Goal: Feedback & Contribution: Leave review/rating

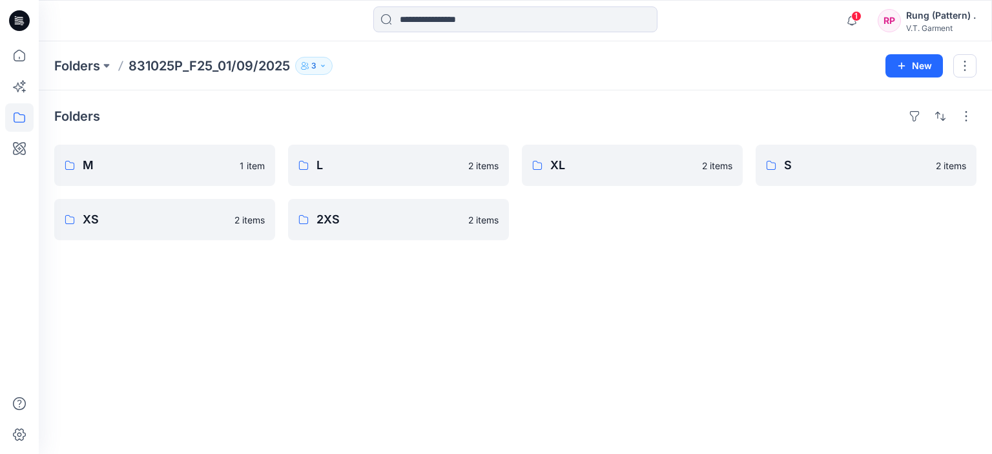
click at [778, 324] on div "Folders M 1 item XS 2 items L 2 items 2XS 2 items XL 2 items S 2 items" at bounding box center [516, 272] width 954 height 364
click at [23, 433] on icon at bounding box center [19, 435] width 28 height 28
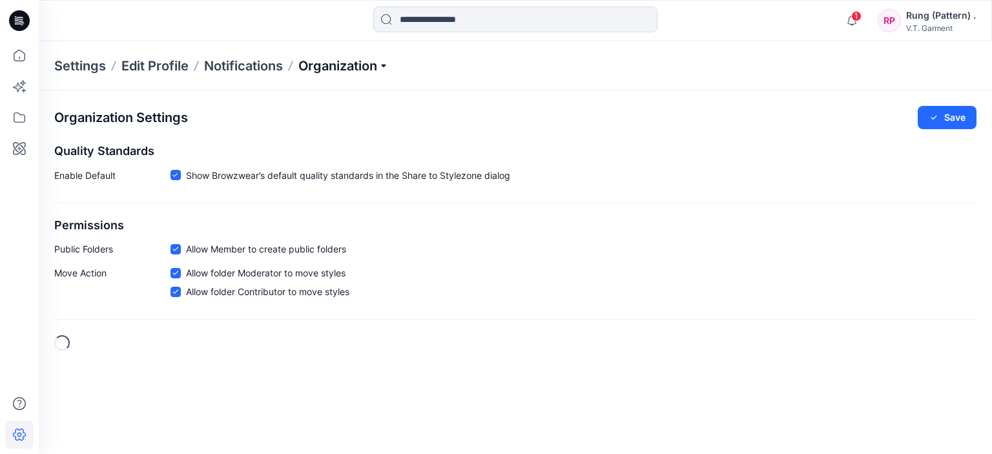
click at [346, 63] on p "Organization" at bounding box center [343, 66] width 90 height 18
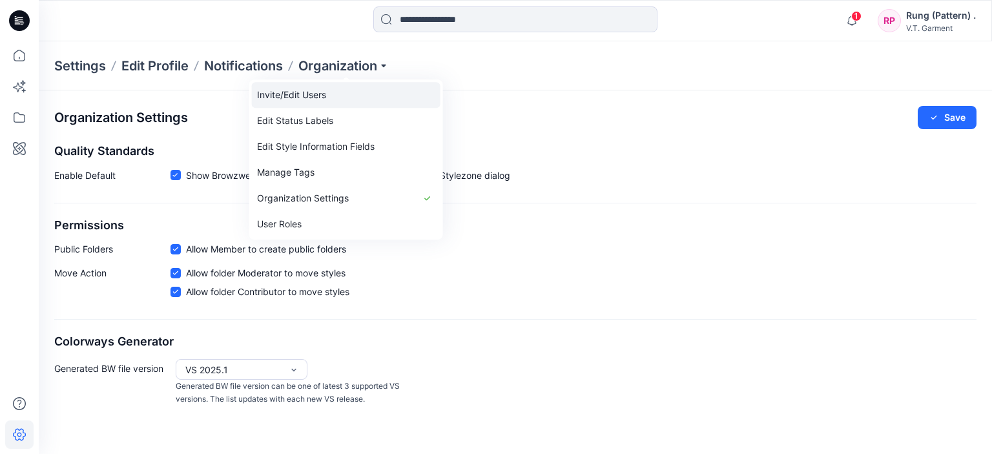
click at [313, 99] on link "Invite/Edit Users" at bounding box center [346, 95] width 189 height 26
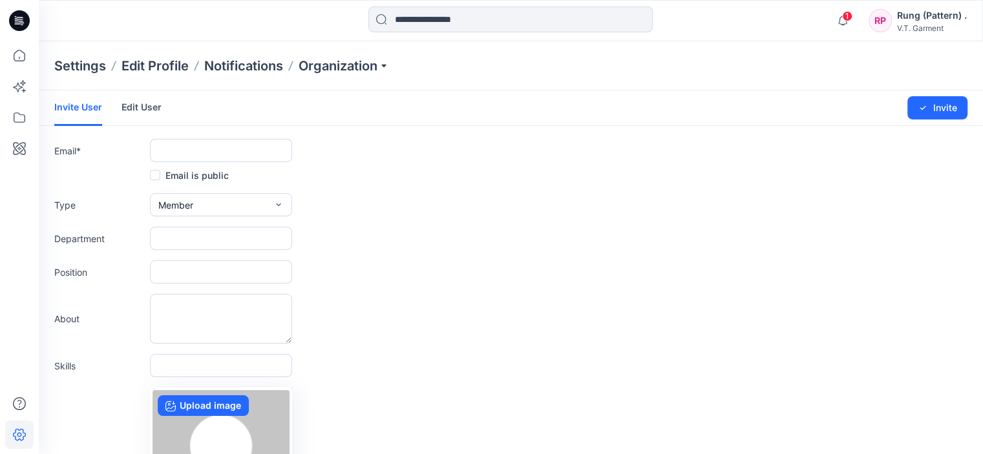
click at [168, 174] on label "Email is public" at bounding box center [189, 175] width 79 height 16
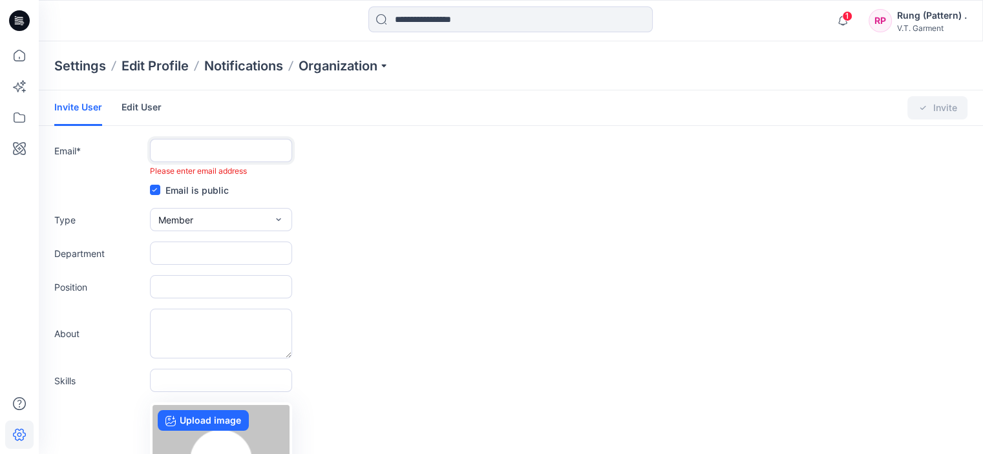
click at [198, 146] on input "text" at bounding box center [221, 150] width 142 height 23
paste input "**********"
click at [289, 154] on input "**********" at bounding box center [221, 150] width 142 height 23
type input "**********"
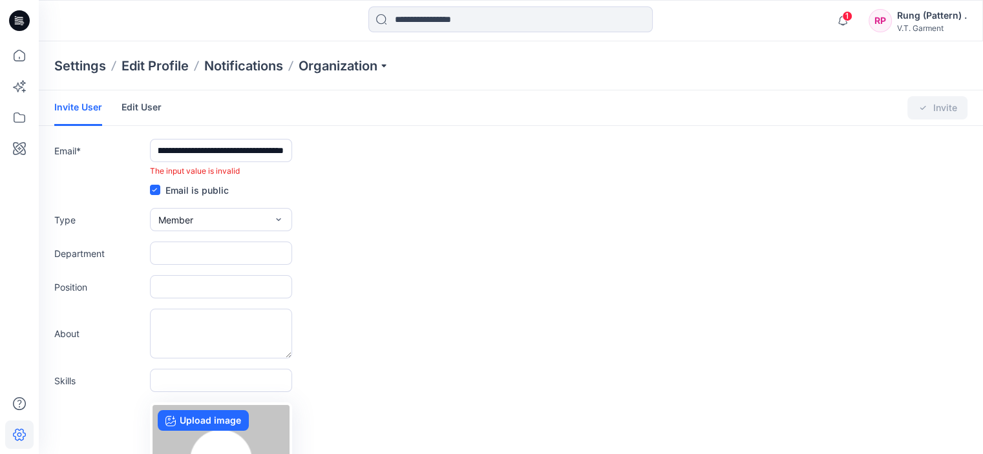
click at [357, 179] on form "**********" at bounding box center [511, 347] width 944 height 514
click at [263, 150] on input "**********" at bounding box center [221, 150] width 142 height 23
drag, startPoint x: 251, startPoint y: 174, endPoint x: 136, endPoint y: 165, distance: 115.4
click at [136, 165] on div "**********" at bounding box center [510, 158] width 913 height 38
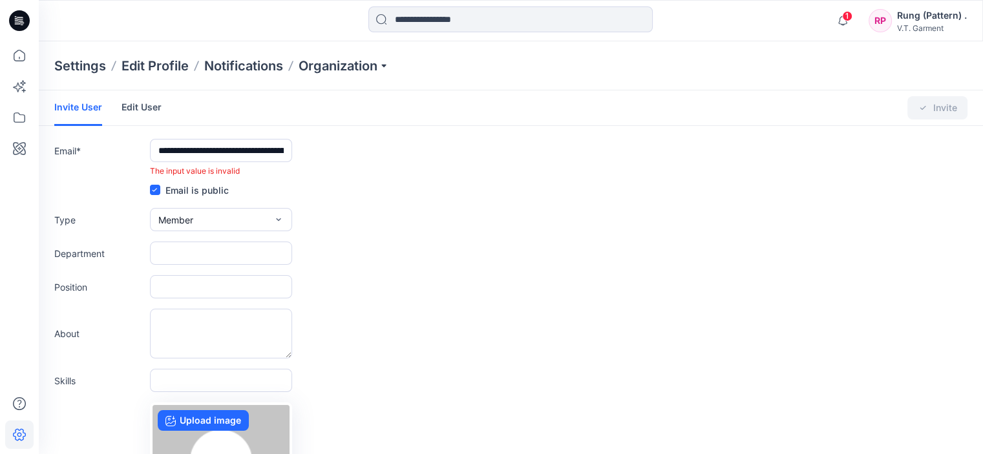
click at [506, 213] on div "Type Member External Member Admin" at bounding box center [510, 219] width 913 height 23
click at [374, 68] on p "Organization" at bounding box center [343, 66] width 90 height 18
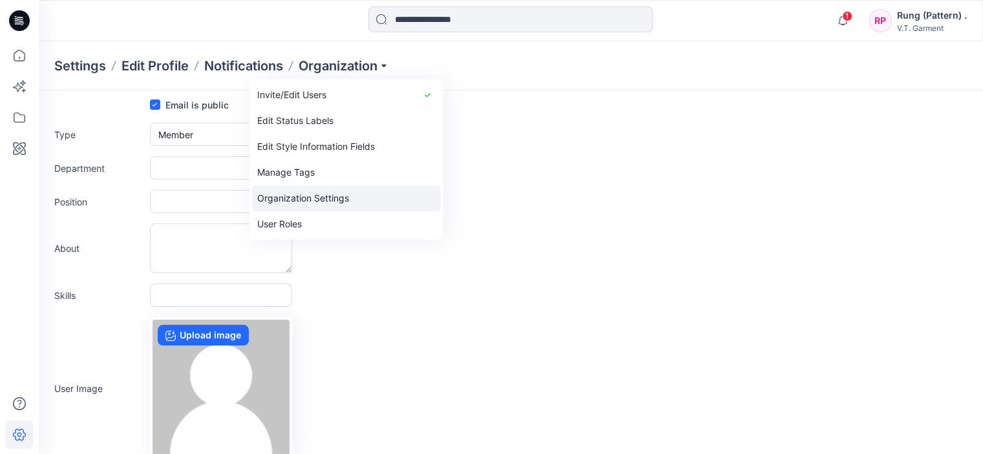
scroll to position [160, 0]
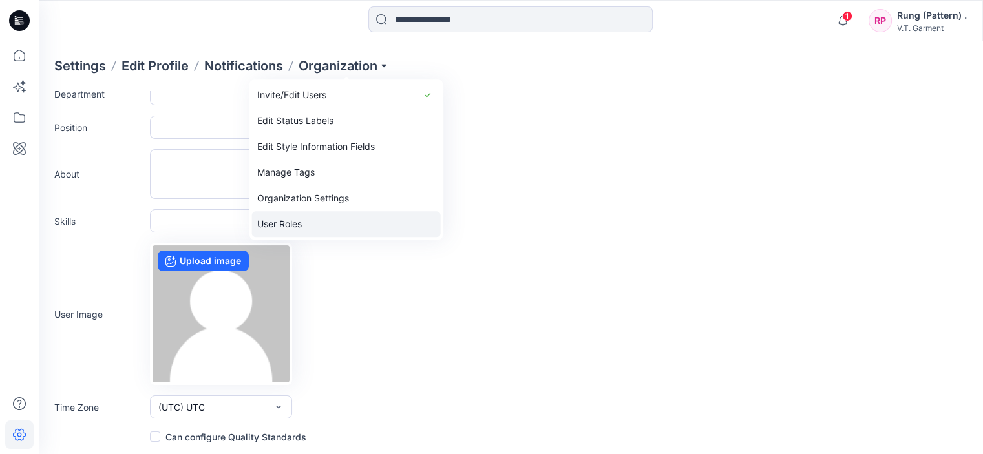
click at [321, 222] on link "User Roles" at bounding box center [346, 224] width 189 height 26
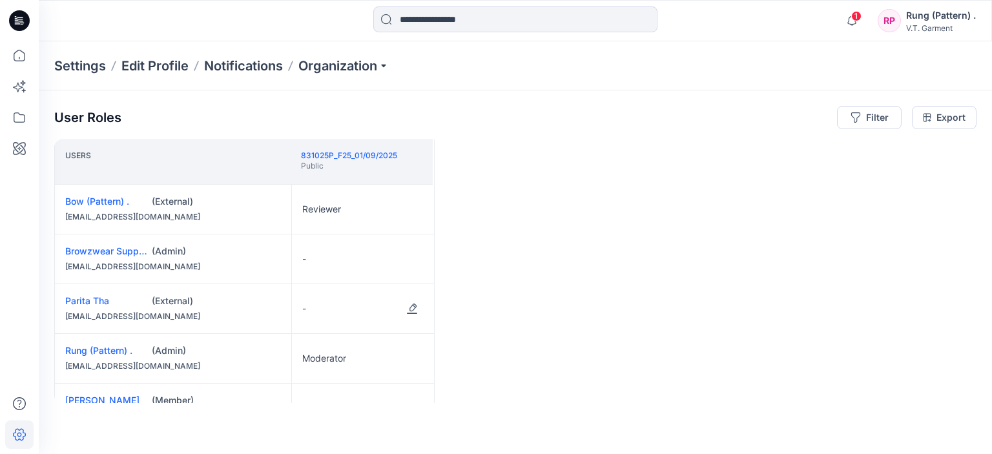
click at [425, 308] on div "-" at bounding box center [363, 308] width 142 height 49
click at [408, 308] on button "Edit Role" at bounding box center [412, 308] width 23 height 23
click at [321, 300] on div "- None Reviewer Contributor Moderator" at bounding box center [363, 308] width 142 height 49
click at [412, 306] on button "Edit Role" at bounding box center [412, 308] width 23 height 23
click at [364, 340] on button "None" at bounding box center [352, 339] width 140 height 23
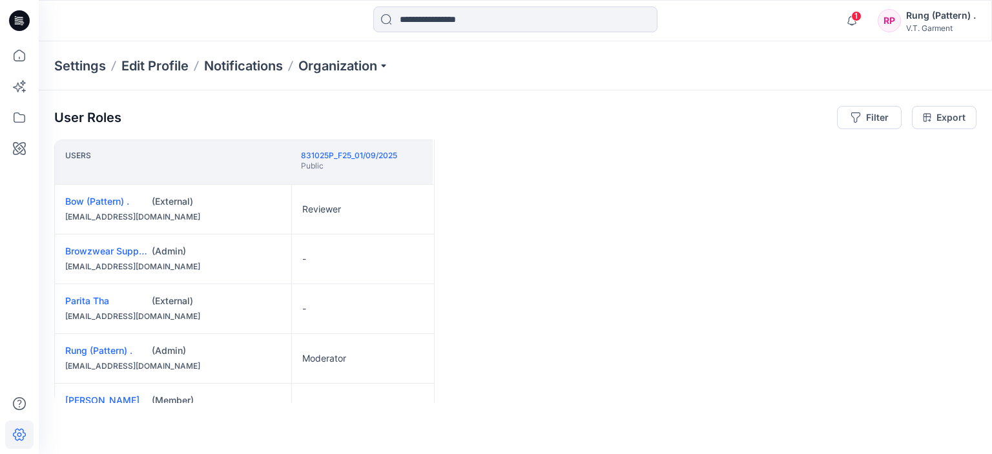
click at [196, 298] on div "(External)" at bounding box center [216, 301] width 129 height 13
click at [89, 298] on link "Parita Tha" at bounding box center [87, 300] width 44 height 11
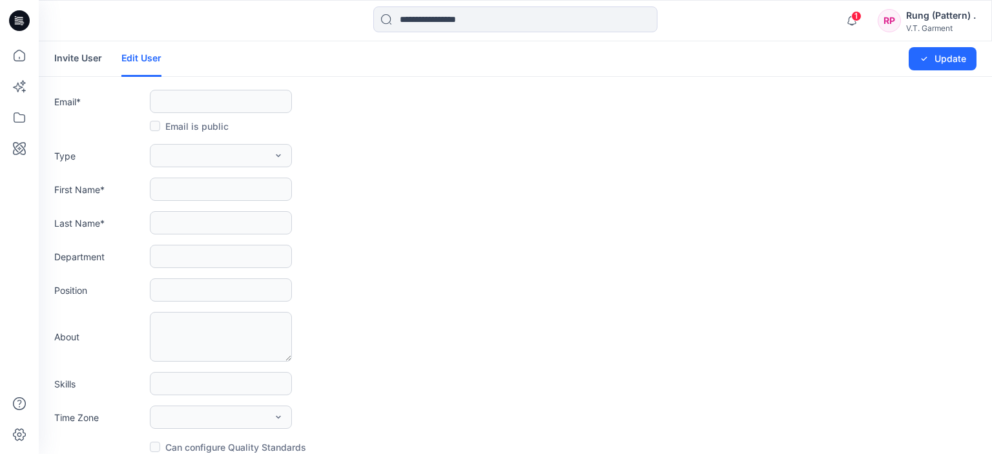
type input "**********"
type input "******"
type input "***"
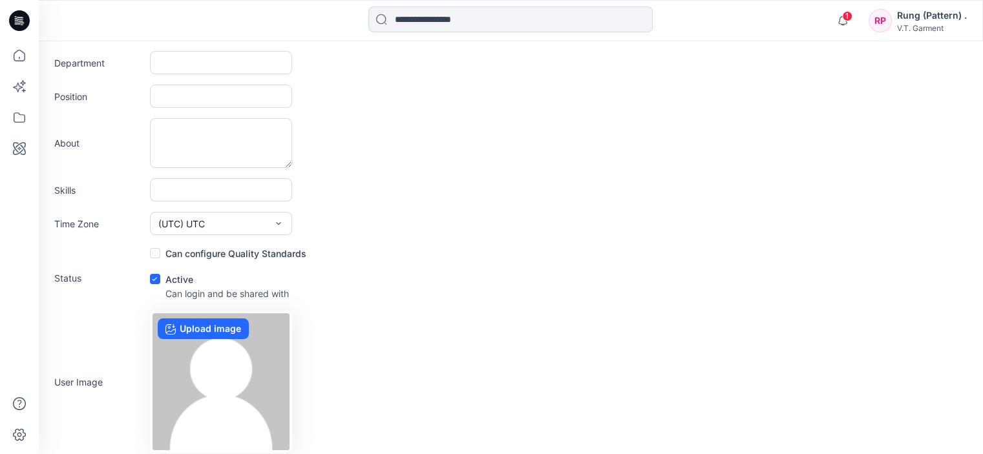
click at [550, 207] on form "**********" at bounding box center [511, 167] width 944 height 639
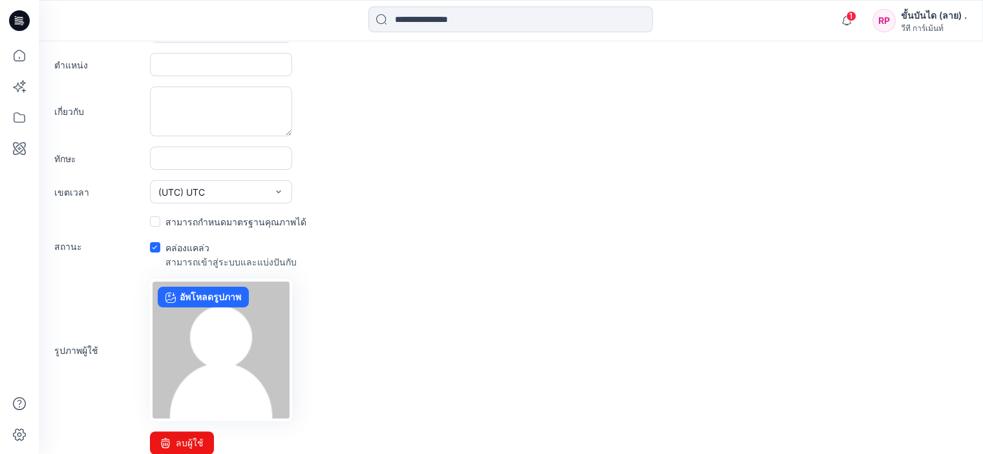
scroll to position [236, 0]
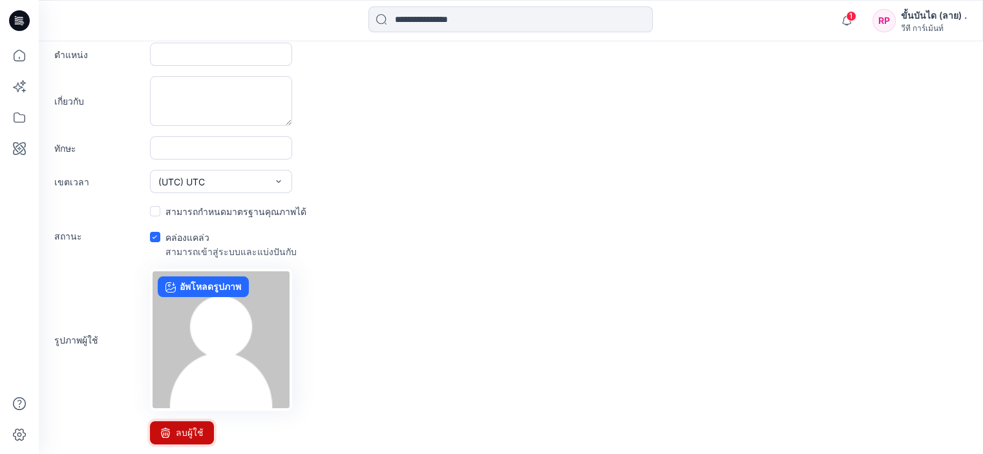
click at [187, 425] on font "ลบผู้ใช้" at bounding box center [190, 433] width 28 height 16
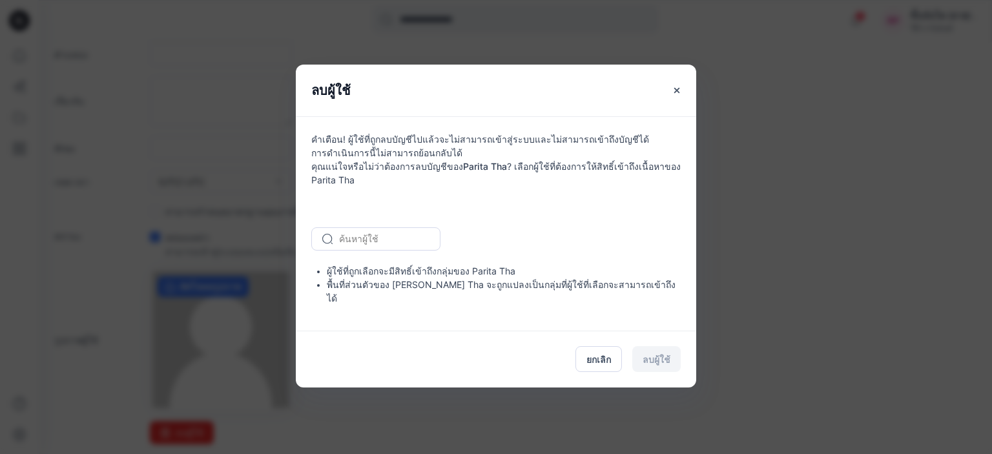
click at [645, 351] on div "ยกเลิก ลบผู้ใช้" at bounding box center [496, 359] width 401 height 57
click at [643, 351] on div "ยกเลิก ลบผู้ใช้" at bounding box center [496, 359] width 401 height 57
click at [605, 363] on button "ยกเลิก" at bounding box center [599, 359] width 47 height 26
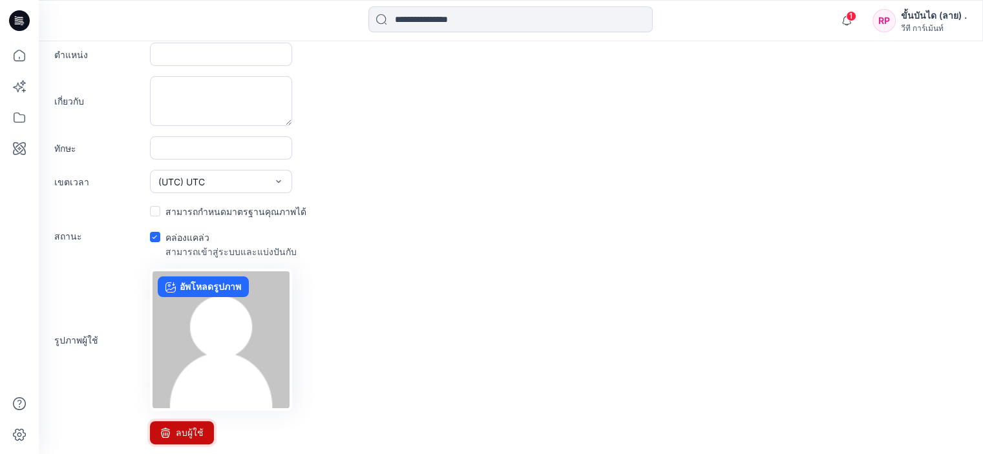
click at [206, 432] on button "ลบผู้ใช้" at bounding box center [182, 432] width 64 height 23
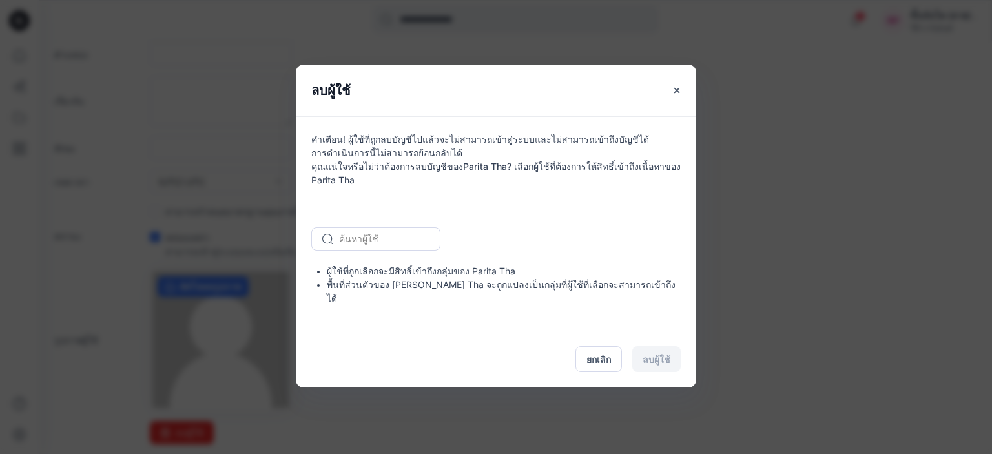
click at [340, 242] on input "text" at bounding box center [340, 239] width 3 height 14
click at [358, 242] on div at bounding box center [383, 239] width 89 height 16
click at [389, 152] on div "คำเตือน! ผู้ใช้ที่ถูกลบบัญชีไปแล้วจะไม่สามารถเข้าสู่ระบบและไม่สามารถเข้าถึงบัญช…" at bounding box center [496, 223] width 401 height 214
click at [651, 357] on div "ยกเลิก ลบผู้ใช้" at bounding box center [496, 359] width 401 height 57
click at [652, 357] on div "ยกเลิก ลบผู้ใช้" at bounding box center [496, 359] width 401 height 57
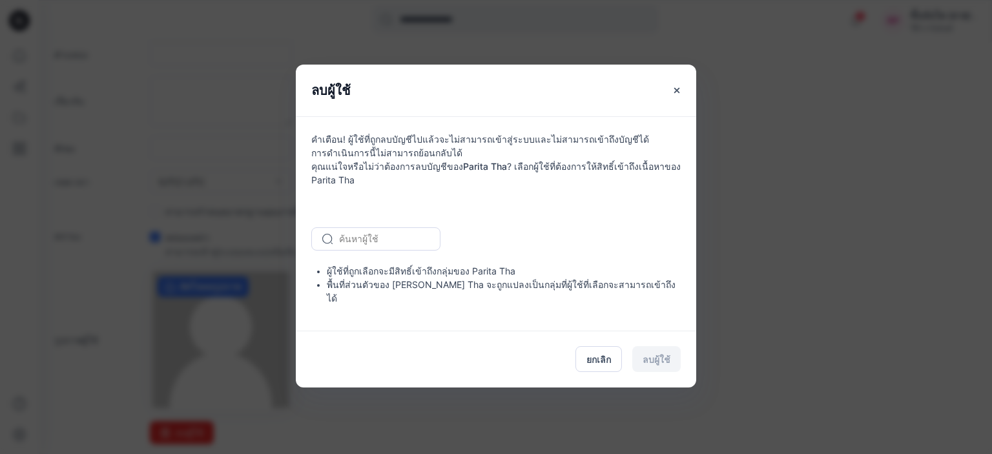
drag, startPoint x: 653, startPoint y: 357, endPoint x: 715, endPoint y: 350, distance: 63.1
click at [653, 356] on div "ยกเลิก ลบผู้ใช้" at bounding box center [496, 359] width 401 height 57
click at [654, 361] on div "ยกเลิก ลบผู้ใช้" at bounding box center [496, 359] width 401 height 57
click at [653, 359] on div "ยกเลิก ลบผู้ใช้" at bounding box center [496, 359] width 401 height 57
click at [395, 241] on div at bounding box center [383, 239] width 89 height 16
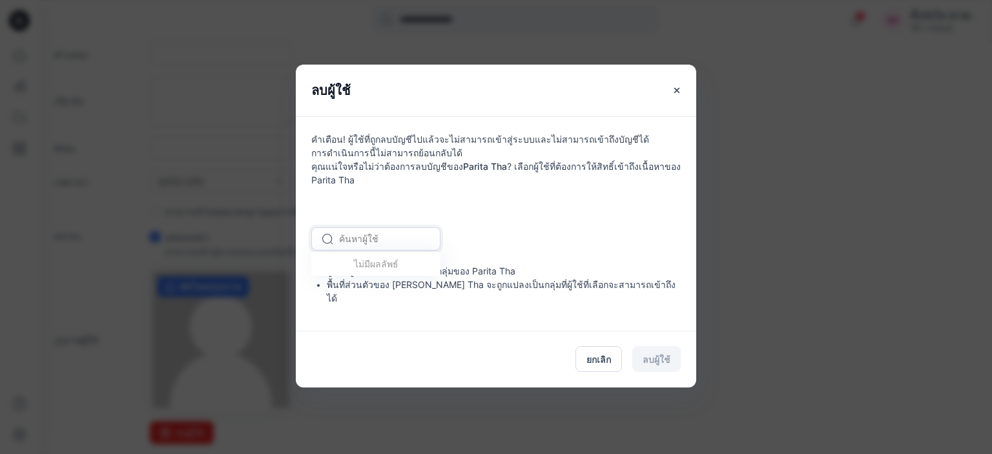
click at [395, 242] on div at bounding box center [383, 239] width 89 height 16
click at [605, 354] on font "ยกเลิก" at bounding box center [599, 359] width 25 height 11
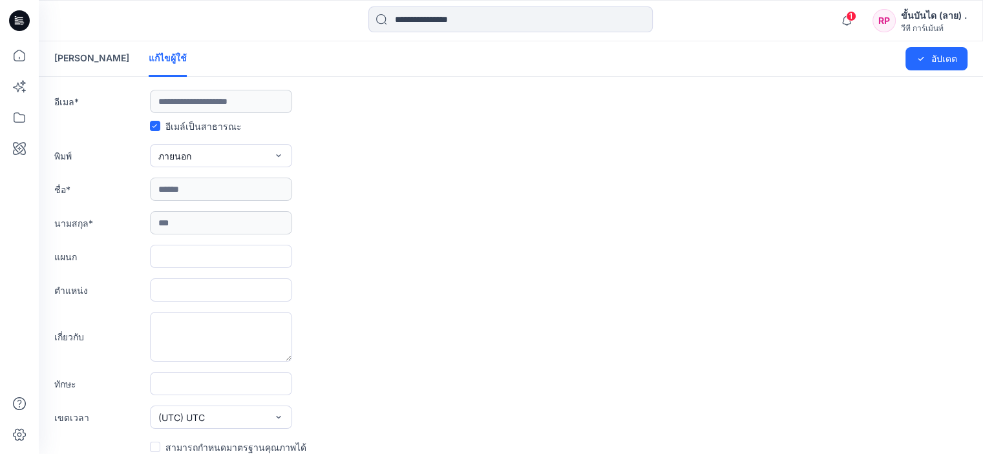
scroll to position [0, 0]
click at [956, 67] on button "อัปเดต" at bounding box center [936, 58] width 62 height 23
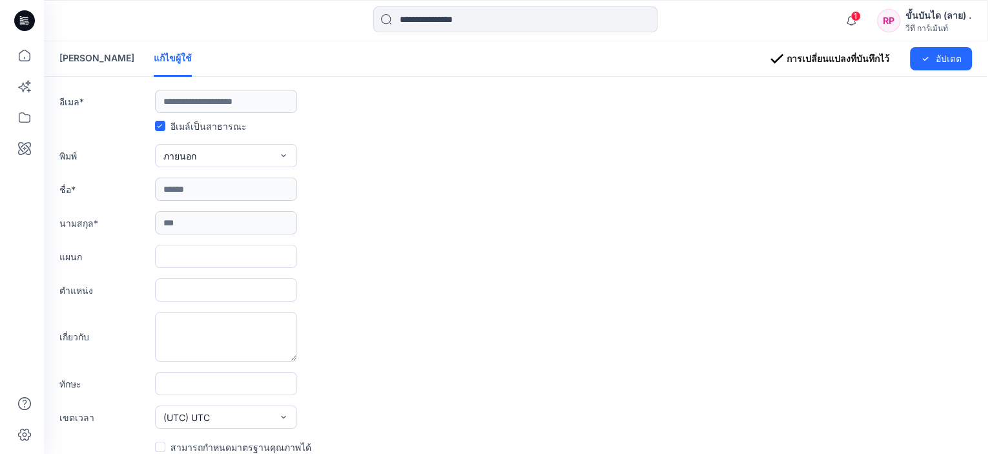
scroll to position [236, 0]
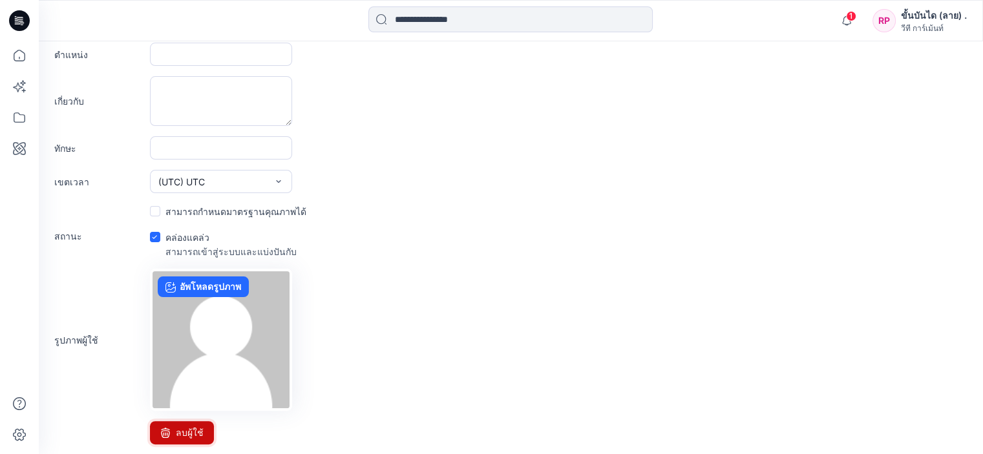
click at [185, 423] on button "ลบผู้ใช้" at bounding box center [182, 432] width 64 height 23
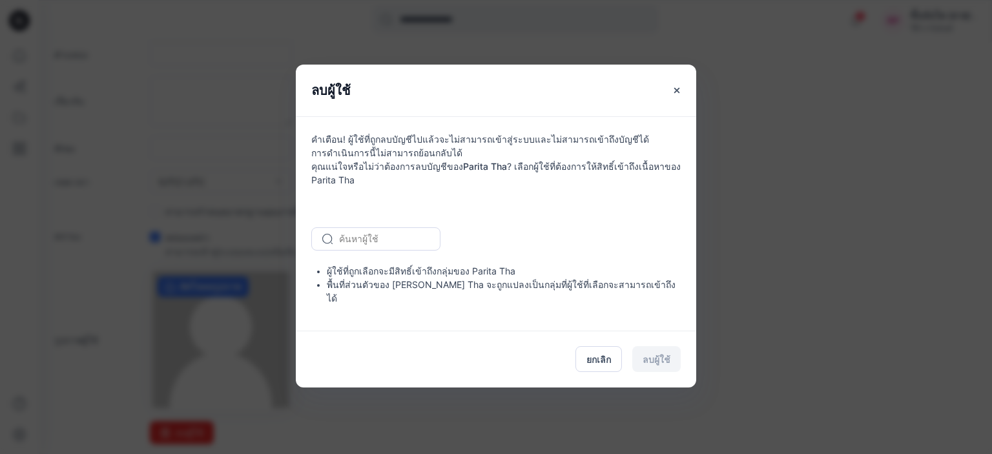
click at [363, 260] on div "คำเตือน! ผู้ใช้ที่ถูกลบบัญชีไปแล้วจะไม่สามารถเข้าสู่ระบบและไม่สามารถเข้าถึงบัญช…" at bounding box center [496, 223] width 401 height 214
click at [593, 361] on button "ยกเลิก" at bounding box center [599, 359] width 47 height 26
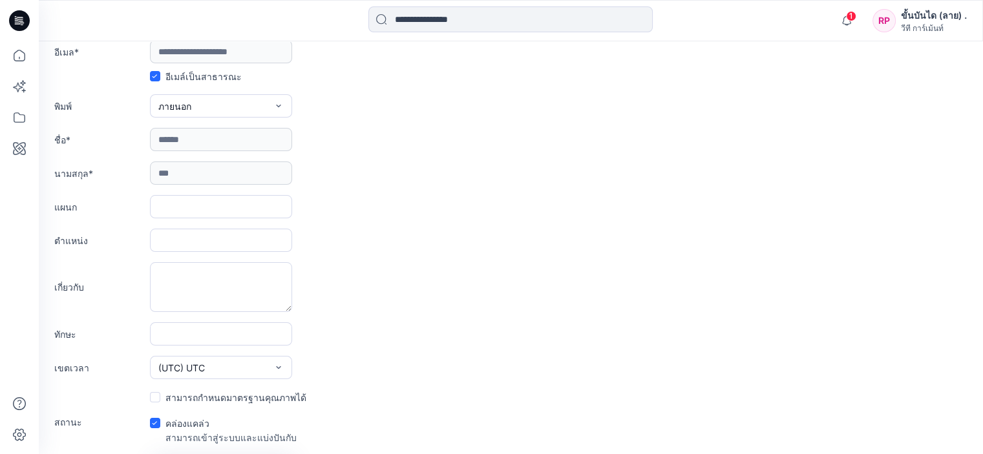
scroll to position [0, 0]
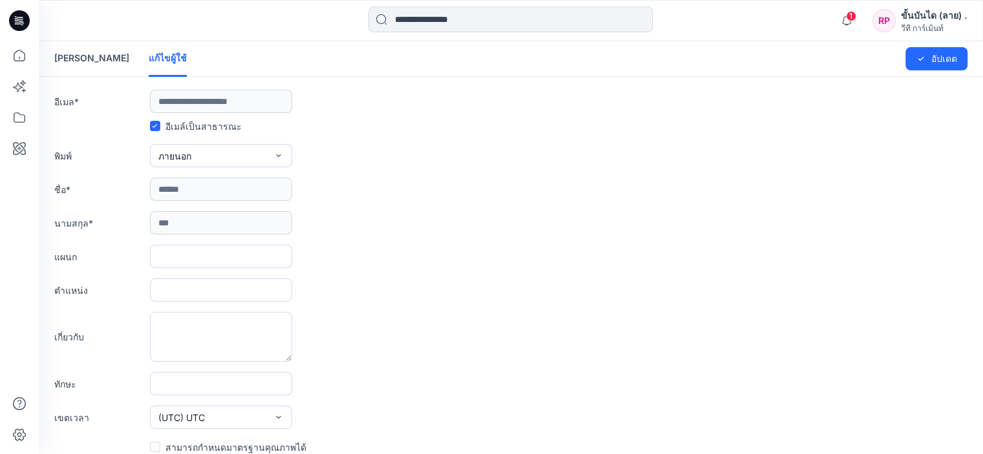
click at [72, 60] on font "เชิญผู้ใช้" at bounding box center [91, 57] width 75 height 11
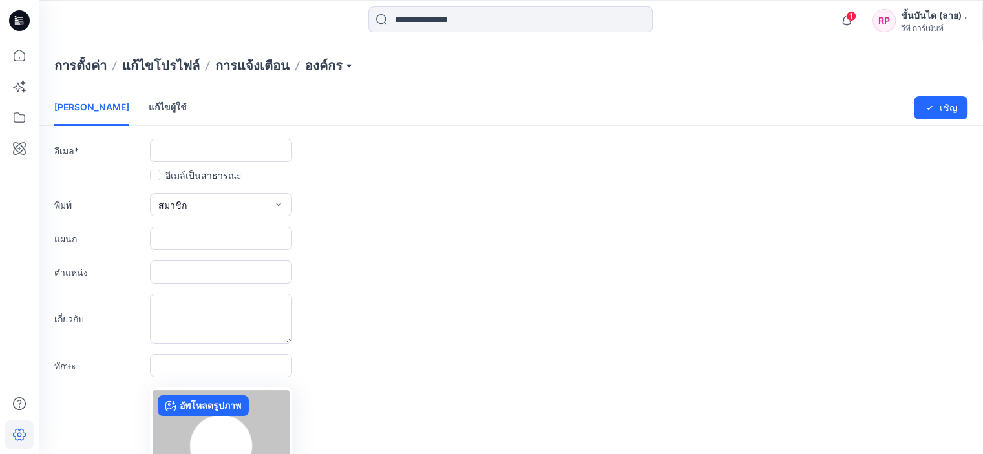
click at [700, 272] on div "ตำแหน่ง" at bounding box center [510, 271] width 913 height 23
click at [339, 67] on p "องค์กร" at bounding box center [329, 66] width 49 height 18
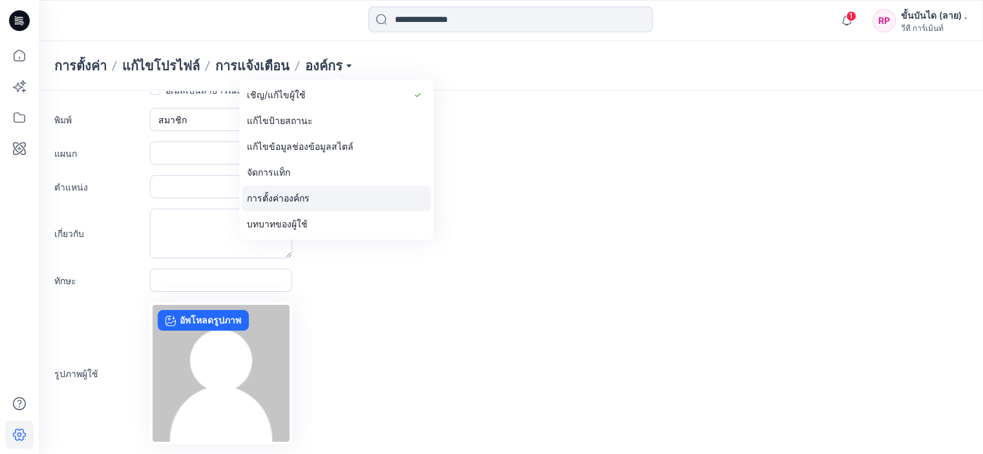
scroll to position [145, 0]
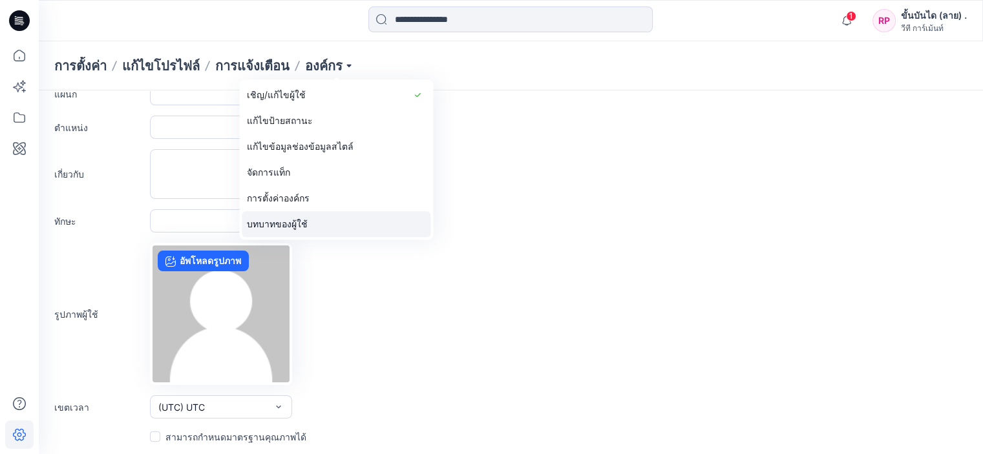
click at [304, 221] on font "บทบาทของผู้ใช้" at bounding box center [277, 223] width 61 height 11
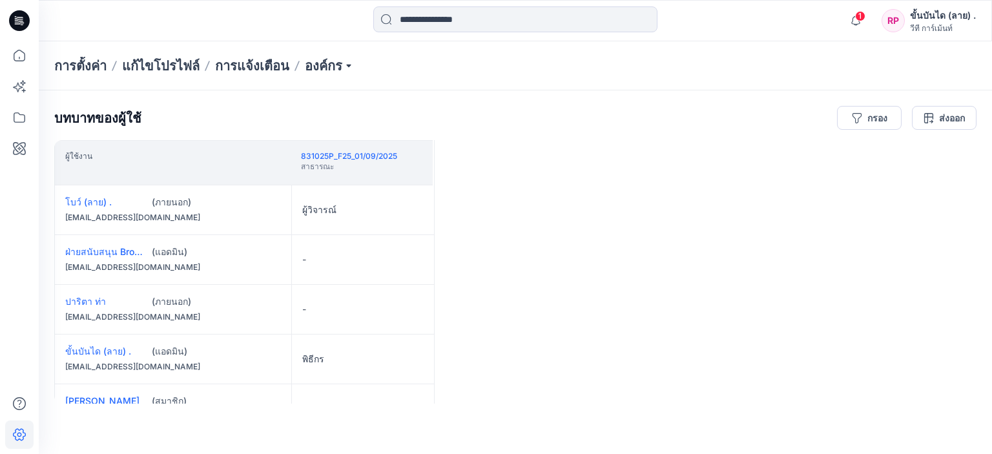
click at [137, 315] on font "kamgdragon8@gmail.com" at bounding box center [132, 317] width 135 height 10
click at [72, 290] on div "ปาริตา ท่า (ภายนอก) kamgdragon8@gmail.com" at bounding box center [173, 309] width 236 height 49
click at [72, 299] on font "ปาริตา ท่า" at bounding box center [85, 301] width 41 height 11
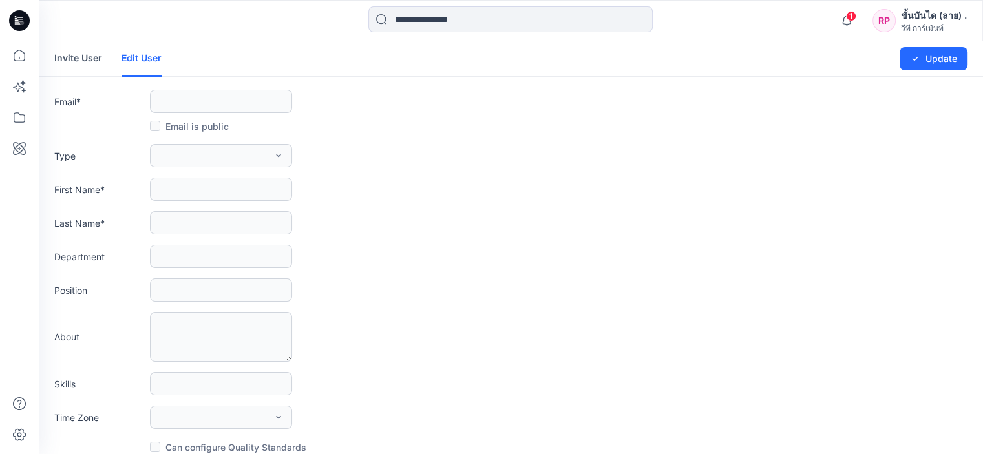
type input "**********"
type input "******"
type input "***"
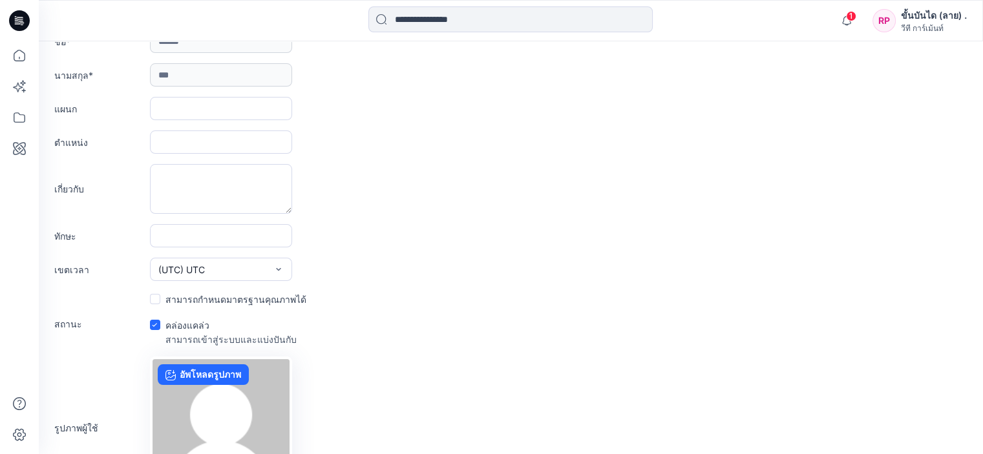
scroll to position [236, 0]
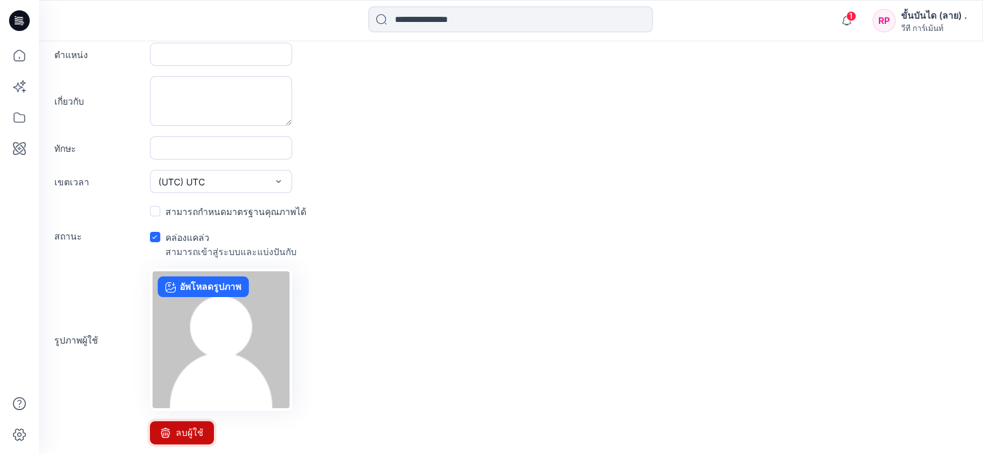
click at [184, 427] on font "ลบผู้ใช้" at bounding box center [190, 432] width 28 height 11
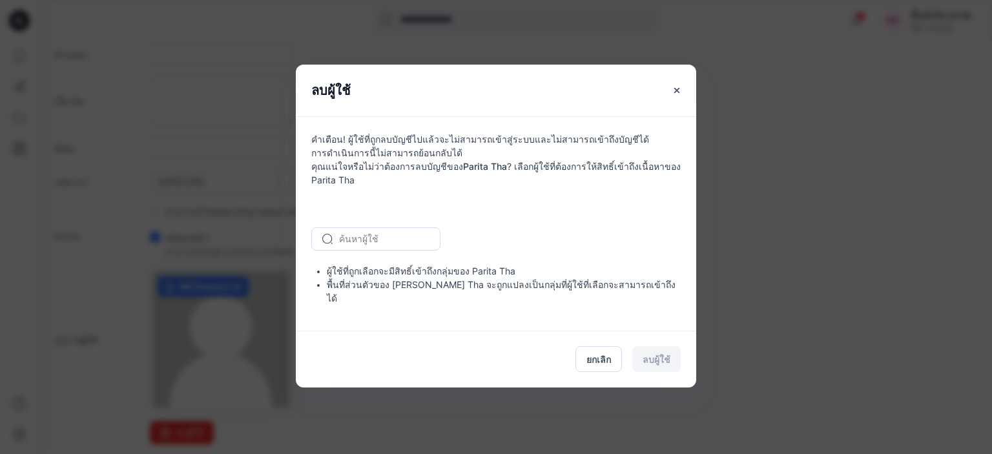
click at [402, 247] on div at bounding box center [383, 239] width 89 height 16
click at [393, 287] on font "พื้นที่ส่วนตัวของ Parita Tha จะถูกแปลงเป็นกลุ่มที่ผู้ใช้ที่เลือกจะสามารถเข้าถึง…" at bounding box center [501, 291] width 349 height 25
drag, startPoint x: 395, startPoint y: 288, endPoint x: 422, endPoint y: 289, distance: 27.2
click at [400, 289] on font "พื้นที่ส่วนตัวของ Parita Tha จะถูกแปลงเป็นกลุ่มที่ผู้ใช้ที่เลือกจะสามารถเข้าถึง…" at bounding box center [501, 291] width 349 height 25
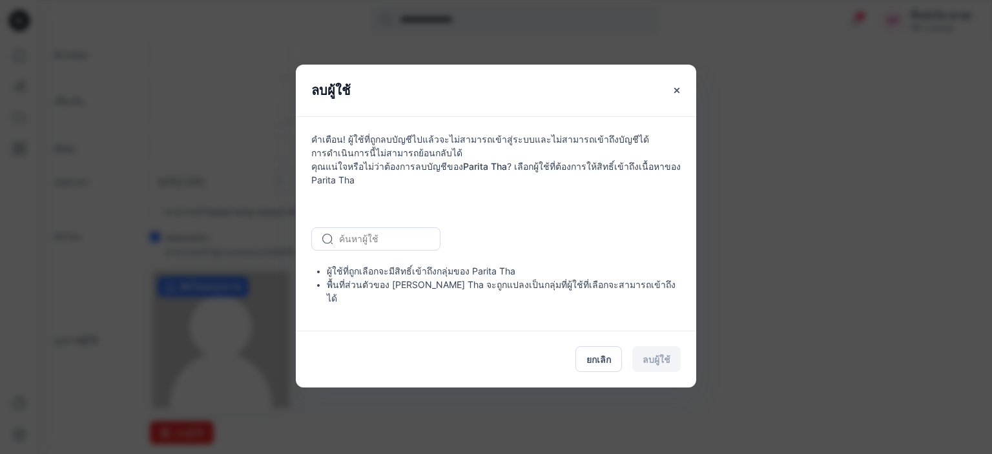
click at [661, 344] on div "ยกเลิก ลบผู้ใช้" at bounding box center [496, 359] width 401 height 57
click at [655, 347] on div "ยกเลิก ลบผู้ใช้" at bounding box center [496, 359] width 401 height 57
click at [653, 359] on div "ยกเลิก ลบผู้ใช้" at bounding box center [496, 359] width 401 height 57
click at [654, 361] on div "ยกเลิก ลบผู้ใช้" at bounding box center [496, 359] width 401 height 57
click at [656, 361] on div "ยกเลิก ลบผู้ใช้" at bounding box center [496, 359] width 401 height 57
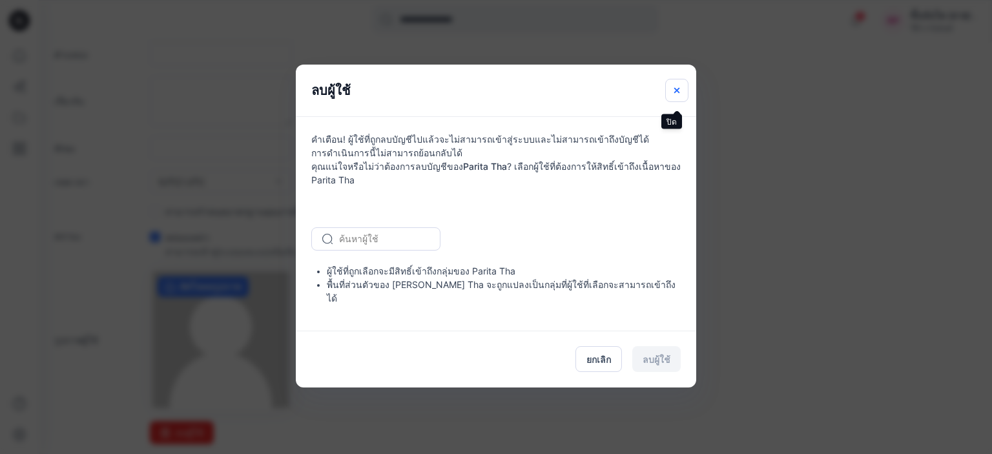
click at [676, 92] on icon "ปิด" at bounding box center [677, 90] width 10 height 10
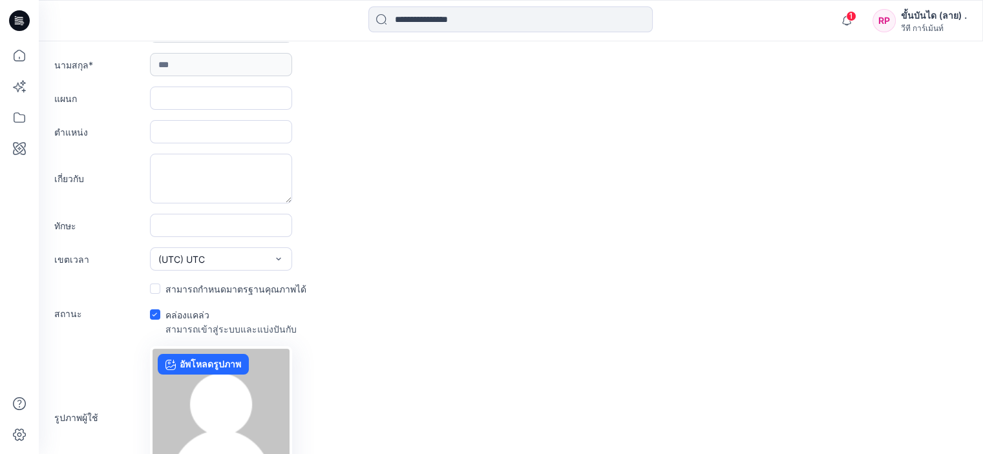
scroll to position [0, 0]
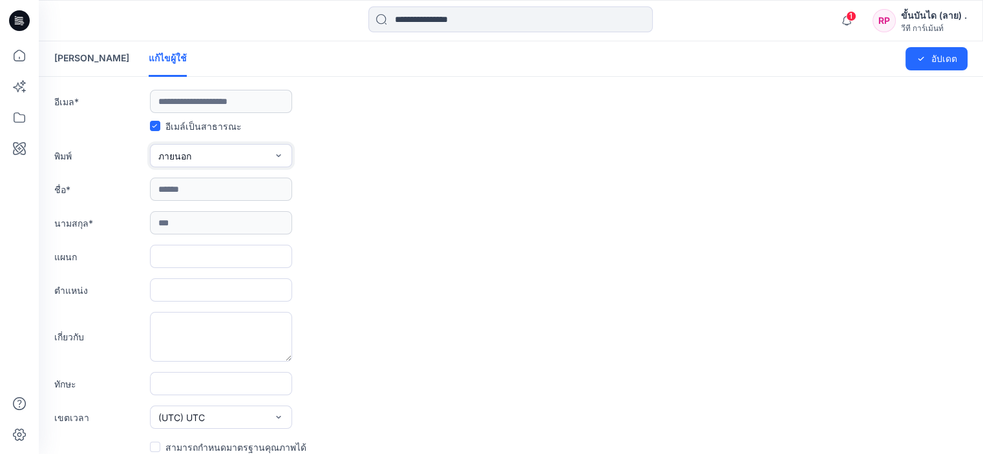
click at [258, 158] on button "ภายนอก" at bounding box center [221, 155] width 142 height 23
click at [189, 126] on font "อีเมล์เป็นสาธารณะ" at bounding box center [203, 126] width 76 height 11
click at [195, 121] on font "อีเมล์เป็นสาธารณะ" at bounding box center [203, 126] width 76 height 11
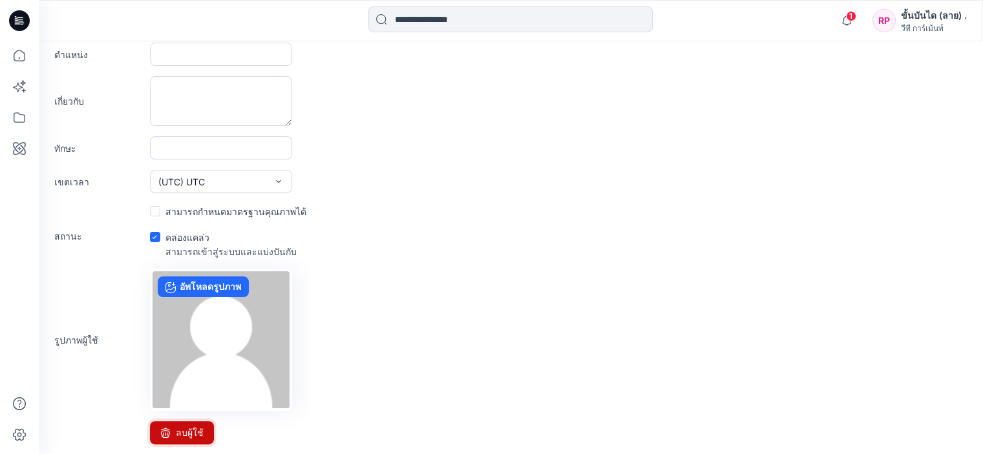
click at [188, 427] on font "ลบผู้ใช้" at bounding box center [190, 432] width 28 height 11
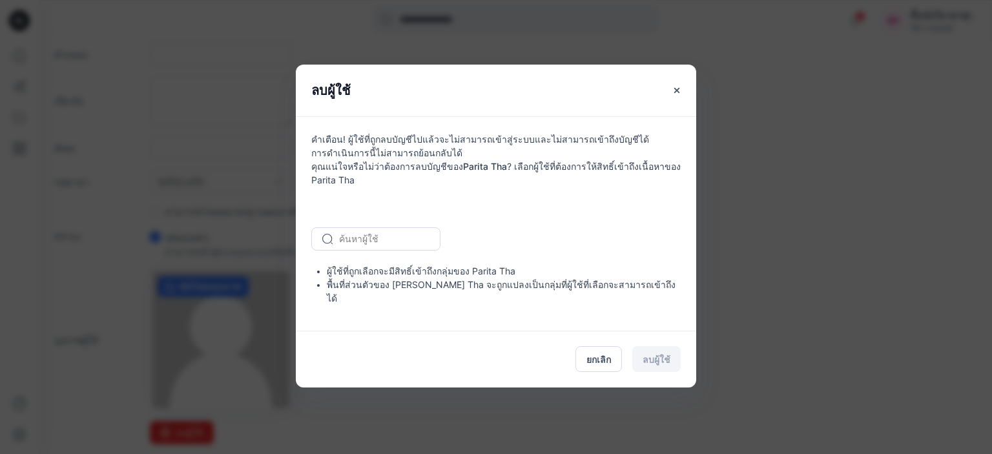
click at [651, 361] on div "ยกเลิก ลบผู้ใช้" at bounding box center [496, 359] width 401 height 57
click at [672, 96] on icon "ปิด" at bounding box center [677, 90] width 10 height 10
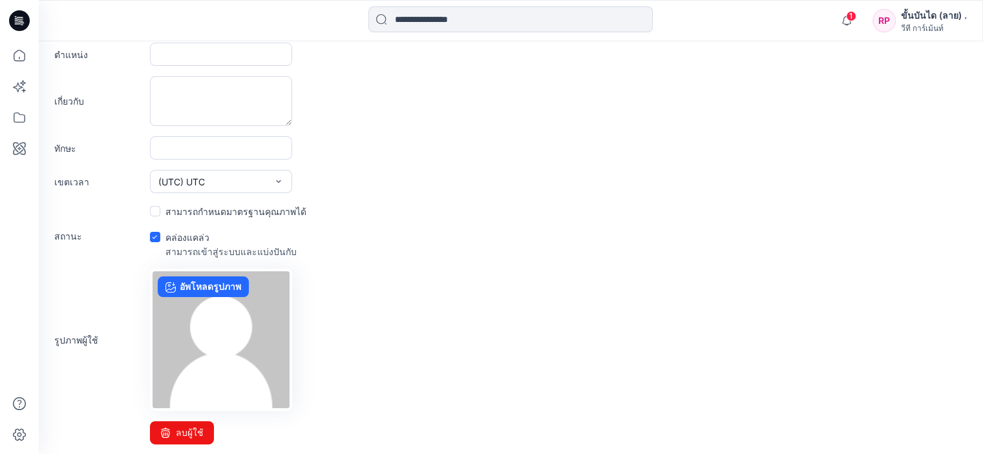
click at [936, 19] on font "ขั้นบันได (ลาย) ." at bounding box center [934, 15] width 66 height 11
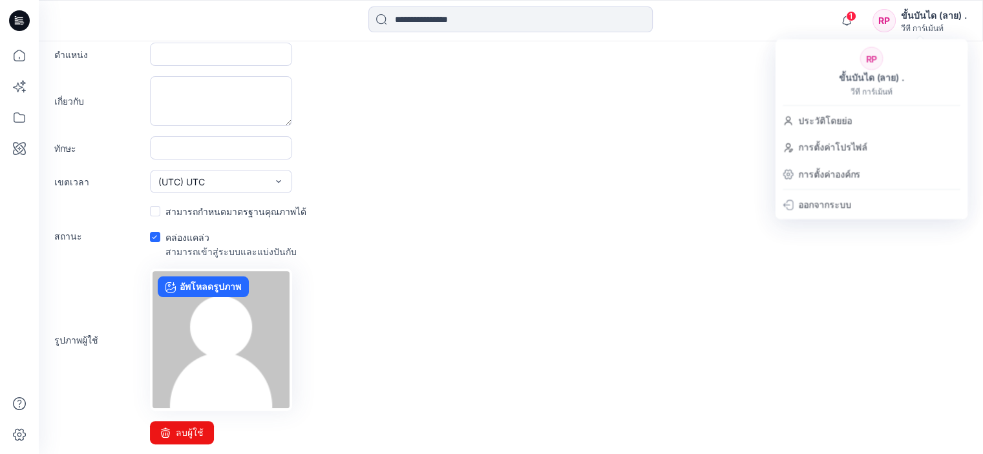
click at [349, 140] on div "ทักษะ" at bounding box center [510, 147] width 913 height 23
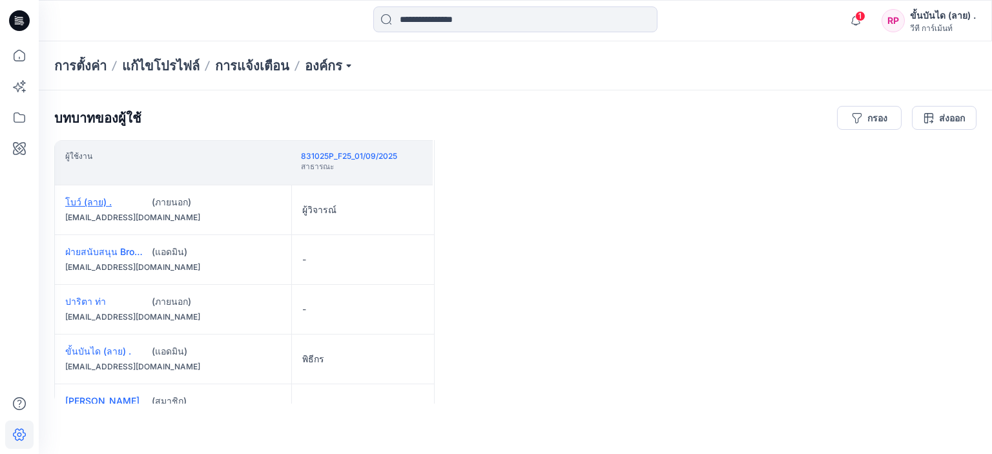
click at [86, 200] on font "โบว์ (ลาย) ." at bounding box center [88, 201] width 47 height 11
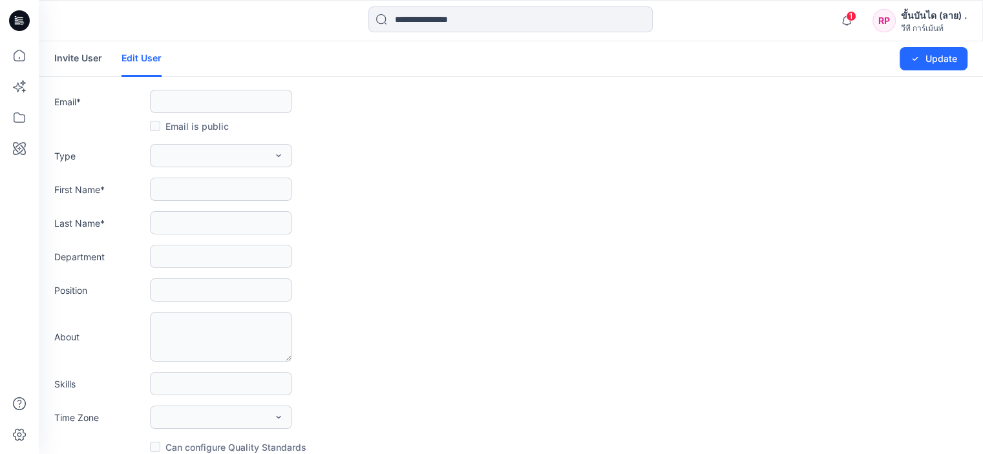
type input "**********"
type input "*"
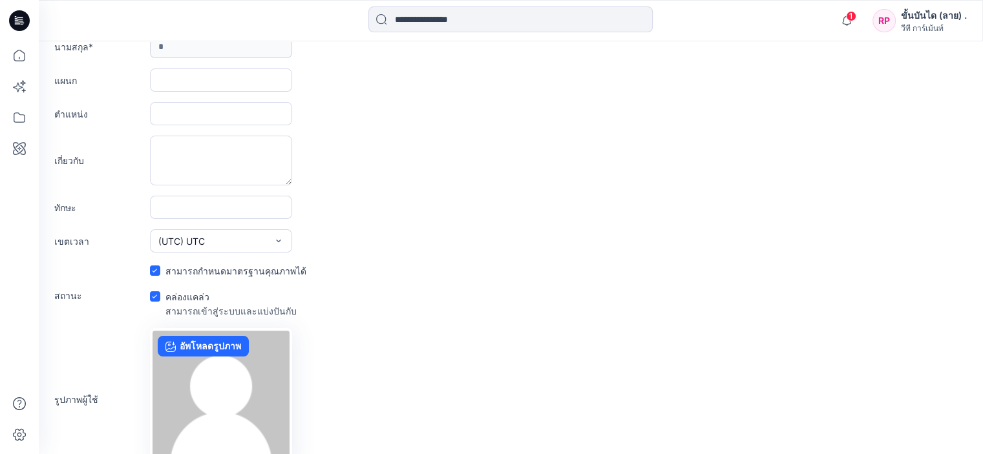
scroll to position [236, 0]
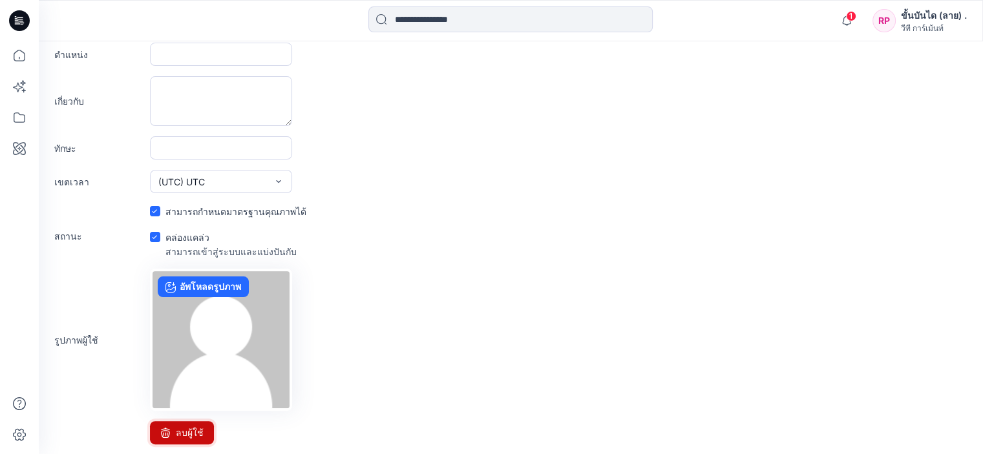
click at [178, 428] on font "ลบผู้ใช้" at bounding box center [190, 432] width 28 height 11
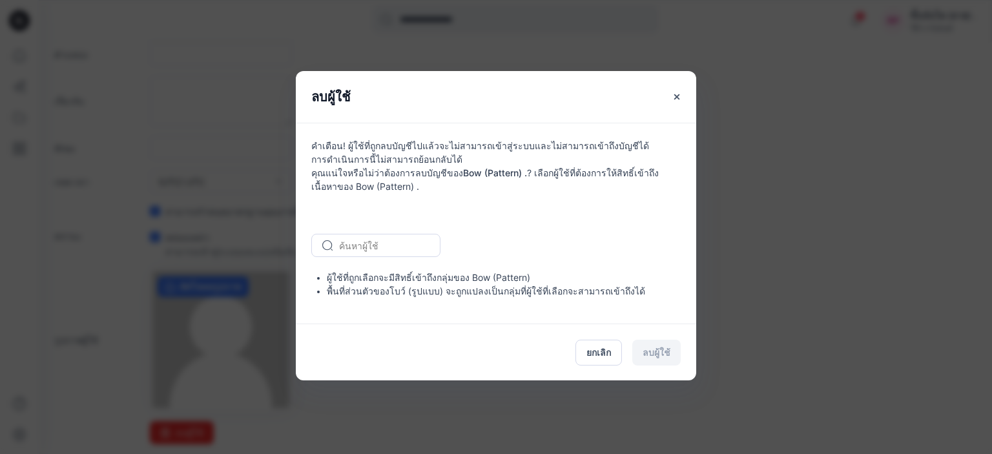
click at [649, 350] on div "ยกเลิก ลบผู้ใช้" at bounding box center [496, 352] width 401 height 57
click at [664, 103] on div "ลบผู้ใช้" at bounding box center [496, 97] width 401 height 52
click at [671, 100] on button "ปิด" at bounding box center [676, 96] width 23 height 23
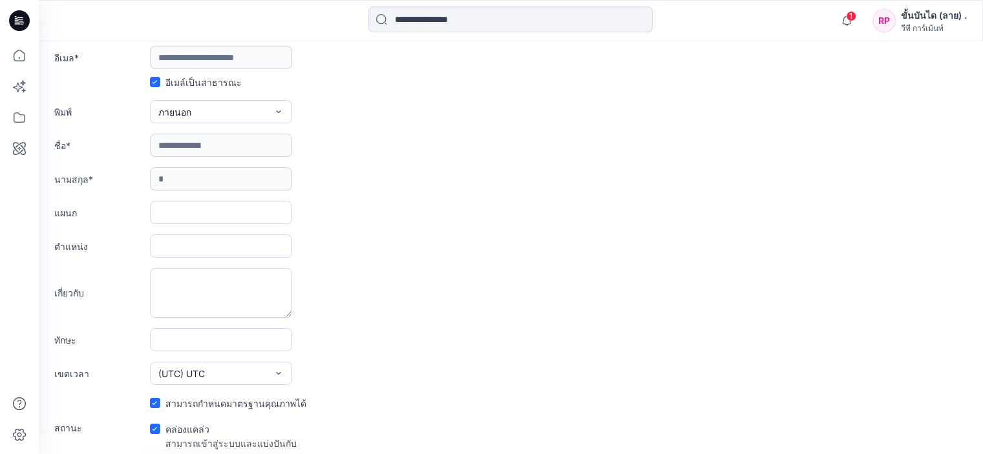
scroll to position [0, 0]
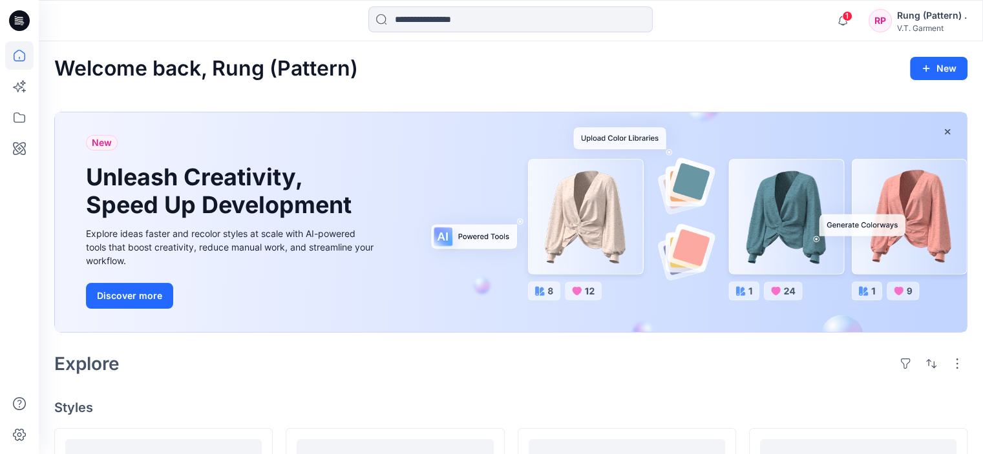
click at [643, 76] on div "Welcome back, Rung (Pattern) New" at bounding box center [510, 69] width 913 height 24
drag, startPoint x: 17, startPoint y: 430, endPoint x: 54, endPoint y: 413, distance: 40.7
click at [17, 430] on icon at bounding box center [19, 435] width 28 height 28
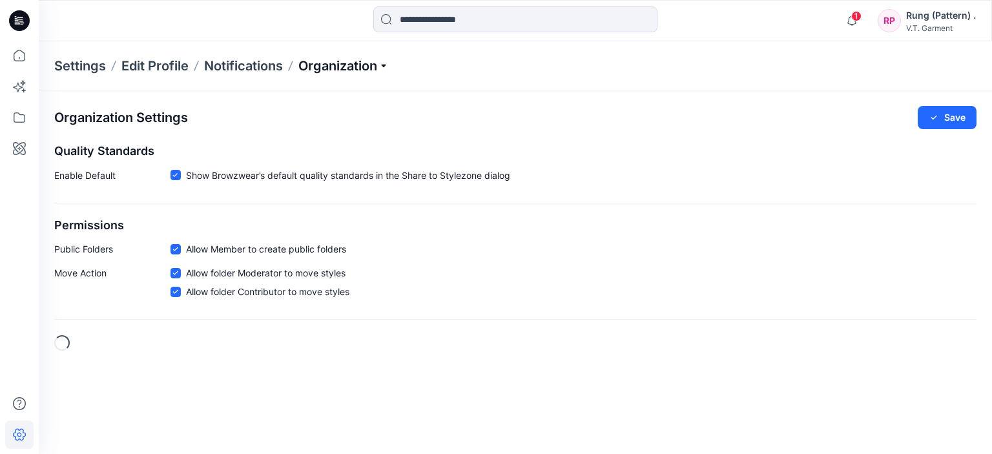
click at [339, 67] on p "Organization" at bounding box center [343, 66] width 90 height 18
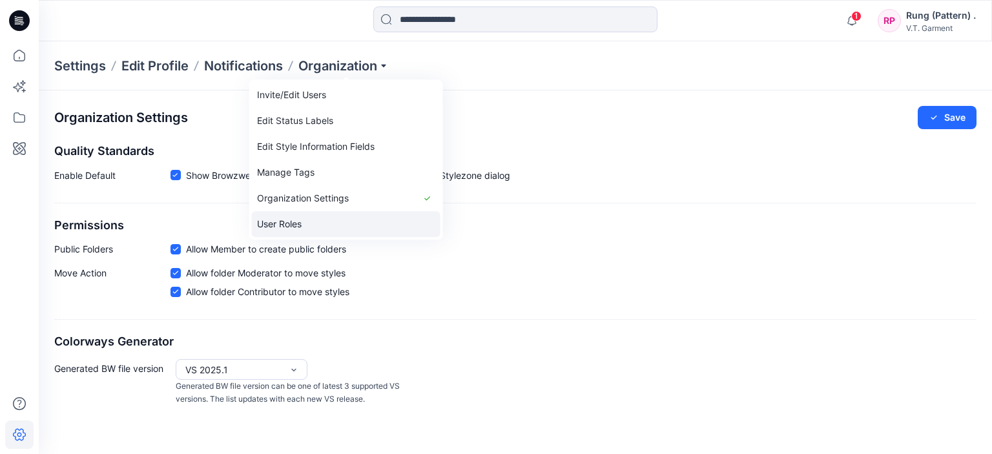
click at [304, 224] on link "User Roles" at bounding box center [346, 224] width 189 height 26
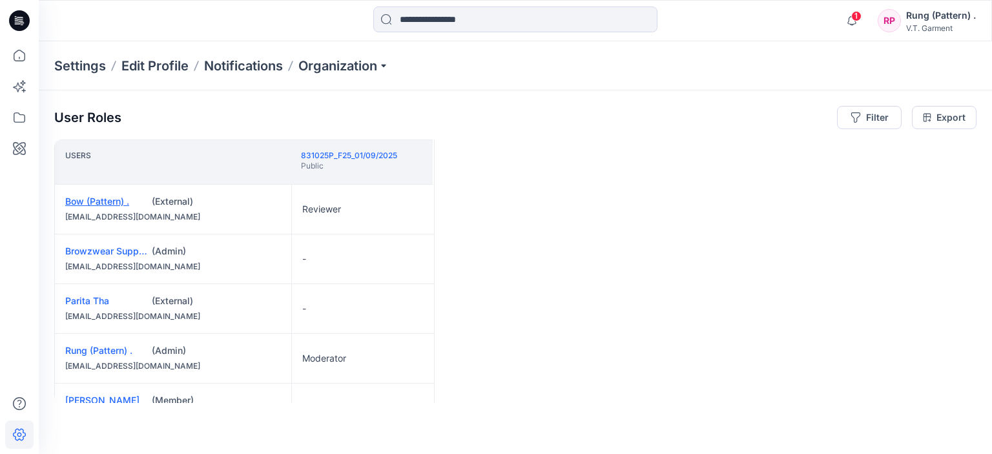
click at [106, 201] on link "Bow (Pattern) ." at bounding box center [97, 201] width 64 height 11
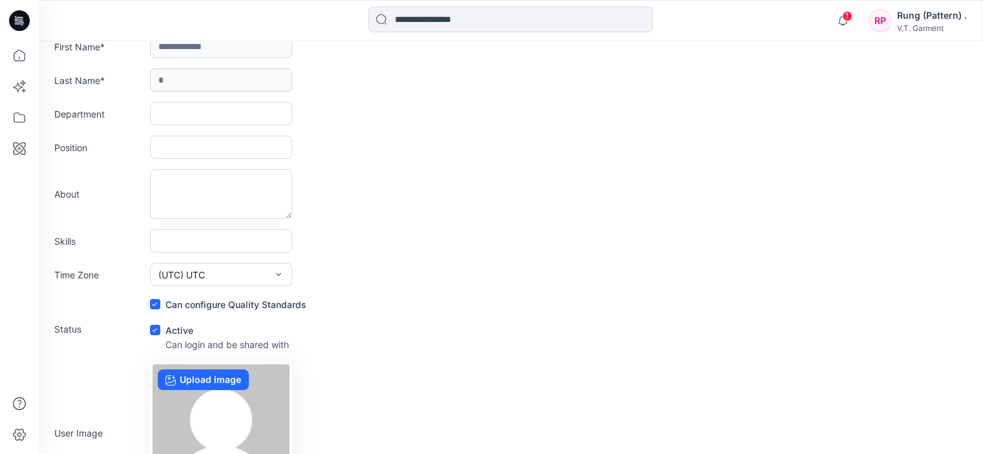
scroll to position [236, 0]
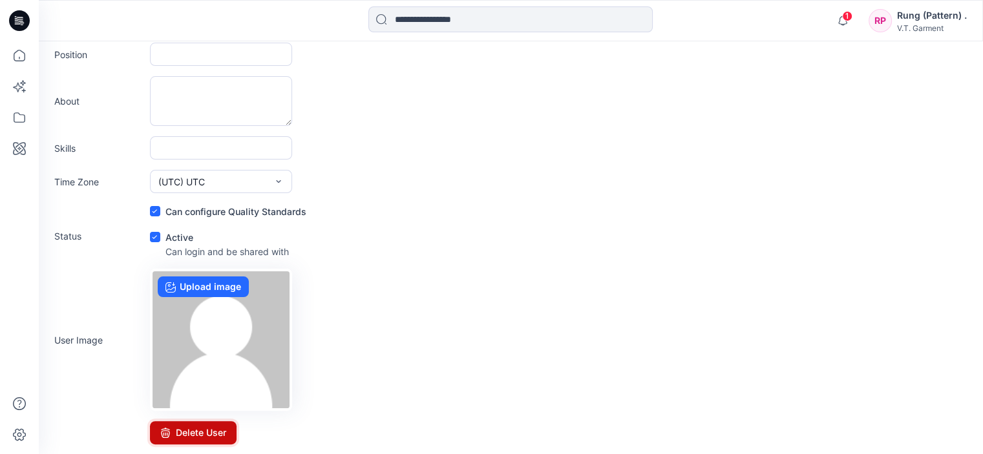
click at [185, 428] on button "Delete User" at bounding box center [193, 432] width 87 height 23
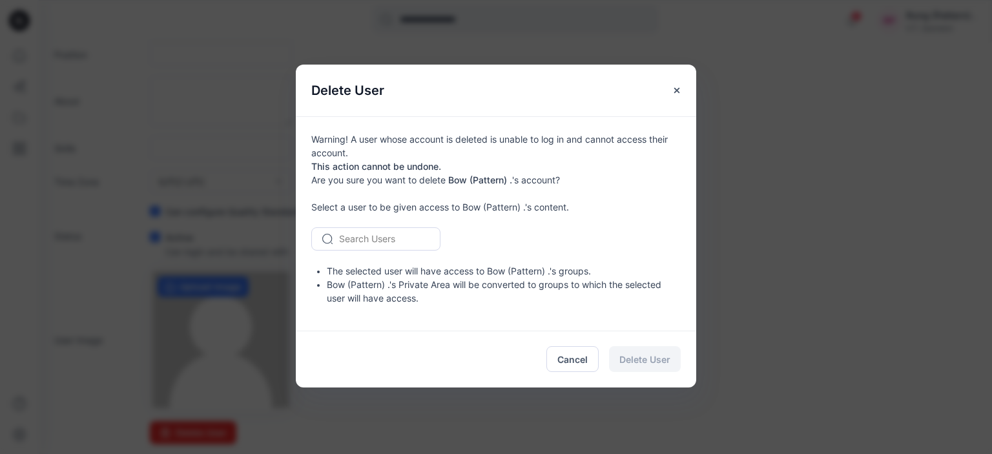
click at [631, 355] on div "Cancel Delete User" at bounding box center [496, 359] width 401 height 57
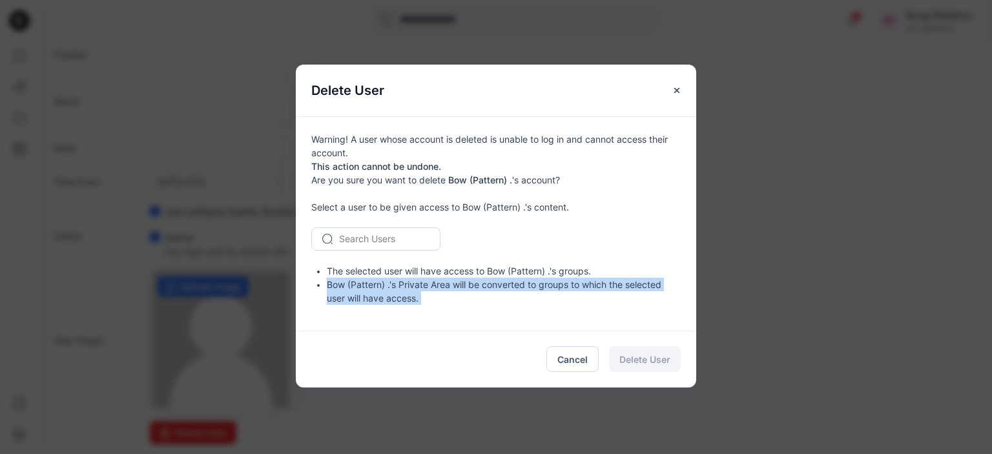
click at [631, 355] on div "Cancel Delete User" at bounding box center [496, 359] width 401 height 57
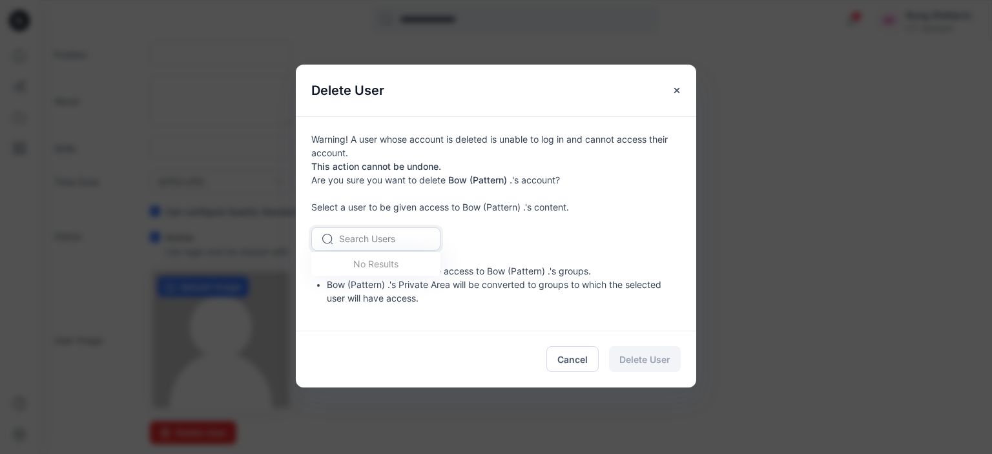
click at [380, 235] on div at bounding box center [383, 239] width 89 height 16
type input "*"
click at [380, 282] on li "Bow (Pattern) .'s Private Area will be converted to groups to which the selecte…" at bounding box center [504, 291] width 354 height 27
click at [420, 311] on div "Warning! A user whose account is deleted is unable to log in and cannot access …" at bounding box center [496, 223] width 401 height 214
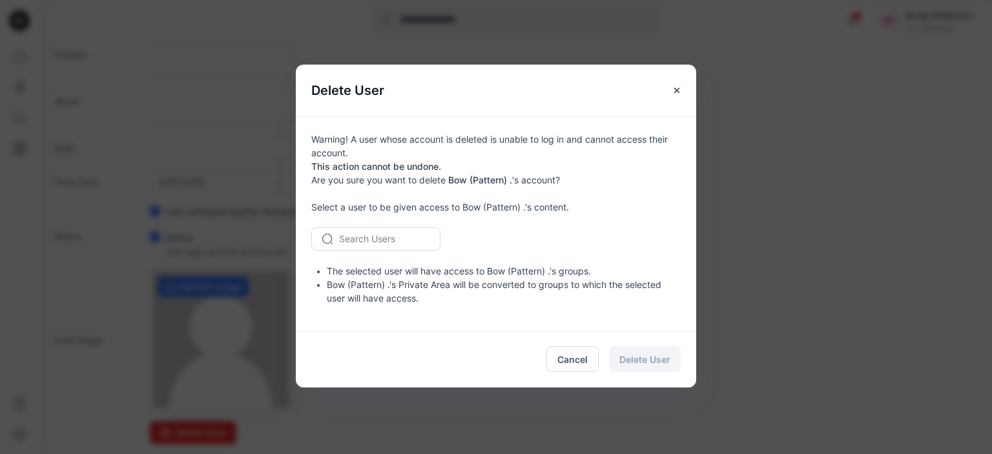
drag, startPoint x: 620, startPoint y: 351, endPoint x: 636, endPoint y: 351, distance: 16.2
click at [623, 351] on div "Cancel Delete User" at bounding box center [496, 359] width 401 height 57
click at [637, 351] on div "Cancel Delete User" at bounding box center [496, 359] width 401 height 57
drag, startPoint x: 636, startPoint y: 351, endPoint x: 638, endPoint y: 342, distance: 8.8
click at [636, 349] on div "Cancel Delete User" at bounding box center [496, 359] width 401 height 57
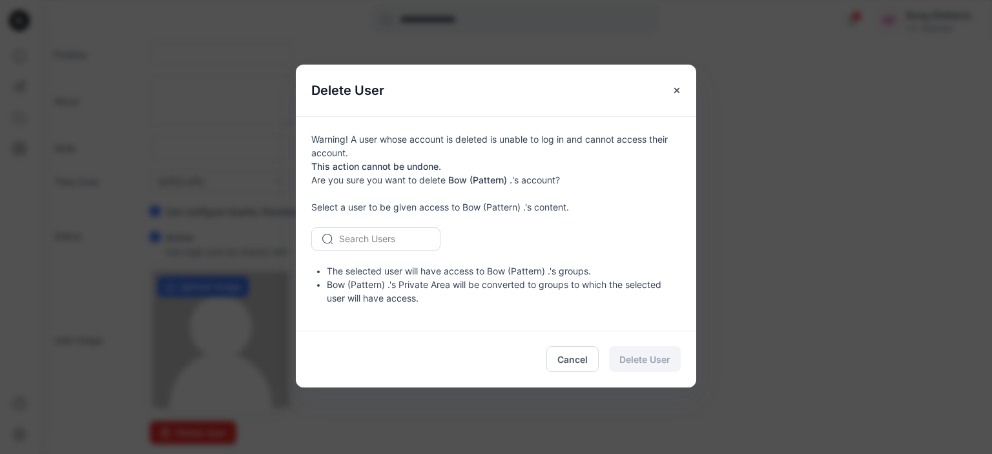
drag, startPoint x: 638, startPoint y: 342, endPoint x: 647, endPoint y: 288, distance: 55.0
click at [640, 333] on div "Cancel Delete User" at bounding box center [496, 359] width 401 height 57
click at [290, 89] on div "Delete User Warning! A user whose account is deleted is unable to log in and ca…" at bounding box center [496, 227] width 992 height 454
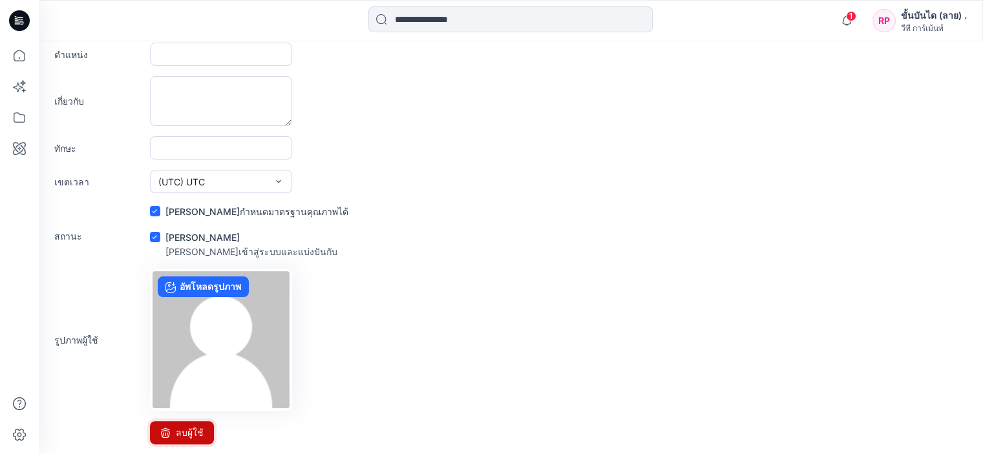
click at [186, 437] on font "ลบผู้ใช้" at bounding box center [190, 433] width 28 height 16
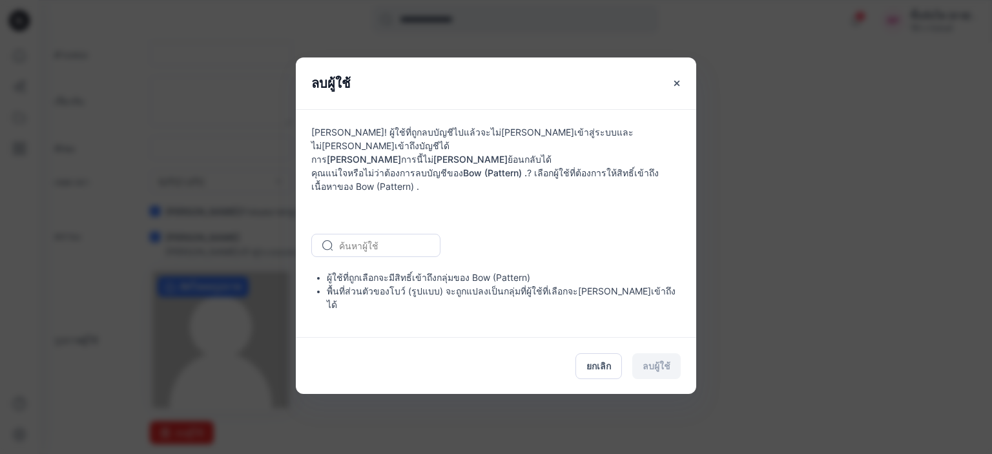
click at [426, 291] on font "พื้นที่ส่วนตัวของโบว์ (รูปแบบ) จะถูกแปลงเป็นกลุ่มที่ผู้ใช้ที่เลือกจะสามารถเข้าถ…" at bounding box center [501, 298] width 349 height 25
click at [650, 345] on div "ยกเลิก ลบผู้ใช้" at bounding box center [496, 365] width 401 height 57
click at [649, 345] on div "ยกเลิก ลบผู้ใช้" at bounding box center [496, 365] width 401 height 57
click at [648, 345] on div "ยกเลิก ลบผู้ใช้" at bounding box center [496, 365] width 401 height 57
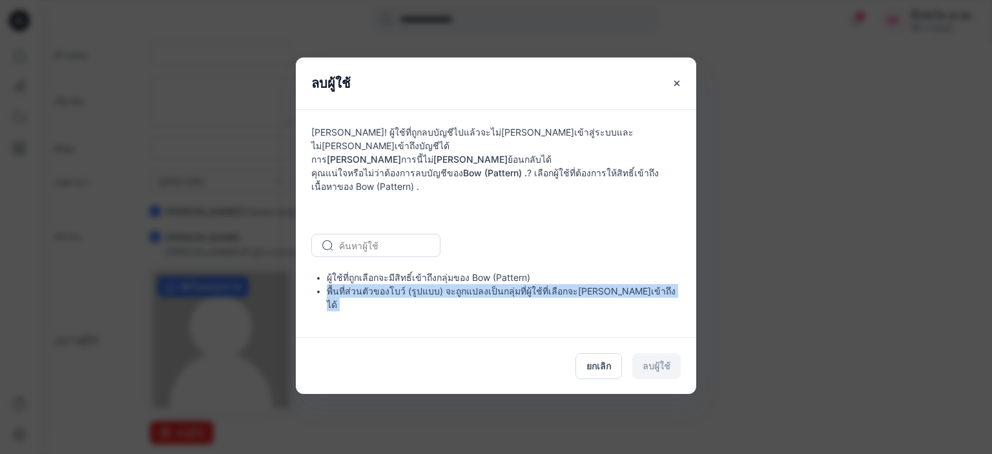
click at [647, 346] on div "ยกเลิก ลบผู้ใช้" at bounding box center [496, 365] width 401 height 57
click at [645, 346] on div "ยกเลิก ลบผู้ใช้" at bounding box center [496, 365] width 401 height 57
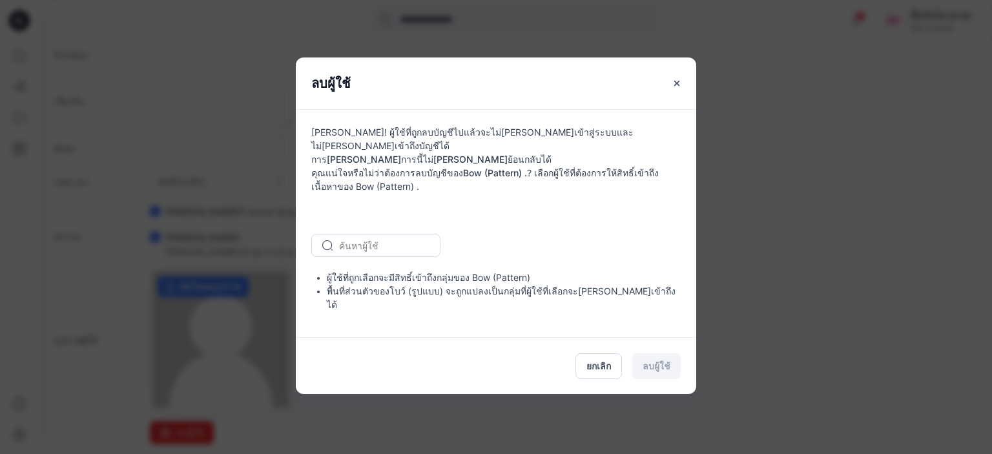
click at [696, 84] on div "ลบผู้ใช้ คำเตือน! ผู้ใช้ที่ถูกลบบัญชีไปแล้วจะไม่สามารถเข้าสู่ระบบและไม่สามารถเข…" at bounding box center [496, 227] width 992 height 454
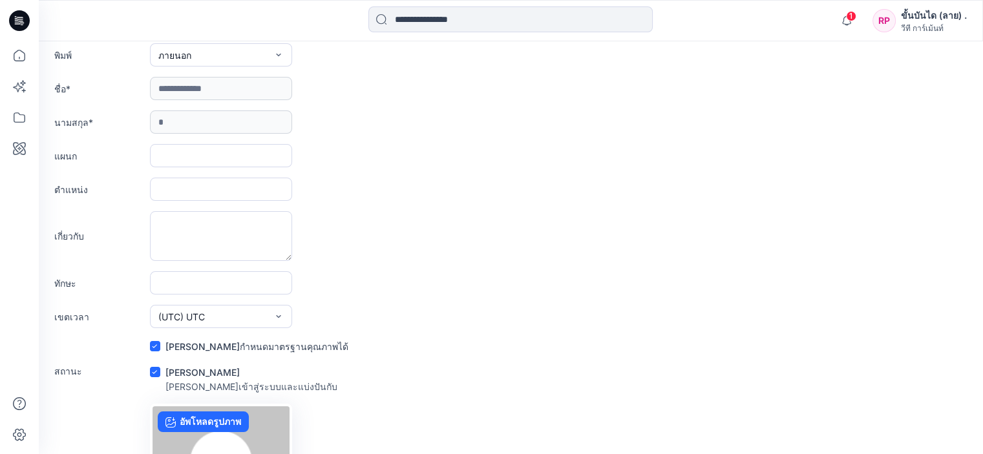
scroll to position [0, 0]
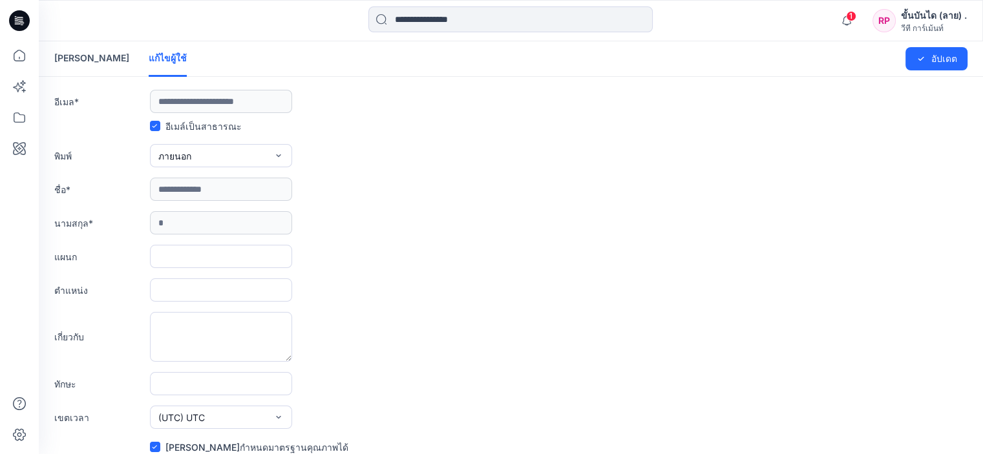
click at [69, 64] on link "[PERSON_NAME]" at bounding box center [91, 58] width 75 height 34
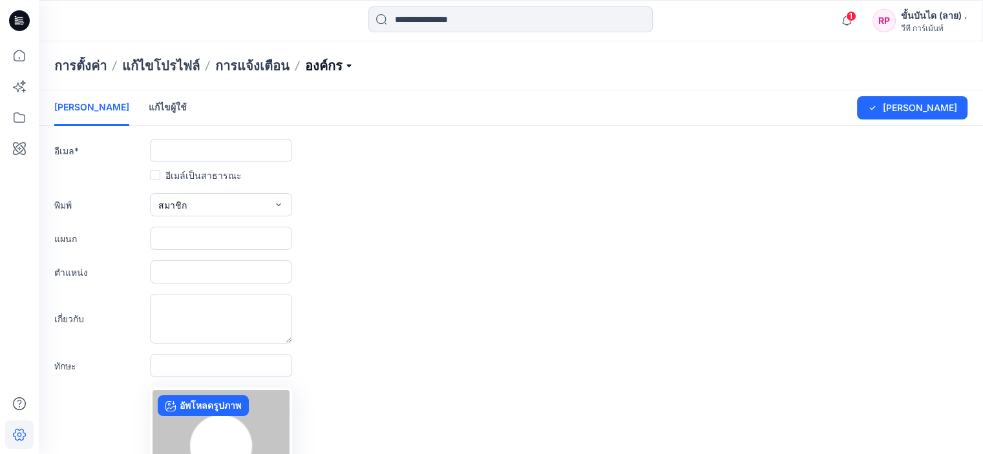
click at [330, 61] on p "องค์กร" at bounding box center [329, 66] width 49 height 18
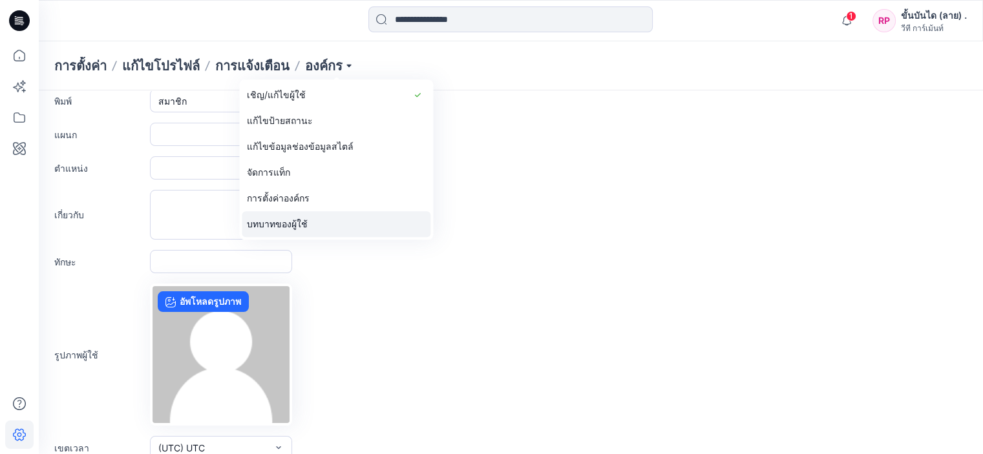
scroll to position [145, 0]
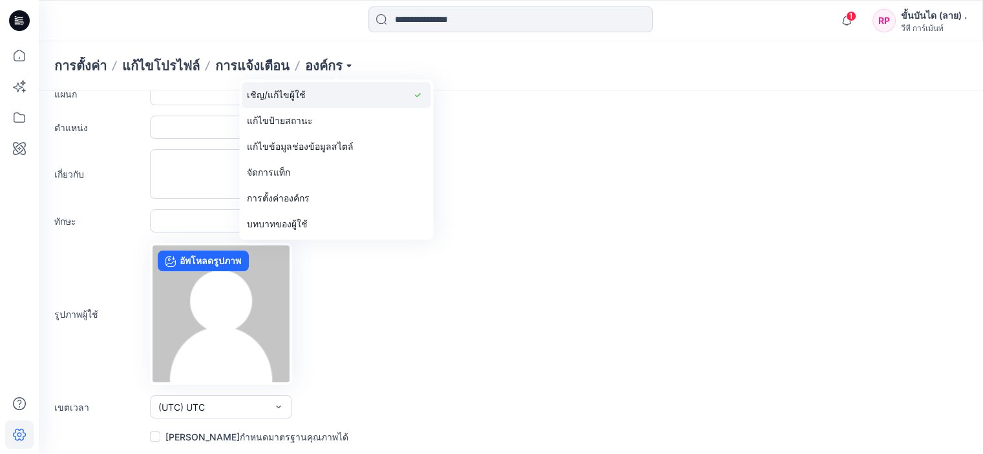
click at [284, 85] on font "เชิญ/แก้ไขผู้ใช้" at bounding box center [276, 95] width 59 height 26
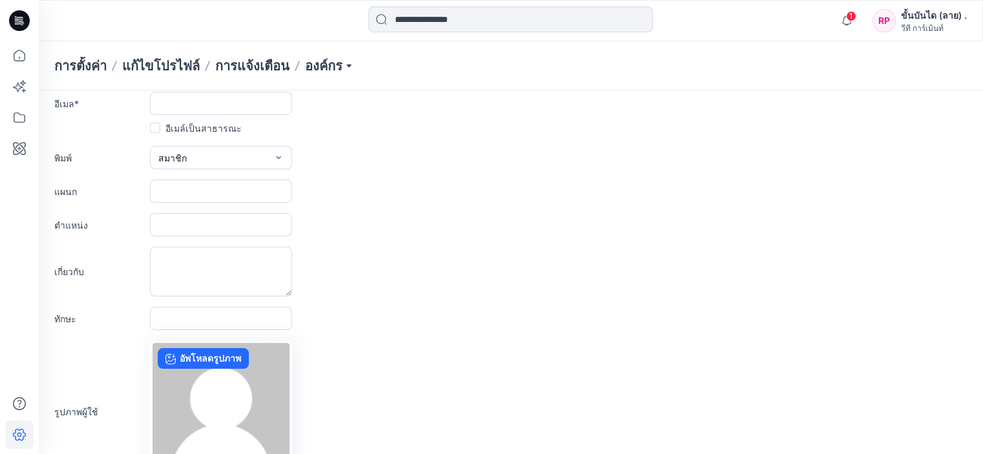
scroll to position [0, 0]
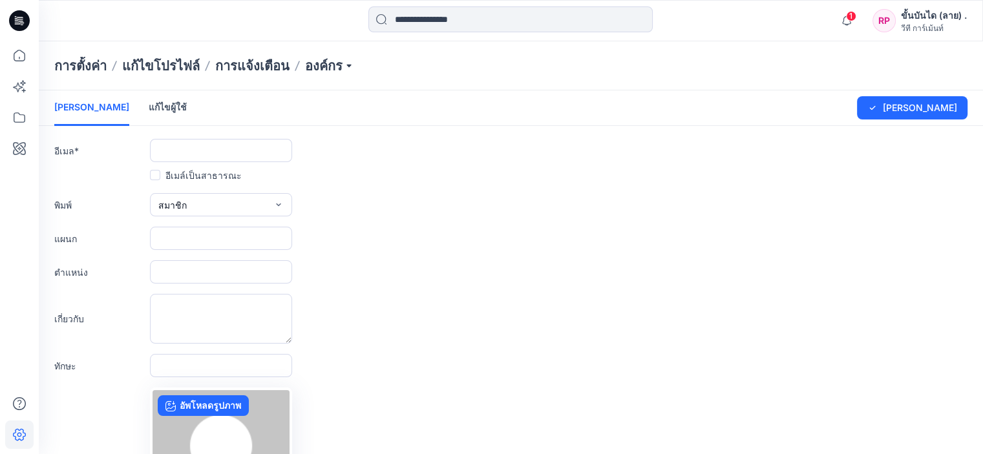
click at [149, 121] on link "แก้ไขผู้ใช้" at bounding box center [168, 107] width 38 height 34
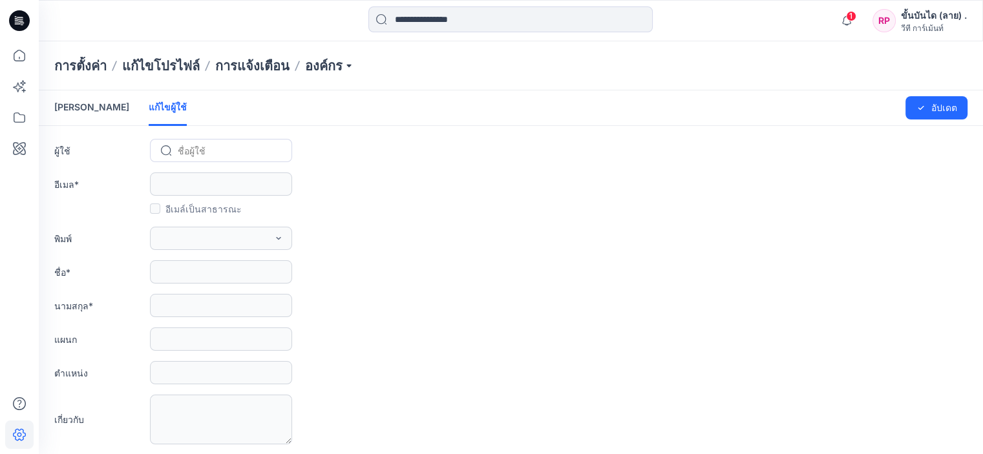
click at [180, 149] on input "text" at bounding box center [179, 151] width 3 height 14
type input "*"
click at [234, 173] on div "บีพี โบว์ (ลาย) ." at bounding box center [221, 178] width 142 height 28
type input "**********"
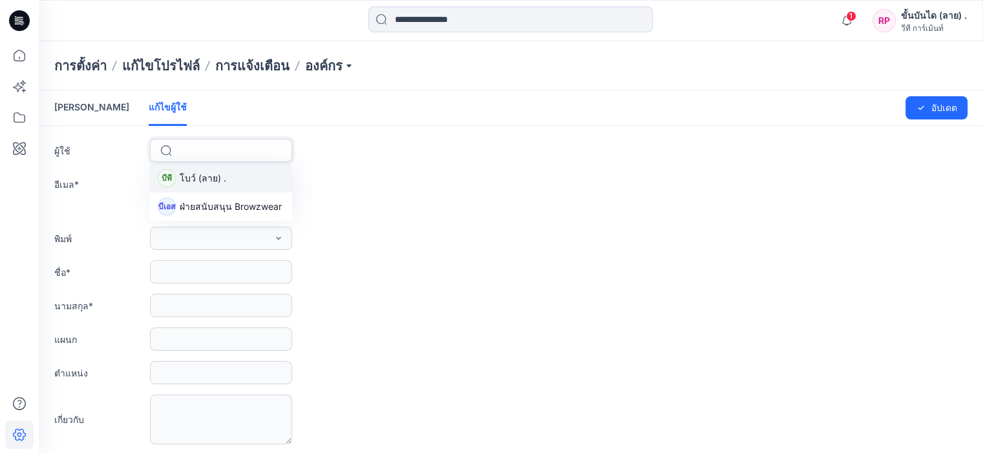
type input "*"
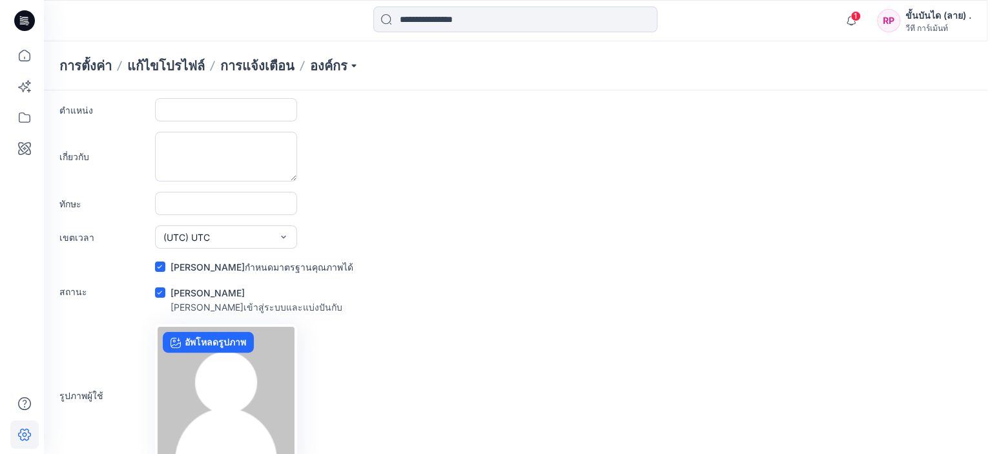
scroll to position [319, 0]
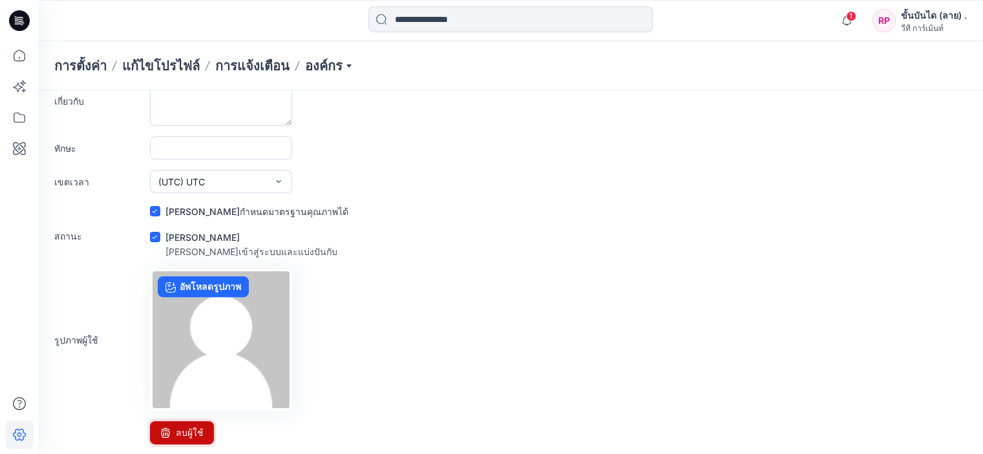
click at [198, 439] on font "ลบผู้ใช้" at bounding box center [190, 433] width 28 height 16
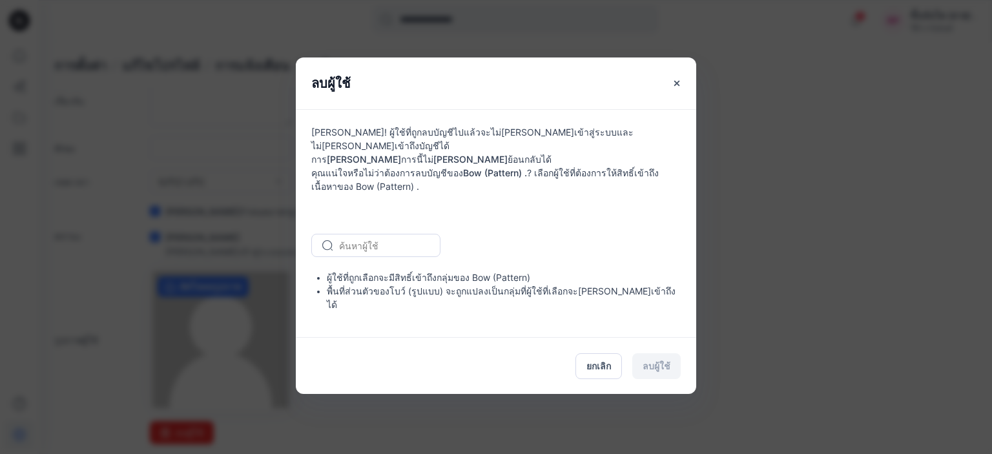
click at [643, 347] on div "ยกเลิก ลบผู้ใช้" at bounding box center [496, 365] width 401 height 57
click at [680, 95] on button "ปิด" at bounding box center [676, 83] width 23 height 23
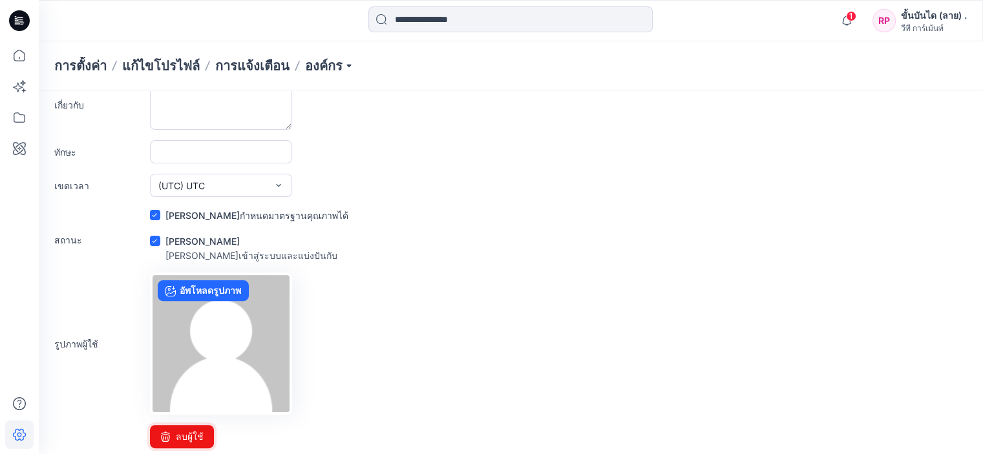
scroll to position [0, 0]
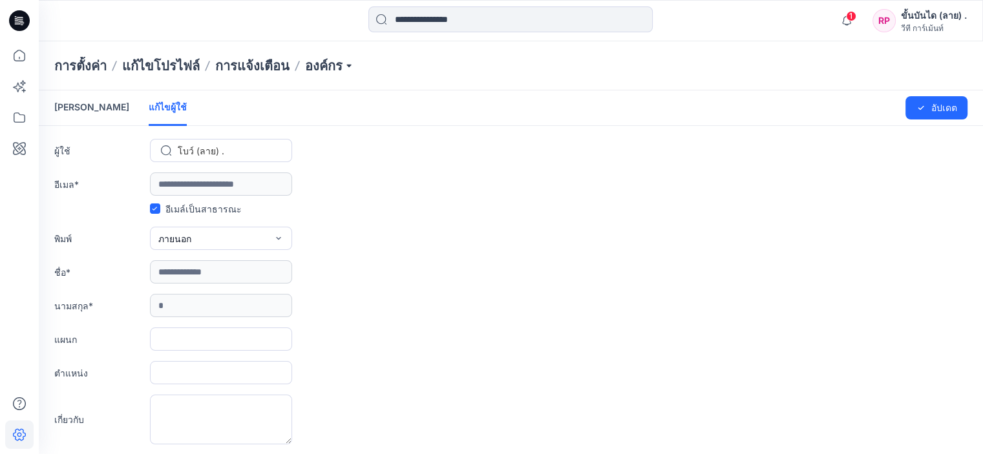
click at [231, 137] on form "**********" at bounding box center [511, 426] width 944 height 673
click at [227, 149] on div at bounding box center [229, 151] width 102 height 16
drag, startPoint x: 313, startPoint y: 67, endPoint x: 309, endPoint y: 79, distance: 12.7
click at [313, 67] on p "องค์กร" at bounding box center [329, 66] width 49 height 18
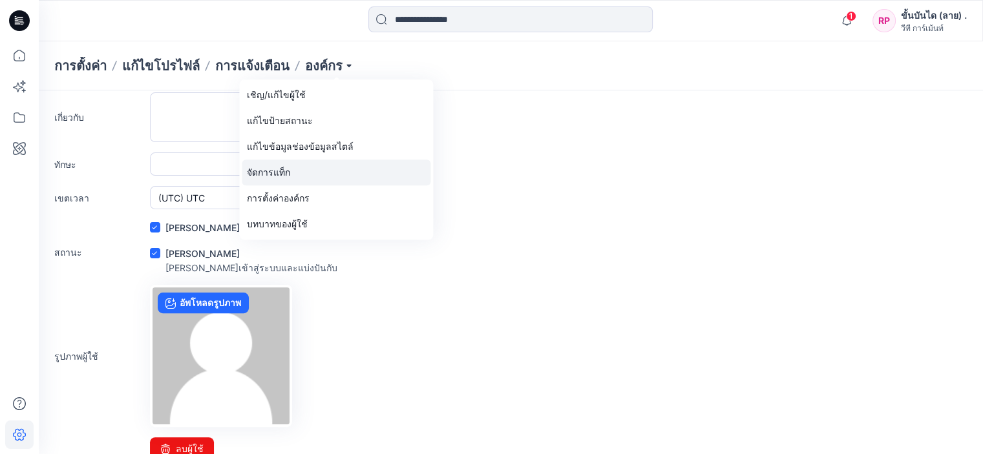
scroll to position [319, 0]
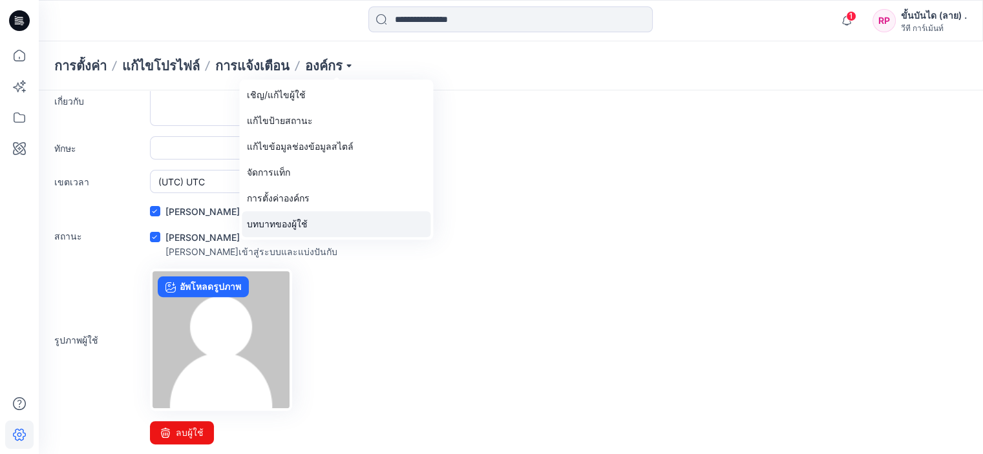
click at [292, 217] on font "บทบาทของผู้ใช้" at bounding box center [277, 224] width 61 height 26
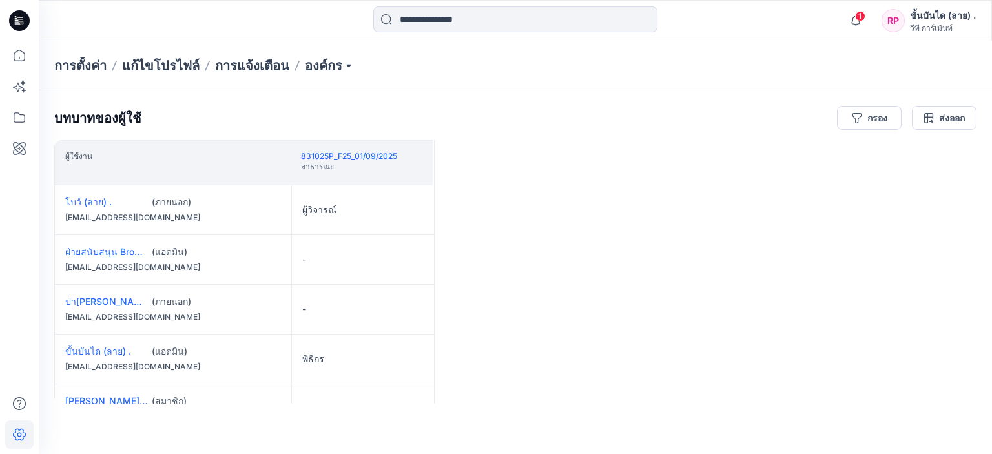
click at [103, 401] on font "รุ่งนภา สุพรรณ" at bounding box center [118, 400] width 107 height 11
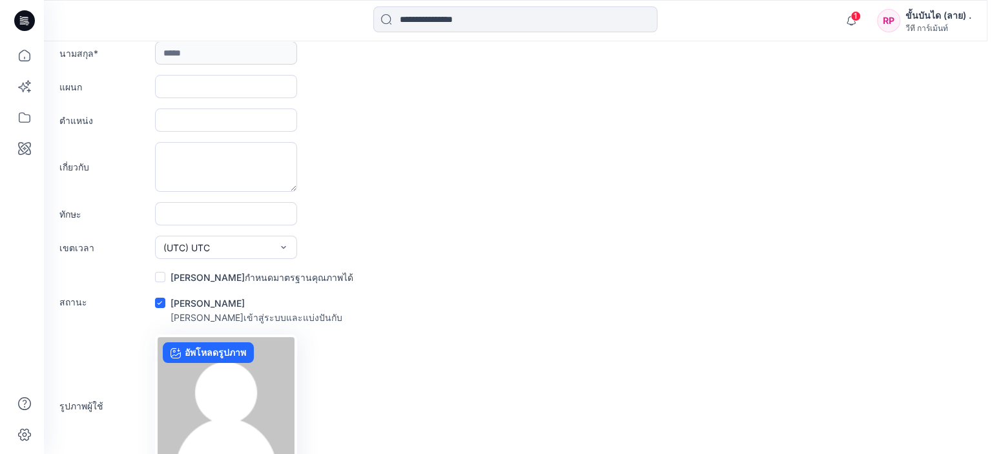
scroll to position [236, 0]
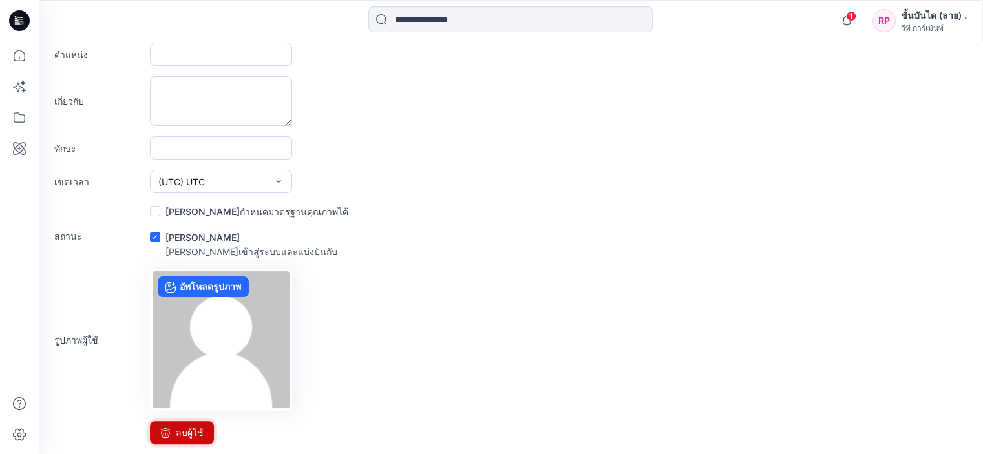
click at [171, 426] on button "ลบผู้ใช้" at bounding box center [182, 432] width 64 height 23
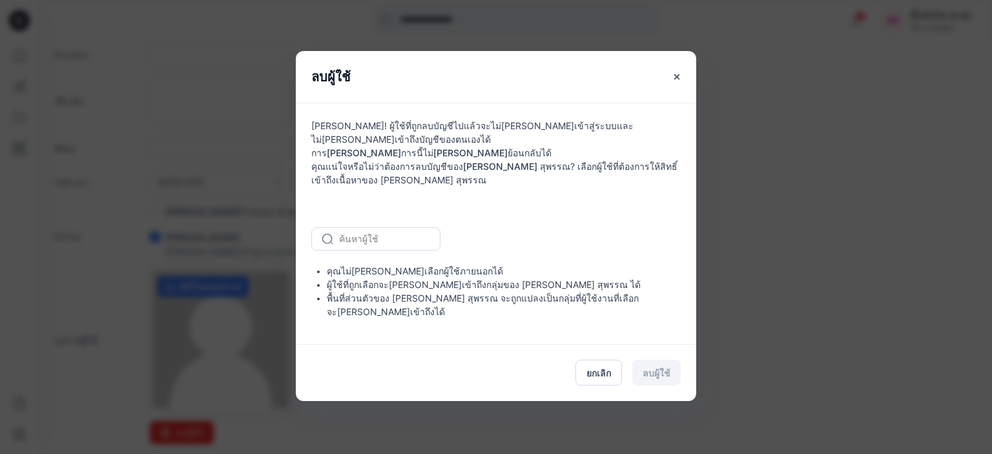
click at [667, 353] on div "ยกเลิก ลบผู้ใช้" at bounding box center [496, 372] width 401 height 57
drag, startPoint x: 665, startPoint y: 353, endPoint x: 654, endPoint y: 147, distance: 206.4
click at [665, 349] on div "ยกเลิก ลบผู้ใช้" at bounding box center [496, 372] width 401 height 57
click at [677, 89] on button "ปิด" at bounding box center [676, 76] width 23 height 23
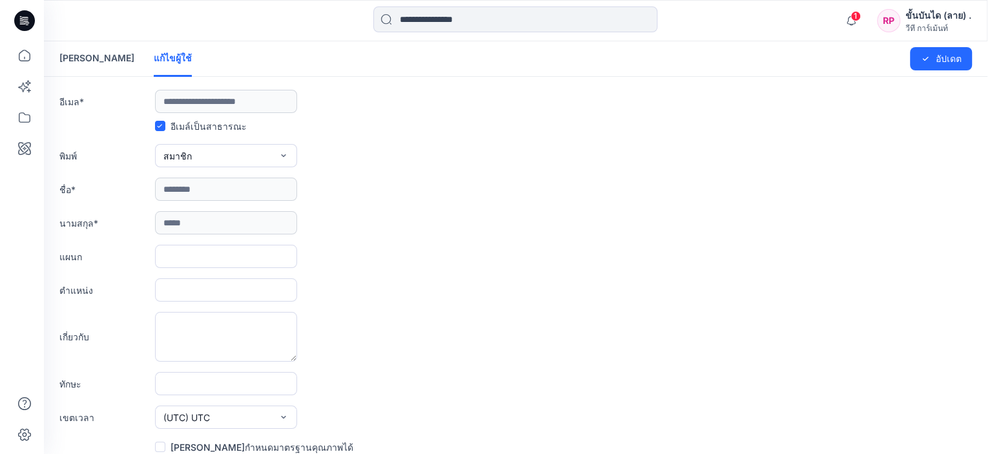
scroll to position [0, 0]
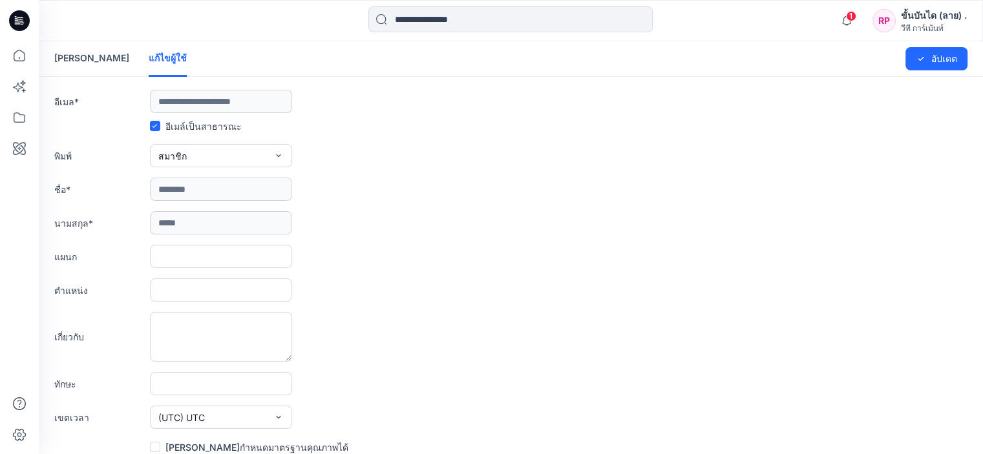
click at [73, 42] on link "เชิญผู้ใช้" at bounding box center [91, 58] width 75 height 34
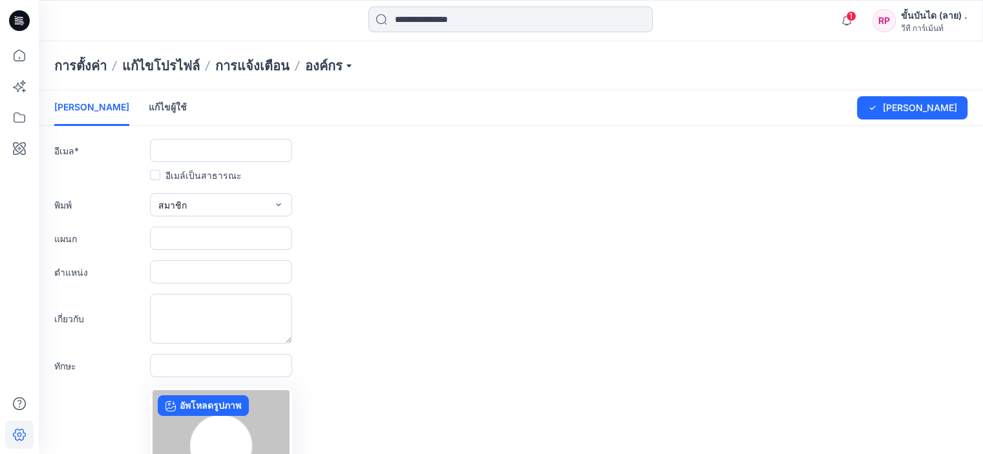
click at [501, 12] on input at bounding box center [510, 19] width 284 height 26
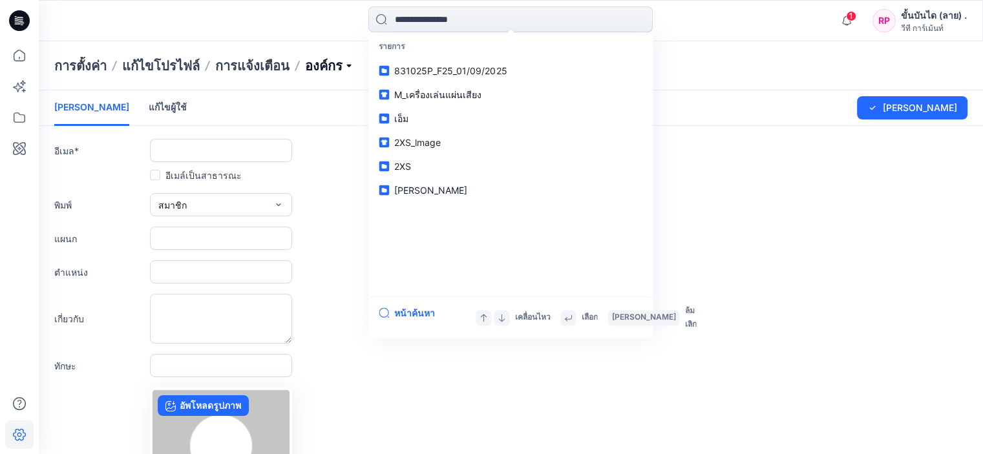
click at [332, 61] on p "องค์กร" at bounding box center [329, 66] width 49 height 18
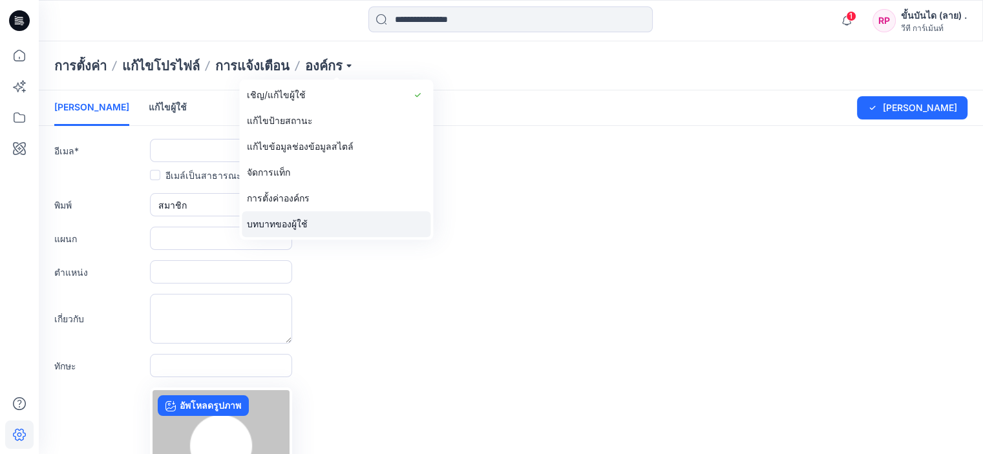
click at [325, 220] on link "บทบาทของผู้ใช้" at bounding box center [336, 224] width 189 height 26
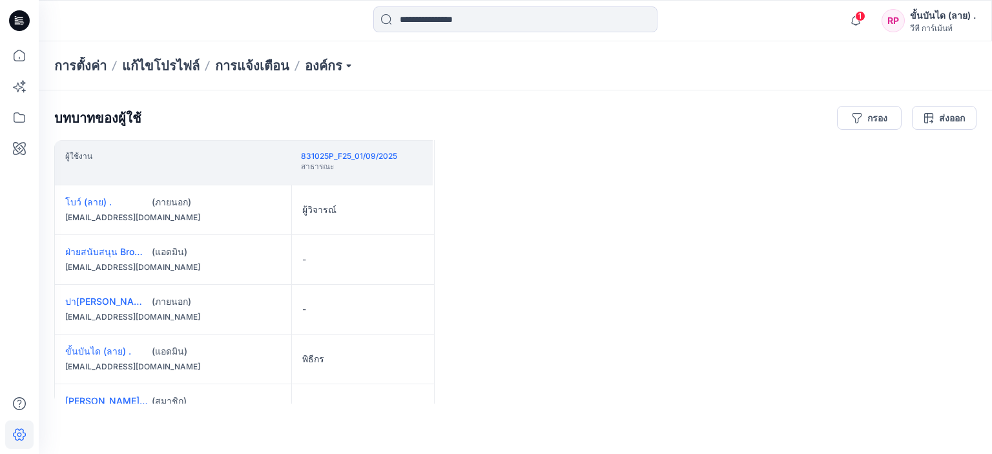
click at [945, 14] on font "ขั้นบันได (ลาย) ." at bounding box center [943, 15] width 66 height 11
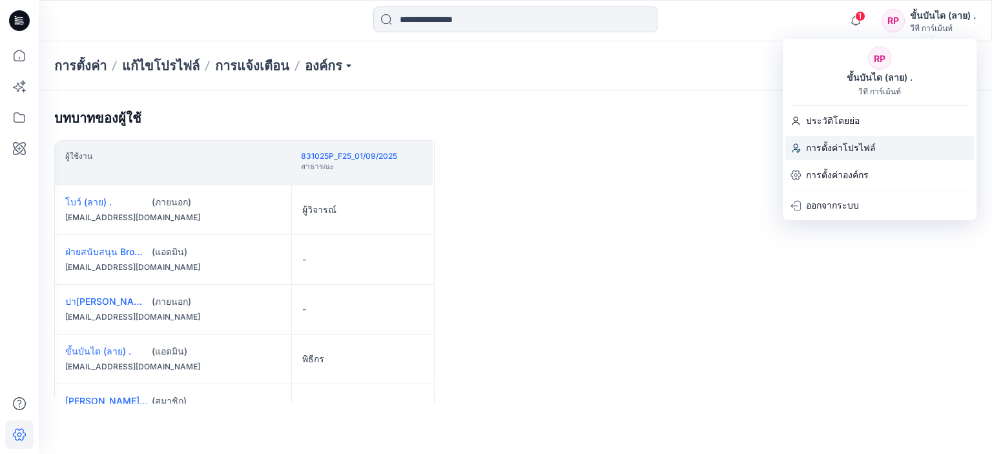
click at [858, 142] on font "การตั้งค่าโปรไฟล์" at bounding box center [841, 147] width 70 height 11
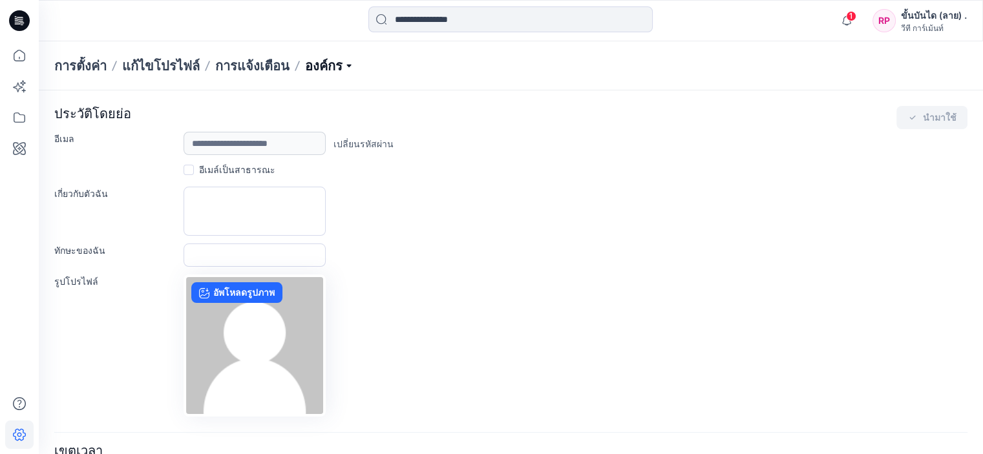
click at [330, 67] on p "องค์กร" at bounding box center [329, 66] width 49 height 18
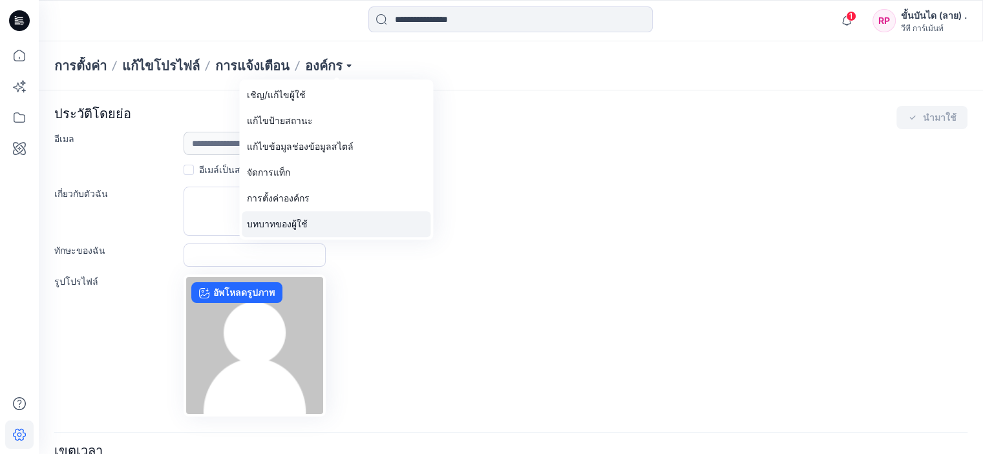
click at [323, 227] on link "บทบาทของผู้ใช้" at bounding box center [336, 224] width 189 height 26
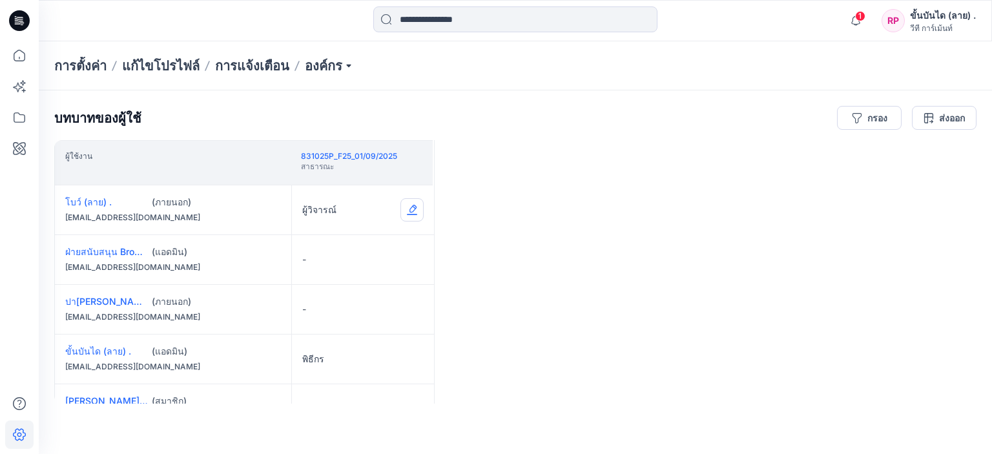
click at [415, 204] on button "Edit Role" at bounding box center [412, 209] width 23 height 23
drag, startPoint x: 415, startPoint y: 201, endPoint x: 382, endPoint y: 195, distance: 34.1
click at [415, 201] on button "แก้ไขบทบาท" at bounding box center [412, 209] width 23 height 23
click at [324, 204] on font "ผู้วิจารณ์" at bounding box center [319, 209] width 34 height 11
click at [88, 200] on font "โบว์ (ลาย) ." at bounding box center [88, 201] width 47 height 11
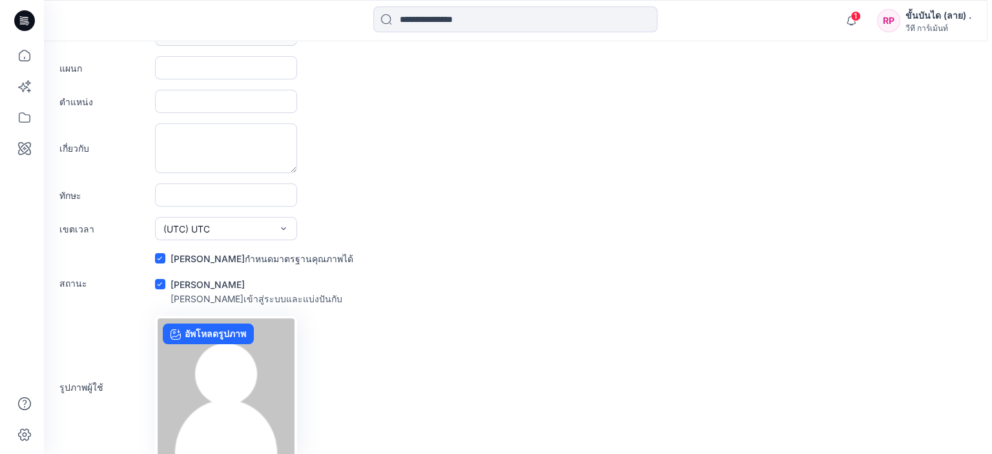
scroll to position [236, 0]
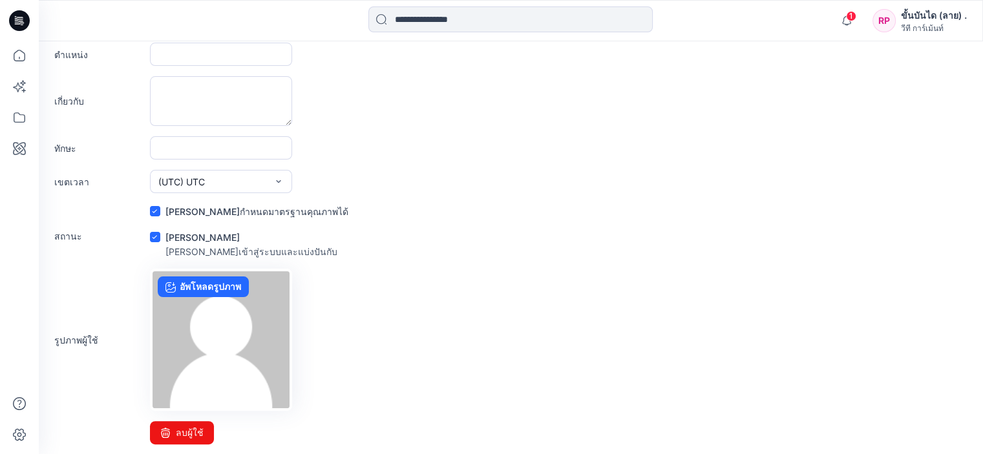
click at [180, 420] on form "**********" at bounding box center [511, 125] width 944 height 639
click at [188, 427] on font "ลบผู้ใช้" at bounding box center [190, 432] width 28 height 11
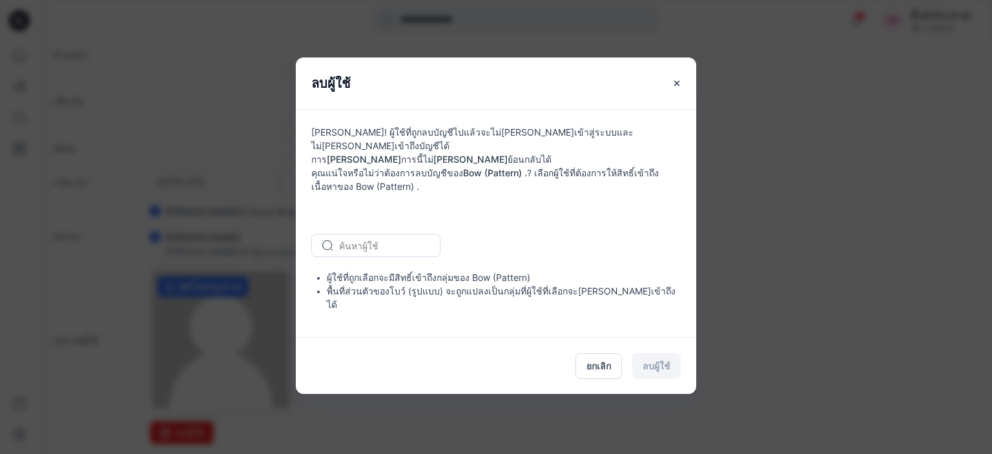
click at [650, 342] on div "ยกเลิก ลบผู้ใช้" at bounding box center [496, 365] width 401 height 57
click at [677, 89] on icon "ปิด" at bounding box center [677, 83] width 10 height 10
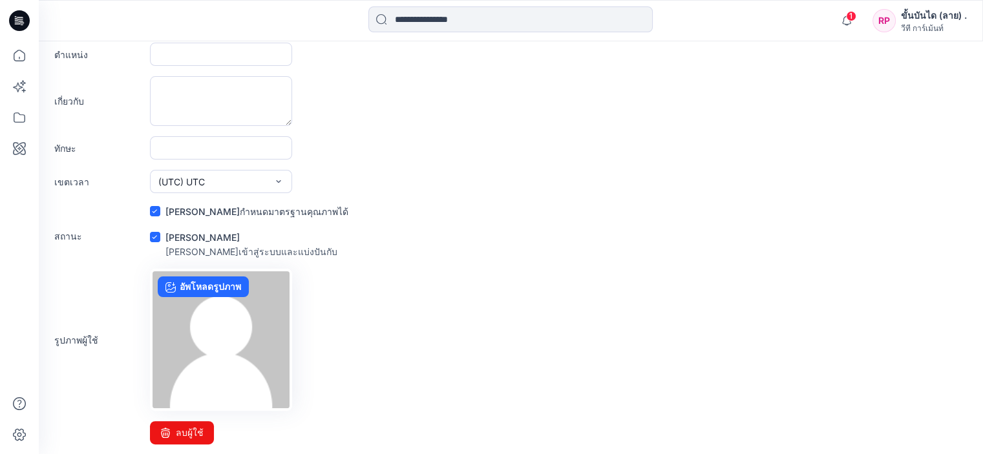
click at [959, 19] on font "ขั้นบันได (ลาย) ." at bounding box center [934, 15] width 66 height 11
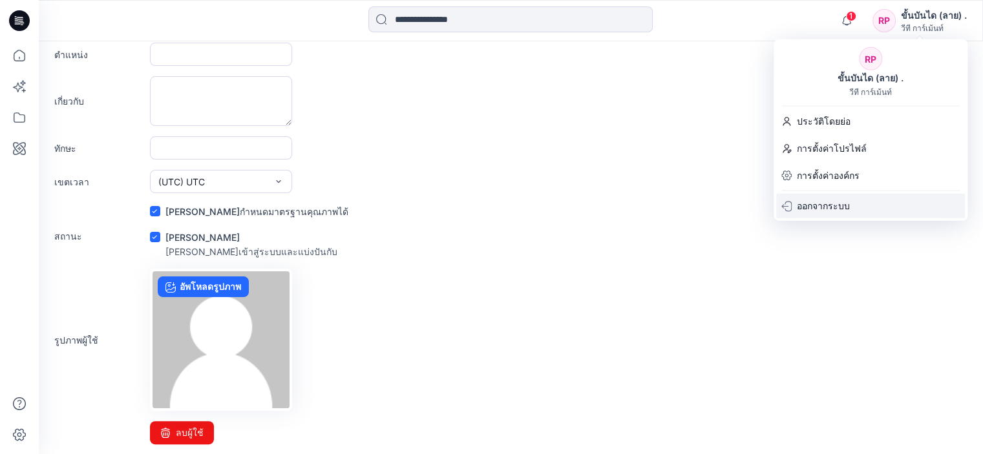
click at [827, 204] on font "ออกจากระบบ" at bounding box center [823, 205] width 53 height 11
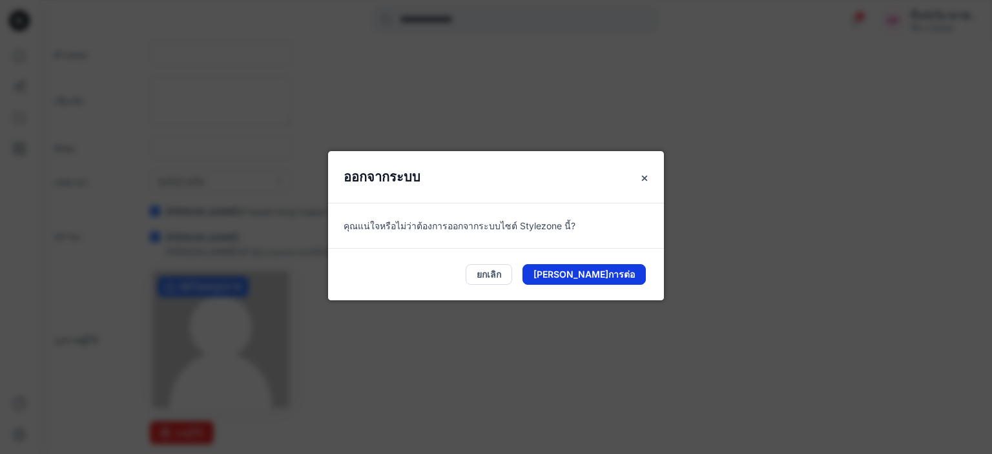
click at [607, 273] on font "ดำเนินการต่อ" at bounding box center [584, 274] width 101 height 11
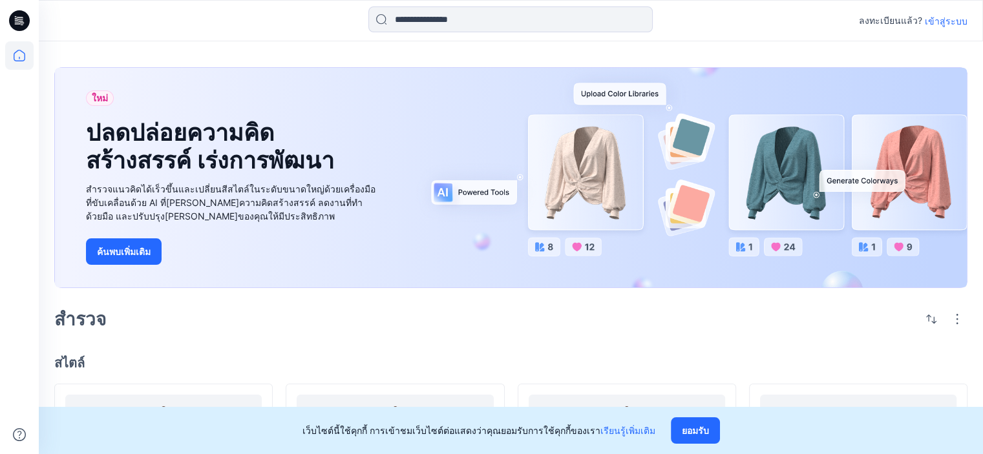
click at [941, 25] on font "เข้าสู่ระบบ" at bounding box center [946, 21] width 43 height 11
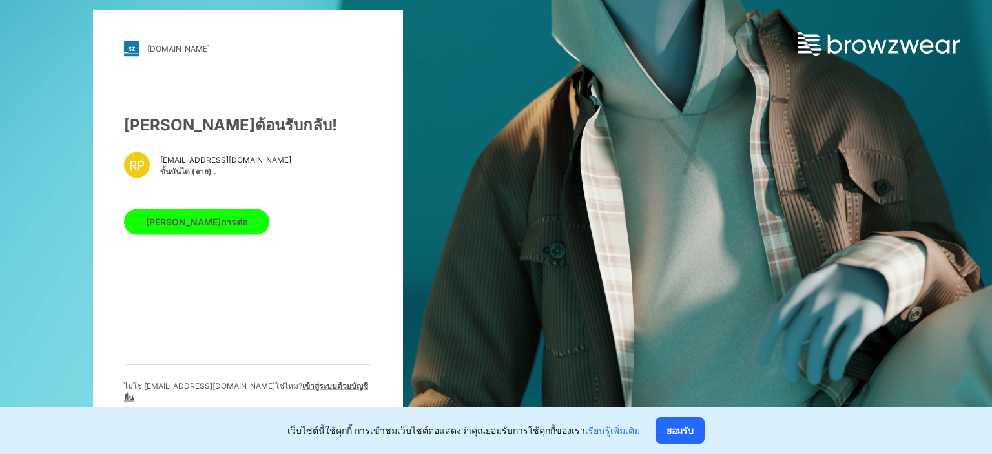
click at [212, 165] on font "[EMAIL_ADDRESS][DOMAIN_NAME]" at bounding box center [225, 160] width 131 height 10
drag, startPoint x: 351, startPoint y: 234, endPoint x: 405, endPoint y: 216, distance: 56.6
click at [353, 232] on div "ดำเนินการต่อ" at bounding box center [248, 219] width 248 height 31
click at [320, 391] on font "เข้าสู่ระบบด้วยบัญชีอื่น" at bounding box center [246, 391] width 244 height 21
click at [310, 392] on font "เข้าสู่ระบบด้วยบัญชีอื่น" at bounding box center [246, 391] width 244 height 21
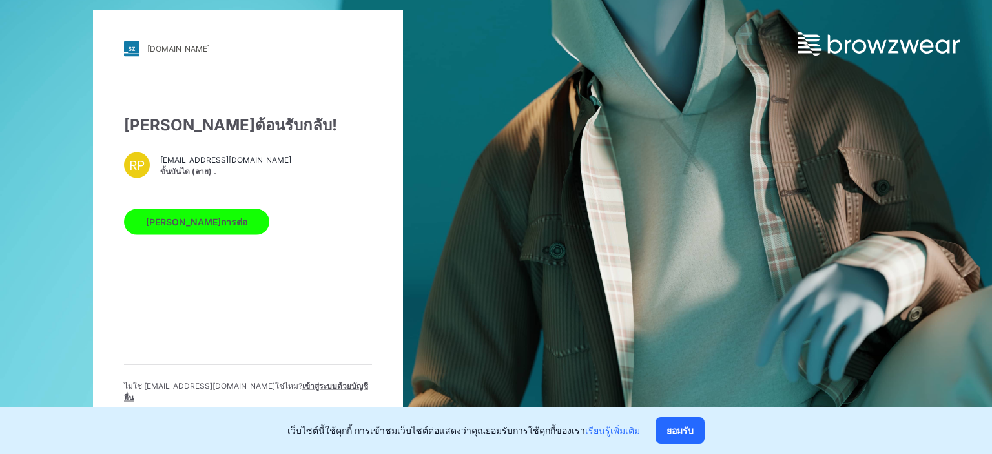
click at [298, 392] on font "เข้าสู่ระบบด้วยบัญชีอื่น" at bounding box center [246, 391] width 244 height 21
drag, startPoint x: 298, startPoint y: 392, endPoint x: 503, endPoint y: 382, distance: 205.7
click at [299, 392] on font "เข้าสู่ระบบด้วยบัญชีอื่น" at bounding box center [246, 391] width 244 height 21
click at [669, 432] on font "ยอมรับ" at bounding box center [680, 430] width 27 height 11
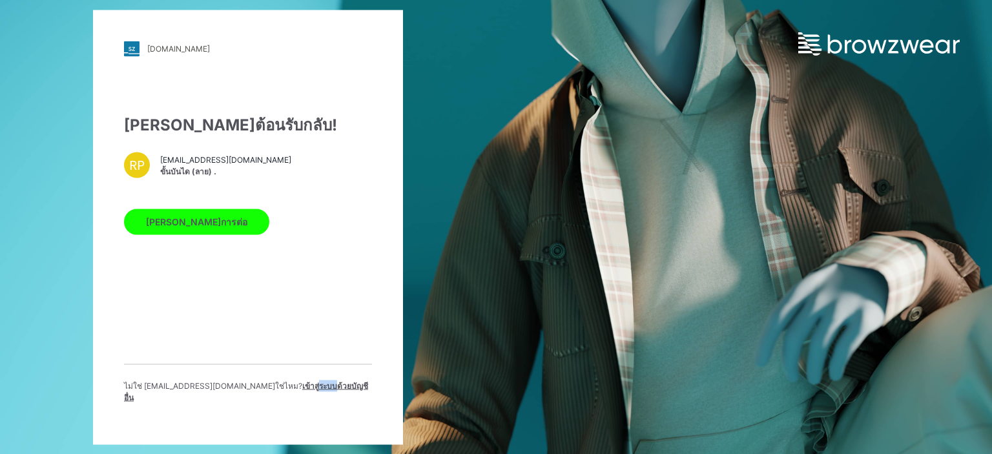
click at [306, 391] on font "เข้าสู่ระบบด้วยบัญชีอื่น" at bounding box center [246, 391] width 244 height 21
click at [339, 388] on font "เข้าสู่ระบบด้วยบัญชีอื่น" at bounding box center [246, 391] width 244 height 21
click at [312, 392] on font "เข้าสู่ระบบด้วยบัญชีอื่น" at bounding box center [246, 391] width 244 height 21
click at [311, 392] on font "เข้าสู่ระบบด้วยบัญชีอื่น" at bounding box center [246, 391] width 244 height 21
click at [310, 392] on font "เข้าสู่ระบบด้วยบัญชีอื่น" at bounding box center [246, 391] width 244 height 21
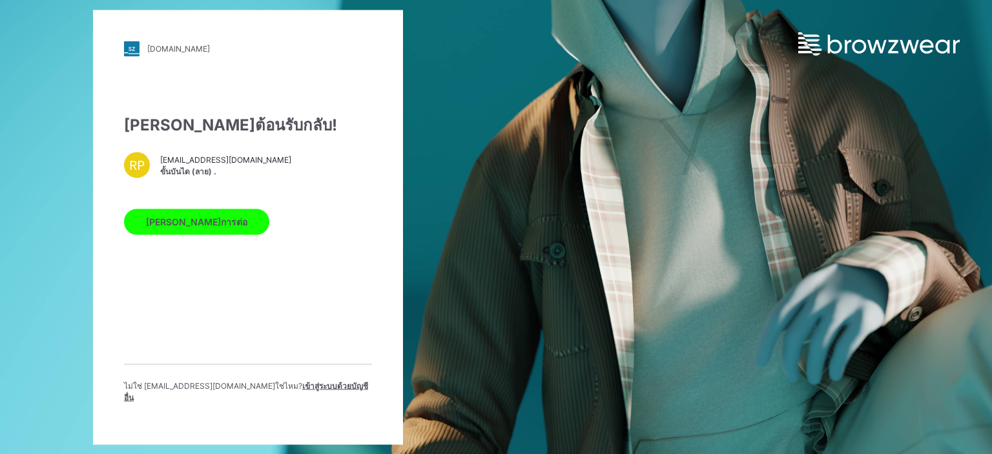
click at [291, 387] on font "เข้าสู่ระบบด้วยบัญชีอื่น" at bounding box center [246, 391] width 244 height 21
click at [334, 336] on div "ยินดีต้อนรับกลับ! RP pattern01@vtgarment.com ขั้นบันได (ลาย) . ดำเนินการต่อ ไม่…" at bounding box center [248, 263] width 248 height 300
click at [315, 388] on font "เข้าสู่ระบบด้วยบัญชีอื่น" at bounding box center [246, 391] width 244 height 21
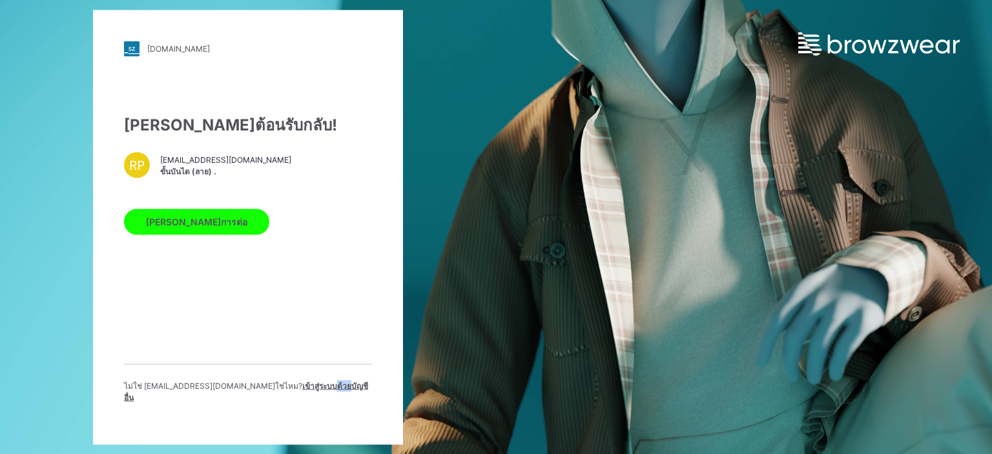
click at [315, 387] on font "เข้าสู่ระบบด้วยบัญชีอื่น" at bounding box center [246, 391] width 244 height 21
click at [348, 394] on font "เข้าสู่ระบบด้วยบัญชีอื่น" at bounding box center [246, 391] width 244 height 21
click at [337, 388] on font "เข้าสู่ระบบด้วยบัญชีอื่น" at bounding box center [246, 391] width 244 height 21
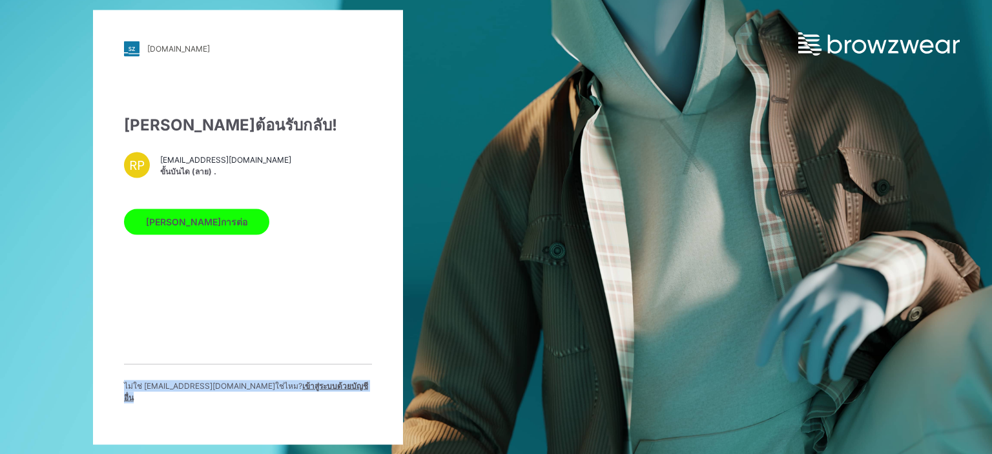
drag, startPoint x: 337, startPoint y: 388, endPoint x: 320, endPoint y: 408, distance: 26.1
click at [320, 408] on div "vtgarment.stylezone.com กำลังโหลด... ยินดีต้อนรับกลับ! RP pattern01@vtgarment.c…" at bounding box center [248, 227] width 310 height 435
click at [279, 416] on div "vtgarment.stylezone.com กำลังโหลด... ยินดีต้อนรับกลับ! RP pattern01@vtgarment.c…" at bounding box center [248, 227] width 310 height 435
click at [275, 388] on font "ใช่ไหม?" at bounding box center [288, 386] width 27 height 10
click at [267, 307] on div "ยินดีต้อนรับกลับ! RP pattern01@vtgarment.com ขั้นบันได (ลาย) . ดำเนินการต่อ ไม่…" at bounding box center [248, 263] width 248 height 300
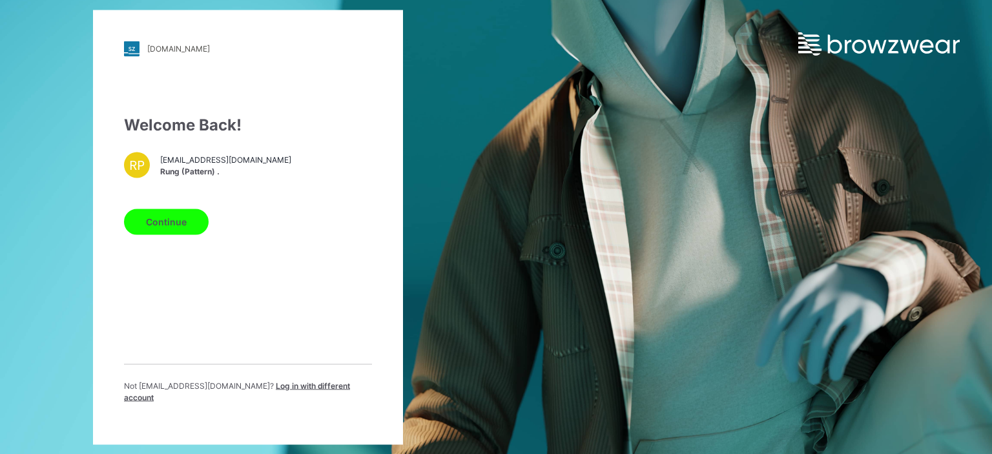
click at [333, 395] on span "Log in with different account" at bounding box center [237, 391] width 226 height 21
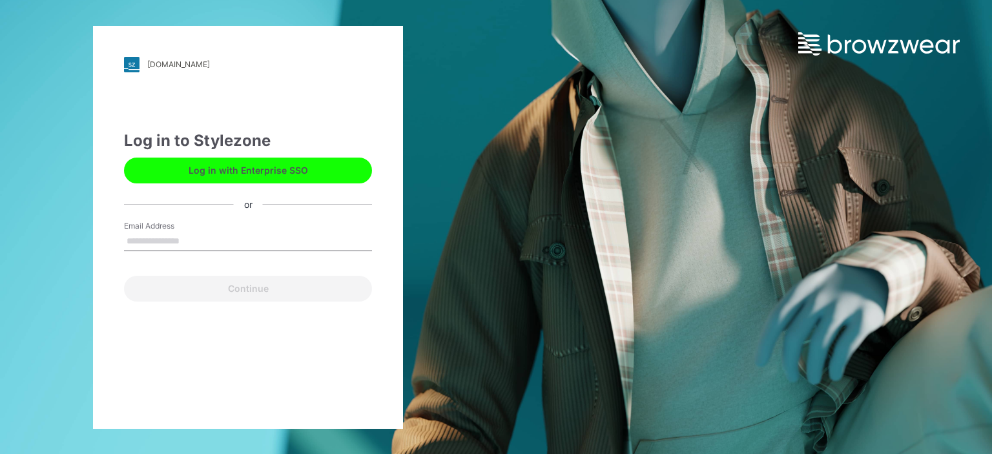
click at [189, 243] on input "Email Address" at bounding box center [248, 241] width 248 height 19
type input "**********"
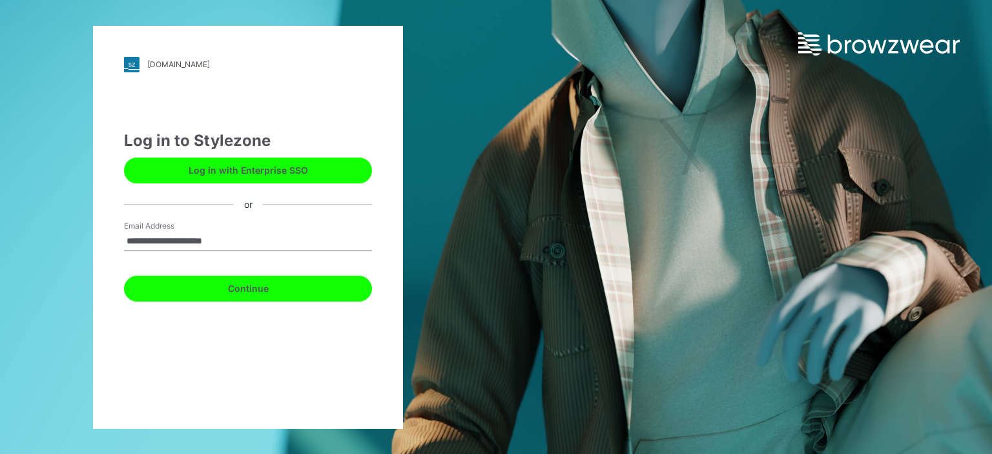
click at [254, 276] on button "Continue" at bounding box center [248, 289] width 248 height 26
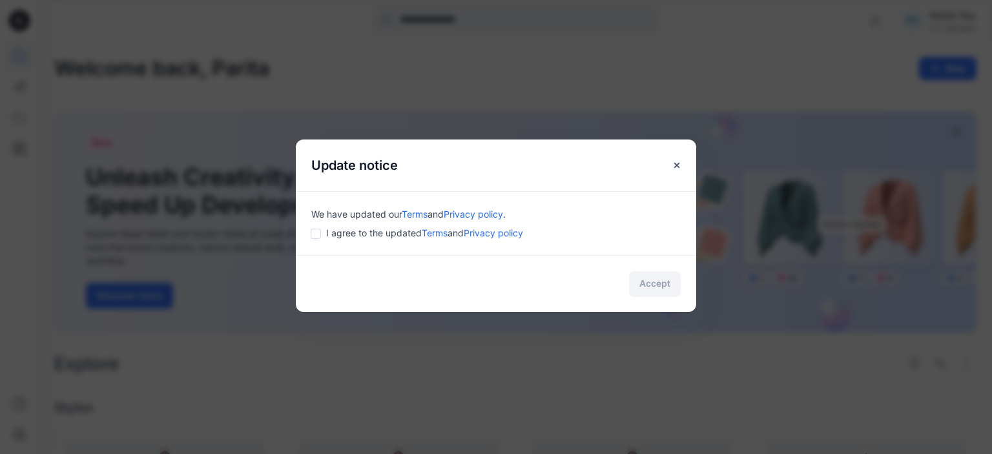
click at [383, 233] on span "I agree to the updated Terms and Privacy policy" at bounding box center [424, 233] width 197 height 14
click at [654, 284] on button "Accept" at bounding box center [655, 284] width 52 height 26
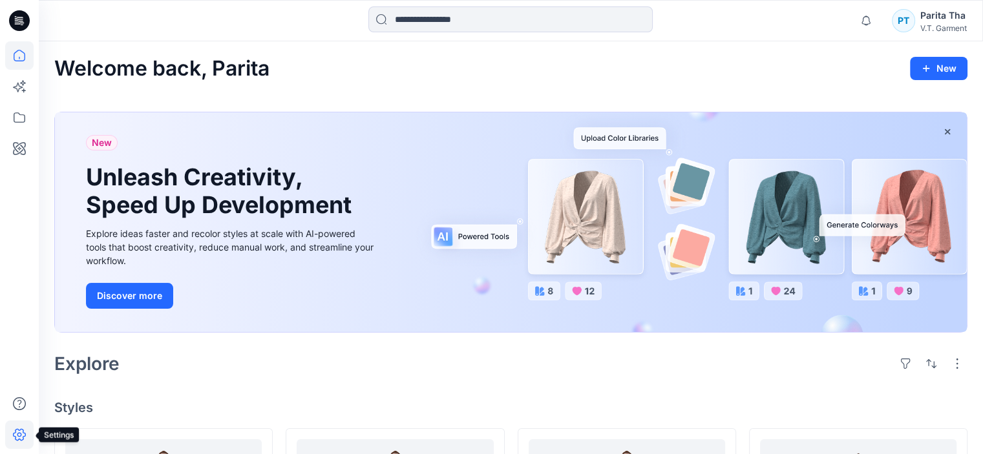
click at [26, 436] on icon at bounding box center [19, 435] width 28 height 28
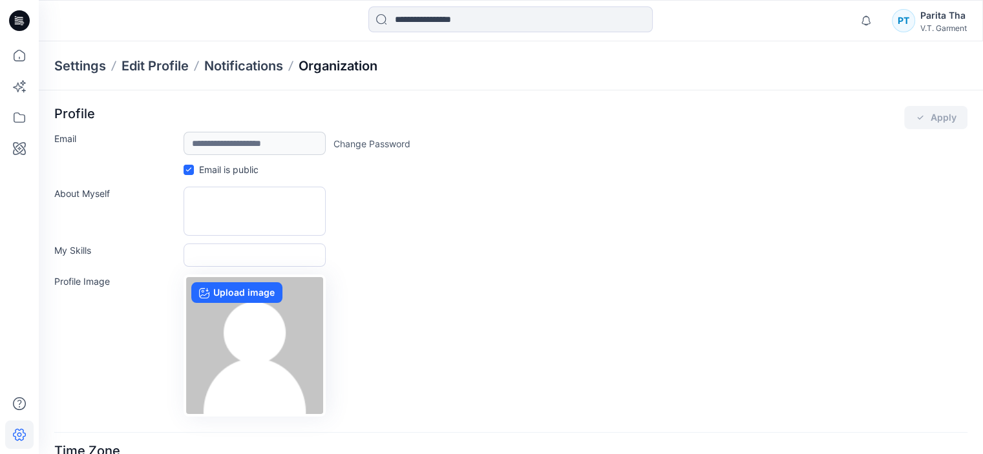
click at [344, 61] on p "Organization" at bounding box center [337, 66] width 79 height 18
click at [337, 72] on p "Organization" at bounding box center [337, 66] width 79 height 18
click at [337, 63] on p "Organization" at bounding box center [337, 66] width 79 height 18
click at [284, 69] on div "Settings Edit Profile Notifications Organization" at bounding box center [215, 66] width 323 height 18
click at [349, 63] on p "Organization" at bounding box center [337, 66] width 79 height 18
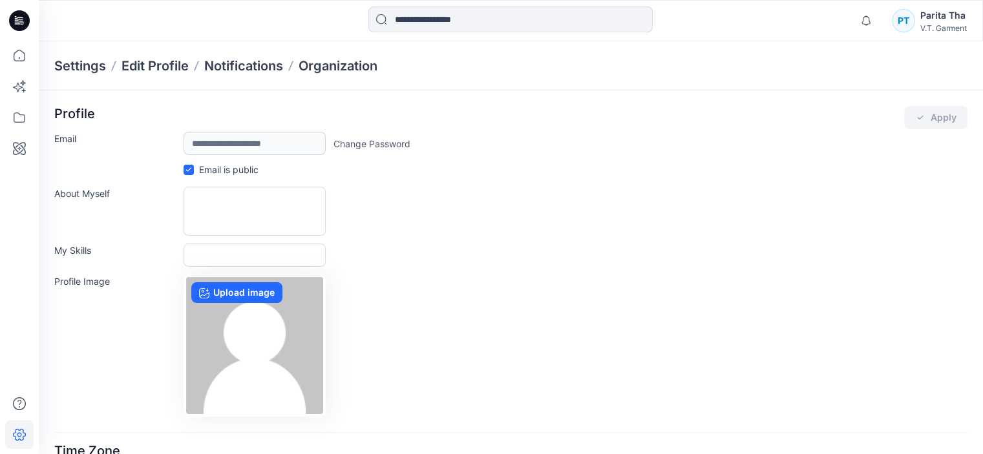
click at [648, 171] on div "Email is public" at bounding box center [510, 171] width 913 height 16
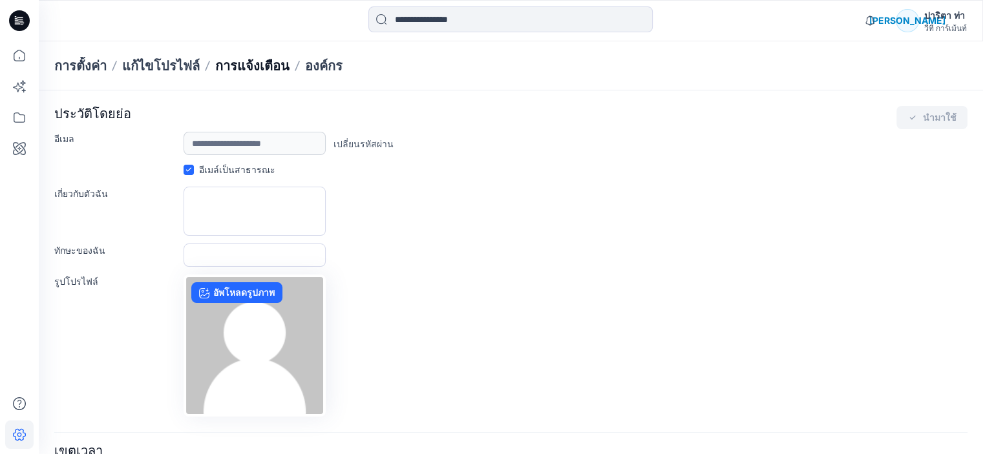
click at [282, 70] on font "การแจ้งเตือน" at bounding box center [252, 66] width 74 height 16
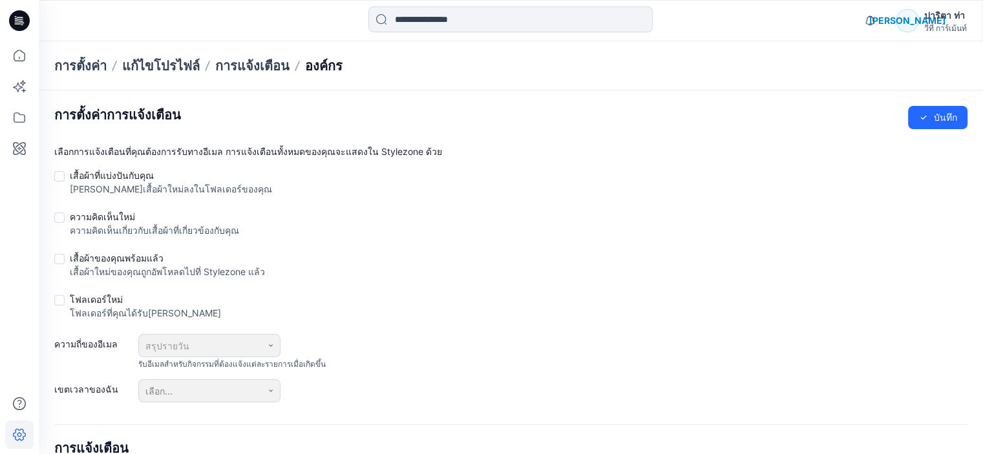
click at [333, 69] on font "องค์กร" at bounding box center [323, 66] width 37 height 16
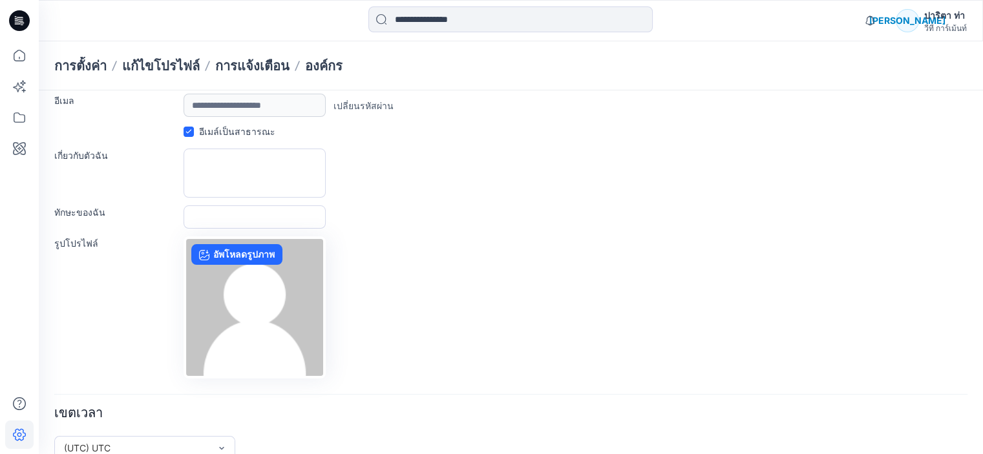
scroll to position [59, 0]
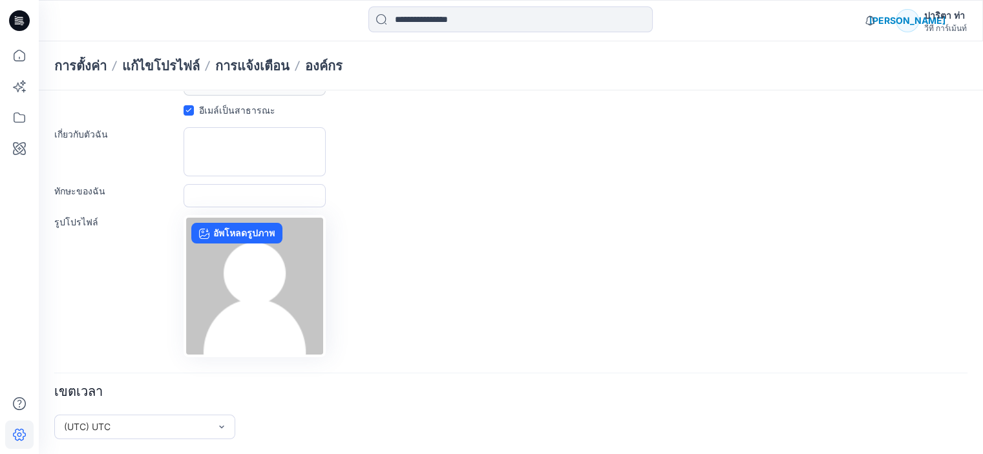
click at [74, 66] on font "การตั้งค่า" at bounding box center [80, 66] width 52 height 16
click at [183, 64] on font "แก้ไขโปรไฟล์" at bounding box center [161, 66] width 78 height 16
click at [262, 67] on font "การแจ้งเตือน" at bounding box center [252, 66] width 74 height 16
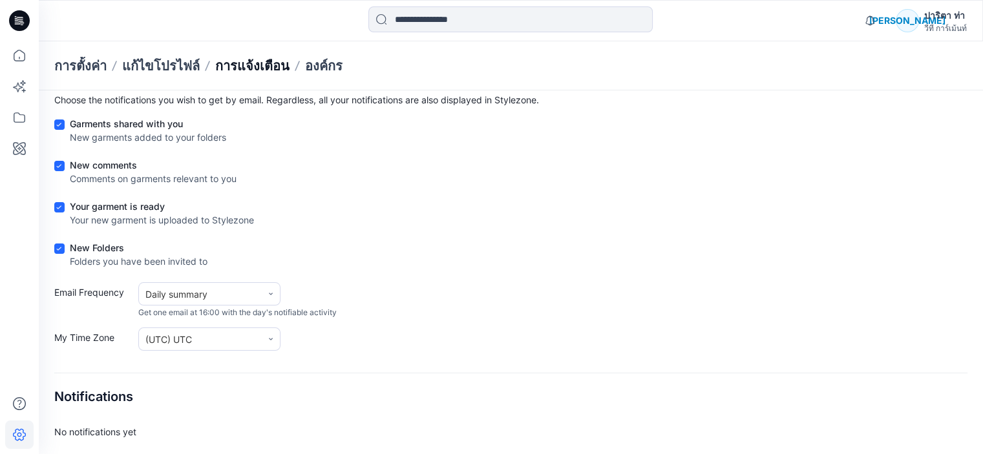
scroll to position [52, 0]
click at [328, 67] on font "องค์กร" at bounding box center [323, 66] width 37 height 16
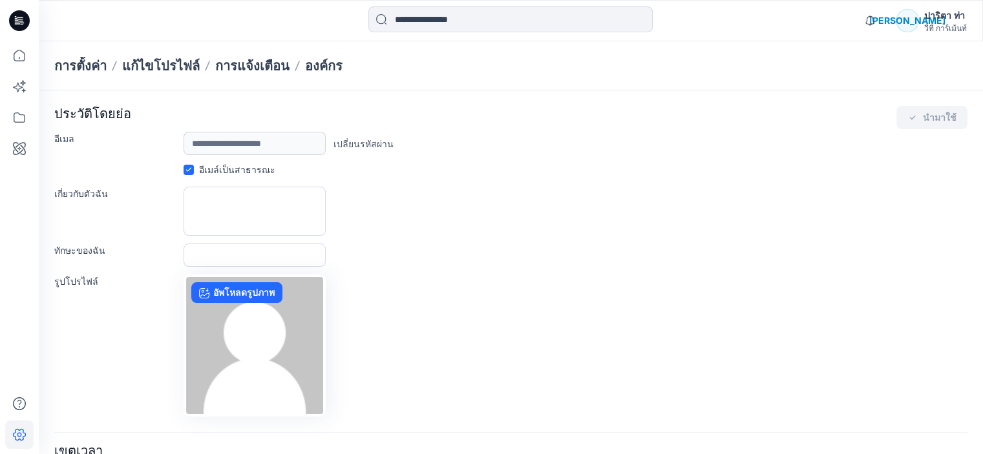
click at [953, 25] on font "วีที การ์เม้นท์" at bounding box center [945, 28] width 43 height 10
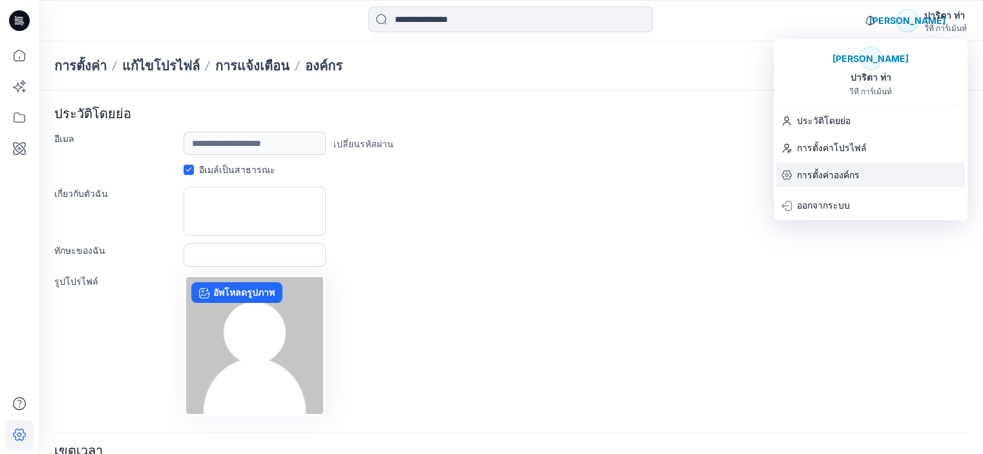
click at [860, 176] on div "การตั้งค่าองค์กร" at bounding box center [870, 175] width 189 height 25
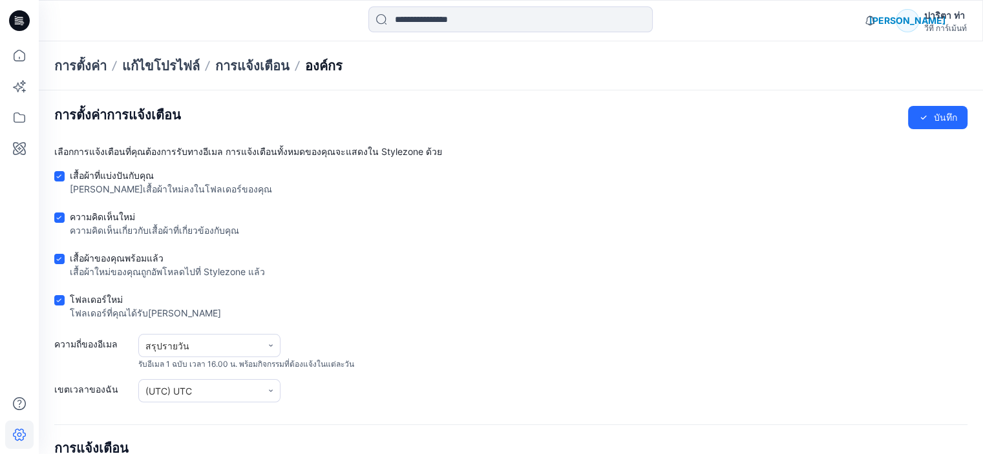
click at [333, 67] on font "องค์กร" at bounding box center [323, 66] width 37 height 16
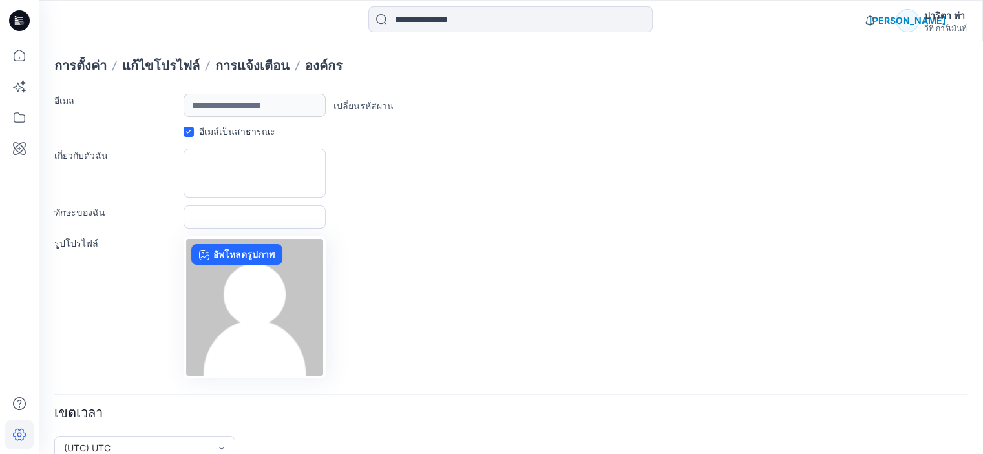
scroll to position [59, 0]
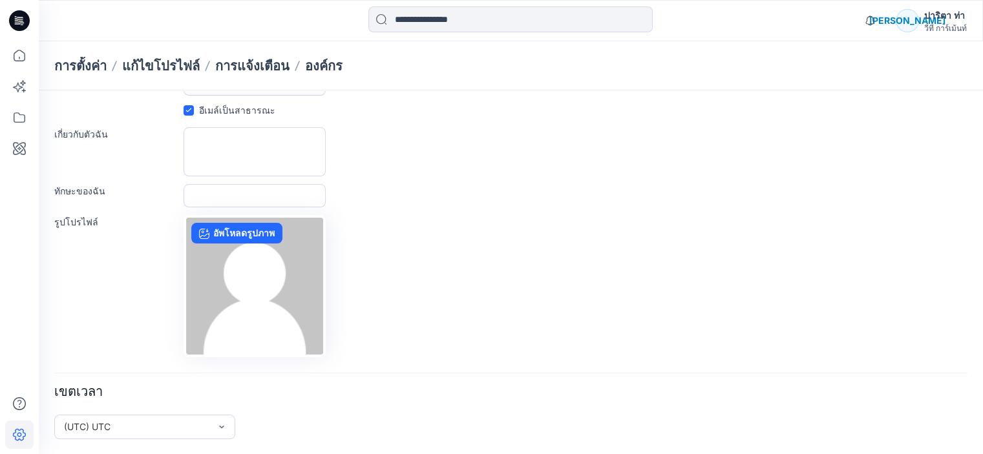
click at [972, 25] on div "การแจ้งเตือน ทำเครื่องหมายทั้งหมดว่าอ่านแล้ว ดูการแจ้งเตือนทั้งหมด พีที ปาริตา …" at bounding box center [510, 20] width 943 height 28
click at [959, 25] on font "วีที การ์เม้นท์" at bounding box center [945, 28] width 43 height 10
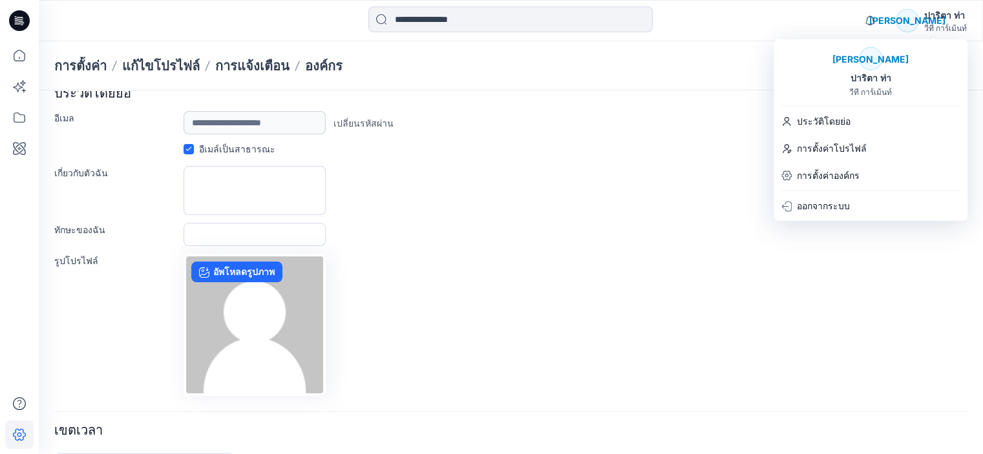
scroll to position [0, 0]
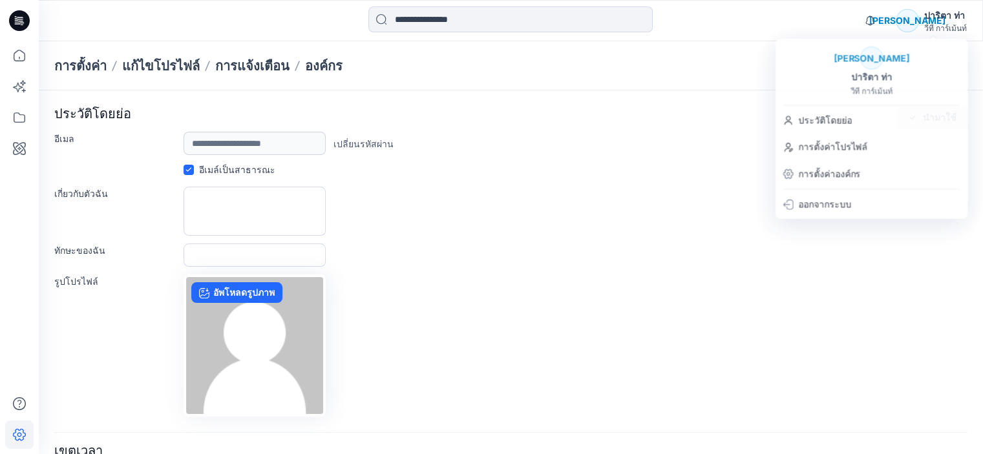
click at [430, 182] on div "**********" at bounding box center [510, 261] width 913 height 311
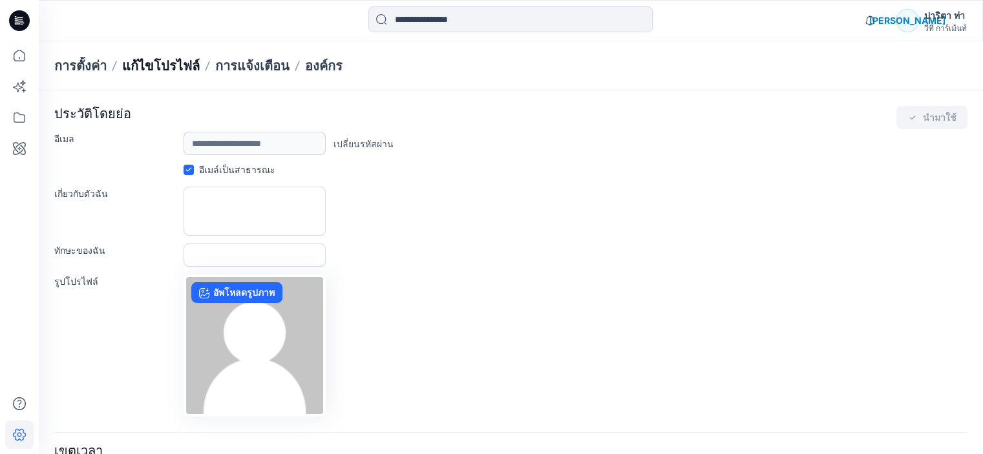
click at [176, 62] on font "แก้ไขโปรไฟล์" at bounding box center [161, 66] width 78 height 16
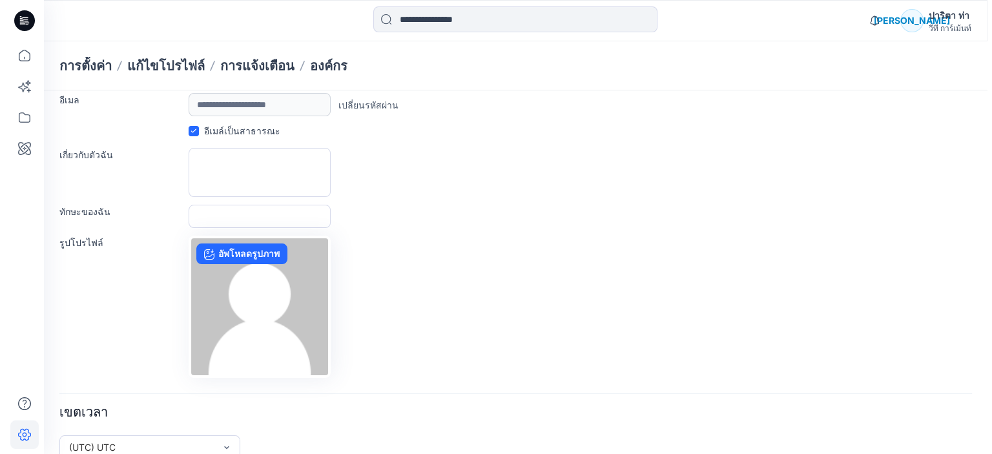
scroll to position [59, 0]
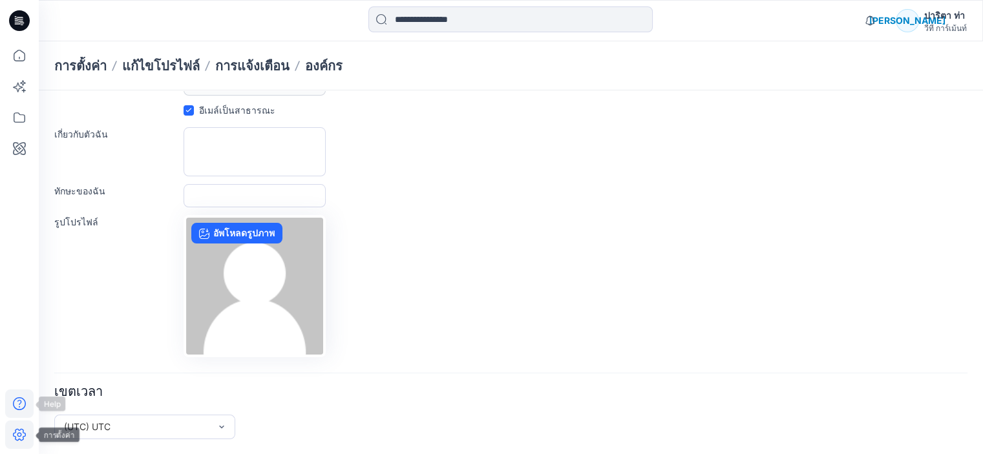
click at [7, 401] on icon at bounding box center [19, 404] width 28 height 28
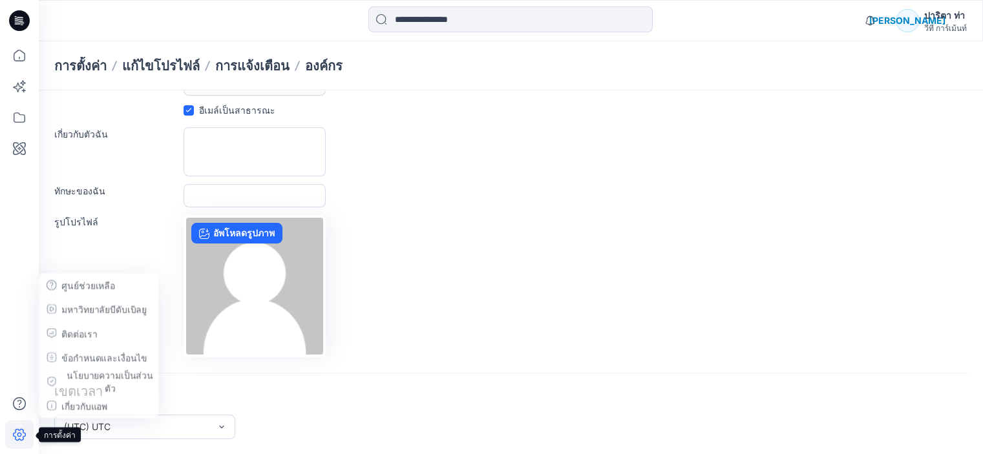
click at [20, 441] on icon at bounding box center [19, 435] width 28 height 28
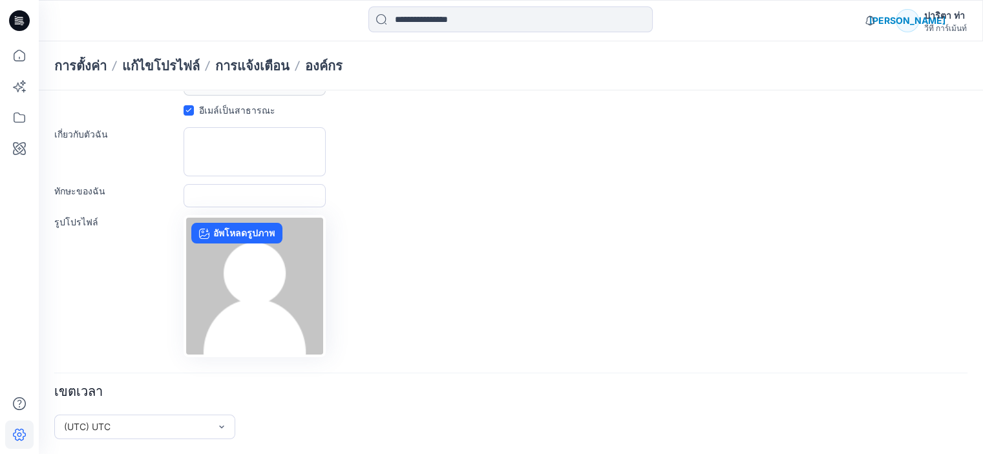
click at [23, 432] on icon at bounding box center [19, 435] width 28 height 28
click at [23, 432] on icon at bounding box center [19, 435] width 13 height 12
click at [933, 14] on font "ปาริตา ท่า" at bounding box center [944, 15] width 41 height 11
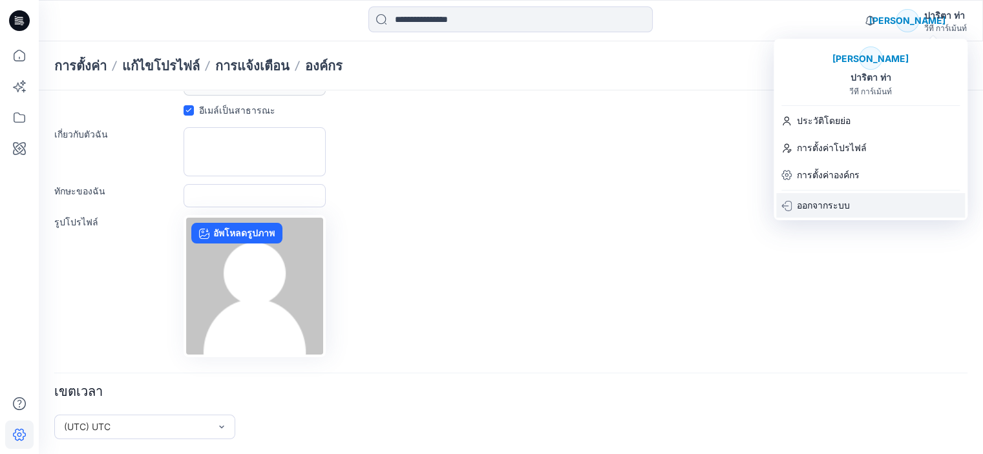
click at [802, 201] on font "ออกจากระบบ" at bounding box center [823, 205] width 53 height 11
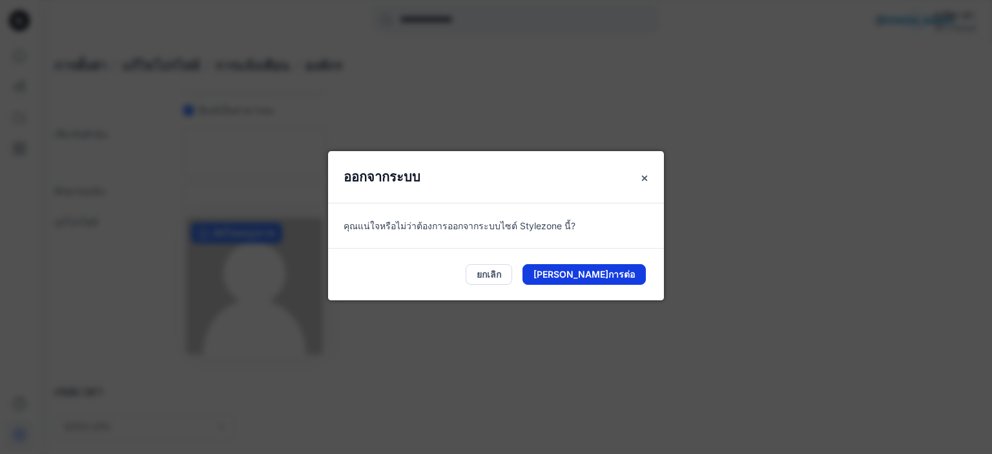
click at [631, 274] on font "ดำเนินการต่อ" at bounding box center [584, 274] width 101 height 11
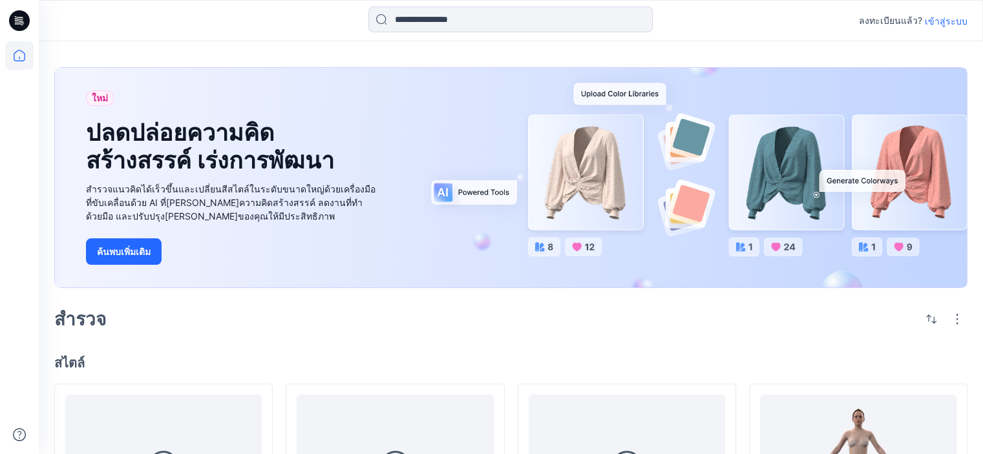
click at [961, 22] on font "เข้าสู่ระบบ" at bounding box center [946, 21] width 43 height 11
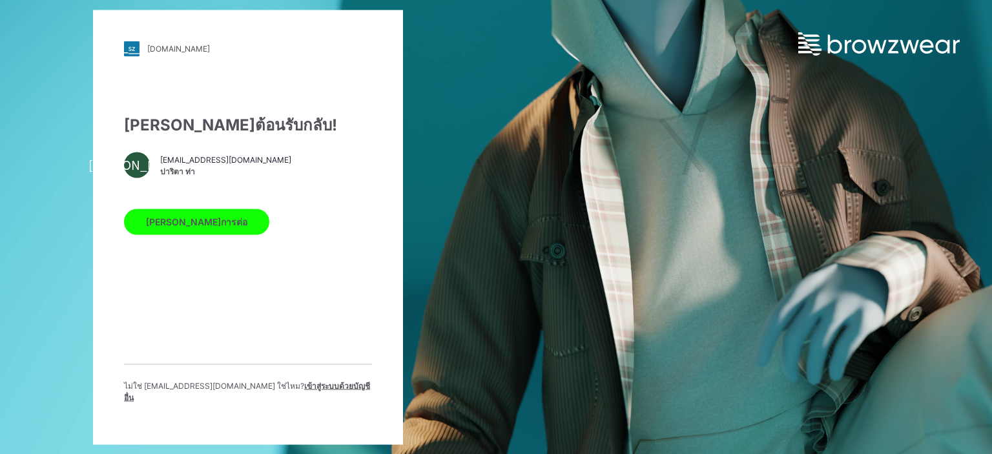
click at [320, 390] on font "เข้าสู่ระบบด้วยบัญชีอื่น" at bounding box center [247, 391] width 246 height 21
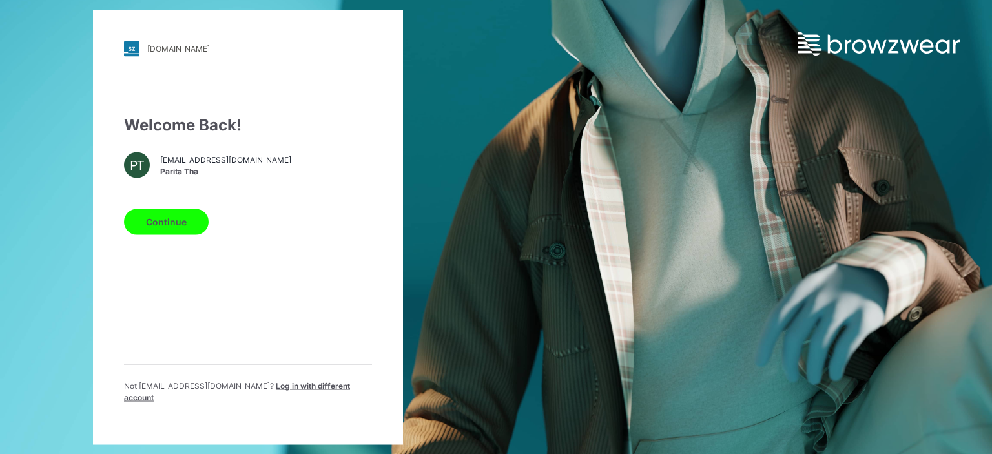
click at [298, 390] on span "Log in with different account" at bounding box center [237, 391] width 226 height 21
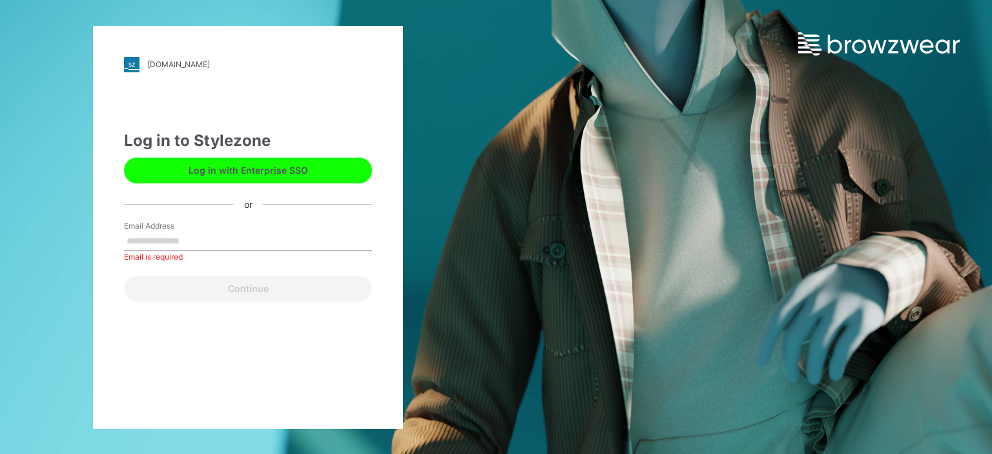
click at [176, 253] on div "Email Address Email is required" at bounding box center [248, 239] width 248 height 39
click at [181, 244] on input "Email Address" at bounding box center [248, 241] width 248 height 19
type input "**********"
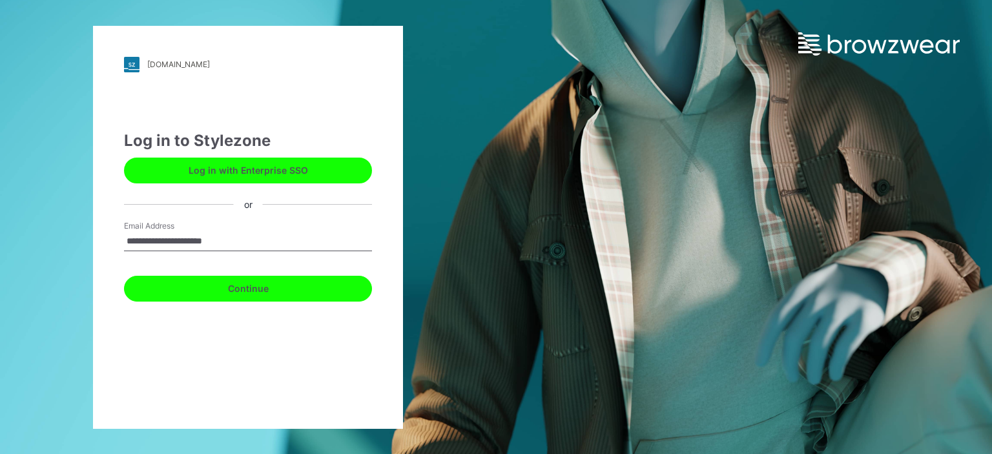
click at [220, 284] on button "Continue" at bounding box center [248, 289] width 248 height 26
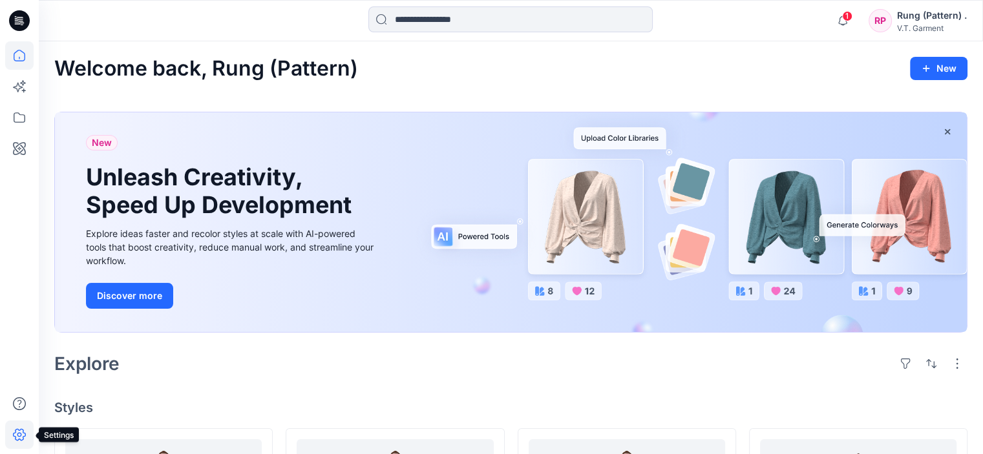
click at [19, 436] on icon at bounding box center [19, 435] width 5 height 5
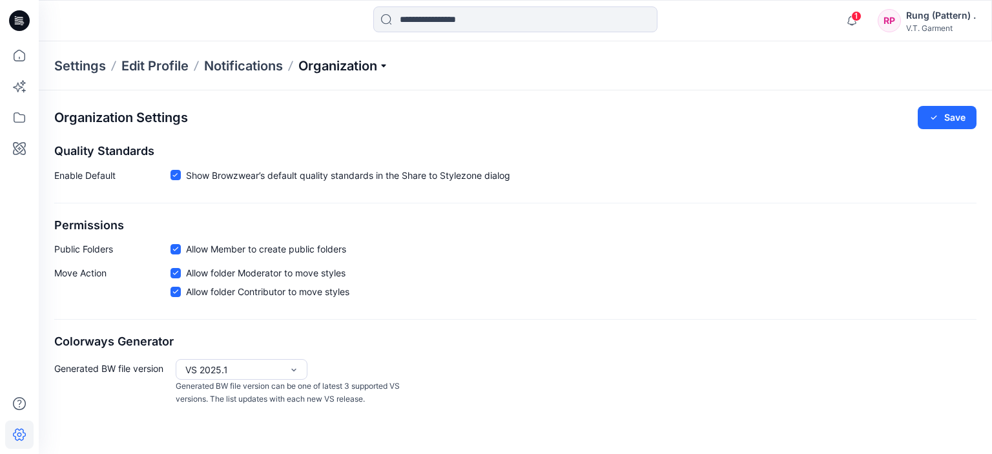
click at [356, 63] on p "Organization" at bounding box center [343, 66] width 90 height 18
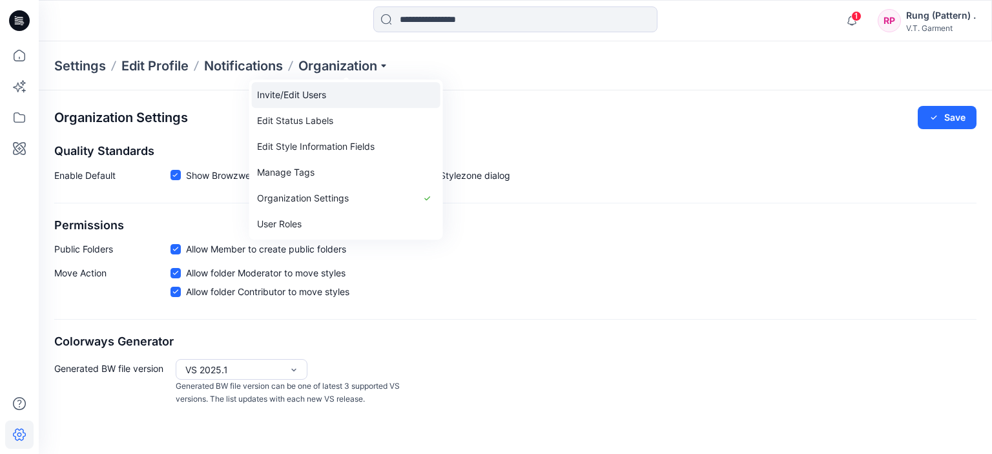
click at [346, 94] on link "Invite/Edit Users" at bounding box center [346, 95] width 189 height 26
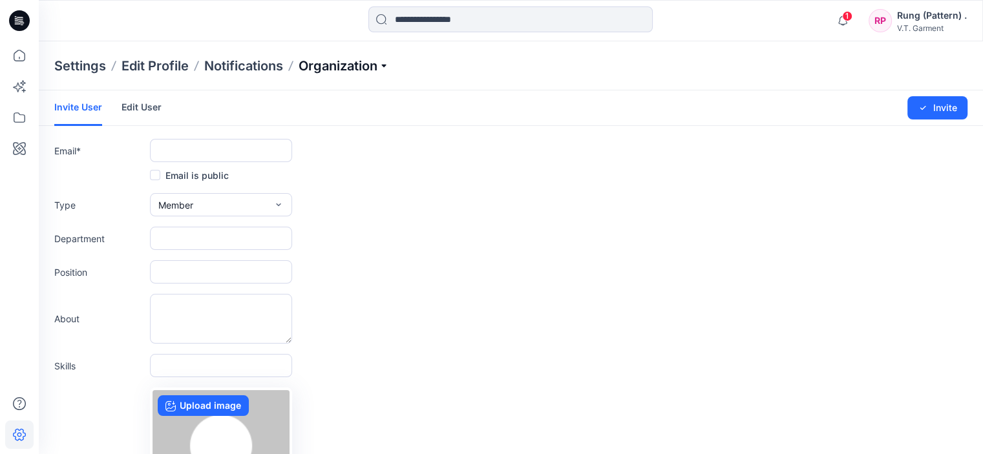
click at [352, 64] on p "Organization" at bounding box center [343, 66] width 90 height 18
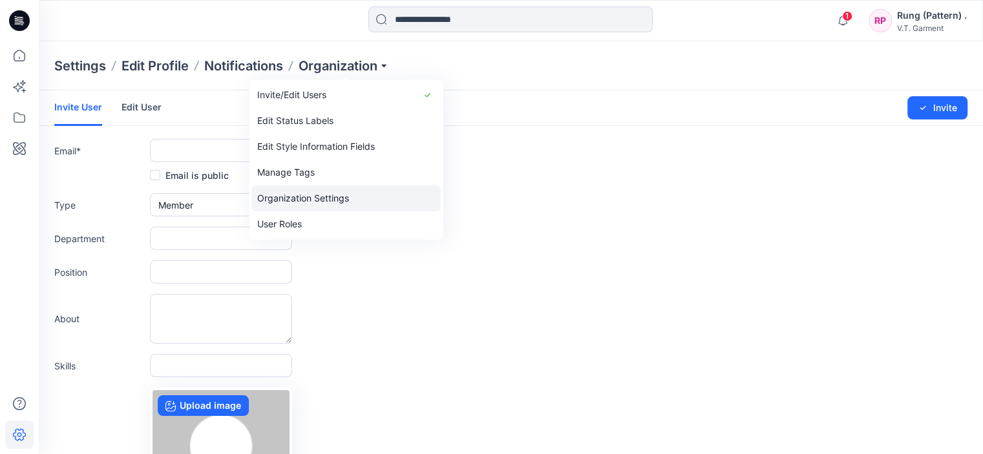
scroll to position [145, 0]
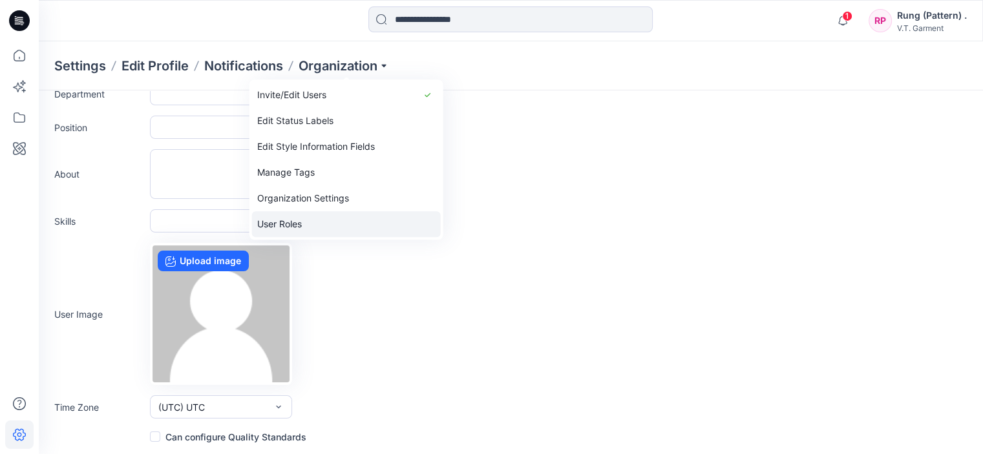
click at [326, 221] on link "User Roles" at bounding box center [346, 224] width 189 height 26
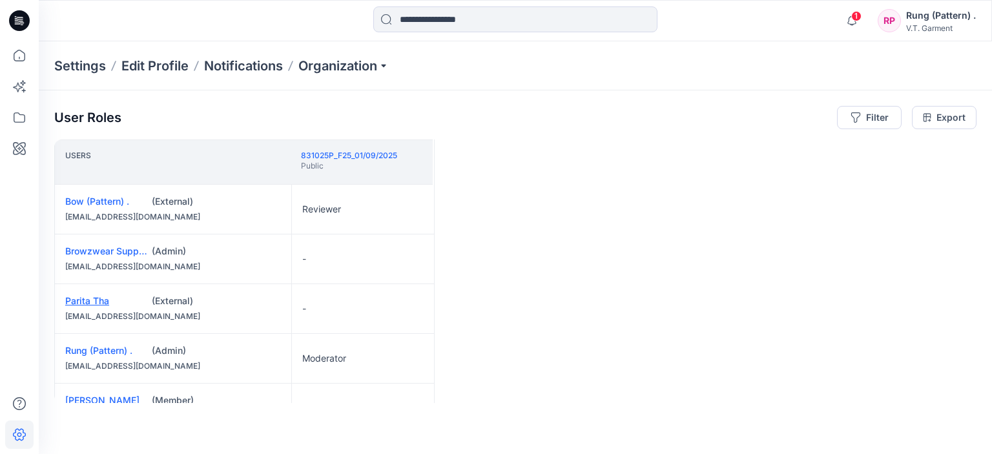
drag, startPoint x: 96, startPoint y: 303, endPoint x: 74, endPoint y: 300, distance: 21.5
click at [74, 300] on link "Parita Tha" at bounding box center [87, 300] width 44 height 11
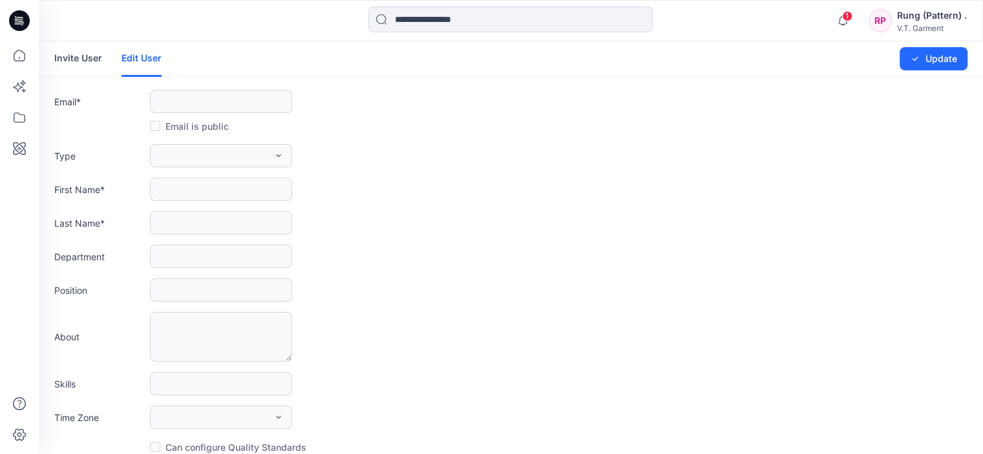
type input "**********"
type input "******"
type input "***"
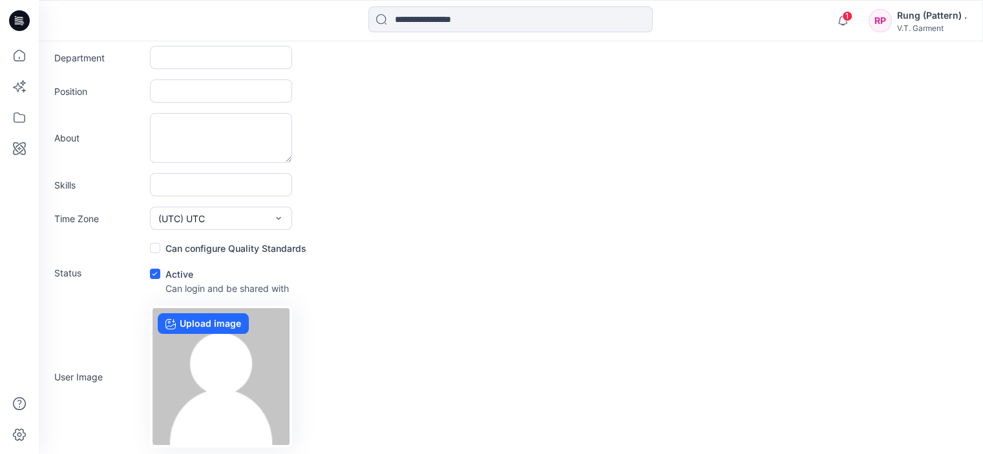
scroll to position [236, 0]
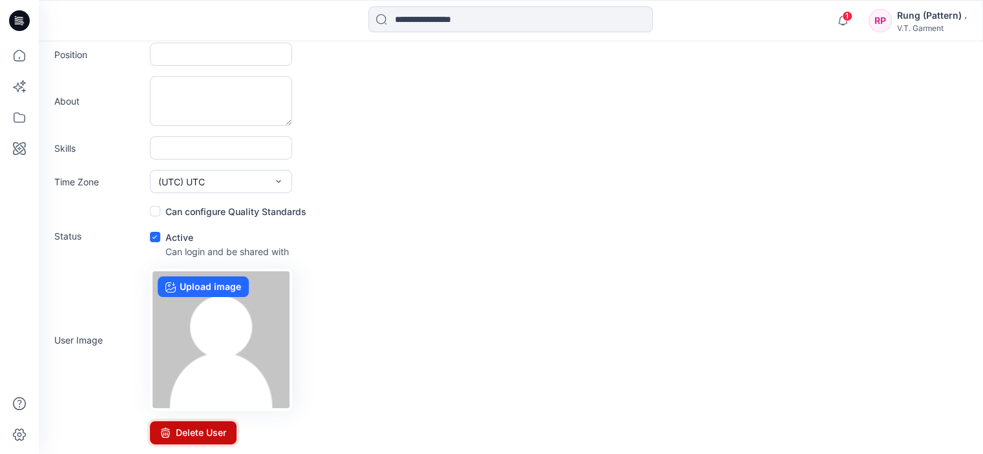
click at [183, 434] on button "Delete User" at bounding box center [193, 432] width 87 height 23
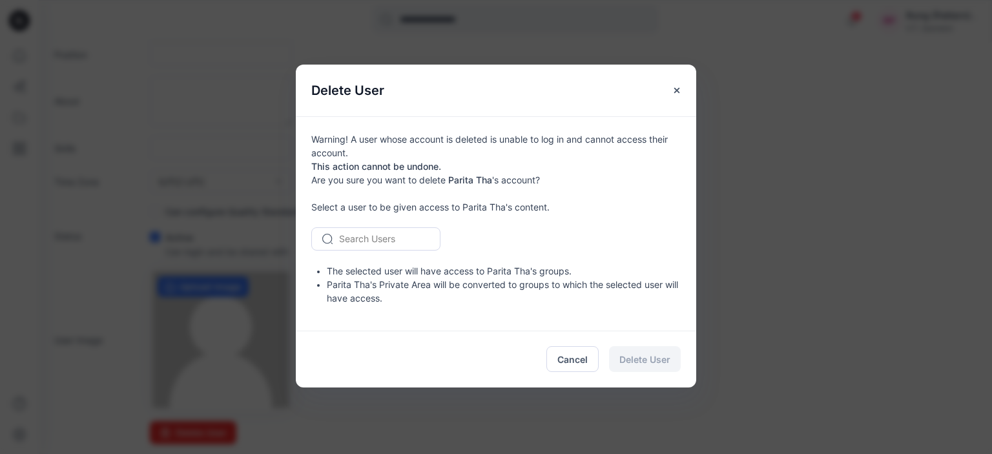
click at [406, 236] on div at bounding box center [383, 239] width 89 height 16
click at [446, 291] on li "Parita Tha's Private Area will be converted to groups to which the selected use…" at bounding box center [504, 291] width 354 height 27
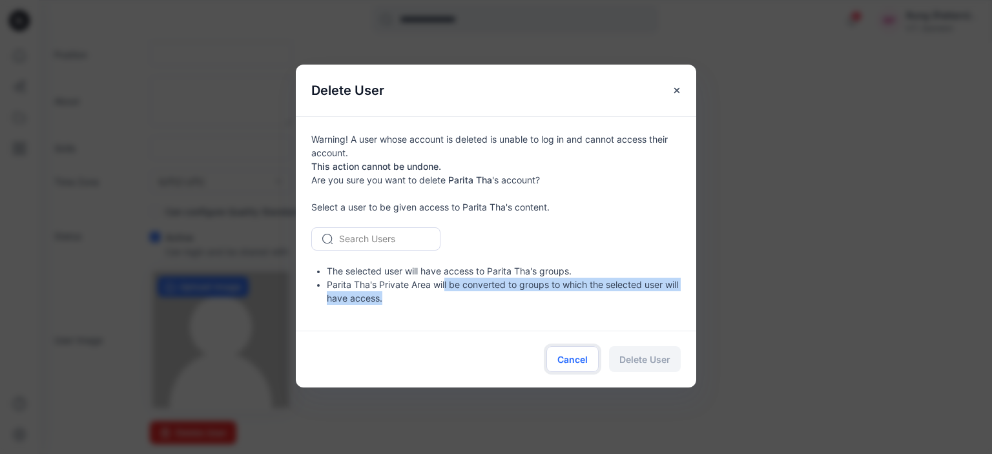
click at [579, 355] on span "Cancel" at bounding box center [573, 360] width 30 height 14
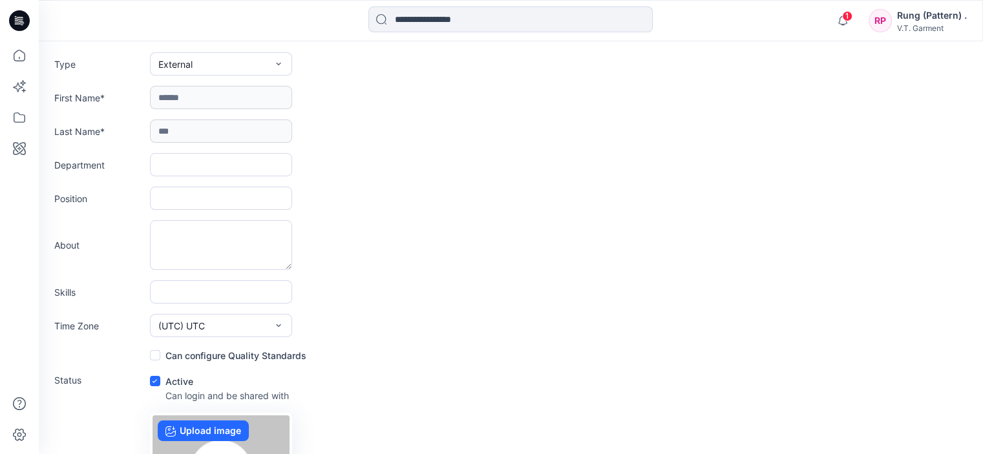
scroll to position [0, 0]
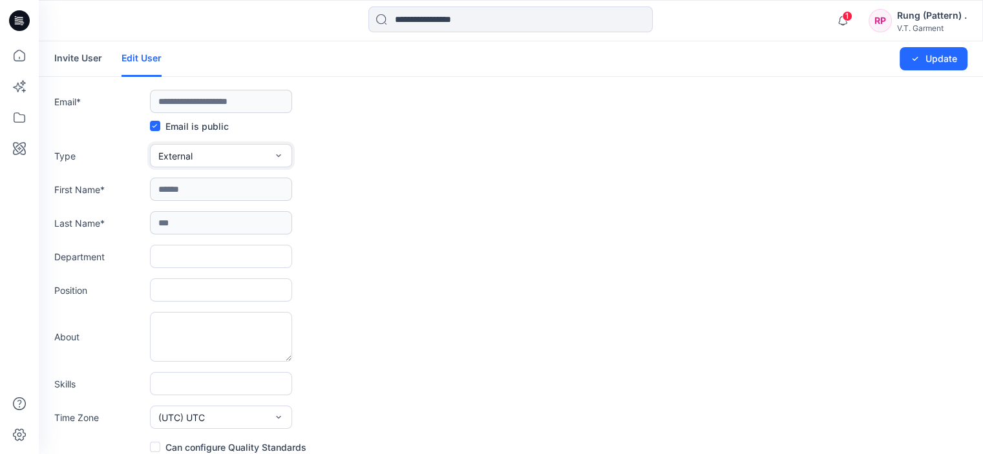
click at [225, 152] on button "External" at bounding box center [221, 155] width 142 height 23
click at [151, 116] on form "**********" at bounding box center [511, 360] width 944 height 639
click at [157, 128] on span at bounding box center [155, 126] width 10 height 10
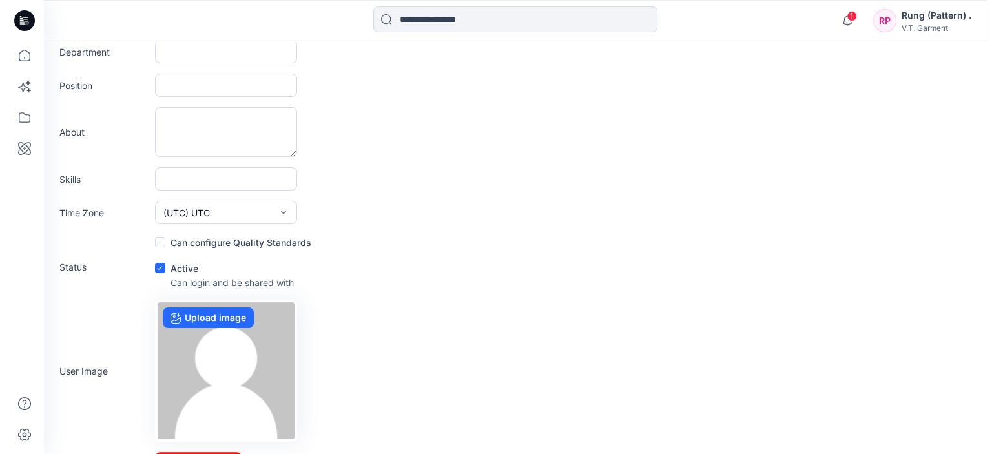
scroll to position [236, 0]
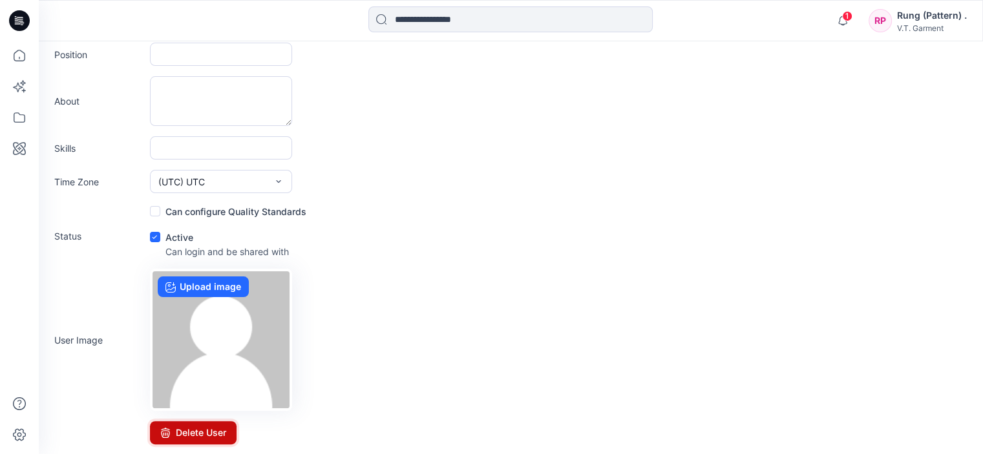
drag, startPoint x: 227, startPoint y: 421, endPoint x: 218, endPoint y: 424, distance: 10.2
click at [218, 424] on button "Delete User" at bounding box center [193, 432] width 87 height 23
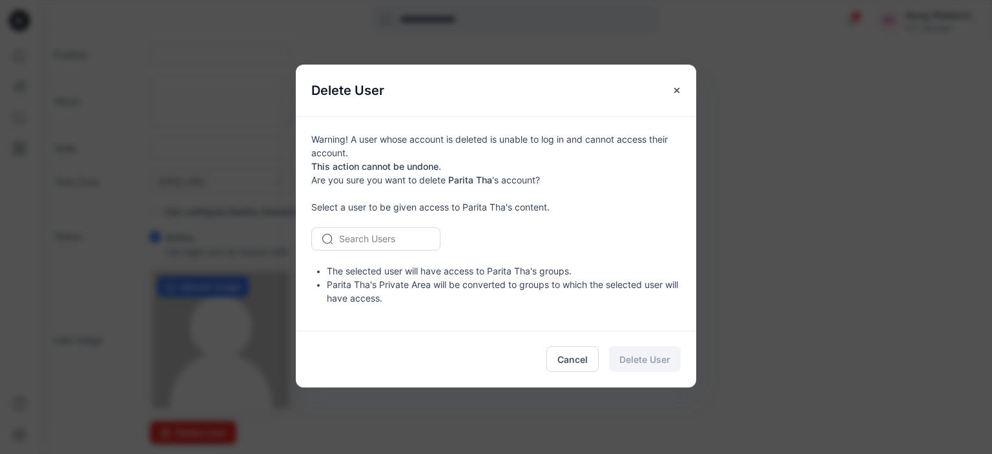
click at [643, 357] on div "Cancel Delete User" at bounding box center [496, 359] width 401 height 57
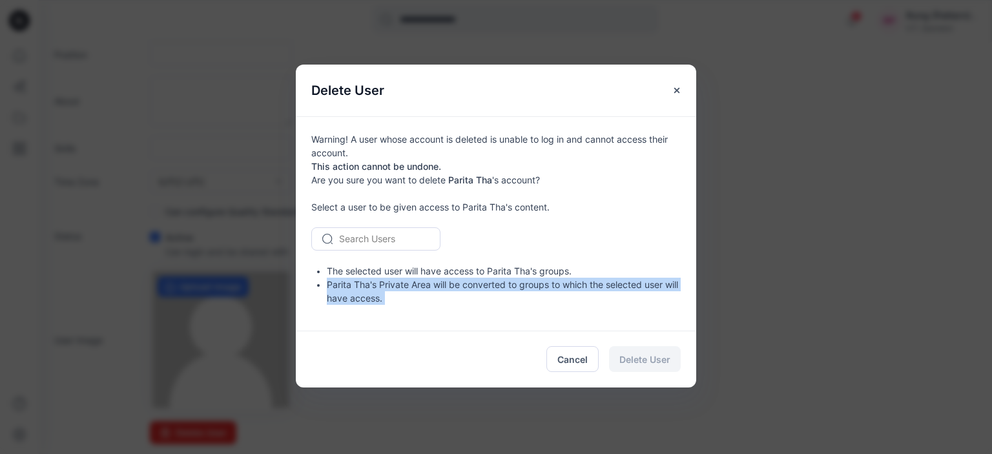
click at [643, 358] on div "Cancel Delete User" at bounding box center [496, 359] width 401 height 57
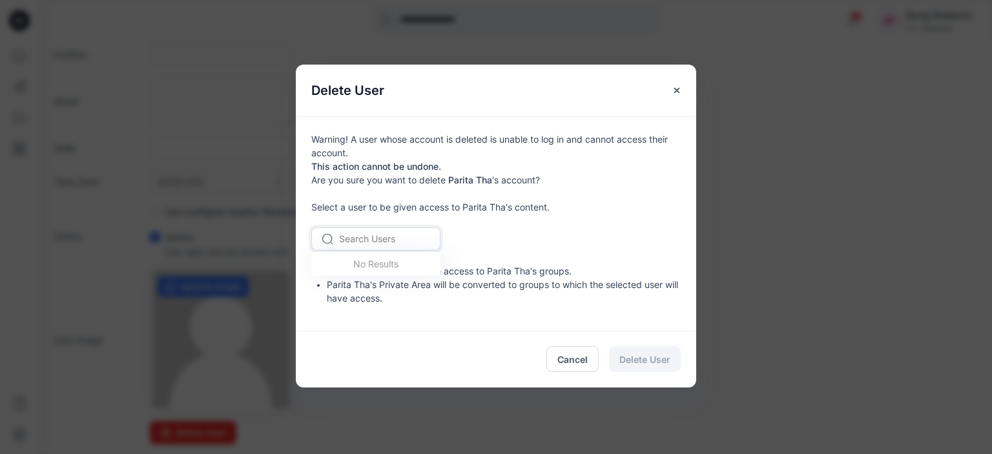
click at [401, 231] on div at bounding box center [383, 239] width 89 height 16
click at [946, 78] on div "Delete User Warning! A user whose account is deleted is unable to log in and ca…" at bounding box center [496, 227] width 992 height 454
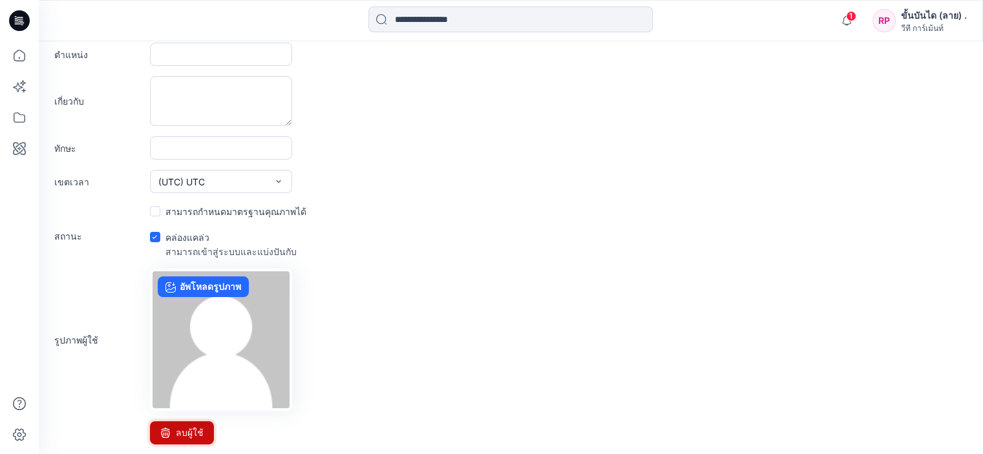
click at [190, 428] on font "ลบผู้ใช้" at bounding box center [190, 432] width 28 height 11
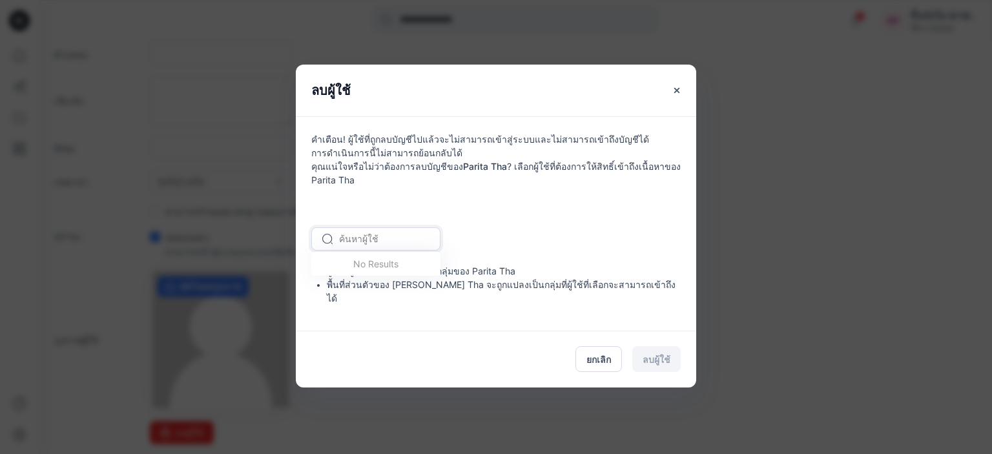
click at [353, 242] on div at bounding box center [383, 239] width 89 height 16
type input "*"
click at [342, 268] on font "โบว์ (ลาย) ." at bounding box center [364, 266] width 47 height 11
click at [662, 354] on font "ลบผู้ใช้" at bounding box center [657, 359] width 28 height 11
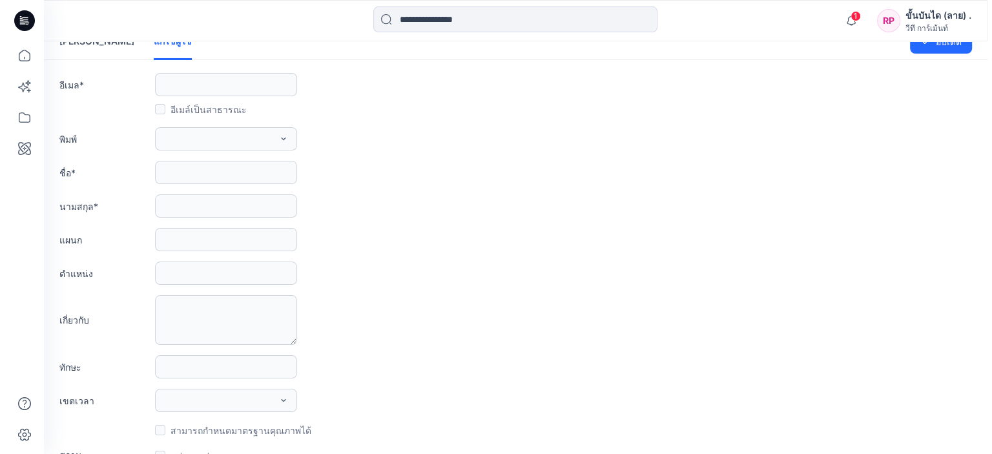
scroll to position [0, 0]
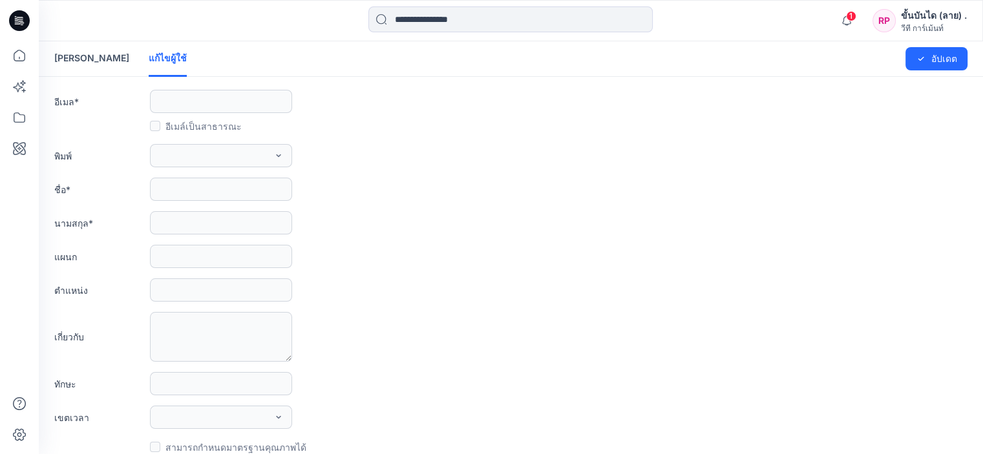
click at [72, 58] on font "เชิญผู้ใช้" at bounding box center [91, 57] width 75 height 11
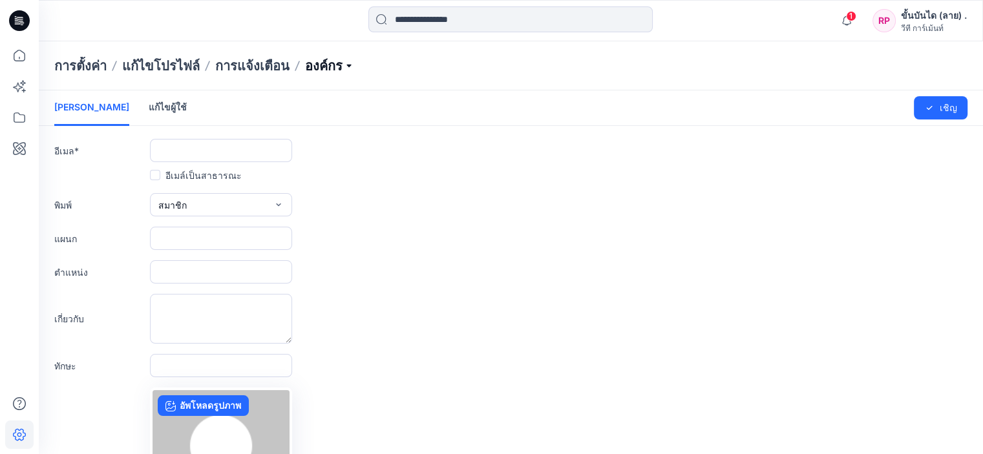
click at [331, 70] on p "องค์กร" at bounding box center [329, 66] width 49 height 18
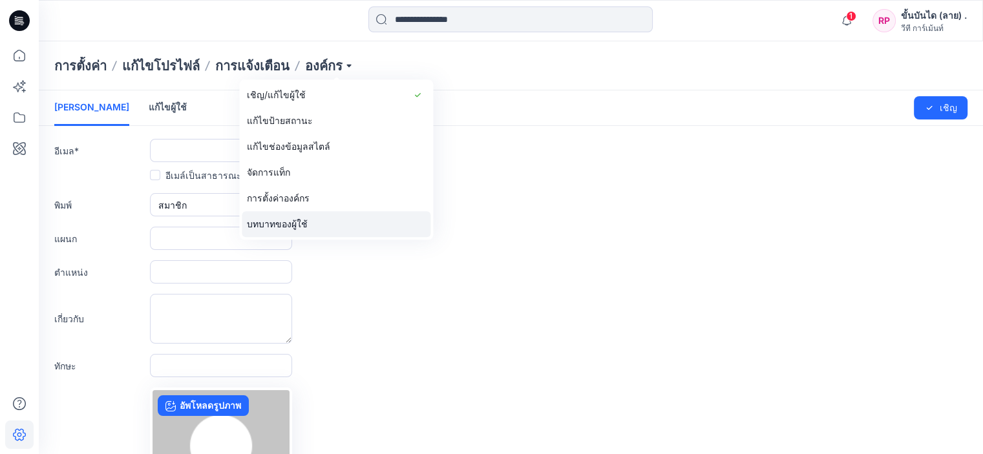
click at [297, 222] on font "บทบาทของผู้ใช้" at bounding box center [277, 223] width 61 height 11
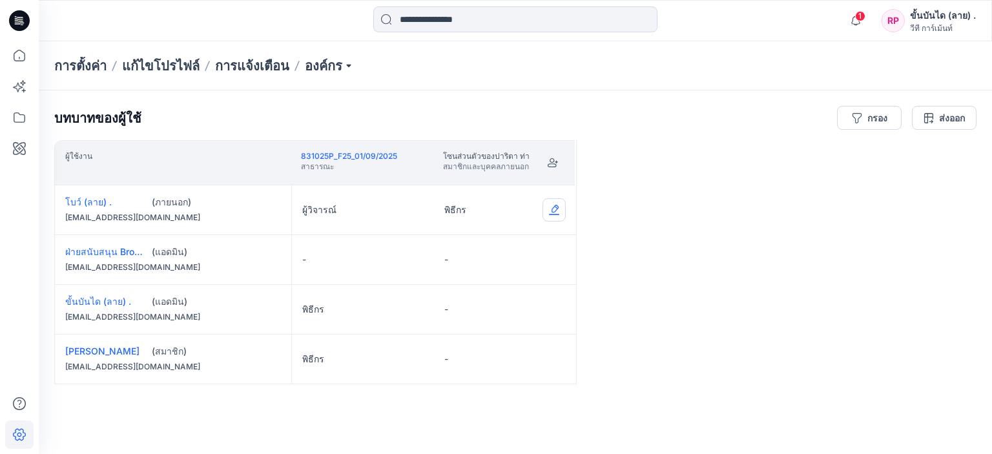
click at [550, 204] on button "Edit Role" at bounding box center [554, 209] width 23 height 23
click at [85, 202] on font "โบว์ (ลาย) ." at bounding box center [88, 201] width 47 height 11
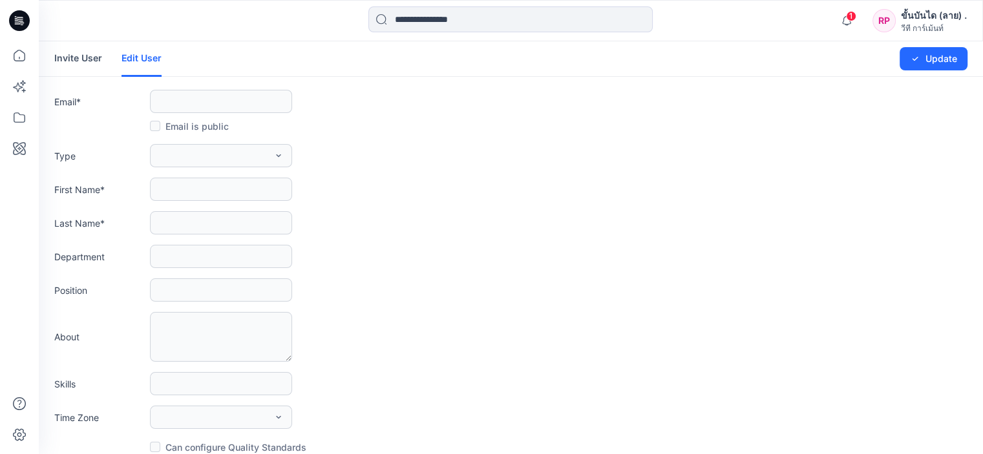
type input "**********"
type input "*"
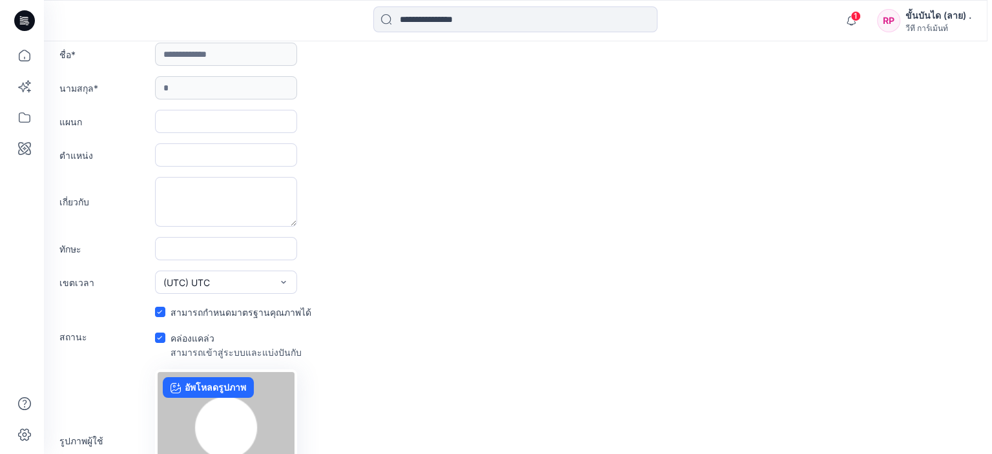
scroll to position [236, 0]
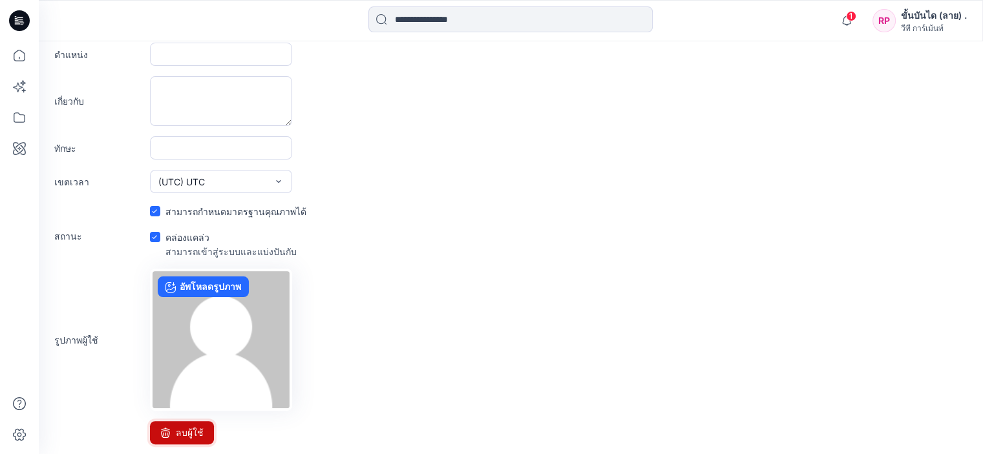
click at [187, 425] on font "ลบผู้ใช้" at bounding box center [190, 433] width 28 height 16
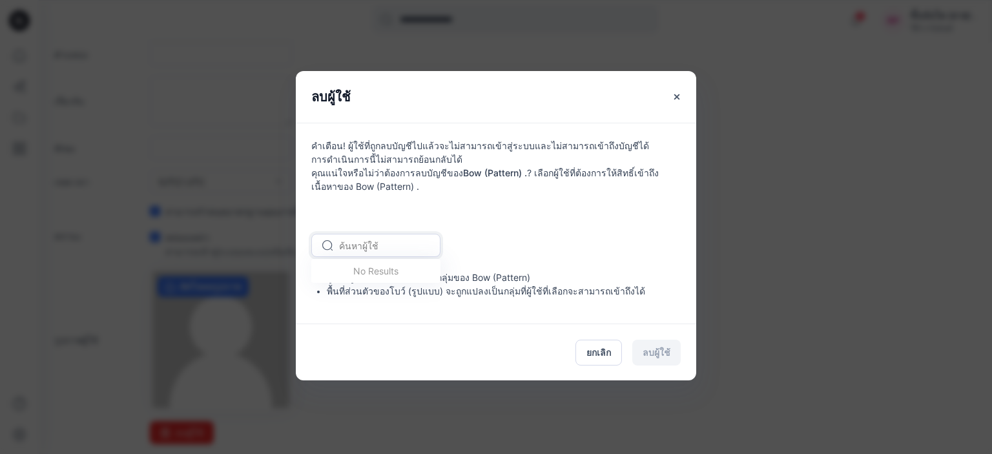
click at [401, 250] on div at bounding box center [383, 246] width 89 height 16
type input "*"
click at [382, 291] on div "อาร์เอส รุ่งนภา สุพรรณ" at bounding box center [375, 302] width 129 height 28
click at [660, 353] on font "ลบผู้ใช้" at bounding box center [657, 352] width 28 height 11
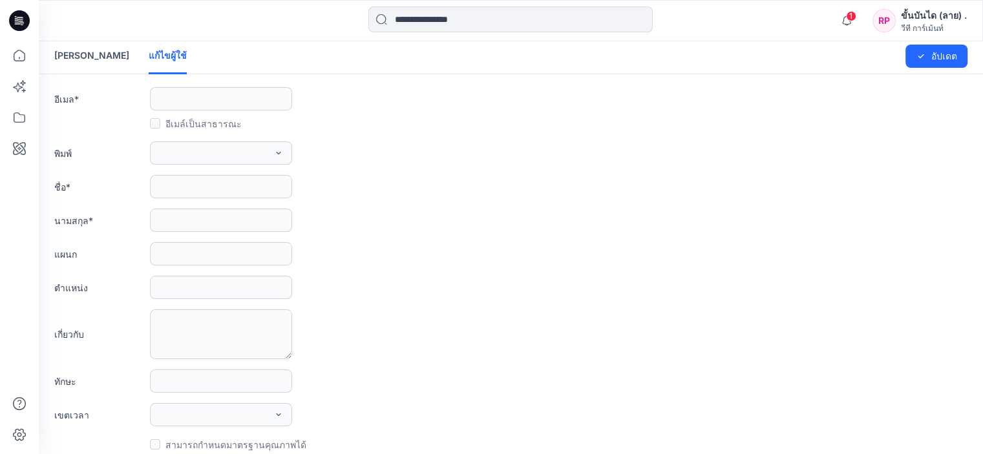
scroll to position [0, 0]
click at [77, 58] on font "เชิญผู้ใช้" at bounding box center [91, 57] width 75 height 11
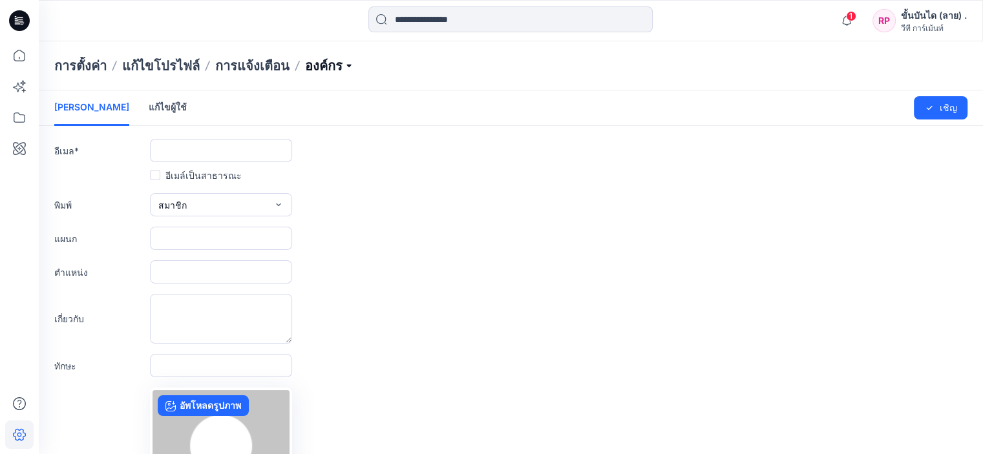
click at [346, 59] on p "องค์กร" at bounding box center [329, 66] width 49 height 18
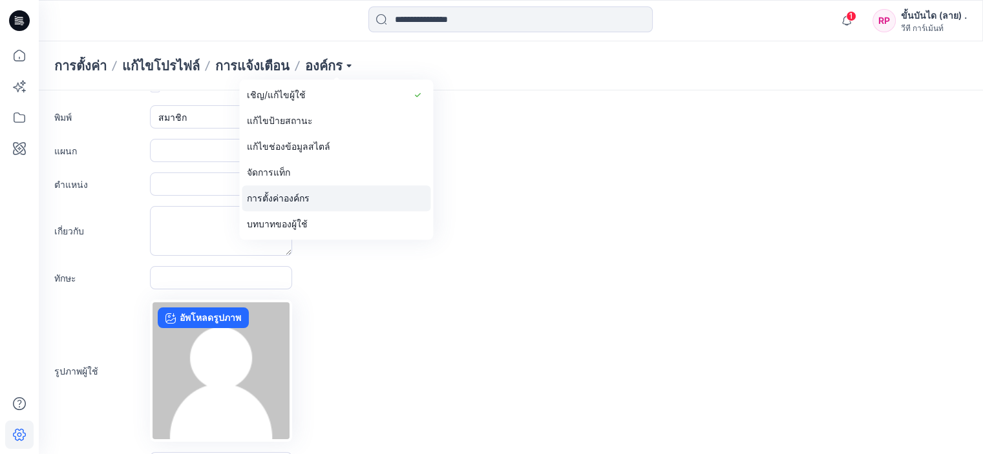
scroll to position [145, 0]
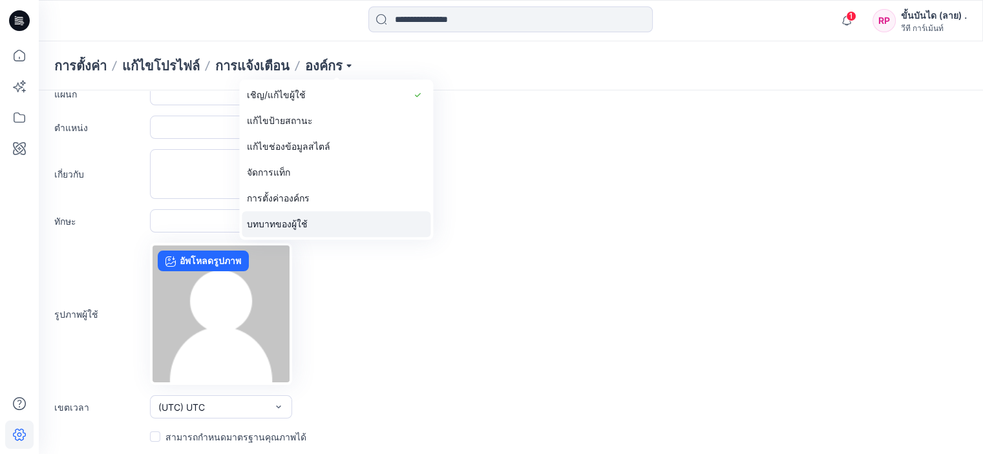
click at [304, 214] on font "บทบาทของผู้ใช้" at bounding box center [277, 224] width 61 height 26
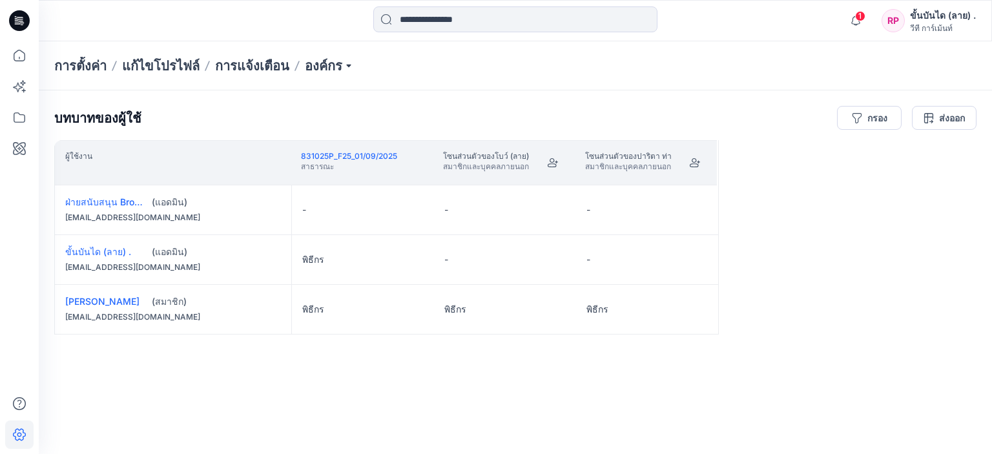
click at [225, 373] on div "ผู้ใช้งาน 831025P_F25_01/09/2025 สาธารณะ โซนส่วนตัวของโบว์ (ลาย) สมาชิกและบุคคล…" at bounding box center [515, 272] width 923 height 264
click at [187, 63] on font "แก้ไขโปรไฟล์" at bounding box center [161, 66] width 78 height 16
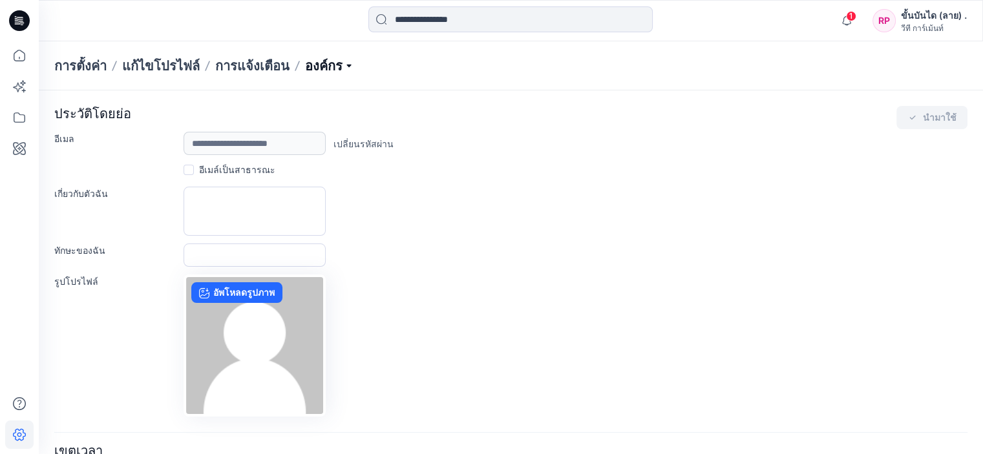
click at [354, 62] on p "องค์กร" at bounding box center [329, 66] width 49 height 18
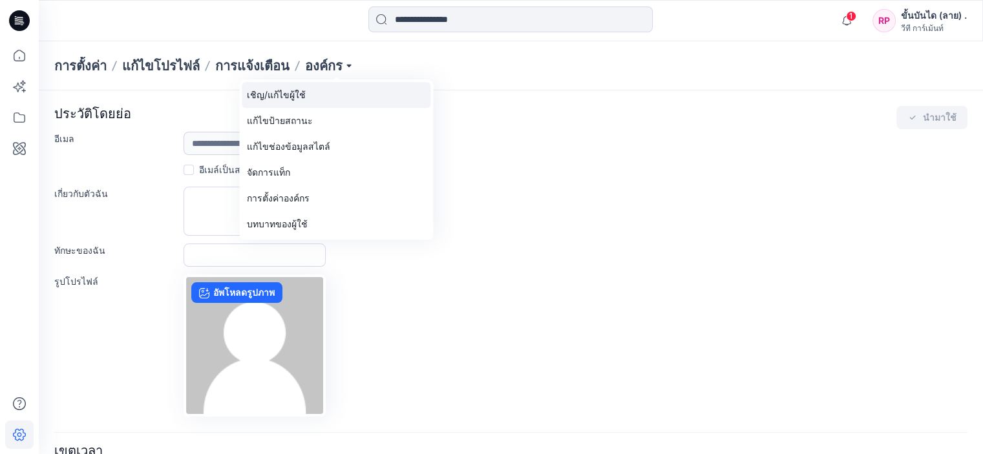
click at [333, 92] on link "เชิญ/แก้ไขผู้ใช้" at bounding box center [336, 95] width 189 height 26
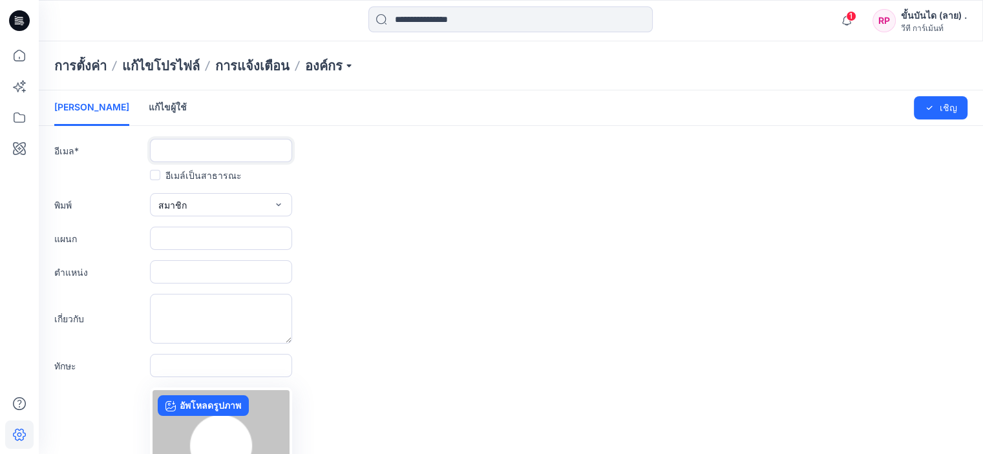
click at [194, 147] on input "text" at bounding box center [221, 150] width 142 height 23
paste input "**********"
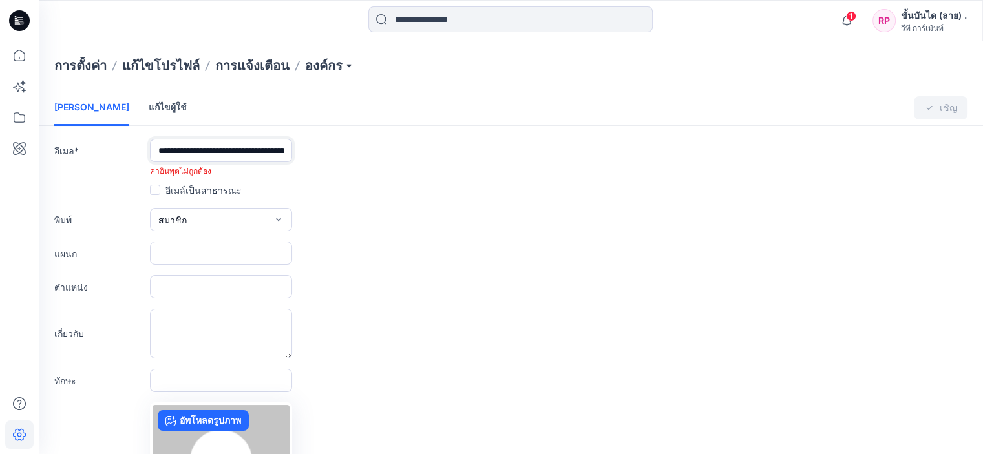
drag, startPoint x: 163, startPoint y: 147, endPoint x: 106, endPoint y: 160, distance: 58.5
click at [106, 160] on div "**********" at bounding box center [510, 158] width 913 height 38
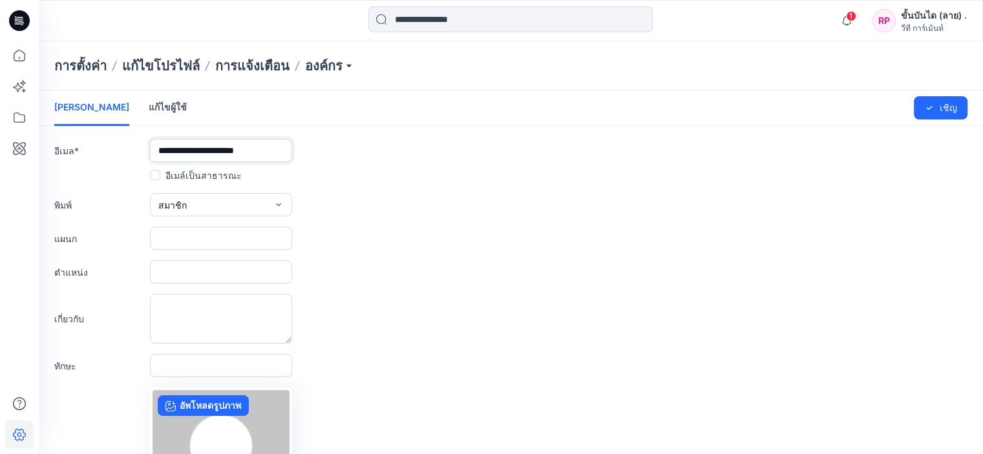
click at [282, 152] on input "**********" at bounding box center [221, 150] width 142 height 23
type input "**********"
click at [152, 178] on span at bounding box center [155, 175] width 10 height 10
click at [338, 177] on div "อีเมล์เป็นสาธารณะ" at bounding box center [510, 175] width 913 height 16
click at [274, 155] on input "**********" at bounding box center [221, 150] width 142 height 23
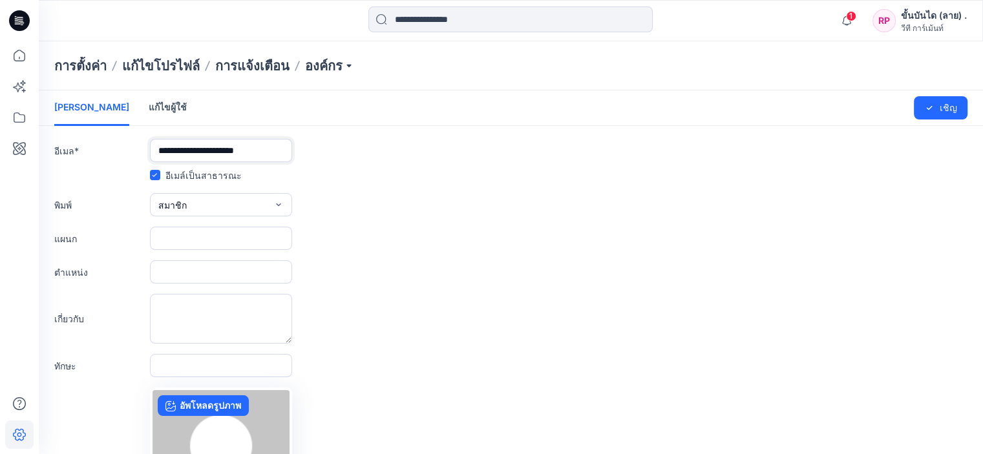
drag, startPoint x: 280, startPoint y: 153, endPoint x: 123, endPoint y: 153, distance: 157.6
click at [123, 153] on div "**********" at bounding box center [510, 150] width 913 height 23
click at [386, 202] on div "พิมพ์ สมาชิก ภายนอก สมาชิก ผู้ดูแลระบบ" at bounding box center [510, 204] width 913 height 23
click at [228, 205] on button "สมาชิก" at bounding box center [221, 204] width 142 height 23
click at [232, 240] on button "ภายนอก" at bounding box center [220, 235] width 137 height 26
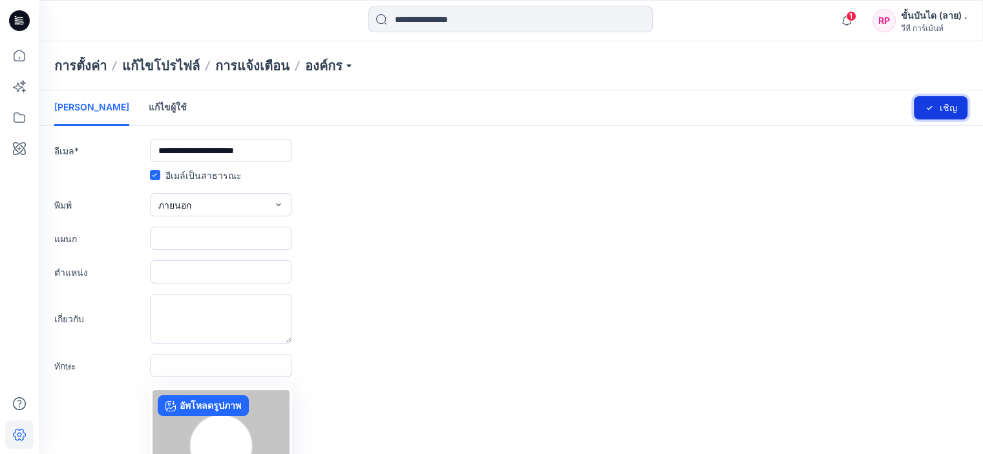
click at [955, 109] on font "เชิญ" at bounding box center [947, 107] width 17 height 11
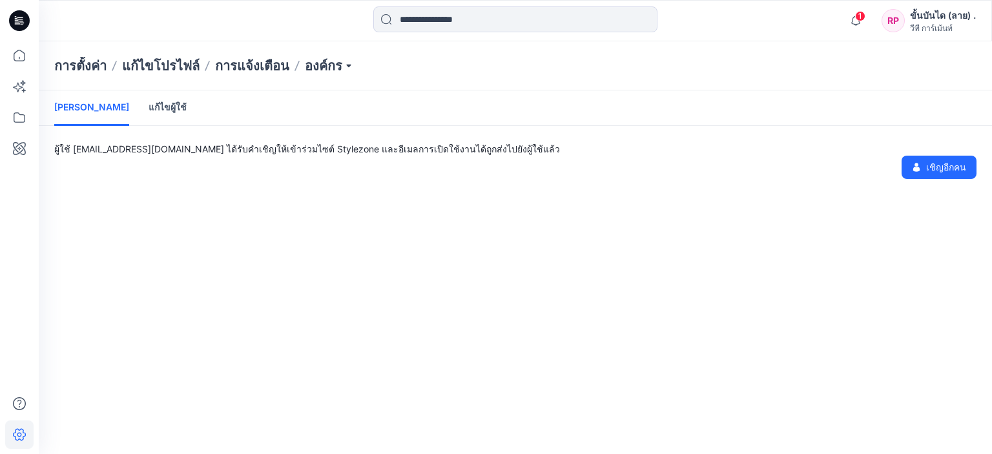
drag, startPoint x: 949, startPoint y: 1, endPoint x: 795, endPoint y: 77, distance: 171.6
click at [710, 100] on div "เชิญผู้ใช้ แก้ไขผู้ใช้" at bounding box center [516, 108] width 954 height 36
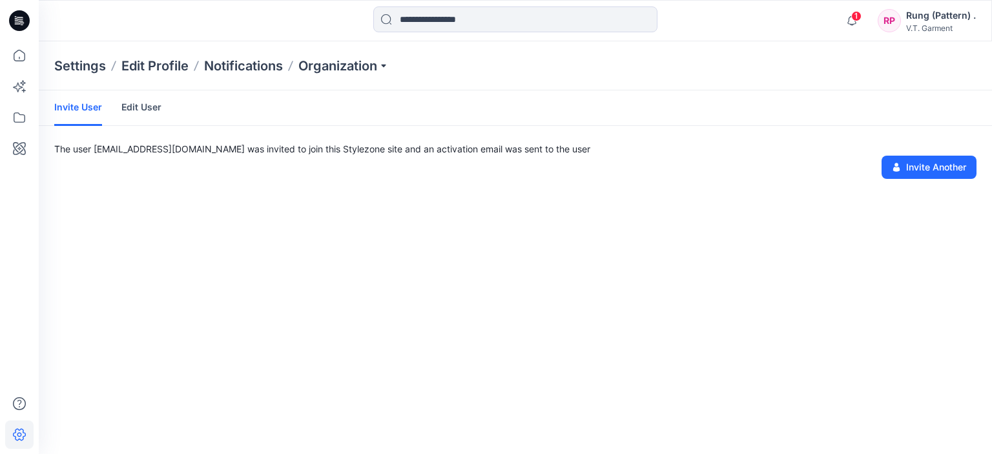
click at [695, 231] on div "Invite User Edit User The user chalumpon@vtgarment.com was invited to join this…" at bounding box center [516, 272] width 954 height 364
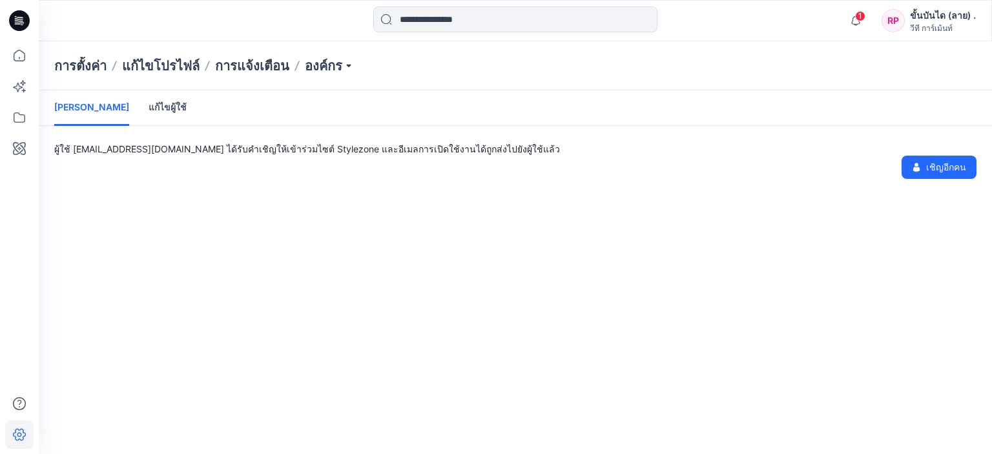
click at [462, 209] on div "เชิญผู้ใช้ แก้ไขผู้ใช้ ผู้ใช้ chalumpon@vtgarment.com ได้รับคำเชิญให้เข้าร่วมไซ…" at bounding box center [516, 272] width 954 height 364
click at [333, 61] on p "องค์กร" at bounding box center [329, 66] width 49 height 18
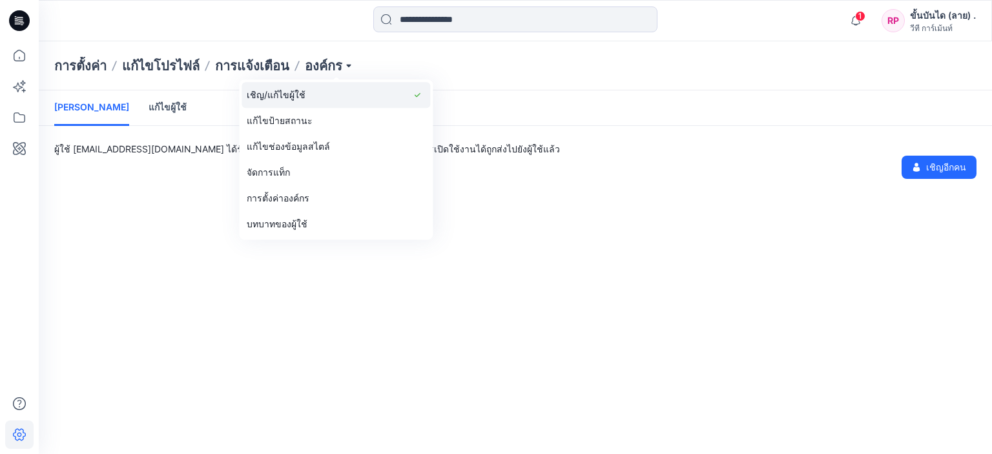
click at [308, 100] on link "เชิญ/แก้ไขผู้ใช้" at bounding box center [336, 95] width 189 height 26
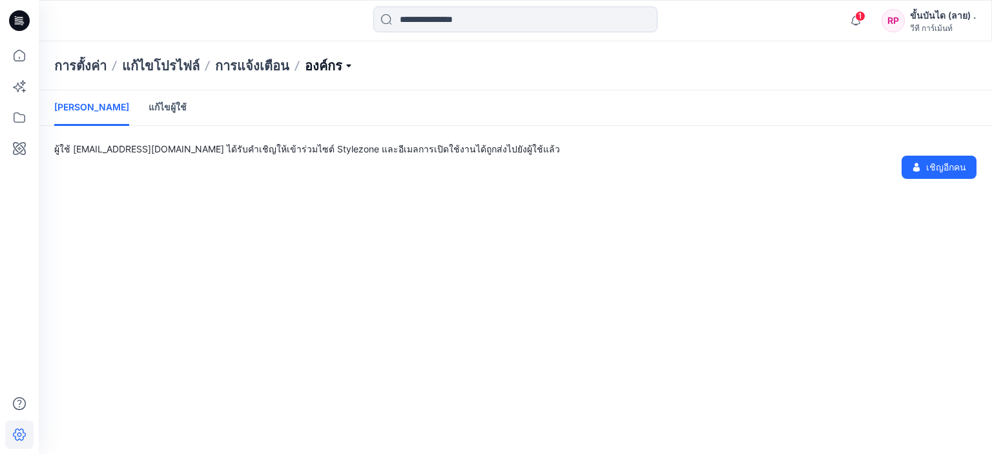
click at [336, 68] on p "องค์กร" at bounding box center [329, 66] width 49 height 18
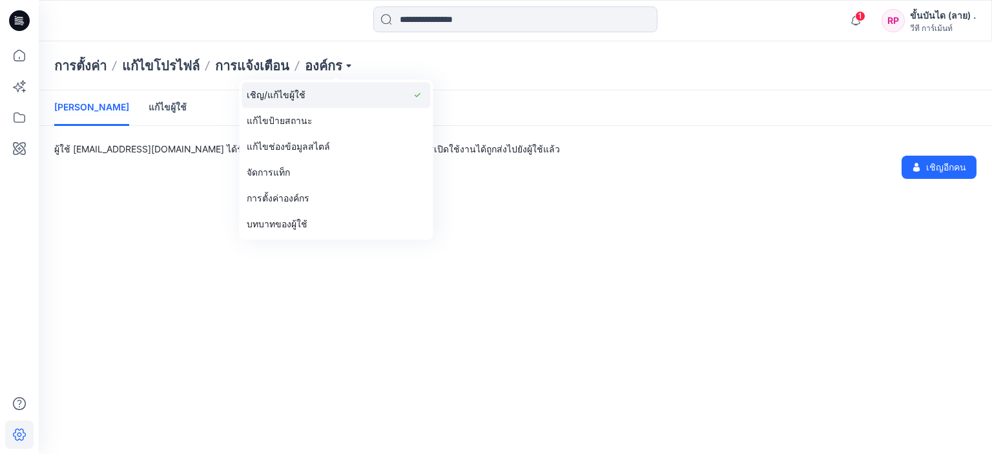
click at [316, 92] on link "เชิญ/แก้ไขผู้ใช้" at bounding box center [336, 95] width 189 height 26
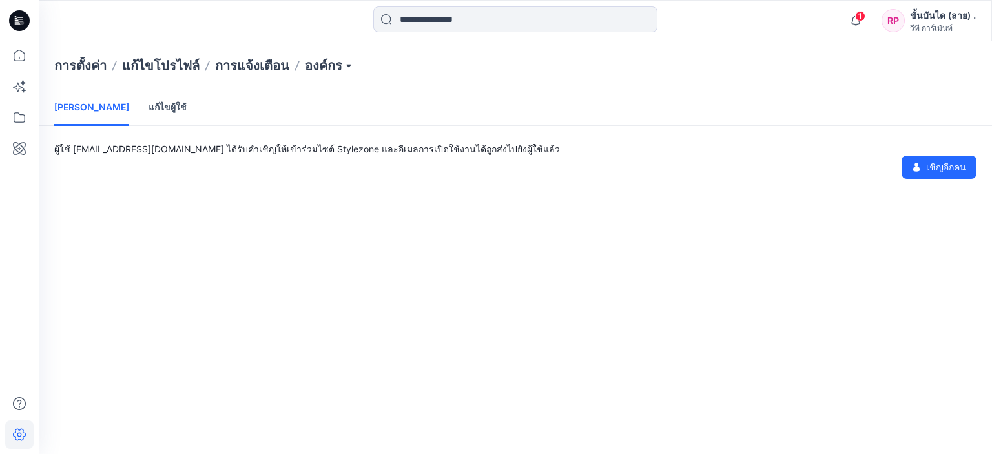
click at [71, 111] on font "เชิญผู้ใช้" at bounding box center [91, 106] width 75 height 11
click at [149, 109] on font "แก้ไขผู้ใช้" at bounding box center [168, 106] width 38 height 11
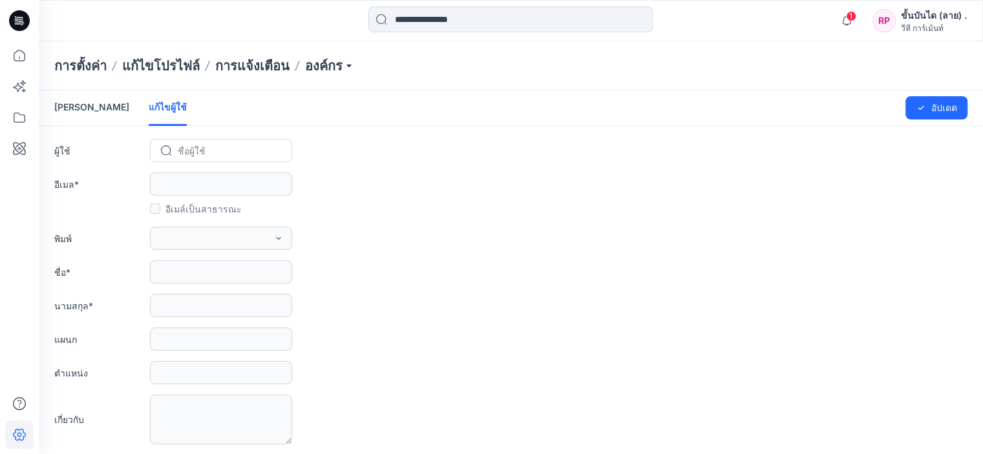
click at [81, 114] on link "เชิญผู้ใช้" at bounding box center [91, 107] width 75 height 34
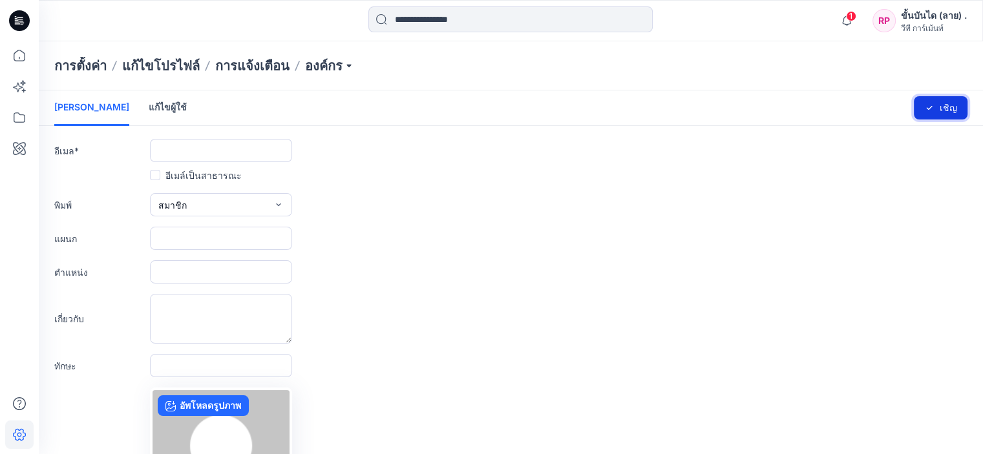
click at [942, 111] on font "เชิญ" at bounding box center [947, 107] width 17 height 11
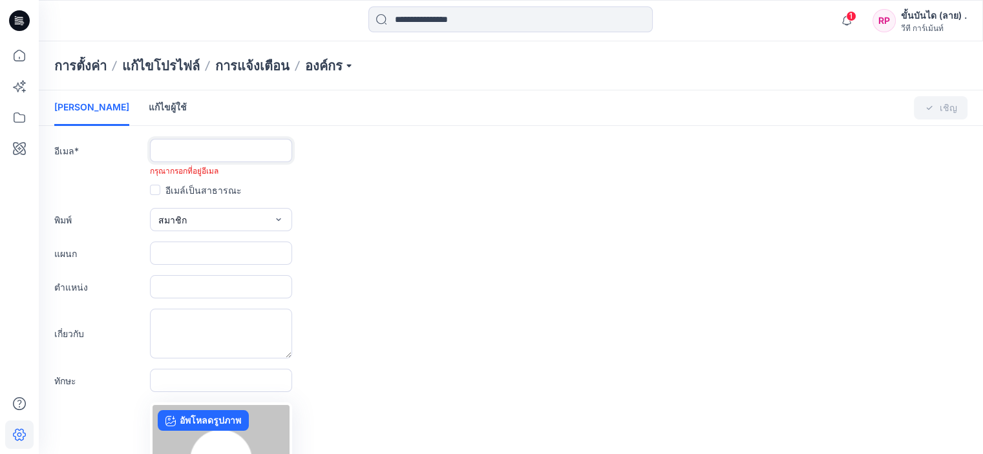
click at [230, 160] on input "text" at bounding box center [221, 150] width 142 height 23
type input "**********"
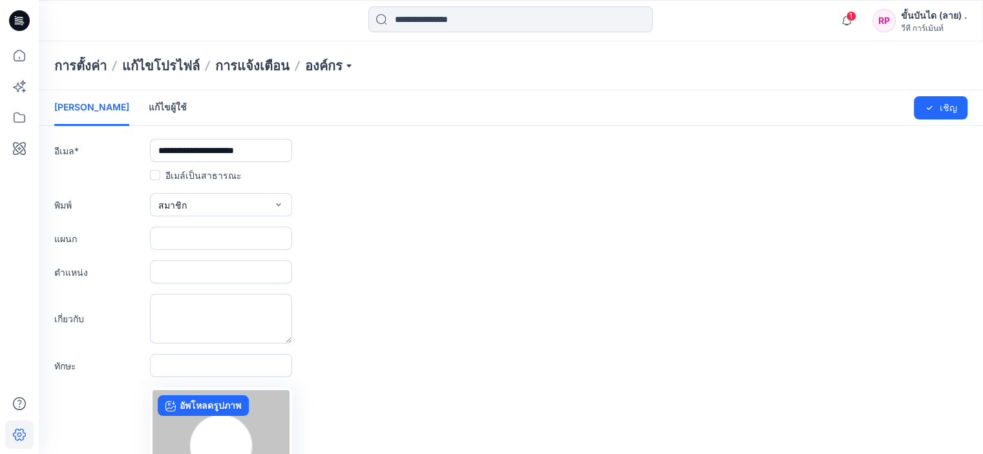
click at [151, 174] on span at bounding box center [155, 175] width 10 height 10
click at [939, 105] on button "เชิญ" at bounding box center [941, 107] width 54 height 23
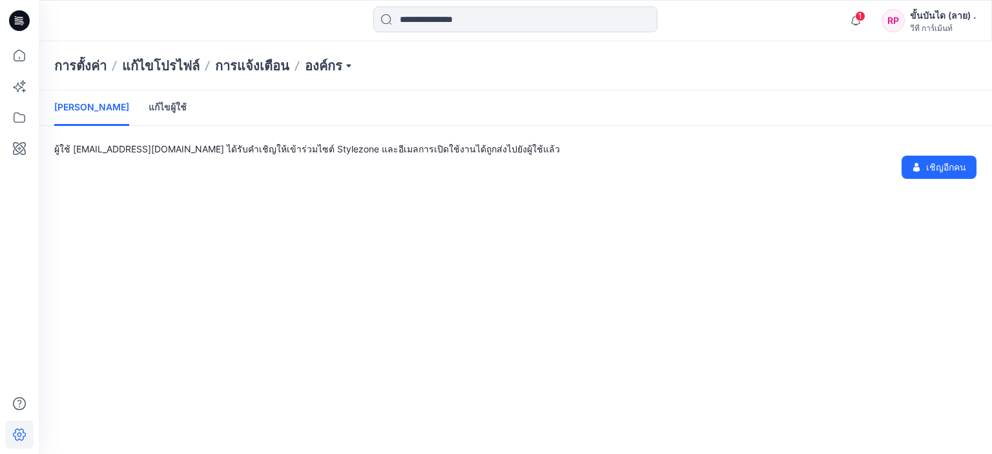
click at [323, 161] on div "ผู้ใช้ pattern21@vtgarment.com ได้รับคำเชิญให้เข้าร่วมไซต์ Stylezone และอีเมลกา…" at bounding box center [516, 160] width 954 height 37
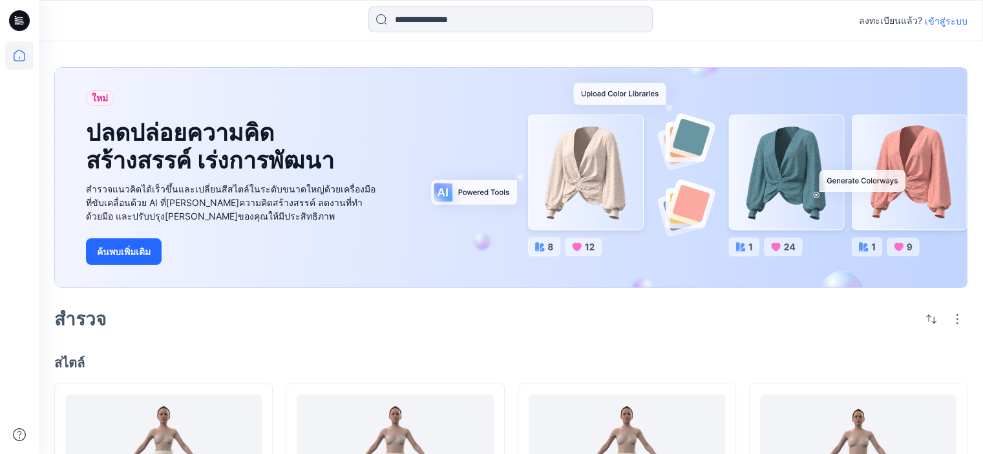
click at [941, 23] on font "เข้าสู่ระบบ" at bounding box center [946, 21] width 43 height 11
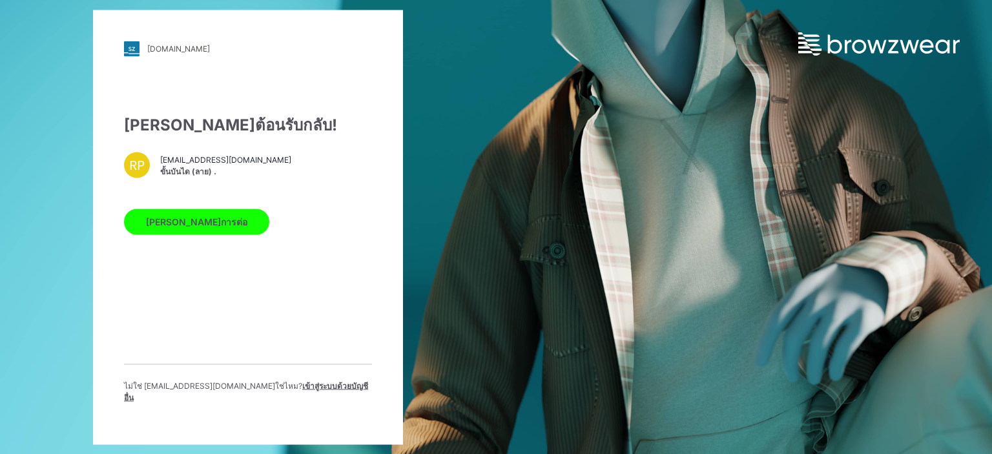
click at [205, 165] on font "[EMAIL_ADDRESS][DOMAIN_NAME]" at bounding box center [225, 160] width 131 height 10
click at [187, 227] on font "[PERSON_NAME]การต่อ" at bounding box center [196, 221] width 101 height 11
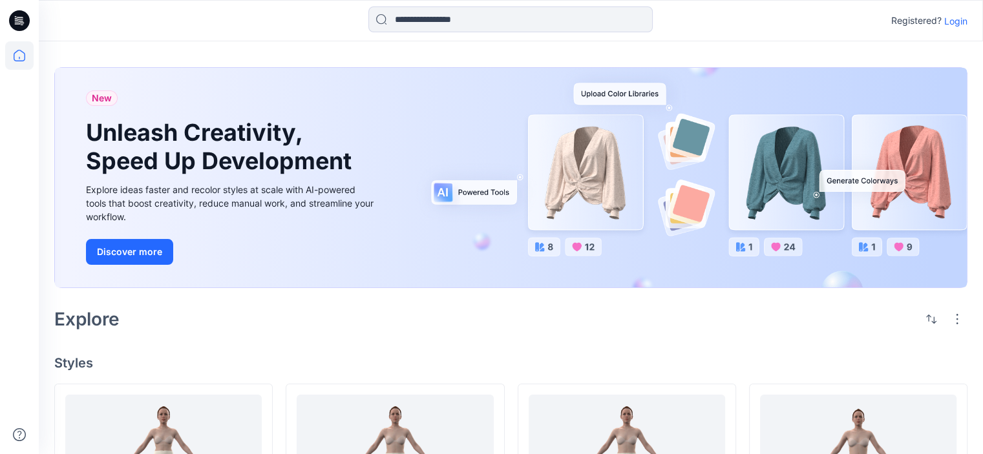
click at [952, 20] on p "Login" at bounding box center [955, 21] width 23 height 14
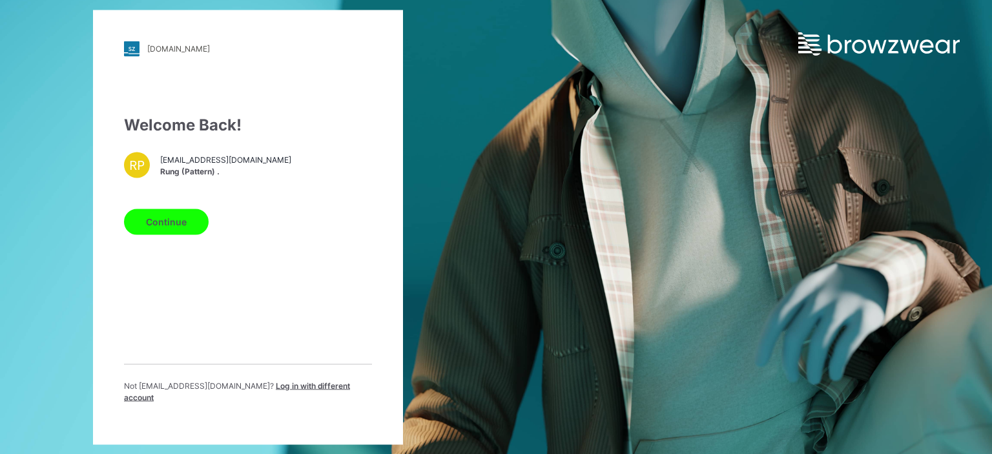
click at [281, 390] on span "Log in with different account" at bounding box center [237, 391] width 226 height 21
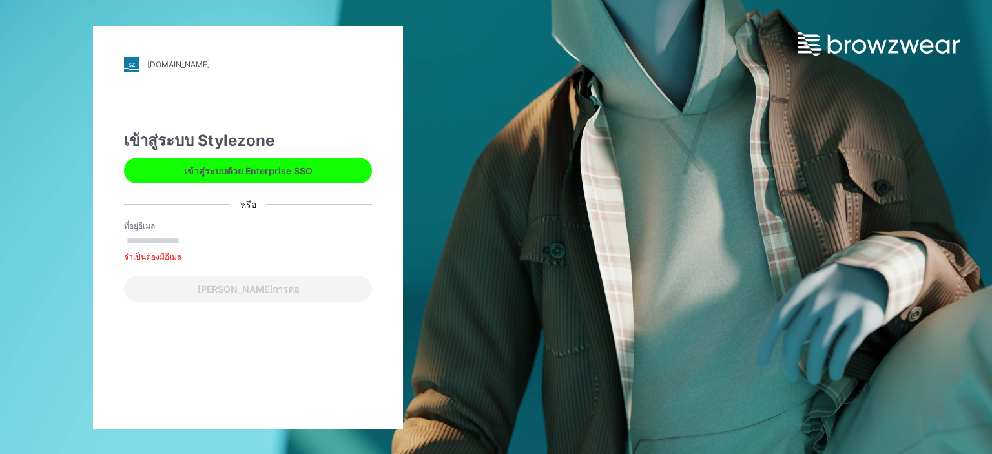
click at [181, 243] on input "ที่อยู่อีเมล" at bounding box center [248, 241] width 248 height 19
click at [81, 326] on div "[DOMAIN_NAME] กำลังโหลด... เข้าสู่ระบบ Stylezone เข้าสู่ระบบด้วย Enterprise SSO…" at bounding box center [248, 227] width 496 height 454
click at [219, 242] on input "ที่อยู่อีเมล" at bounding box center [248, 241] width 248 height 19
drag, startPoint x: 590, startPoint y: 231, endPoint x: 461, endPoint y: 278, distance: 137.6
click at [590, 231] on div "[DOMAIN_NAME] กำลังโหลด... เข้าสู่ระบบ Stylezone เข้าสู่ระบบด้วย Enterprise SSO…" at bounding box center [496, 227] width 992 height 454
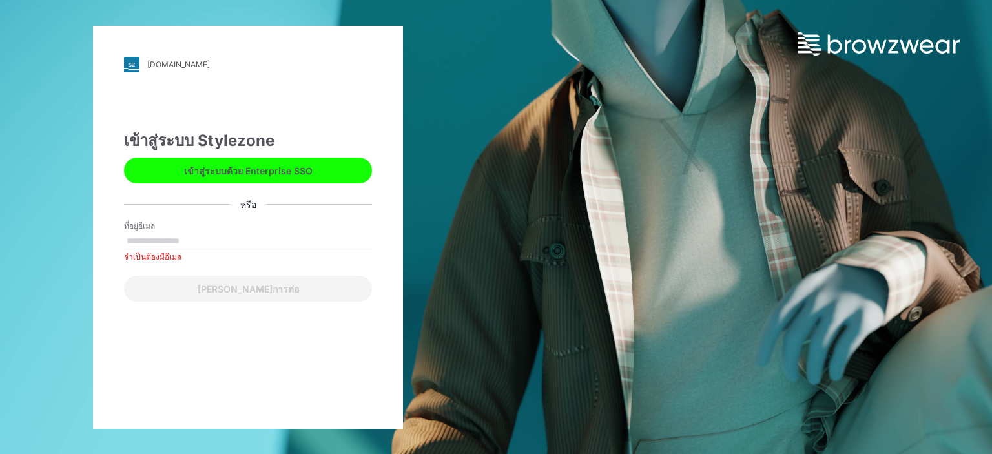
click at [179, 237] on input "ที่อยู่อีเมล" at bounding box center [248, 241] width 248 height 19
click at [22, 238] on div "[DOMAIN_NAME] กำลังโหลด... เข้าสู่ระบบ Stylezone เข้าสู่ระบบด้วย Enterprise SSO…" at bounding box center [248, 227] width 496 height 454
drag, startPoint x: 207, startPoint y: 250, endPoint x: 202, endPoint y: 245, distance: 7.8
click at [207, 250] on input "ที่อยู่อีเมล" at bounding box center [248, 241] width 248 height 19
type input "**********"
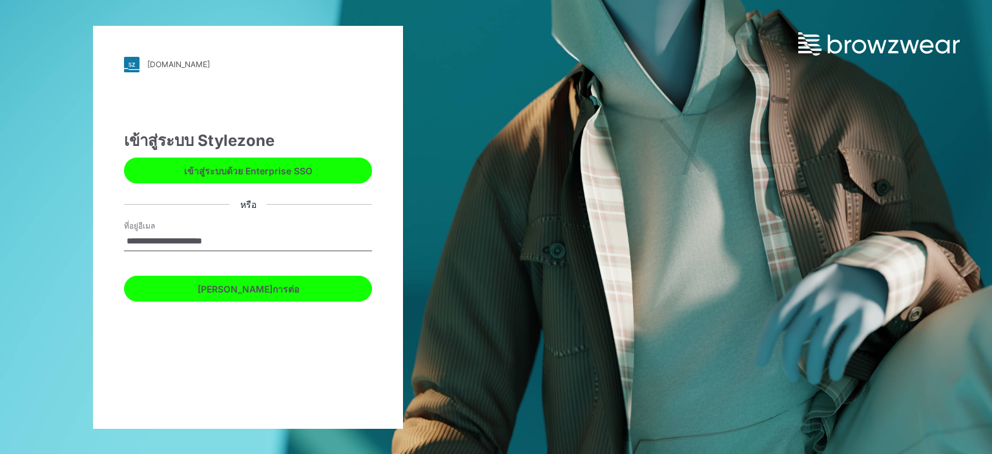
click at [233, 289] on font "[PERSON_NAME]การต่อ" at bounding box center [248, 289] width 101 height 11
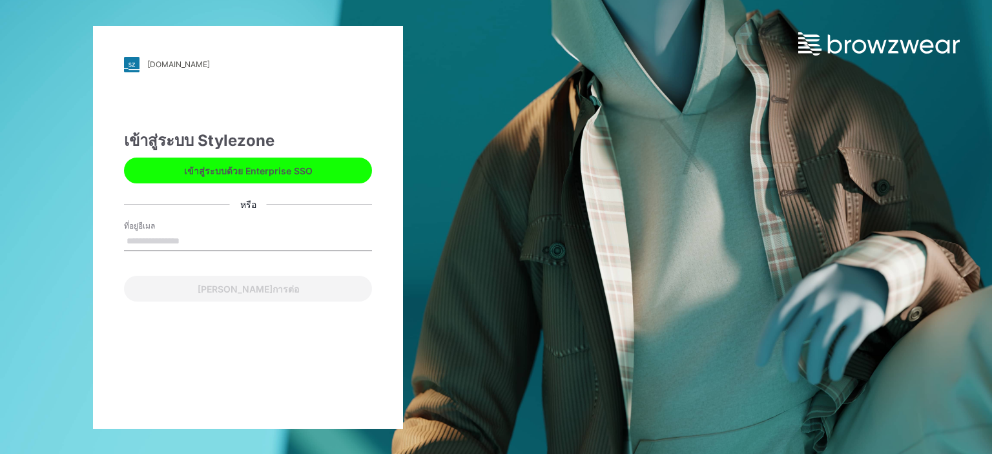
click at [192, 233] on input "ที่อยู่อีเมล" at bounding box center [248, 241] width 248 height 19
click at [143, 239] on input "ที่อยู่อีเมล" at bounding box center [248, 241] width 248 height 19
type input "**********"
drag, startPoint x: 264, startPoint y: 248, endPoint x: 0, endPoint y: 216, distance: 266.2
click at [0, 216] on div "**********" at bounding box center [248, 227] width 496 height 454
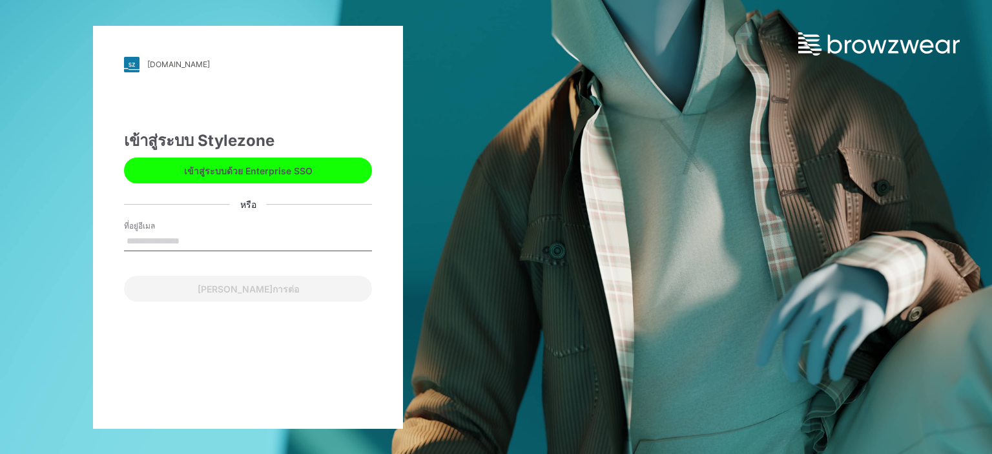
type input "*"
type input "**********"
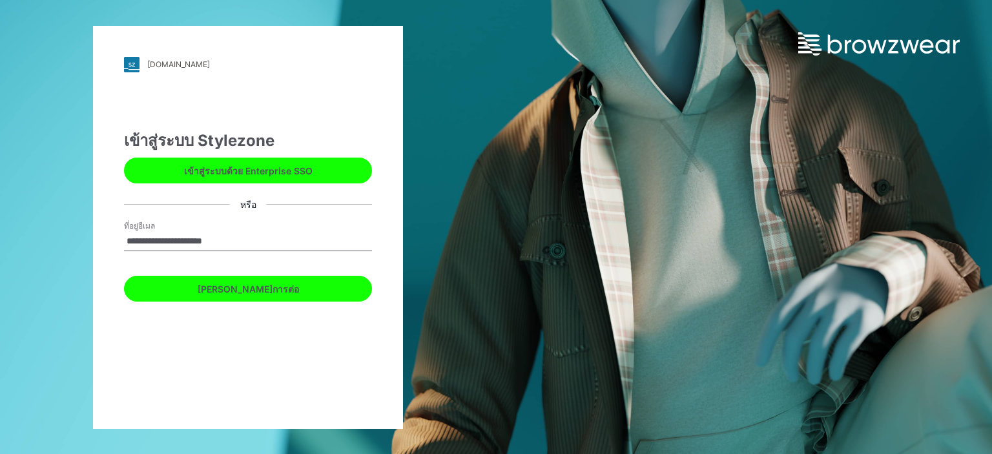
click at [246, 291] on font "[PERSON_NAME]การต่อ" at bounding box center [248, 289] width 101 height 11
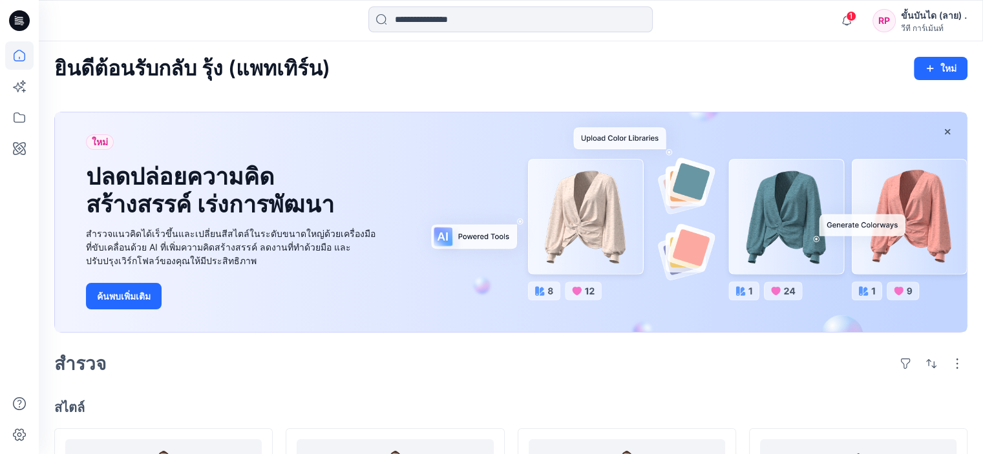
drag, startPoint x: 0, startPoint y: 365, endPoint x: 3, endPoint y: 376, distance: 11.3
drag, startPoint x: 3, startPoint y: 376, endPoint x: 282, endPoint y: 369, distance: 279.2
click at [282, 369] on div "สำรวจ" at bounding box center [510, 363] width 913 height 31
drag, startPoint x: 21, startPoint y: 431, endPoint x: 23, endPoint y: 424, distance: 6.7
click at [21, 431] on icon at bounding box center [19, 435] width 28 height 28
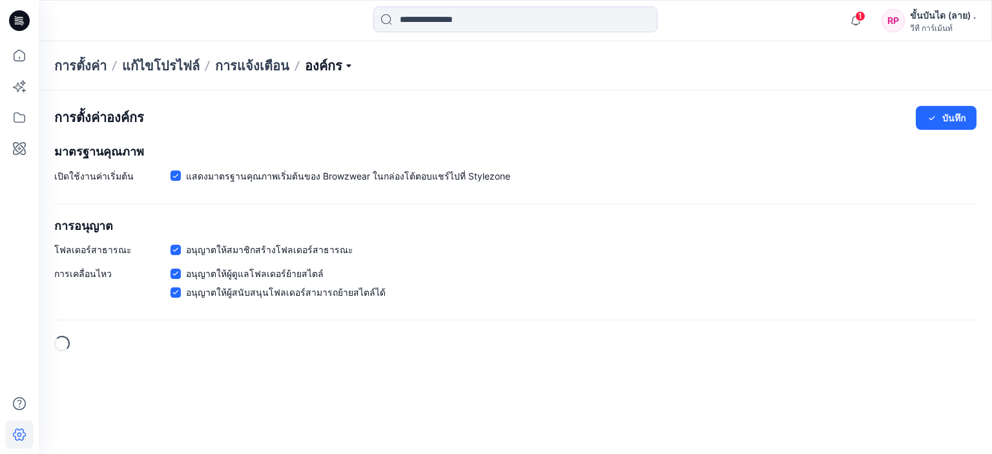
click at [326, 72] on p "องค์กร" at bounding box center [329, 66] width 49 height 18
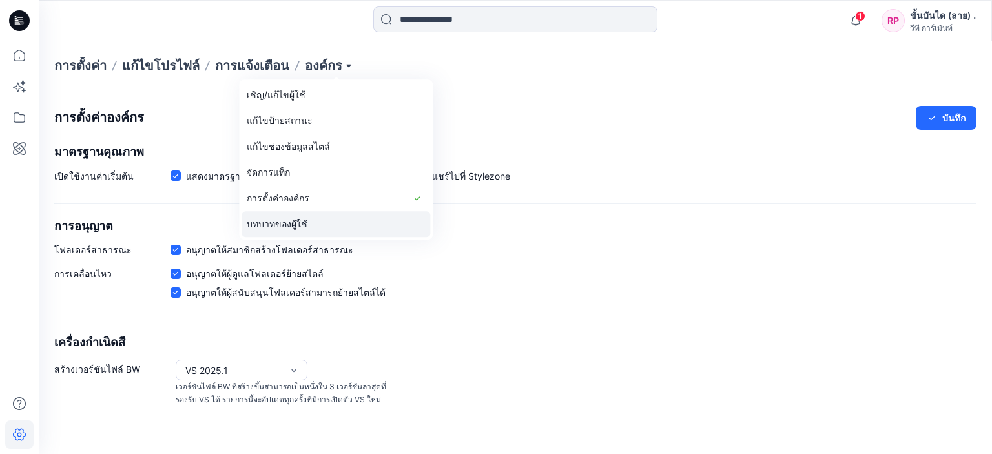
click at [287, 224] on font "บทบาทของผู้ใช้" at bounding box center [277, 223] width 61 height 11
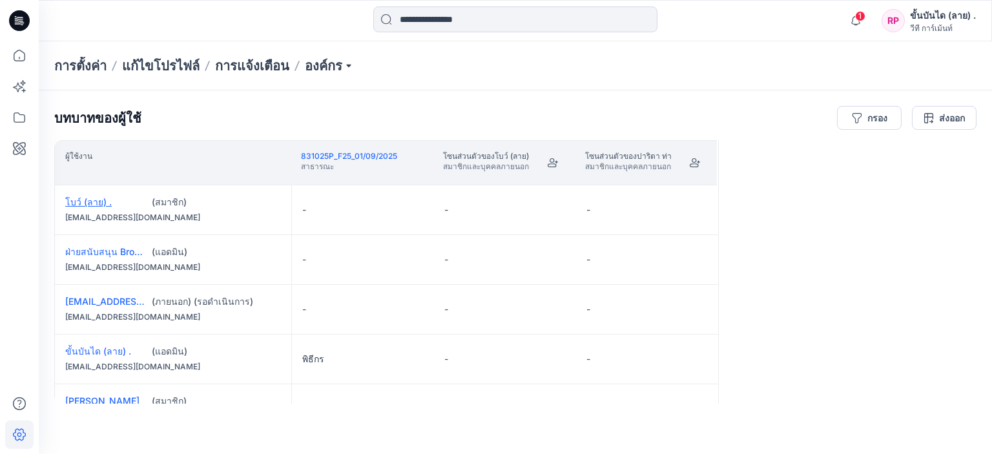
click at [93, 196] on font "โบว์ (ลาย) ." at bounding box center [88, 201] width 47 height 11
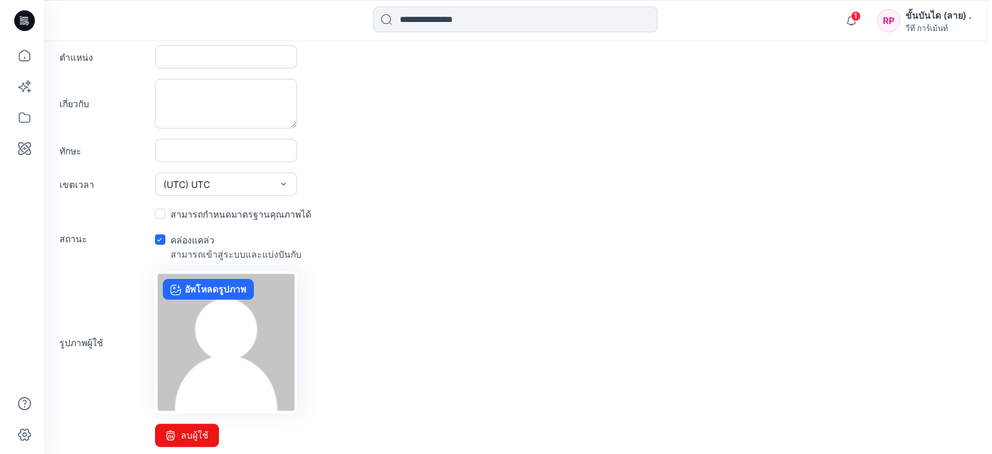
scroll to position [236, 0]
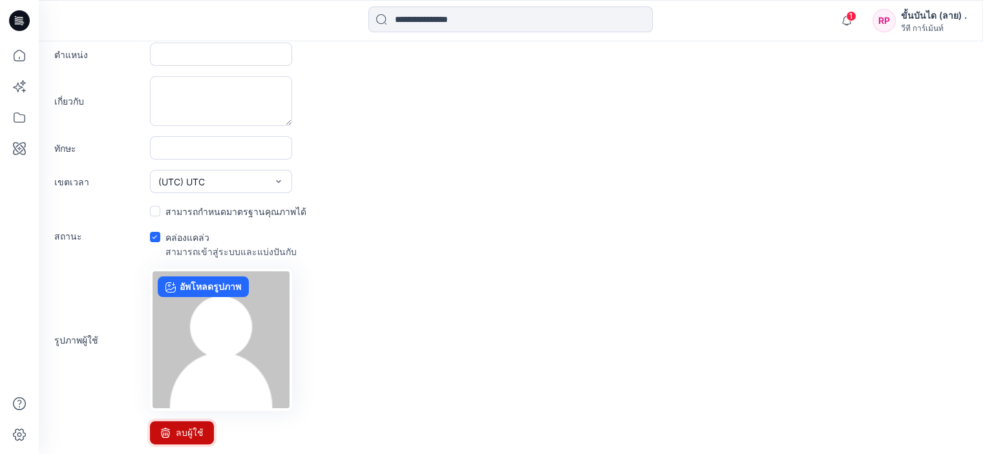
click at [182, 423] on button "ลบผู้ใช้" at bounding box center [182, 432] width 64 height 23
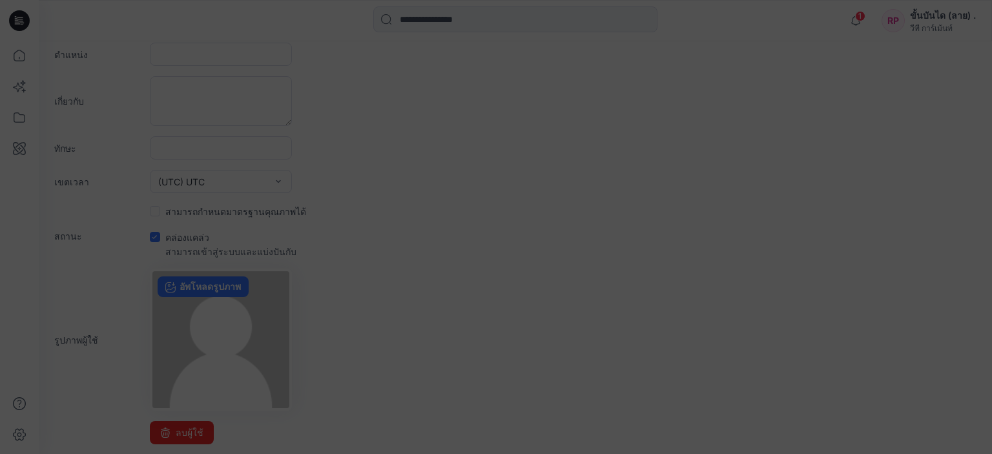
click at [184, 436] on div "ลบผู้ใช้ คำเตือน! ผู้ใช้ที่ถูกลบบัญชีไปแล้วจะไม่สามารถเข้าสู่ระบบและไม่สามารถเข…" at bounding box center [496, 227] width 992 height 454
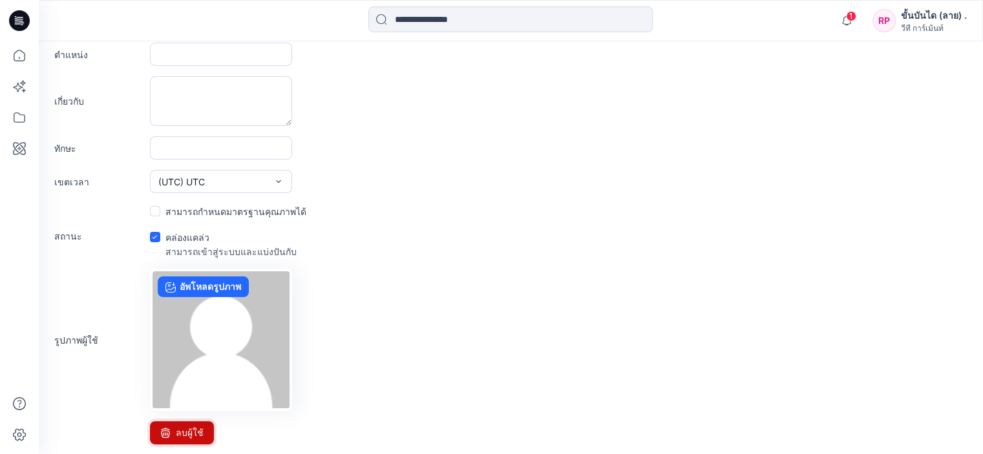
click at [185, 437] on font "ลบผู้ใช้" at bounding box center [190, 432] width 28 height 11
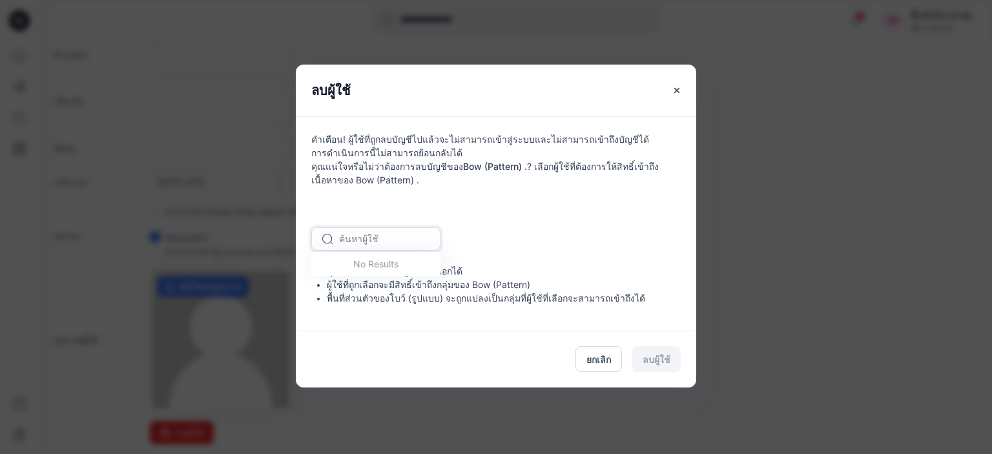
click at [367, 234] on div at bounding box center [383, 239] width 89 height 16
type input "*"
click at [373, 308] on div "อาร์เอส รุ่งนภา สุพรรณ" at bounding box center [375, 294] width 129 height 28
click at [649, 354] on font "ลบผู้ใช้" at bounding box center [657, 359] width 28 height 11
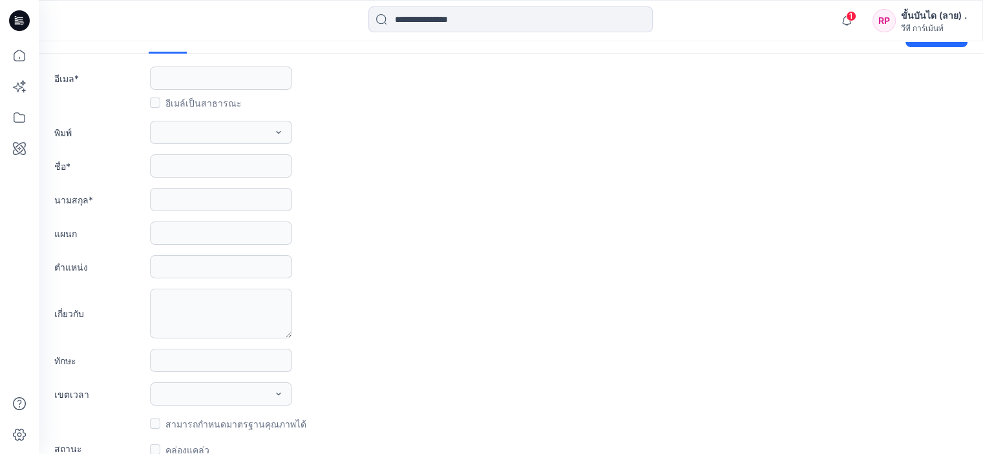
scroll to position [0, 0]
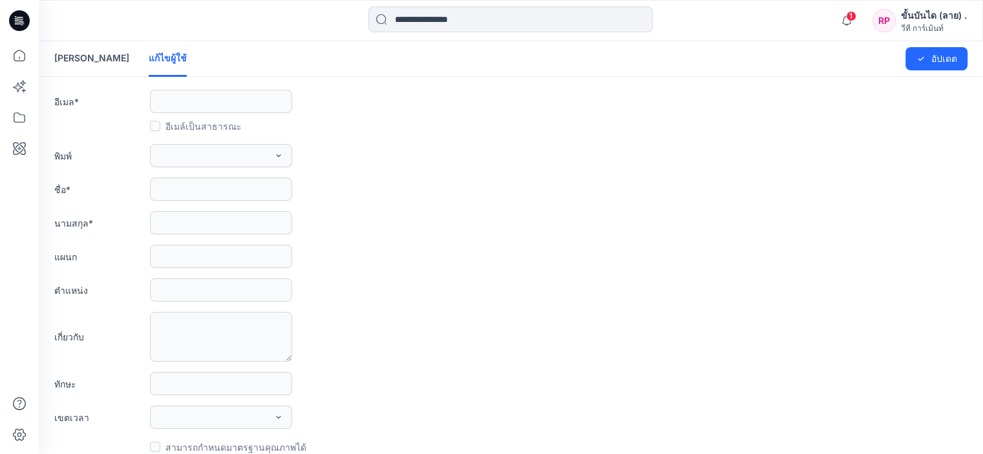
click at [79, 58] on font "เชิญผู้ใช้" at bounding box center [91, 57] width 75 height 11
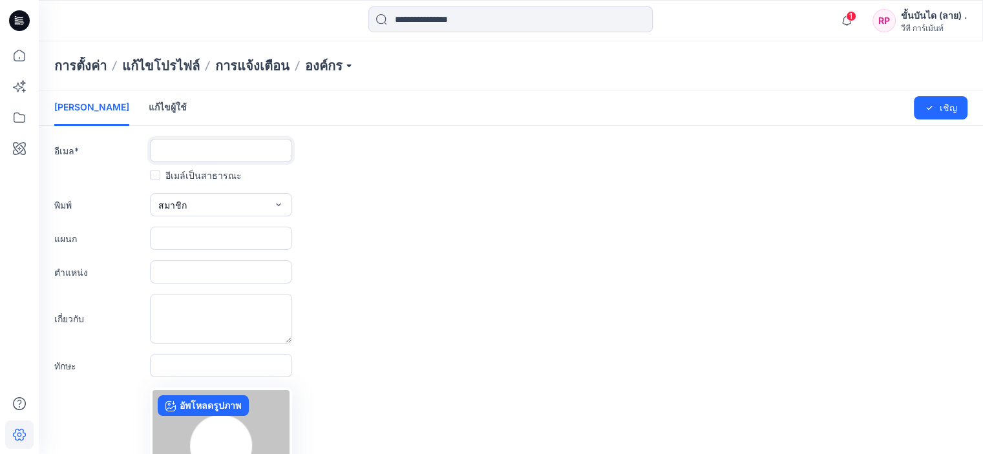
click at [193, 152] on input "text" at bounding box center [221, 150] width 142 height 23
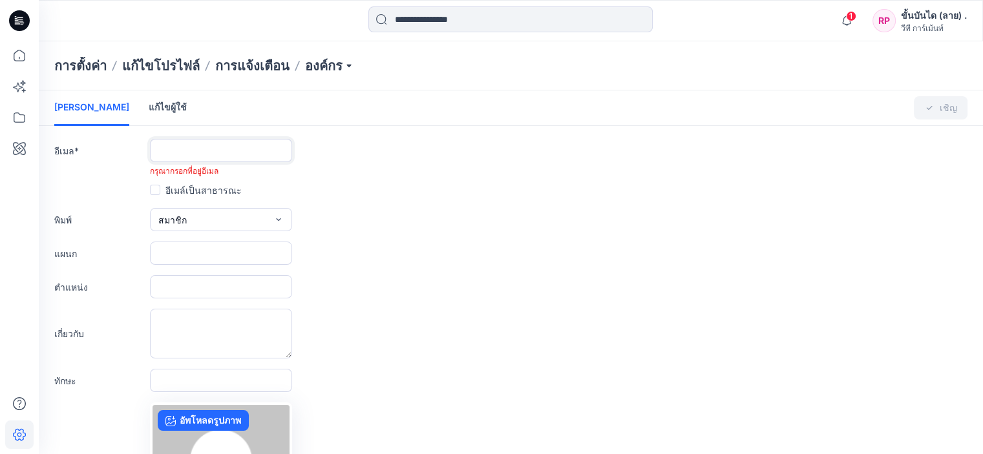
paste input "**********"
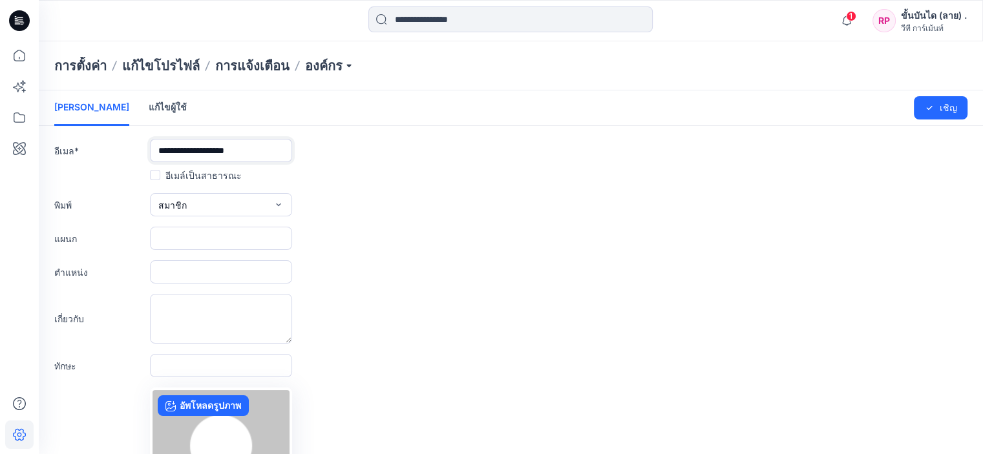
type input "**********"
click at [158, 174] on span at bounding box center [155, 175] width 10 height 10
click at [189, 204] on button "สมาชิก" at bounding box center [221, 204] width 142 height 23
click at [204, 232] on button "ภายนอก" at bounding box center [220, 235] width 137 height 26
click at [929, 110] on icon "submit" at bounding box center [929, 108] width 10 height 10
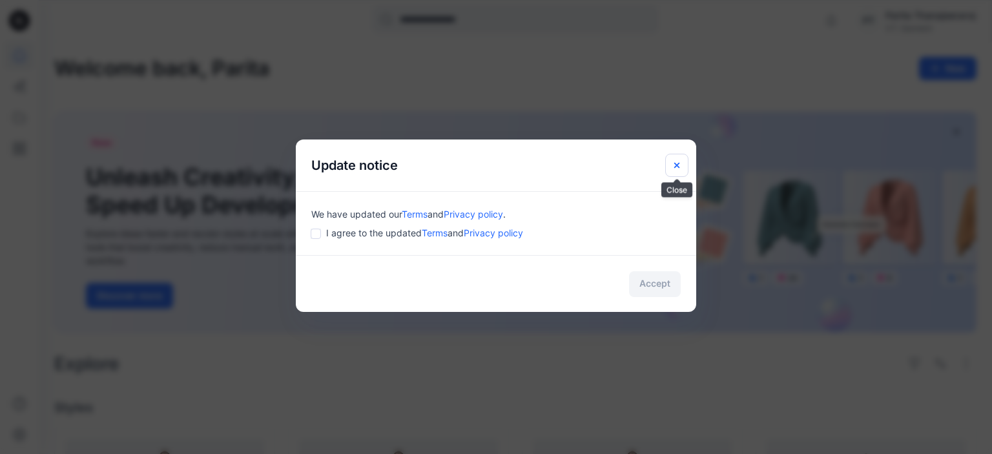
click at [677, 167] on icon "Close" at bounding box center [677, 165] width 10 height 10
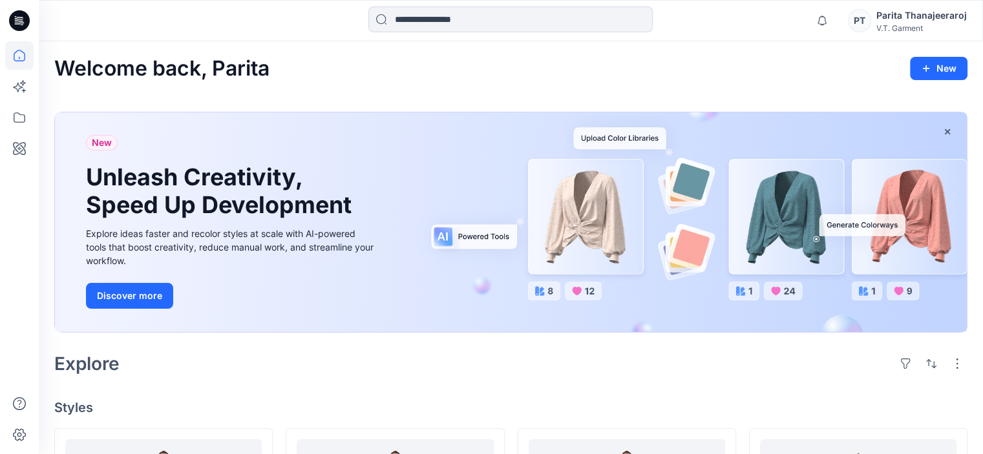
click at [637, 35] on div "Notifications Mark all as read View all notifications PT [PERSON_NAME] Thanajee…" at bounding box center [511, 20] width 944 height 41
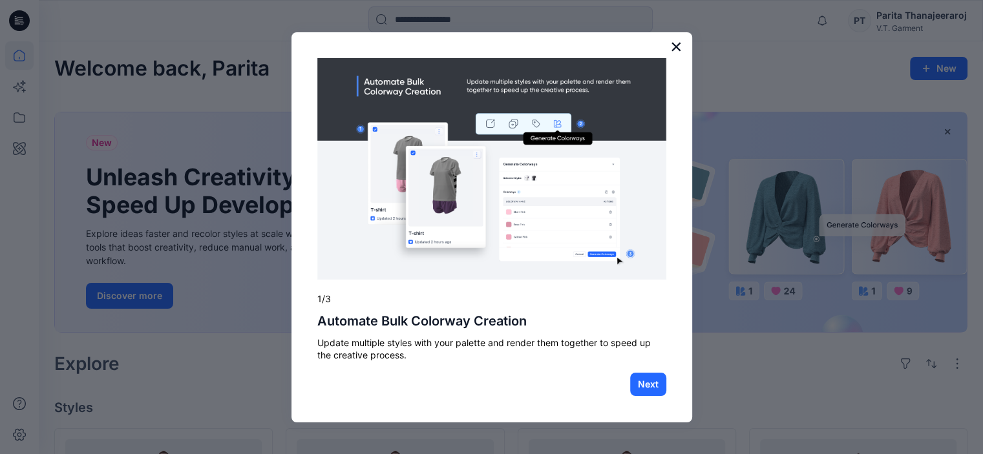
click at [676, 47] on button "×" at bounding box center [676, 46] width 12 height 21
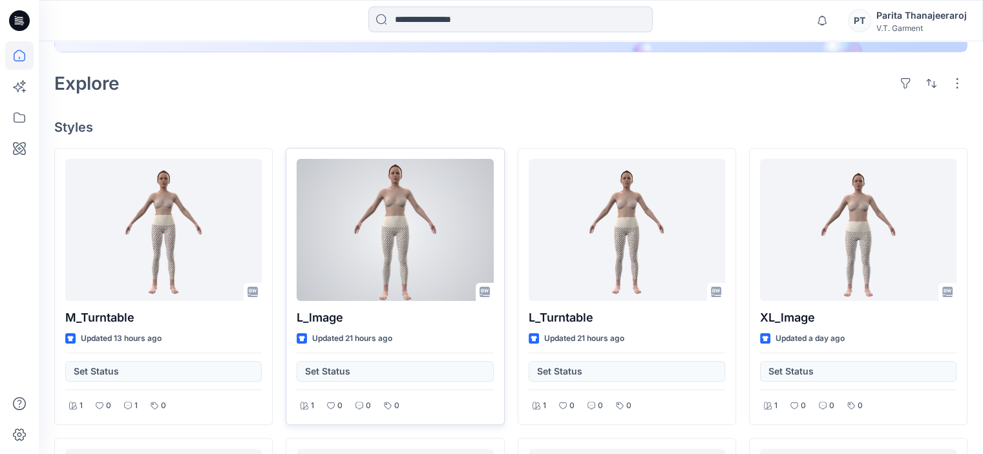
scroll to position [258, 0]
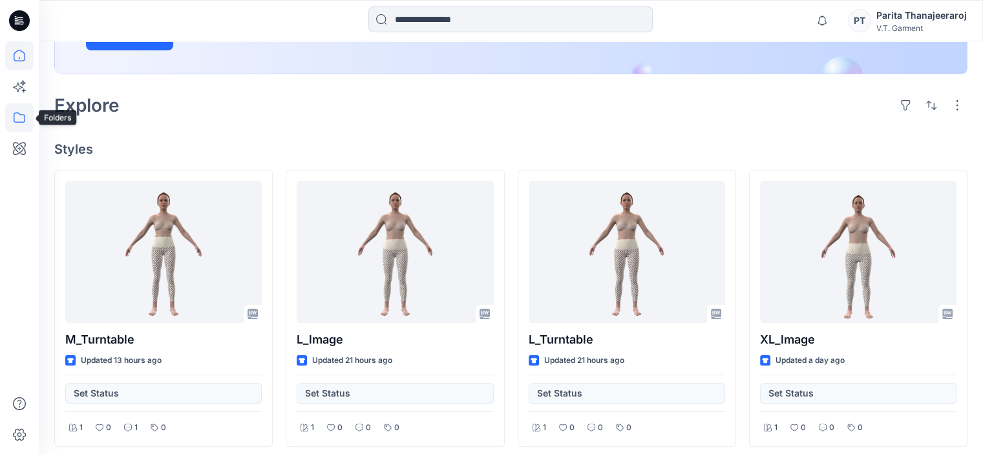
click at [26, 123] on icon at bounding box center [19, 117] width 28 height 28
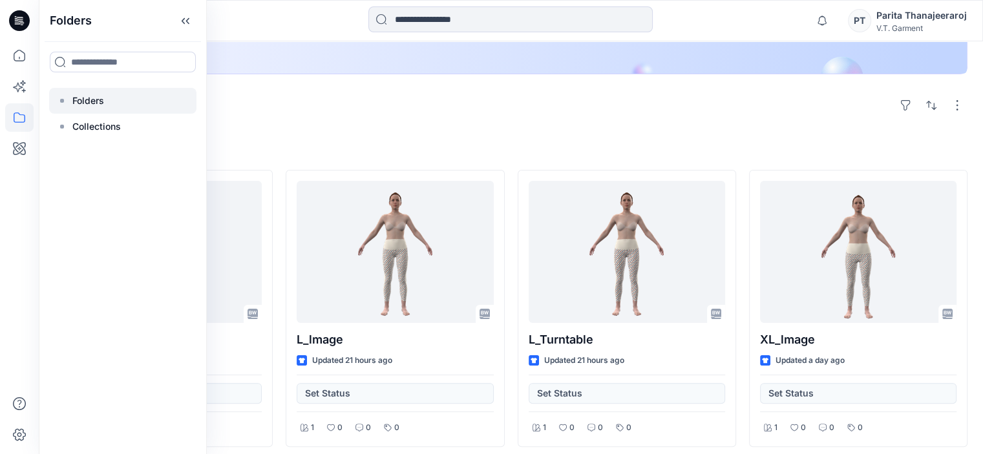
click at [108, 106] on div at bounding box center [122, 101] width 147 height 26
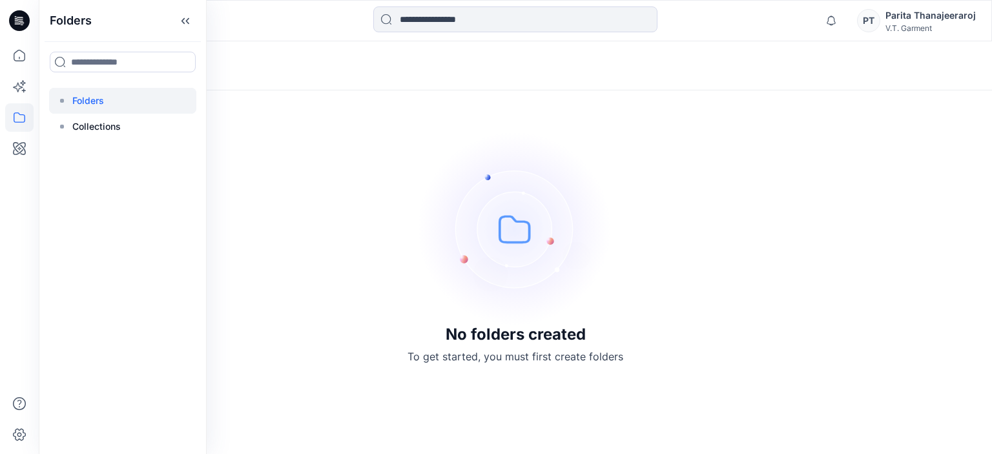
click at [338, 160] on div "No folders created To get started, you must first create folders" at bounding box center [516, 247] width 954 height 413
click at [101, 73] on button at bounding box center [106, 66] width 13 height 18
click at [101, 89] on h5 "Folders" at bounding box center [80, 90] width 52 height 26
click at [18, 121] on icon at bounding box center [19, 117] width 28 height 28
click at [16, 114] on icon at bounding box center [19, 117] width 28 height 28
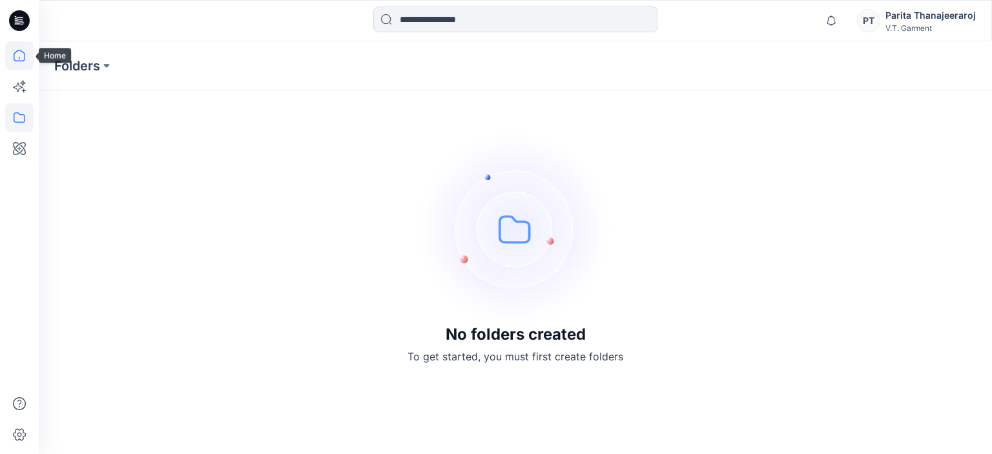
click at [23, 59] on icon at bounding box center [19, 55] width 28 height 28
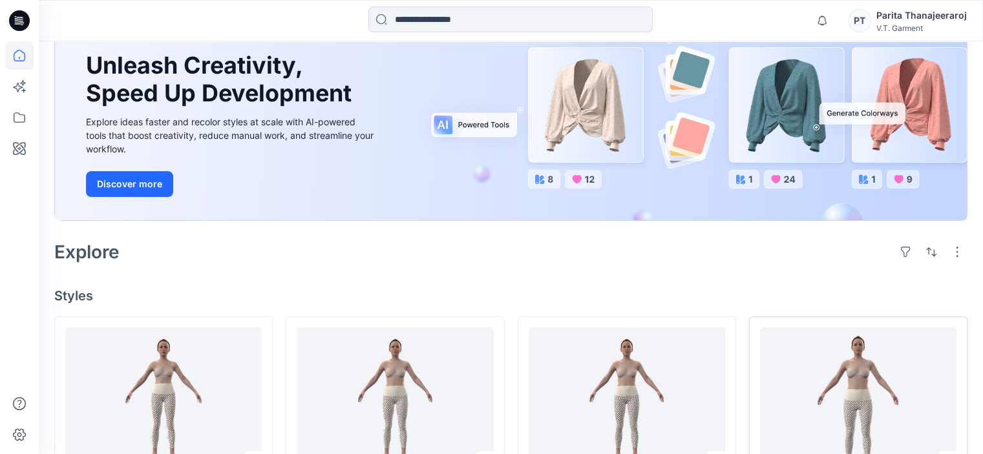
scroll to position [199, 0]
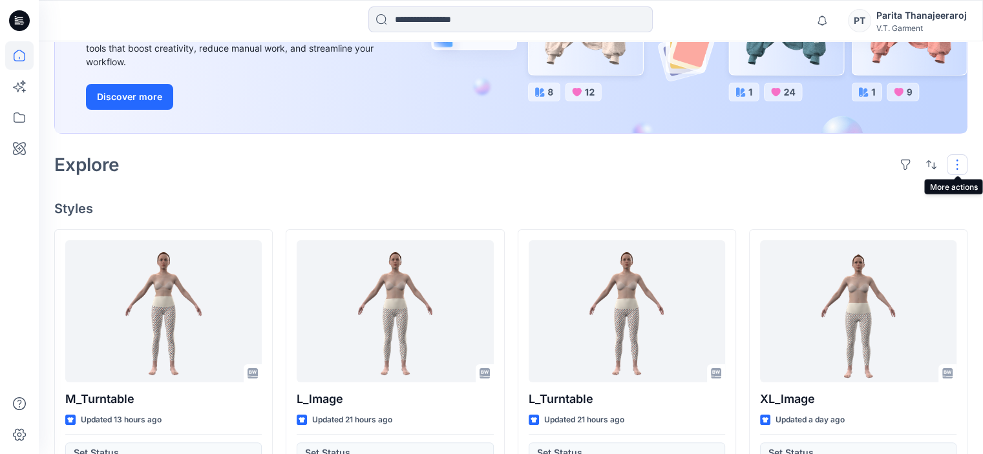
click at [960, 165] on button "button" at bounding box center [956, 164] width 21 height 21
click at [930, 162] on button "button" at bounding box center [931, 164] width 21 height 21
click at [959, 160] on button "button" at bounding box center [956, 164] width 21 height 21
click at [687, 178] on div "Explore Layout Grid Large Grid Folder View Compact Card Card View Card Info" at bounding box center [510, 164] width 913 height 31
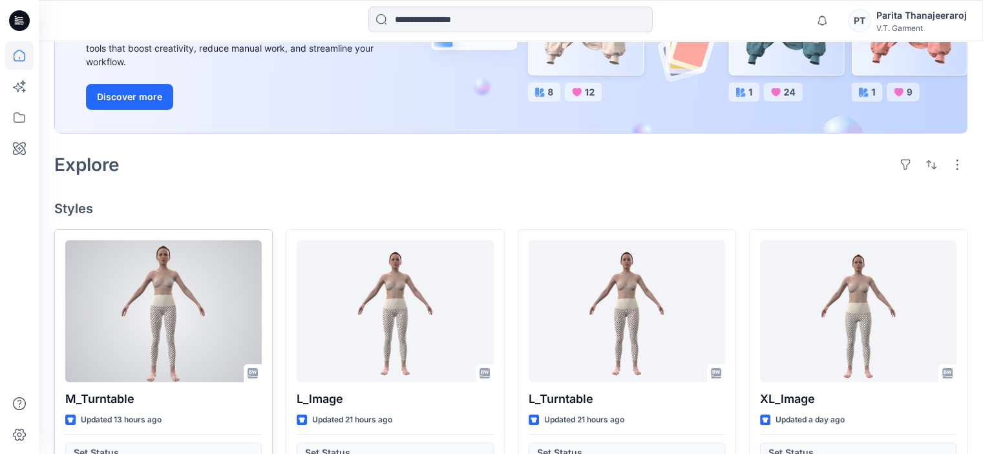
scroll to position [264, 0]
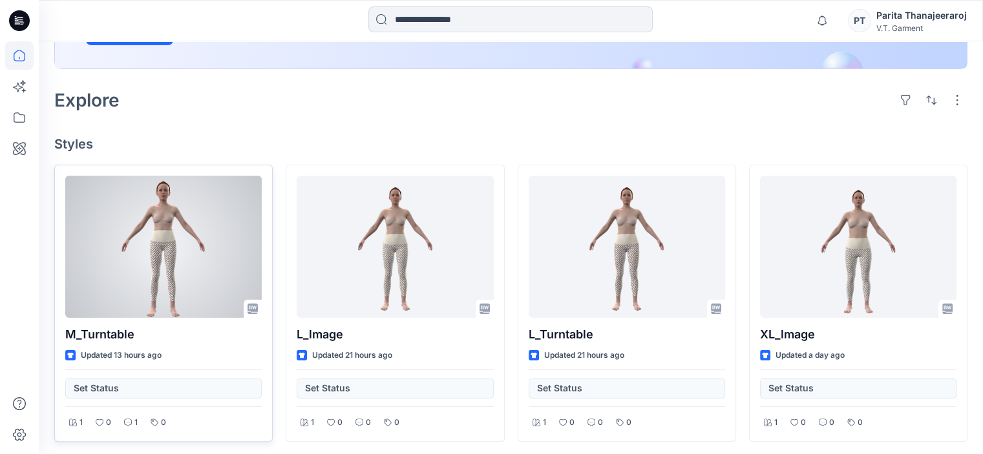
click at [217, 245] on div at bounding box center [163, 247] width 196 height 142
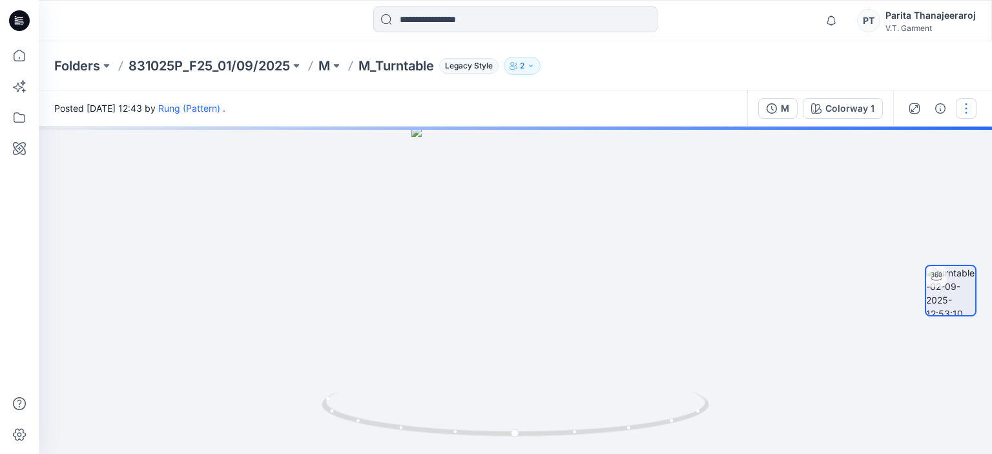
click at [968, 109] on button "button" at bounding box center [966, 108] width 21 height 21
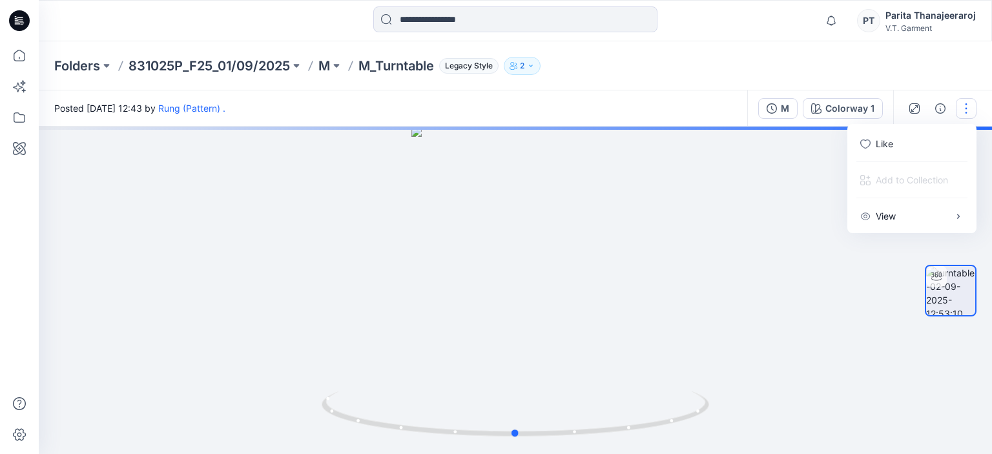
click at [799, 167] on div at bounding box center [516, 291] width 954 height 328
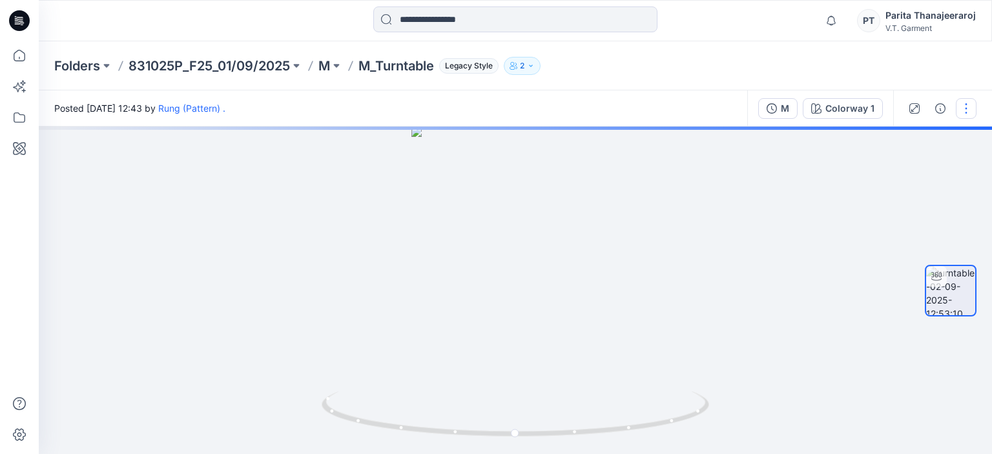
click at [968, 118] on button "button" at bounding box center [966, 108] width 21 height 21
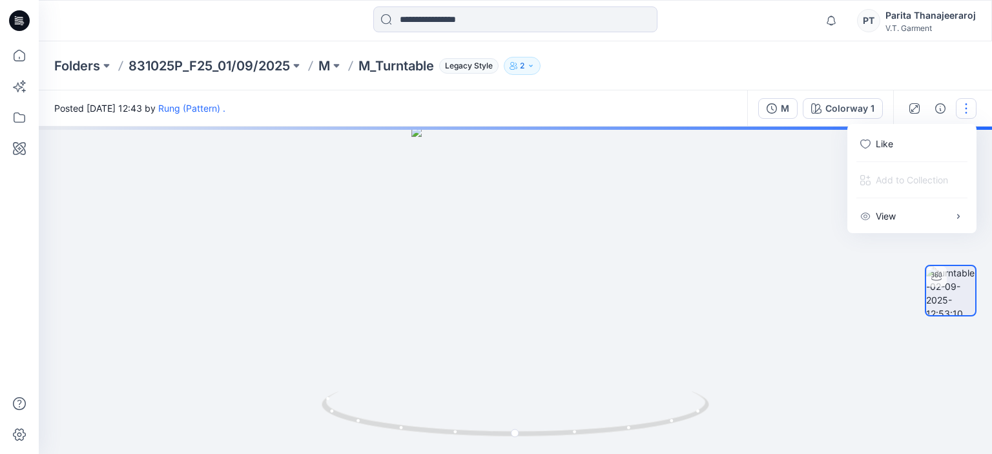
click at [811, 223] on div at bounding box center [516, 291] width 954 height 328
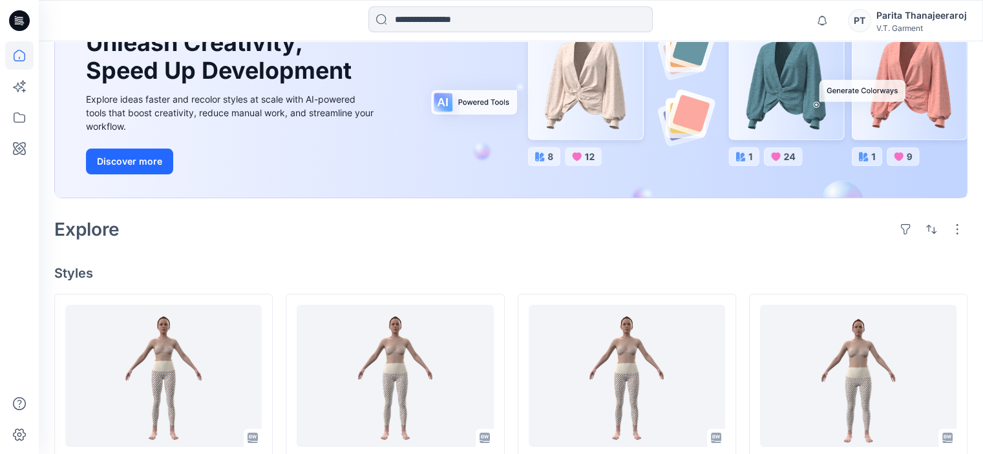
scroll to position [393, 0]
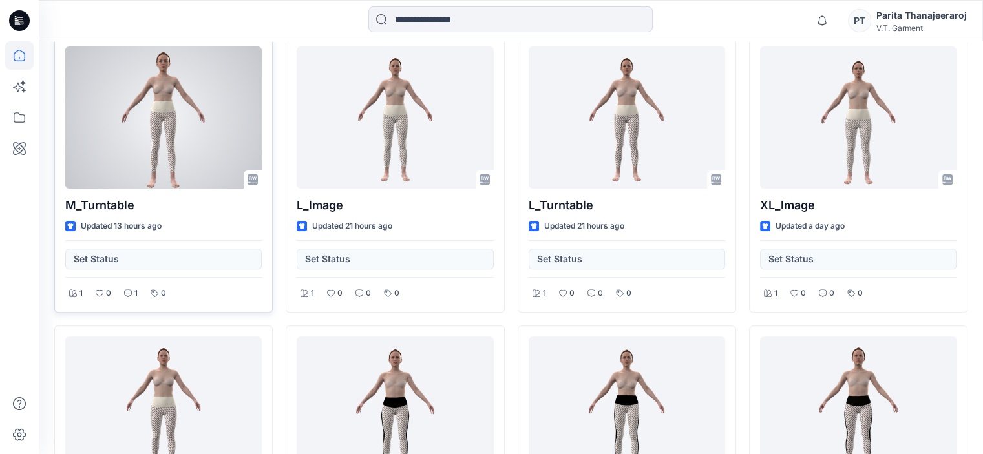
click at [242, 74] on div at bounding box center [163, 118] width 196 height 142
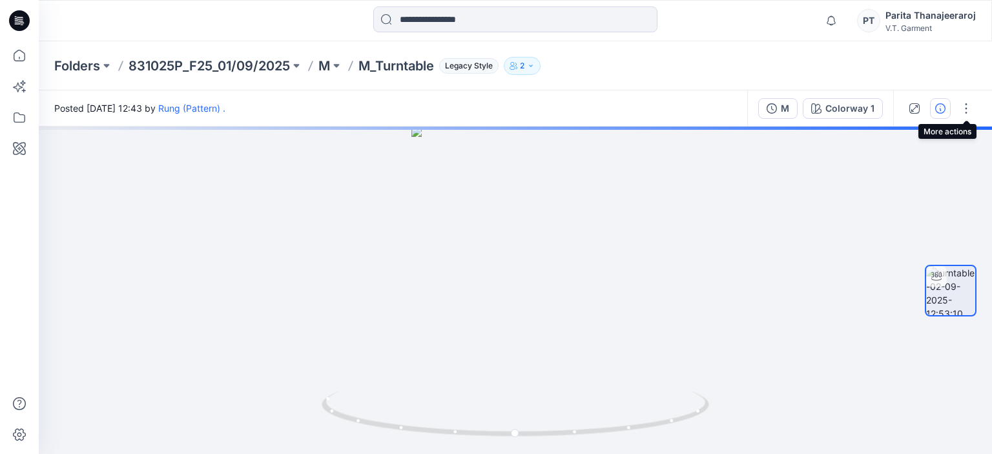
click at [948, 116] on div at bounding box center [941, 108] width 94 height 36
click at [971, 109] on button "button" at bounding box center [966, 108] width 21 height 21
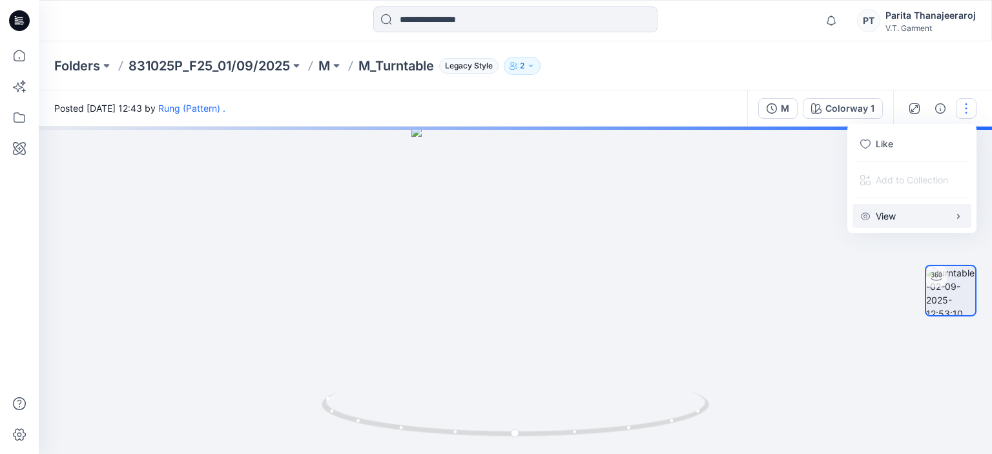
click at [933, 215] on button "View" at bounding box center [912, 216] width 119 height 24
click at [727, 143] on div at bounding box center [516, 291] width 954 height 328
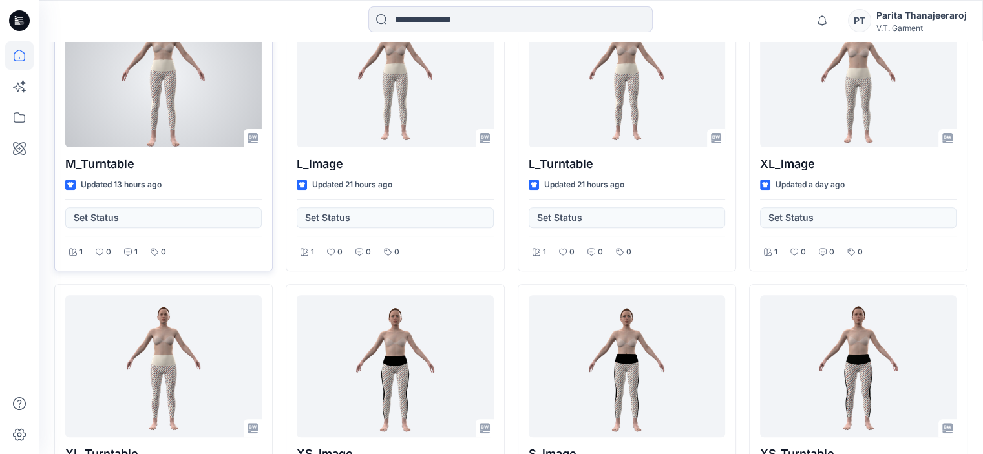
scroll to position [457, 0]
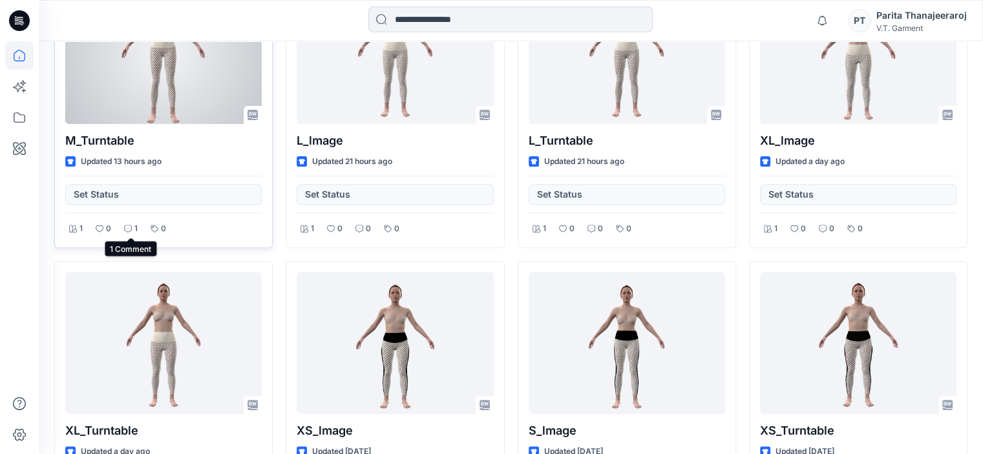
click at [129, 227] on icon at bounding box center [128, 229] width 8 height 8
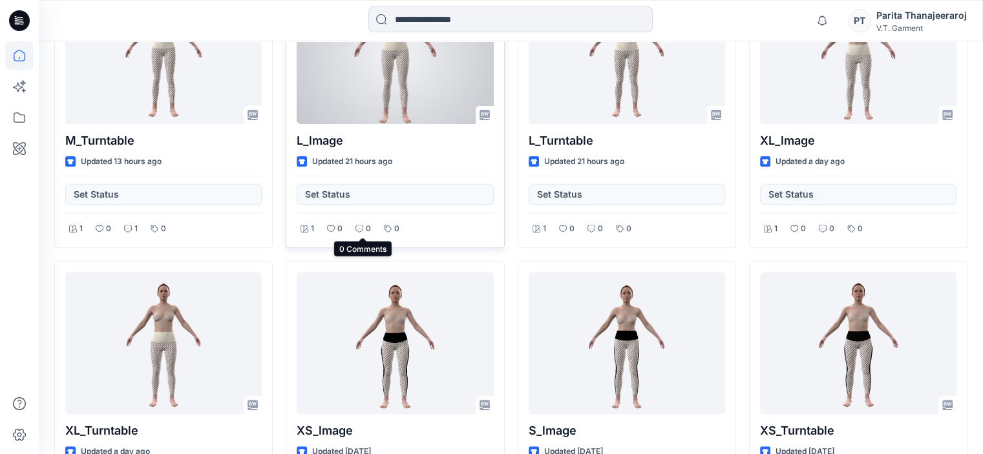
click at [354, 229] on div "0" at bounding box center [362, 229] width 23 height 16
click at [364, 228] on div "0" at bounding box center [362, 229] width 23 height 16
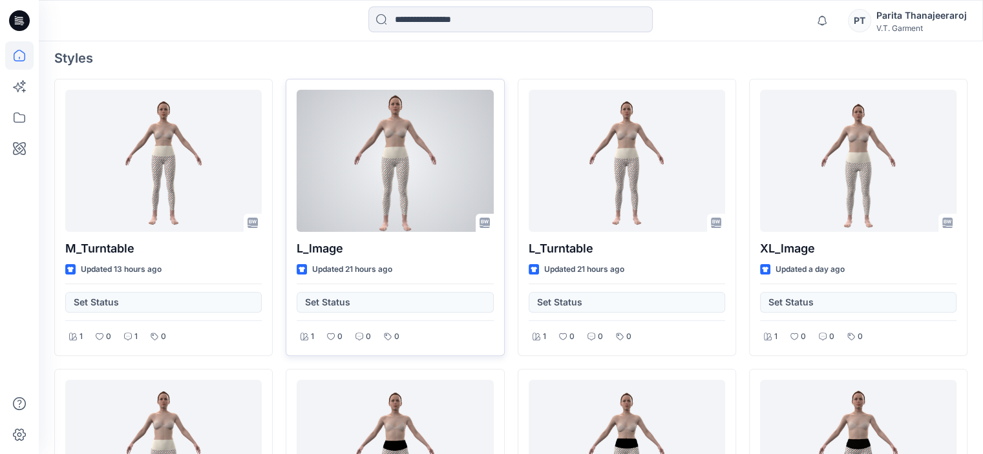
scroll to position [199, 0]
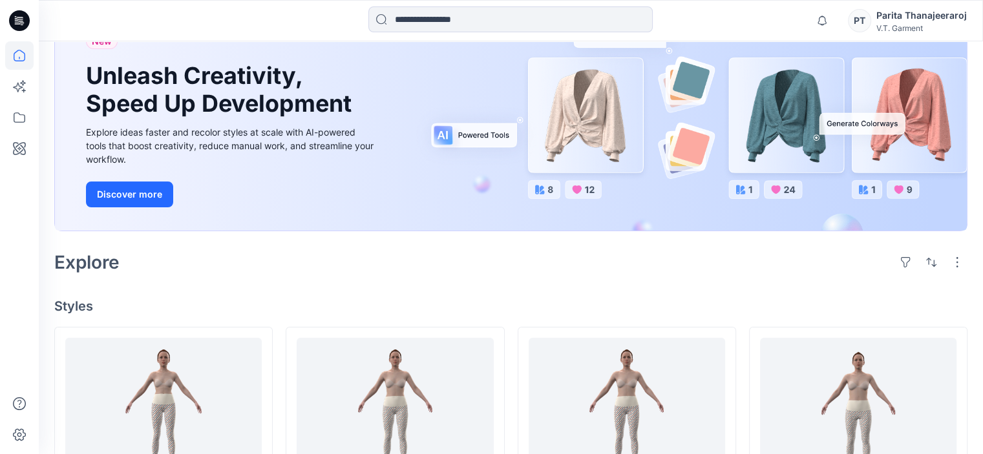
scroll to position [5, 0]
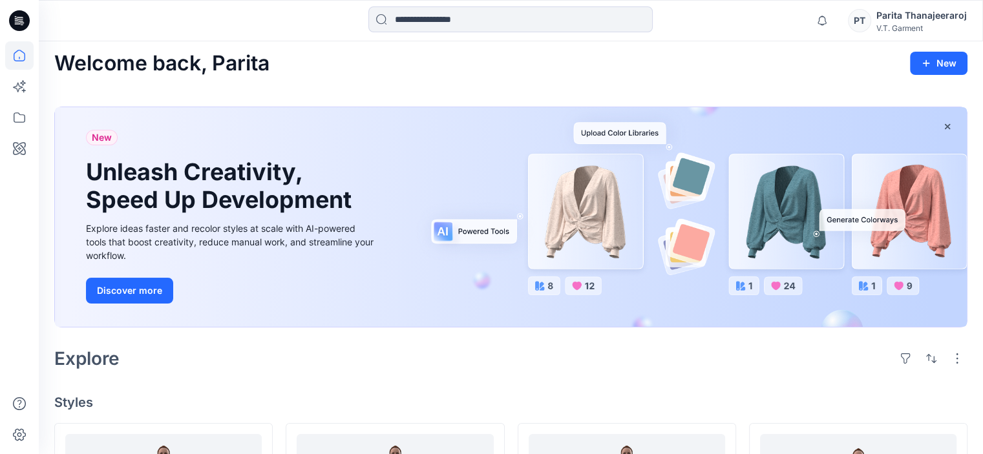
click at [899, 17] on div "Parita Thanajeeraroj" at bounding box center [921, 16] width 90 height 16
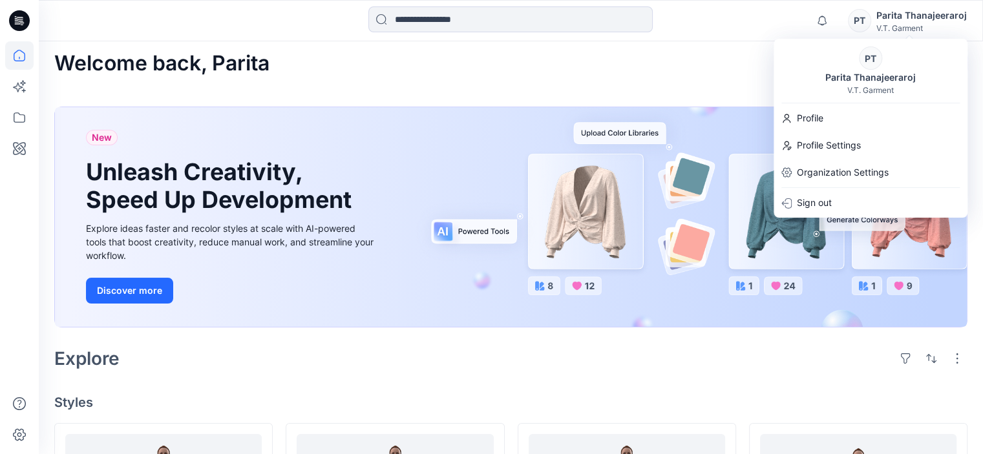
click at [714, 58] on div "Welcome back, Parita New" at bounding box center [510, 64] width 913 height 24
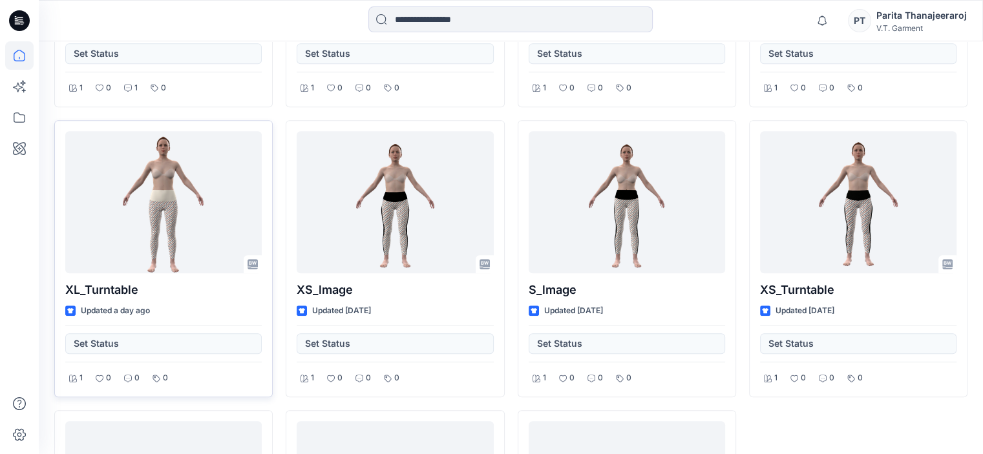
scroll to position [651, 0]
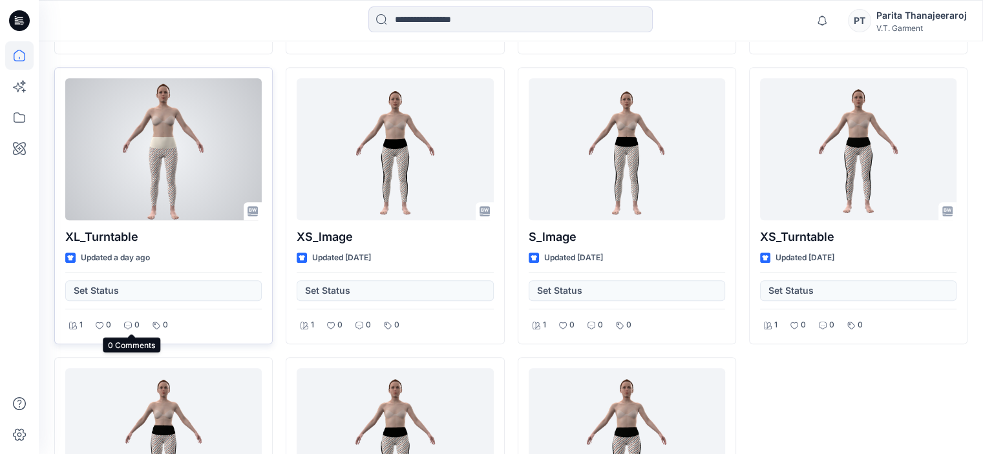
click at [120, 326] on div "0" at bounding box center [131, 325] width 23 height 16
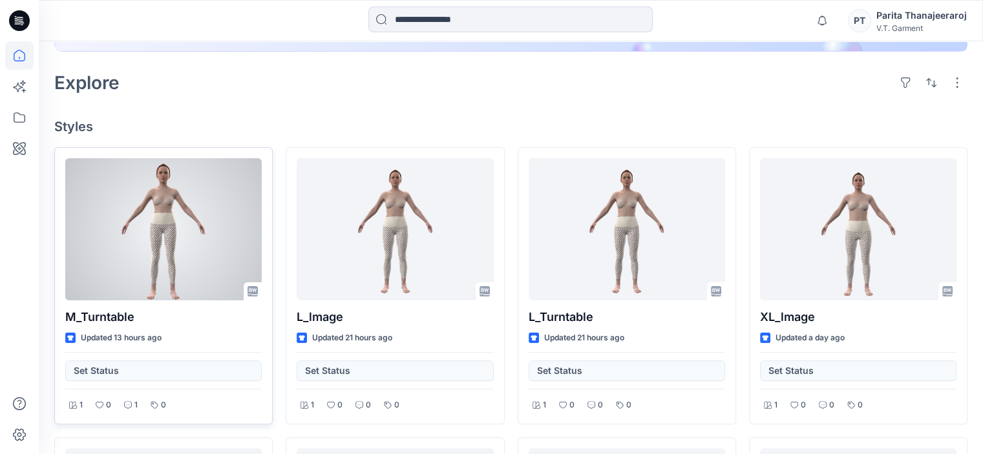
scroll to position [134, 0]
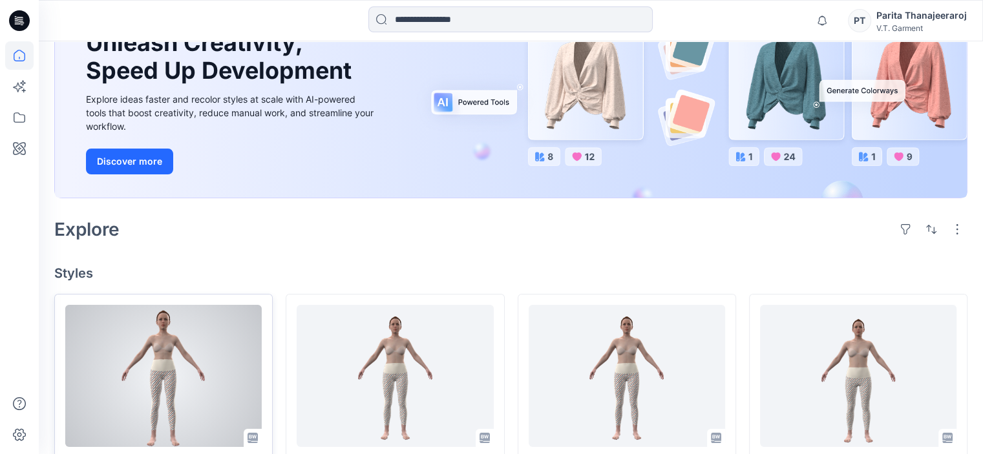
click at [242, 310] on div at bounding box center [163, 376] width 196 height 142
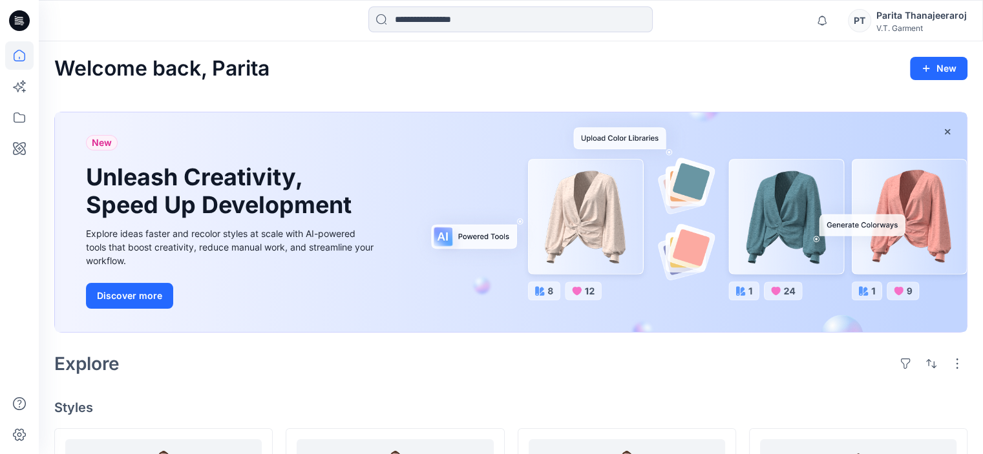
click at [943, 15] on div "Parita Thanajeeraroj" at bounding box center [921, 16] width 90 height 16
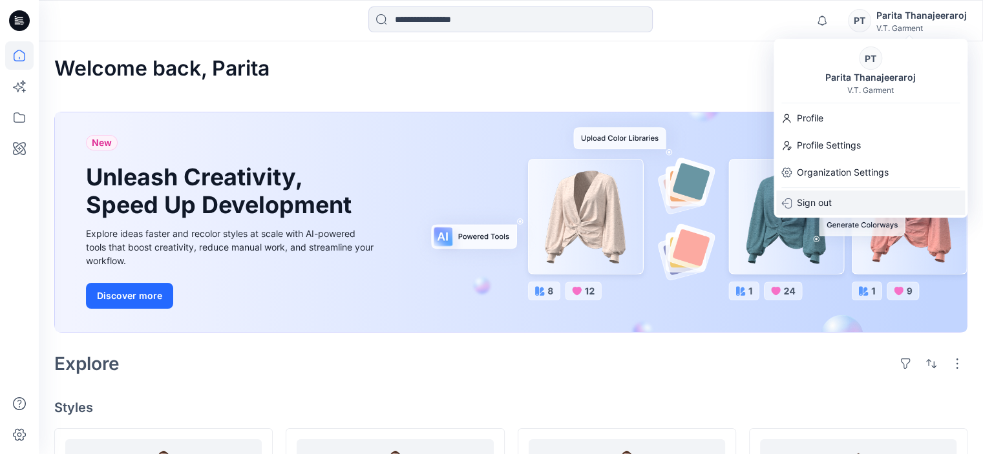
click at [863, 195] on div "Sign out" at bounding box center [870, 203] width 189 height 25
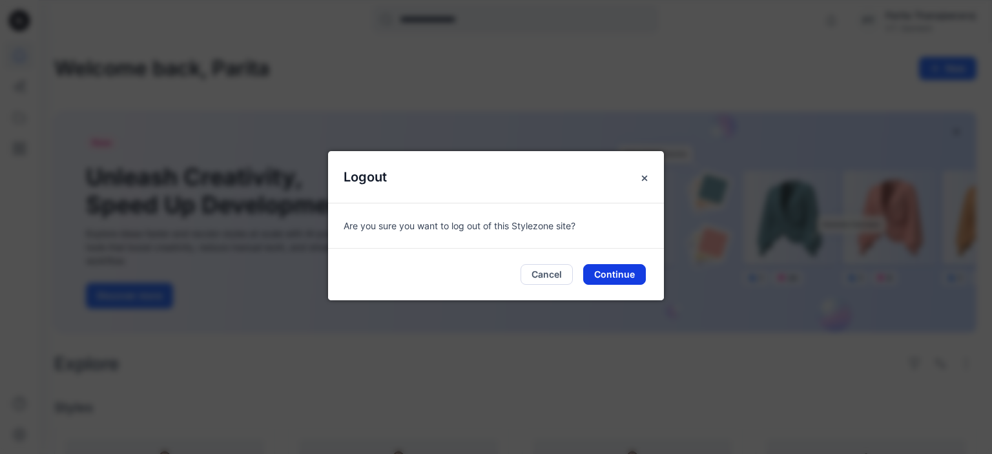
click at [634, 273] on button "Continue" at bounding box center [614, 274] width 63 height 21
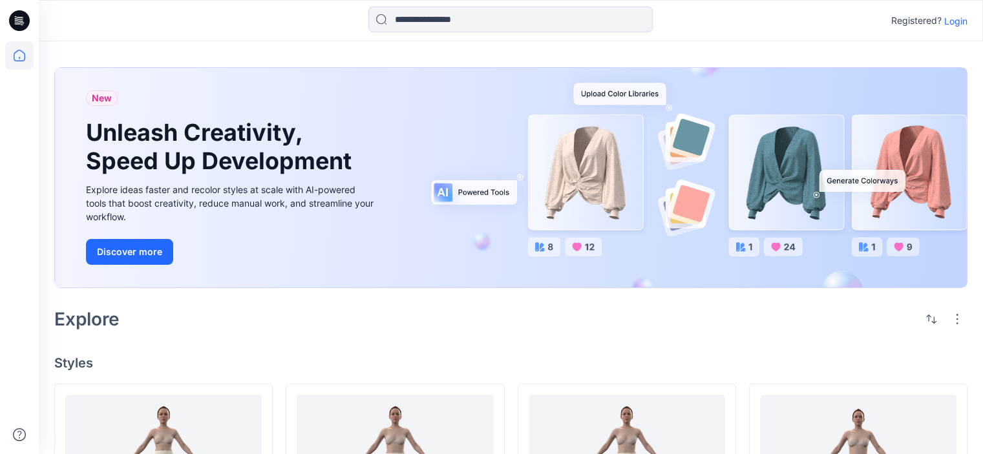
drag, startPoint x: 948, startPoint y: 24, endPoint x: 941, endPoint y: 26, distance: 8.0
click at [946, 25] on p "Login" at bounding box center [955, 21] width 23 height 14
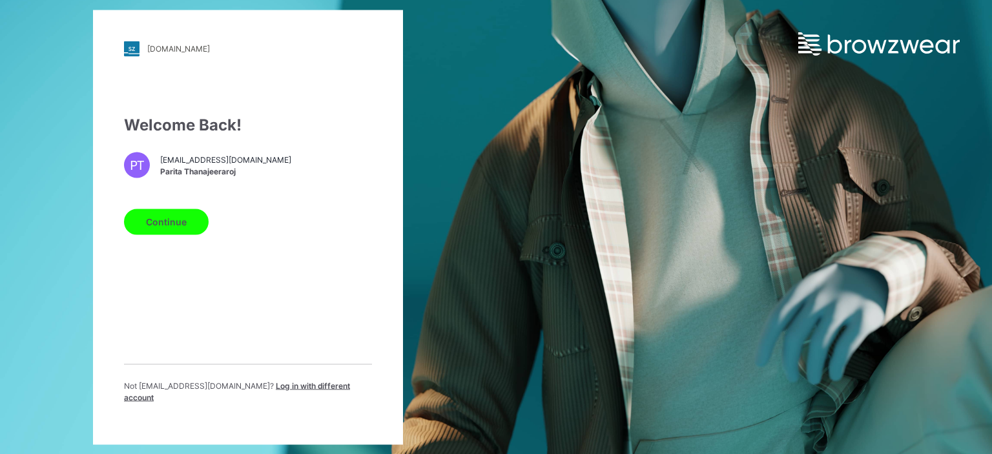
click at [302, 391] on span "Log in with different account" at bounding box center [237, 391] width 226 height 21
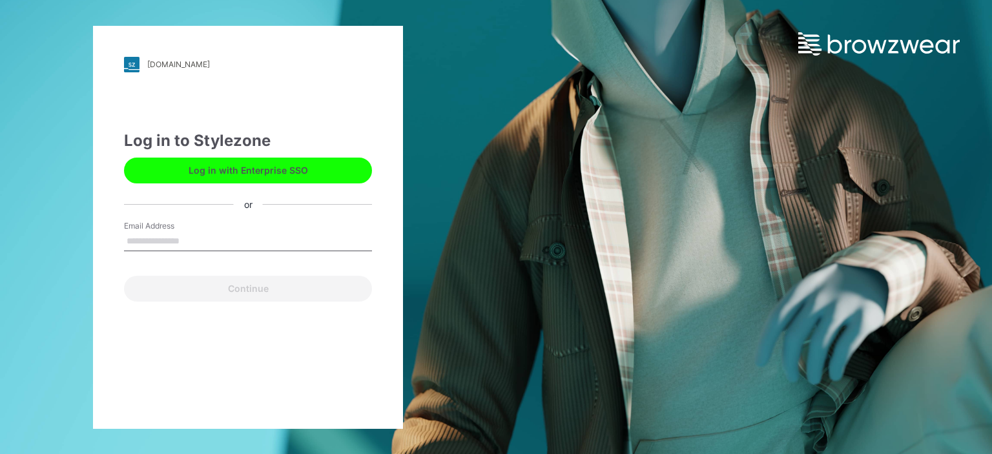
click at [180, 236] on input "Email Address" at bounding box center [248, 241] width 248 height 19
type input "**********"
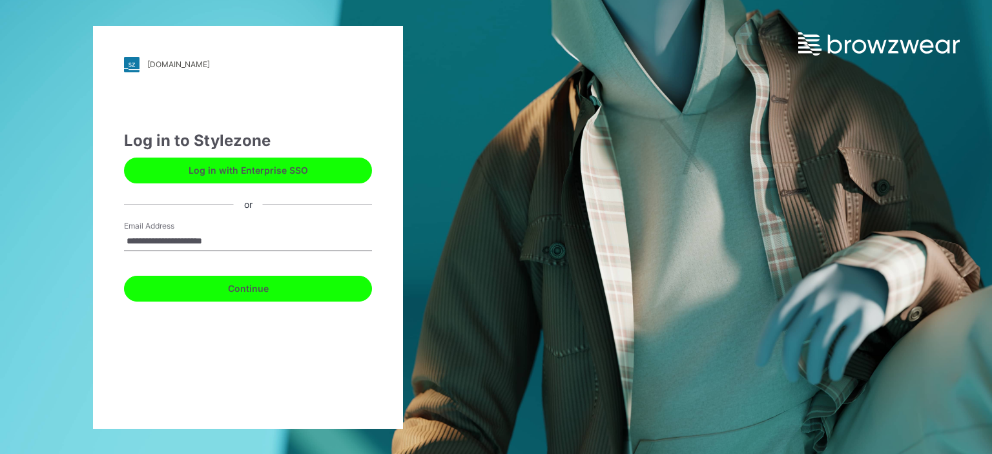
click at [231, 291] on button "Continue" at bounding box center [248, 289] width 248 height 26
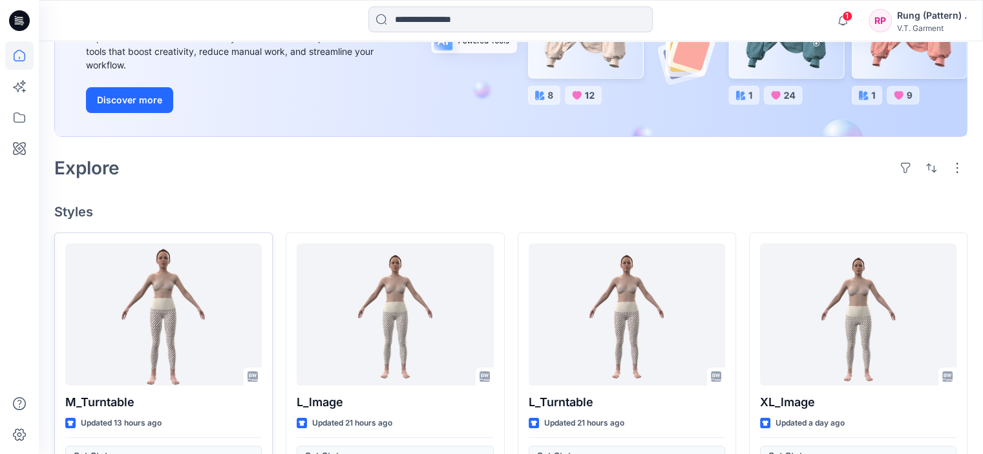
scroll to position [323, 0]
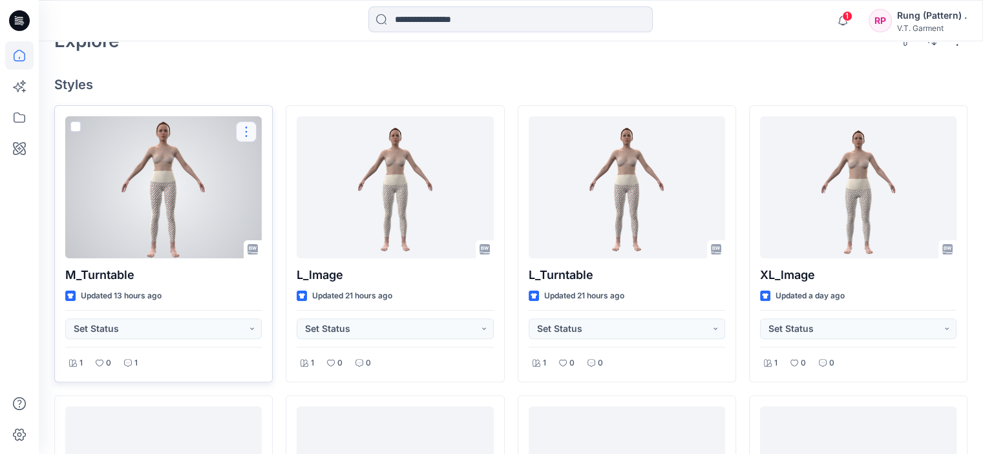
click at [246, 131] on button "button" at bounding box center [246, 131] width 21 height 21
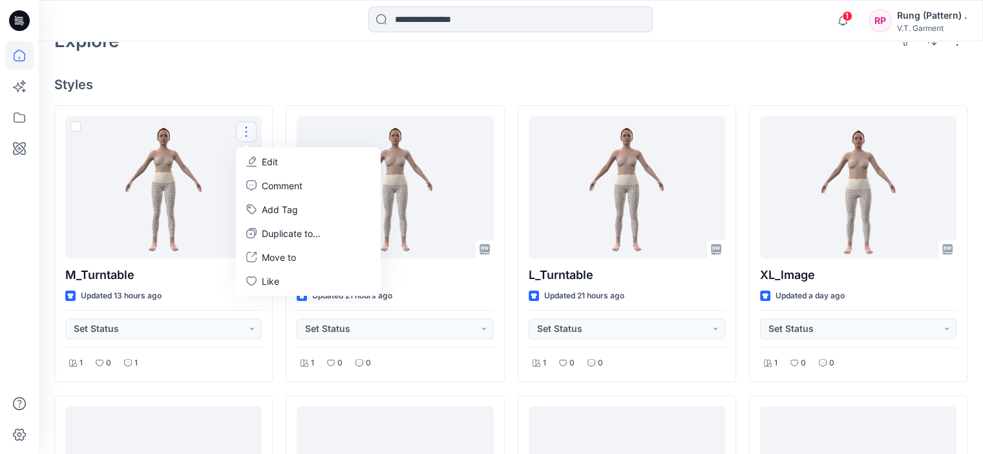
click at [286, 77] on h4 "Styles" at bounding box center [510, 85] width 913 height 16
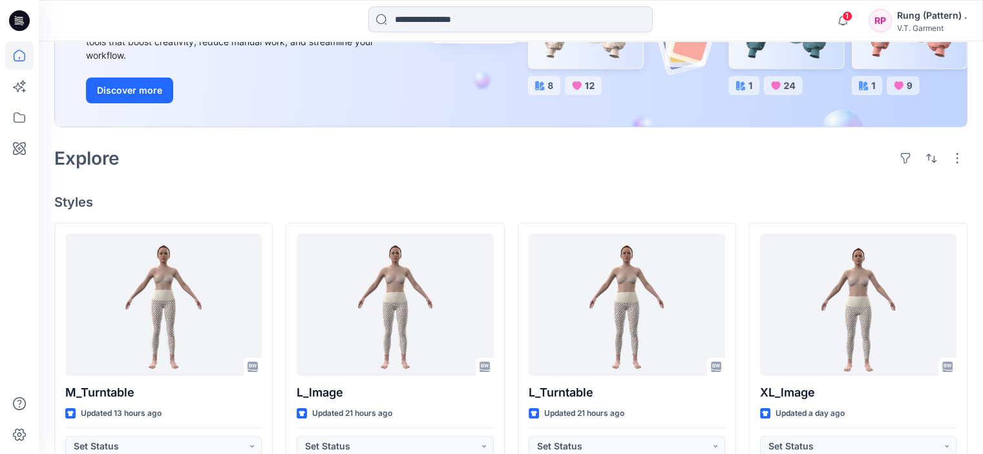
scroll to position [65, 0]
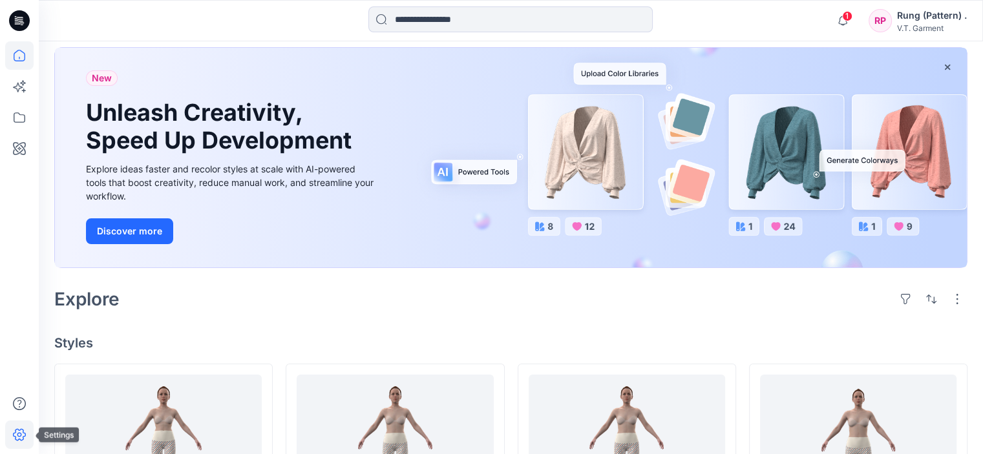
click at [17, 430] on icon at bounding box center [19, 435] width 28 height 28
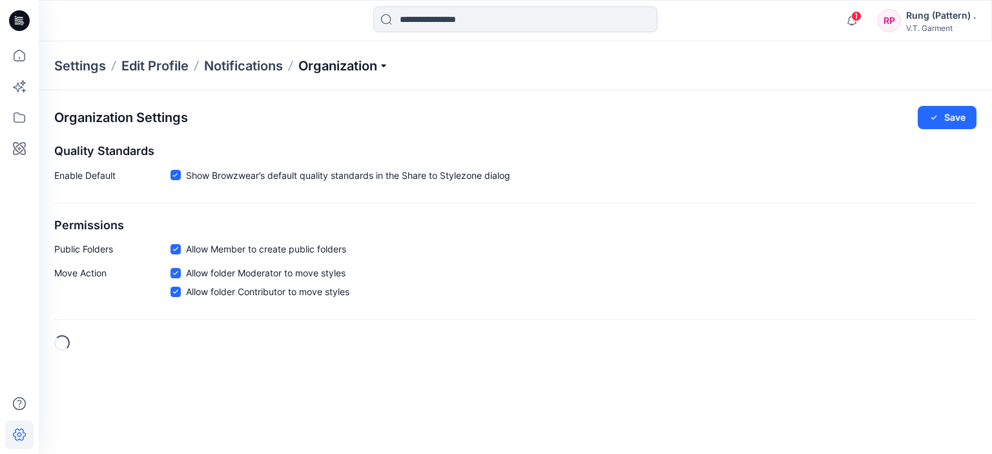
click at [333, 69] on p "Organization" at bounding box center [343, 66] width 90 height 18
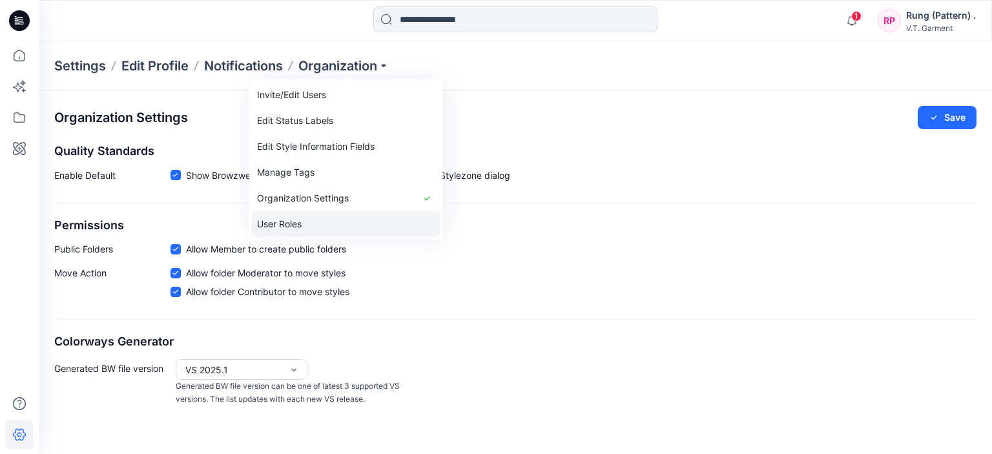
click at [304, 221] on link "User Roles" at bounding box center [346, 224] width 189 height 26
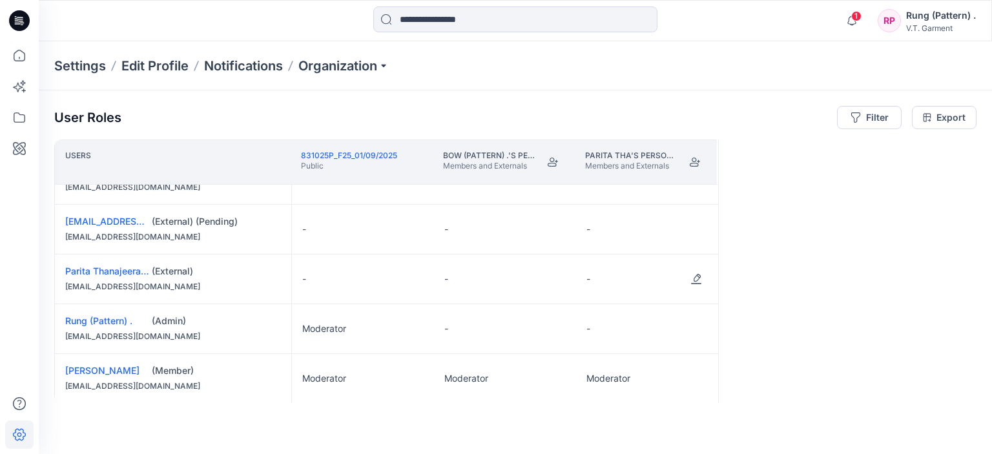
scroll to position [45, 0]
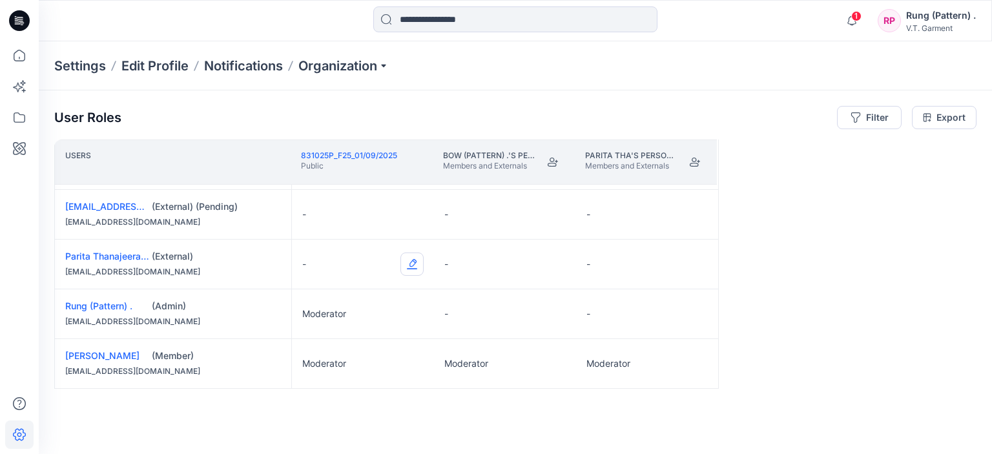
click at [410, 256] on button "Edit Role" at bounding box center [412, 264] width 23 height 23
click at [347, 366] on button "Moderator" at bounding box center [352, 364] width 140 height 23
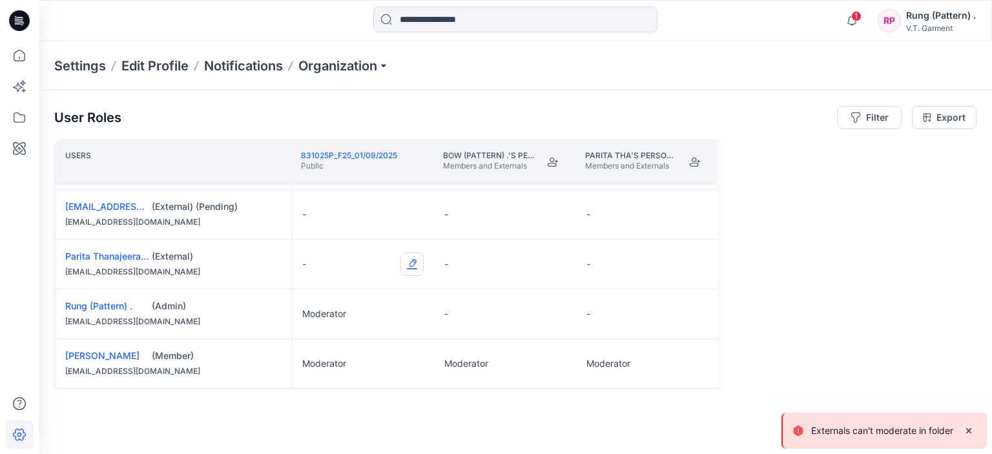
click at [416, 260] on button "Edit Role" at bounding box center [412, 264] width 23 height 23
click at [346, 361] on button "Moderator" at bounding box center [352, 364] width 140 height 23
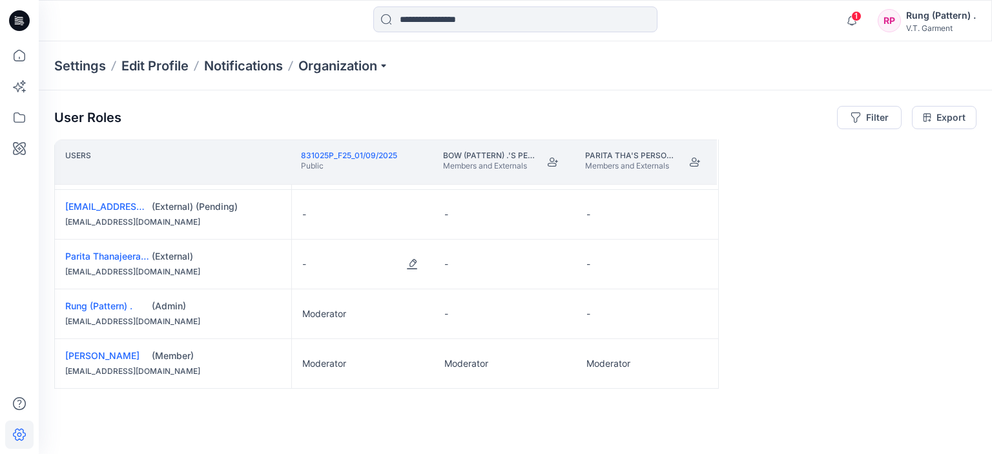
click at [349, 263] on div "-" at bounding box center [363, 264] width 142 height 49
click at [406, 268] on button "Edit Role" at bounding box center [412, 264] width 23 height 23
click at [339, 361] on button "Moderator" at bounding box center [352, 364] width 140 height 23
click at [310, 262] on div "-" at bounding box center [363, 264] width 142 height 49
click at [412, 255] on button "Edit Role" at bounding box center [412, 264] width 23 height 23
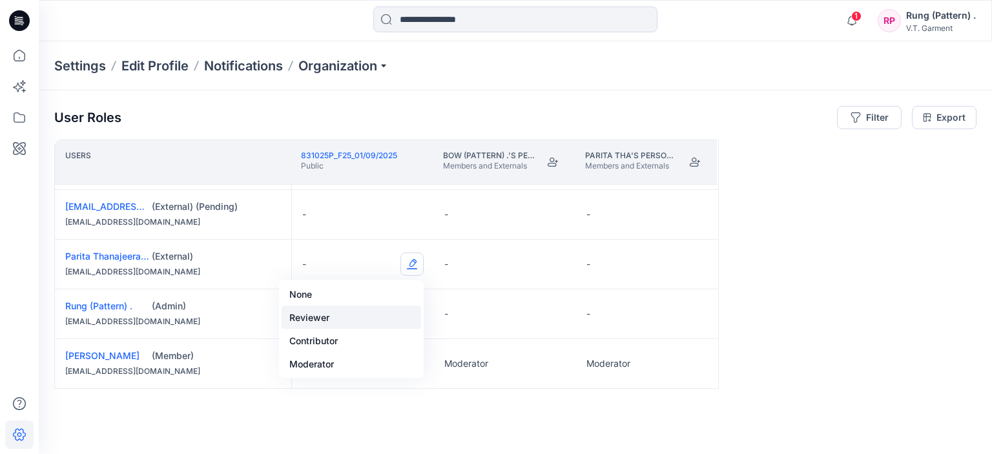
click at [373, 324] on button "Reviewer" at bounding box center [352, 317] width 140 height 23
click at [413, 264] on button "Edit Role" at bounding box center [412, 264] width 23 height 23
click at [390, 405] on div "User Roles Filter Export Users 831025P_F25_01/09/2025 Public Bow (Pattern) .'s …" at bounding box center [516, 254] width 954 height 328
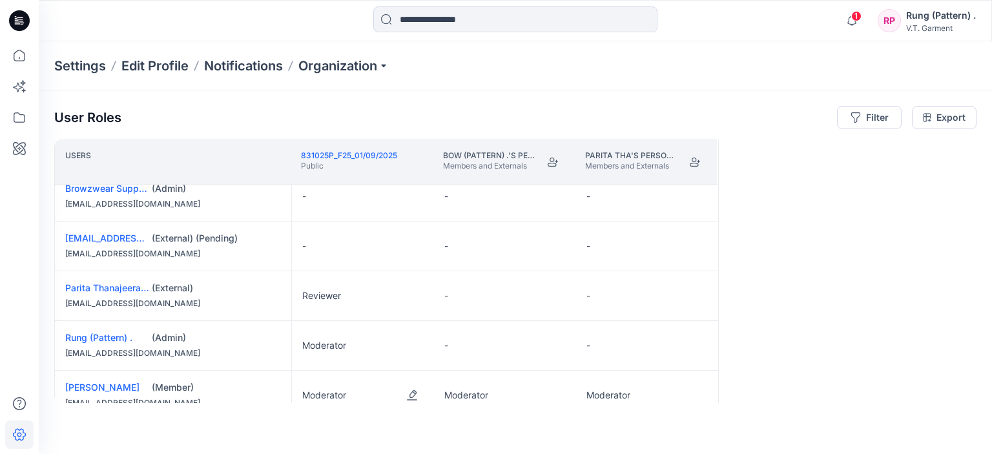
scroll to position [0, 0]
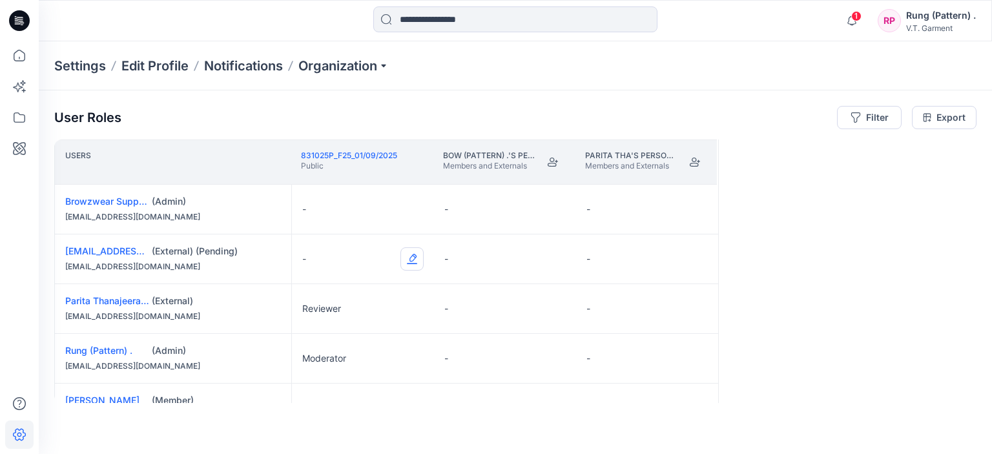
click at [418, 255] on button "Edit Role" at bounding box center [412, 258] width 23 height 23
click at [357, 312] on button "Reviewer" at bounding box center [352, 312] width 140 height 23
click at [388, 410] on div "User Roles Filter Export Users 831025P_F25_01/09/2025 Public Bow (Pattern) .'s …" at bounding box center [516, 254] width 954 height 328
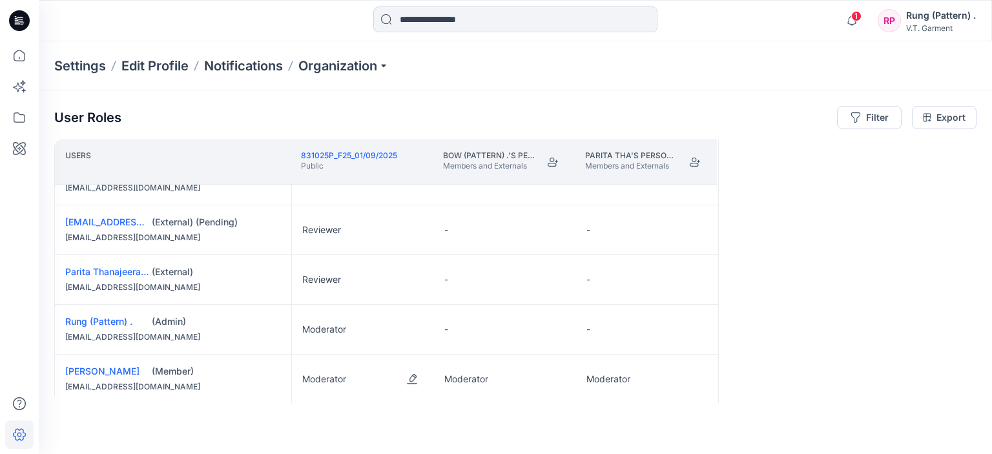
scroll to position [45, 0]
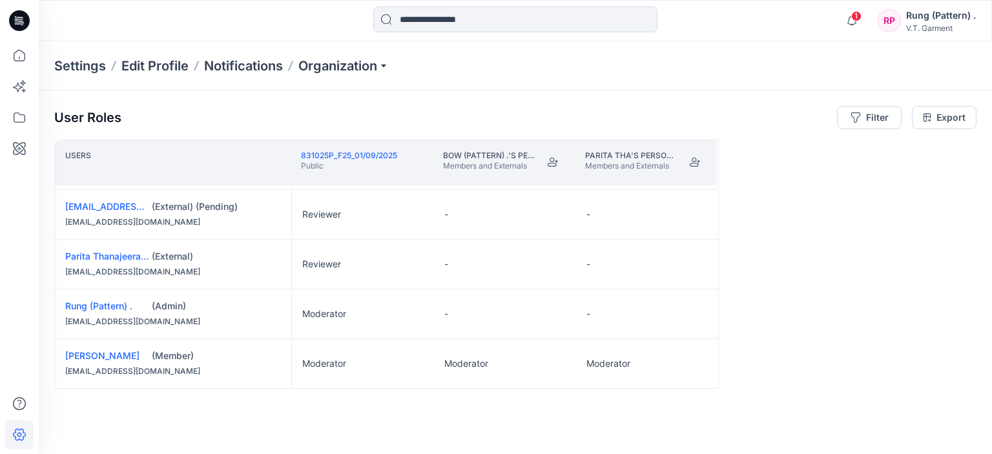
click at [963, 14] on div "Rung (Pattern) ." at bounding box center [941, 16] width 70 height 16
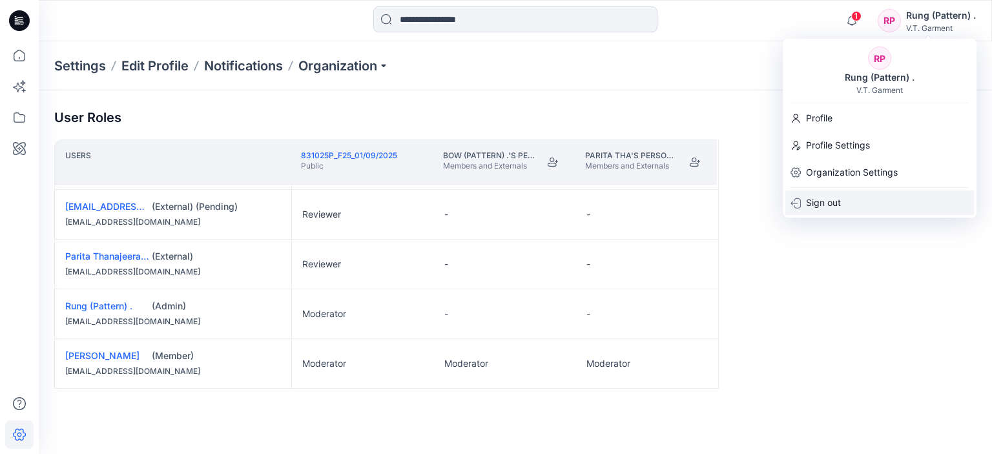
click at [824, 209] on p "Sign out" at bounding box center [823, 203] width 35 height 25
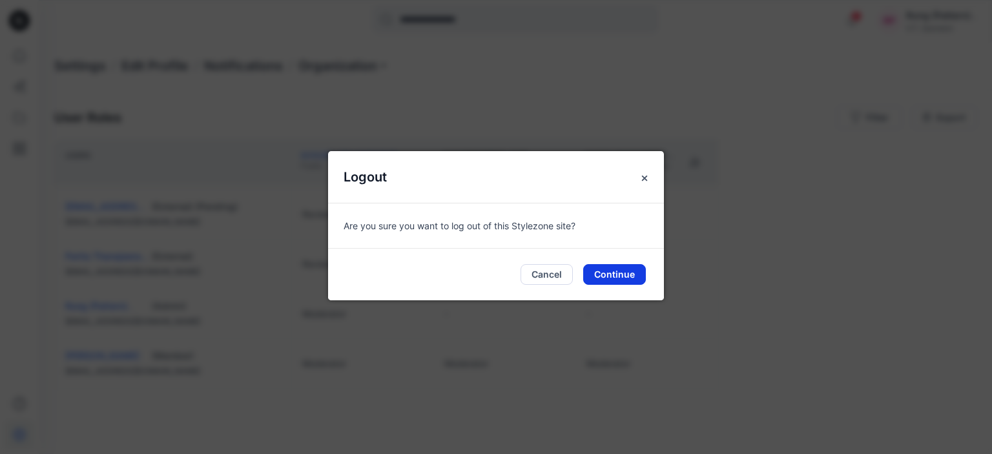
click at [602, 276] on button "Continue" at bounding box center [614, 274] width 63 height 21
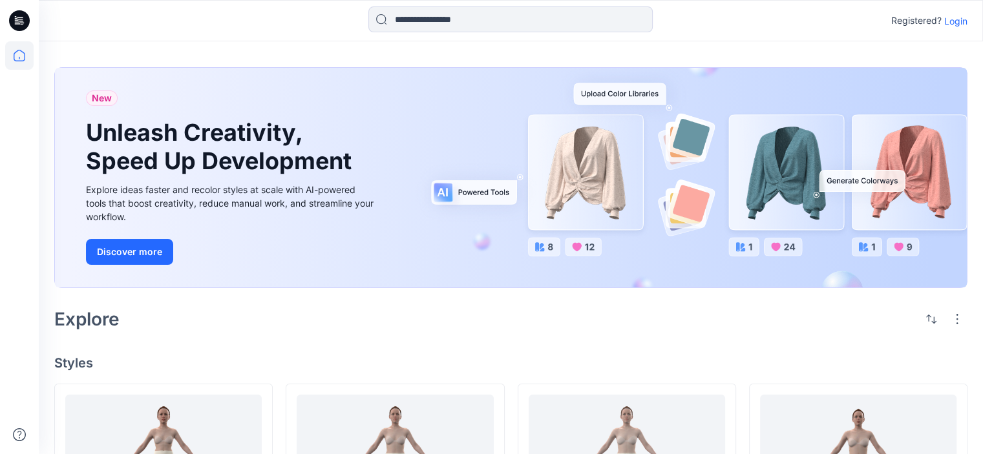
click at [957, 25] on p "Login" at bounding box center [955, 21] width 23 height 14
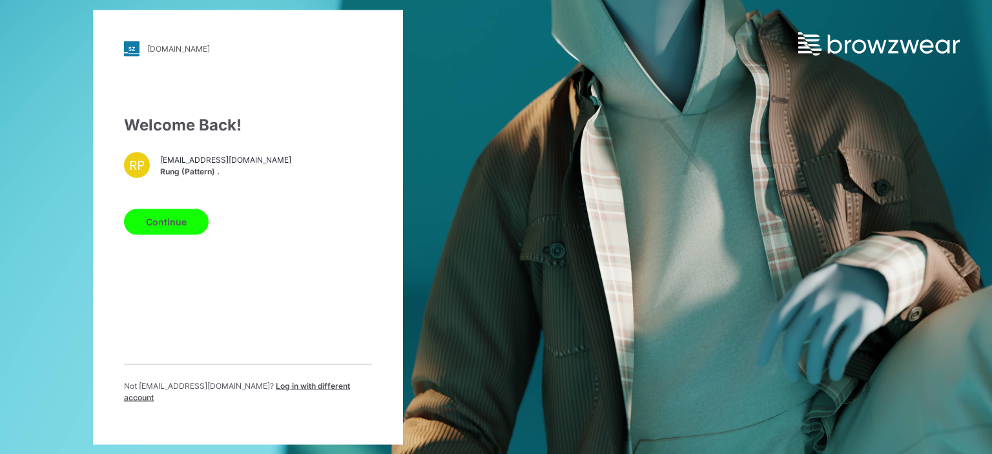
click at [284, 390] on span "Log in with different account" at bounding box center [237, 391] width 226 height 21
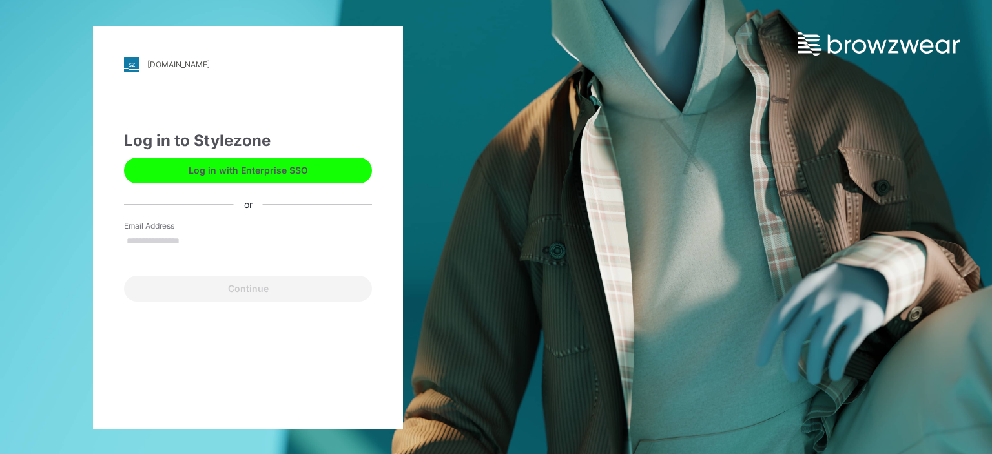
click at [187, 238] on input "Email Address" at bounding box center [248, 241] width 248 height 19
type input "**********"
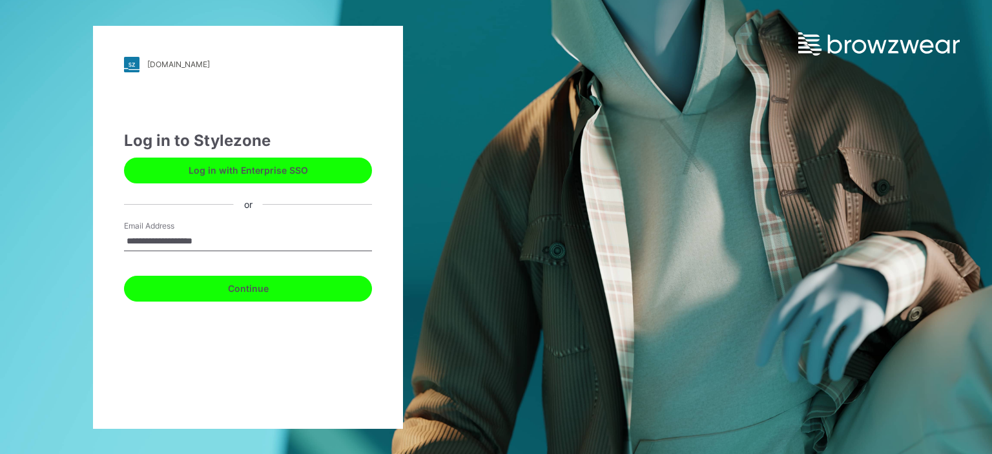
click at [208, 299] on button "Continue" at bounding box center [248, 289] width 248 height 26
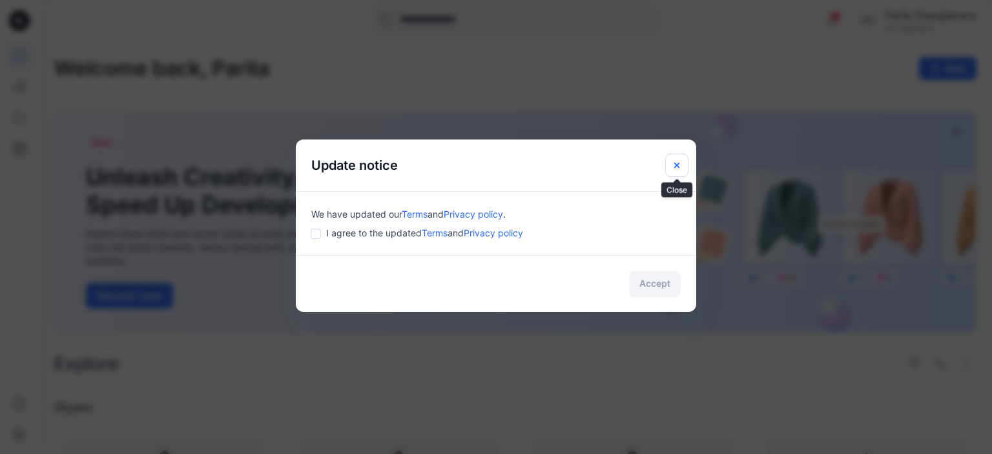
click at [672, 165] on icon "Close" at bounding box center [677, 165] width 10 height 10
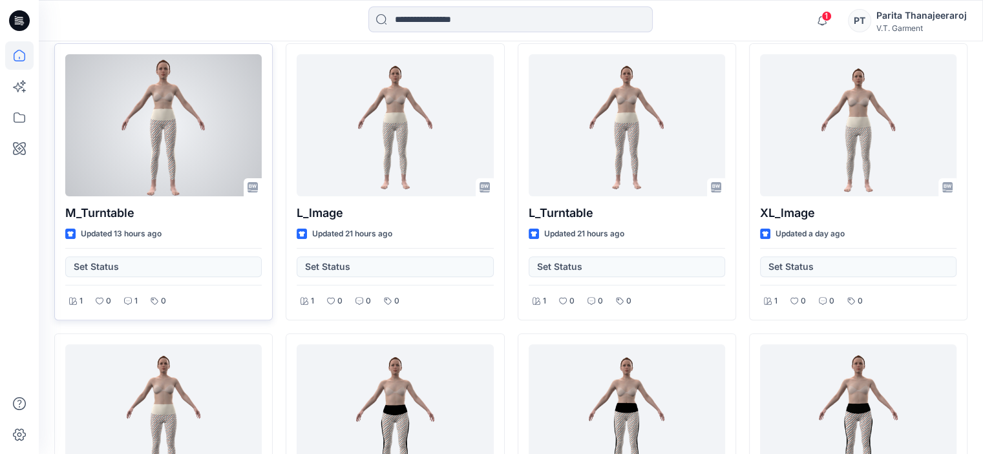
scroll to position [388, 0]
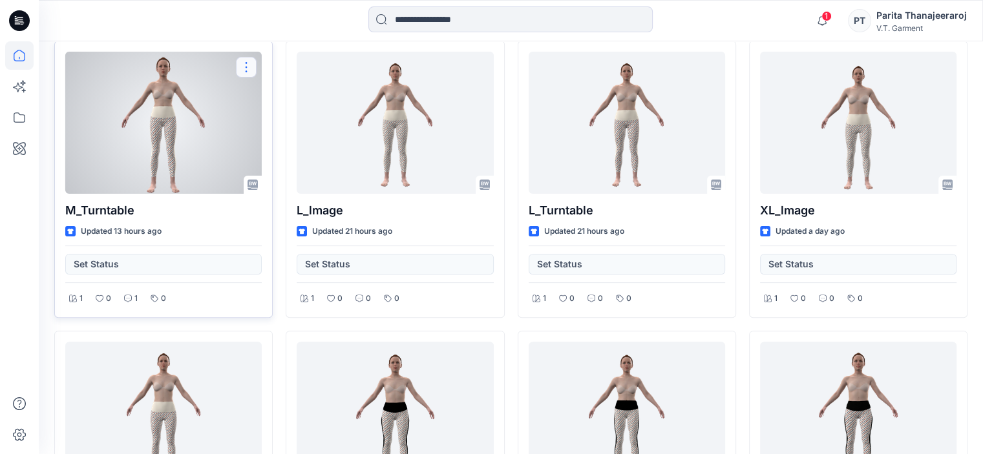
click at [240, 68] on button "button" at bounding box center [246, 67] width 21 height 21
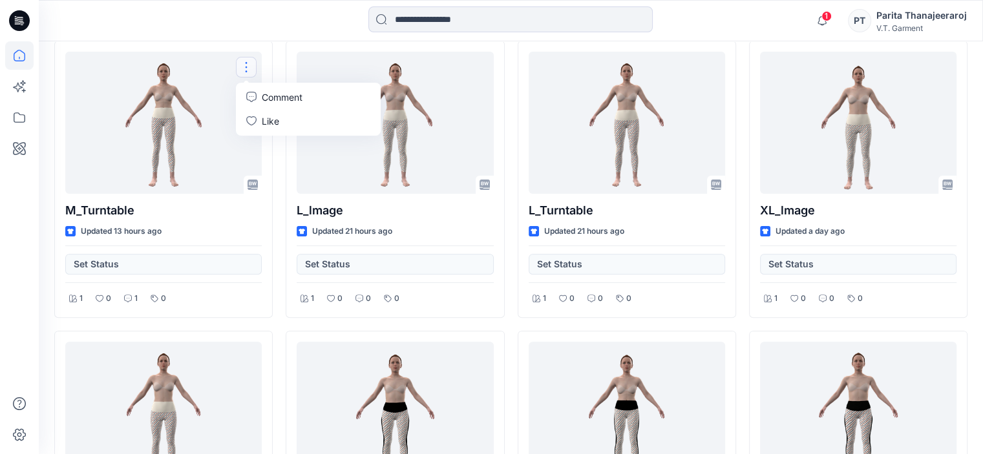
click at [240, 28] on div at bounding box center [157, 20] width 236 height 28
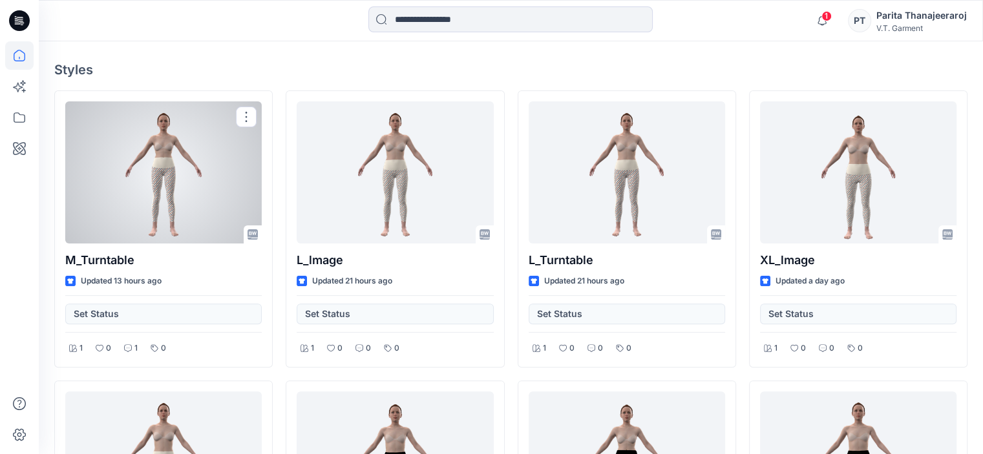
scroll to position [258, 0]
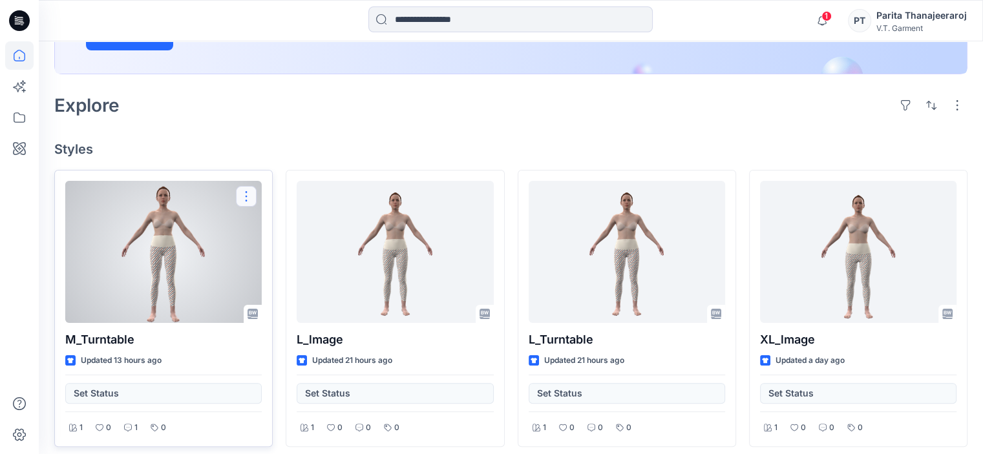
click at [238, 195] on button "button" at bounding box center [246, 196] width 21 height 21
click at [257, 227] on link "Comment" at bounding box center [308, 226] width 140 height 24
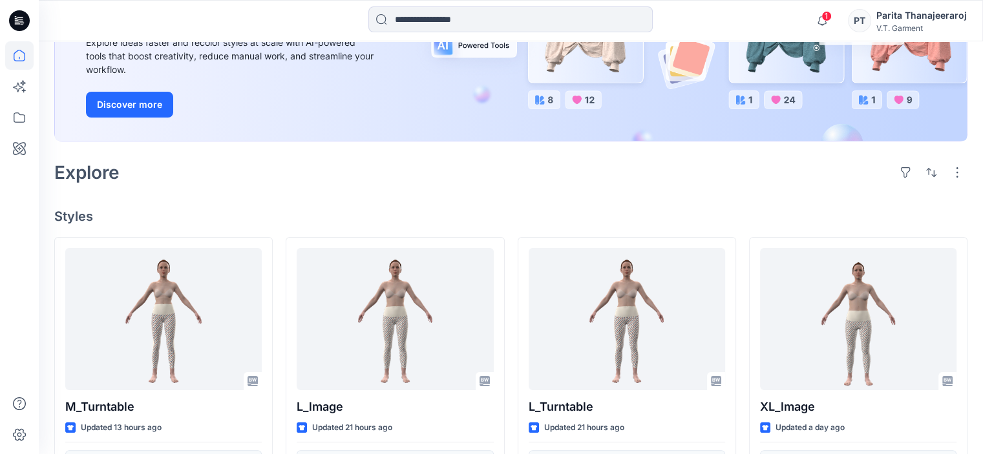
scroll to position [194, 0]
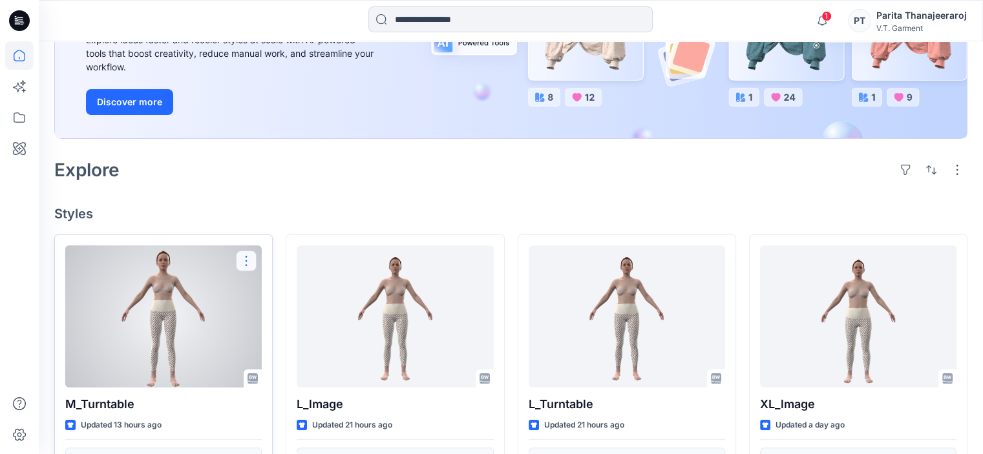
click at [255, 260] on button "button" at bounding box center [246, 261] width 21 height 21
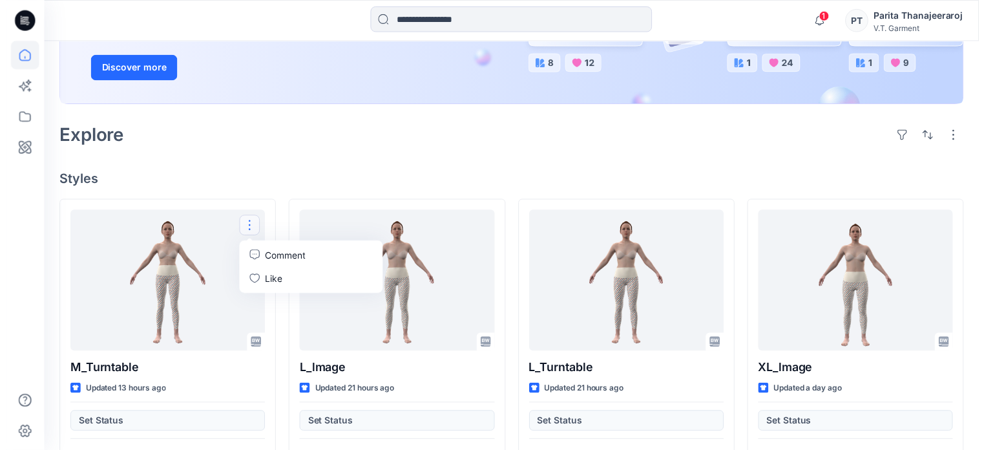
scroll to position [258, 0]
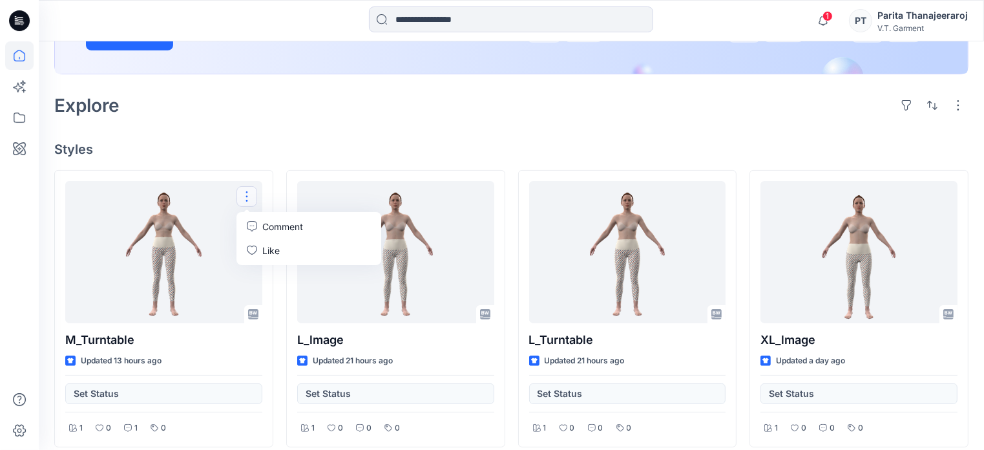
click at [509, 120] on div "Welcome back, Parita New New Unleash Creativity, Speed Up Development Explore i…" at bounding box center [511, 413] width 945 height 1260
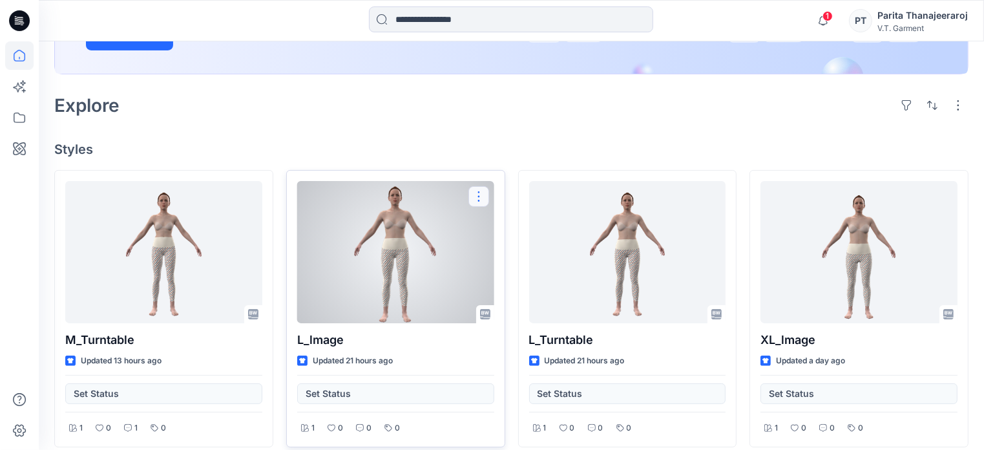
click at [478, 202] on button "button" at bounding box center [478, 196] width 21 height 21
click at [526, 225] on p "Comment" at bounding box center [514, 227] width 41 height 14
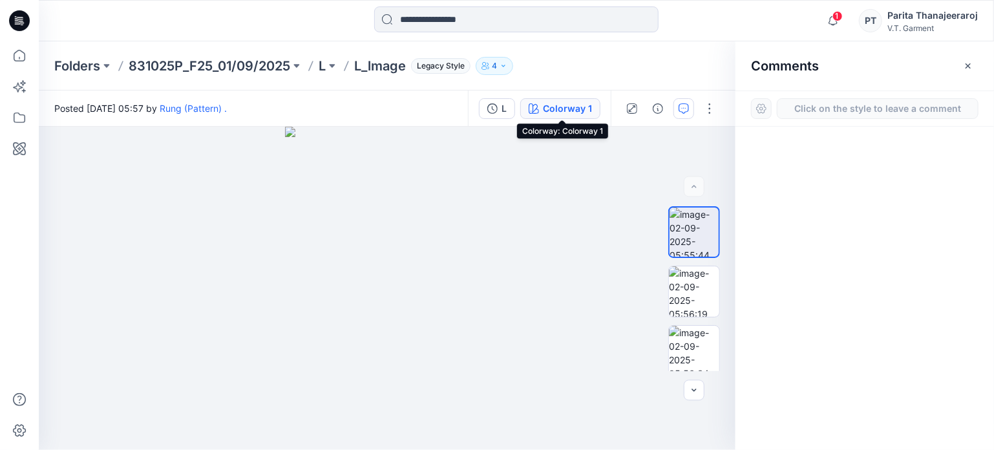
click at [572, 108] on div "Colorway 1" at bounding box center [567, 108] width 49 height 14
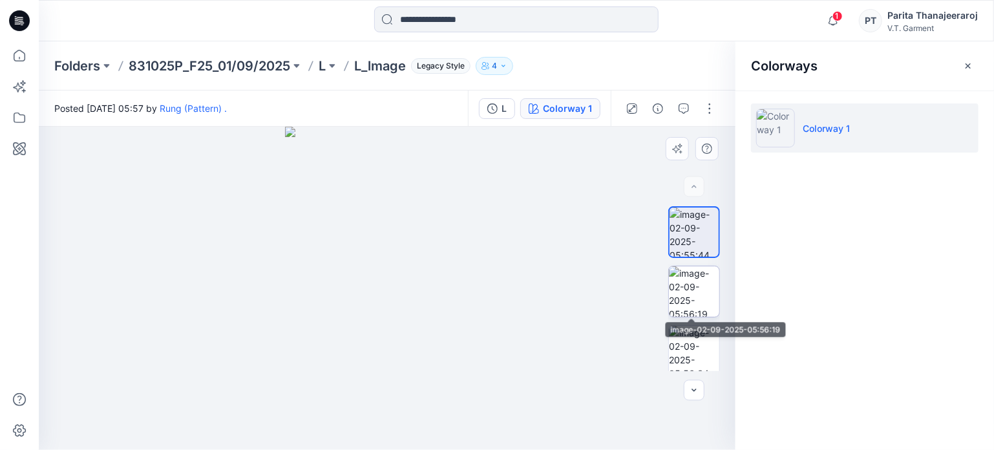
click at [685, 293] on img at bounding box center [694, 291] width 50 height 50
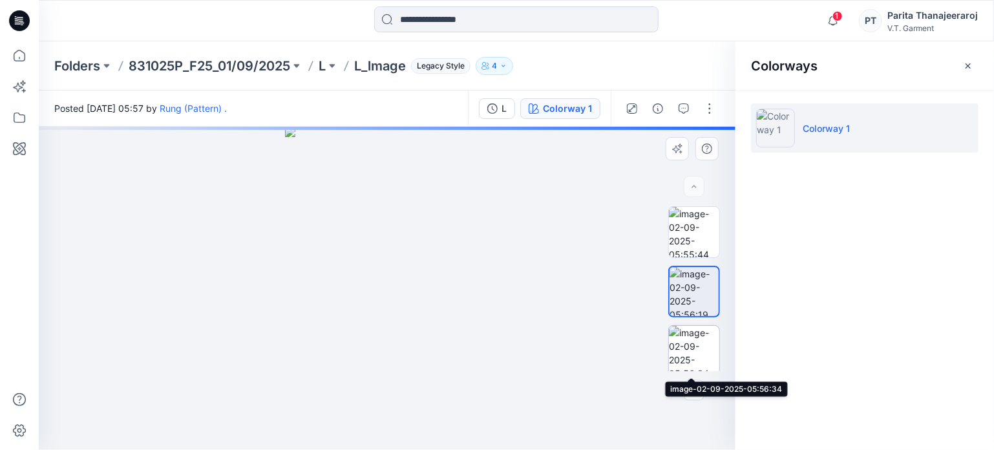
click at [698, 351] on img at bounding box center [694, 351] width 50 height 50
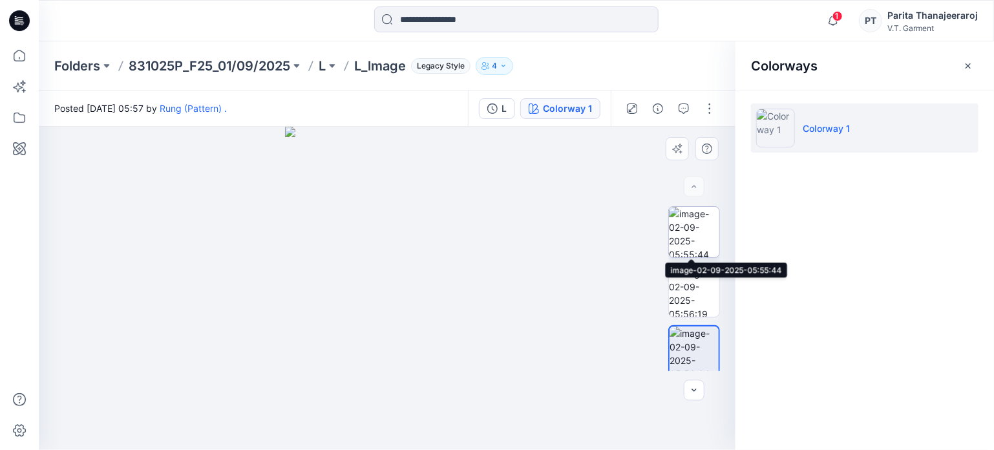
click at [705, 221] on img at bounding box center [694, 232] width 50 height 50
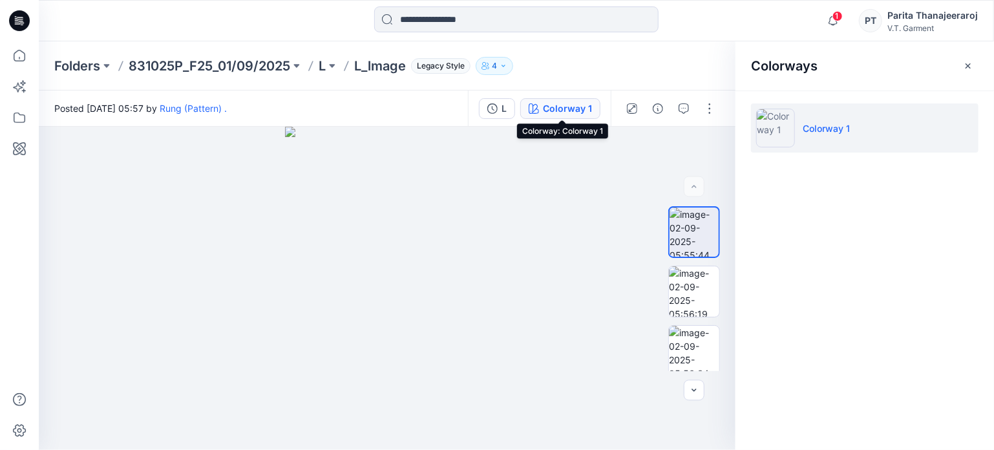
click at [587, 105] on div "Colorway 1" at bounding box center [567, 108] width 49 height 14
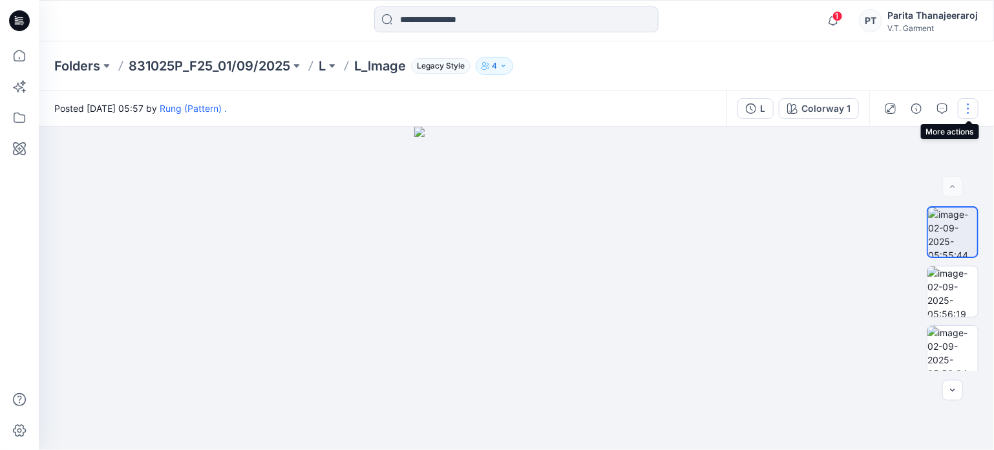
click at [971, 110] on button "button" at bounding box center [967, 108] width 21 height 21
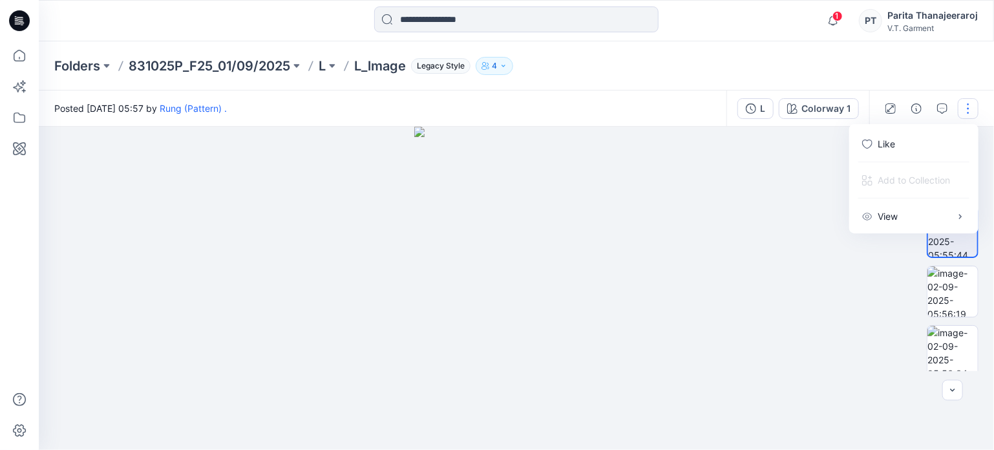
click at [971, 110] on button "button" at bounding box center [967, 108] width 21 height 21
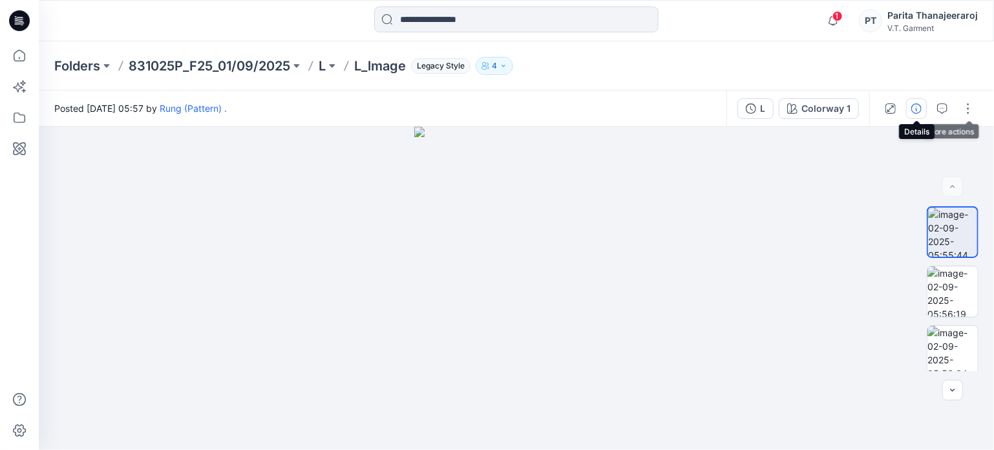
click at [912, 101] on button "button" at bounding box center [916, 108] width 21 height 21
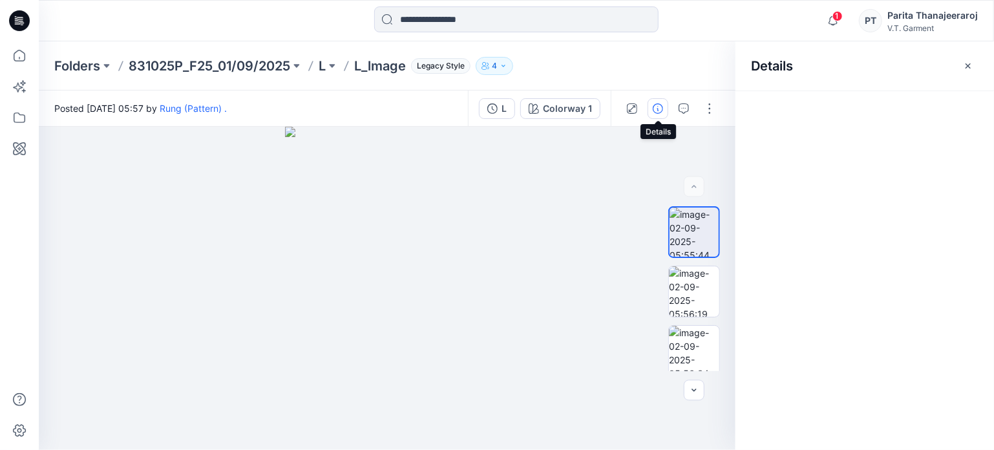
click at [659, 112] on icon "button" at bounding box center [658, 108] width 10 height 10
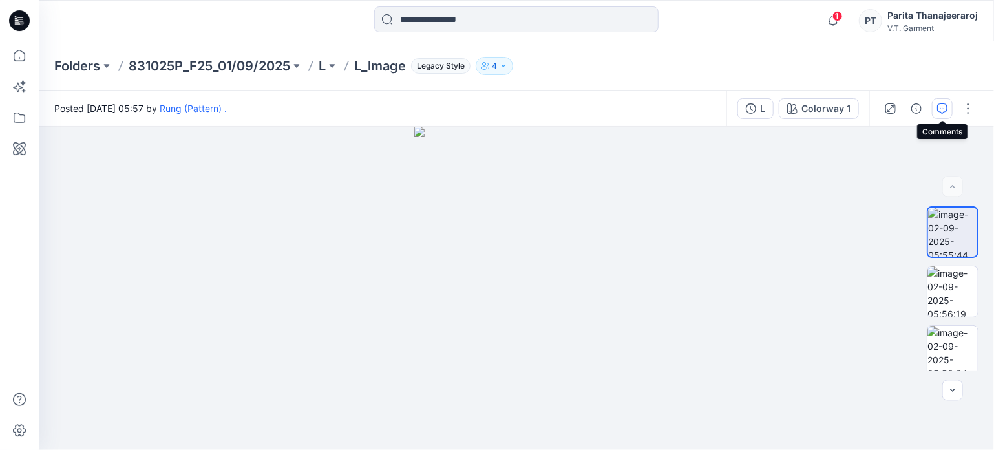
click at [940, 108] on icon "button" at bounding box center [942, 108] width 10 height 10
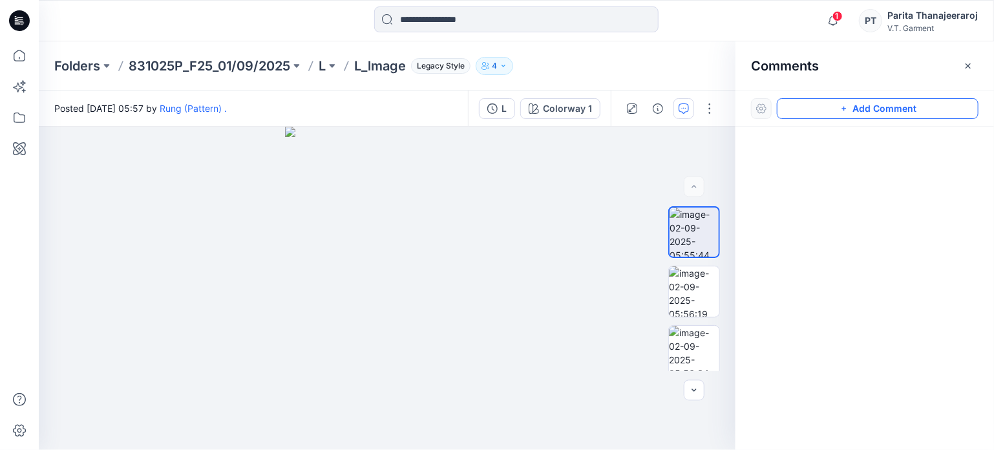
click at [881, 109] on button "Add Comment" at bounding box center [878, 108] width 202 height 21
click at [973, 64] on button "button" at bounding box center [967, 66] width 21 height 21
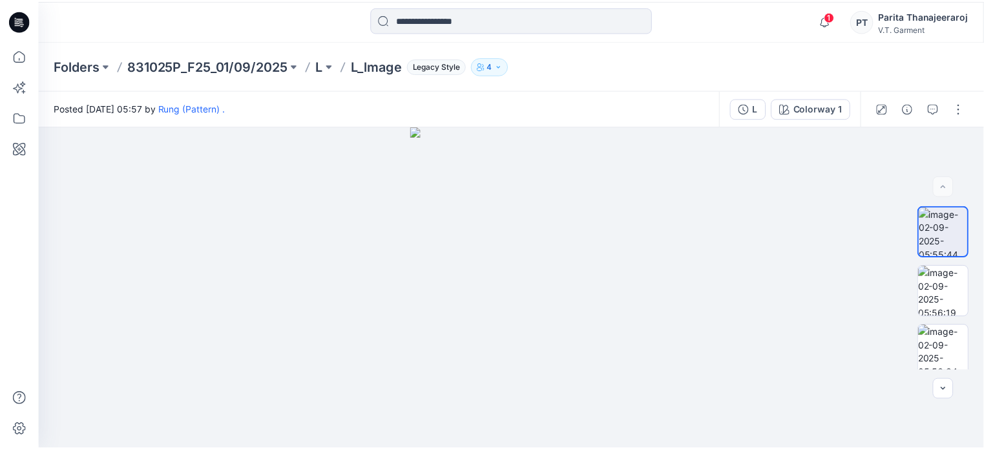
scroll to position [258, 0]
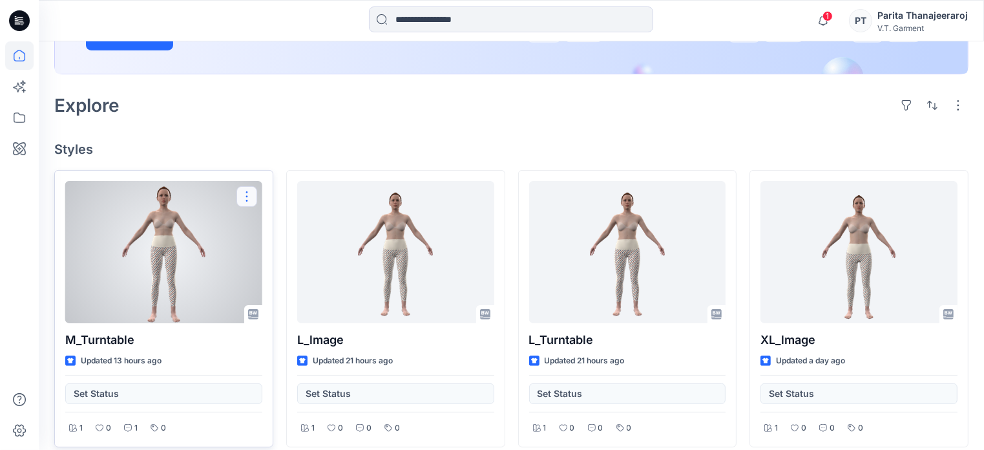
click at [248, 201] on button "button" at bounding box center [246, 196] width 21 height 21
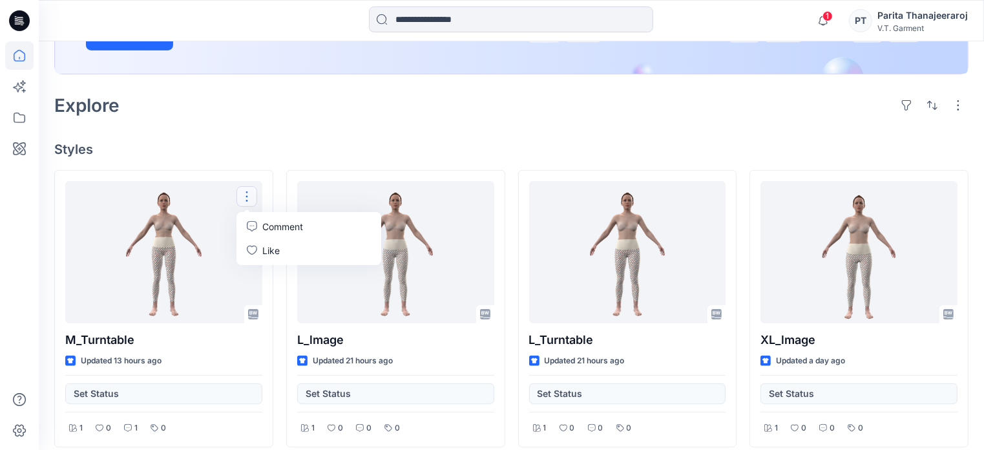
click at [327, 139] on div "Welcome back, Parita New New Unleash Creativity, Speed Up Development Explore i…" at bounding box center [511, 413] width 945 height 1260
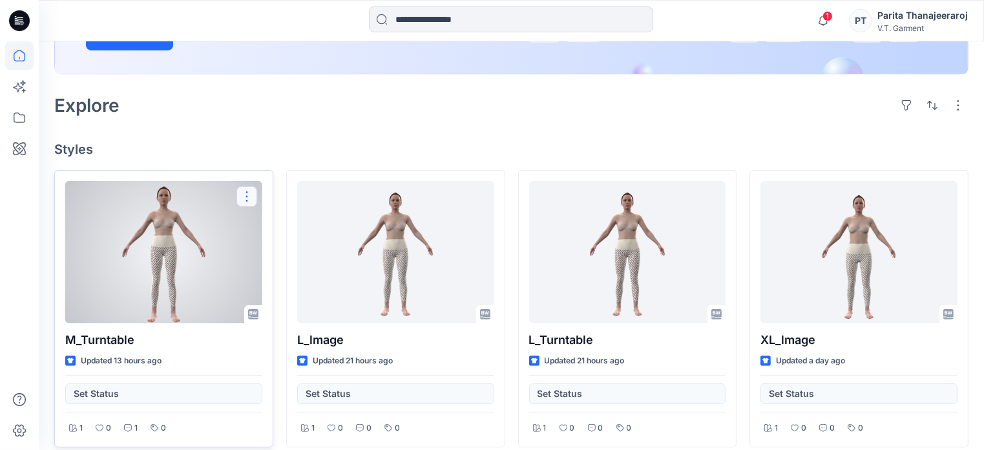
click at [243, 186] on button "button" at bounding box center [246, 196] width 21 height 21
click at [269, 229] on p "Comment" at bounding box center [282, 227] width 41 height 14
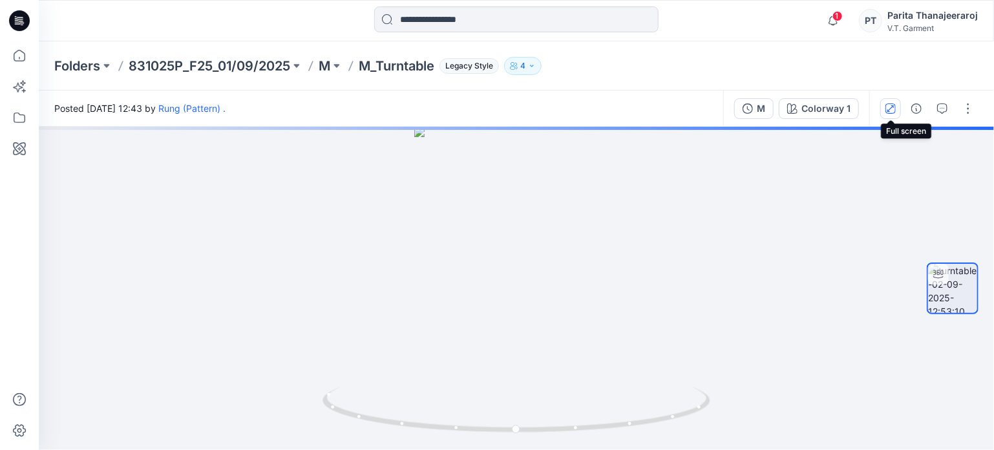
click at [899, 110] on button "button" at bounding box center [890, 108] width 21 height 21
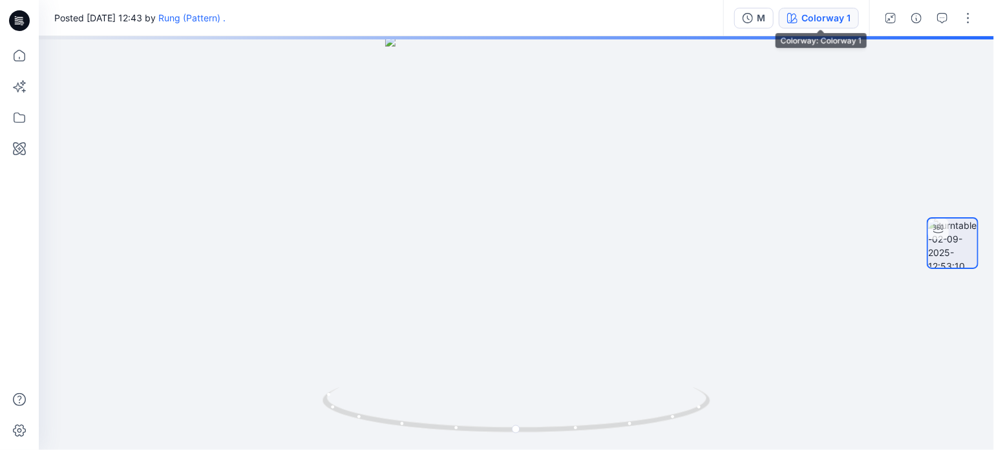
click at [836, 20] on div "Colorway 1" at bounding box center [825, 18] width 49 height 14
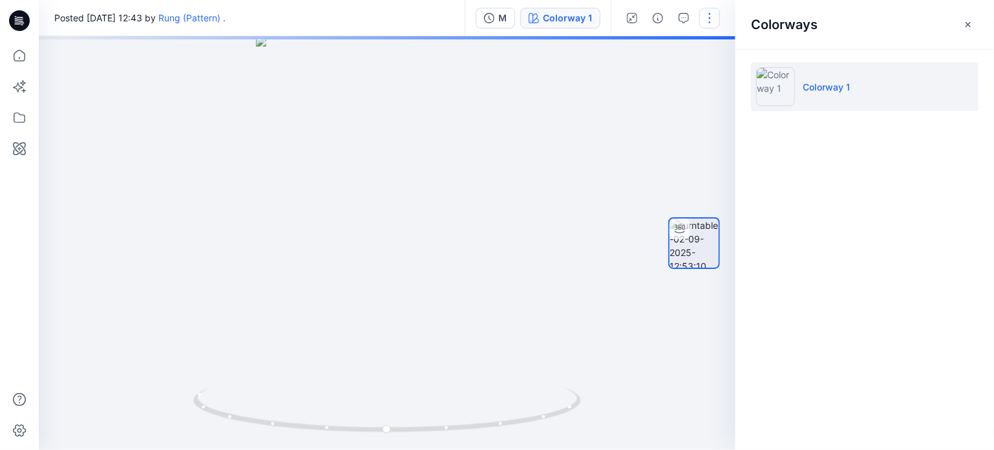
click at [968, 24] on icon "button" at bounding box center [968, 24] width 10 height 10
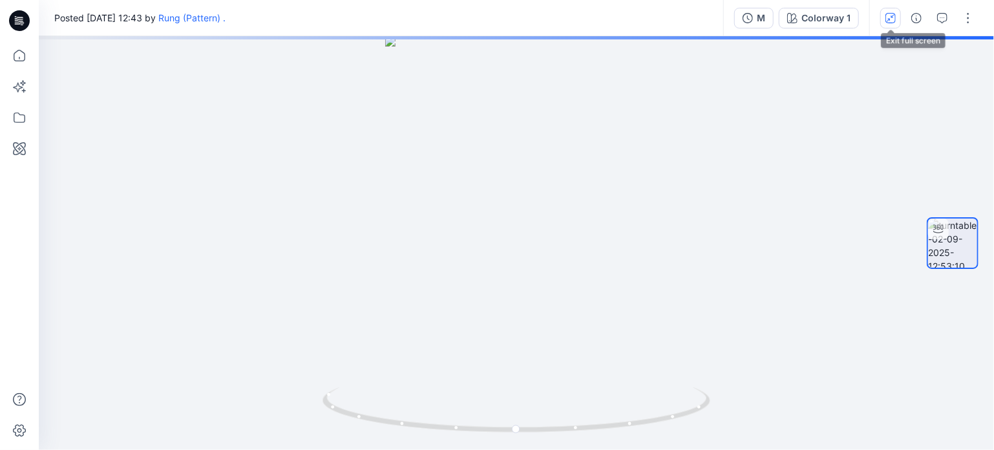
click at [895, 16] on icon "button" at bounding box center [890, 18] width 10 height 10
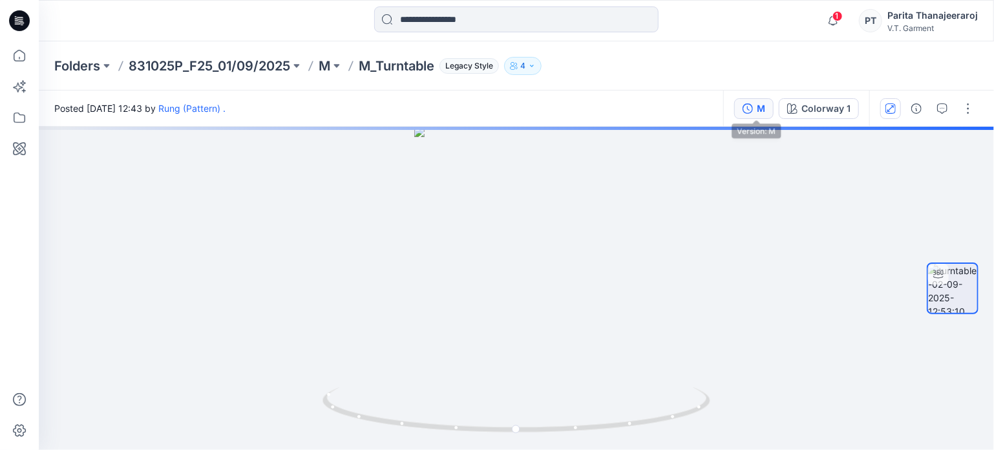
click at [773, 111] on button "M" at bounding box center [753, 108] width 39 height 21
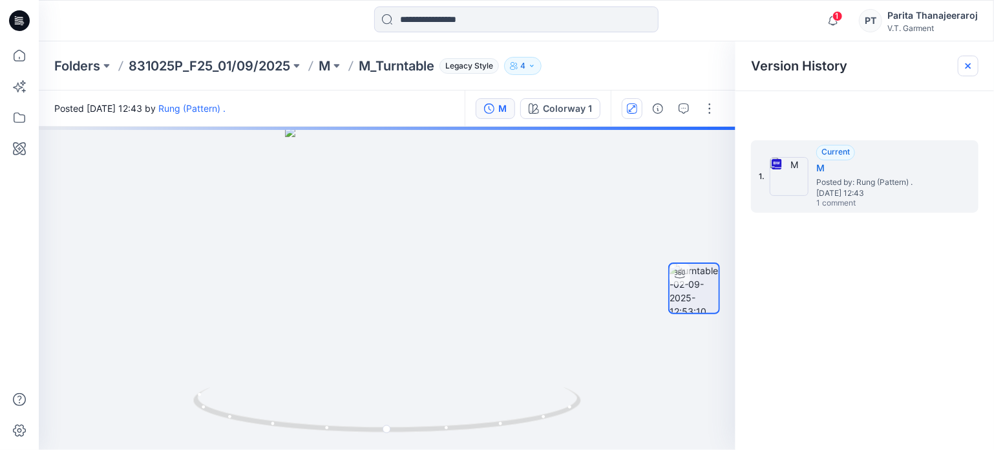
click at [969, 66] on icon at bounding box center [968, 66] width 10 height 10
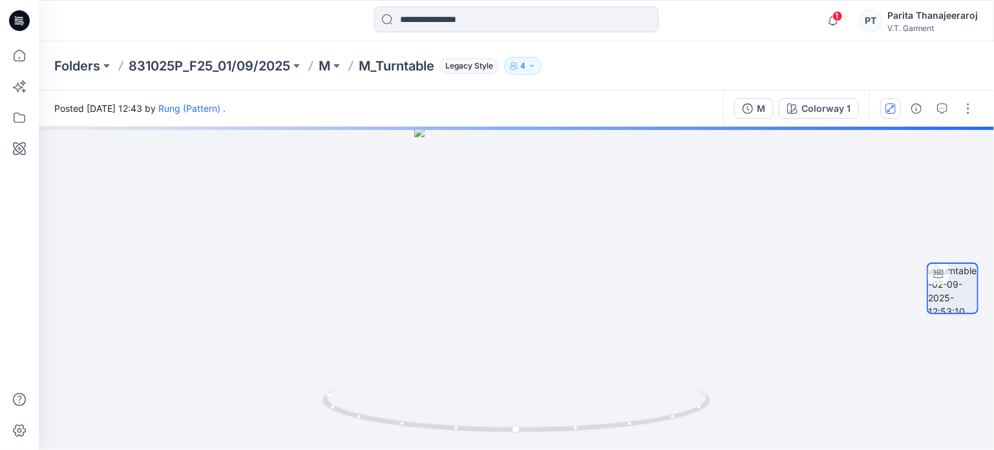
click at [545, 65] on div "Folders 831025P_F25_01/09/2025 M M_Turntable Legacy Style 4" at bounding box center [465, 66] width 823 height 18
click at [540, 67] on button "4" at bounding box center [522, 66] width 37 height 18
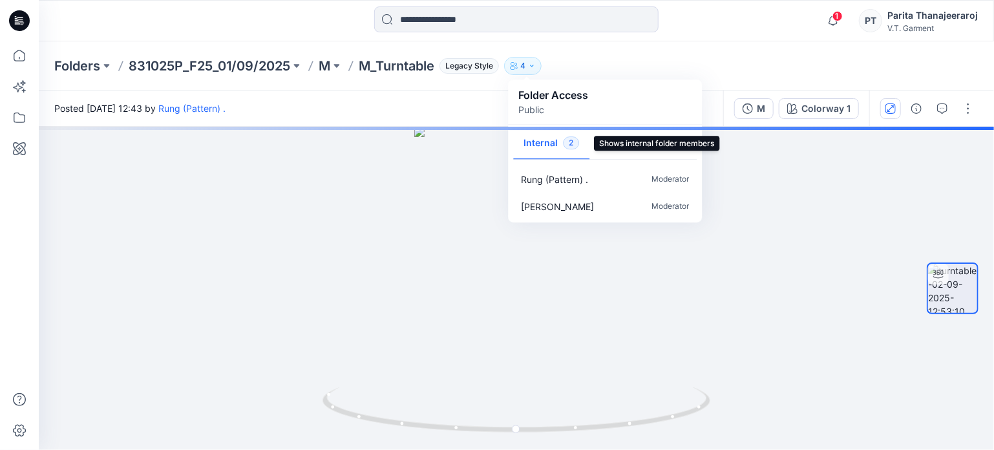
click at [545, 144] on button "Internal 2" at bounding box center [551, 143] width 76 height 33
click at [603, 141] on button "External 2" at bounding box center [628, 143] width 78 height 33
click at [540, 141] on button "Internal 2" at bounding box center [551, 143] width 76 height 33
click at [669, 65] on div "Folders 831025P_F25_01/09/2025 M M_Turntable Legacy Style 4 Folder Access Publi…" at bounding box center [465, 66] width 823 height 18
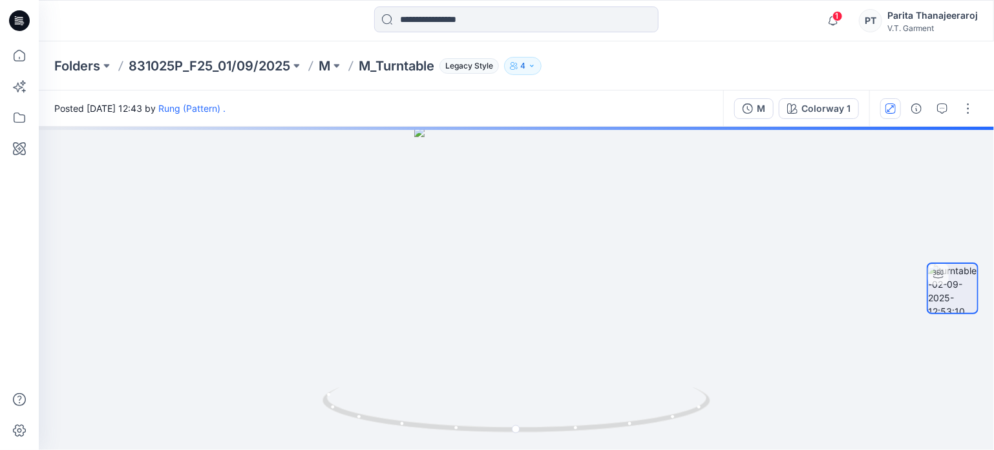
click at [954, 110] on div at bounding box center [929, 108] width 120 height 36
click at [966, 104] on button "button" at bounding box center [967, 108] width 21 height 21
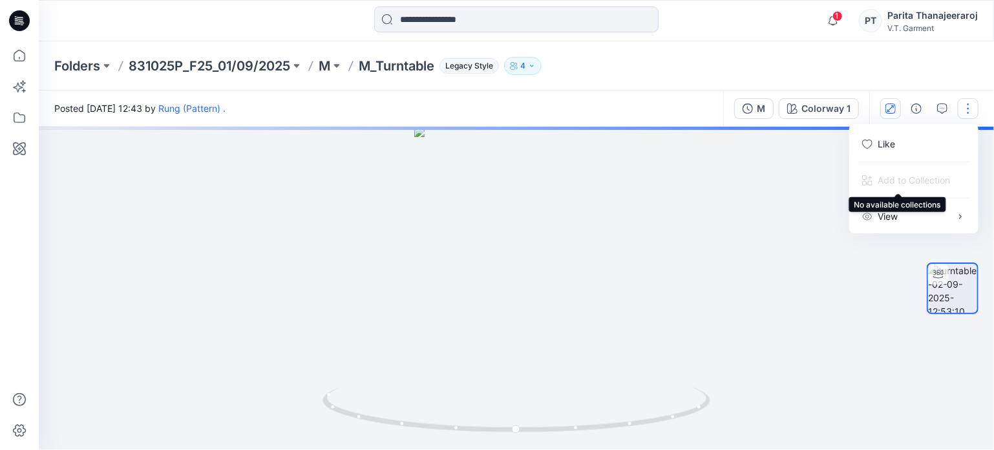
click at [924, 176] on span "Add to Collection" at bounding box center [906, 180] width 109 height 24
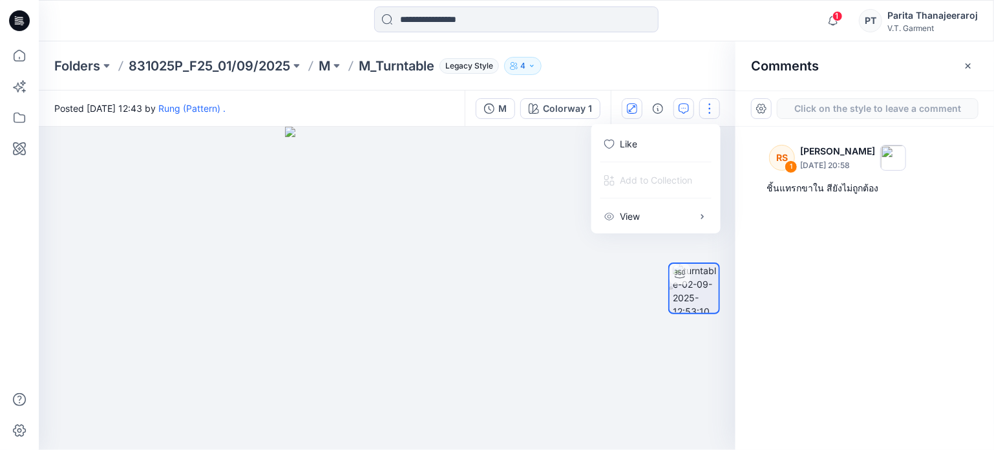
click at [659, 74] on div "Folders 831025P_F25_01/09/2025 M M_Turntable Legacy Style 4 Folder Access Publi…" at bounding box center [516, 65] width 955 height 49
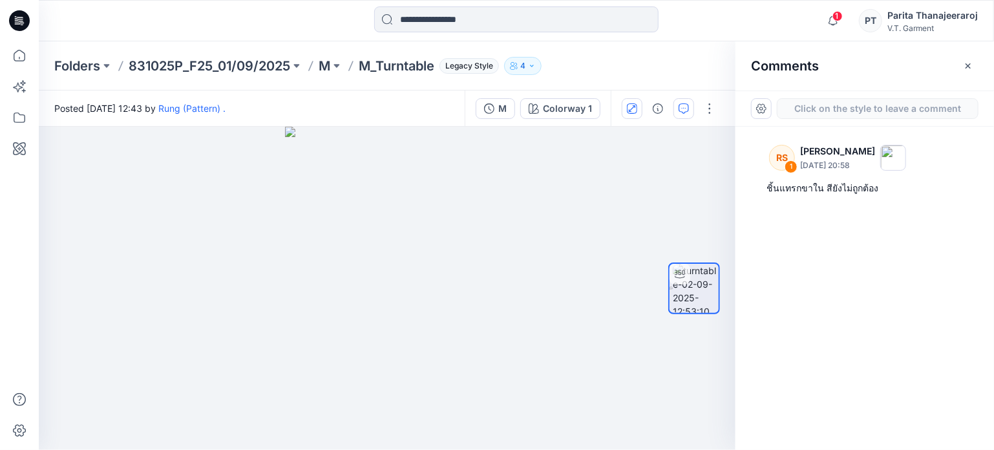
click at [690, 71] on div "Folders 831025P_F25_01/09/2025 M M_Turntable Legacy Style 4 Folder Access Publi…" at bounding box center [465, 66] width 823 height 18
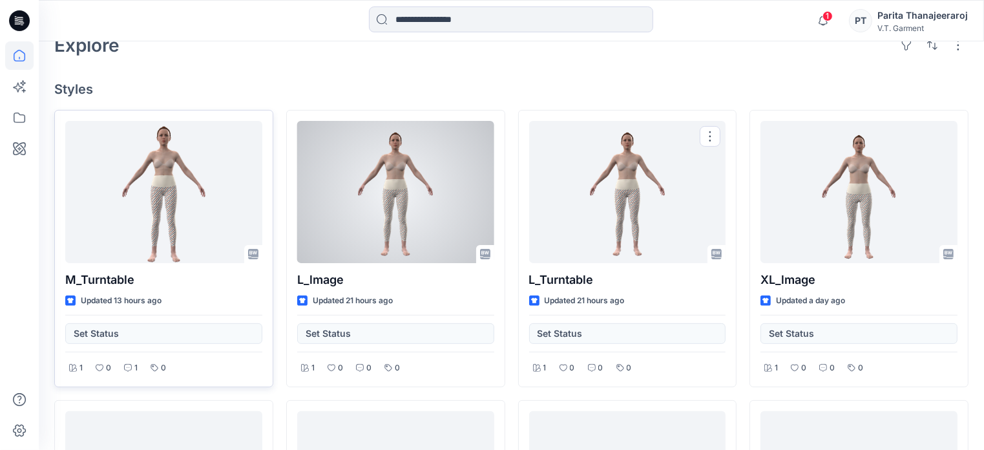
scroll to position [388, 0]
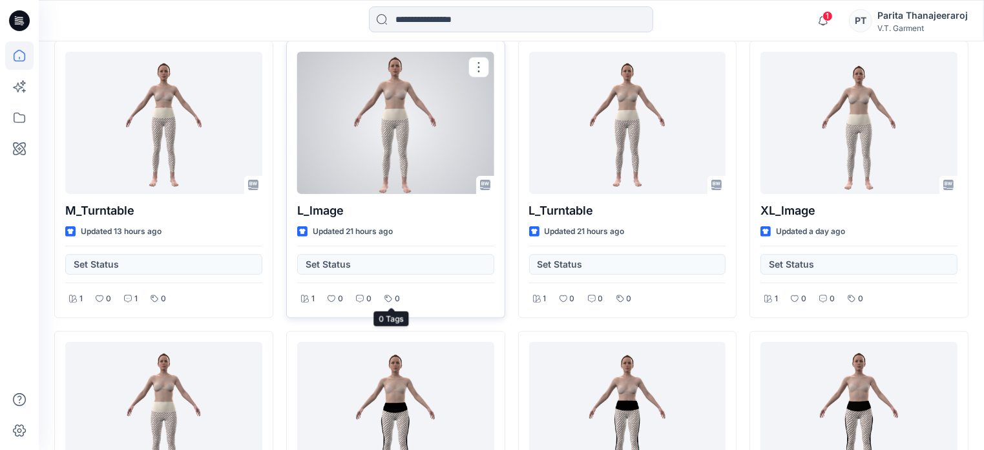
click at [393, 302] on div "0" at bounding box center [392, 299] width 23 height 16
click at [388, 292] on div "0" at bounding box center [392, 299] width 23 height 16
click at [333, 298] on icon at bounding box center [332, 299] width 8 height 8
click at [328, 297] on icon at bounding box center [332, 299] width 8 height 8
click at [359, 295] on icon at bounding box center [360, 299] width 8 height 8
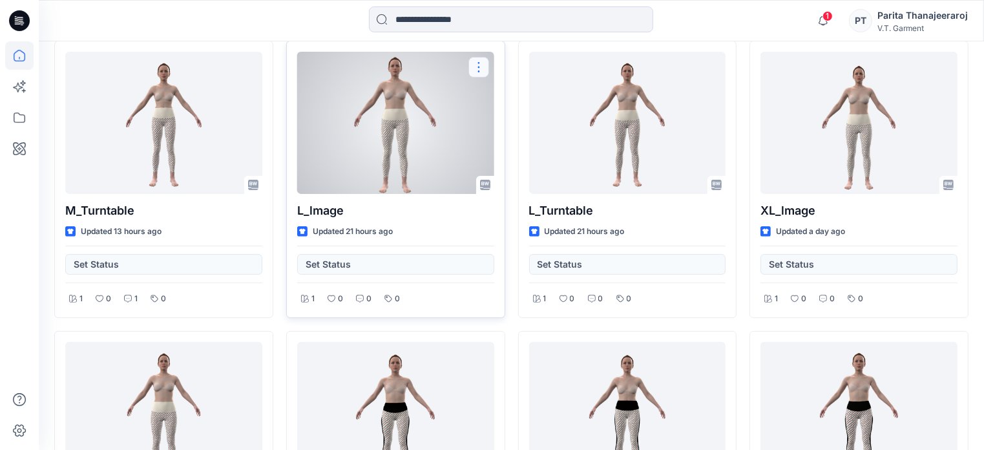
click at [477, 59] on button "button" at bounding box center [478, 67] width 21 height 21
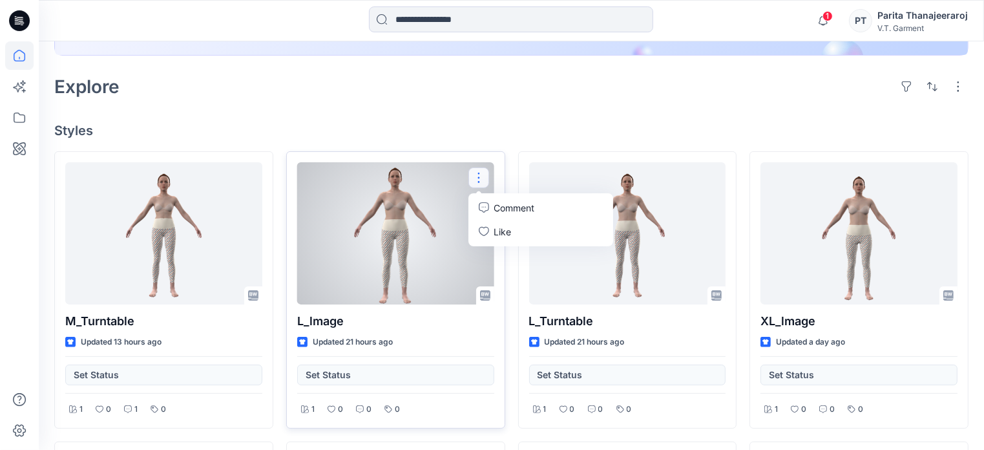
scroll to position [258, 0]
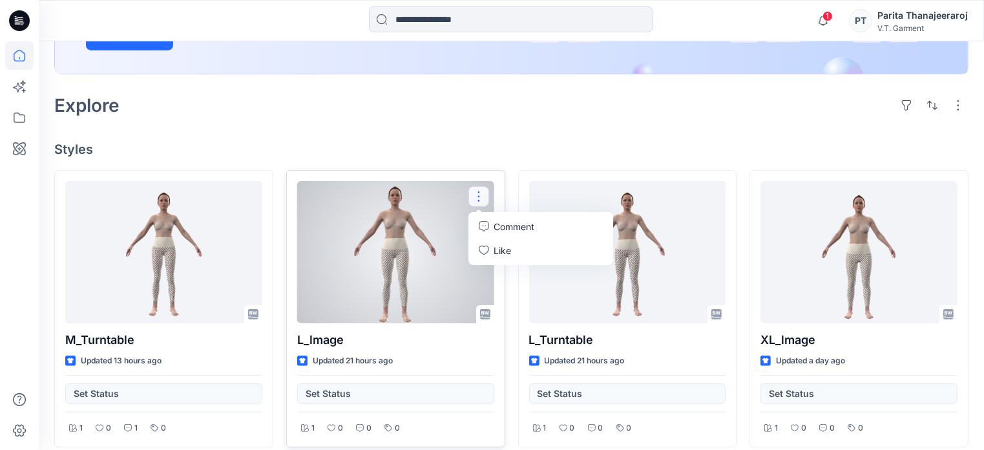
click at [443, 191] on div at bounding box center [395, 252] width 197 height 142
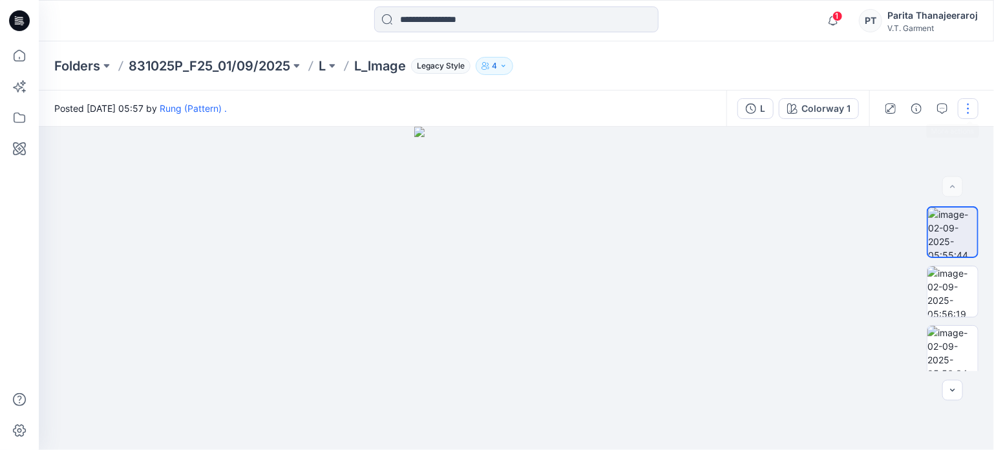
click at [975, 112] on button "button" at bounding box center [967, 108] width 21 height 21
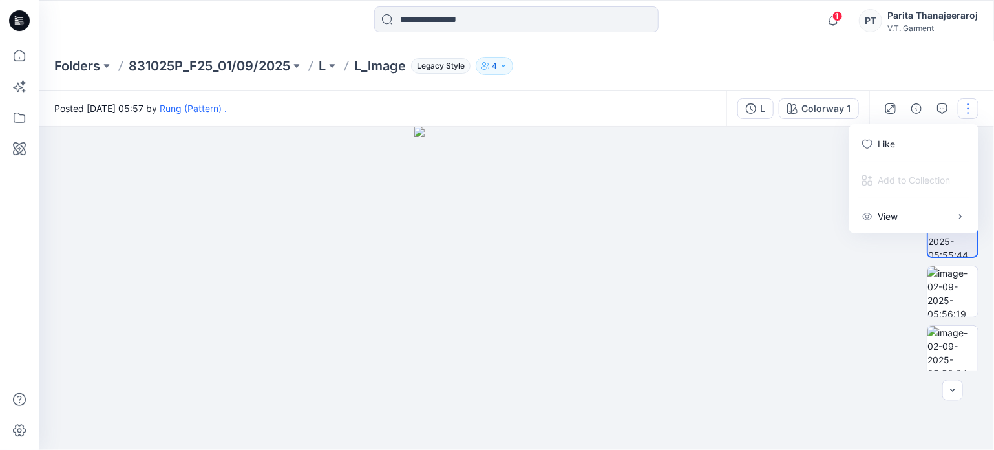
click at [975, 112] on button "button" at bounding box center [967, 108] width 21 height 21
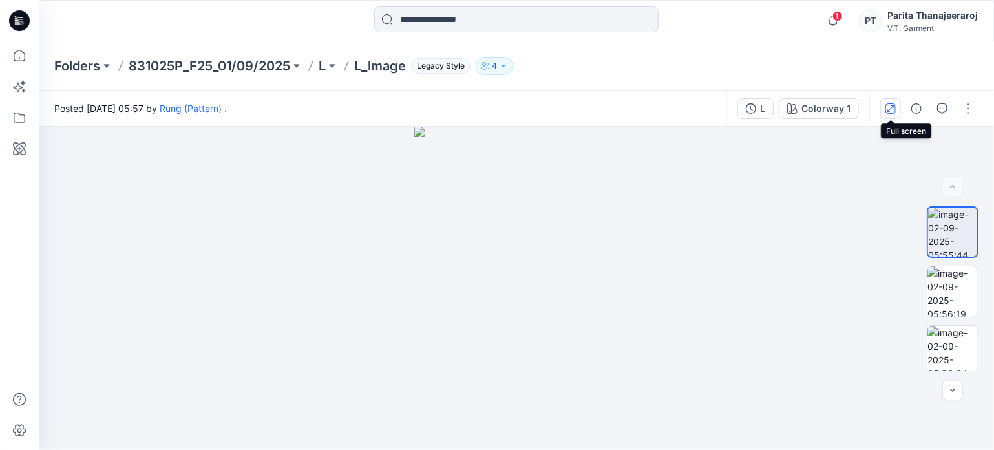
click at [894, 109] on icon "button" at bounding box center [890, 108] width 10 height 10
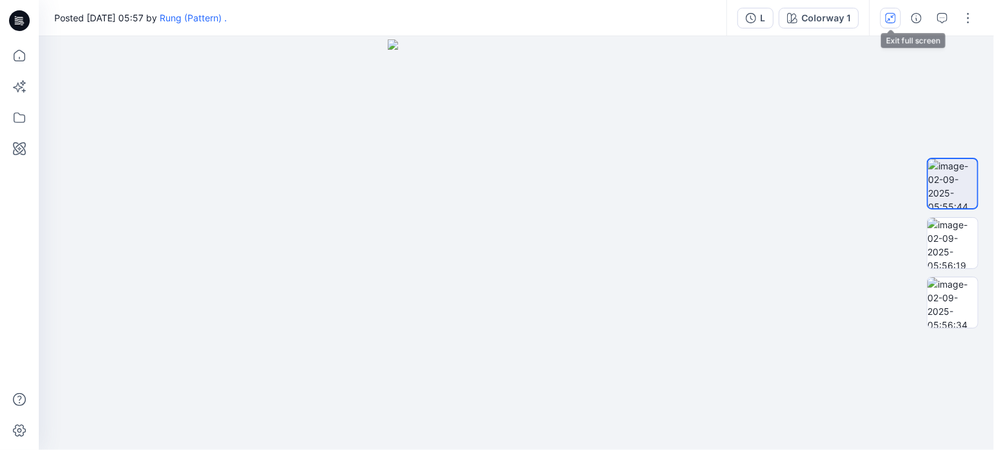
click at [895, 18] on icon "button" at bounding box center [890, 18] width 10 height 10
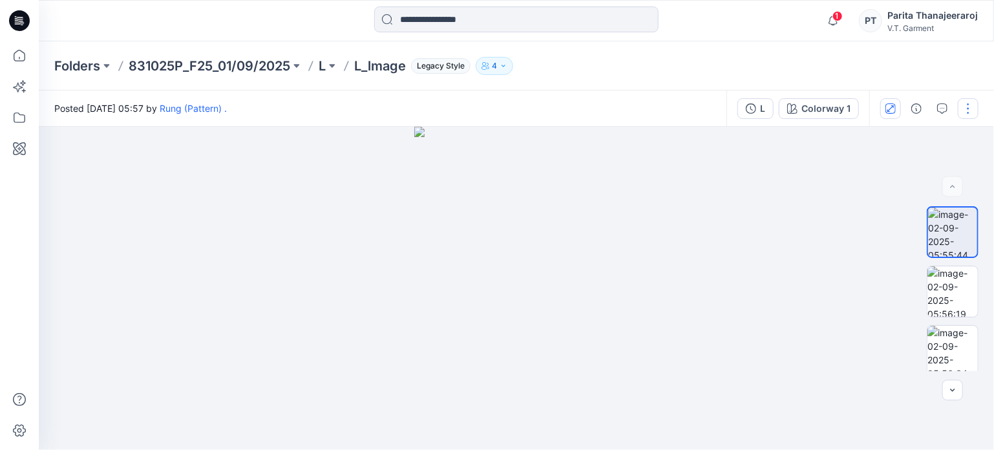
click at [972, 105] on button "button" at bounding box center [967, 108] width 21 height 21
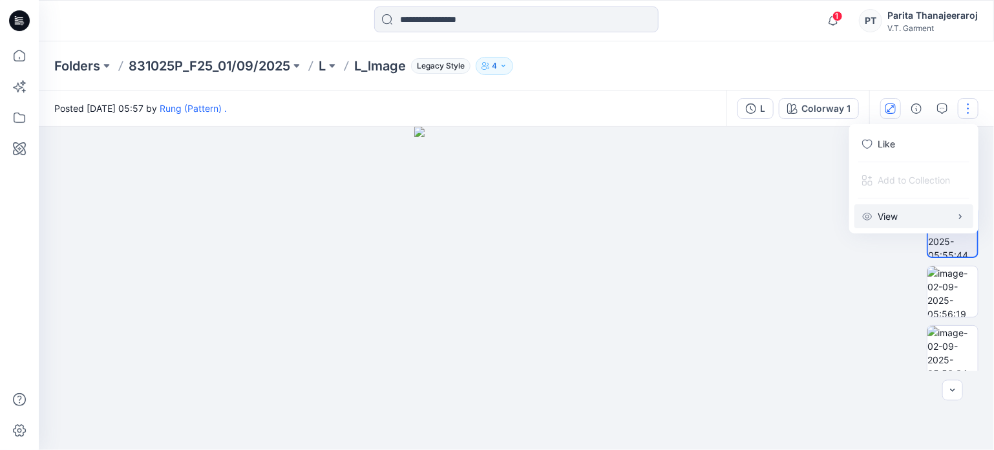
click at [939, 214] on button "View" at bounding box center [913, 216] width 119 height 24
click at [693, 89] on div "Folders 831025P_F25_01/09/2025 L L_lmage Legacy Style 4" at bounding box center [516, 65] width 955 height 49
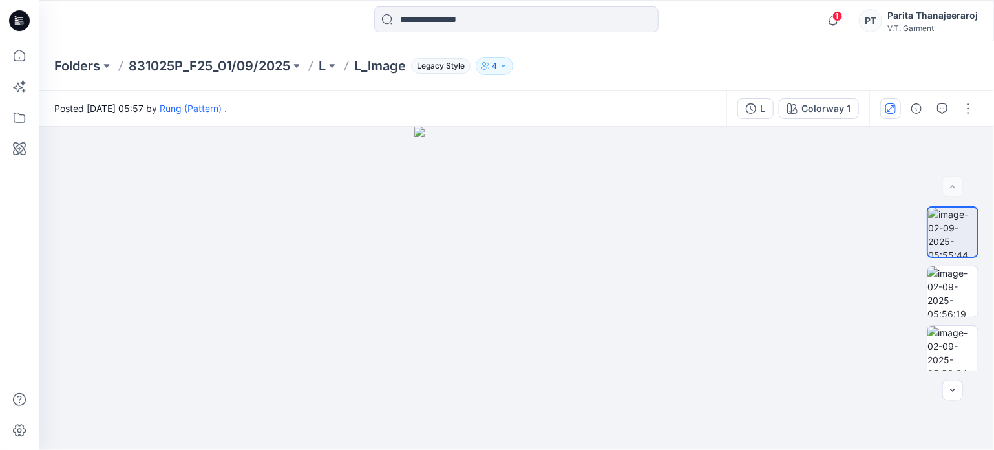
click at [636, 67] on div "Folders 831025P_F25_01/09/2025 L L_lmage Legacy Style 4" at bounding box center [465, 66] width 823 height 18
click at [922, 33] on div "Parita Thanajeeraroj V.T. Garment" at bounding box center [932, 21] width 90 height 26
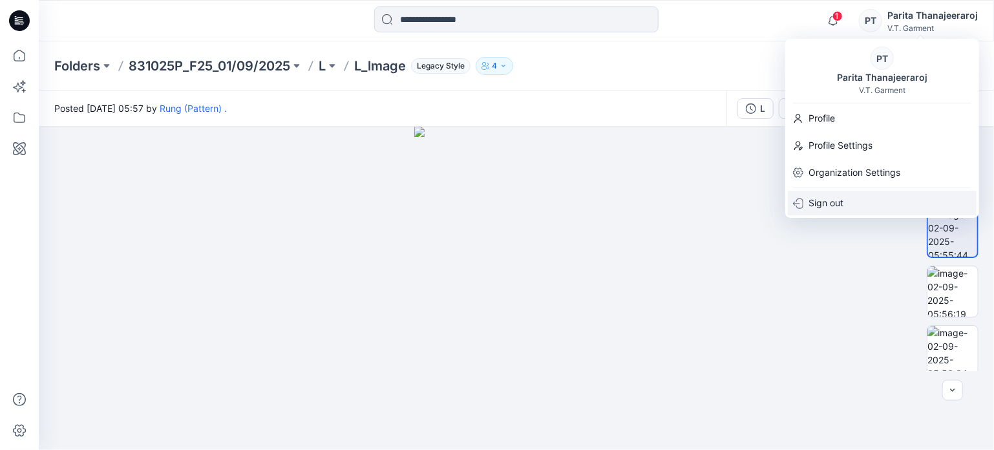
click at [852, 204] on div "Sign out" at bounding box center [882, 203] width 189 height 25
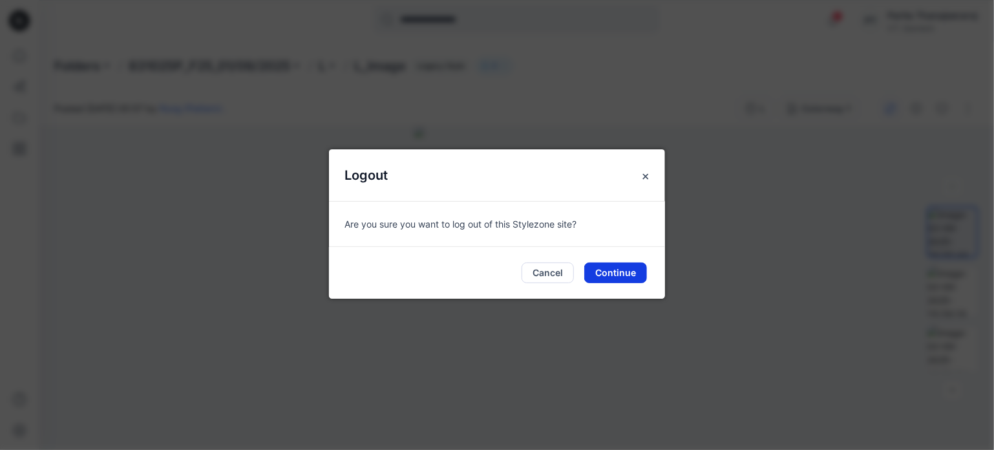
click at [612, 267] on button "Continue" at bounding box center [615, 272] width 63 height 21
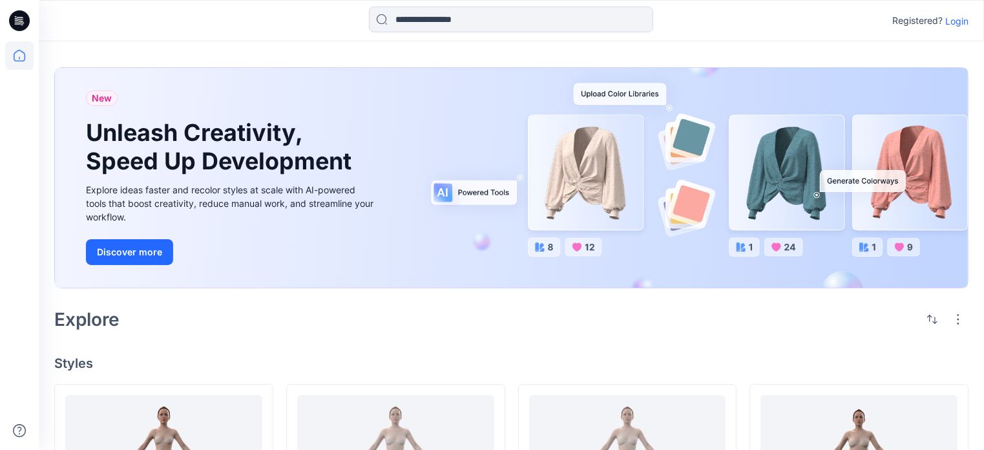
click at [949, 17] on p "Login" at bounding box center [956, 21] width 23 height 14
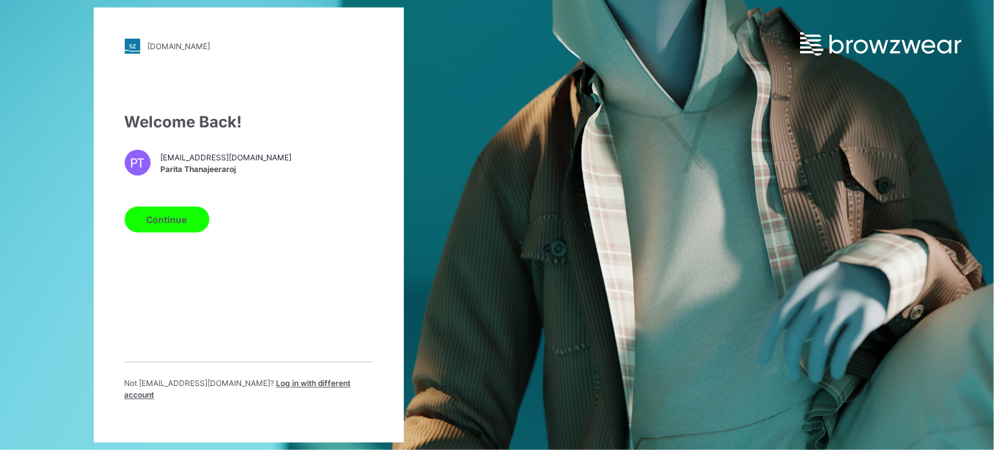
click at [170, 223] on button "Continue" at bounding box center [167, 220] width 85 height 26
click at [287, 390] on span "Log in with different account" at bounding box center [238, 389] width 226 height 21
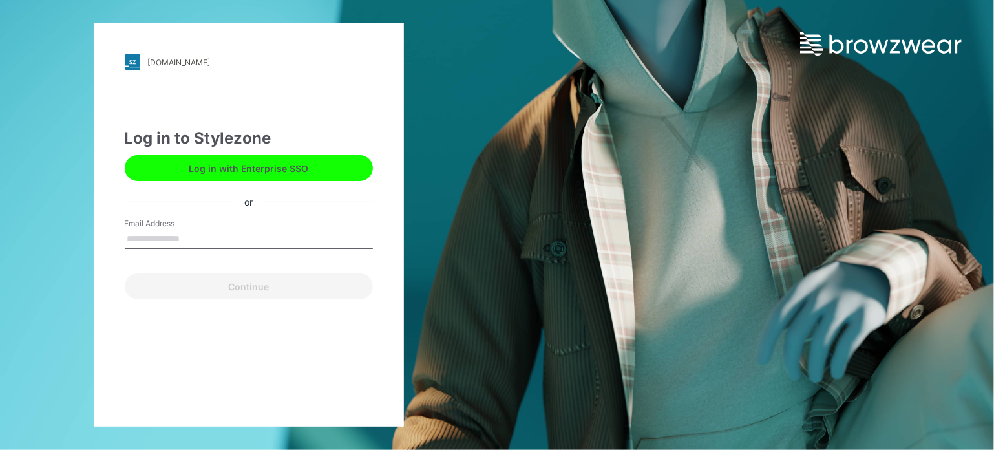
click at [171, 240] on input "Email Address" at bounding box center [249, 238] width 248 height 19
type input "**********"
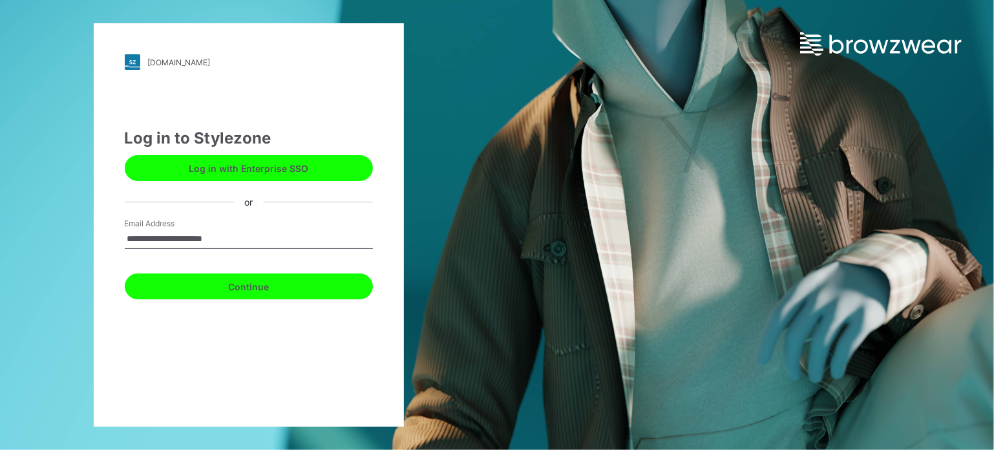
click at [242, 290] on button "Continue" at bounding box center [249, 286] width 248 height 26
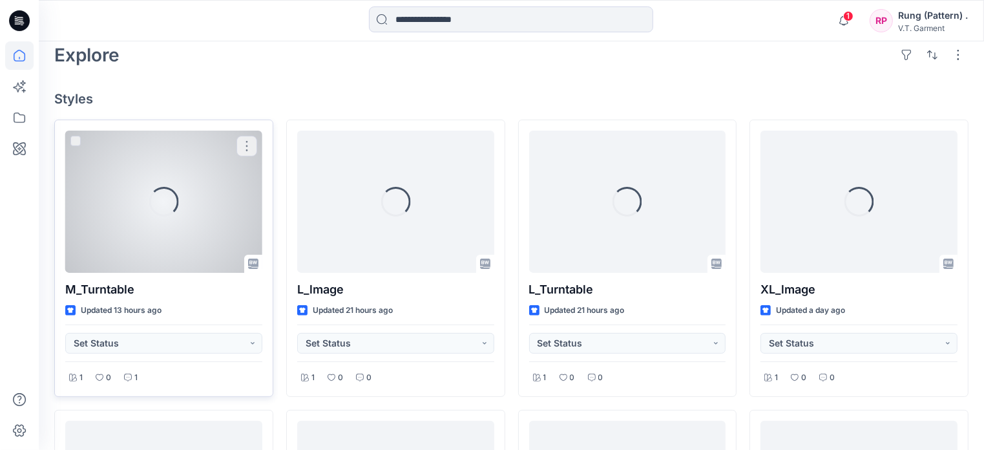
scroll to position [323, 0]
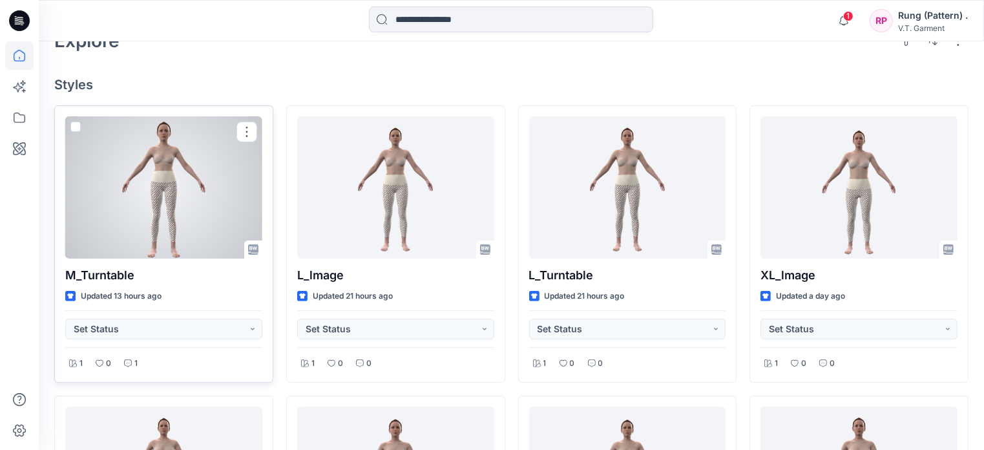
click at [232, 289] on div "Updated 13 hours ago" at bounding box center [163, 296] width 197 height 14
click at [239, 136] on button "button" at bounding box center [246, 131] width 21 height 21
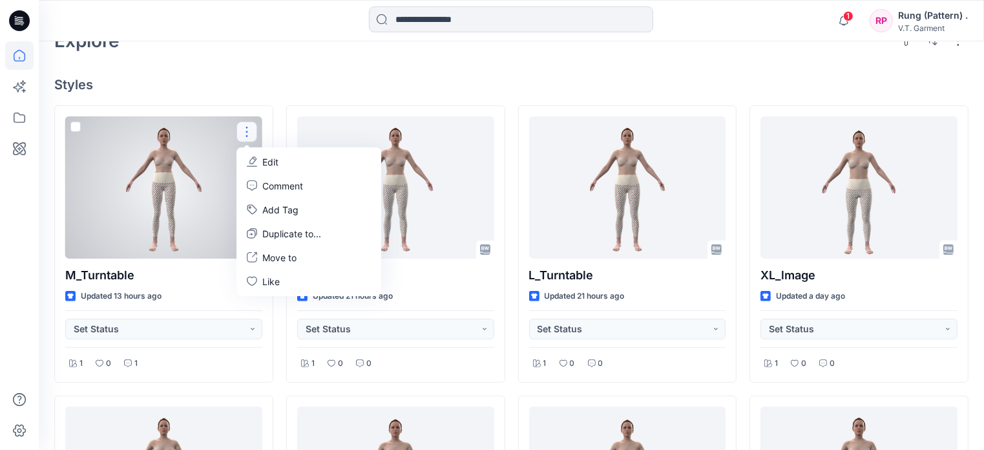
click at [191, 187] on div at bounding box center [163, 187] width 197 height 142
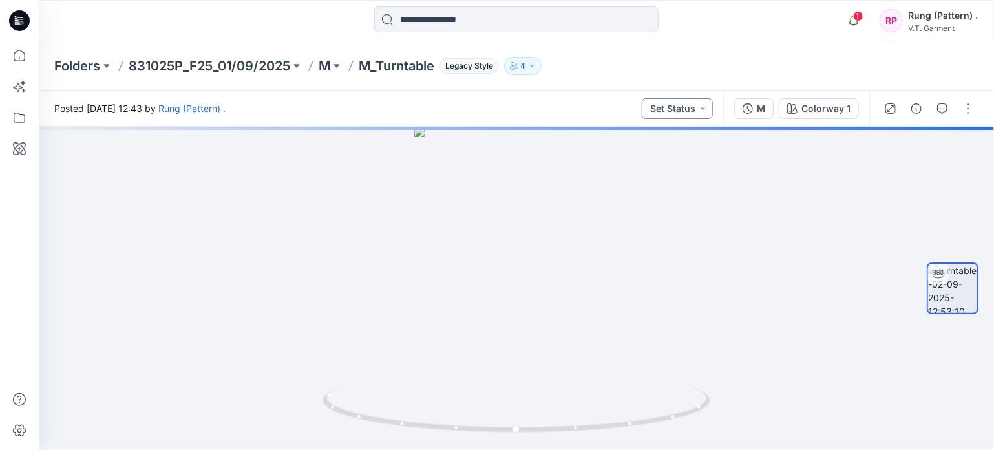
click at [701, 110] on button "Set Status" at bounding box center [677, 108] width 71 height 21
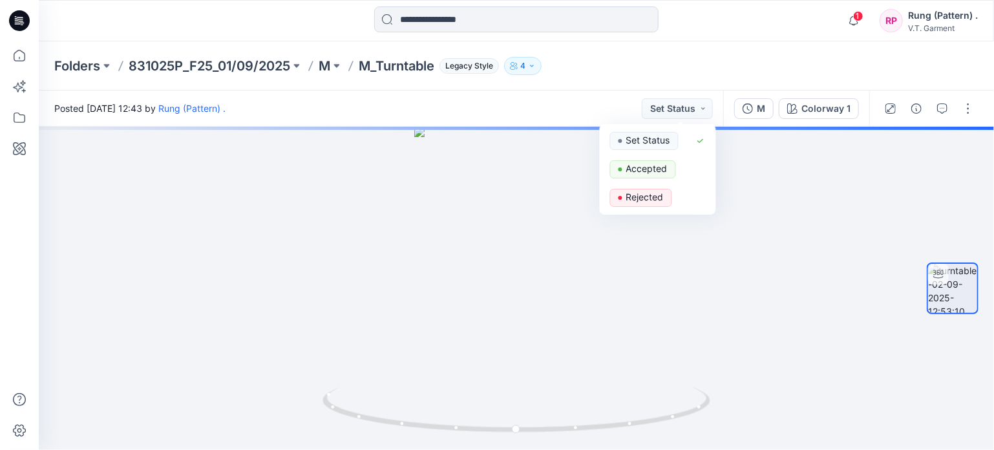
click at [543, 105] on div "Posted [DATE] 12:43 by Rung (Pattern) . Set Status Set Status Accepted Rejected" at bounding box center [381, 108] width 684 height 36
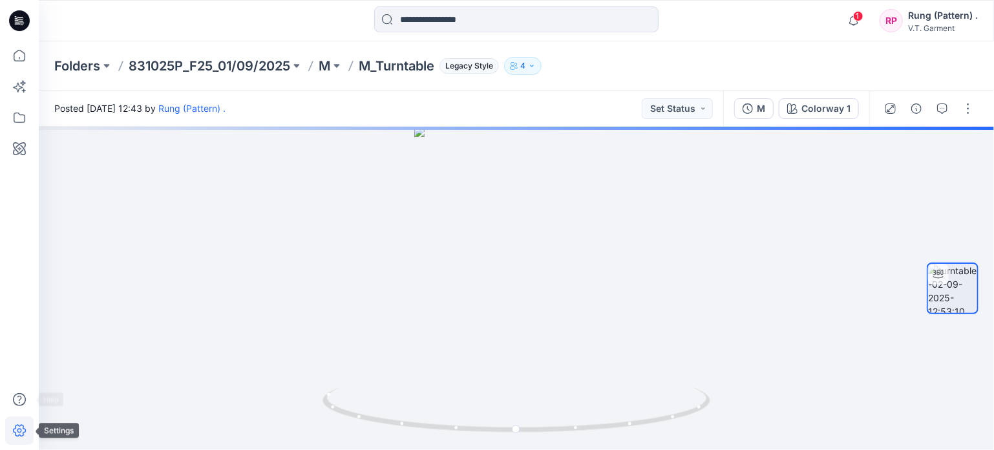
click at [10, 432] on icon at bounding box center [19, 430] width 28 height 28
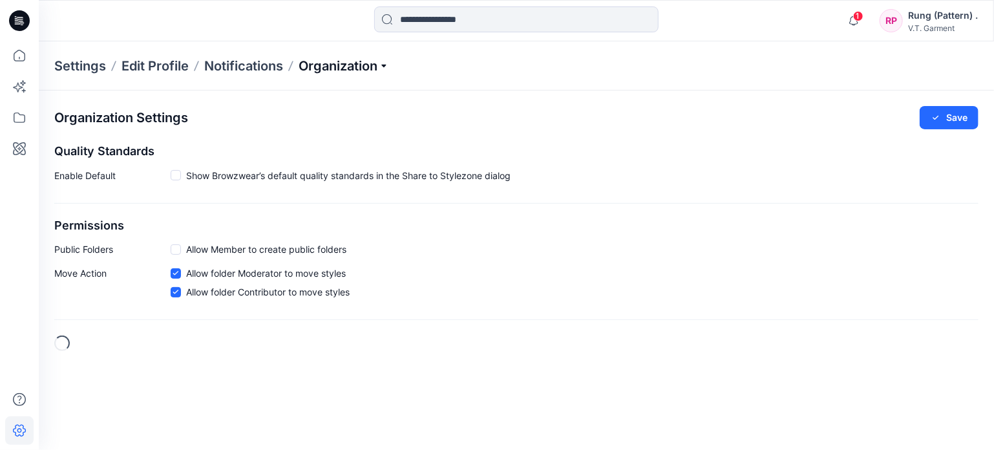
click at [339, 72] on p "Organization" at bounding box center [343, 66] width 90 height 18
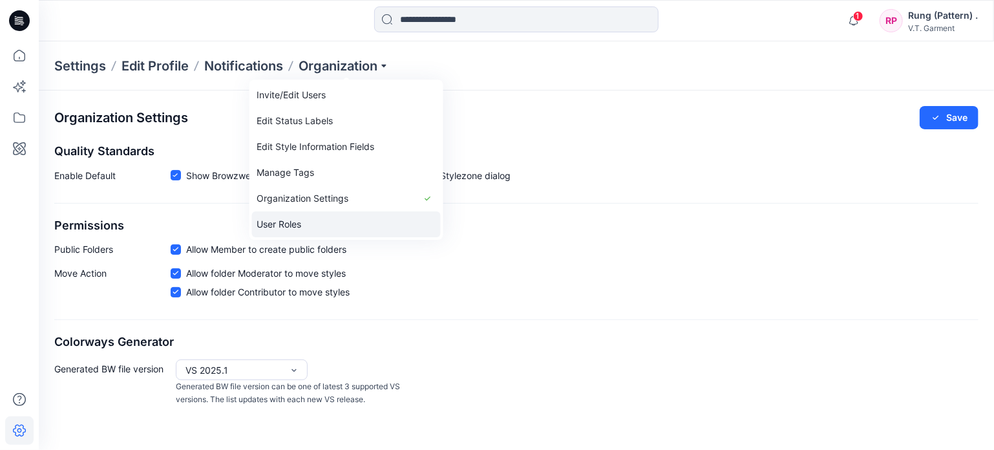
click at [330, 222] on link "User Roles" at bounding box center [346, 224] width 189 height 26
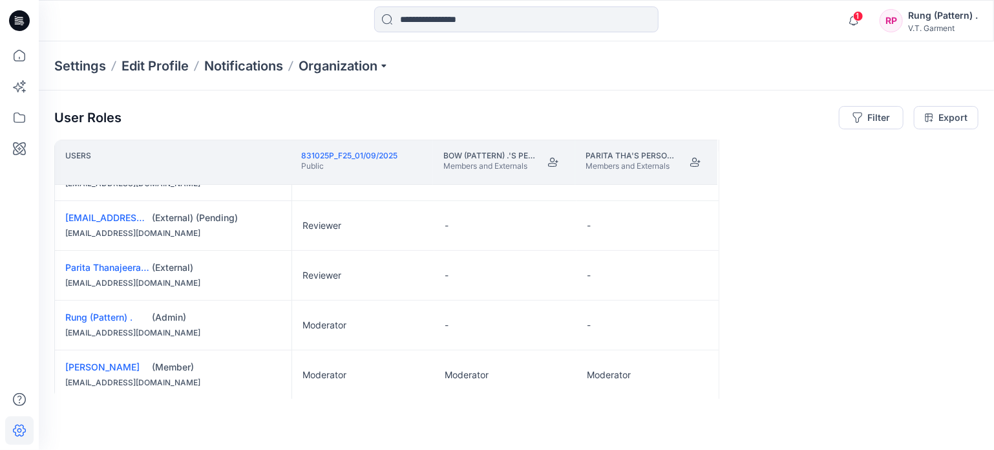
scroll to position [49, 0]
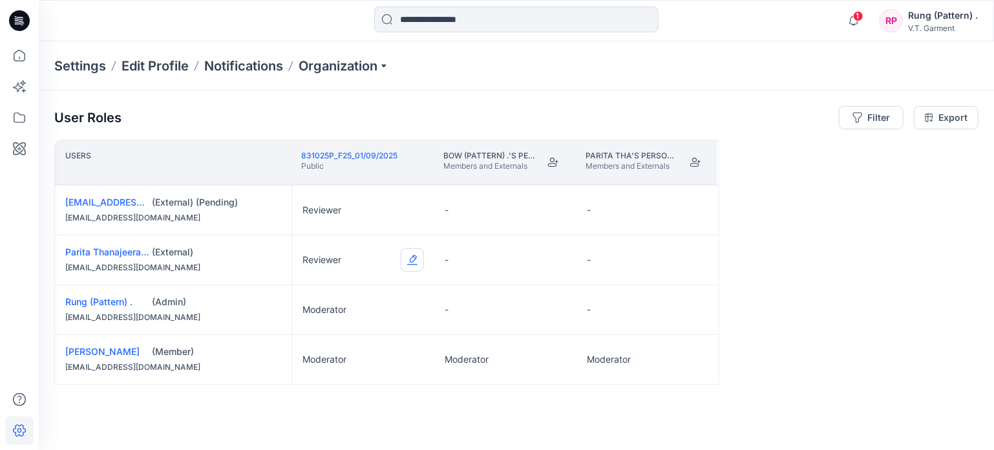
click at [415, 258] on button "Edit Role" at bounding box center [412, 259] width 23 height 23
click at [328, 354] on button "Moderator" at bounding box center [352, 359] width 140 height 23
click at [729, 431] on div "User Roles Filter Export Users 831025P_F25_01/09/2025 Public Bow (Pattern) .'s …" at bounding box center [516, 269] width 955 height 359
click at [413, 258] on button "Edit Role" at bounding box center [412, 259] width 23 height 23
click at [409, 256] on button "Edit Role" at bounding box center [412, 259] width 23 height 23
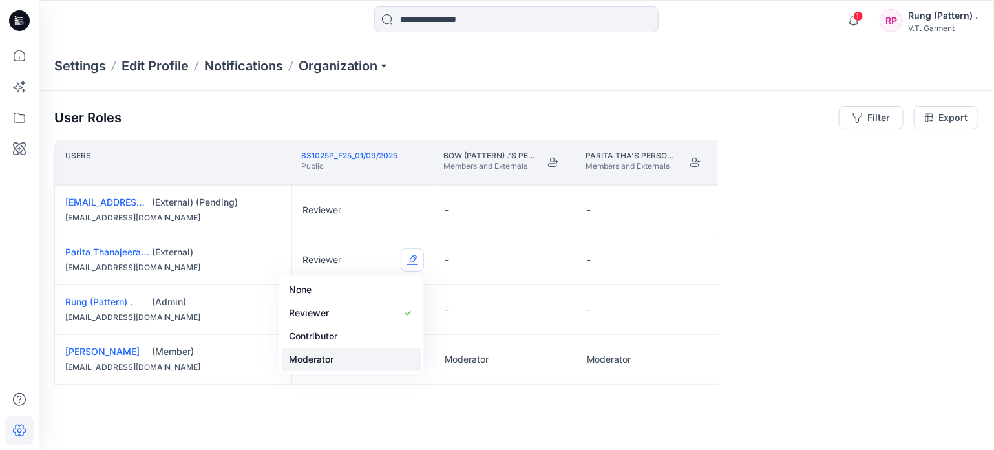
click at [332, 356] on button "Moderator" at bounding box center [352, 359] width 140 height 23
click at [410, 258] on button "Edit Role" at bounding box center [412, 259] width 23 height 23
click at [377, 356] on button "Moderator" at bounding box center [352, 359] width 140 height 23
click at [416, 262] on button "Edit Role" at bounding box center [412, 259] width 23 height 23
click at [367, 360] on button "Moderator" at bounding box center [352, 359] width 140 height 23
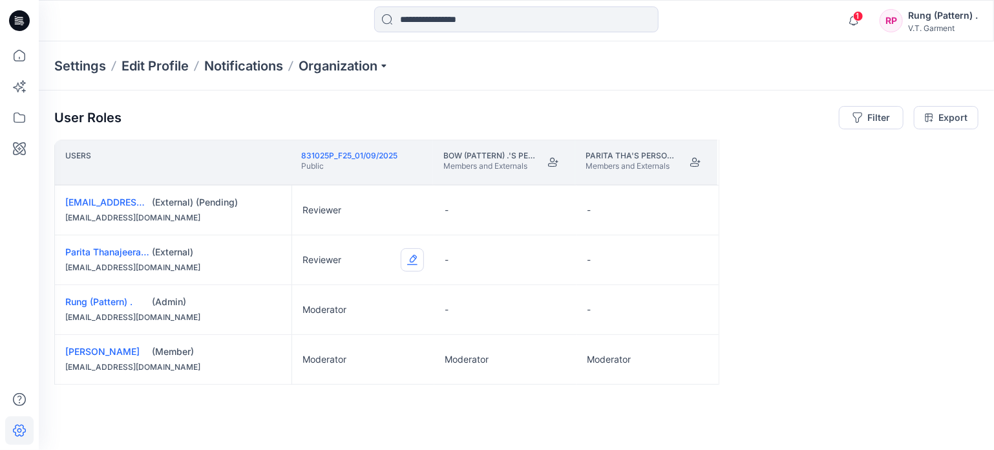
click at [408, 261] on button "Edit Role" at bounding box center [412, 259] width 23 height 23
click at [333, 333] on button "Contributor" at bounding box center [352, 335] width 140 height 23
click at [932, 18] on div "Rung (Pattern) ." at bounding box center [943, 16] width 70 height 16
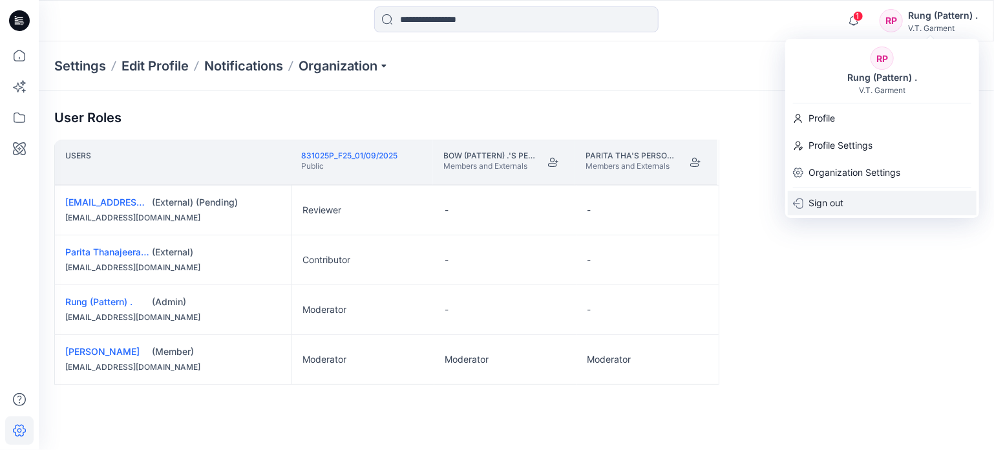
click at [838, 209] on p "Sign out" at bounding box center [825, 203] width 35 height 25
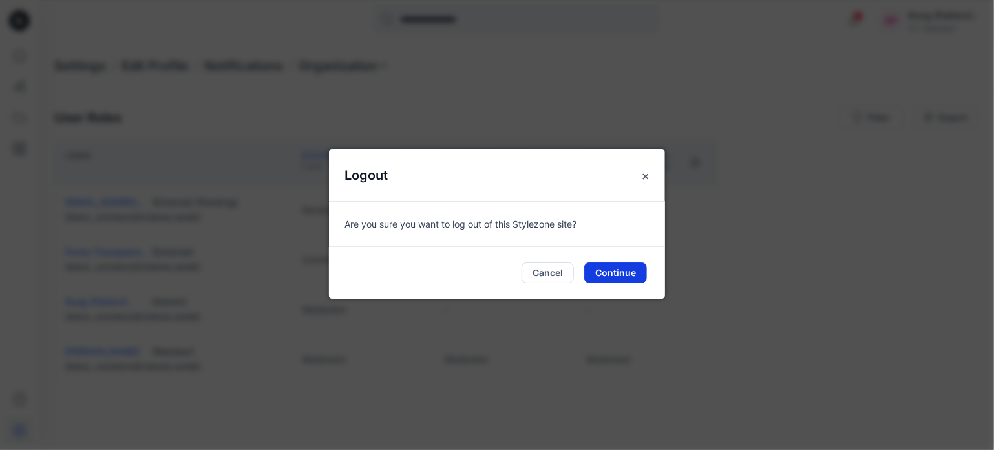
click at [633, 266] on button "Continue" at bounding box center [615, 272] width 63 height 21
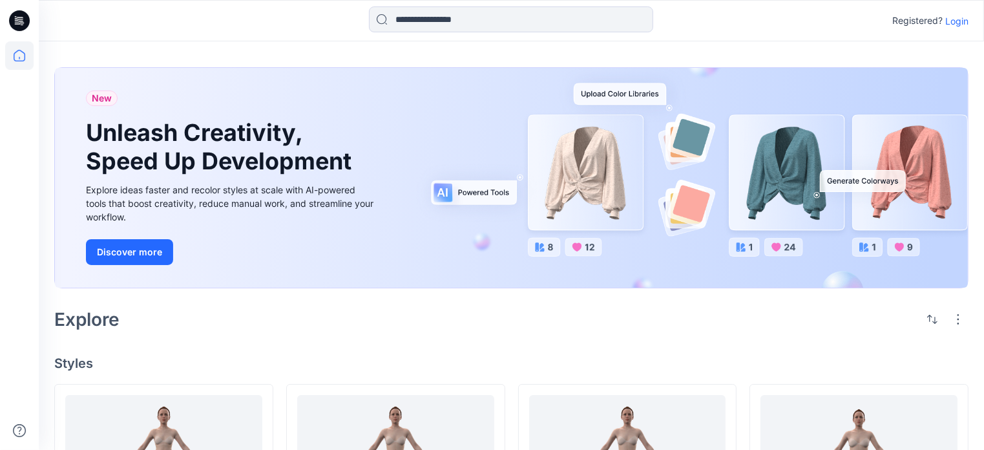
click at [957, 17] on p "Login" at bounding box center [956, 21] width 23 height 14
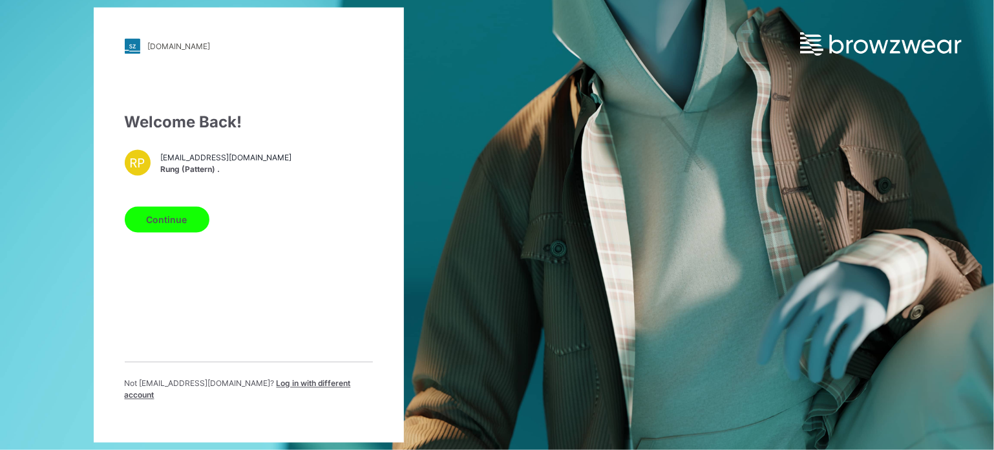
click at [185, 222] on button "Continue" at bounding box center [167, 220] width 85 height 26
click at [324, 399] on div "Not pattern01@vtgarment.com ? Log in with different account" at bounding box center [249, 395] width 248 height 34
click at [325, 388] on span "Log in with different account" at bounding box center [238, 389] width 226 height 21
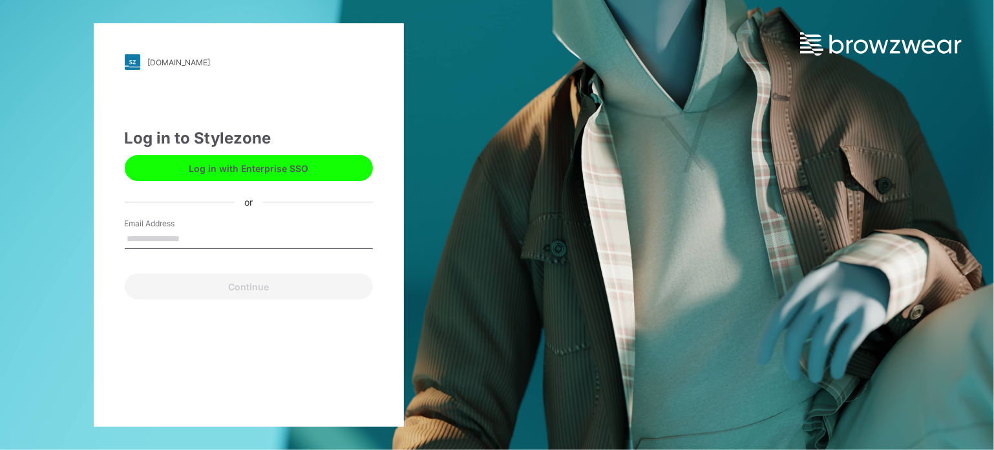
click at [188, 243] on input "Email Address" at bounding box center [249, 238] width 248 height 19
type input "**********"
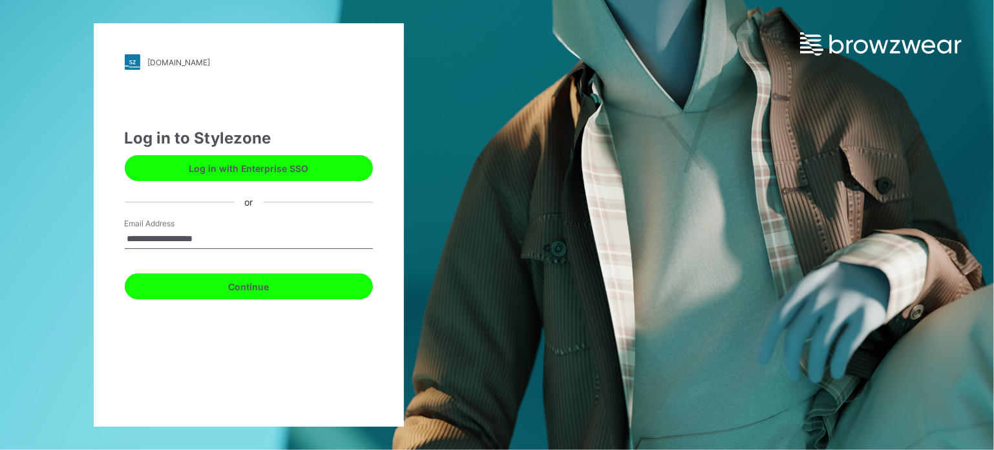
click at [214, 290] on button "Continue" at bounding box center [249, 286] width 248 height 26
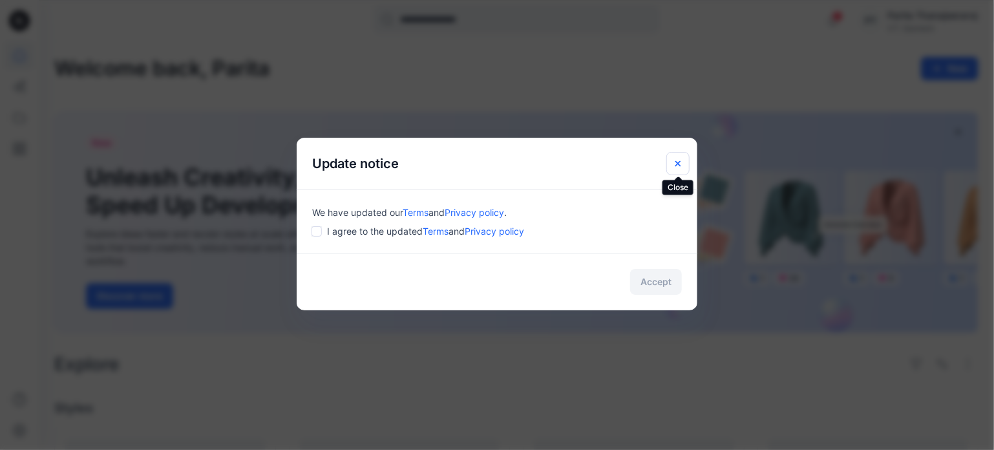
click at [674, 158] on icon "Close" at bounding box center [678, 163] width 10 height 10
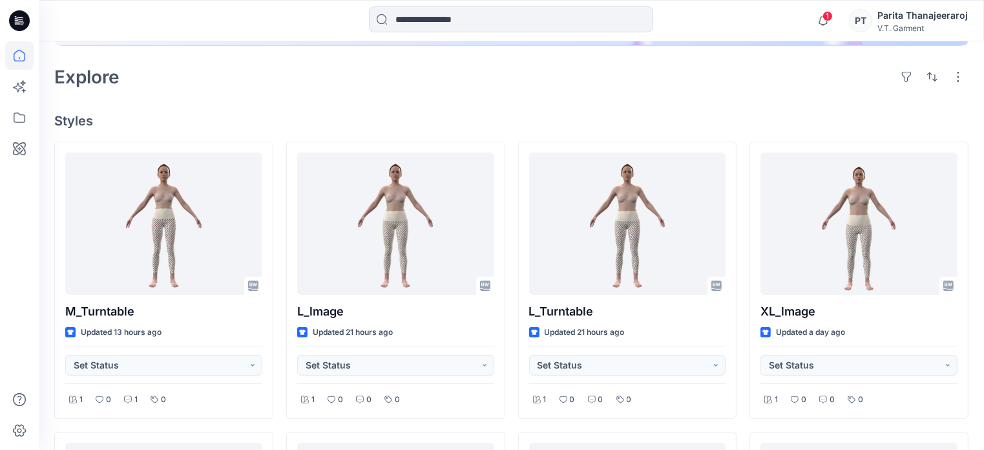
scroll to position [323, 0]
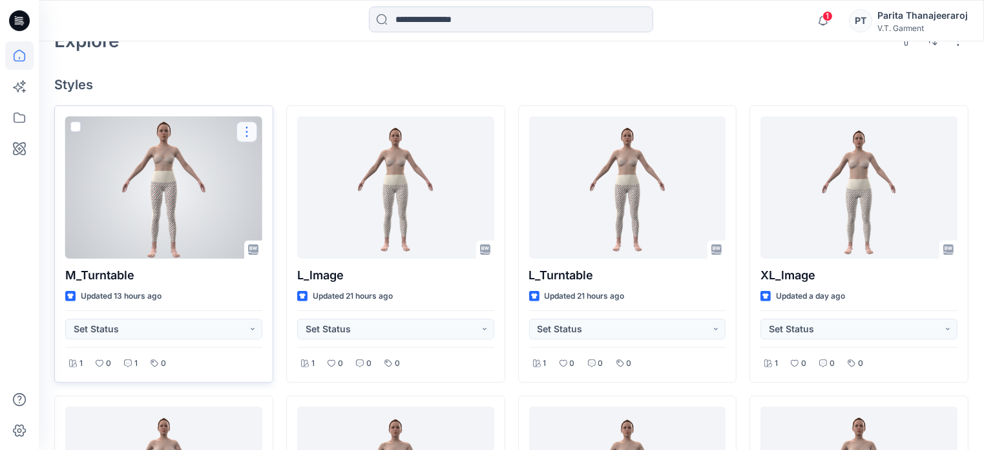
click at [247, 129] on button "button" at bounding box center [246, 131] width 21 height 21
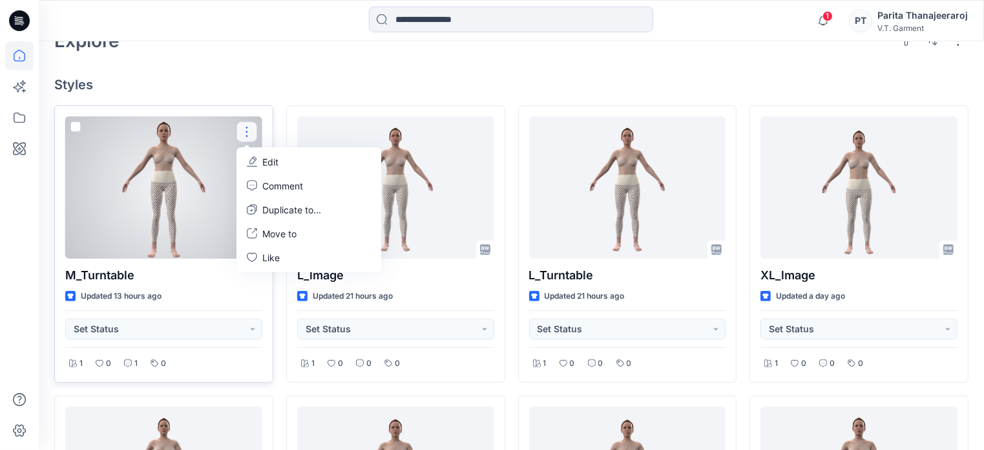
click at [183, 185] on div at bounding box center [163, 187] width 197 height 142
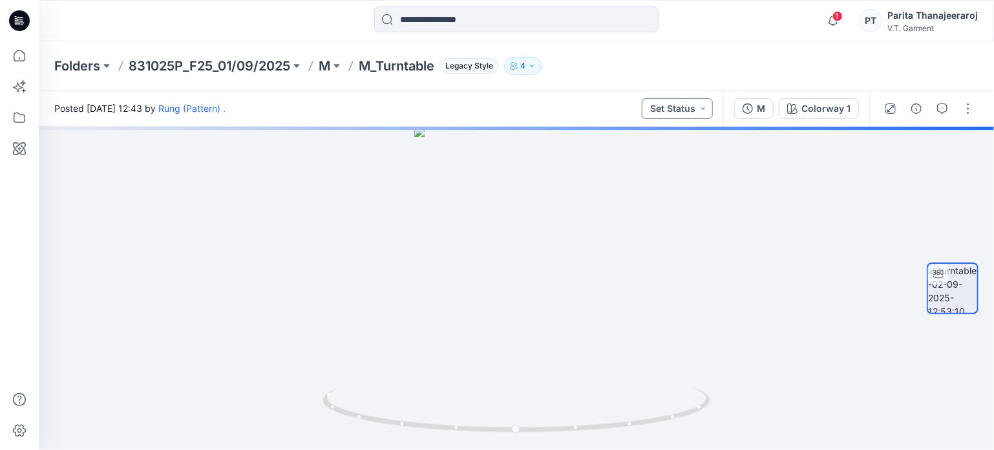
click at [705, 105] on button "Set Status" at bounding box center [677, 108] width 71 height 21
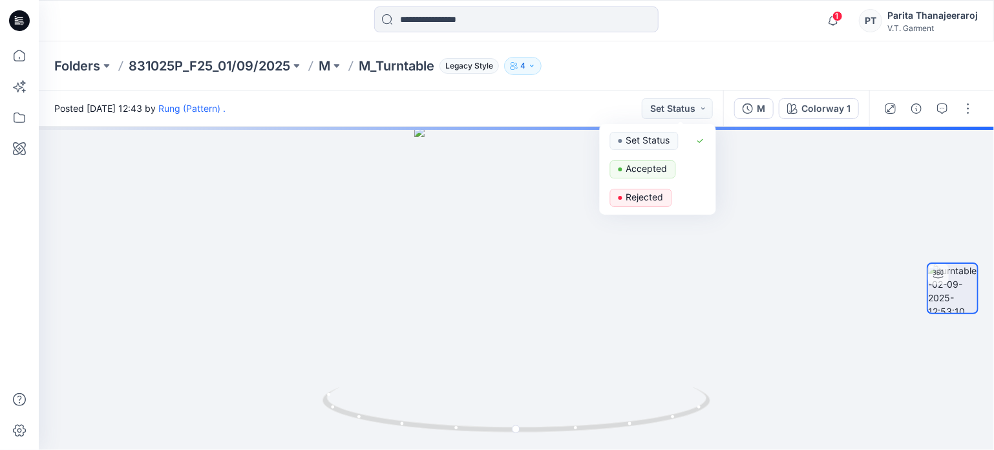
click at [540, 101] on div "Posted [DATE] 12:43 by Rung (Pattern) . Set Status Set Status Accepted Rejected" at bounding box center [381, 108] width 684 height 36
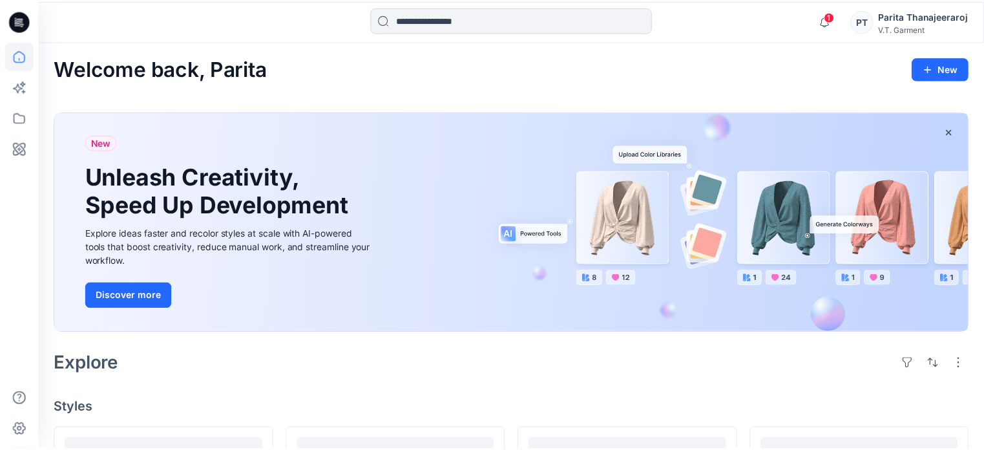
scroll to position [323, 0]
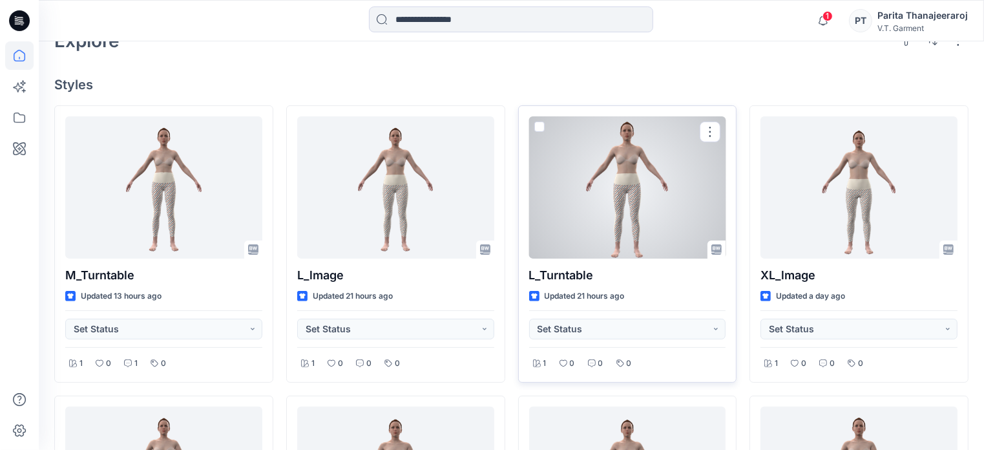
click at [607, 276] on p "L_Turntable" at bounding box center [627, 275] width 197 height 18
click at [601, 271] on p "L_Turntable" at bounding box center [627, 275] width 197 height 18
click at [614, 216] on div at bounding box center [627, 187] width 197 height 142
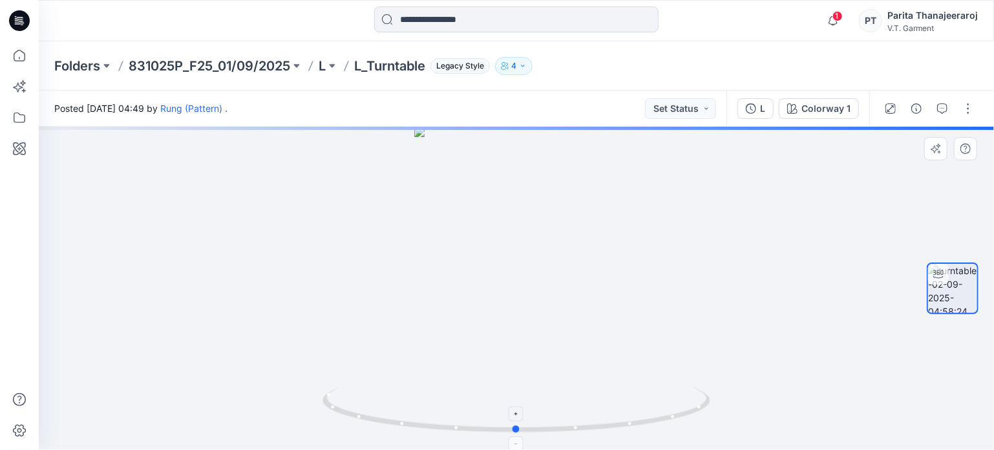
drag, startPoint x: 518, startPoint y: 428, endPoint x: 501, endPoint y: 424, distance: 17.2
click at [513, 425] on circle at bounding box center [517, 429] width 8 height 8
drag, startPoint x: 500, startPoint y: 424, endPoint x: 382, endPoint y: 422, distance: 118.3
click at [382, 422] on icon at bounding box center [517, 411] width 391 height 48
drag, startPoint x: 377, startPoint y: 420, endPoint x: 510, endPoint y: 427, distance: 133.3
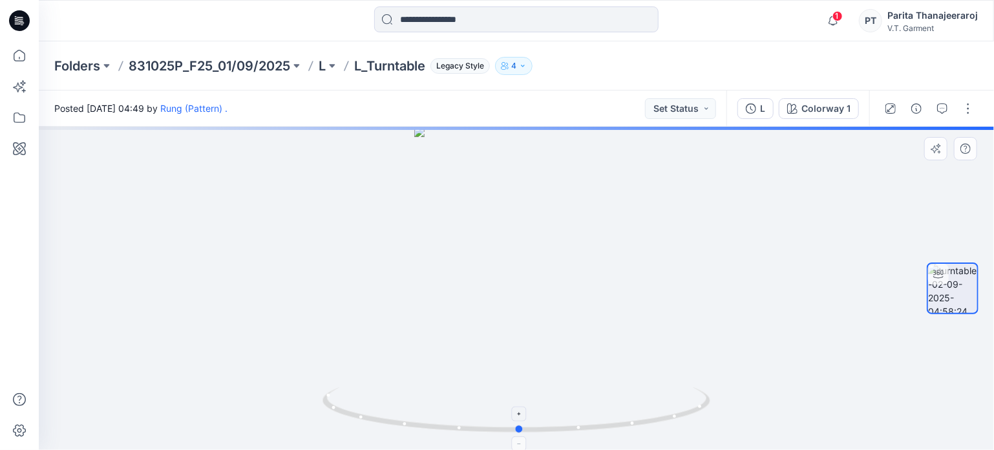
click at [510, 427] on icon at bounding box center [517, 411] width 391 height 48
click at [701, 113] on button "Set Status" at bounding box center [680, 108] width 71 height 21
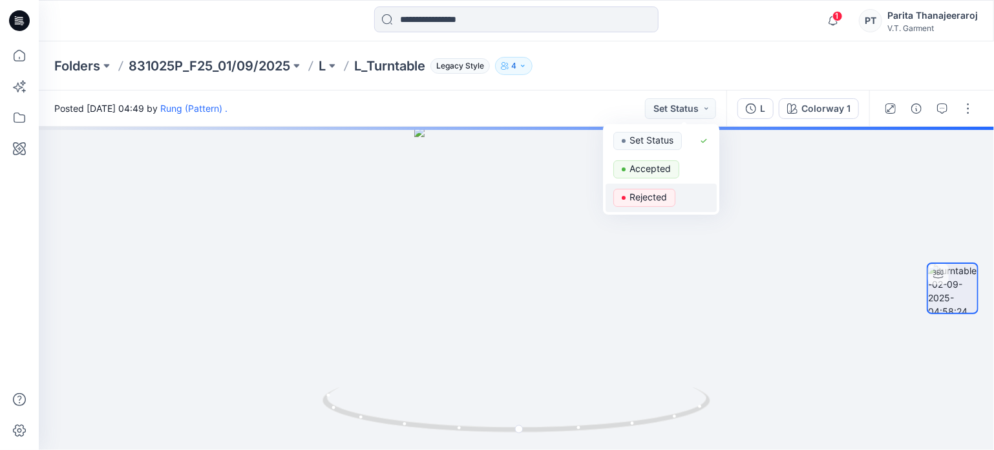
click at [654, 192] on p "Rejected" at bounding box center [647, 197] width 37 height 17
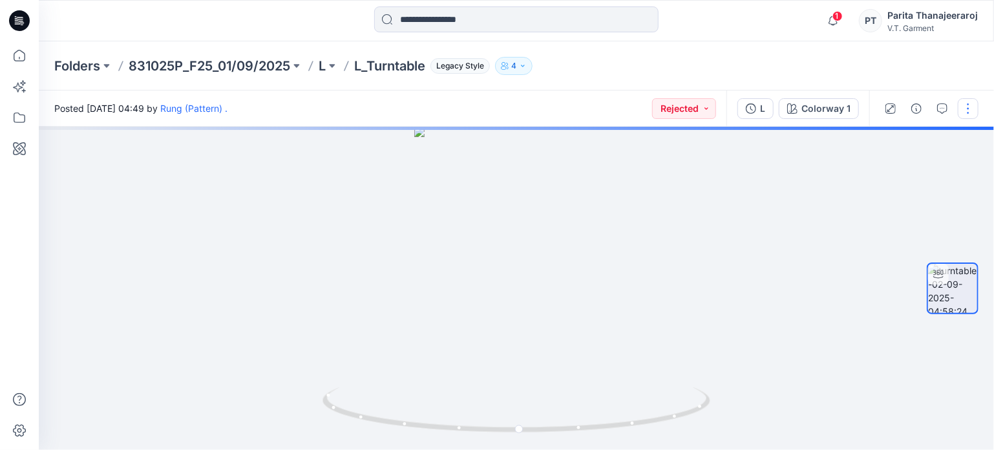
click at [974, 101] on button "button" at bounding box center [967, 108] width 21 height 21
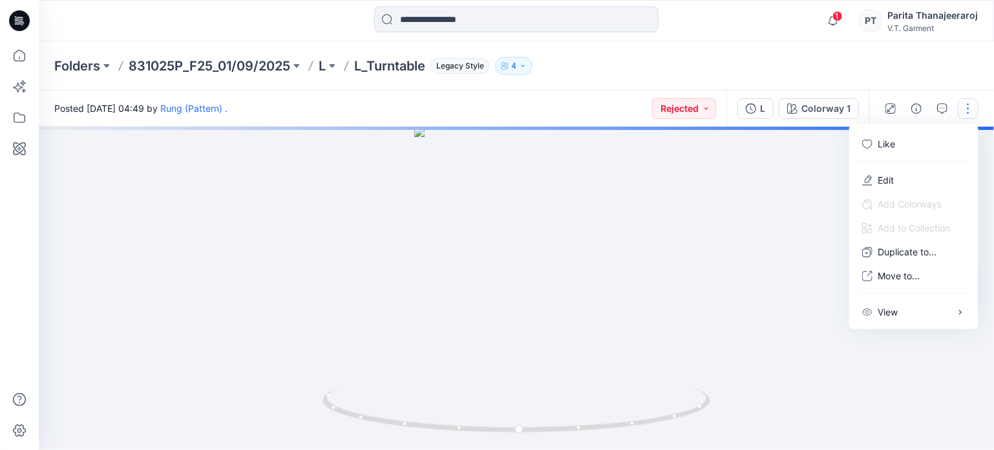
click at [970, 103] on button "button" at bounding box center [967, 108] width 21 height 21
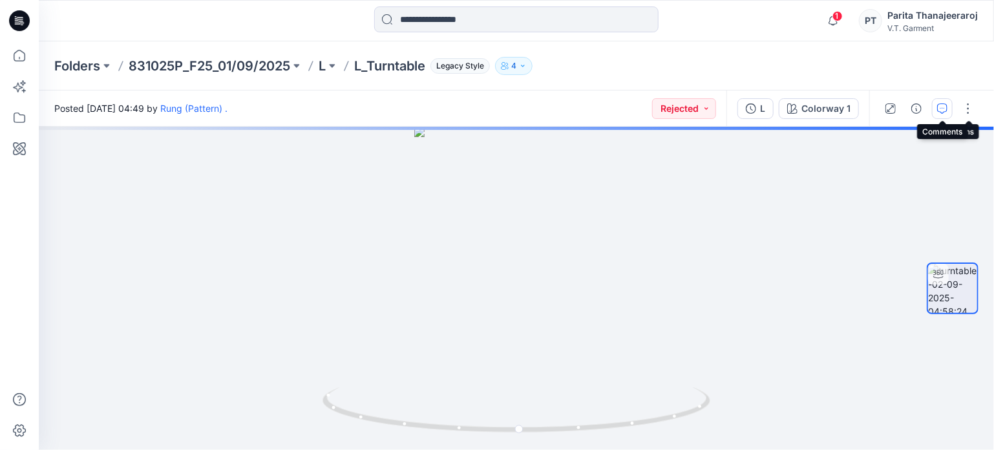
click at [948, 106] on button "button" at bounding box center [942, 108] width 21 height 21
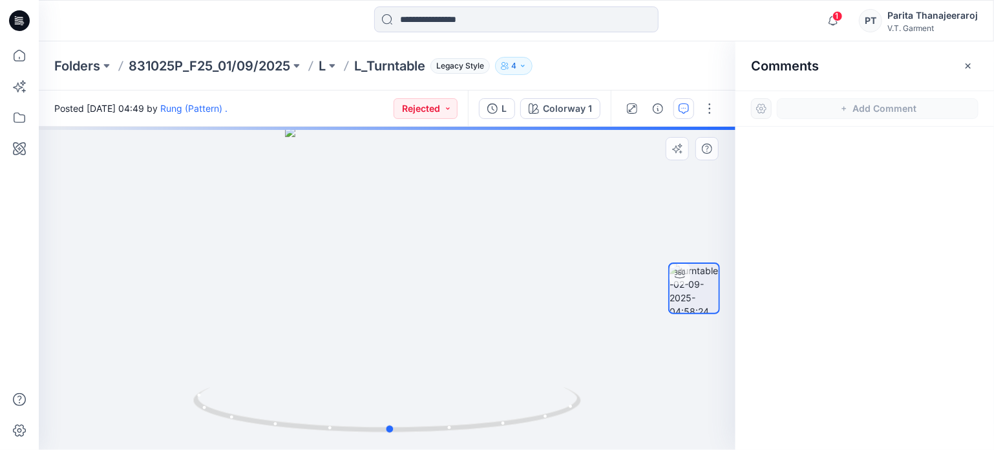
click at [388, 263] on div at bounding box center [387, 288] width 696 height 323
drag, startPoint x: 398, startPoint y: 225, endPoint x: 384, endPoint y: 228, distance: 14.4
click at [384, 228] on div at bounding box center [387, 288] width 696 height 323
click at [717, 105] on button "button" at bounding box center [709, 108] width 21 height 21
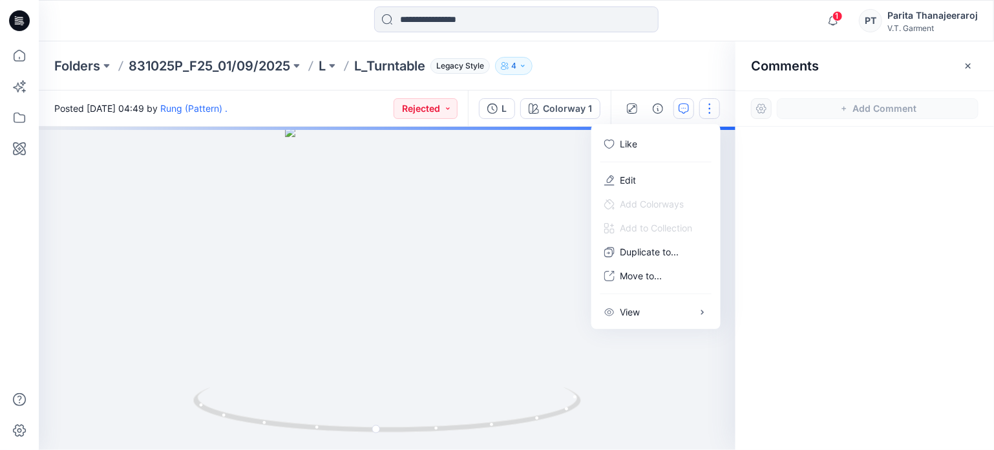
click at [519, 176] on div at bounding box center [387, 288] width 696 height 323
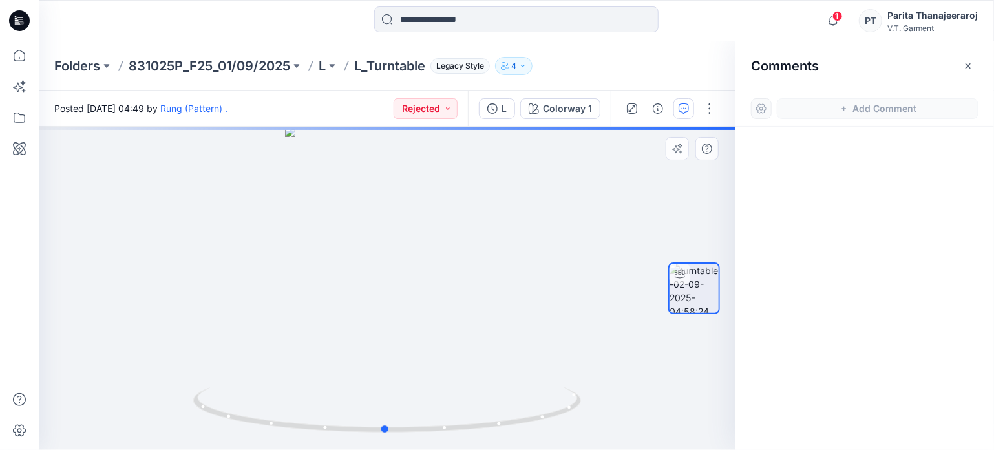
drag, startPoint x: 426, startPoint y: 224, endPoint x: 416, endPoint y: 228, distance: 11.0
click at [416, 228] on div at bounding box center [387, 288] width 696 height 323
click at [453, 114] on button "Rejected" at bounding box center [425, 108] width 64 height 21
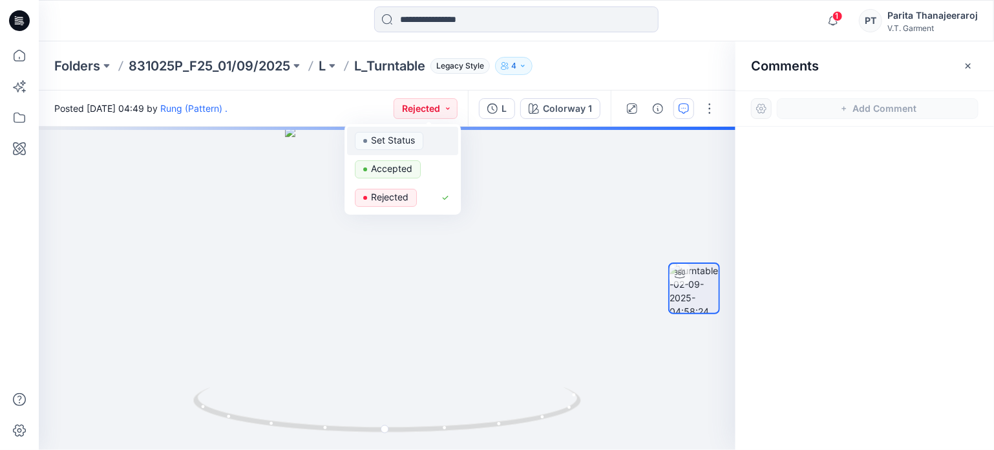
click at [402, 143] on p "Set Status" at bounding box center [393, 140] width 44 height 17
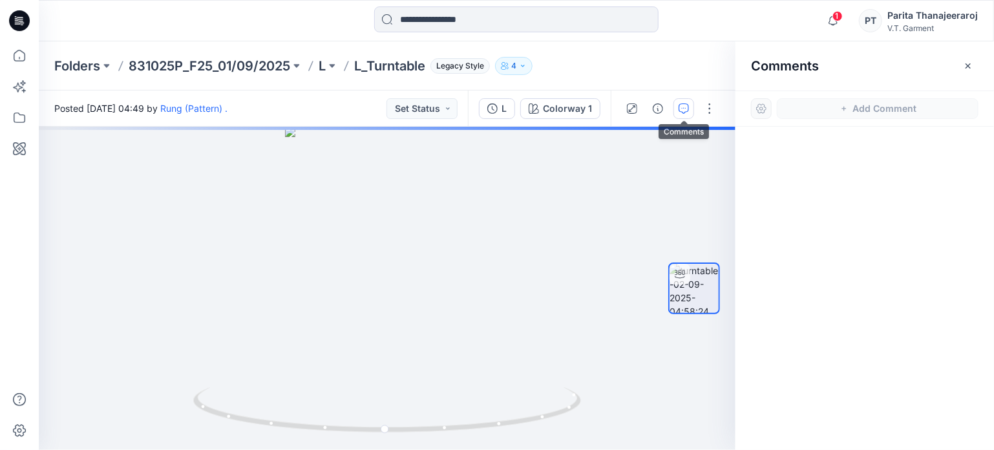
click at [685, 103] on icon "button" at bounding box center [683, 108] width 10 height 10
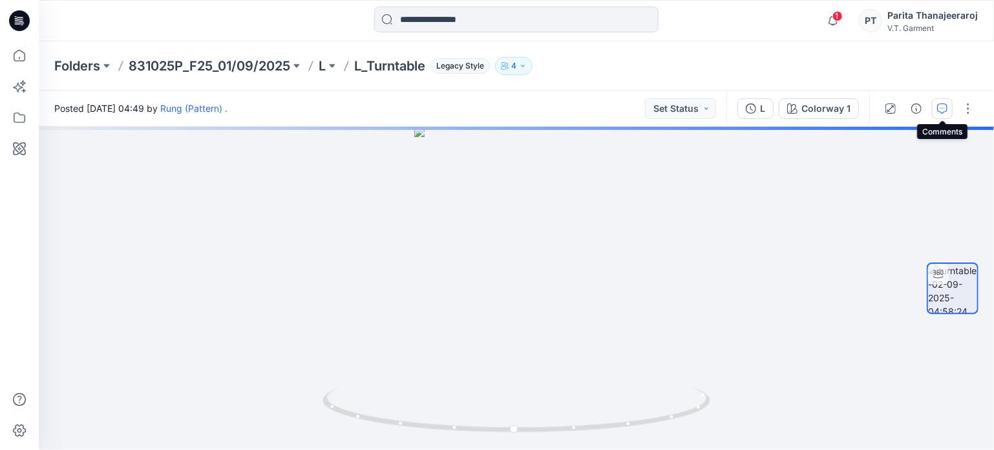
click at [946, 105] on icon "button" at bounding box center [942, 108] width 10 height 10
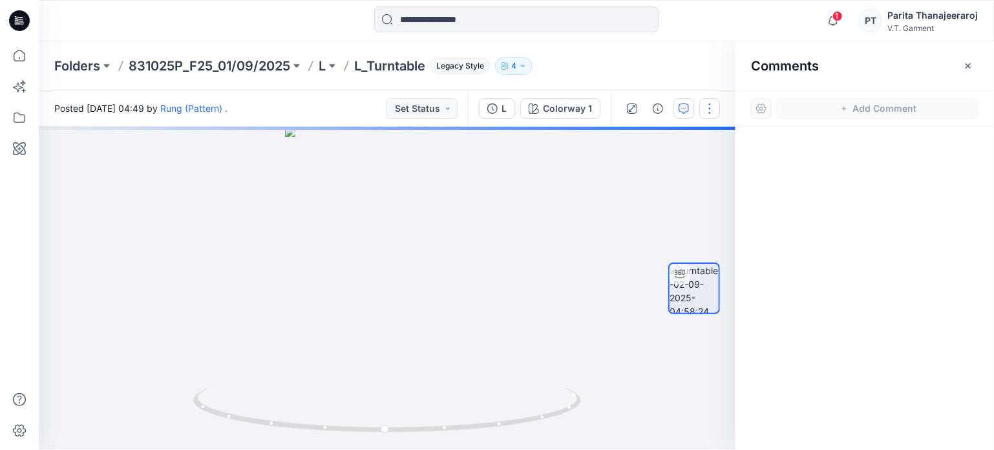
click at [715, 110] on button "button" at bounding box center [709, 108] width 21 height 21
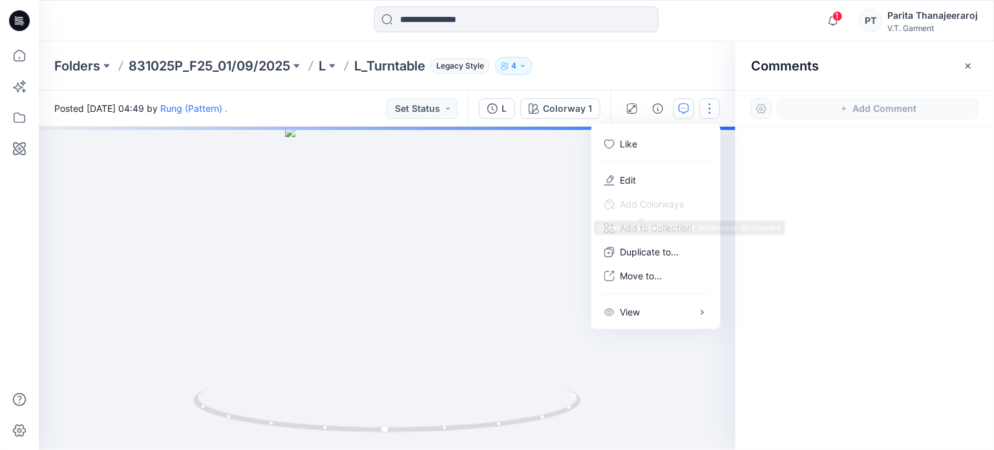
click at [535, 204] on div at bounding box center [387, 288] width 696 height 323
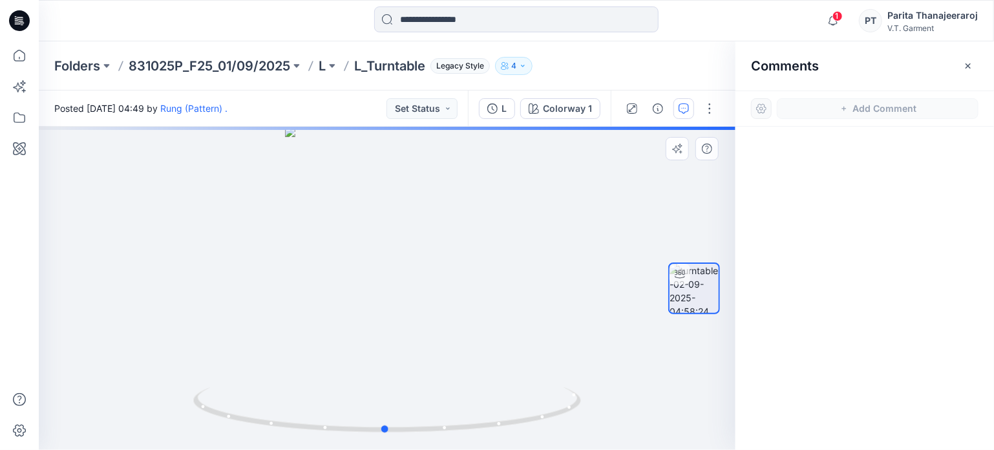
click at [401, 229] on div at bounding box center [387, 288] width 696 height 323
click at [972, 64] on icon "button" at bounding box center [968, 66] width 10 height 10
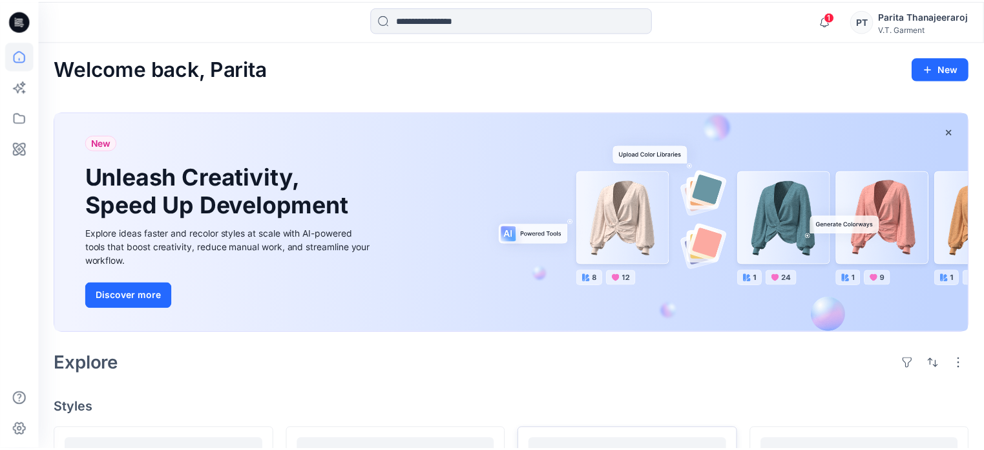
scroll to position [323, 0]
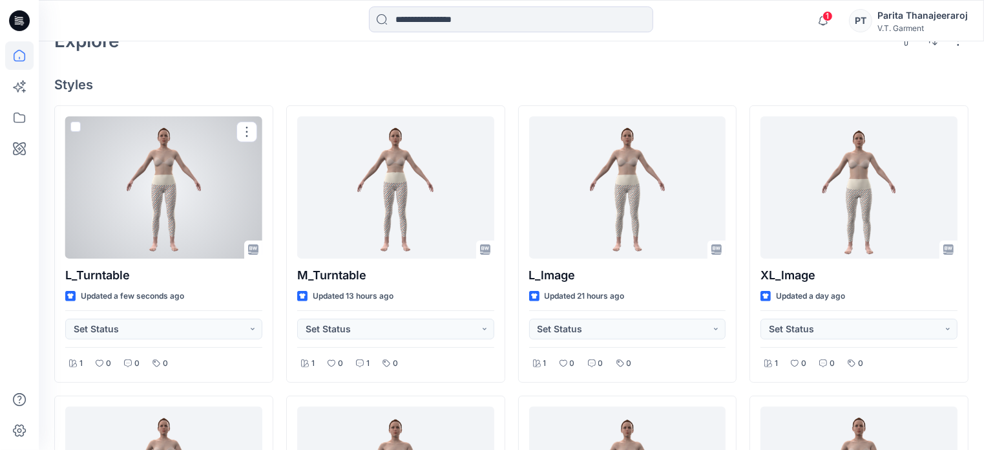
click at [150, 173] on div at bounding box center [163, 187] width 197 height 142
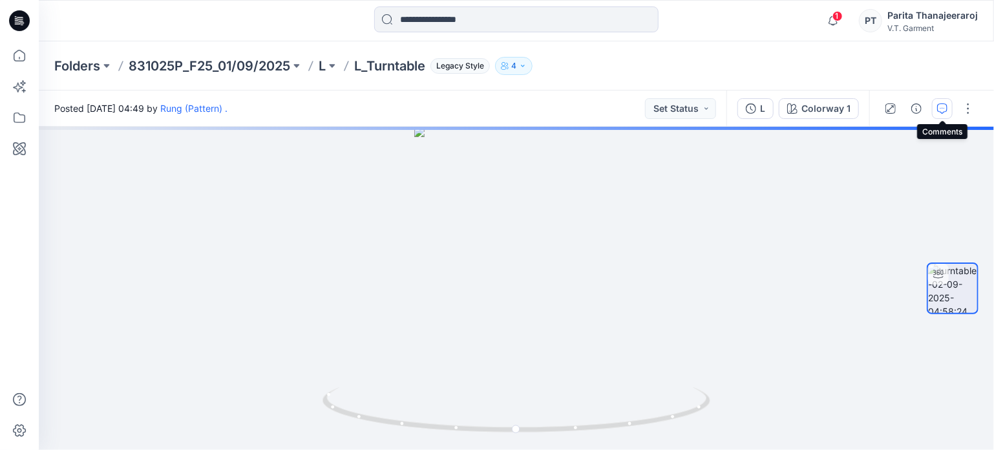
click at [948, 104] on button "button" at bounding box center [942, 108] width 21 height 21
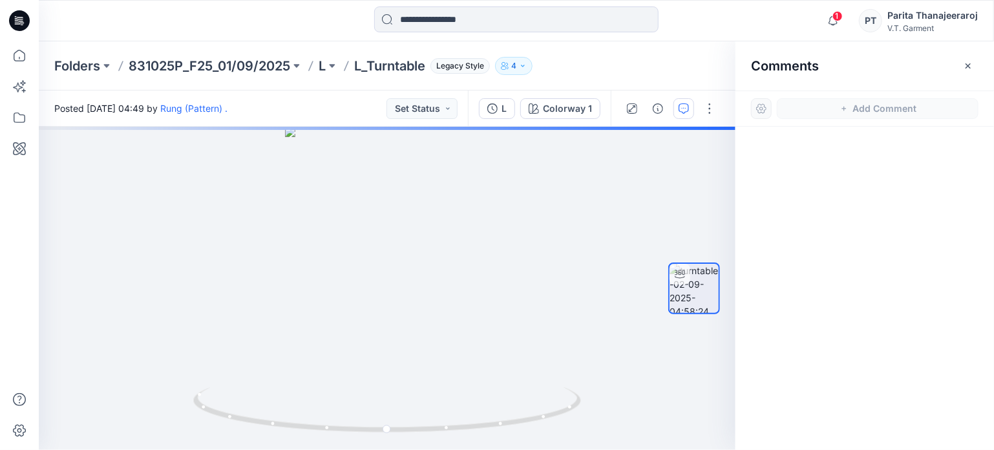
click at [758, 105] on div at bounding box center [761, 108] width 21 height 21
click at [974, 61] on button "button" at bounding box center [967, 66] width 21 height 21
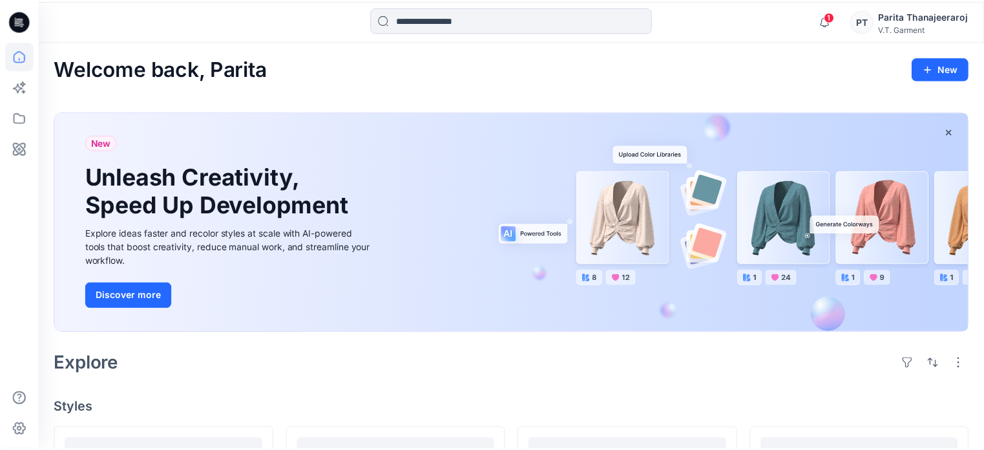
scroll to position [323, 0]
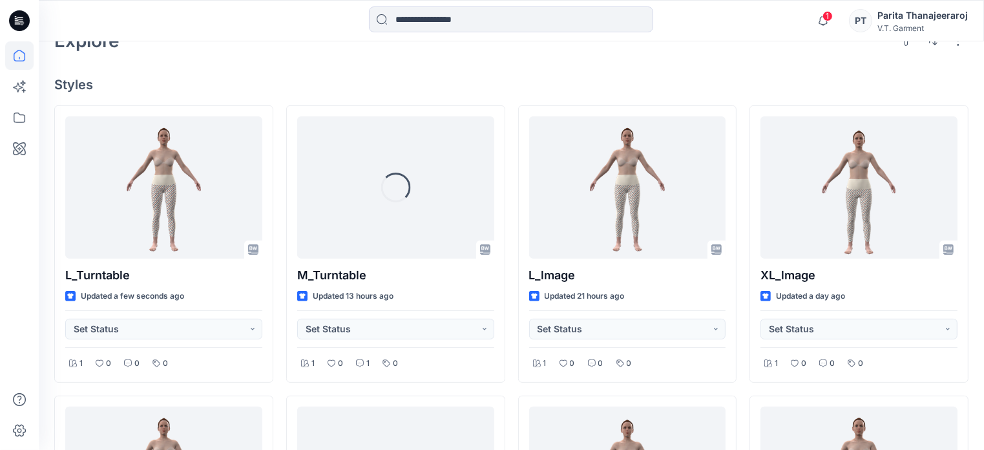
click at [904, 23] on div "Parita Thanajeeraroj" at bounding box center [922, 16] width 90 height 16
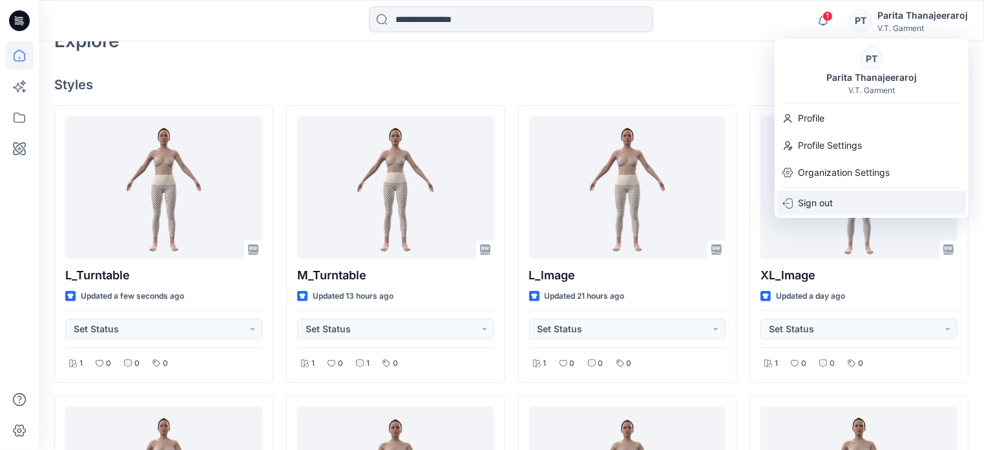
click at [829, 196] on p "Sign out" at bounding box center [815, 203] width 35 height 25
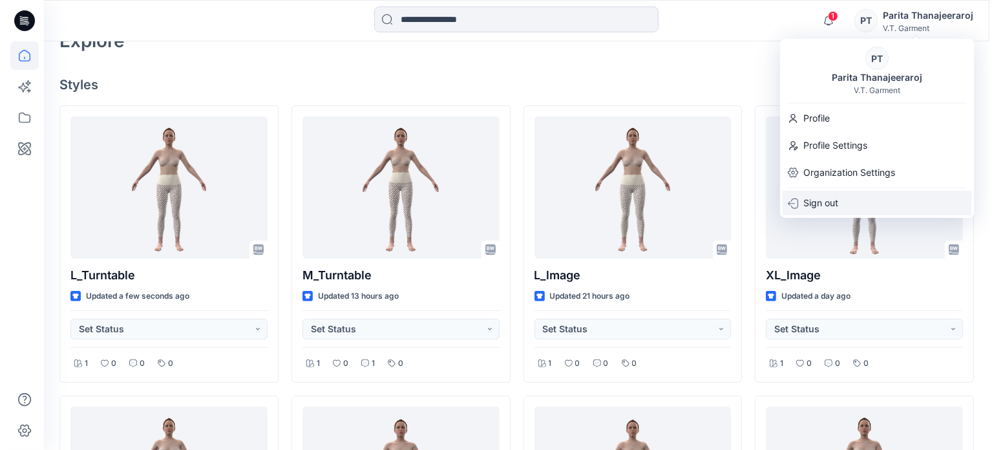
scroll to position [322, 0]
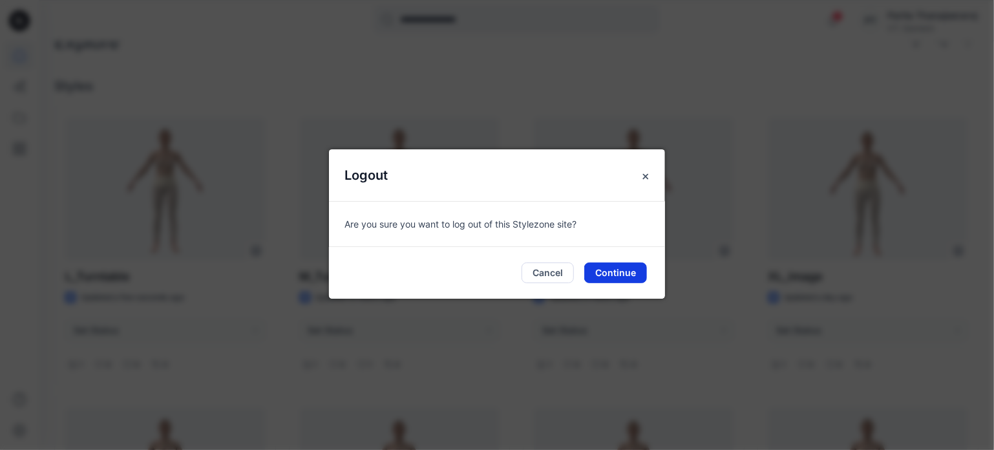
click at [621, 268] on button "Continue" at bounding box center [615, 272] width 63 height 21
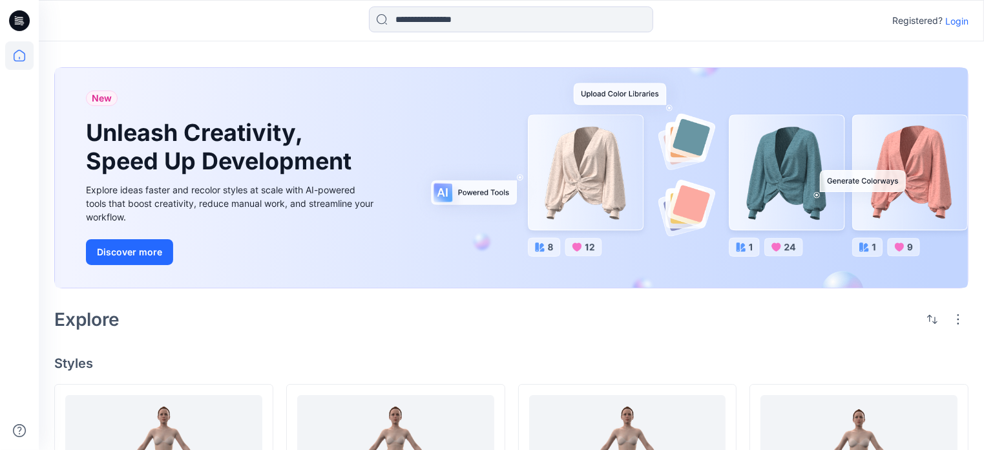
click at [962, 16] on p "Login" at bounding box center [956, 21] width 23 height 14
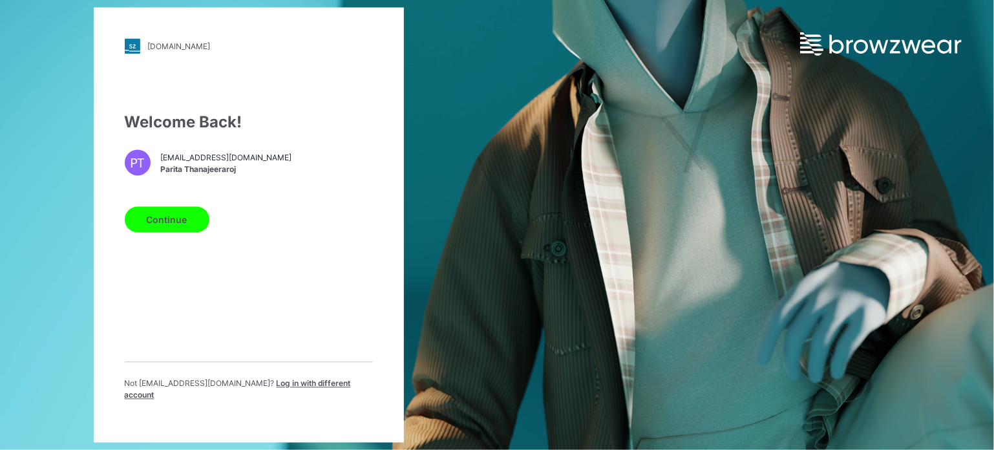
drag, startPoint x: 283, startPoint y: 376, endPoint x: 283, endPoint y: 384, distance: 8.4
click at [282, 376] on div "Not [EMAIL_ADDRESS][DOMAIN_NAME] ? Log in with different account" at bounding box center [249, 387] width 248 height 50
click at [282, 388] on span "Log in with different account" at bounding box center [238, 389] width 226 height 21
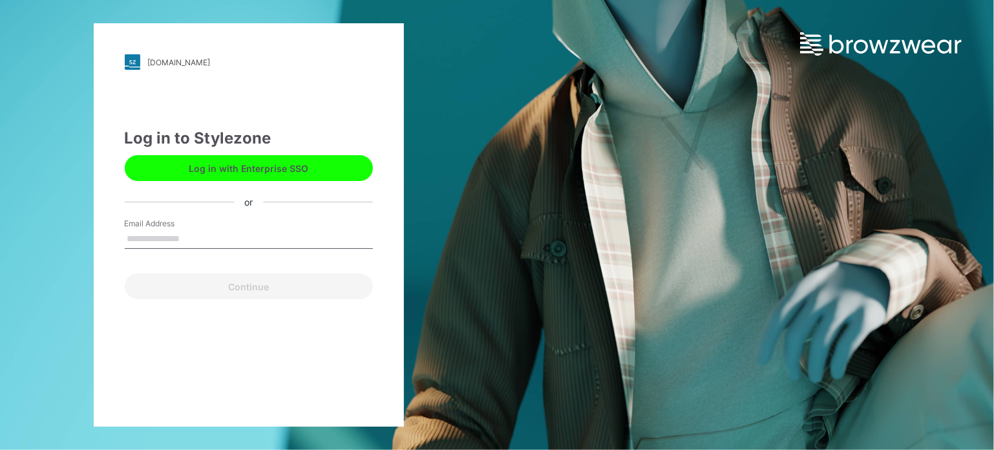
click at [165, 235] on input "Email Address" at bounding box center [249, 238] width 248 height 19
type input "**********"
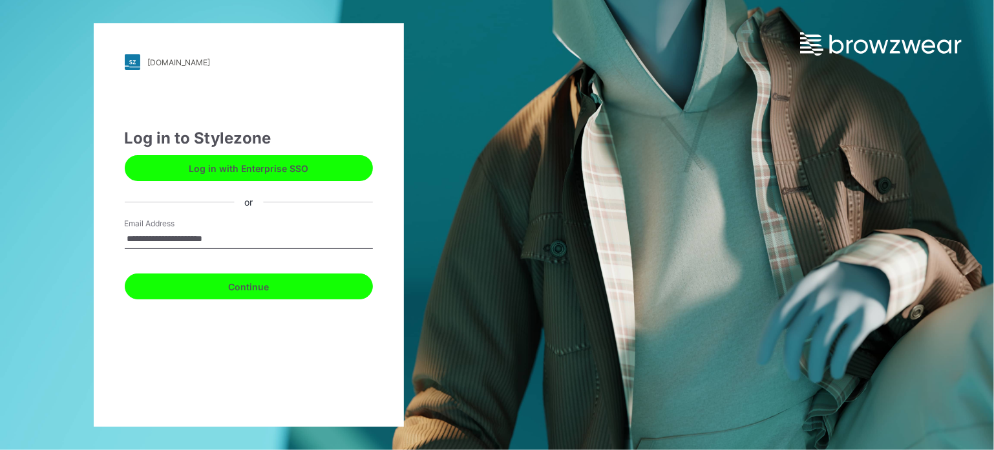
click at [239, 280] on button "Continue" at bounding box center [249, 286] width 248 height 26
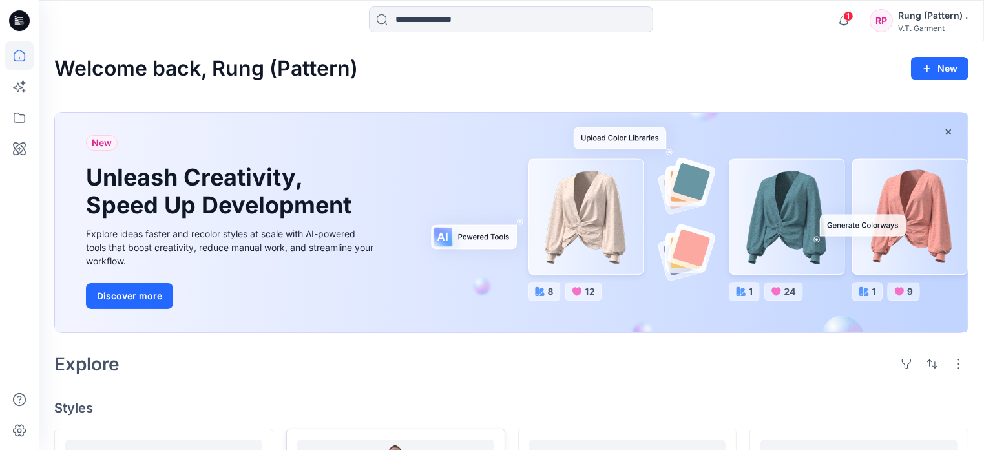
scroll to position [258, 0]
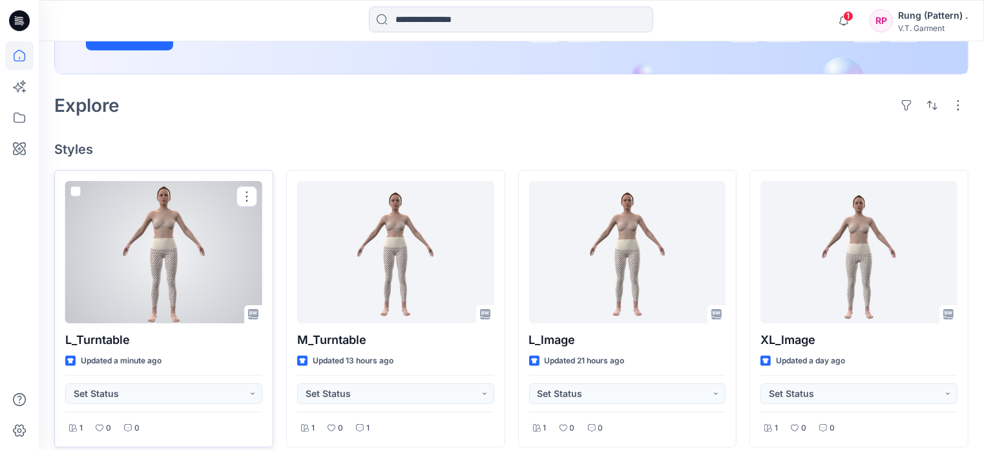
click at [189, 252] on div at bounding box center [163, 252] width 197 height 142
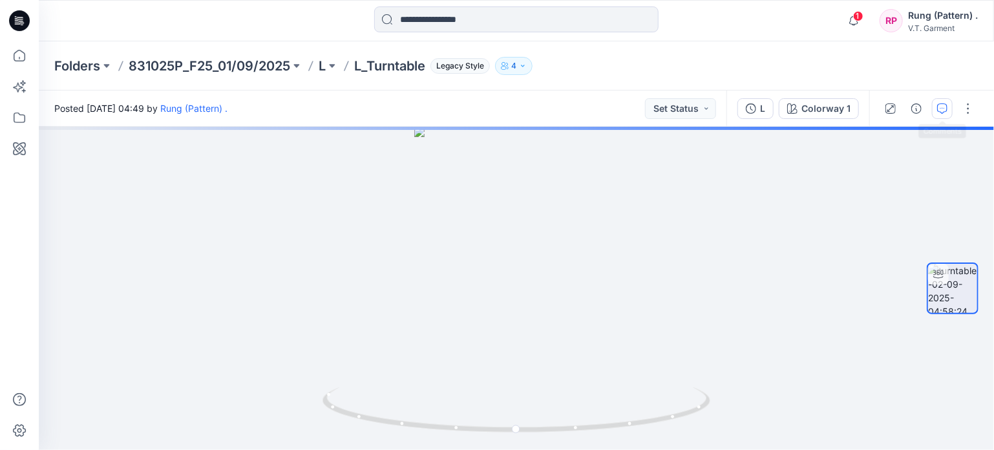
click at [941, 106] on icon "button" at bounding box center [942, 108] width 10 height 10
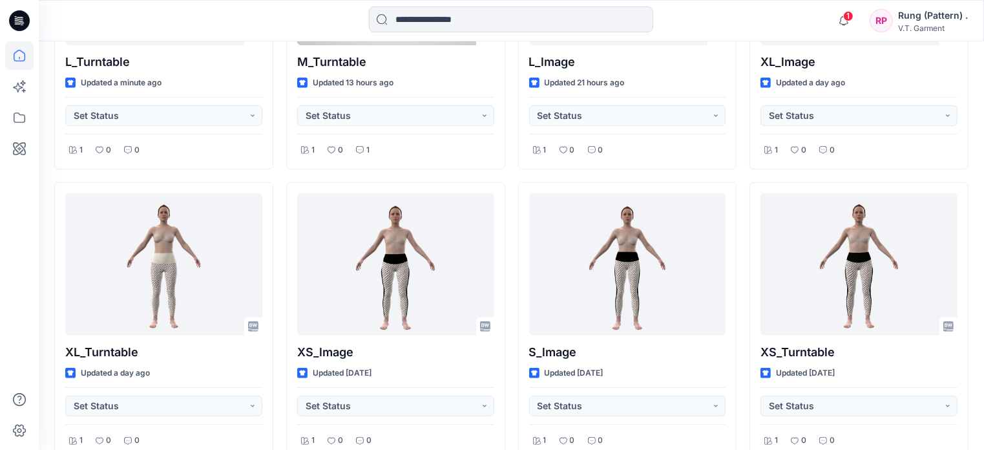
scroll to position [258, 0]
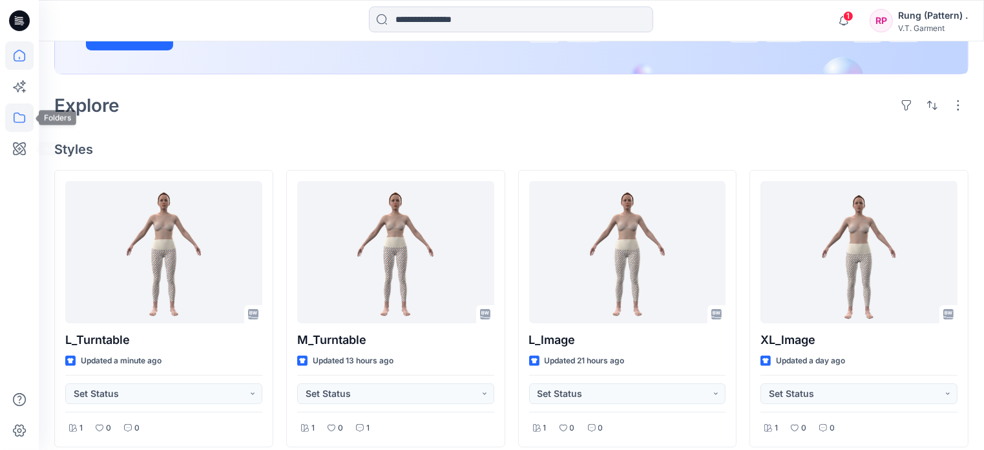
click at [28, 105] on icon at bounding box center [19, 117] width 28 height 28
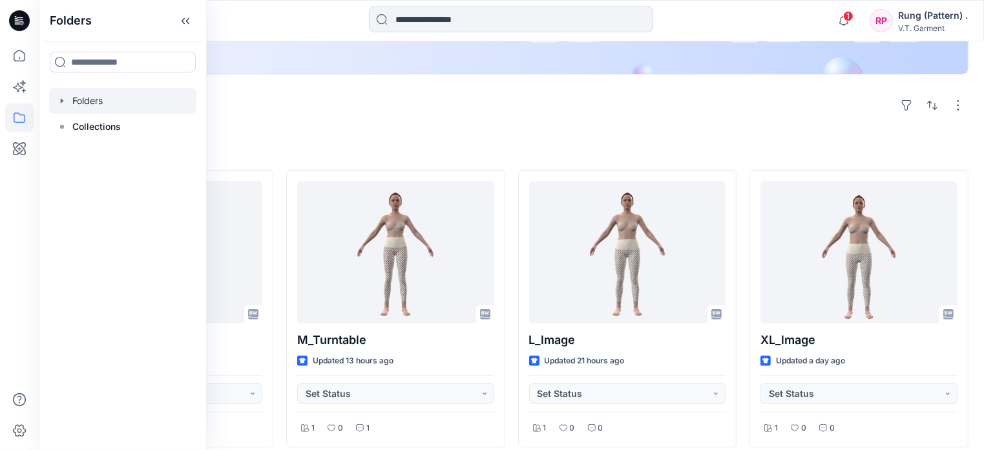
click at [88, 101] on div at bounding box center [122, 101] width 147 height 26
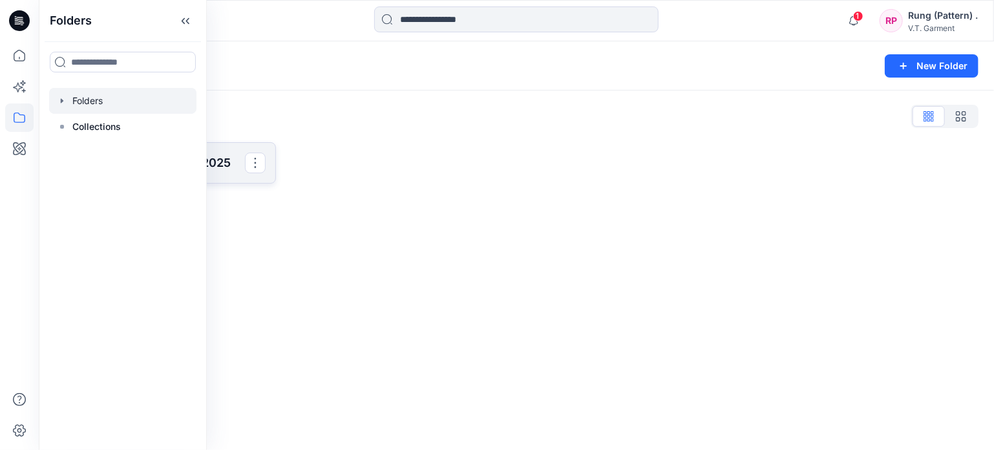
click at [244, 170] on p "831025P_F25_01/09/2025" at bounding box center [164, 163] width 162 height 18
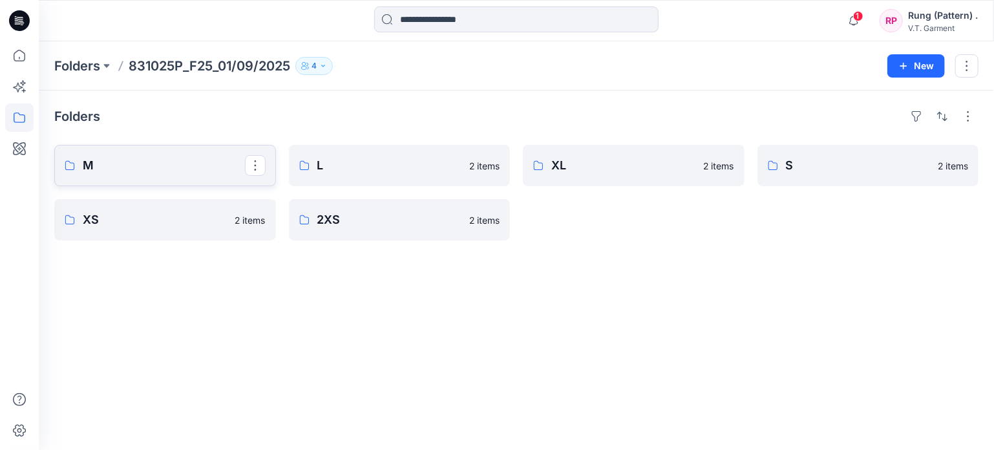
click at [184, 160] on p "M" at bounding box center [164, 165] width 162 height 18
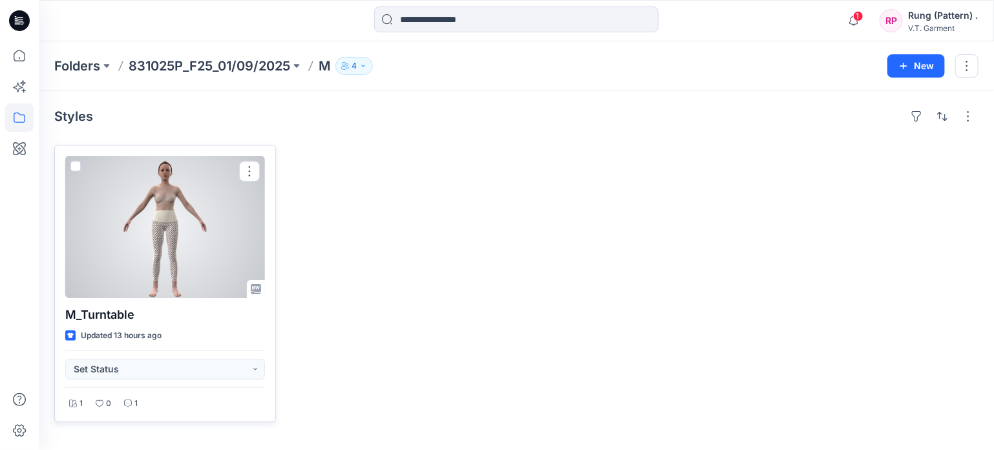
click at [178, 247] on div at bounding box center [165, 227] width 200 height 142
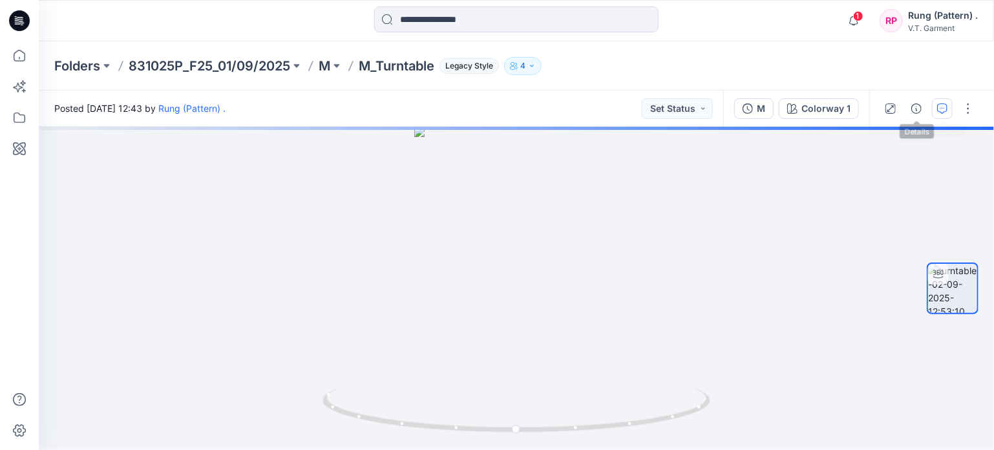
click at [942, 106] on icon "button" at bounding box center [942, 108] width 10 height 10
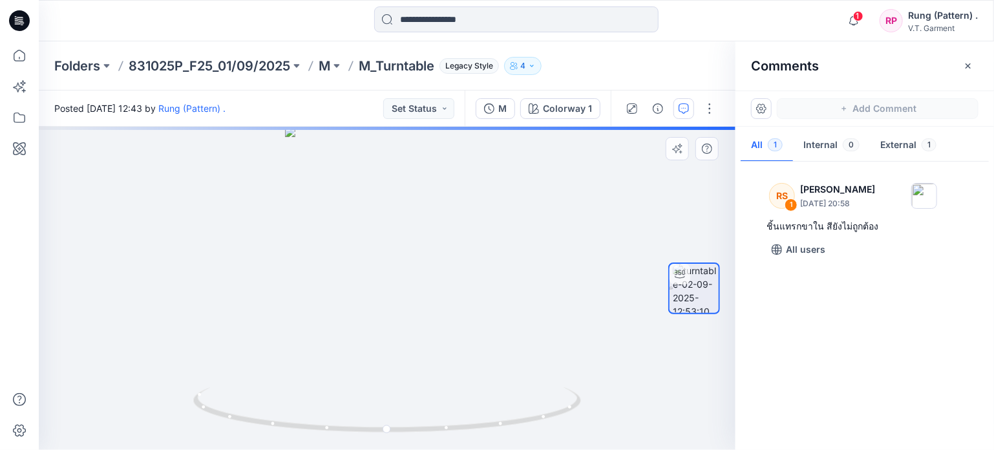
click at [140, 163] on div at bounding box center [387, 288] width 696 height 323
click at [972, 66] on icon "button" at bounding box center [968, 66] width 10 height 10
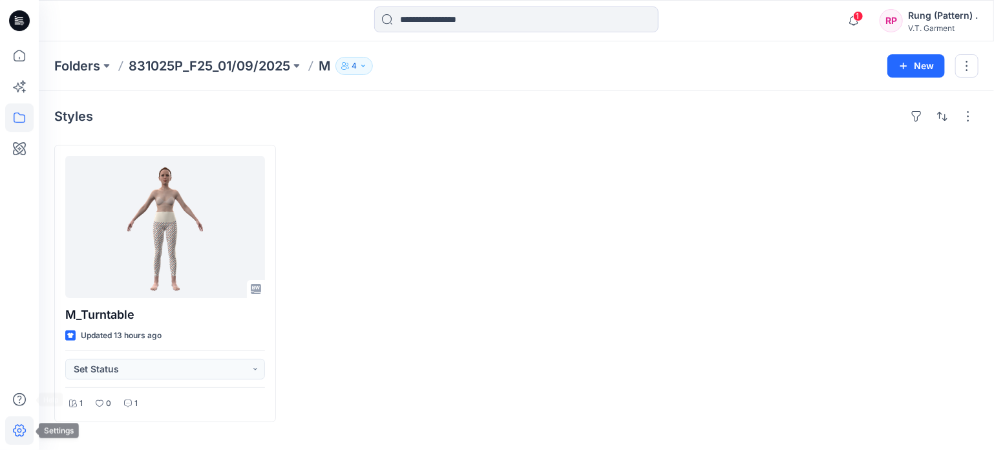
click at [21, 429] on icon at bounding box center [19, 430] width 5 height 5
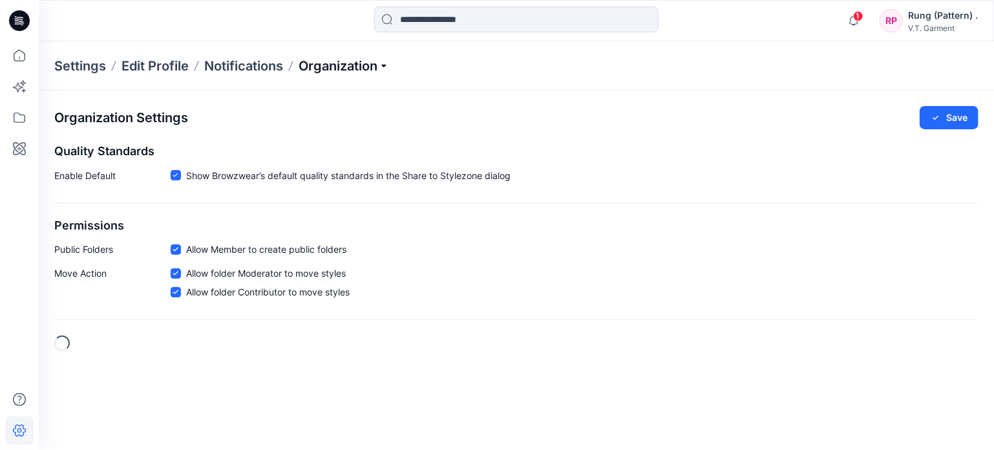
click at [349, 64] on p "Organization" at bounding box center [343, 66] width 90 height 18
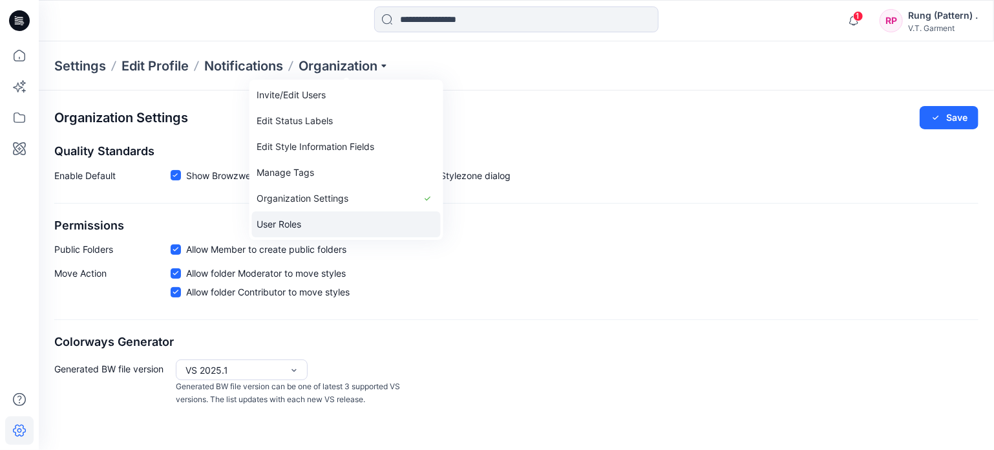
click at [292, 224] on link "User Roles" at bounding box center [346, 224] width 189 height 26
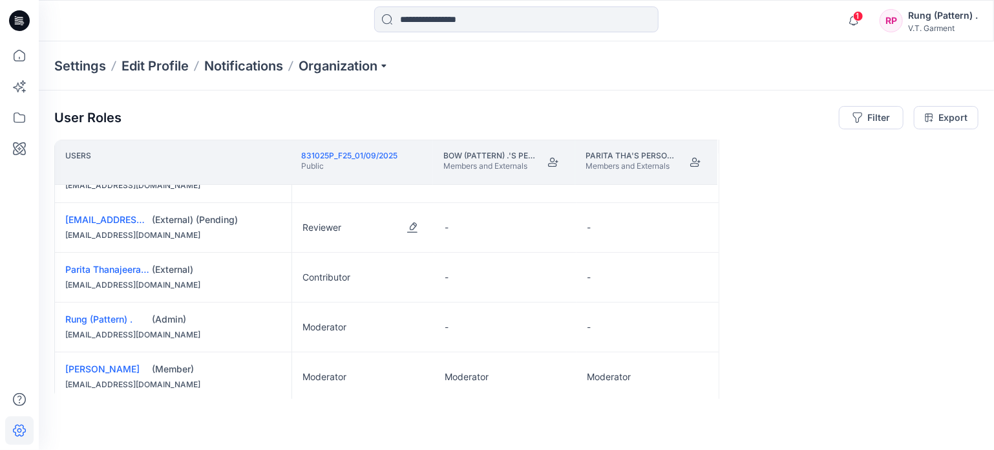
scroll to position [49, 0]
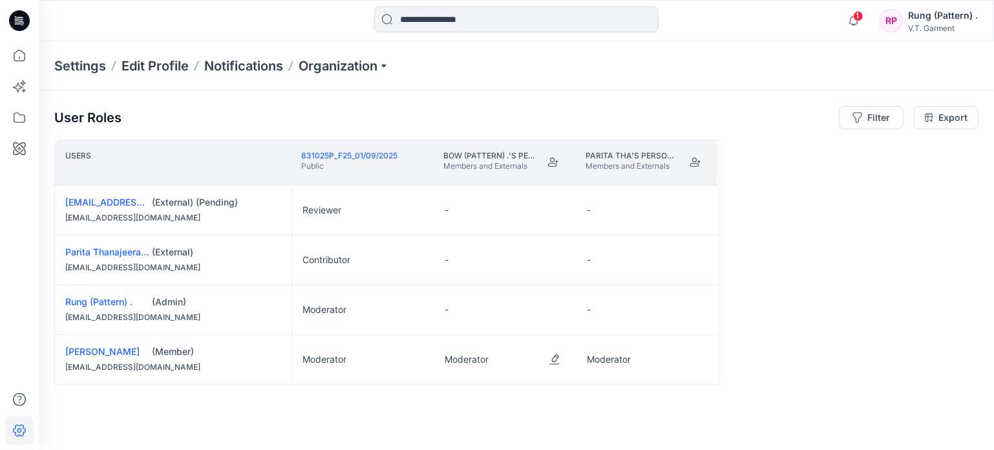
click at [463, 358] on p "Moderator" at bounding box center [466, 359] width 44 height 13
click at [550, 359] on button "Edit Role" at bounding box center [554, 359] width 23 height 23
drag, startPoint x: 481, startPoint y: 298, endPoint x: 576, endPoint y: 342, distance: 104.6
click at [481, 297] on button "Contributor" at bounding box center [494, 303] width 140 height 23
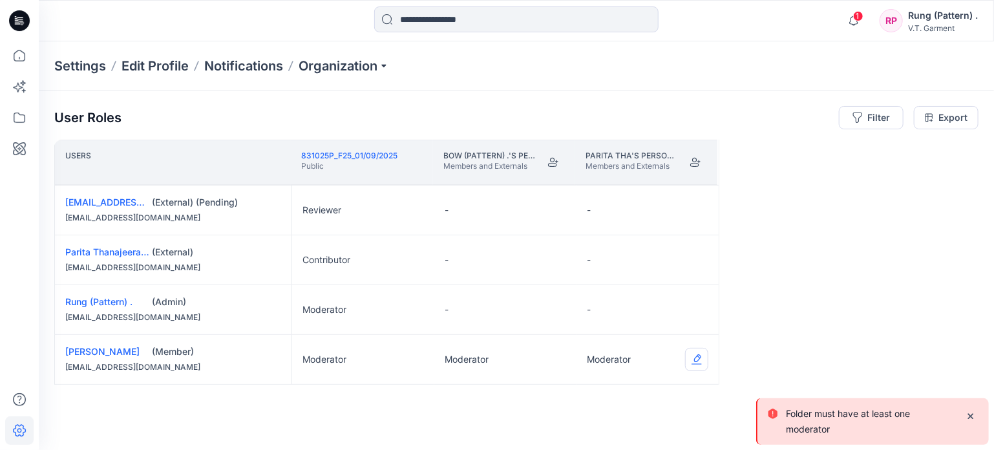
click at [706, 362] on button "Edit Role" at bounding box center [696, 359] width 23 height 23
click at [630, 273] on button "Reviewer" at bounding box center [636, 280] width 140 height 23
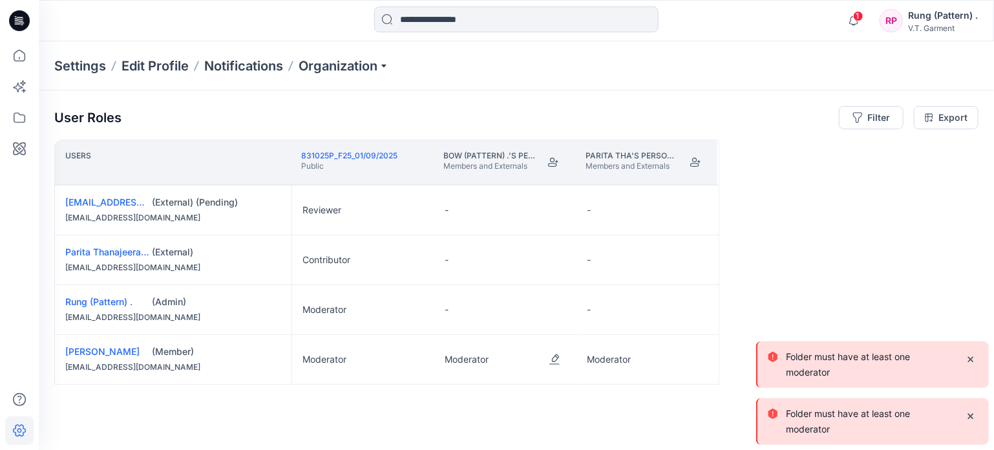
click at [470, 359] on p "Moderator" at bounding box center [466, 359] width 44 height 13
click at [556, 351] on button "Edit Role" at bounding box center [554, 359] width 23 height 23
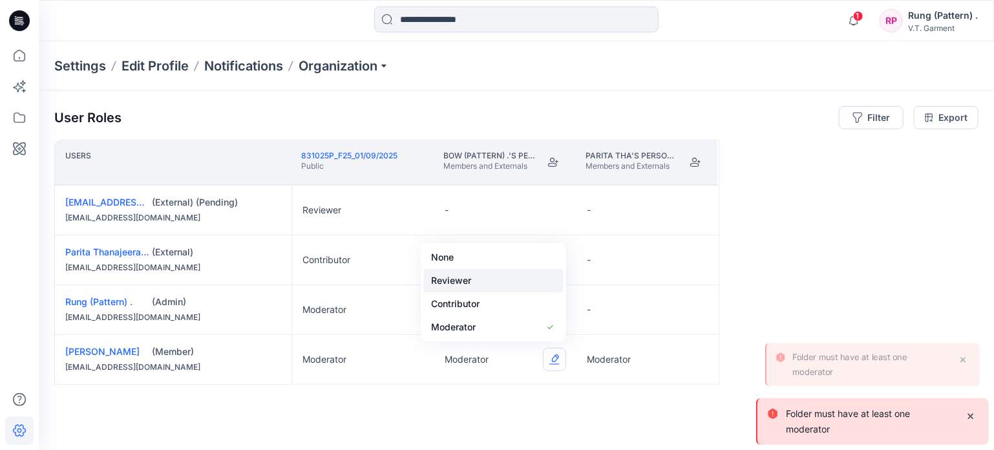
click at [496, 277] on button "Reviewer" at bounding box center [494, 280] width 140 height 23
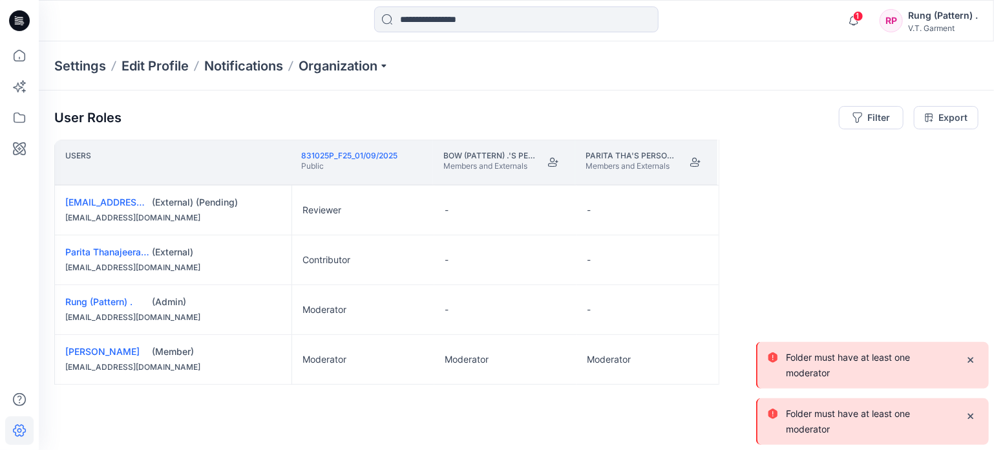
click at [541, 391] on div "Users 831025P_F25_01/09/2025 Public Bow (Pattern) .'s Personal Zone Members and…" at bounding box center [516, 269] width 924 height 259
click at [486, 167] on p "Members and Externals" at bounding box center [489, 166] width 93 height 10
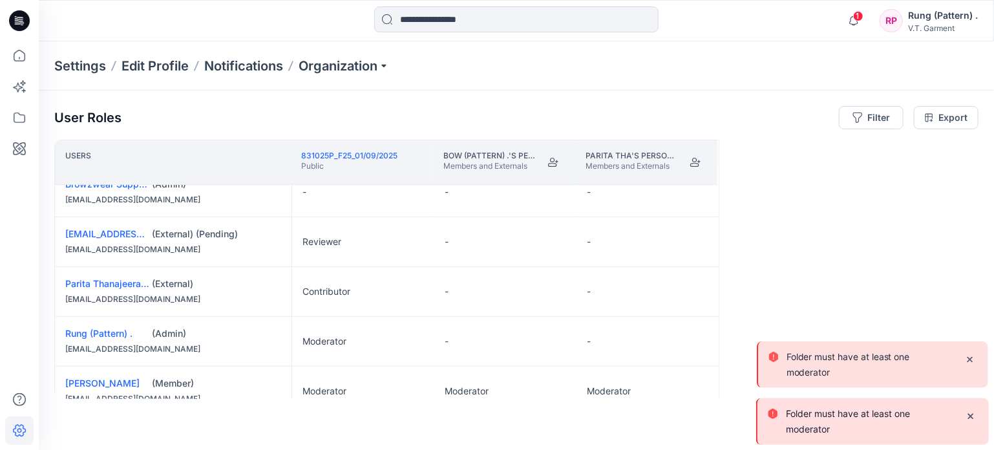
scroll to position [0, 0]
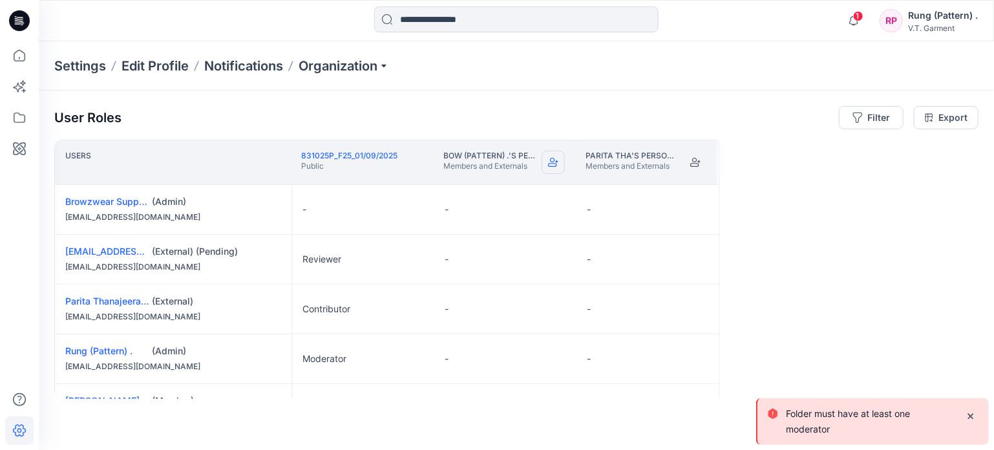
click at [551, 162] on icon "Join" at bounding box center [553, 162] width 10 height 10
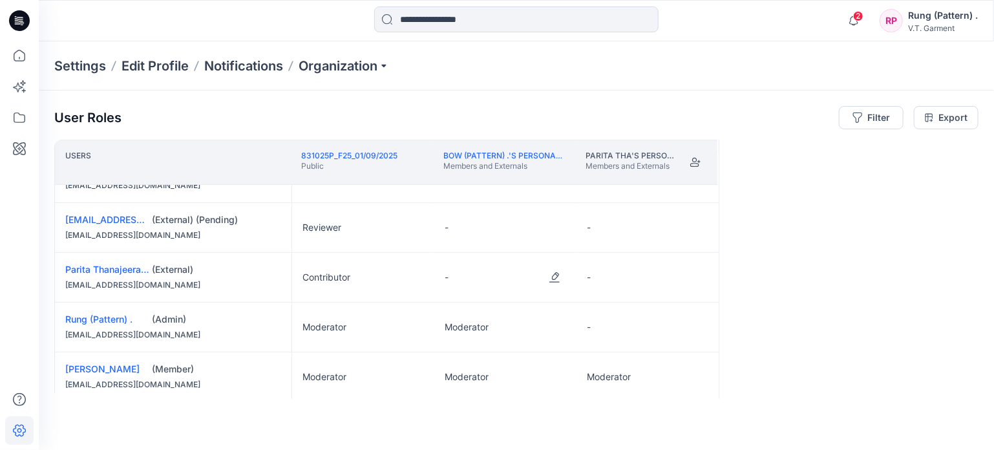
scroll to position [49, 0]
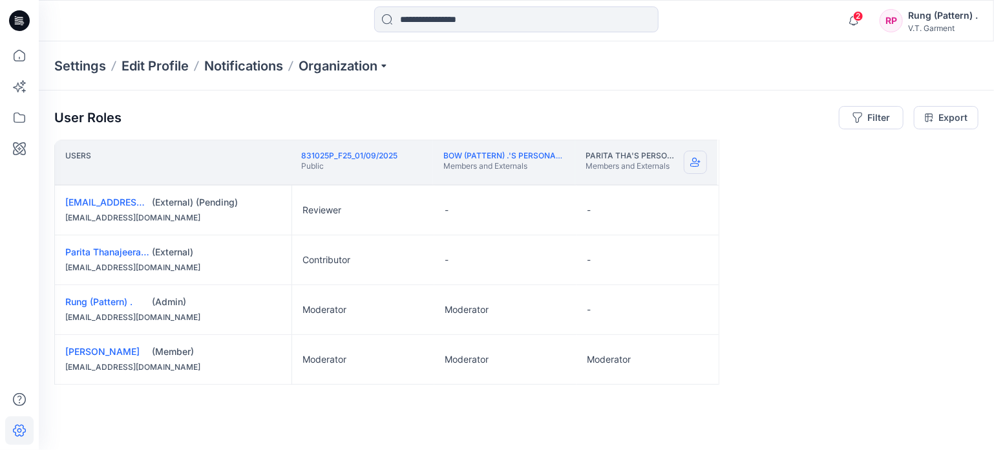
click at [697, 160] on icon "Join" at bounding box center [695, 162] width 10 height 10
click at [924, 19] on div "Rung (Pattern) ." at bounding box center [943, 16] width 70 height 16
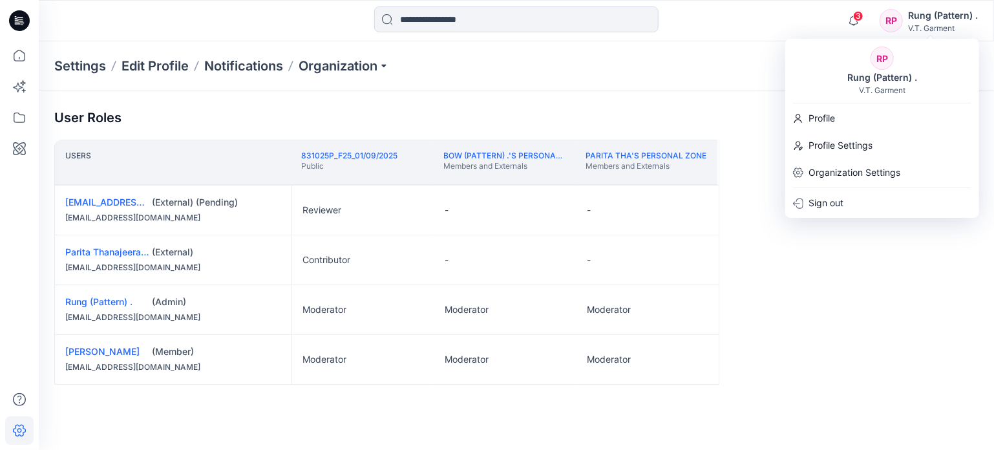
click at [813, 216] on div "RP Rung (Pattern) . V.T. Garment Profile Profile Settings Organization Settings…" at bounding box center [882, 128] width 194 height 179
click at [813, 209] on p "Sign out" at bounding box center [825, 203] width 35 height 25
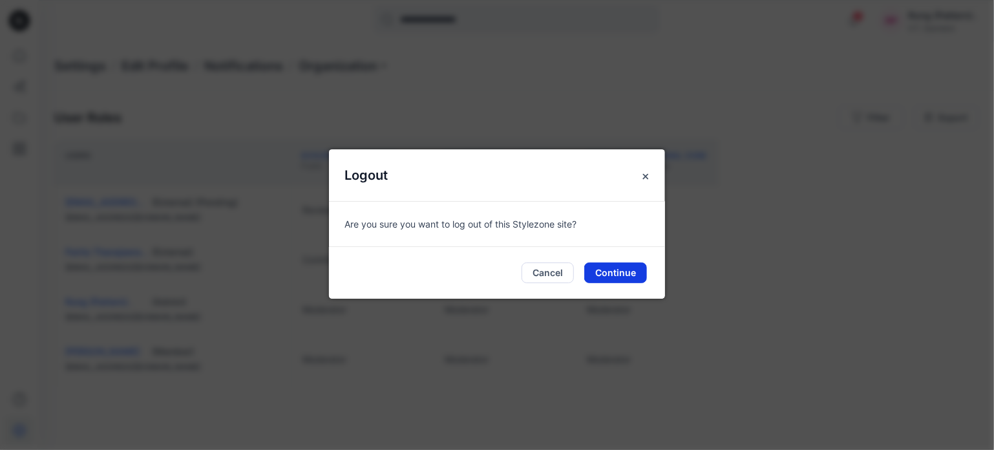
click at [614, 271] on button "Continue" at bounding box center [615, 272] width 63 height 21
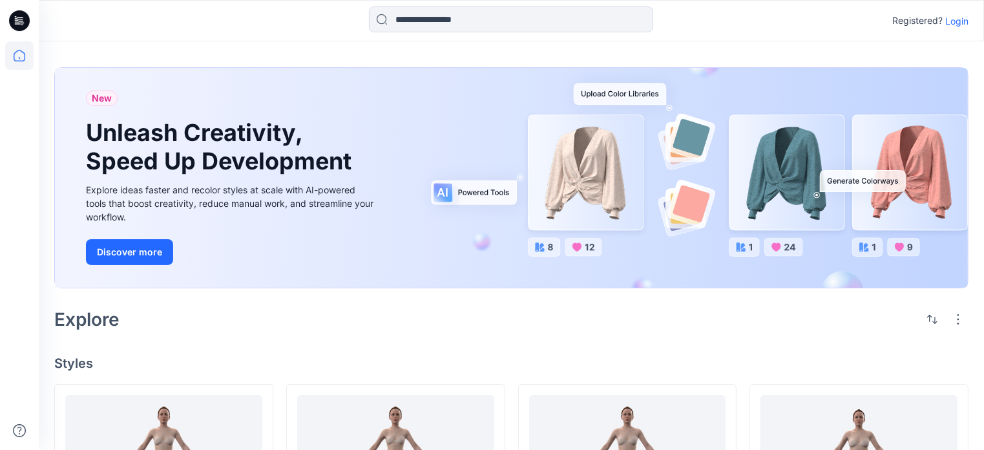
click at [972, 18] on div "Registered? Login" at bounding box center [511, 20] width 945 height 28
click at [966, 22] on p "Login" at bounding box center [956, 21] width 23 height 14
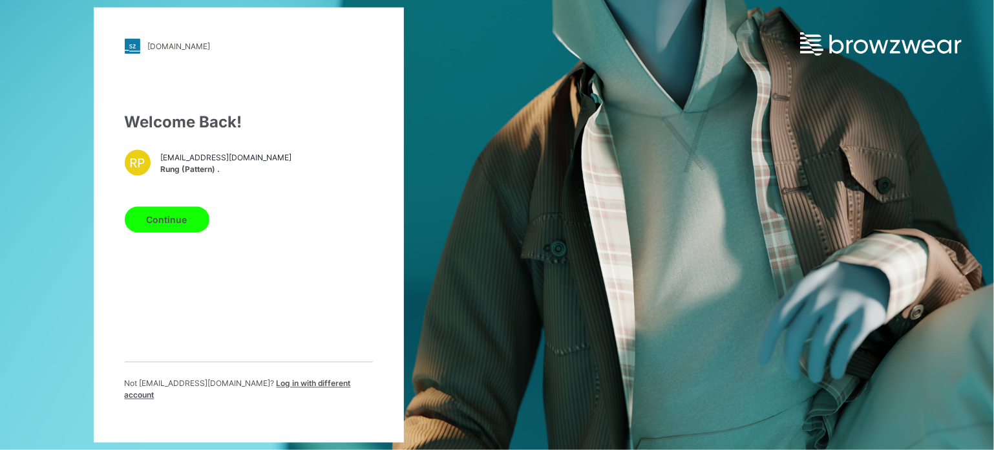
click at [293, 382] on div "Not [EMAIL_ADDRESS][DOMAIN_NAME] ? Log in with different account" at bounding box center [249, 387] width 248 height 50
click at [289, 392] on span "Log in with different account" at bounding box center [238, 389] width 226 height 21
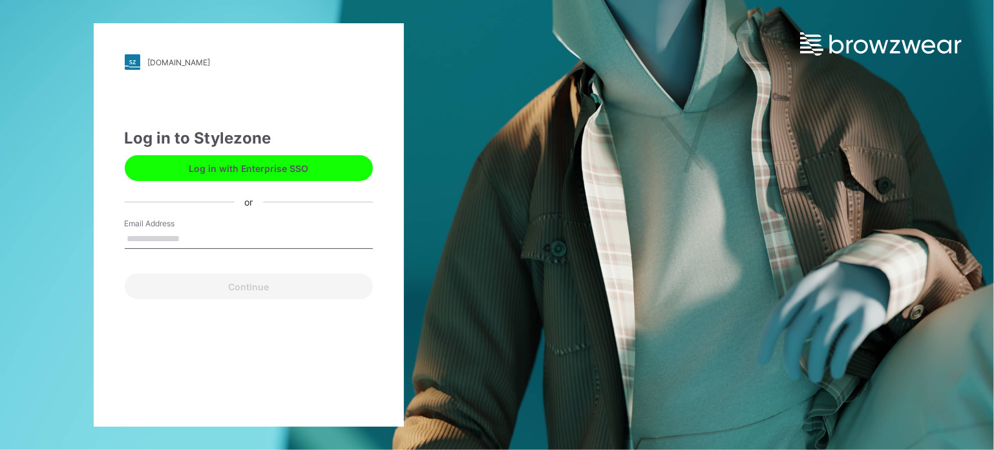
drag, startPoint x: 181, startPoint y: 223, endPoint x: 180, endPoint y: 232, distance: 9.1
click at [180, 224] on label "Email Address" at bounding box center [170, 224] width 90 height 12
click at [180, 229] on input "Email Address" at bounding box center [249, 238] width 248 height 19
click at [180, 232] on input "Email Address" at bounding box center [249, 238] width 248 height 19
type input "**********"
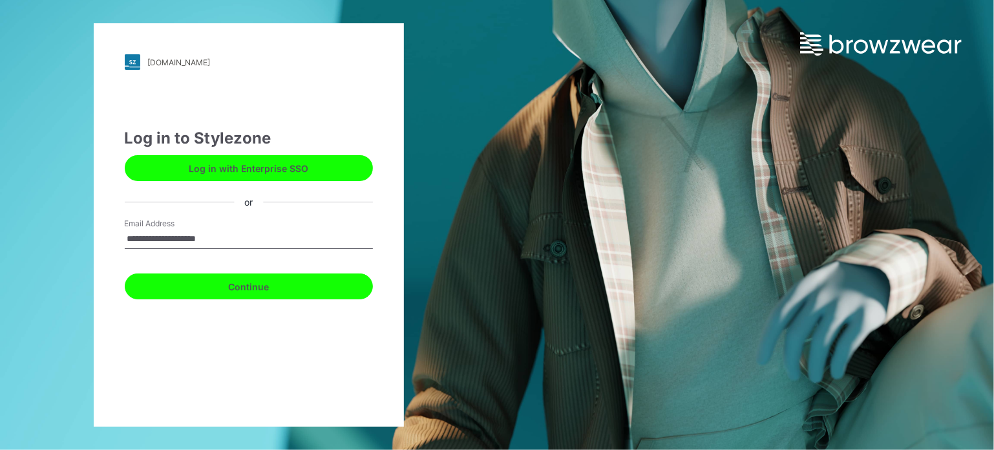
click at [233, 286] on button "Continue" at bounding box center [249, 286] width 248 height 26
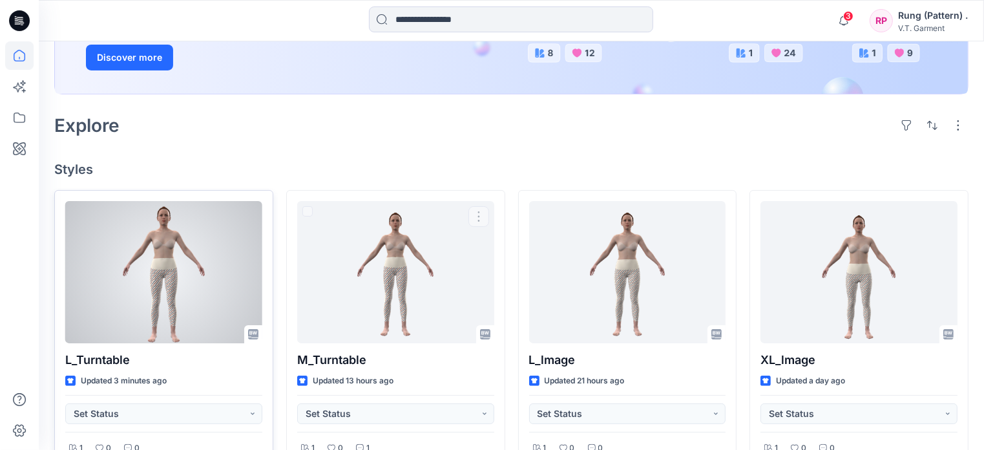
scroll to position [258, 0]
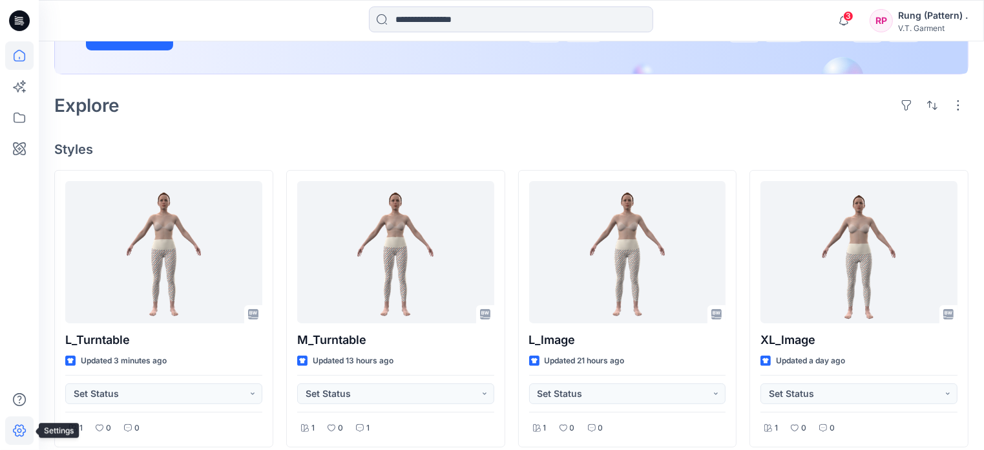
click at [16, 431] on icon at bounding box center [19, 430] width 28 height 28
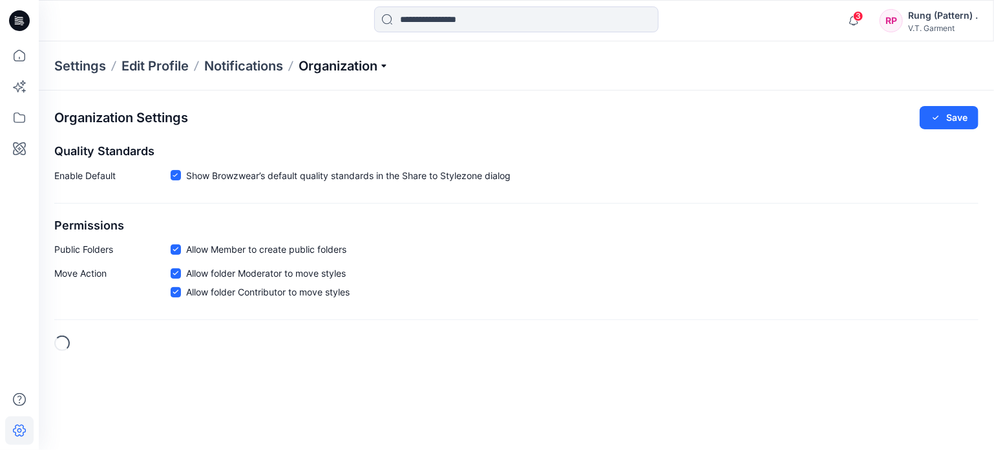
click at [361, 63] on p "Organization" at bounding box center [343, 66] width 90 height 18
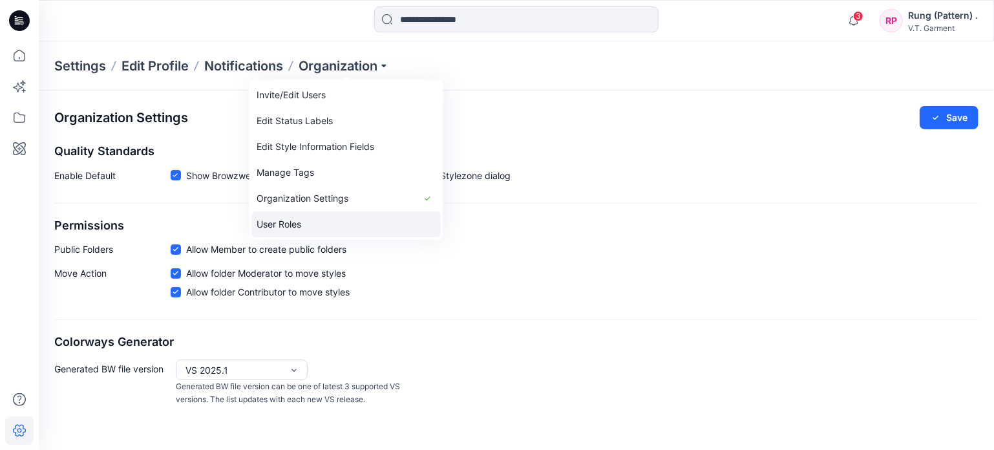
click at [311, 219] on link "User Roles" at bounding box center [346, 224] width 189 height 26
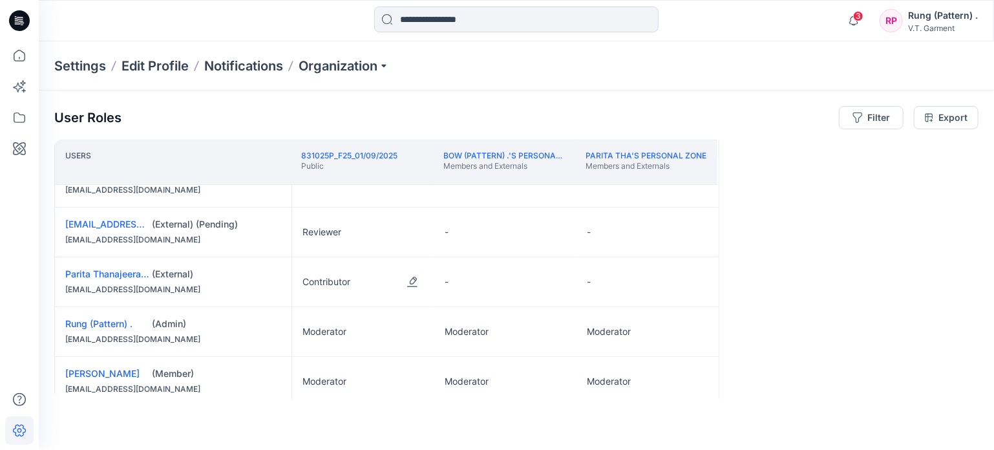
scroll to position [49, 0]
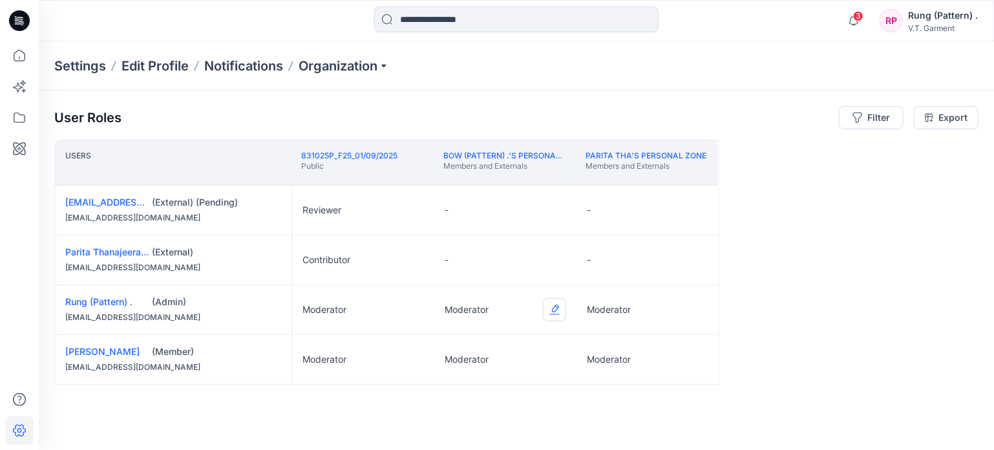
click at [559, 303] on button "Edit Role" at bounding box center [554, 309] width 23 height 23
click at [556, 309] on button "Edit Role" at bounding box center [554, 309] width 23 height 23
click at [494, 339] on button "None" at bounding box center [494, 339] width 140 height 23
click at [693, 302] on button "Edit Role" at bounding box center [696, 309] width 23 height 23
drag, startPoint x: 653, startPoint y: 331, endPoint x: 654, endPoint y: 341, distance: 9.7
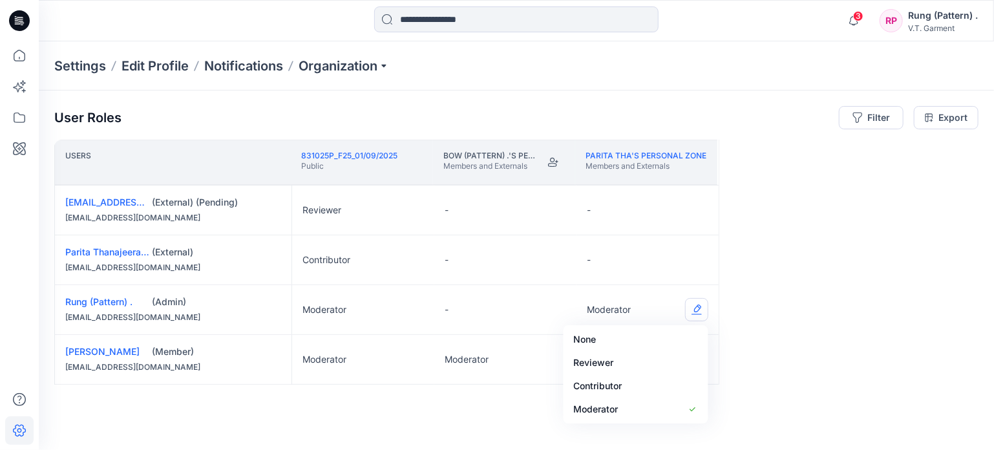
click at [653, 332] on button "None" at bounding box center [636, 339] width 140 height 23
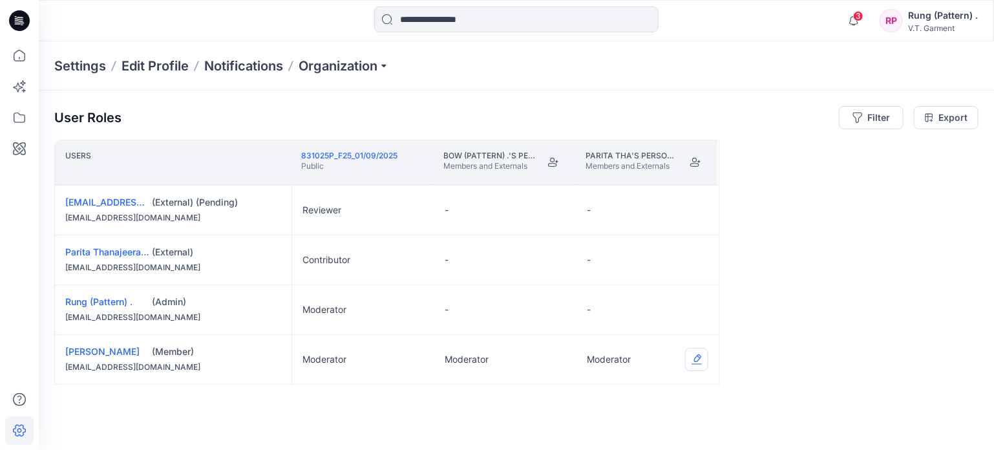
click at [695, 361] on button "Edit Role" at bounding box center [696, 359] width 23 height 23
click at [625, 265] on button "None" at bounding box center [636, 257] width 140 height 23
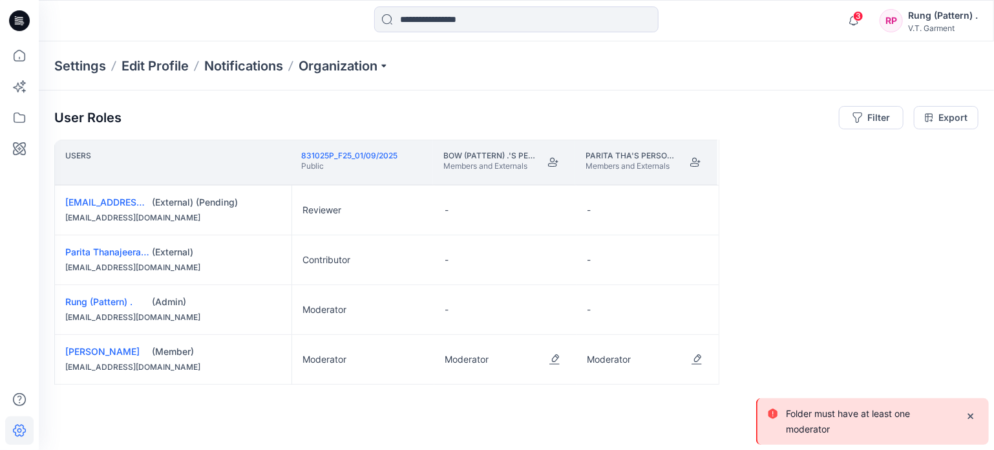
click at [541, 360] on div "Moderator" at bounding box center [505, 359] width 142 height 49
click at [550, 355] on button "Edit Role" at bounding box center [554, 359] width 23 height 23
click at [528, 248] on button "None" at bounding box center [494, 257] width 140 height 23
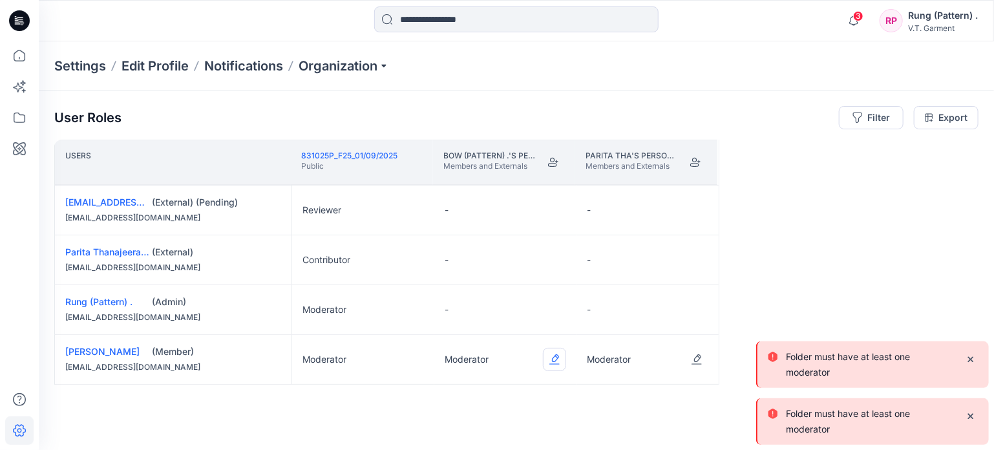
click at [550, 356] on button "Edit Role" at bounding box center [554, 359] width 23 height 23
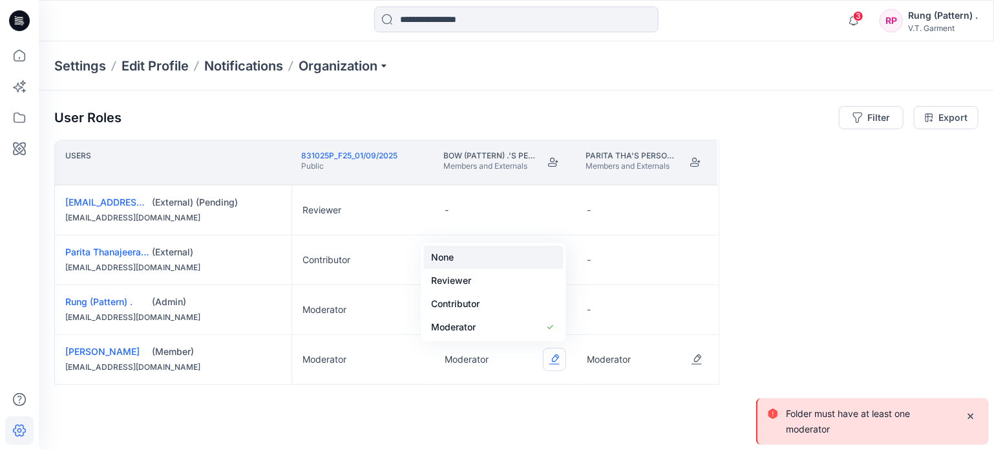
click at [510, 256] on button "None" at bounding box center [494, 257] width 140 height 23
click at [691, 360] on button "Edit Role" at bounding box center [696, 359] width 23 height 23
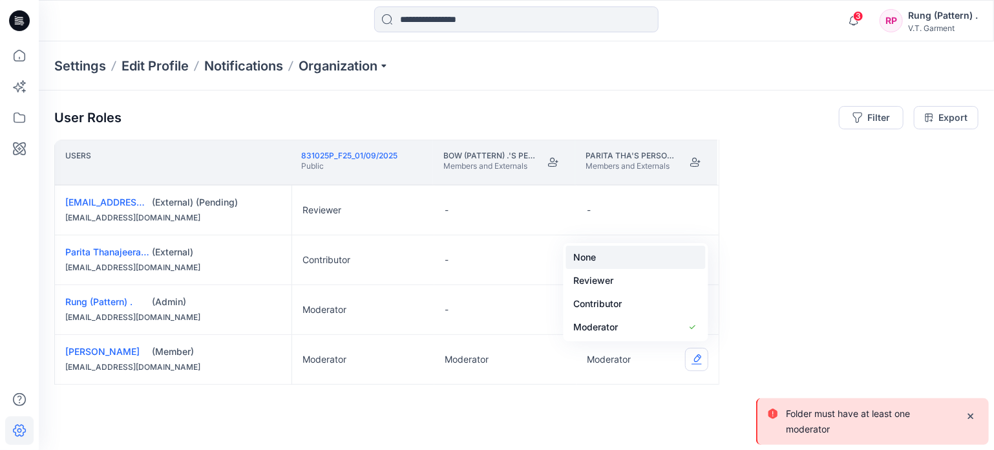
click at [617, 258] on button "None" at bounding box center [636, 257] width 140 height 23
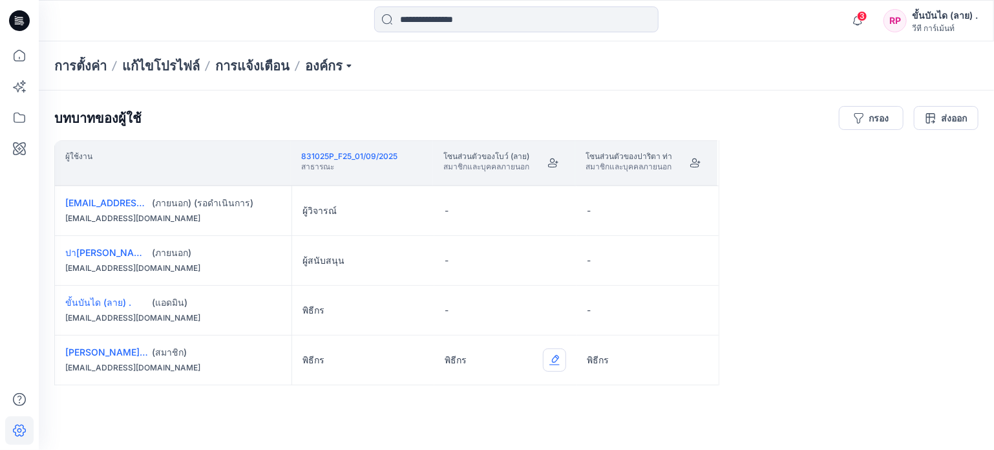
click at [554, 363] on button "Edit Role" at bounding box center [554, 359] width 23 height 23
click at [489, 285] on button "ผู้วิจารณ์" at bounding box center [494, 280] width 140 height 23
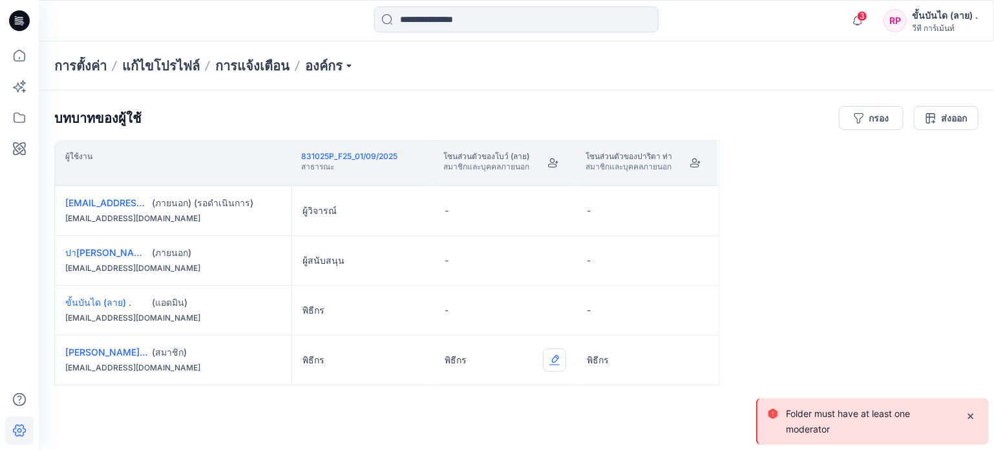
click at [550, 357] on button "แก้ไขบทบาท" at bounding box center [554, 359] width 23 height 23
click at [452, 249] on button "ไม่มี" at bounding box center [494, 257] width 140 height 23
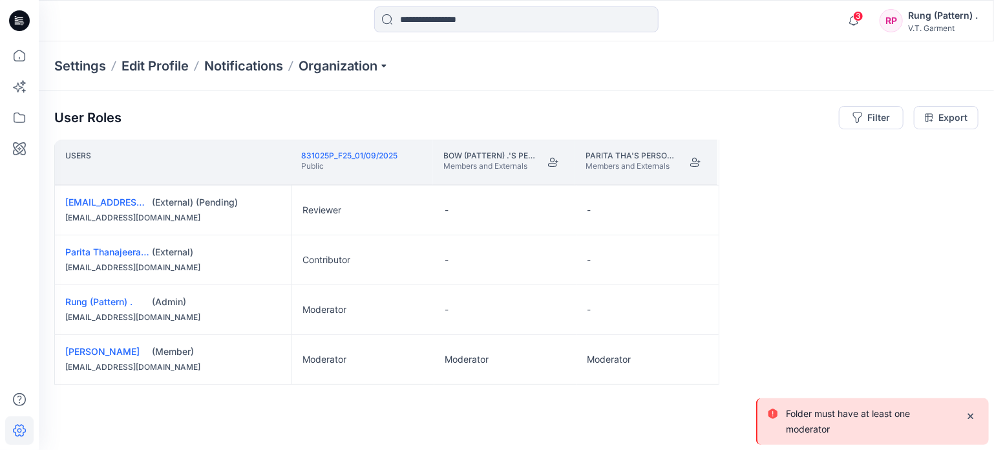
click at [839, 202] on div "Users 831025P_F25_01/09/2025 Public Bow (Pattern) .'s Personal Zone Members and…" at bounding box center [516, 269] width 924 height 259
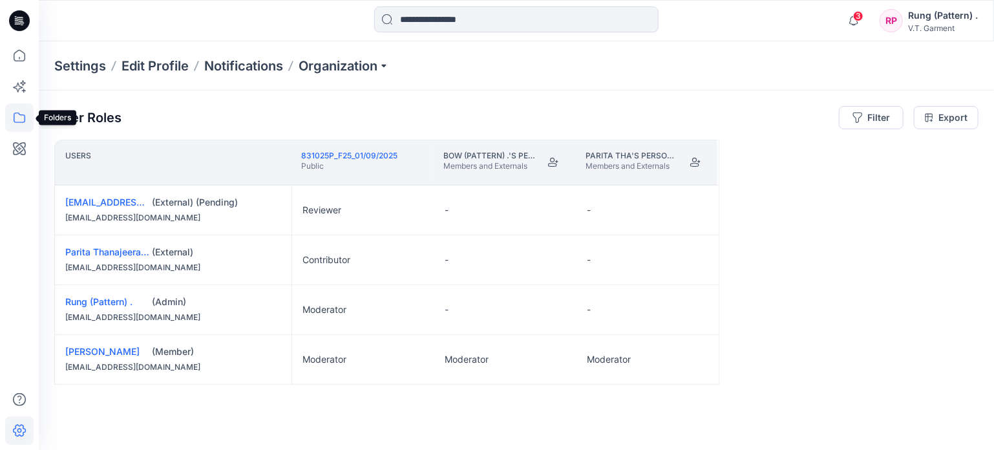
click at [26, 116] on icon at bounding box center [19, 117] width 28 height 28
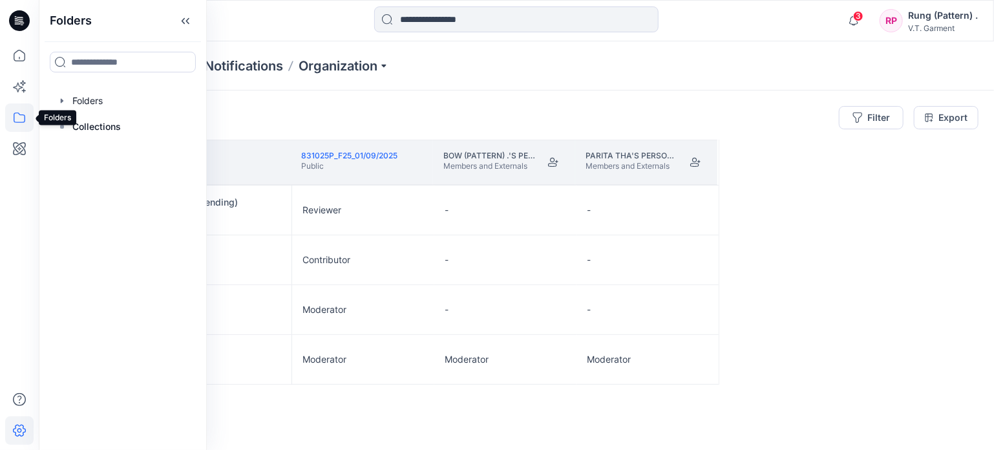
click at [18, 124] on icon at bounding box center [19, 117] width 28 height 28
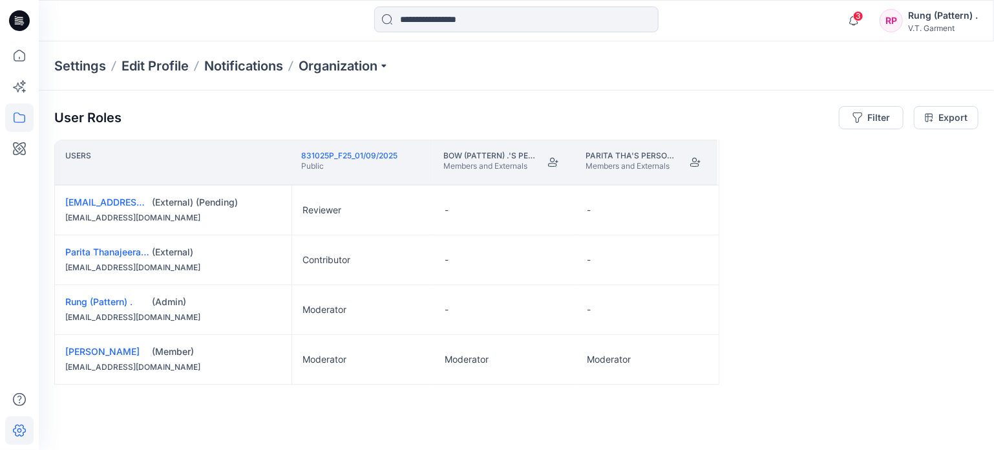
click at [18, 119] on icon at bounding box center [19, 117] width 28 height 28
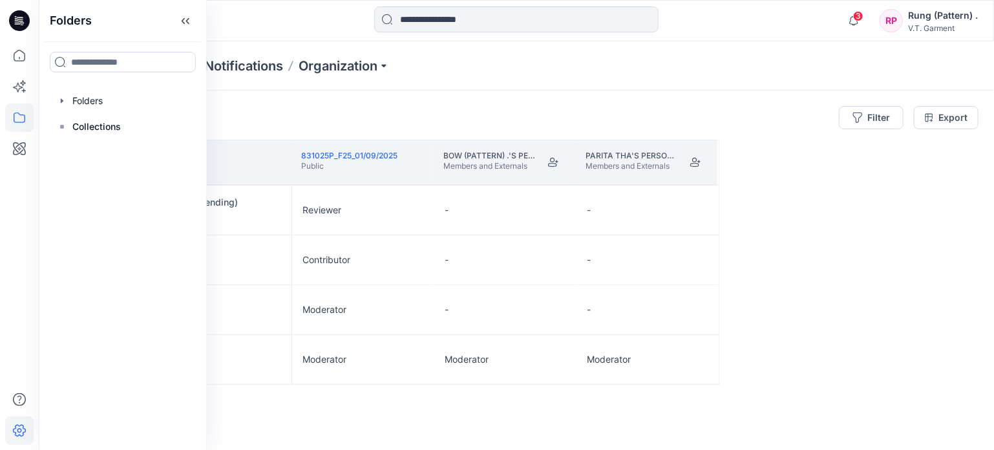
click at [18, 119] on icon at bounding box center [19, 117] width 28 height 28
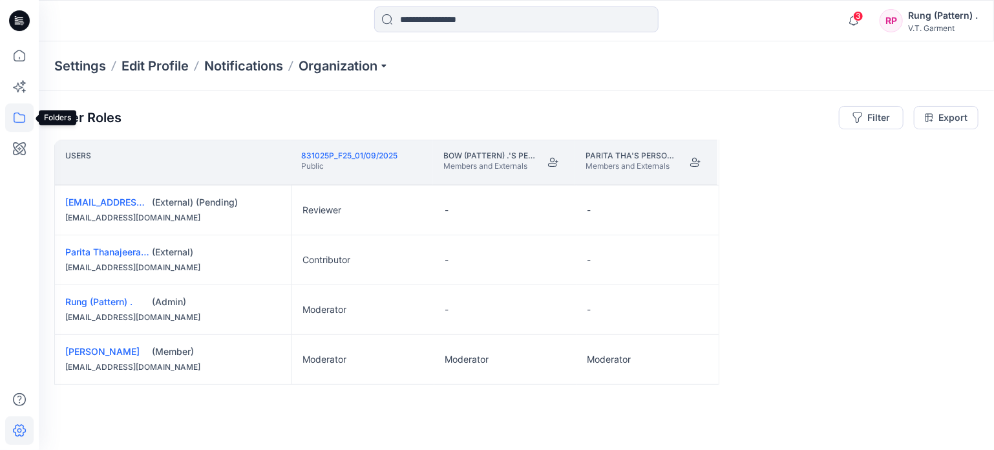
click at [23, 124] on icon at bounding box center [19, 117] width 28 height 28
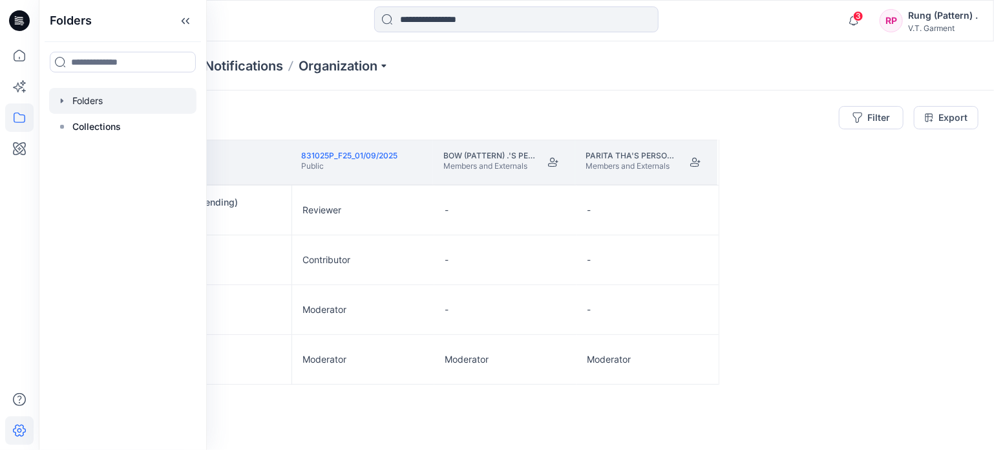
click at [81, 109] on div at bounding box center [122, 101] width 147 height 26
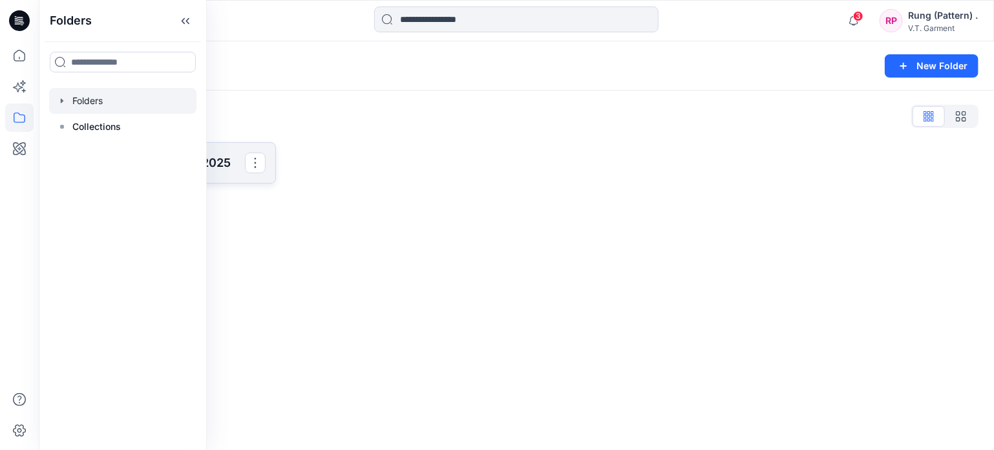
click at [233, 162] on p "831025P_F25_01/09/2025" at bounding box center [164, 163] width 162 height 18
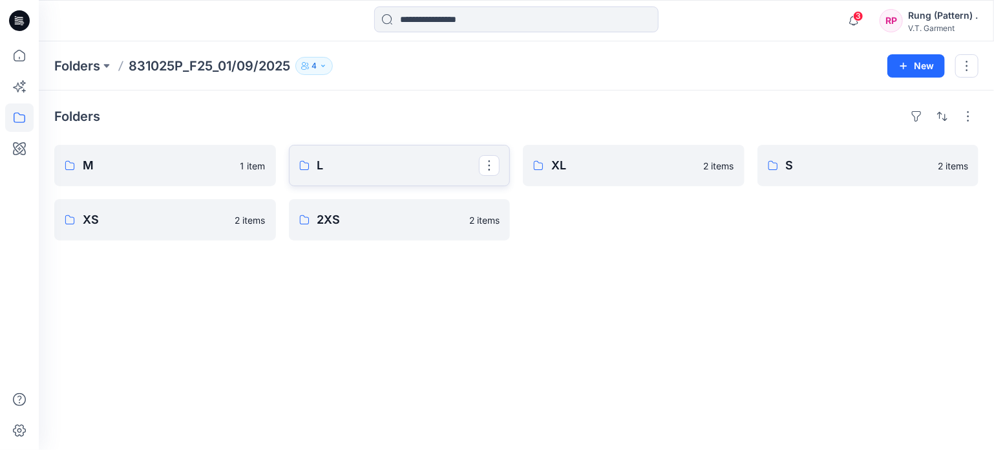
click at [403, 160] on p "L" at bounding box center [398, 165] width 162 height 18
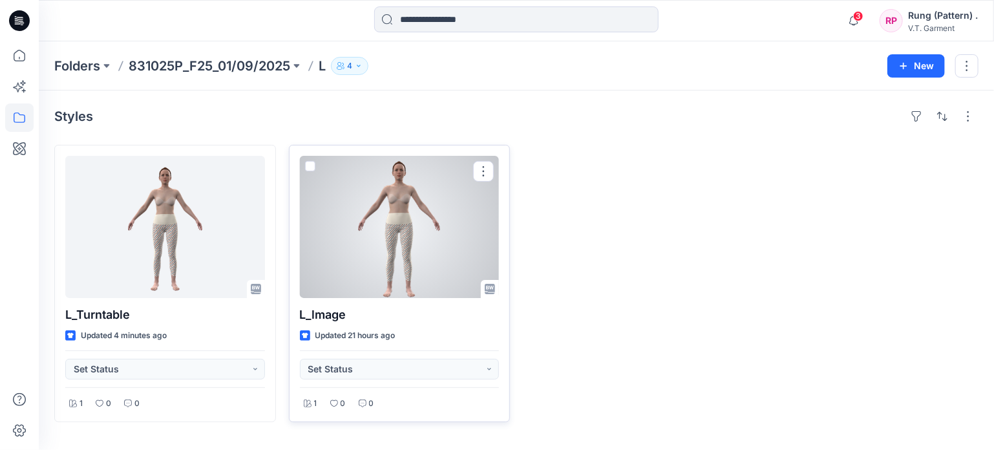
click at [429, 213] on div at bounding box center [400, 227] width 200 height 142
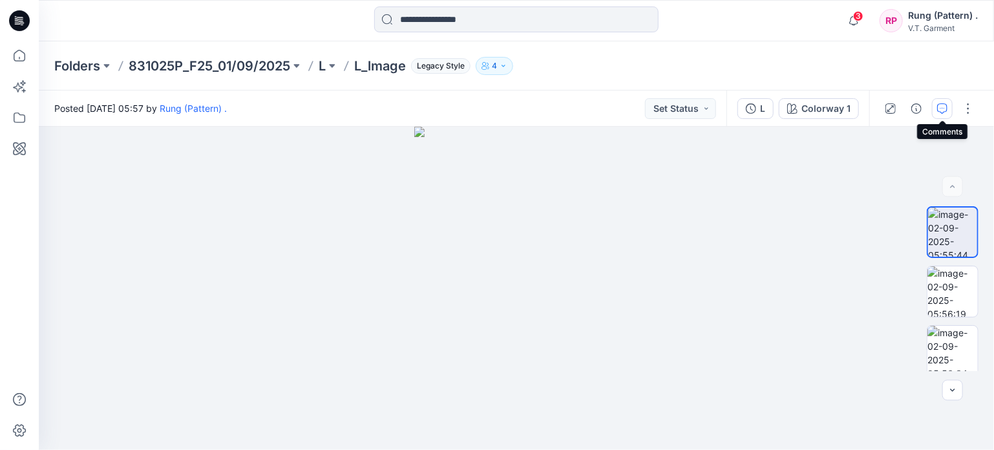
click at [943, 103] on icon "button" at bounding box center [942, 108] width 10 height 10
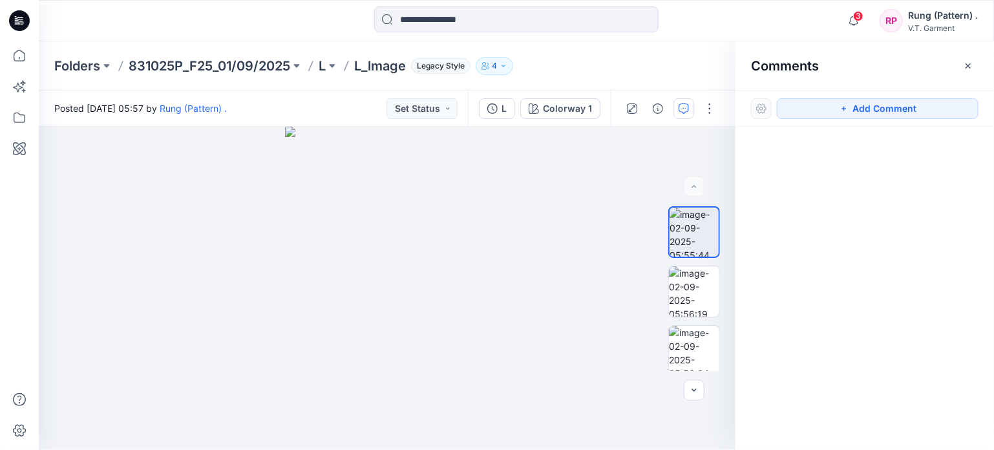
click at [953, 16] on div "Rung (Pattern) ." at bounding box center [943, 16] width 70 height 16
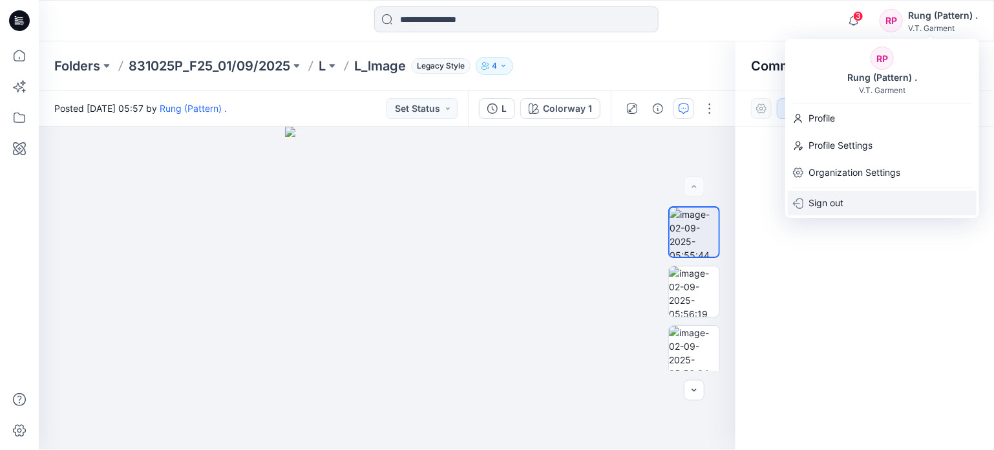
click at [836, 206] on p "Sign out" at bounding box center [825, 203] width 35 height 25
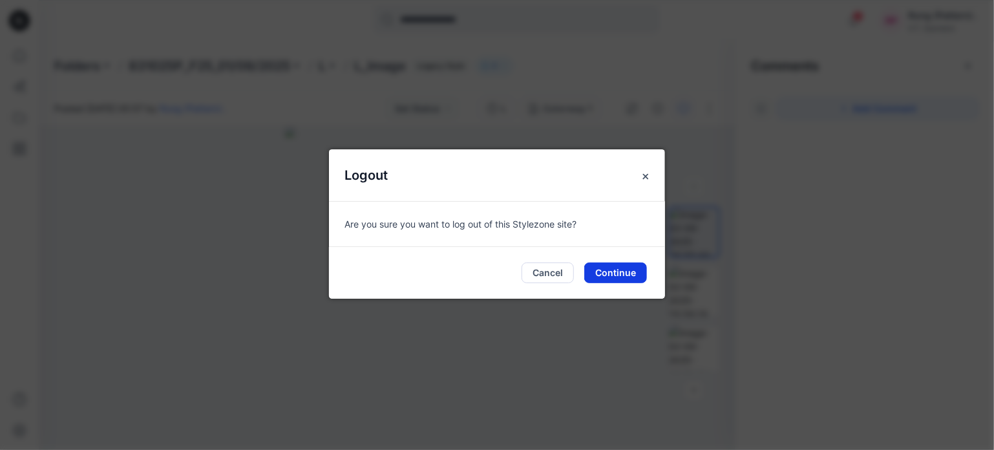
click at [632, 278] on button "Continue" at bounding box center [615, 272] width 63 height 21
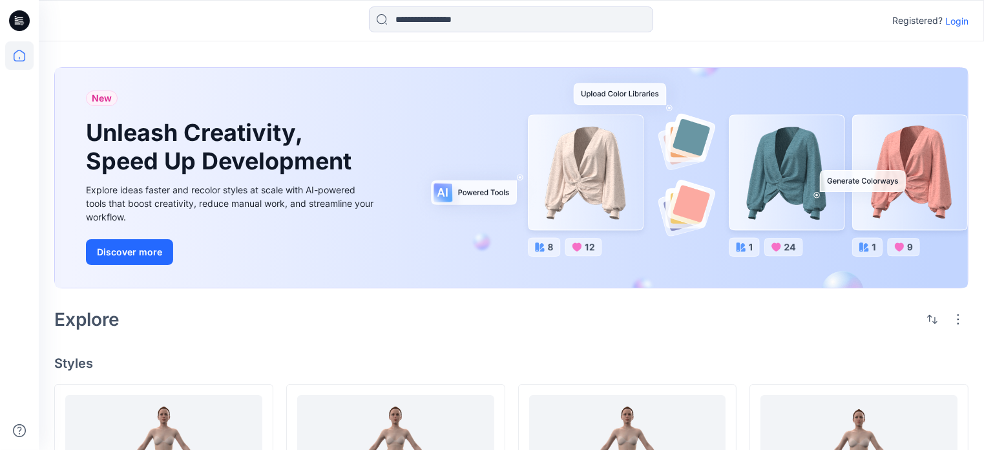
click at [963, 23] on p "Login" at bounding box center [956, 21] width 23 height 14
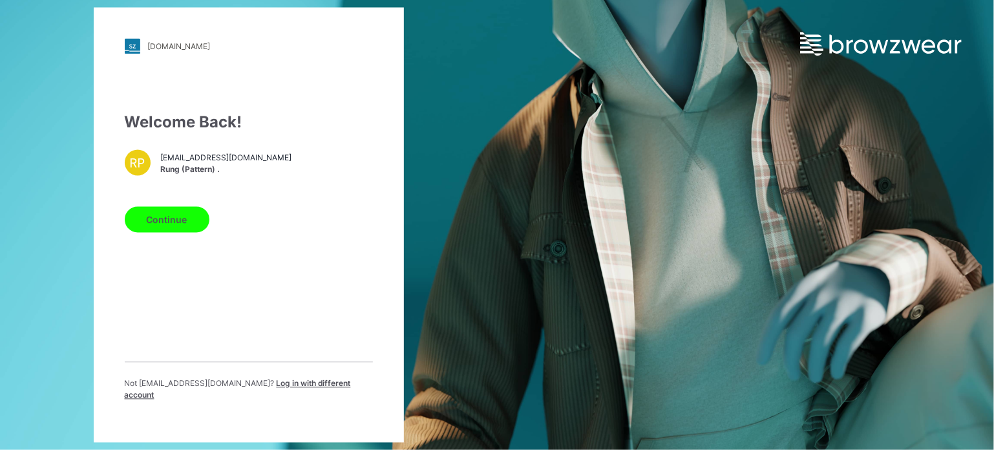
click at [151, 233] on button "Continue" at bounding box center [167, 220] width 85 height 26
click at [282, 384] on span "Log in with different account" at bounding box center [238, 389] width 226 height 21
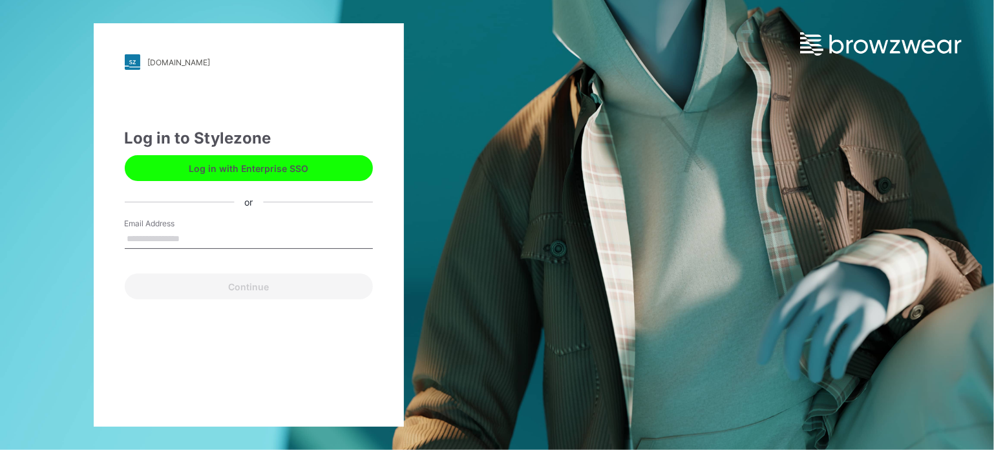
click at [186, 239] on input "Email Address" at bounding box center [249, 238] width 248 height 19
type input "**********"
drag, startPoint x: 242, startPoint y: 244, endPoint x: 34, endPoint y: 255, distance: 207.7
click at [41, 250] on div "**********" at bounding box center [248, 225] width 497 height 450
click at [183, 246] on input "Email Address" at bounding box center [249, 238] width 248 height 19
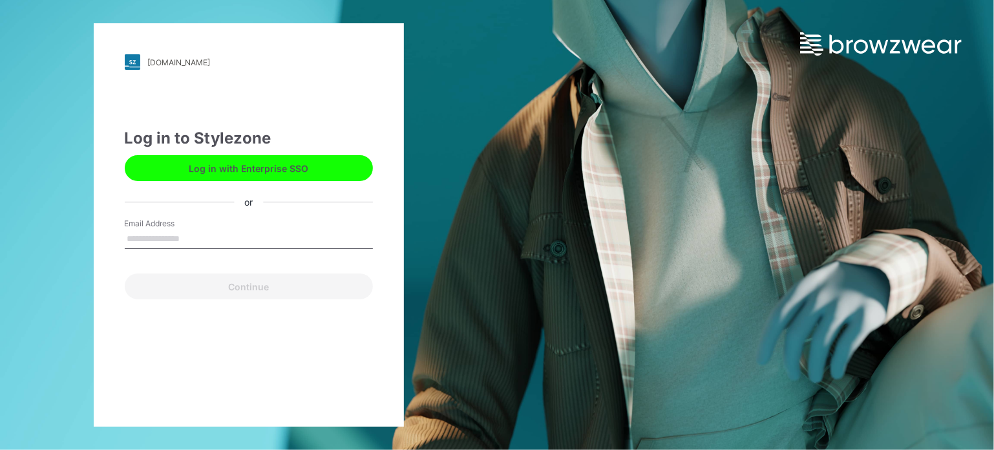
type input "**********"
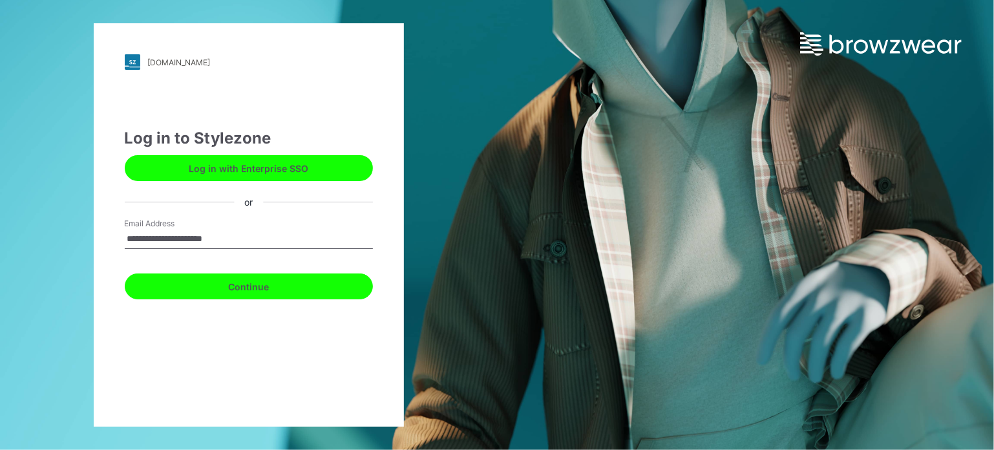
click at [229, 289] on button "Continue" at bounding box center [249, 286] width 248 height 26
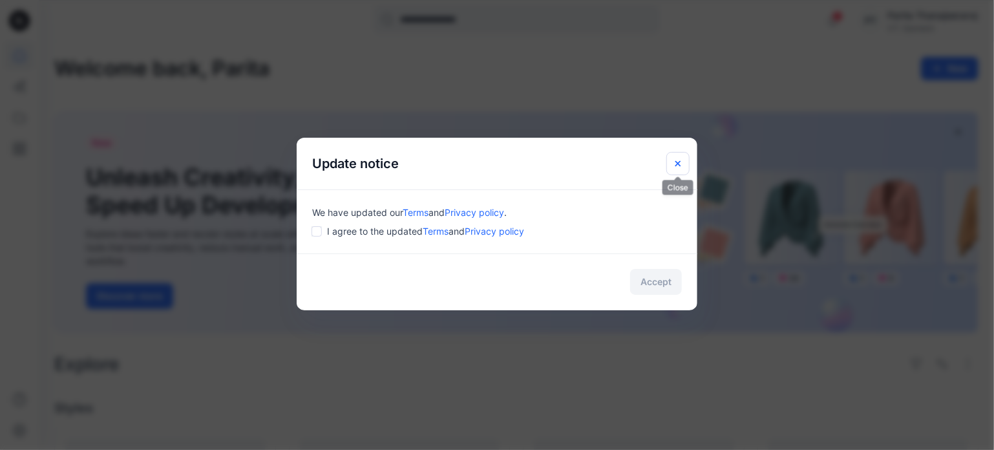
click at [680, 165] on icon "Close" at bounding box center [677, 162] width 5 height 5
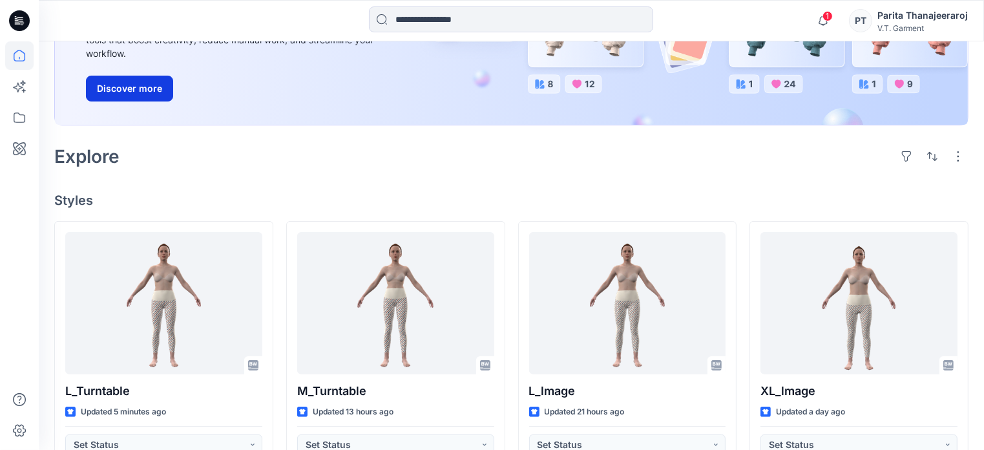
scroll to position [323, 0]
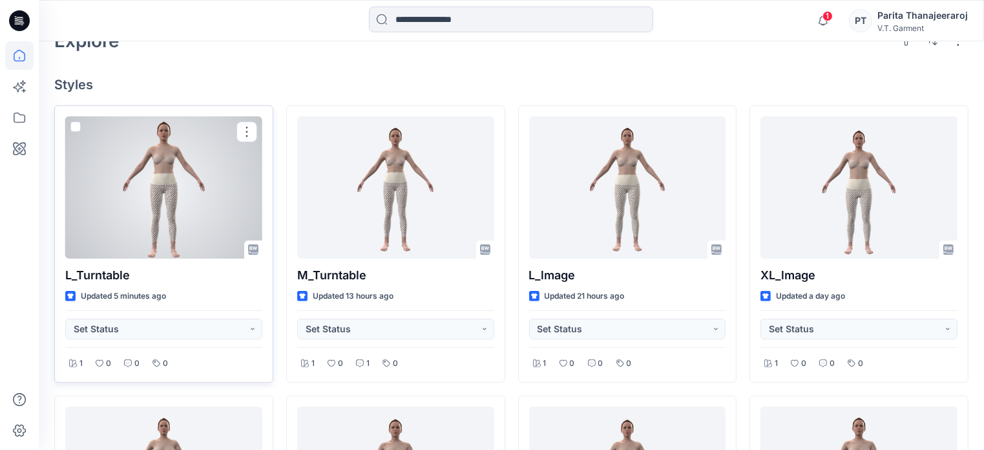
click at [165, 229] on div at bounding box center [163, 187] width 197 height 142
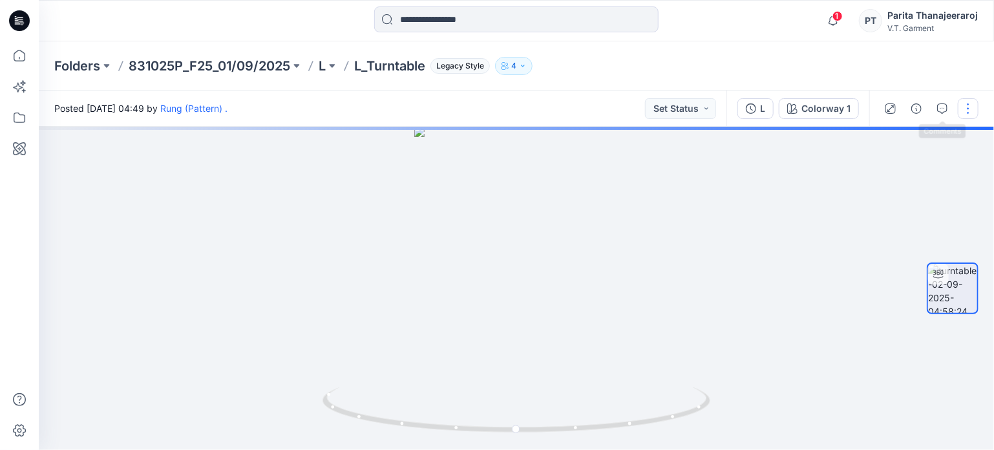
click at [970, 108] on button "button" at bounding box center [967, 108] width 21 height 21
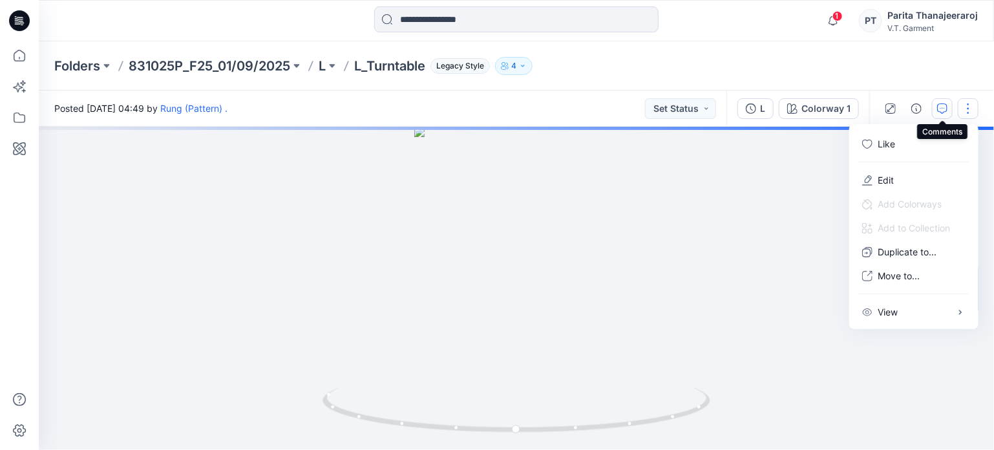
click at [945, 110] on icon "button" at bounding box center [942, 108] width 10 height 10
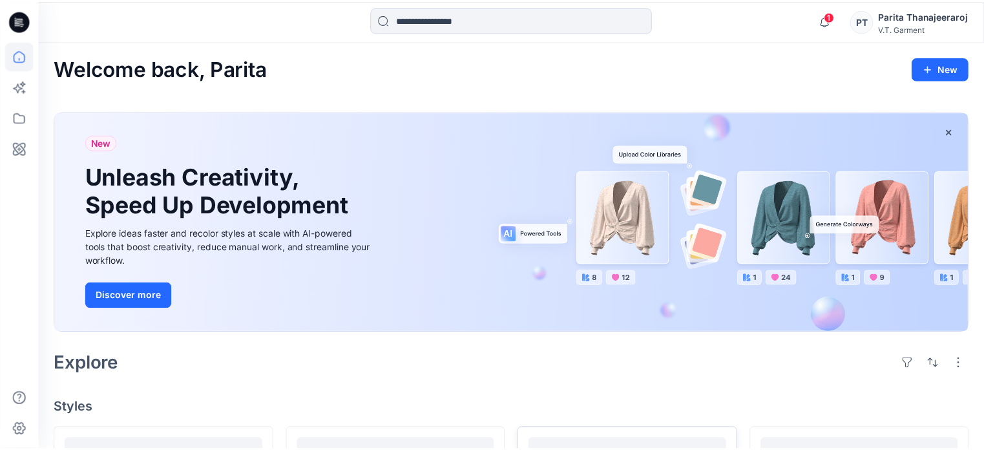
scroll to position [323, 0]
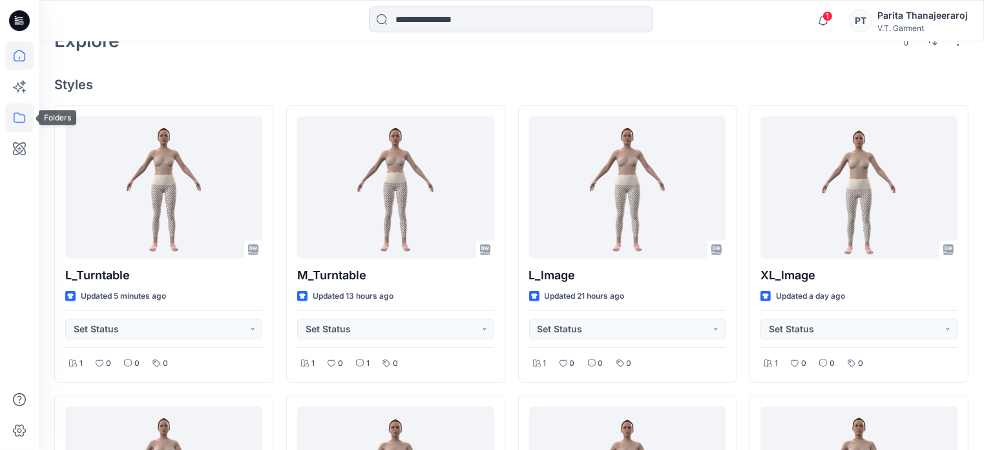
click at [8, 127] on icon at bounding box center [19, 117] width 28 height 28
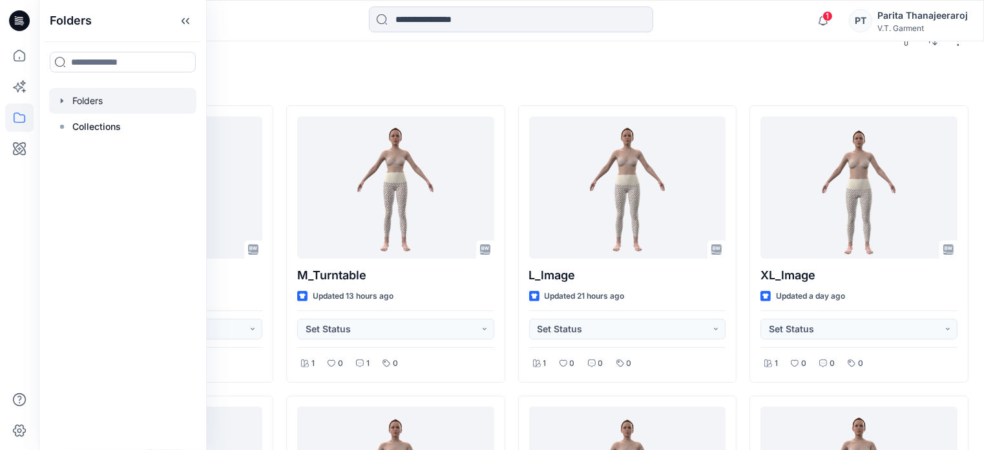
click at [99, 101] on div at bounding box center [122, 101] width 147 height 26
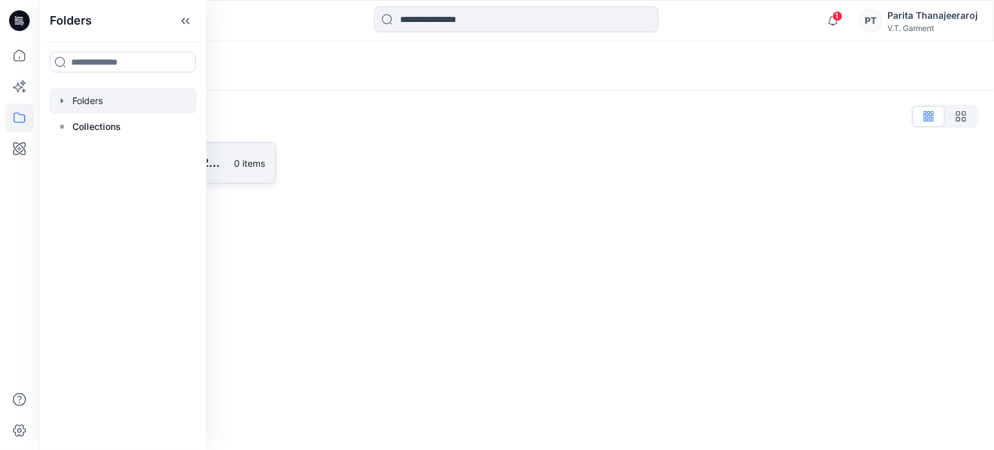
click at [225, 170] on p "831025P_F25_01/09/2025" at bounding box center [155, 163] width 144 height 18
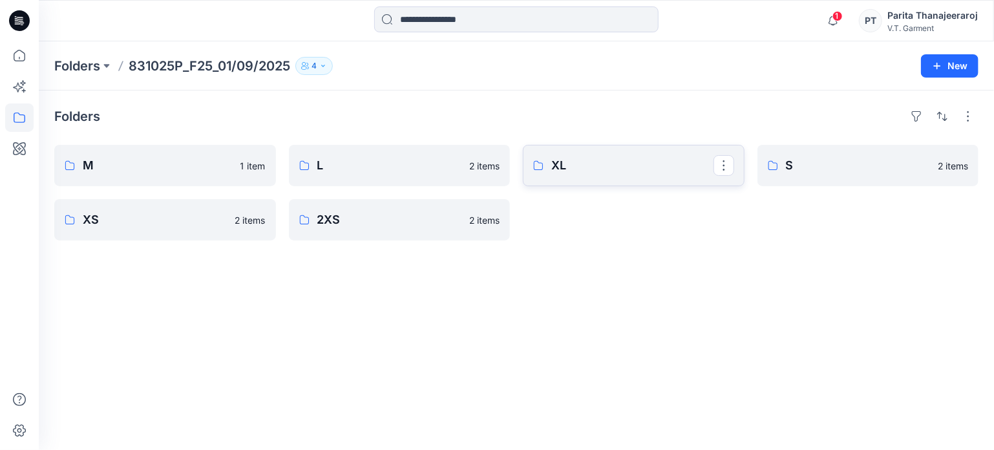
click at [642, 171] on p "XL" at bounding box center [632, 165] width 162 height 18
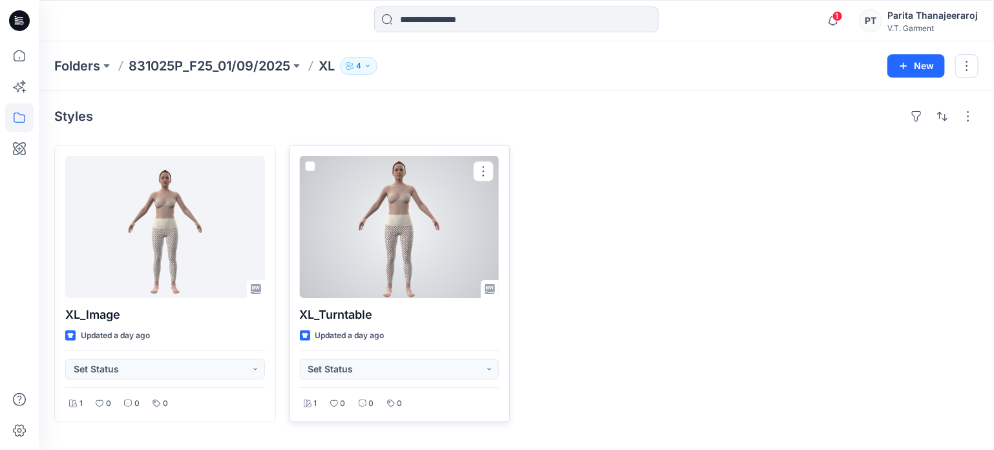
click at [384, 242] on div at bounding box center [400, 227] width 200 height 142
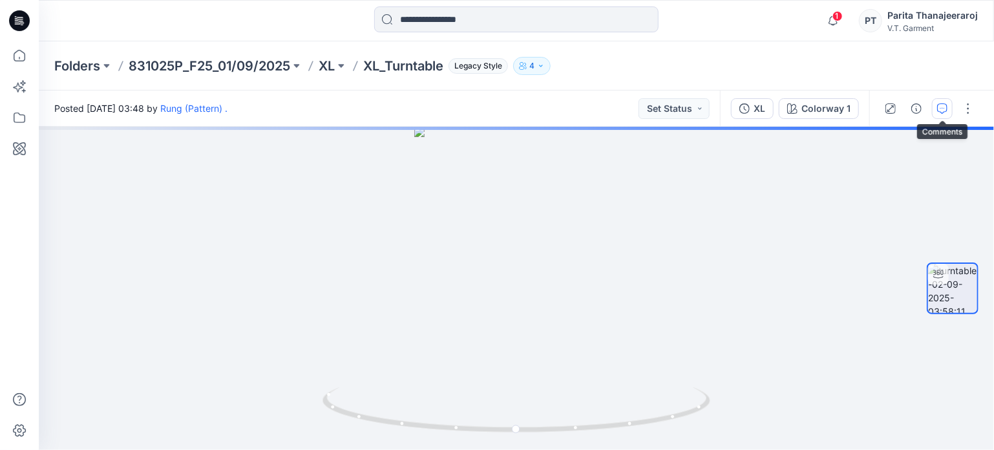
click at [939, 110] on icon "button" at bounding box center [942, 108] width 10 height 10
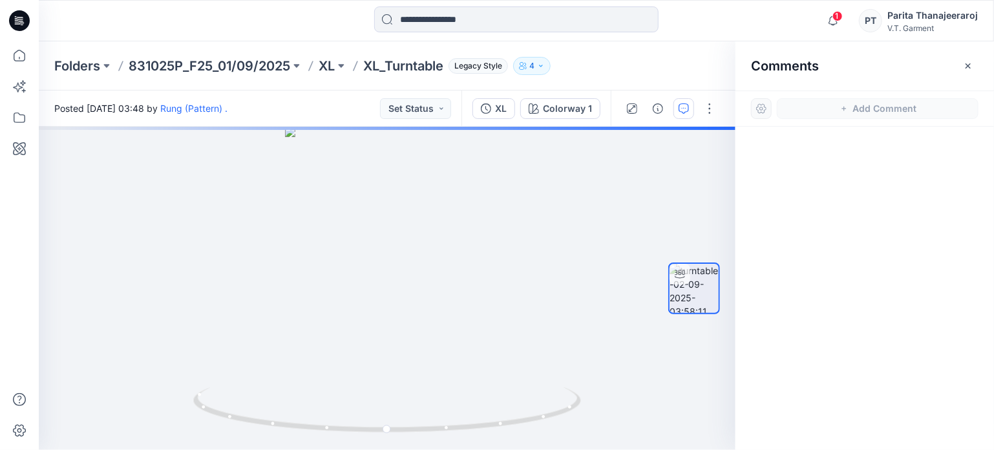
click at [937, 25] on div "V.T. Garment" at bounding box center [932, 28] width 90 height 10
click at [614, 155] on div at bounding box center [387, 288] width 696 height 323
click at [21, 428] on icon at bounding box center [19, 430] width 28 height 28
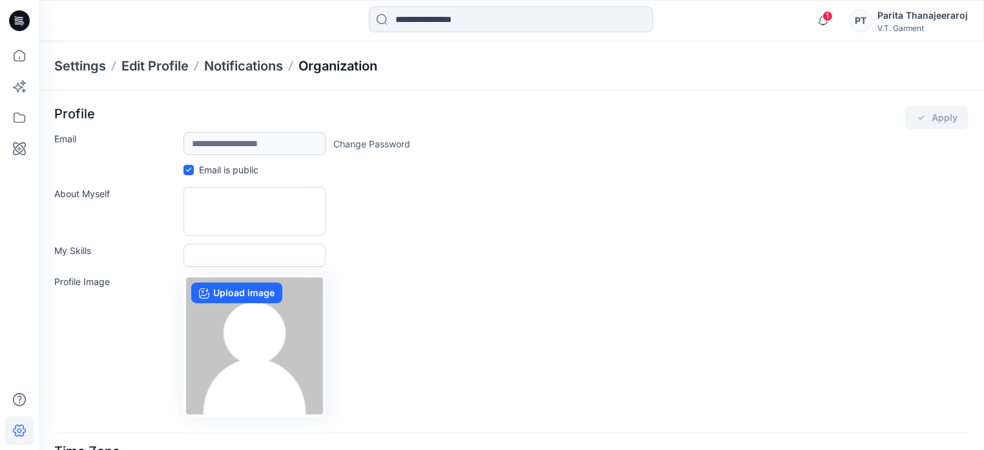
click at [339, 59] on p "Organization" at bounding box center [337, 66] width 79 height 18
click at [243, 69] on p "Notifications" at bounding box center [243, 66] width 79 height 18
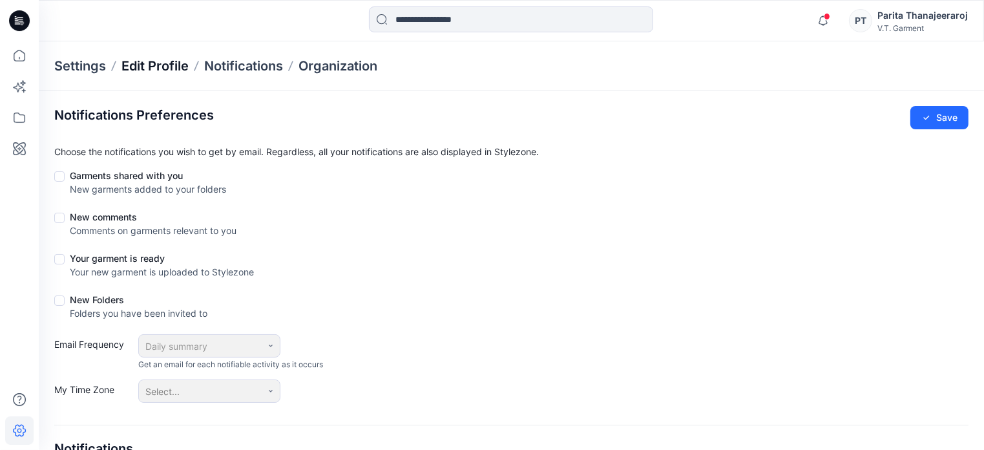
click at [171, 72] on p "Edit Profile" at bounding box center [154, 66] width 67 height 18
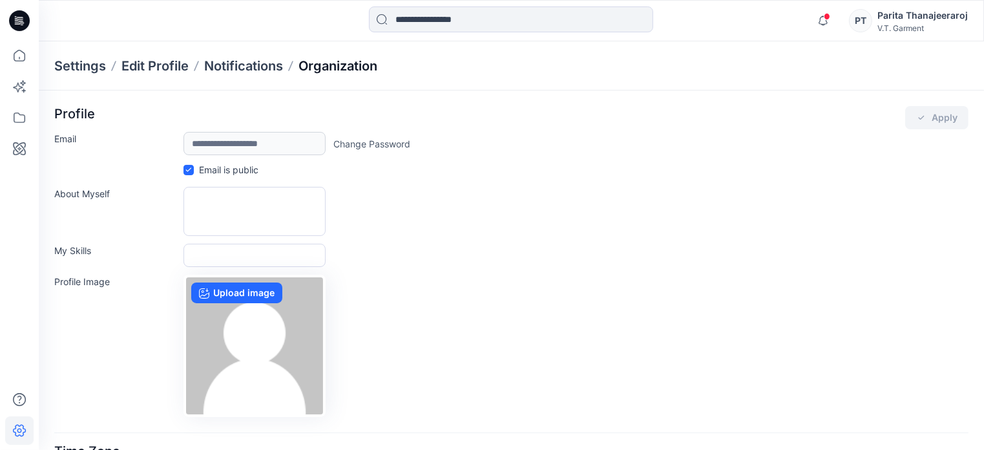
click at [348, 74] on p "Organization" at bounding box center [337, 66] width 79 height 18
click at [351, 62] on p "Organization" at bounding box center [337, 66] width 79 height 18
drag, startPoint x: 881, startPoint y: 1, endPoint x: 677, endPoint y: 114, distance: 233.4
click at [677, 114] on div "Profile Apply" at bounding box center [511, 117] width 914 height 23
click at [914, 6] on div "Notifications Rung (Pattern) . has invited you to the Folder 831025P_F25_01/09/…" at bounding box center [889, 20] width 158 height 28
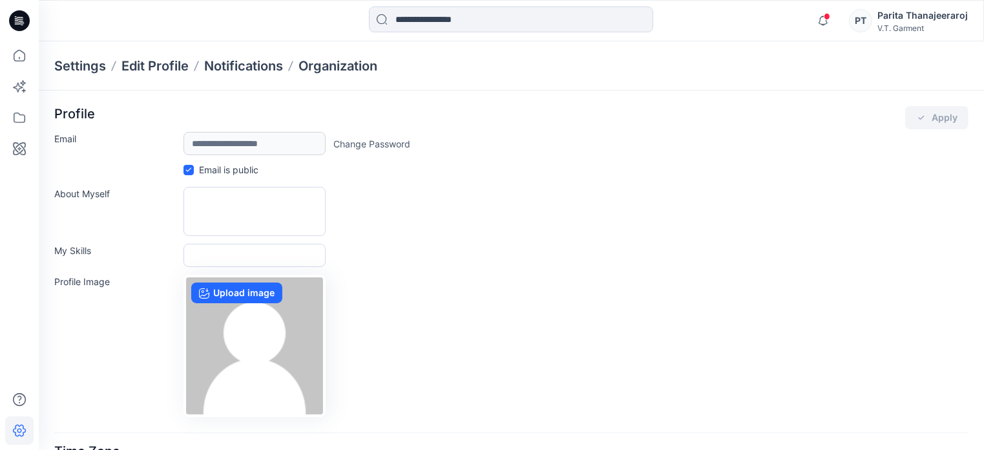
click at [914, 20] on div "Parita Thanajeeraroj" at bounding box center [922, 16] width 90 height 16
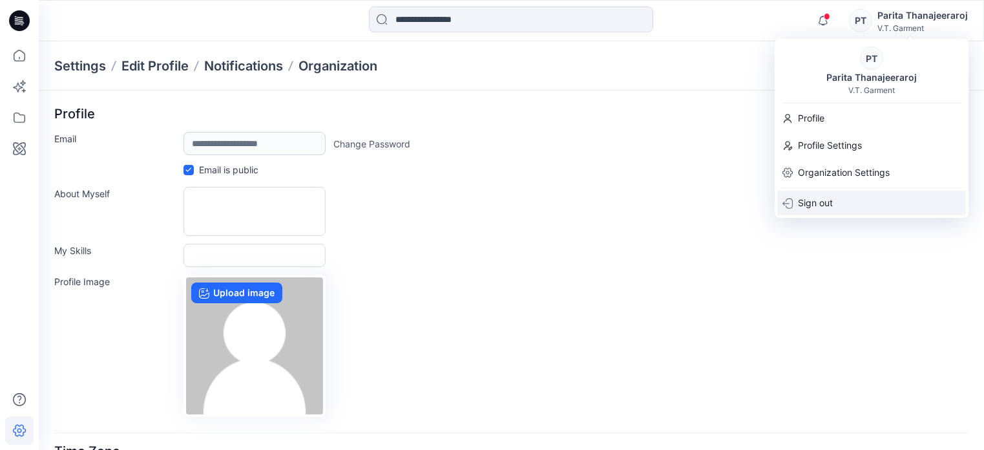
click at [827, 209] on p "Sign out" at bounding box center [815, 203] width 35 height 25
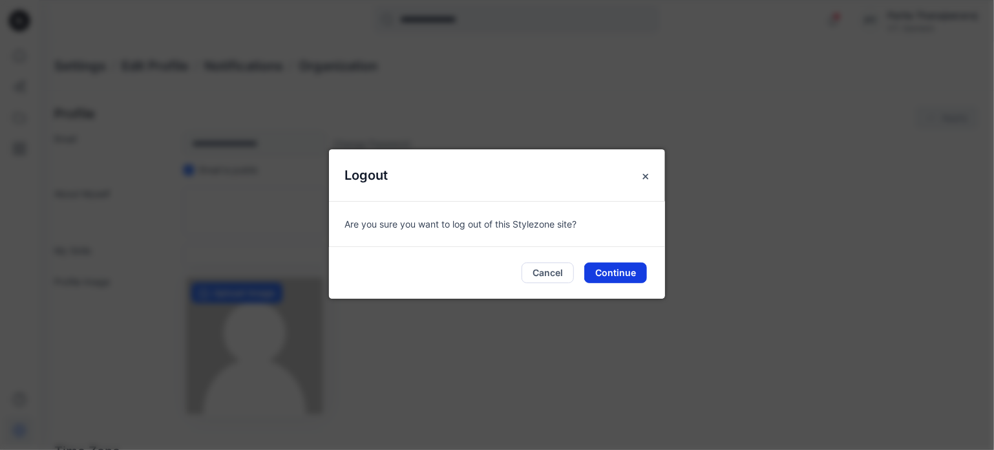
click at [631, 271] on button "Continue" at bounding box center [615, 272] width 63 height 21
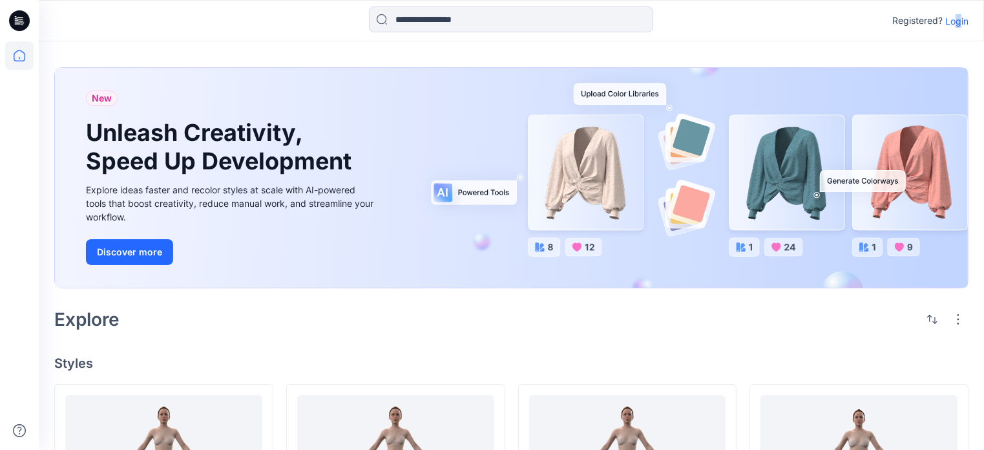
click at [959, 25] on p "Login" at bounding box center [956, 21] width 23 height 14
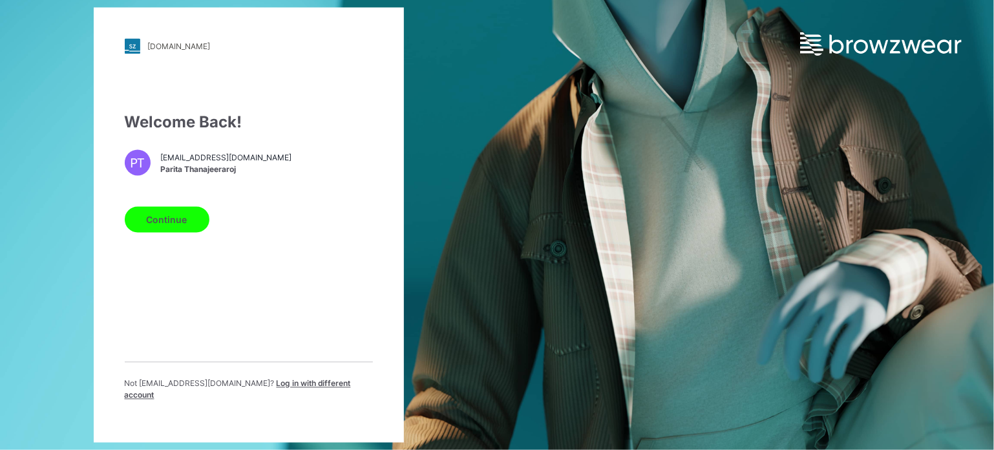
click at [295, 392] on span "Log in with different account" at bounding box center [238, 389] width 226 height 21
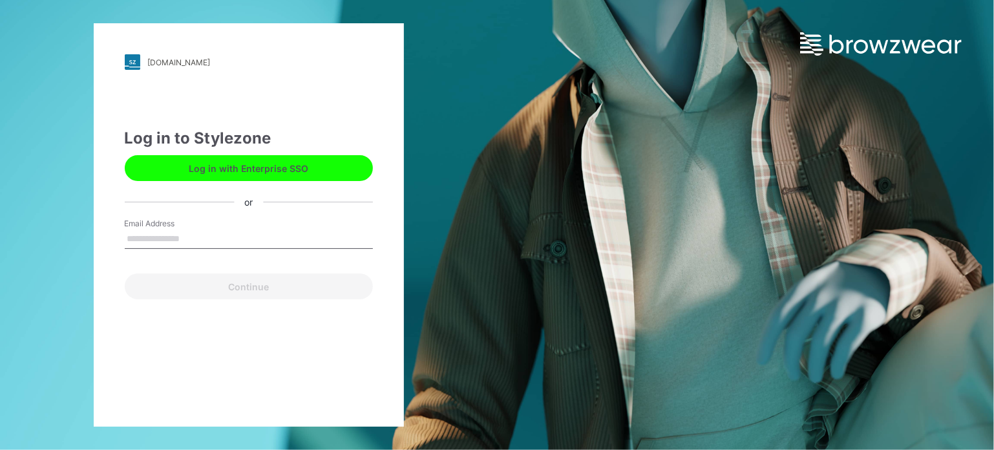
click at [188, 238] on input "Email Address" at bounding box center [249, 238] width 248 height 19
type input "**********"
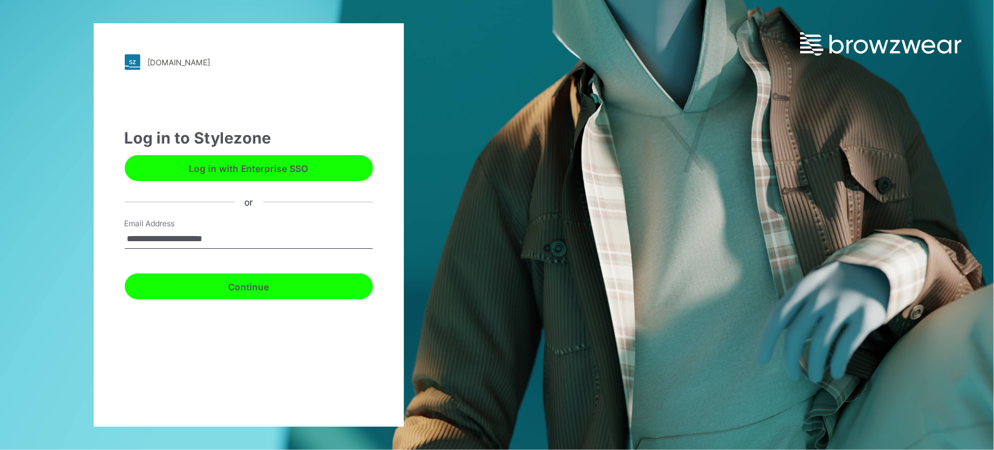
click at [220, 297] on button "Continue" at bounding box center [249, 286] width 248 height 26
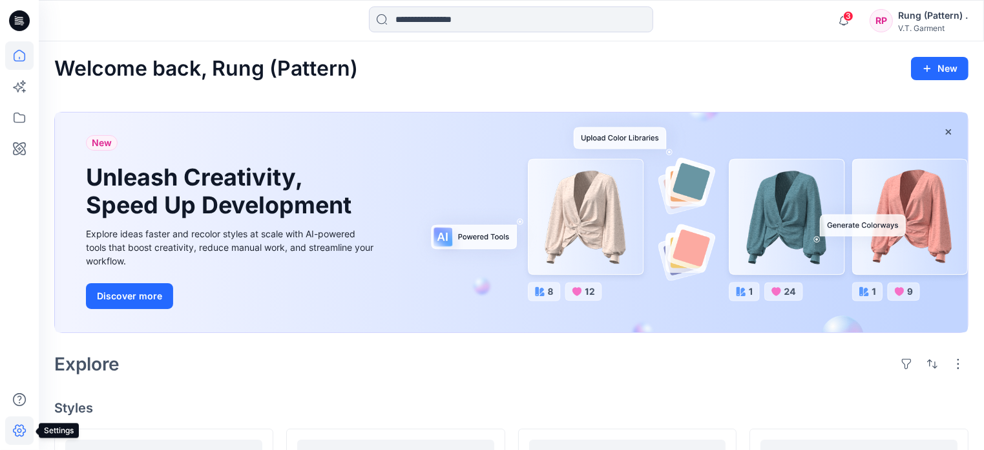
click at [16, 430] on icon at bounding box center [19, 430] width 28 height 28
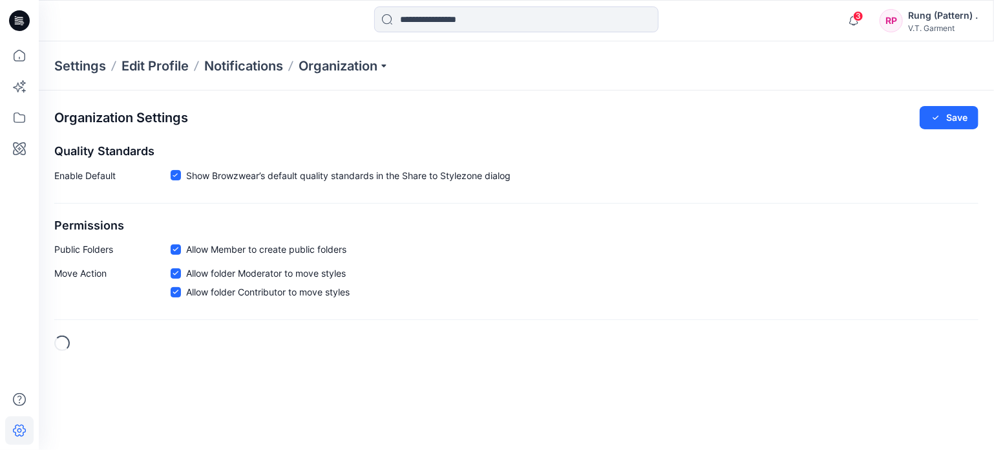
click at [350, 79] on div "Settings Edit Profile Notifications Organization" at bounding box center [516, 65] width 955 height 49
click at [349, 70] on p "Organization" at bounding box center [343, 66] width 90 height 18
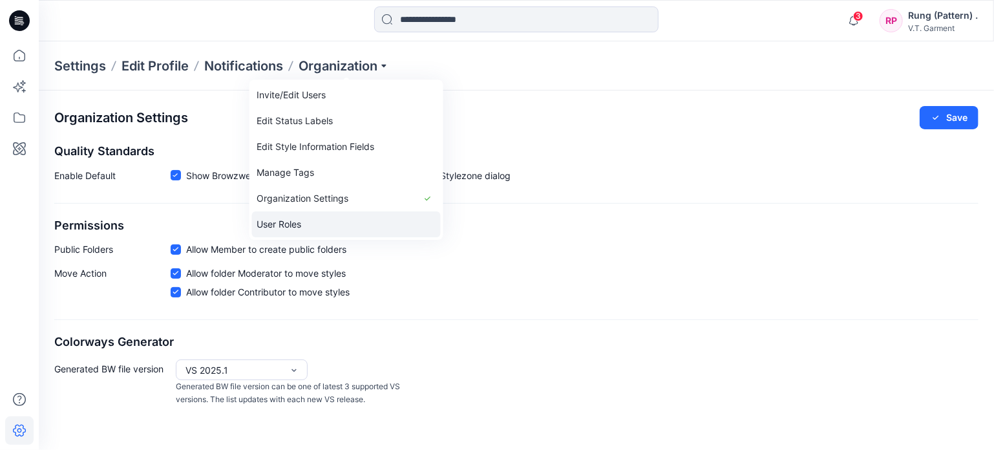
click at [318, 216] on link "User Roles" at bounding box center [346, 224] width 189 height 26
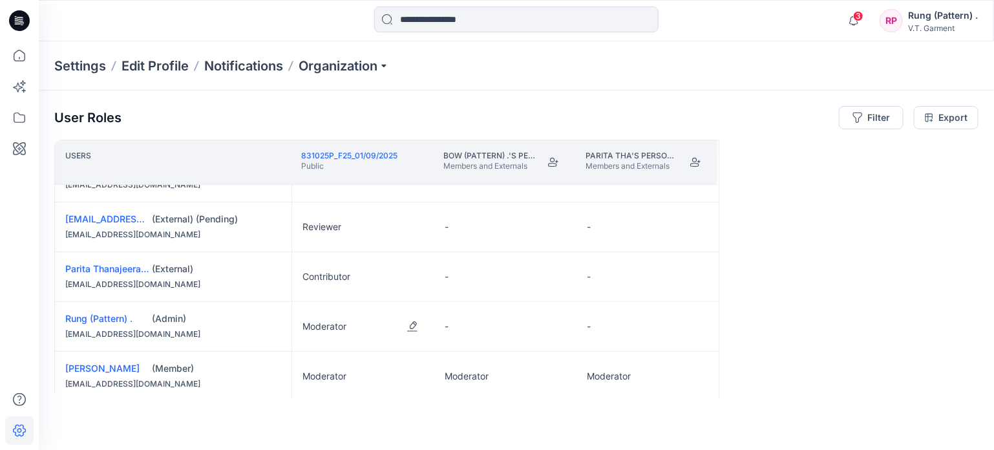
scroll to position [49, 0]
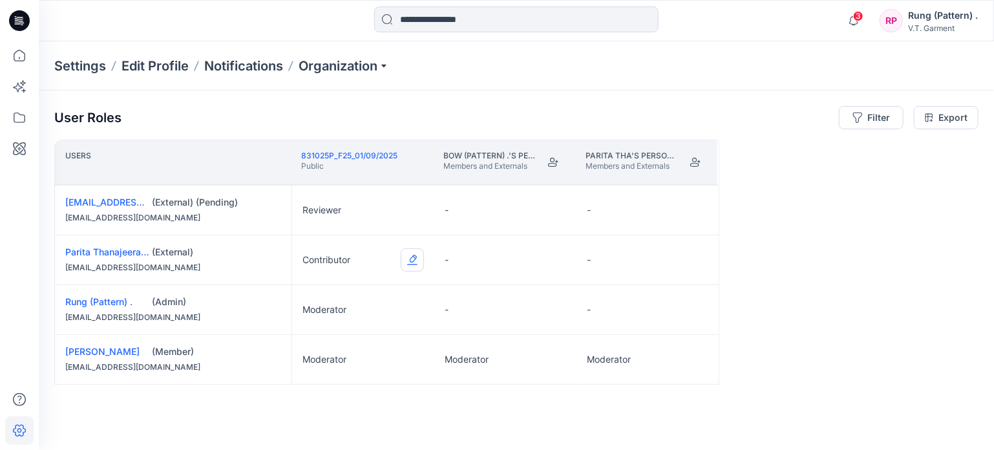
click at [411, 253] on button "Edit Role" at bounding box center [412, 259] width 23 height 23
click at [326, 359] on button "Moderator" at bounding box center [352, 359] width 140 height 23
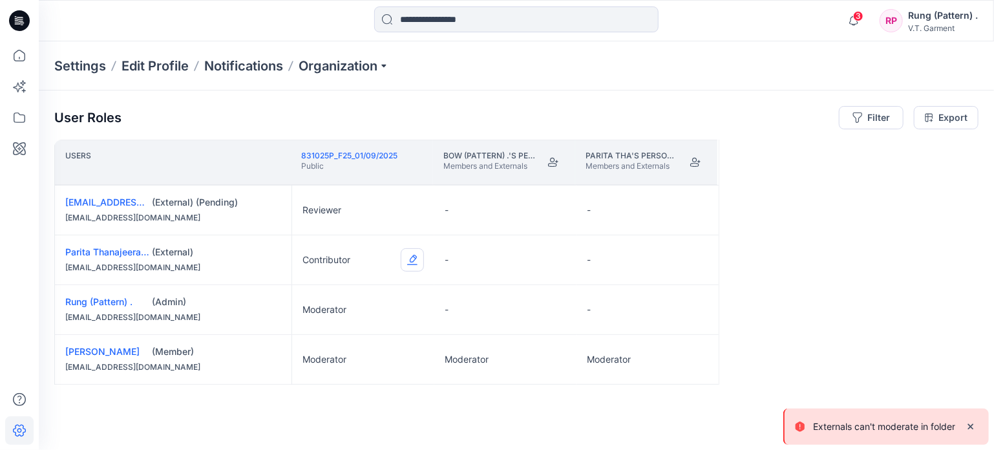
click at [413, 264] on button "Edit Role" at bounding box center [412, 259] width 23 height 23
click at [360, 357] on button "Moderator" at bounding box center [352, 359] width 140 height 23
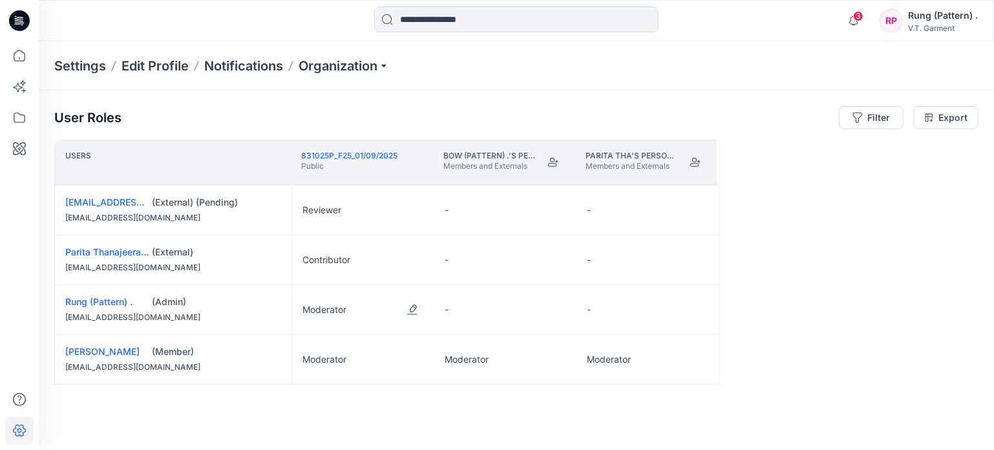
scroll to position [0, 0]
click at [409, 309] on button "Edit Role" at bounding box center [412, 308] width 23 height 23
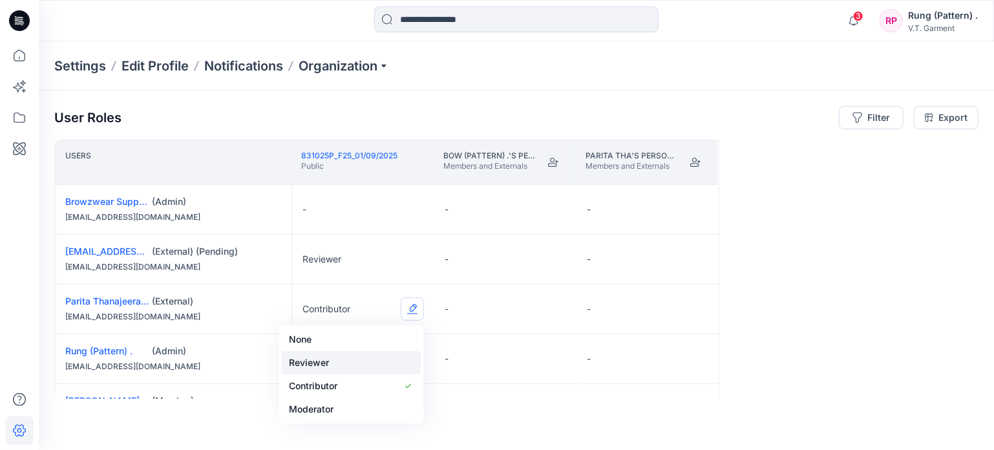
click at [319, 370] on button "Reviewer" at bounding box center [352, 362] width 140 height 23
click at [932, 19] on div "Rung (Pattern) ." at bounding box center [943, 16] width 70 height 16
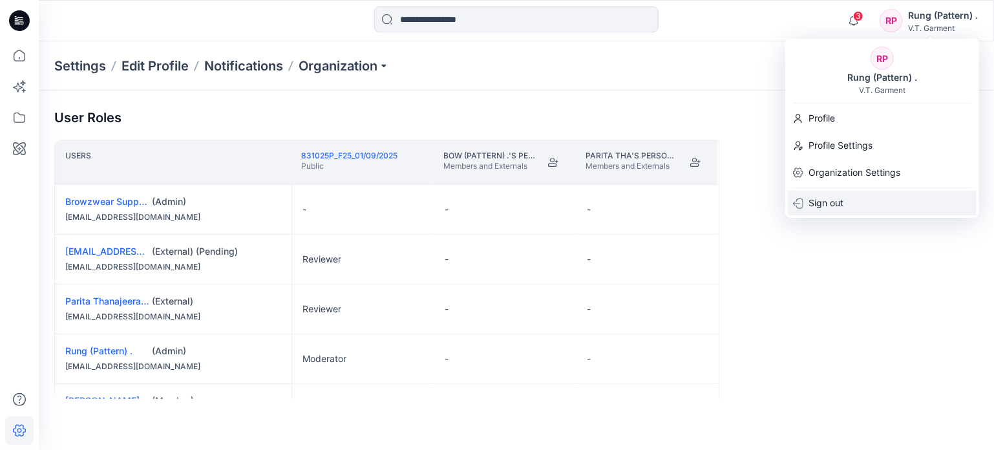
click at [846, 199] on div "Sign out" at bounding box center [882, 203] width 189 height 25
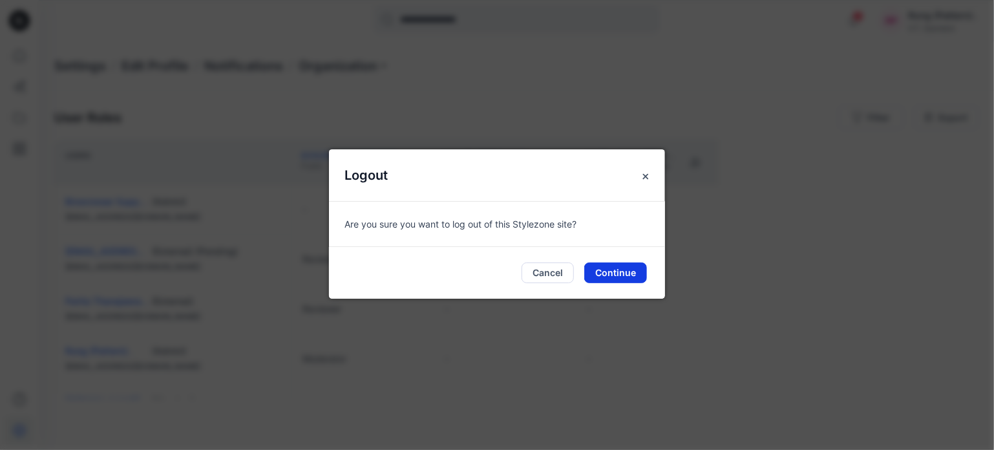
click at [614, 272] on button "Continue" at bounding box center [615, 272] width 63 height 21
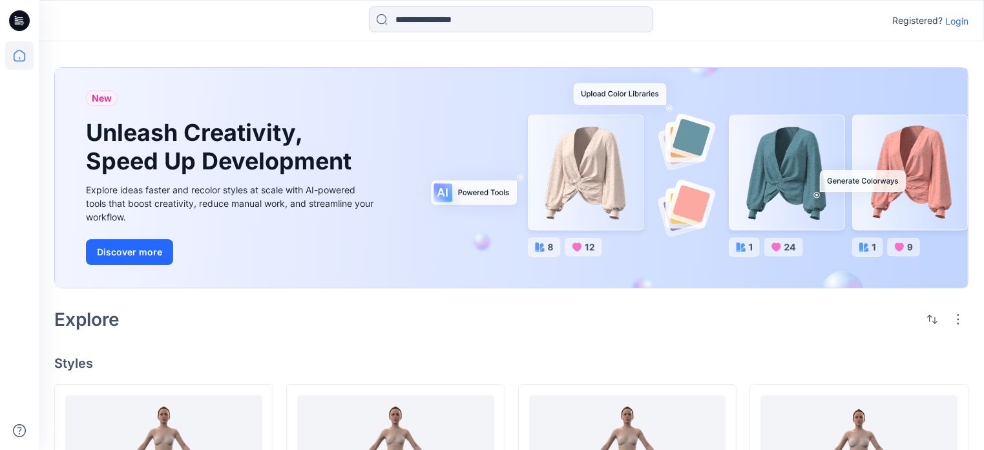
click at [954, 19] on p "Login" at bounding box center [956, 21] width 23 height 14
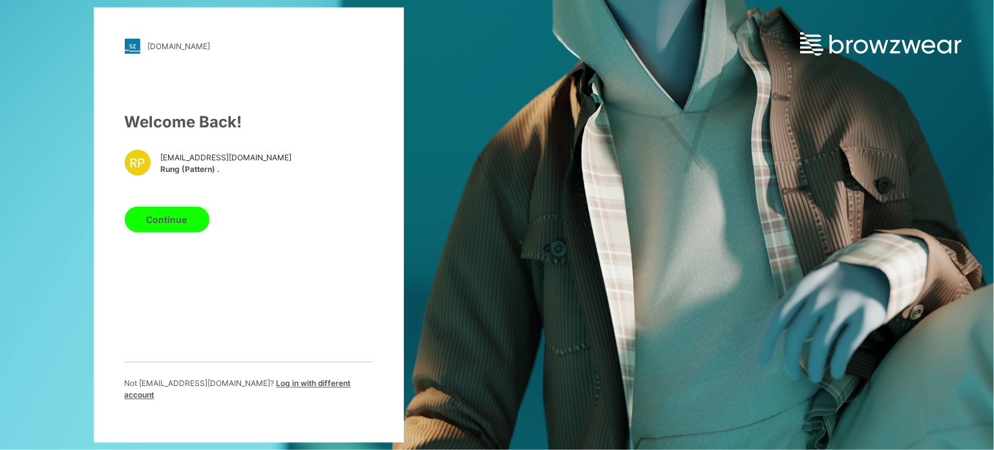
click at [329, 390] on span "Log in with different account" at bounding box center [238, 389] width 226 height 21
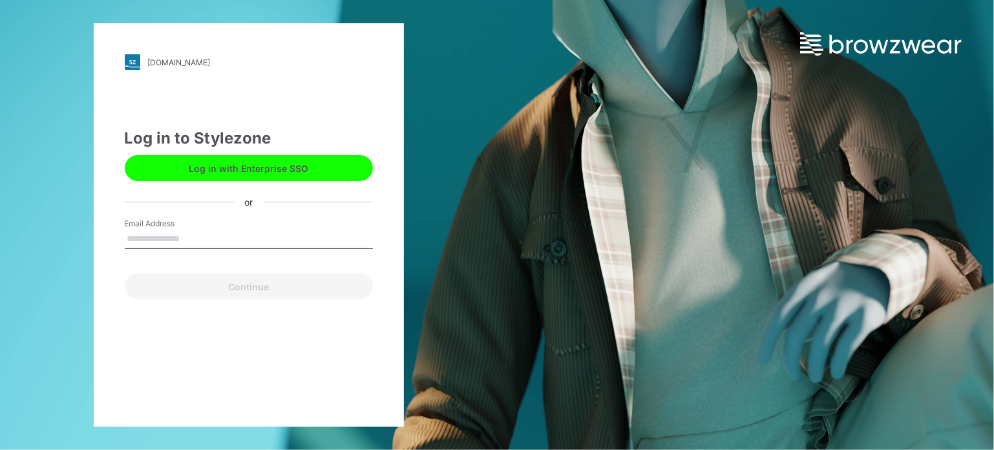
click at [170, 235] on input "Email Address" at bounding box center [249, 238] width 248 height 19
type input "**********"
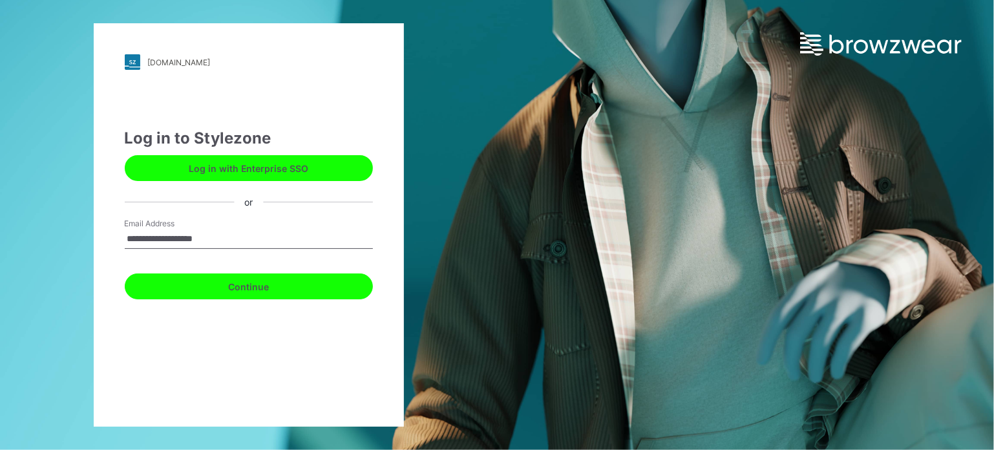
click at [225, 284] on button "Continue" at bounding box center [249, 286] width 248 height 26
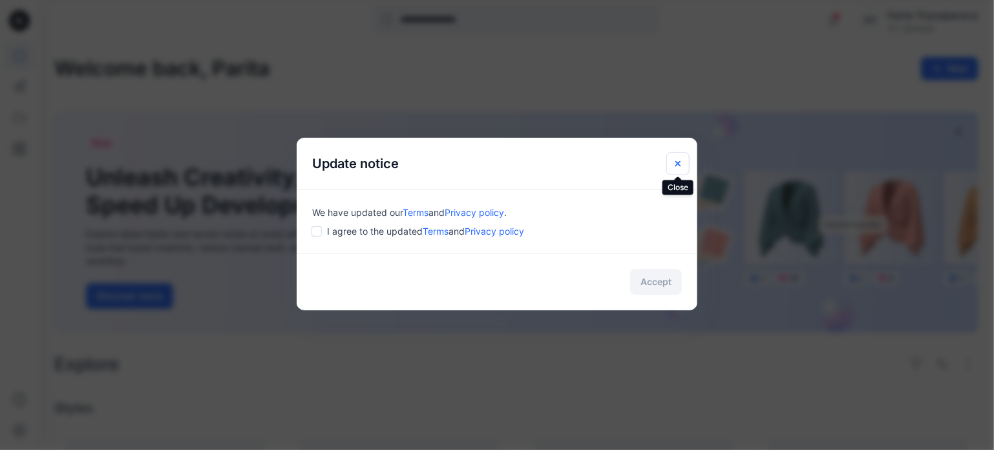
drag, startPoint x: 680, startPoint y: 165, endPoint x: 664, endPoint y: 169, distance: 16.2
click at [680, 165] on icon "Close" at bounding box center [677, 162] width 5 height 5
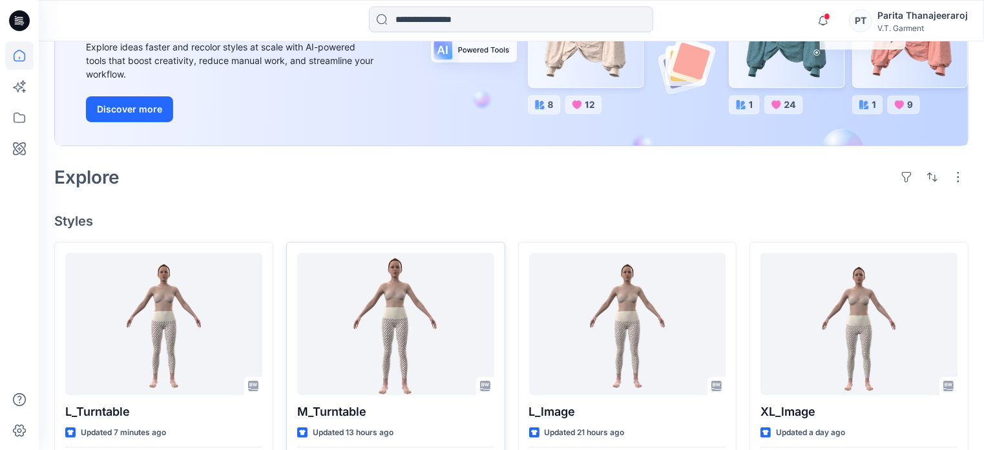
scroll to position [194, 0]
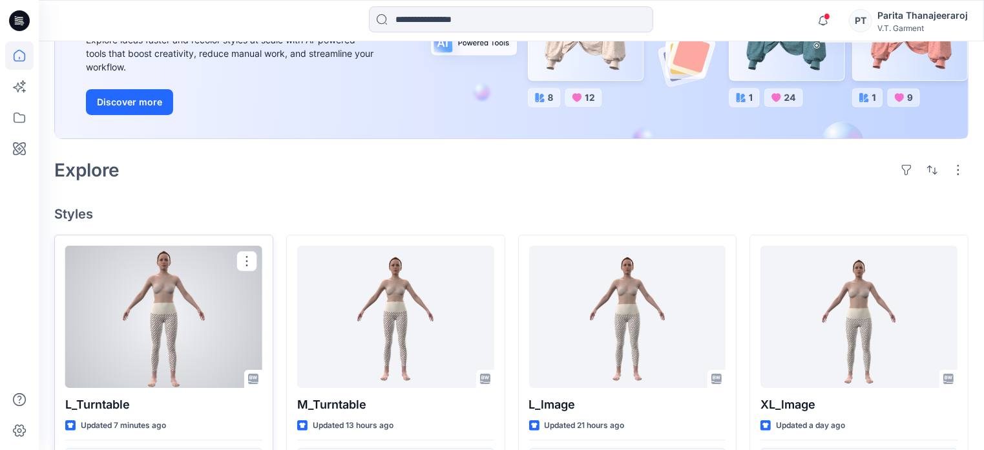
click at [188, 311] on div at bounding box center [163, 317] width 197 height 142
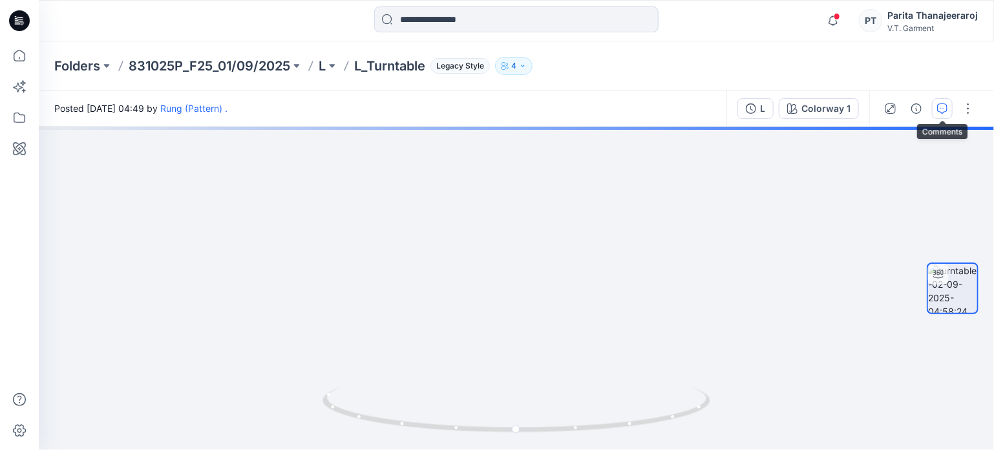
click at [942, 112] on icon "button" at bounding box center [942, 108] width 10 height 10
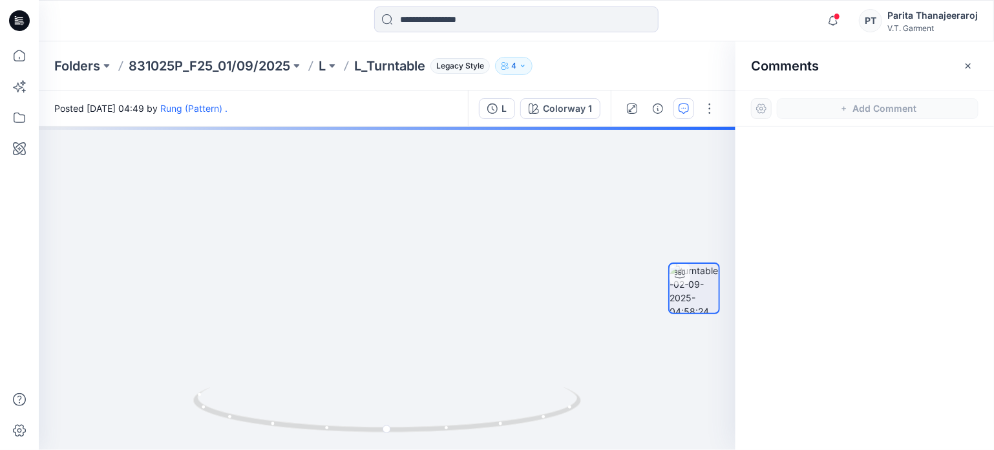
drag, startPoint x: 968, startPoint y: 66, endPoint x: 888, endPoint y: 88, distance: 83.1
click at [969, 66] on icon "button" at bounding box center [968, 66] width 10 height 10
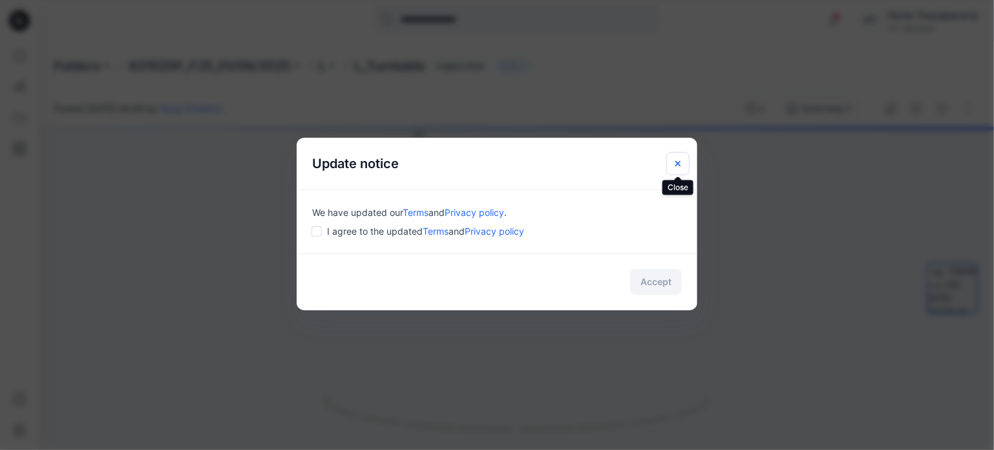
click at [678, 167] on icon "Close" at bounding box center [678, 163] width 10 height 10
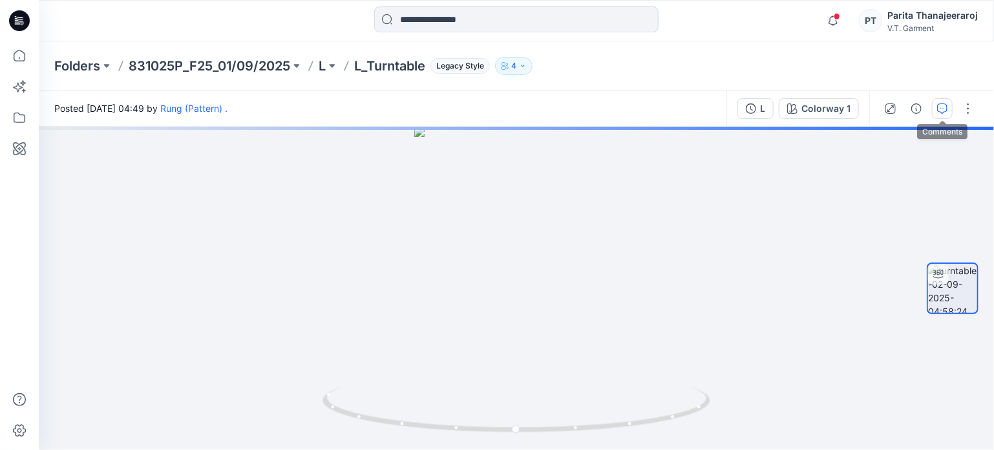
click at [941, 110] on icon "button" at bounding box center [942, 108] width 10 height 10
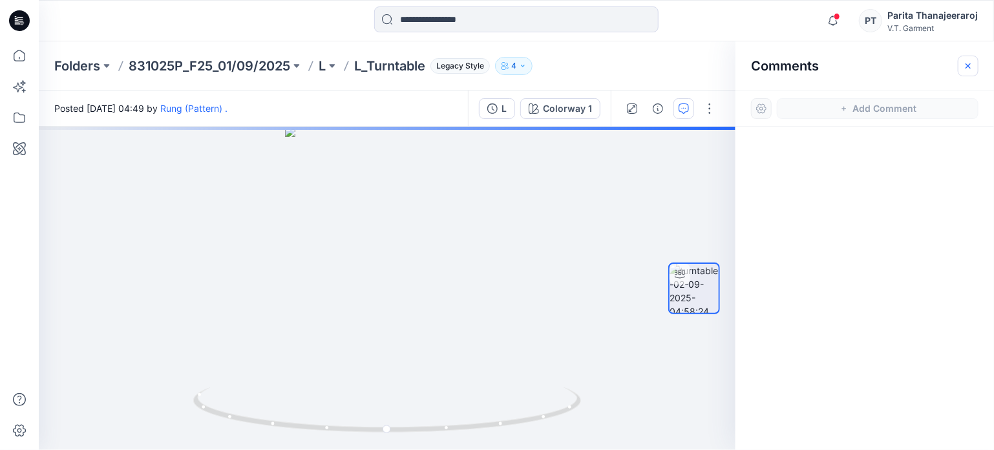
click at [963, 68] on icon "button" at bounding box center [968, 66] width 10 height 10
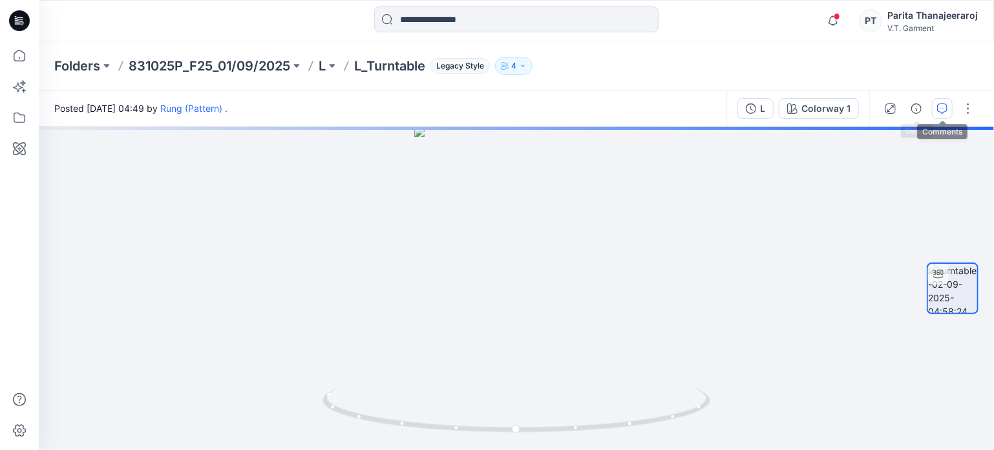
click at [948, 105] on button "button" at bounding box center [942, 108] width 21 height 21
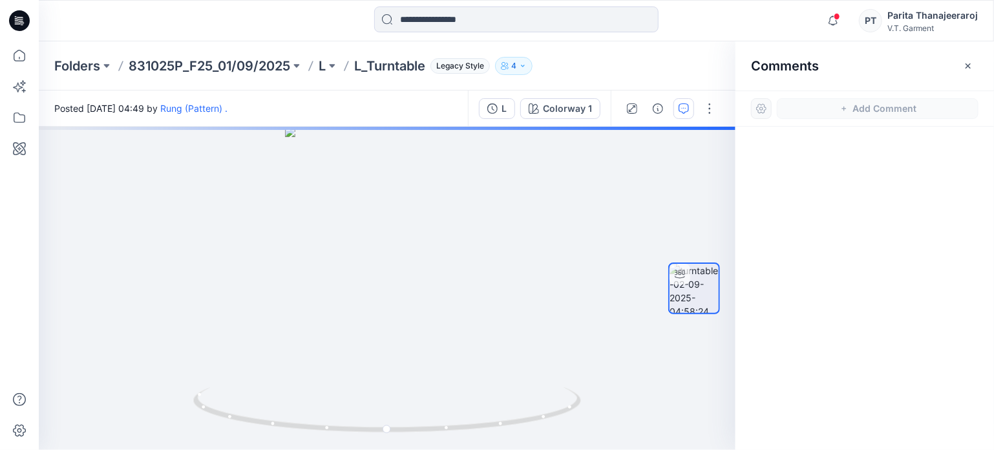
drag, startPoint x: 854, startPoint y: 121, endPoint x: 881, endPoint y: 112, distance: 28.8
click at [854, 122] on div "Add Comment" at bounding box center [864, 108] width 258 height 36
click at [968, 68] on icon "button" at bounding box center [968, 66] width 10 height 10
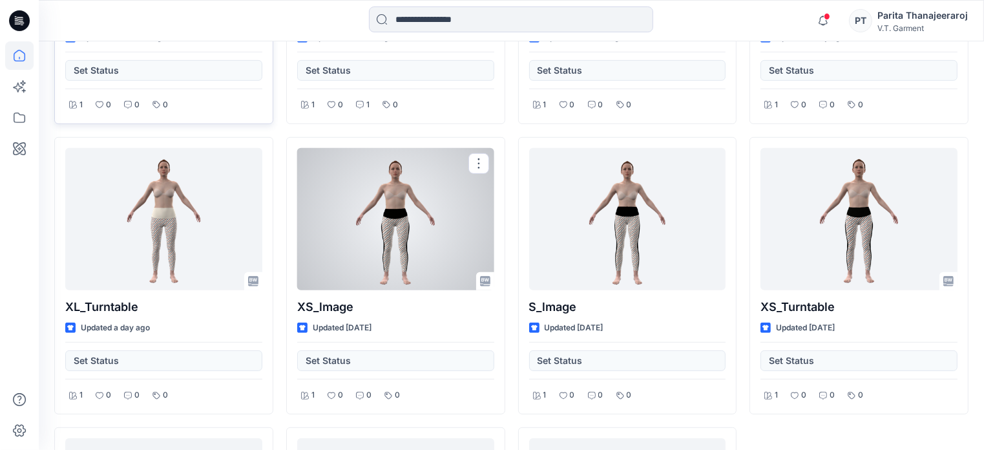
scroll to position [388, 0]
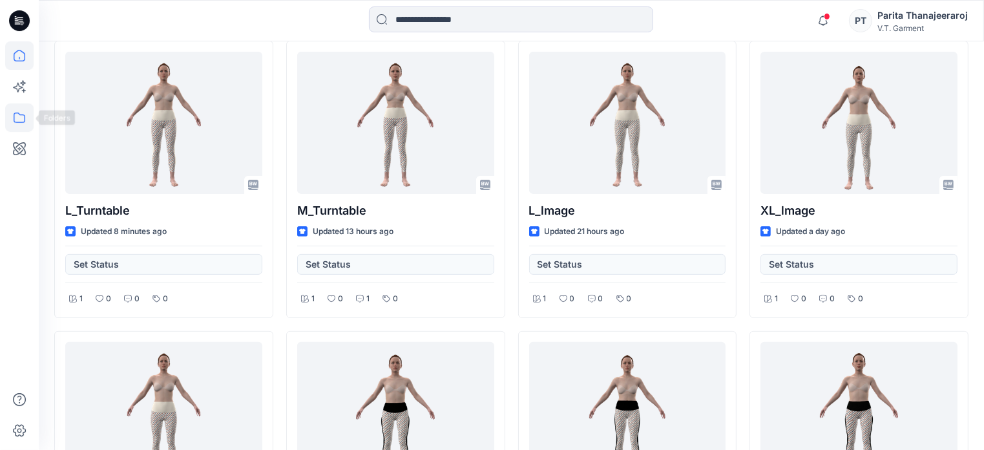
click at [26, 118] on icon at bounding box center [19, 117] width 28 height 28
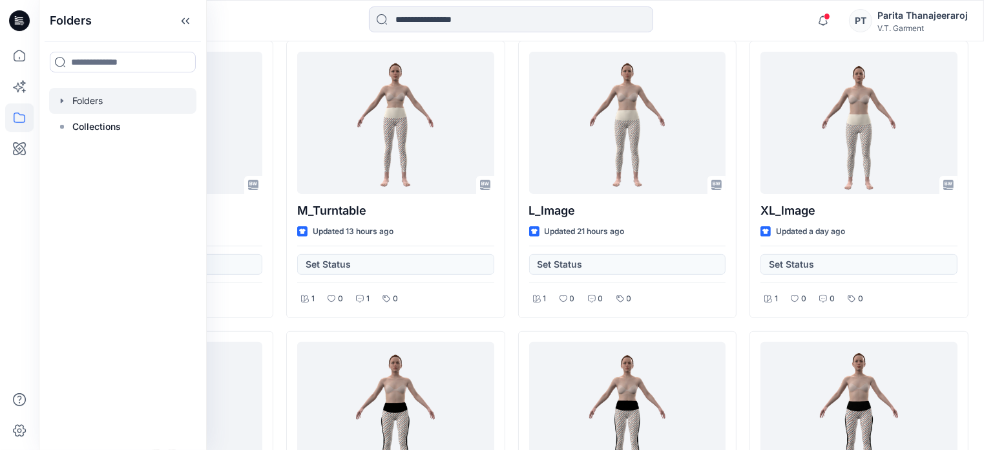
click at [105, 100] on div at bounding box center [122, 101] width 147 height 26
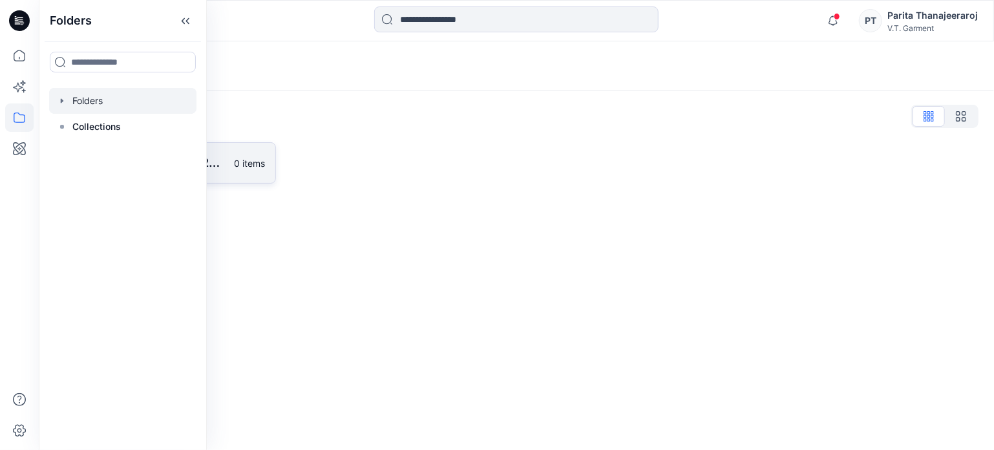
click at [247, 170] on link "831025P_F25_01/09/2025 0 items" at bounding box center [165, 162] width 222 height 41
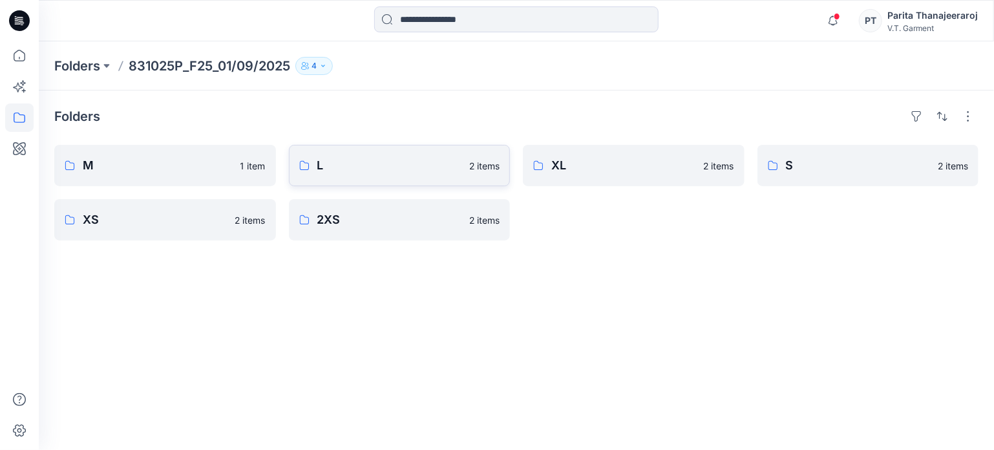
click at [384, 162] on p "L" at bounding box center [389, 165] width 145 height 18
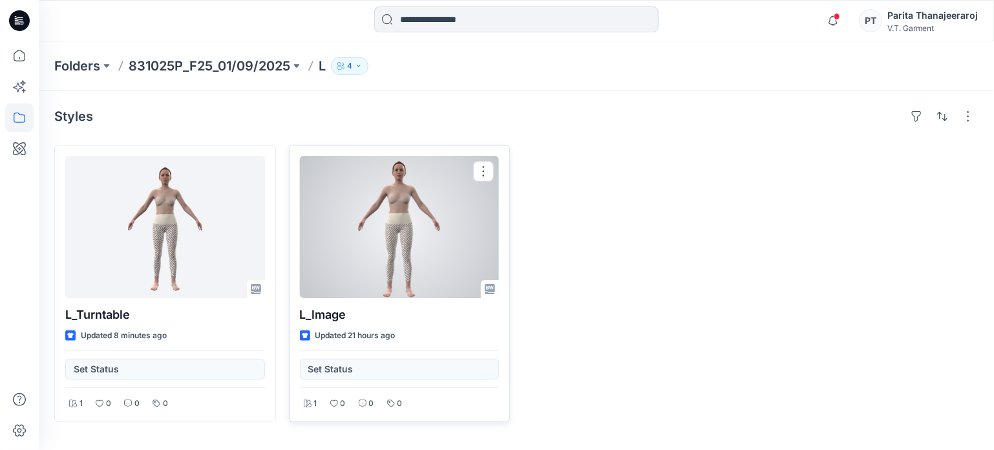
click at [370, 246] on div at bounding box center [400, 227] width 200 height 142
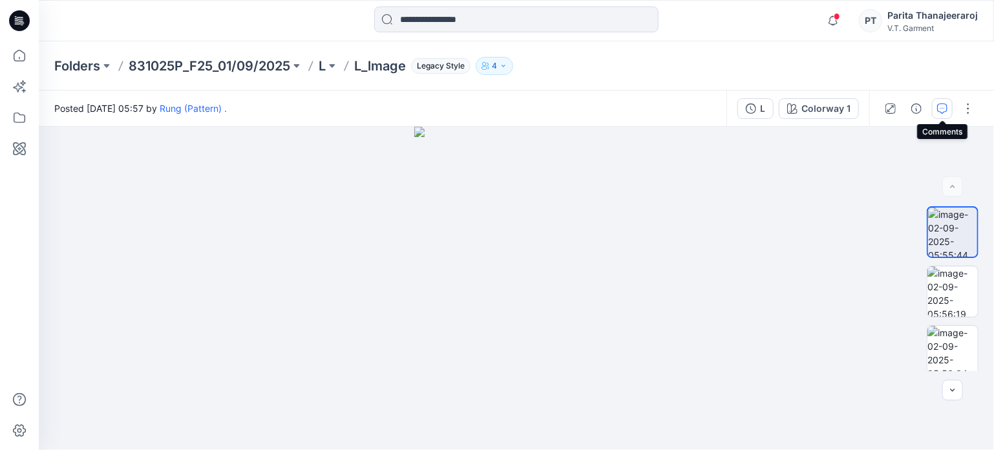
click at [942, 108] on icon "button" at bounding box center [942, 107] width 5 height 1
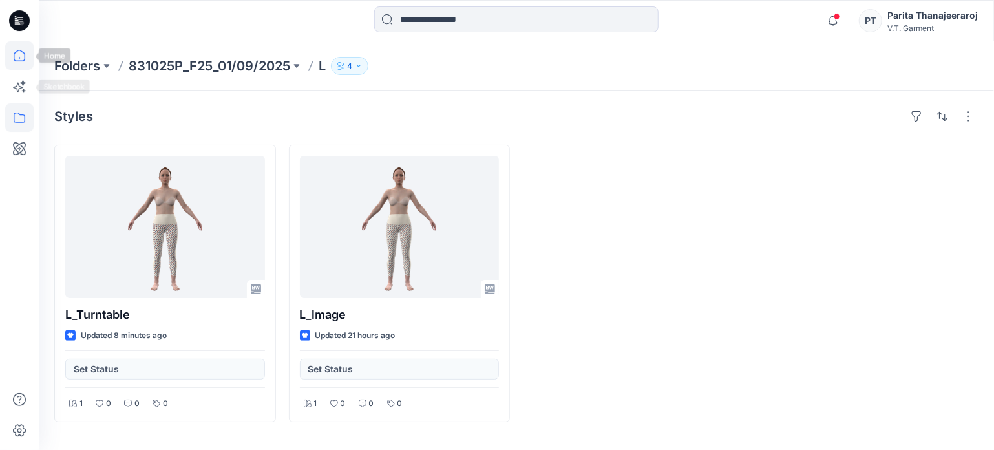
click at [24, 56] on icon at bounding box center [20, 56] width 12 height 12
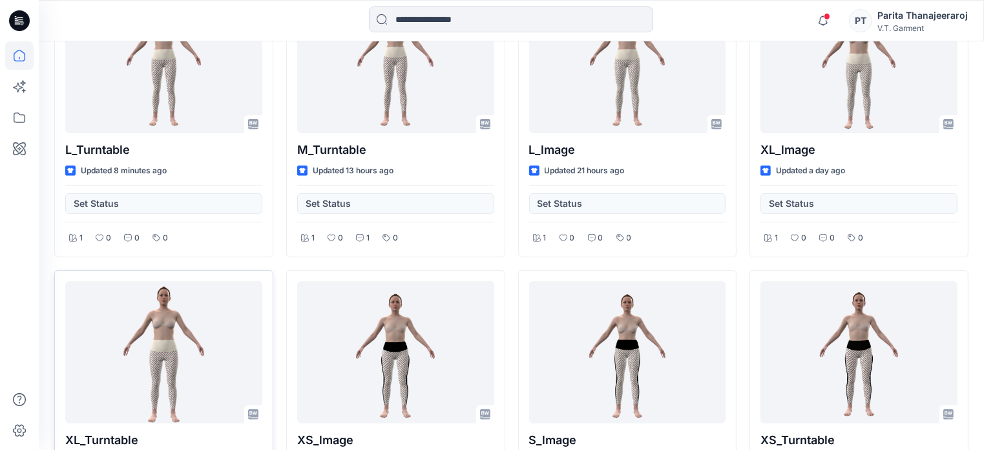
scroll to position [452, 0]
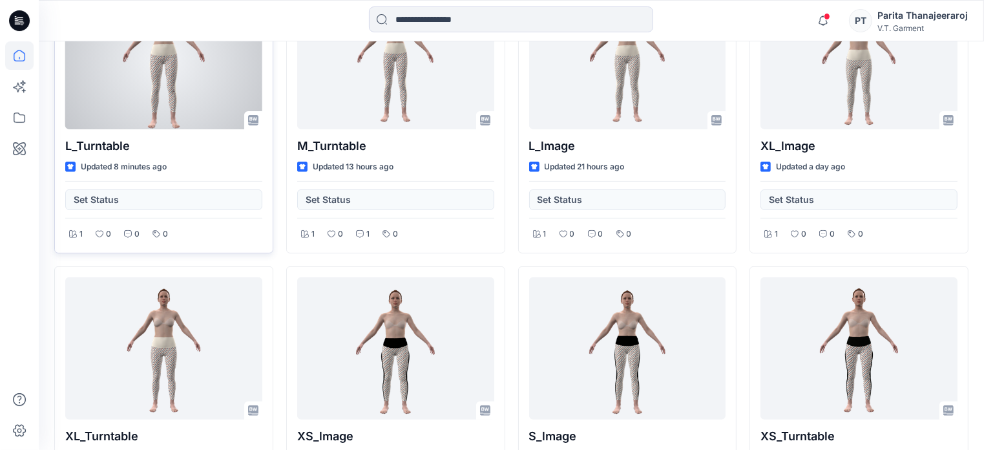
click at [173, 129] on div "L_Turntable Updated 8 minutes ago Set Status 1 0 0 0" at bounding box center [163, 114] width 219 height 277
click at [186, 83] on div at bounding box center [163, 58] width 197 height 142
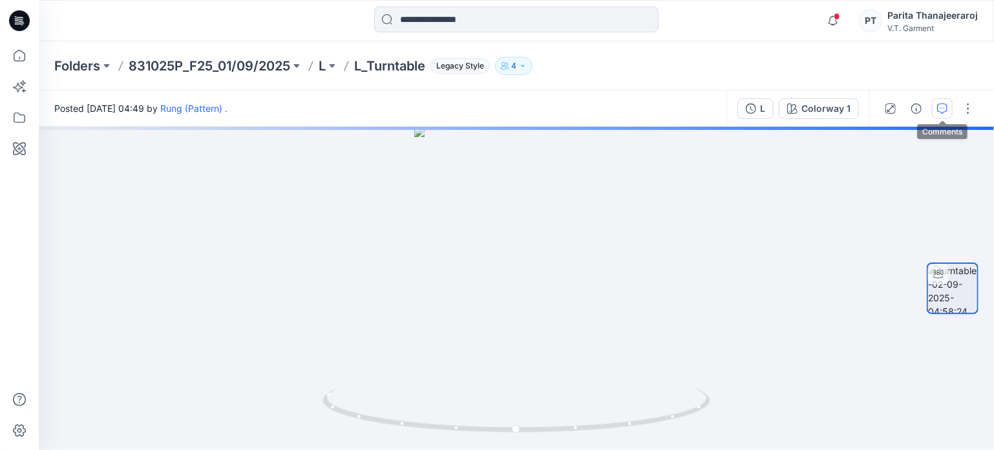
click at [939, 112] on icon "button" at bounding box center [942, 108] width 10 height 10
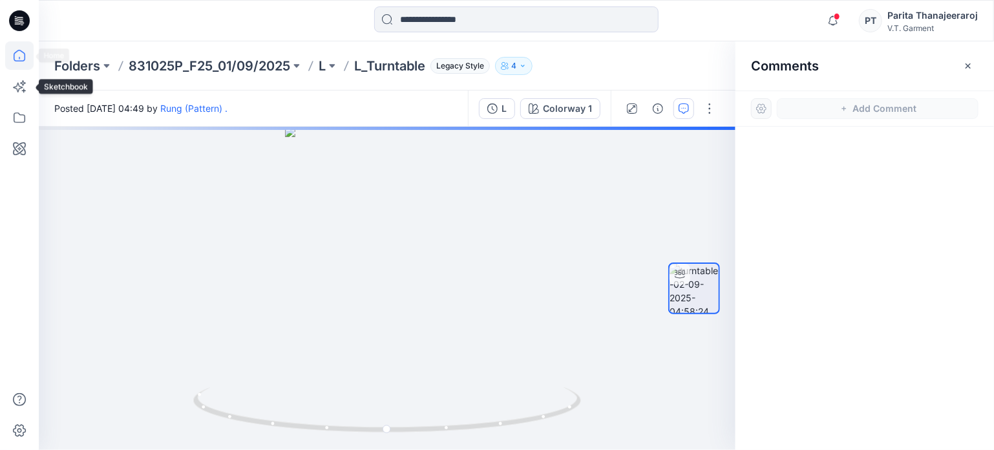
click at [11, 48] on icon at bounding box center [19, 55] width 28 height 28
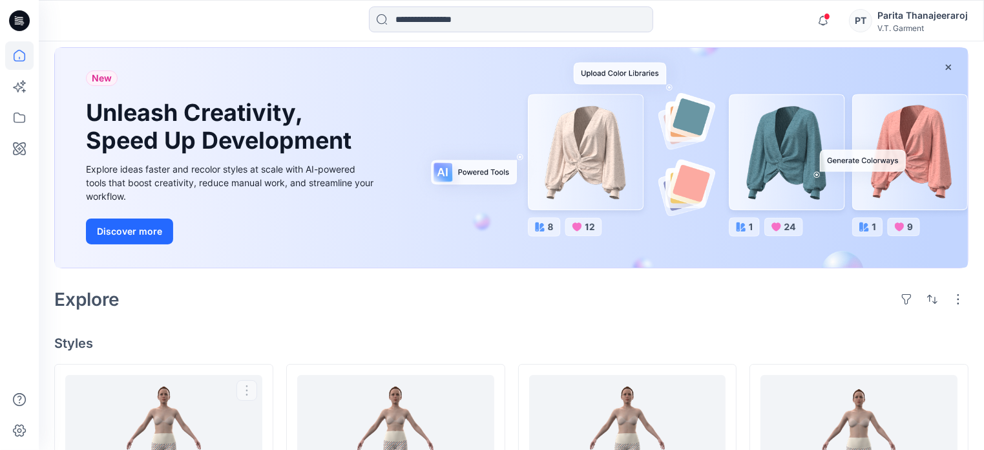
scroll to position [65, 0]
click at [28, 121] on icon at bounding box center [19, 117] width 28 height 28
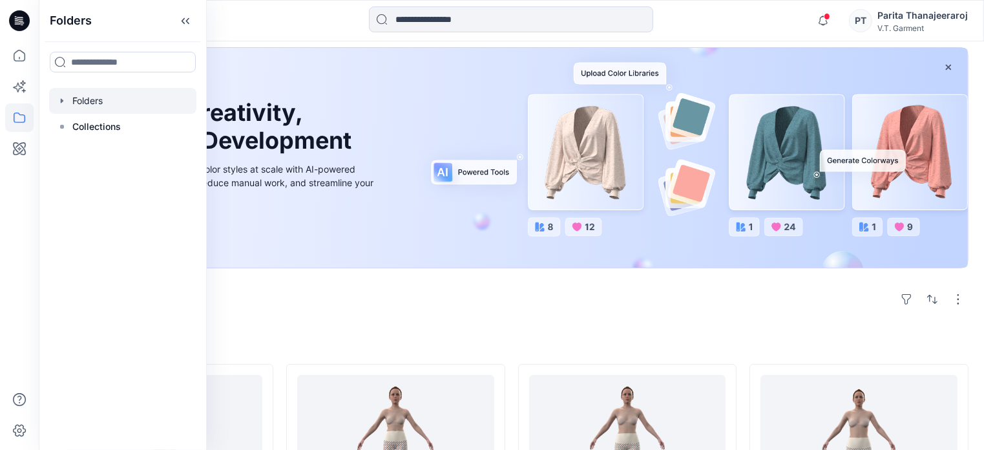
click at [110, 100] on div at bounding box center [122, 101] width 147 height 26
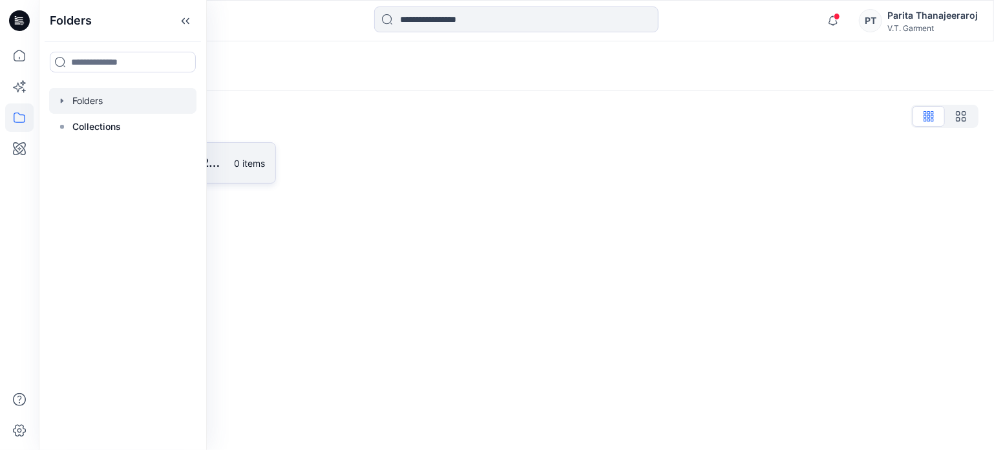
click at [228, 170] on link "831025P_F25_01/09/2025 0 items" at bounding box center [165, 162] width 222 height 41
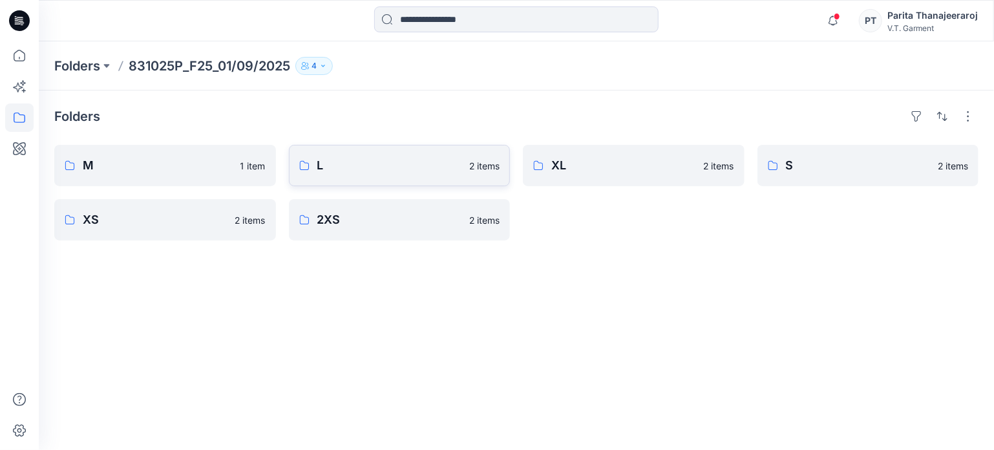
click at [370, 160] on p "L" at bounding box center [389, 165] width 145 height 18
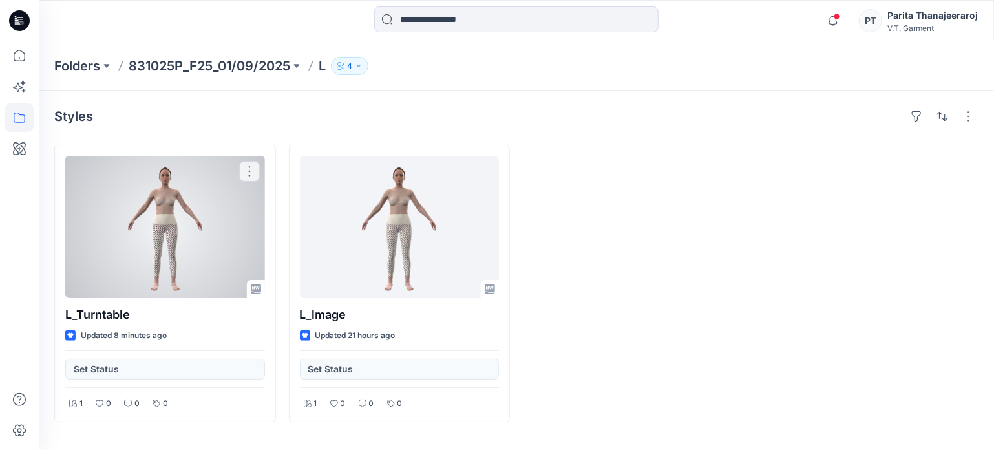
click at [138, 211] on div at bounding box center [165, 227] width 200 height 142
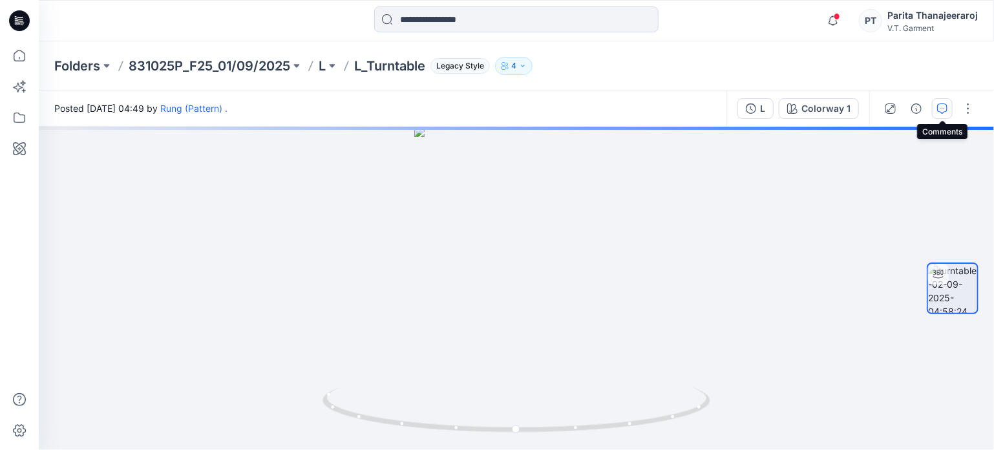
click at [938, 103] on icon "button" at bounding box center [942, 108] width 10 height 10
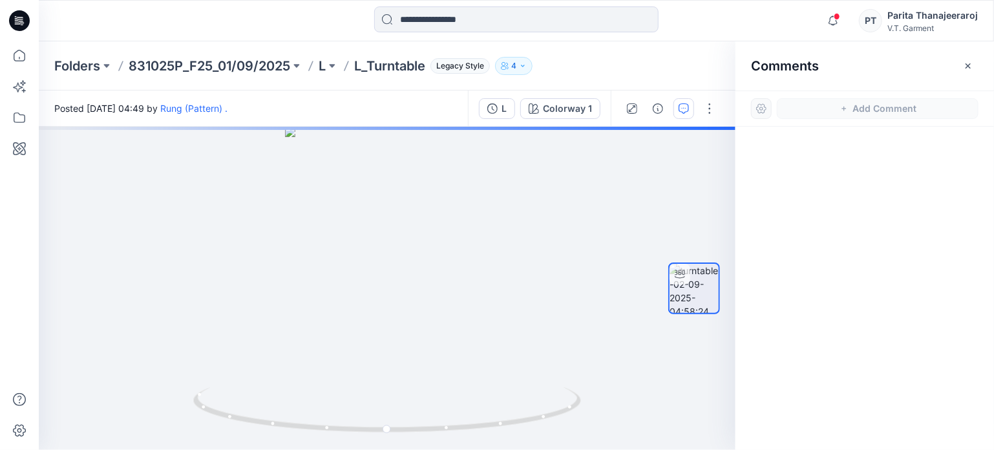
click at [967, 68] on icon "button" at bounding box center [968, 66] width 10 height 10
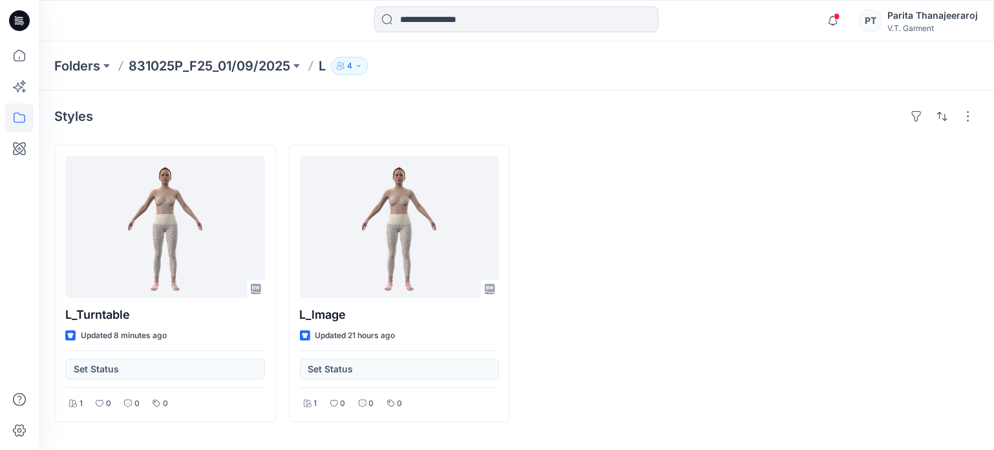
click at [191, 69] on p "831025P_F25_01/09/2025" at bounding box center [210, 66] width 162 height 18
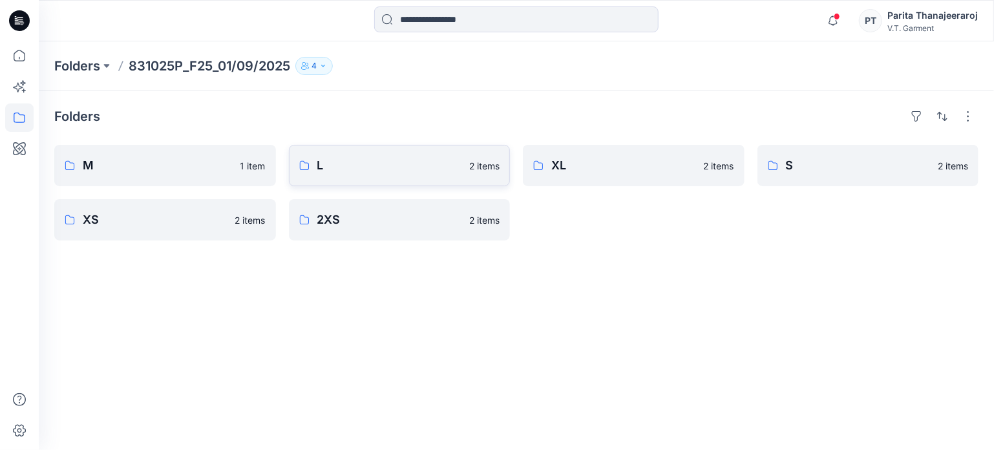
click at [399, 162] on p "L" at bounding box center [389, 165] width 145 height 18
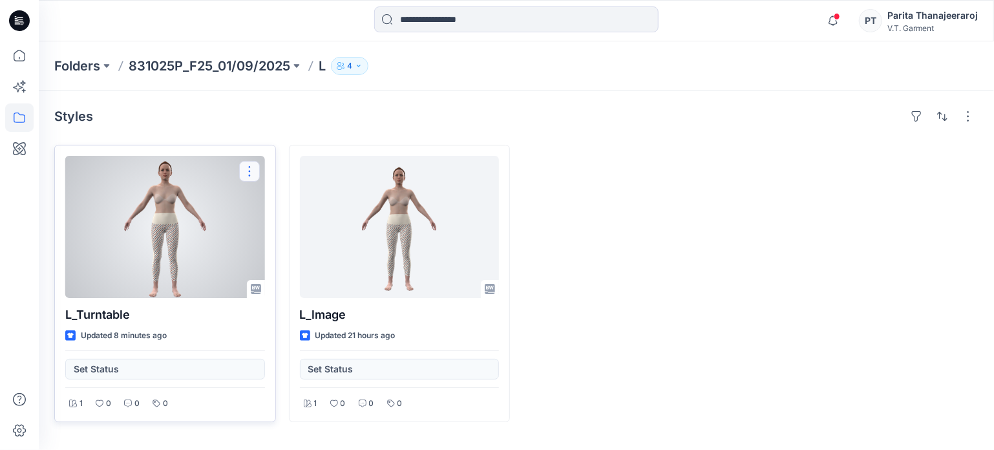
click at [251, 171] on button "button" at bounding box center [249, 171] width 21 height 21
click at [263, 201] on link "Comment" at bounding box center [312, 201] width 140 height 24
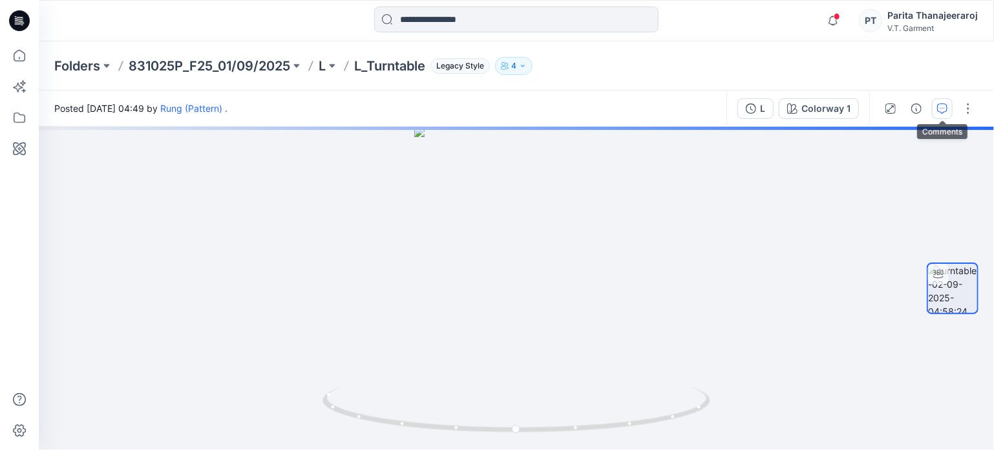
click at [948, 113] on button "button" at bounding box center [942, 108] width 21 height 21
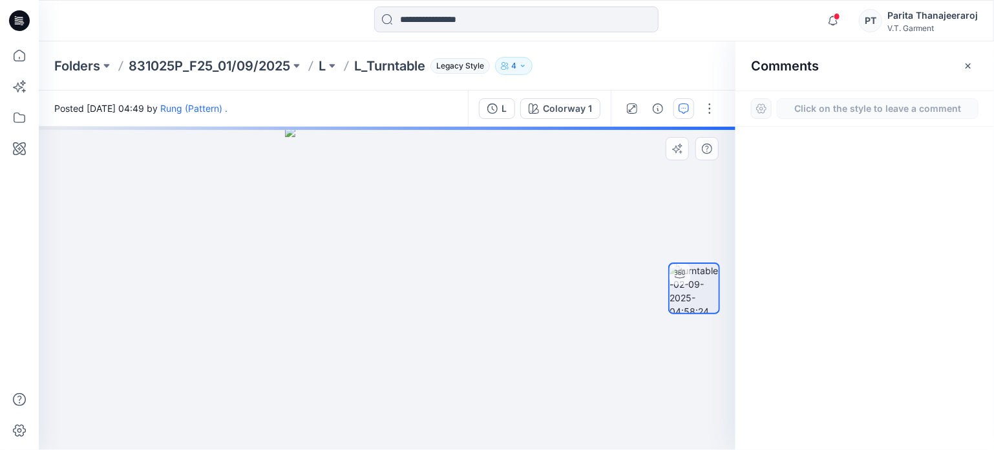
click at [398, 245] on div "1" at bounding box center [387, 288] width 696 height 323
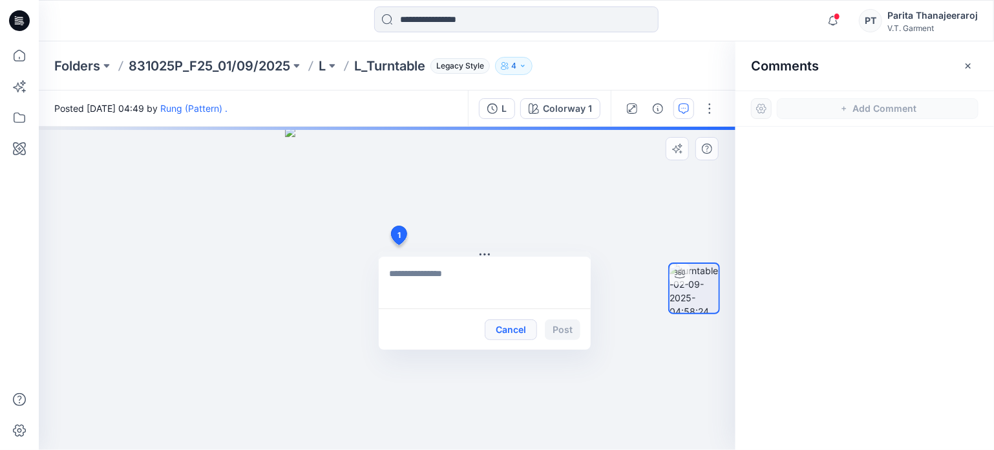
click at [520, 328] on button "Cancel" at bounding box center [511, 329] width 52 height 21
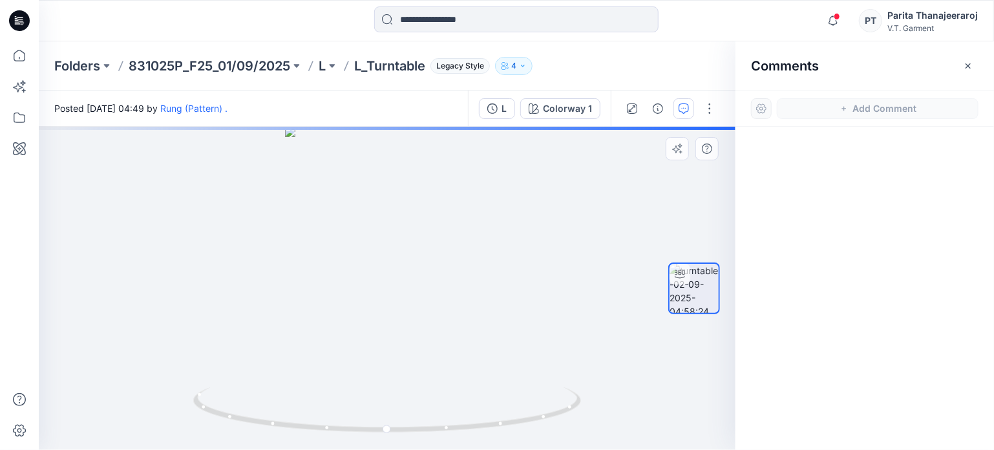
click at [408, 297] on div at bounding box center [387, 288] width 696 height 323
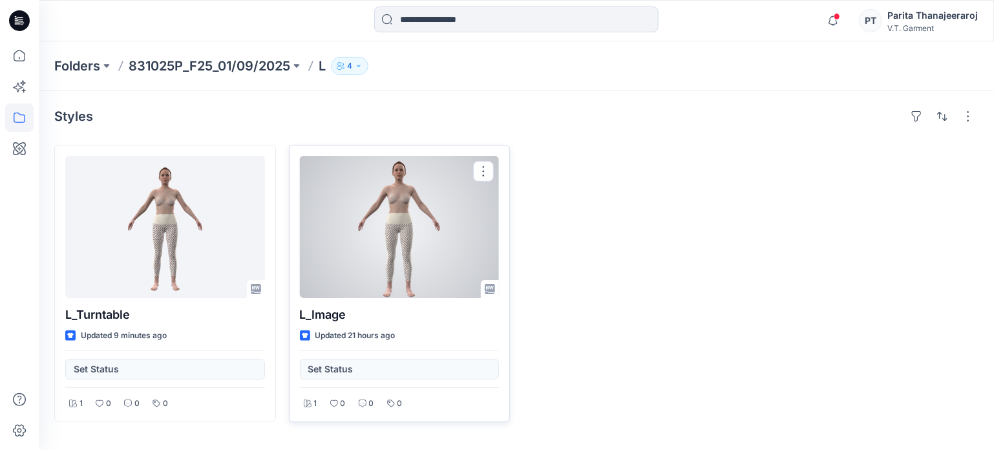
click at [413, 227] on div at bounding box center [400, 227] width 200 height 142
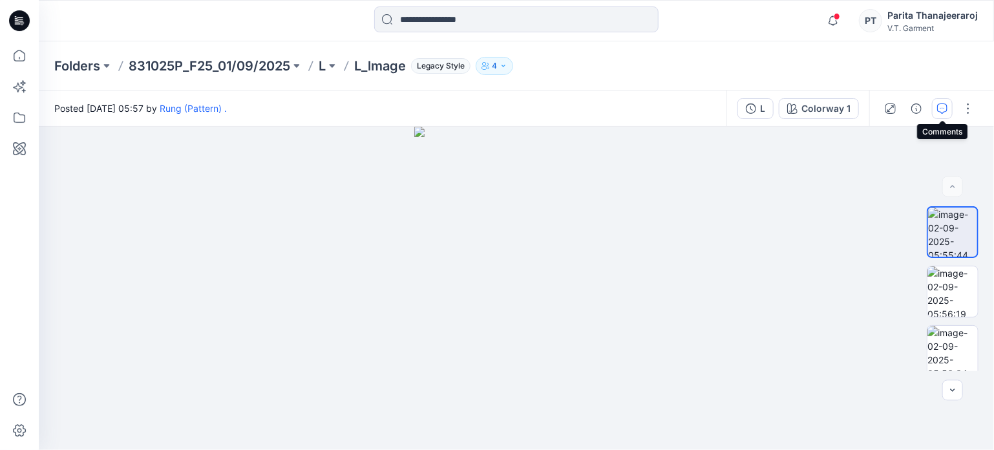
click at [948, 109] on button "button" at bounding box center [942, 108] width 21 height 21
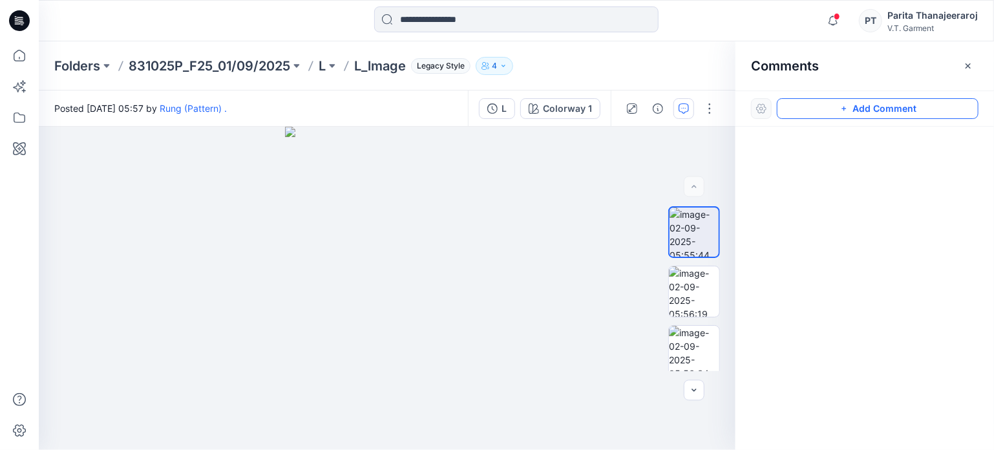
drag, startPoint x: 861, startPoint y: 102, endPoint x: 839, endPoint y: 105, distance: 21.5
click at [858, 103] on button "Add Comment" at bounding box center [878, 108] width 202 height 21
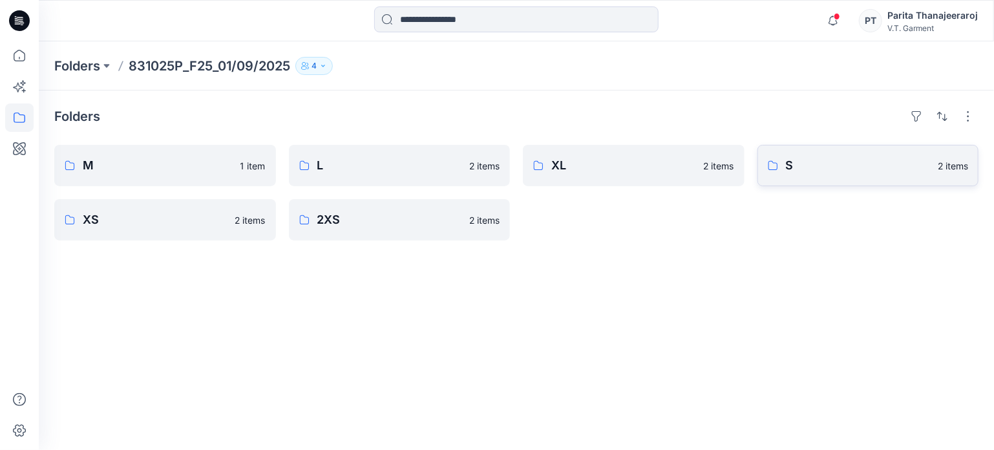
click at [832, 177] on link "S 2 items" at bounding box center [868, 165] width 222 height 41
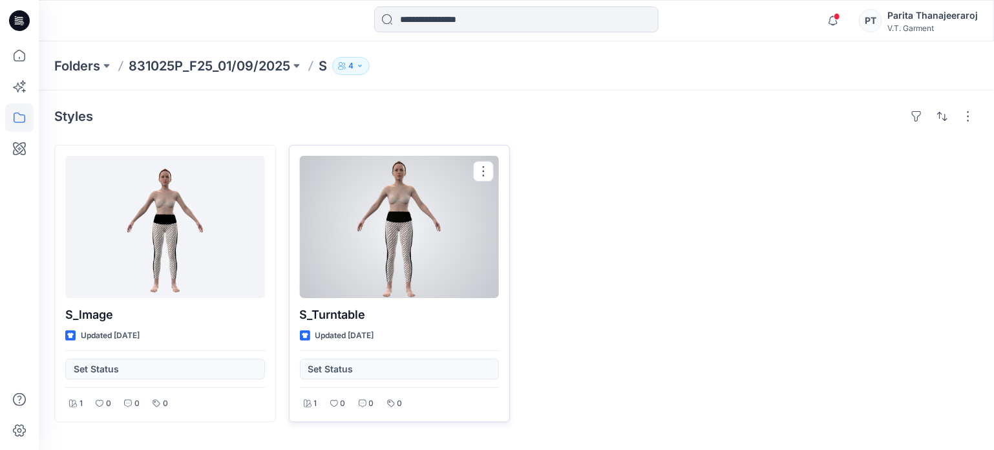
click at [381, 240] on div at bounding box center [400, 227] width 200 height 142
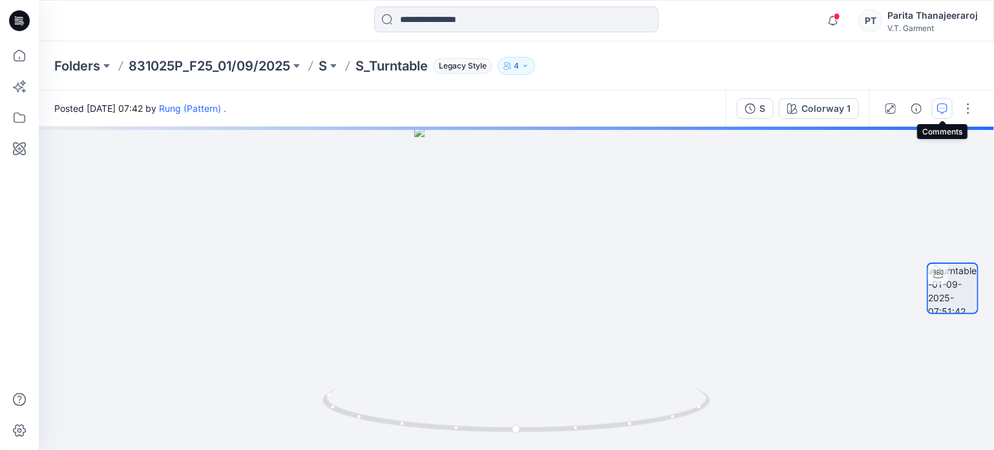
click at [945, 110] on icon "button" at bounding box center [942, 108] width 10 height 10
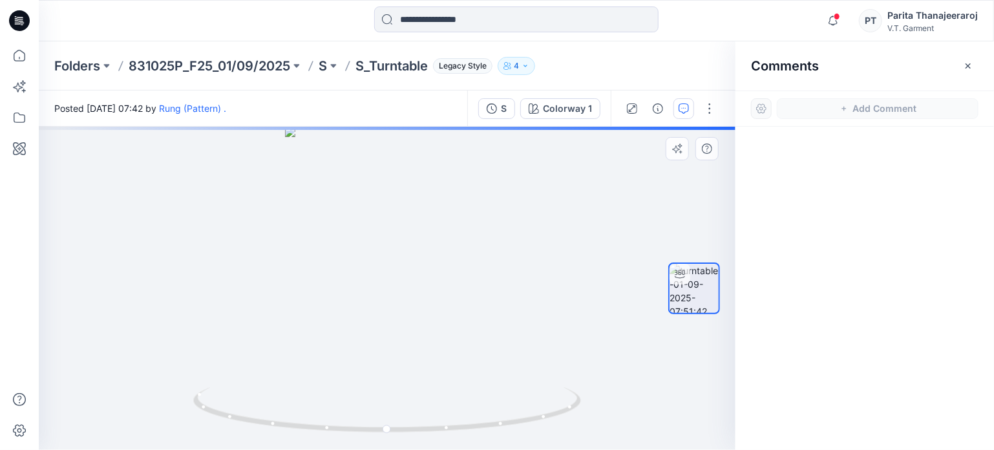
click at [398, 247] on div at bounding box center [387, 288] width 696 height 323
click at [686, 110] on icon "button" at bounding box center [683, 108] width 10 height 10
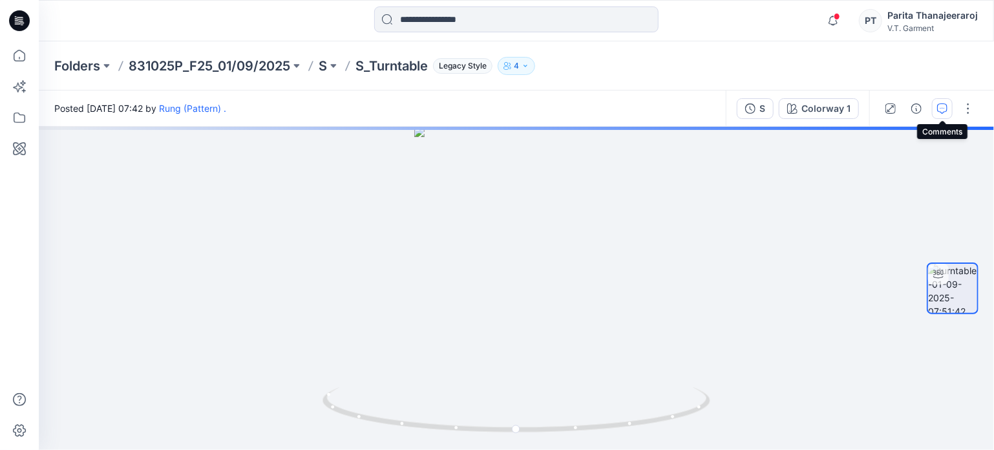
click at [941, 109] on icon "button" at bounding box center [942, 108] width 10 height 10
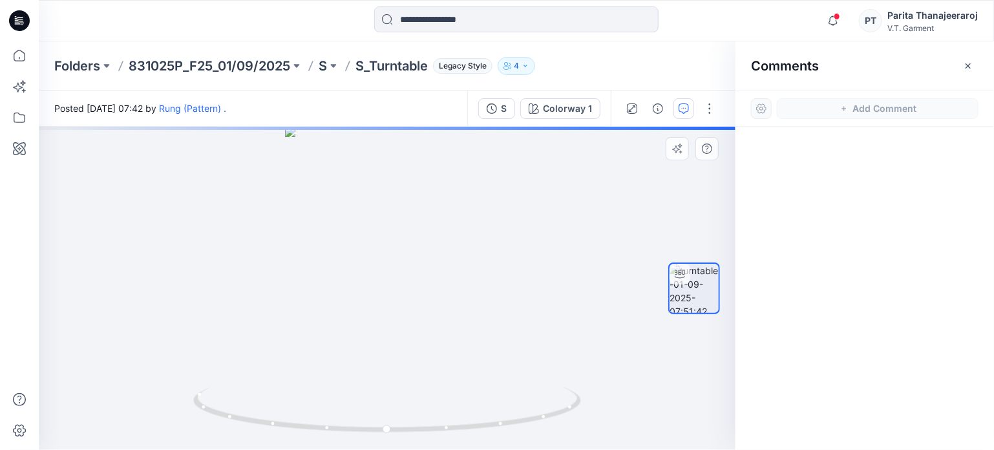
click at [364, 335] on div at bounding box center [387, 288] width 696 height 323
click at [376, 237] on div at bounding box center [387, 288] width 696 height 323
click at [389, 194] on div at bounding box center [387, 288] width 696 height 323
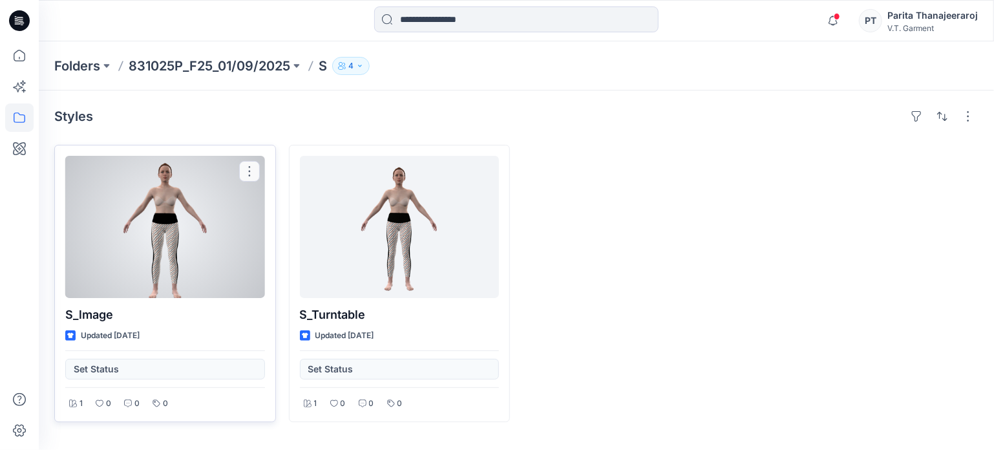
click at [186, 227] on div at bounding box center [165, 227] width 200 height 142
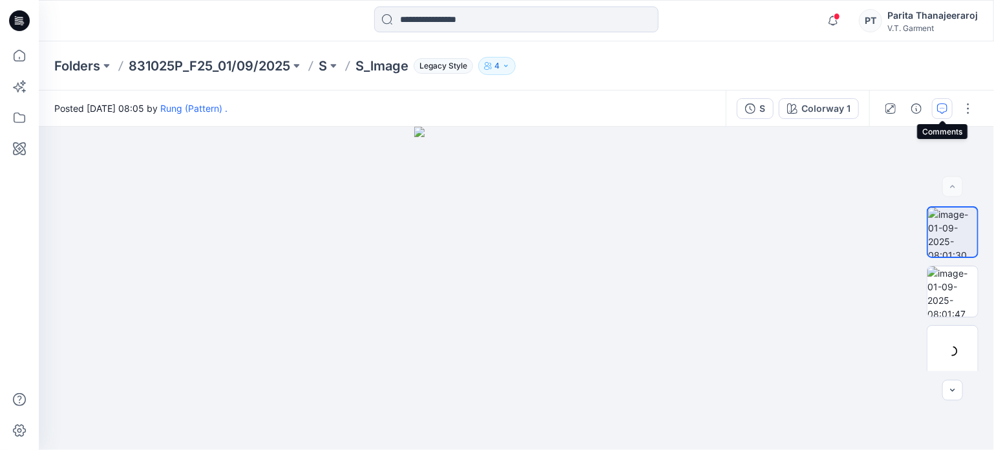
click at [943, 107] on icon "button" at bounding box center [942, 108] width 10 height 10
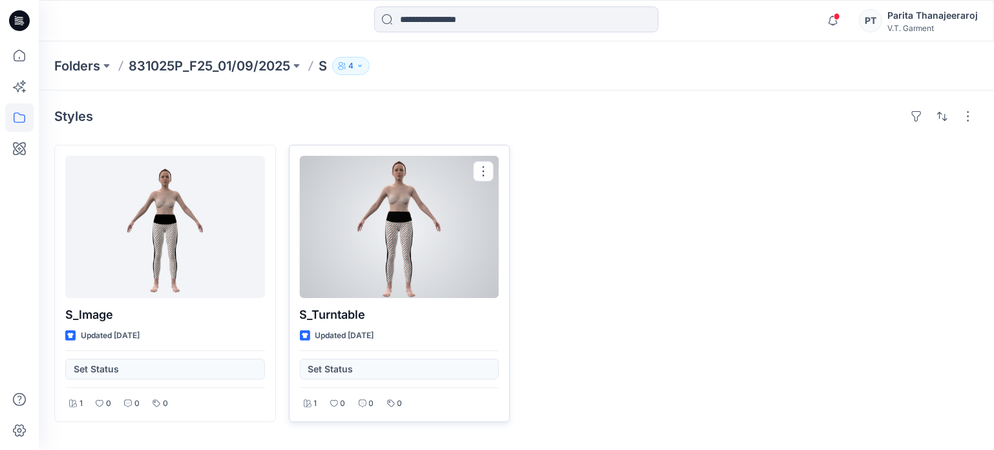
click at [392, 207] on div at bounding box center [400, 227] width 200 height 142
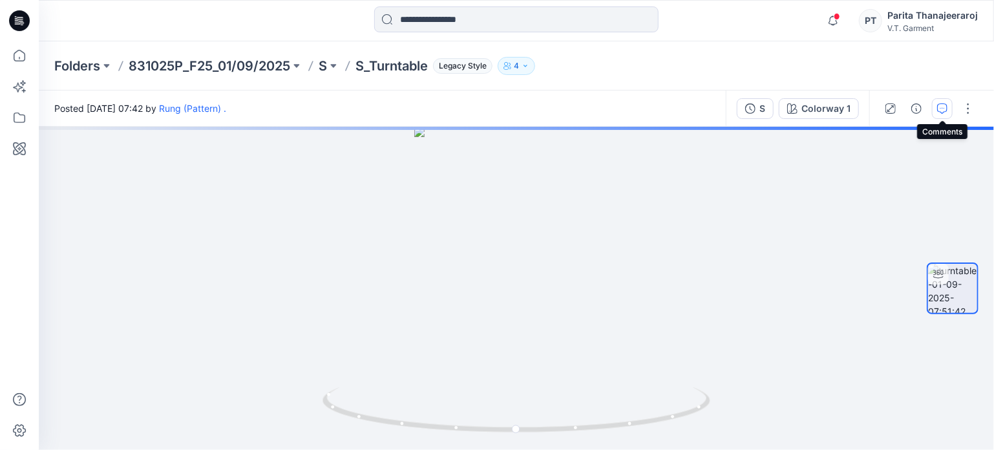
click at [939, 105] on icon "button" at bounding box center [942, 108] width 10 height 10
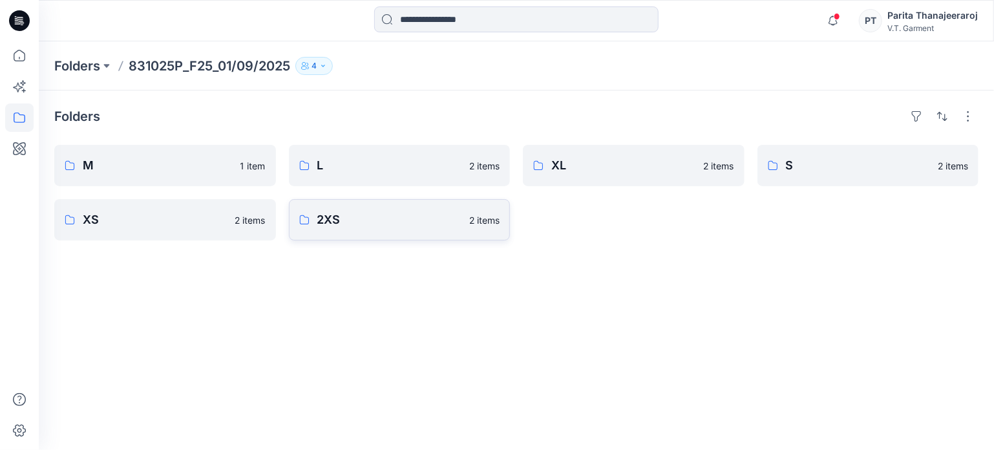
click at [373, 224] on p "2XS" at bounding box center [389, 220] width 145 height 18
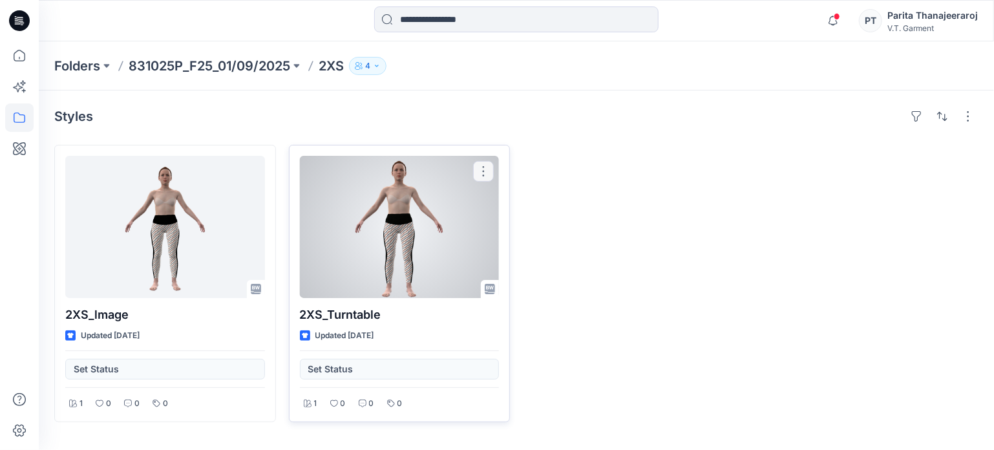
click at [384, 233] on div at bounding box center [400, 227] width 200 height 142
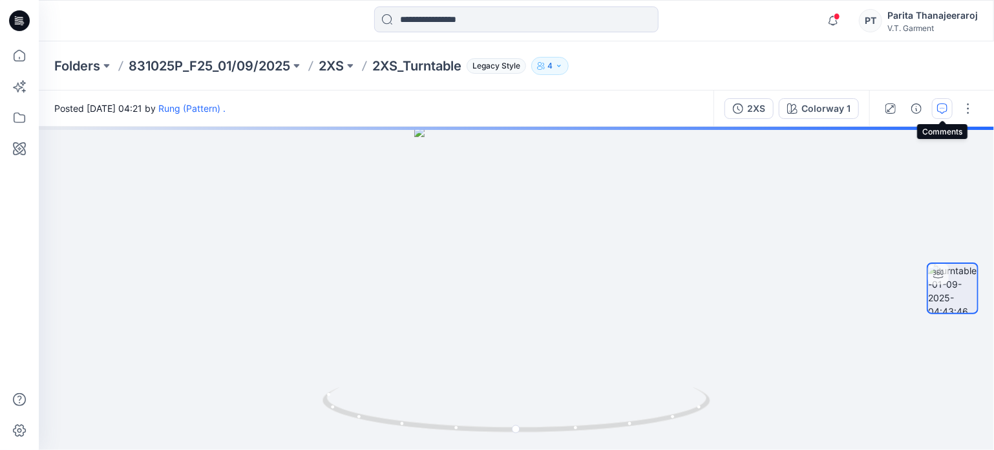
click at [945, 108] on icon "button" at bounding box center [942, 108] width 10 height 10
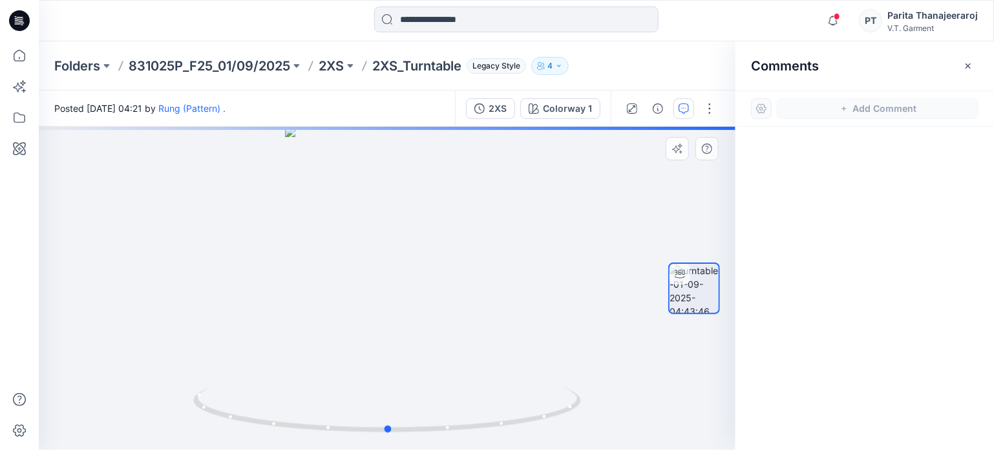
click at [430, 251] on div at bounding box center [387, 288] width 696 height 323
click at [362, 244] on div at bounding box center [387, 288] width 696 height 323
drag, startPoint x: 502, startPoint y: 231, endPoint x: 476, endPoint y: 231, distance: 25.8
click at [497, 231] on div at bounding box center [387, 288] width 696 height 323
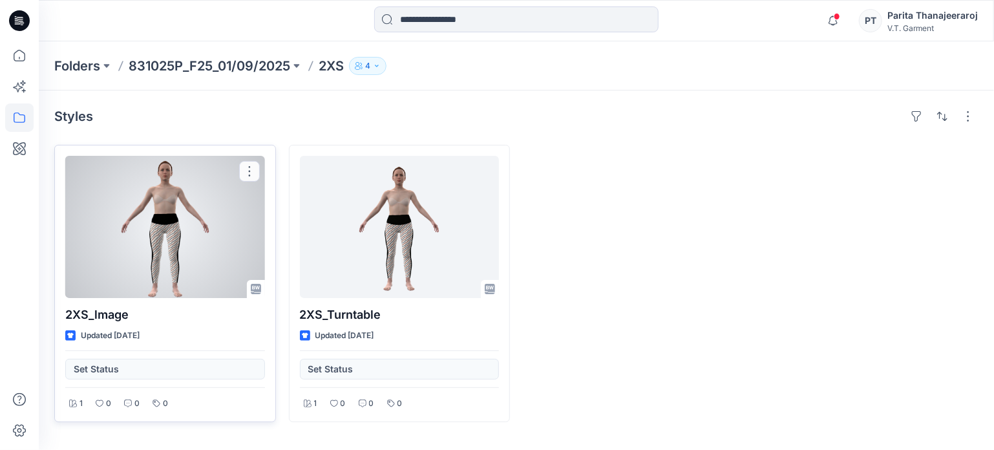
click at [171, 194] on div at bounding box center [165, 227] width 200 height 142
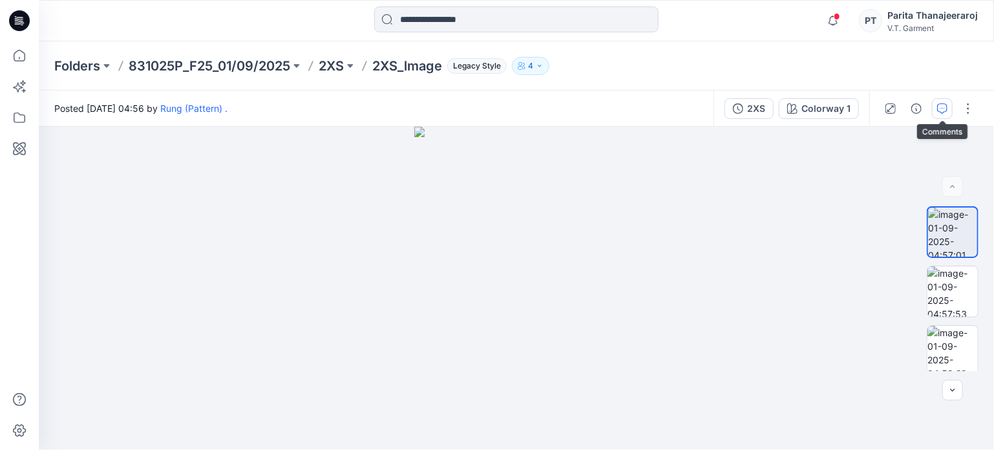
click at [949, 105] on button "button" at bounding box center [942, 108] width 21 height 21
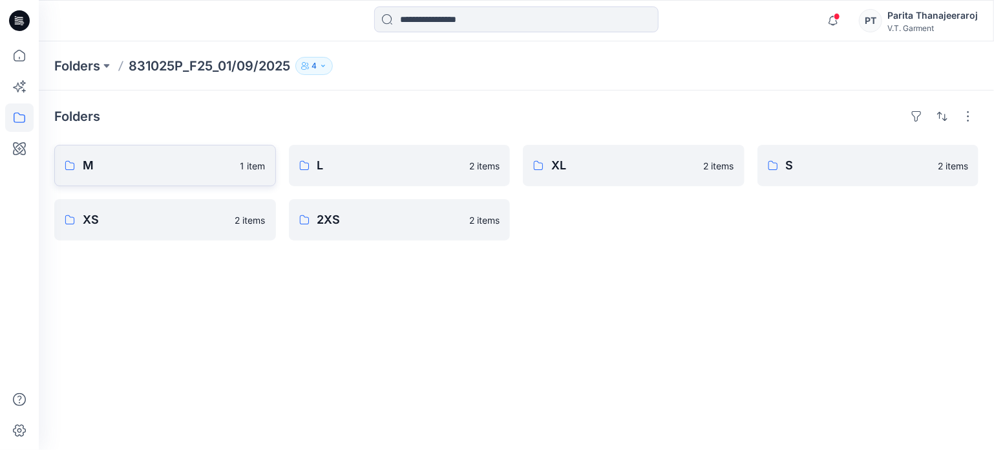
click at [207, 167] on p "M" at bounding box center [158, 165] width 150 height 18
click at [567, 178] on link "XL 2 items" at bounding box center [634, 165] width 222 height 41
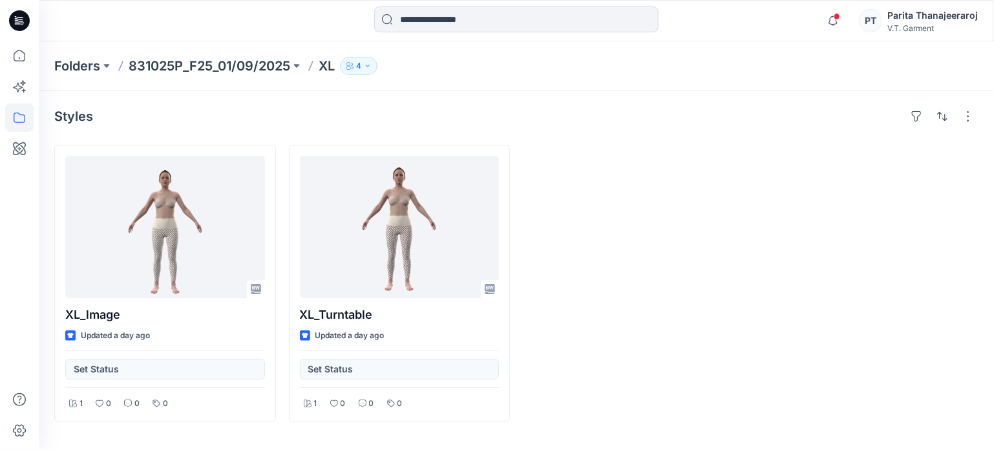
click at [199, 74] on div "Folders 831025P_F25_01/09/2025 XL 4" at bounding box center [516, 65] width 955 height 49
click at [207, 65] on p "831025P_F25_01/09/2025" at bounding box center [210, 66] width 162 height 18
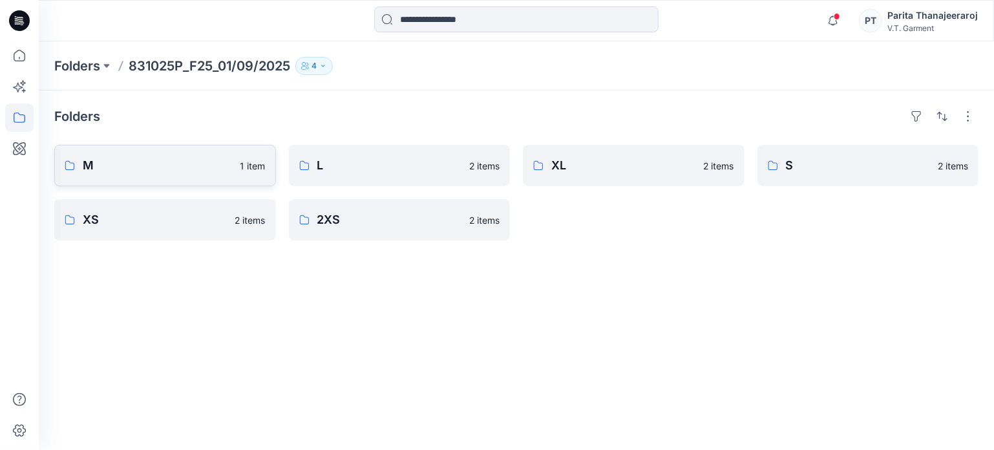
click at [123, 165] on p "M" at bounding box center [158, 165] width 150 height 18
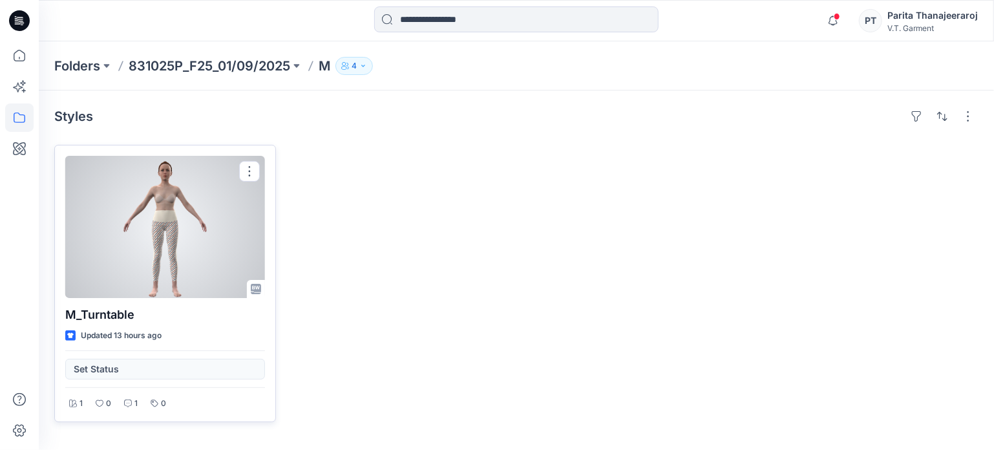
click at [199, 227] on div at bounding box center [165, 227] width 200 height 142
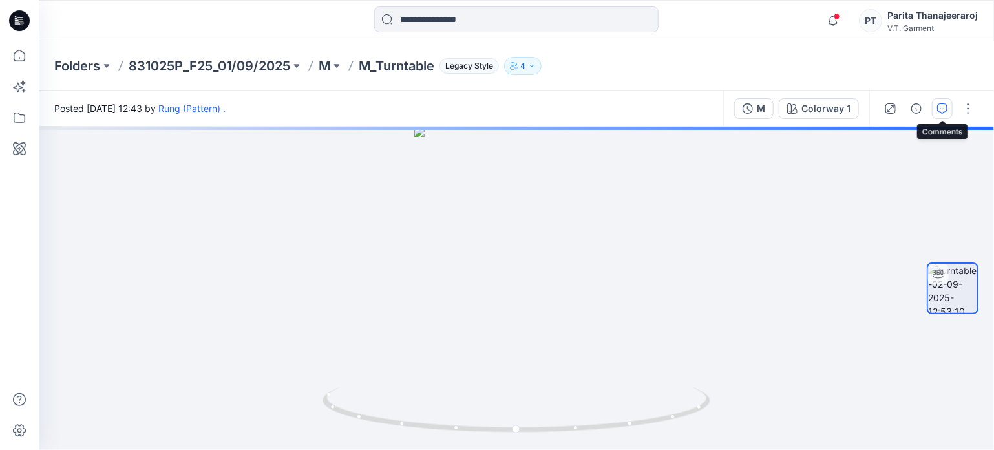
click at [945, 115] on button "button" at bounding box center [942, 108] width 21 height 21
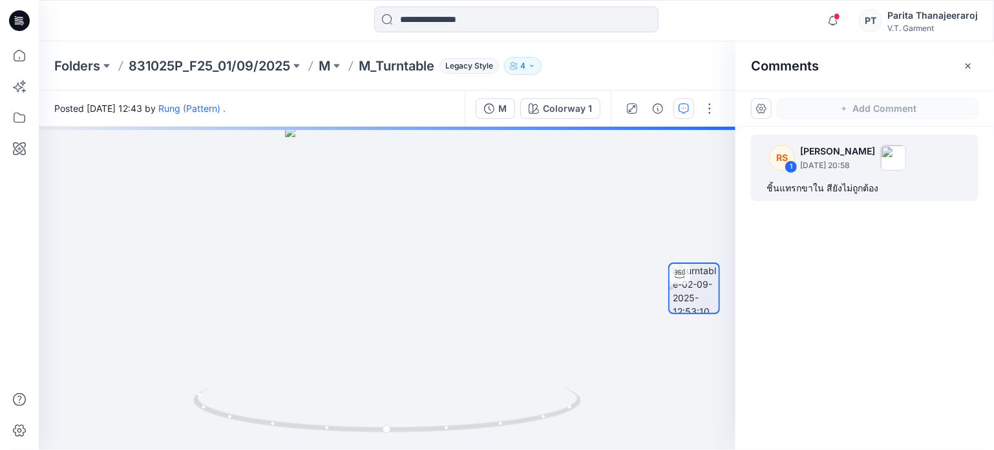
click at [816, 159] on p "September 02, 2025 20:58" at bounding box center [837, 165] width 75 height 13
click at [791, 167] on div "1" at bounding box center [790, 166] width 13 height 13
click at [792, 165] on div "1" at bounding box center [790, 166] width 13 height 13
click at [829, 186] on div "ชิ้นแทรกขาใน สียังไม่ถูกต้อง" at bounding box center [864, 188] width 196 height 16
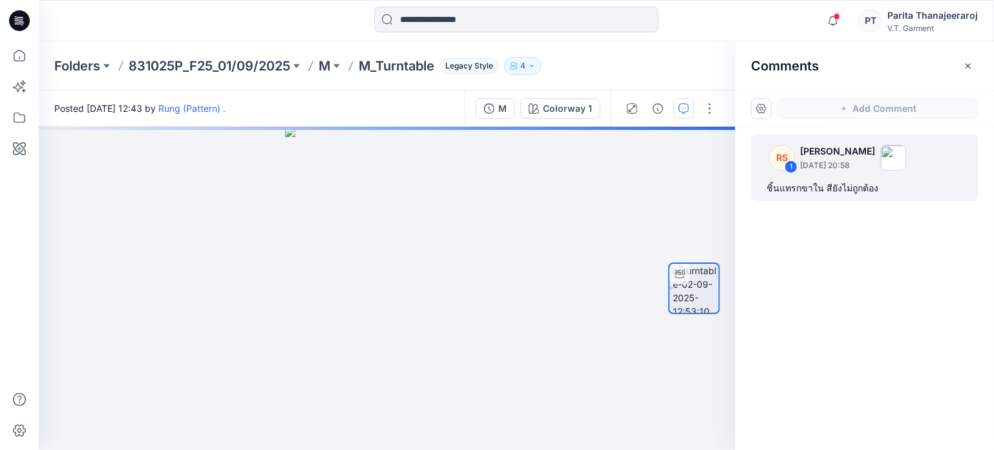
click at [853, 152] on p "Rungnapa Supan" at bounding box center [837, 151] width 75 height 16
click at [906, 156] on img at bounding box center [893, 158] width 26 height 26
click at [396, 302] on div "2" at bounding box center [387, 288] width 696 height 323
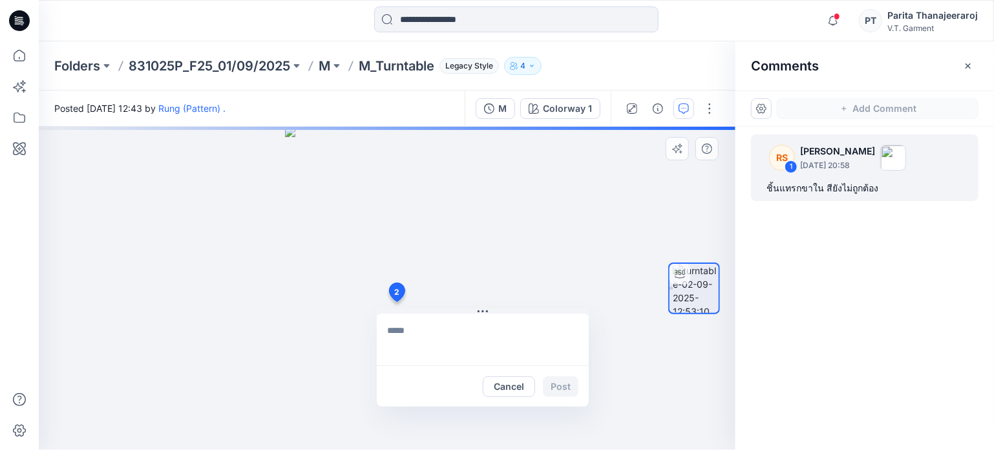
click at [535, 242] on div "2 Cancel Post" at bounding box center [387, 288] width 696 height 323
click at [388, 235] on div "2 Cancel Post" at bounding box center [387, 288] width 696 height 323
drag, startPoint x: 514, startPoint y: 387, endPoint x: 499, endPoint y: 384, distance: 15.2
click at [515, 388] on button "Cancel" at bounding box center [509, 386] width 52 height 21
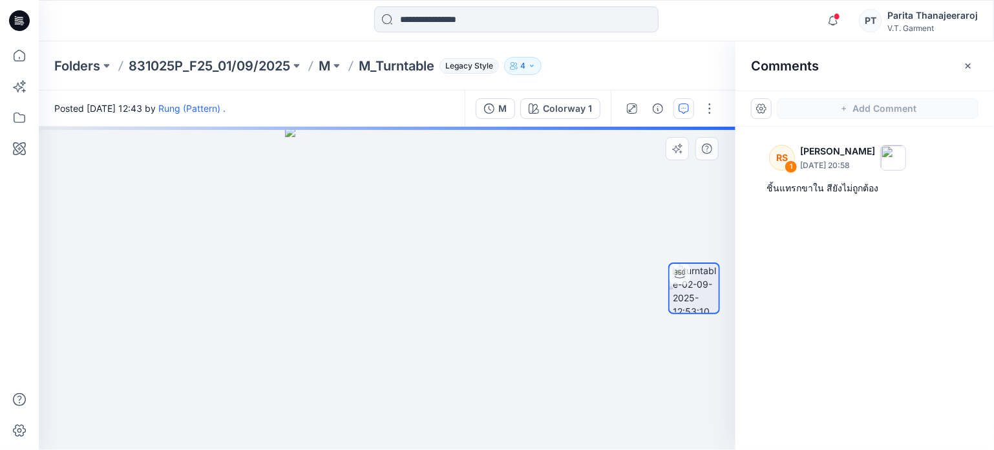
click at [394, 249] on div "2" at bounding box center [387, 288] width 696 height 323
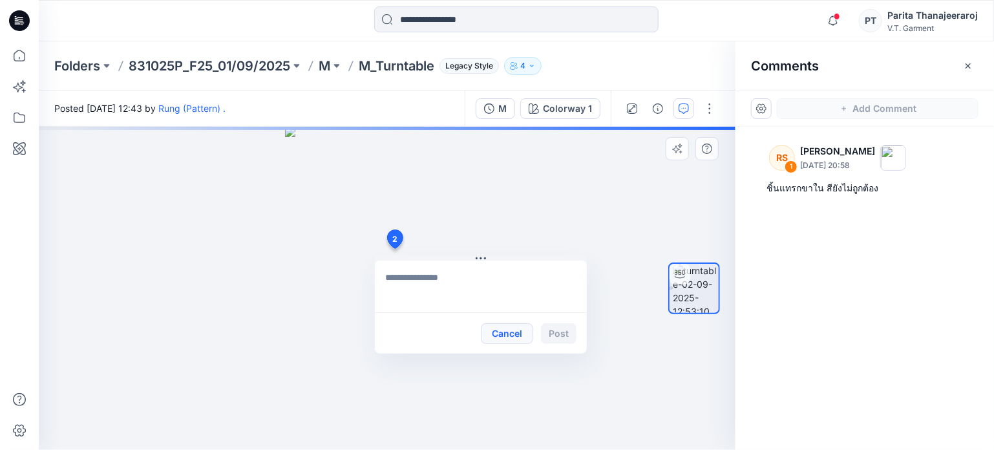
click at [499, 333] on button "Cancel" at bounding box center [507, 333] width 52 height 21
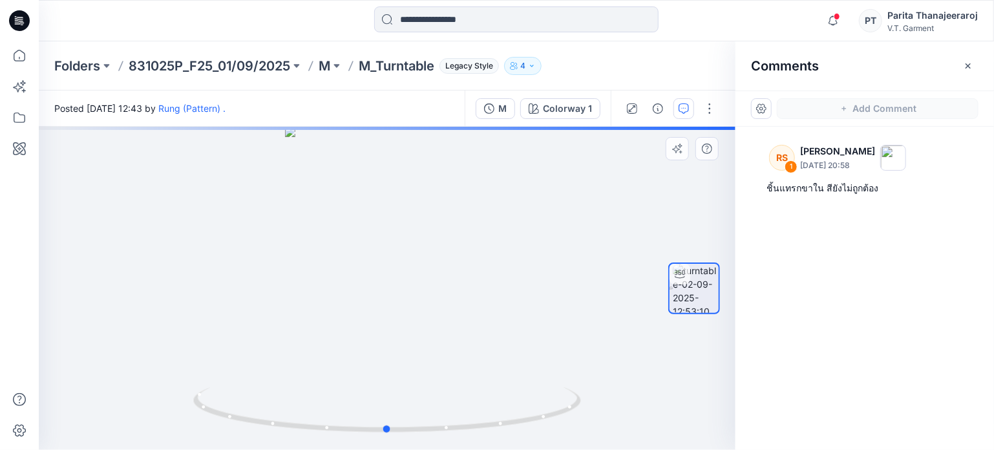
click at [372, 313] on div at bounding box center [387, 288] width 696 height 323
click at [417, 271] on div at bounding box center [387, 288] width 696 height 323
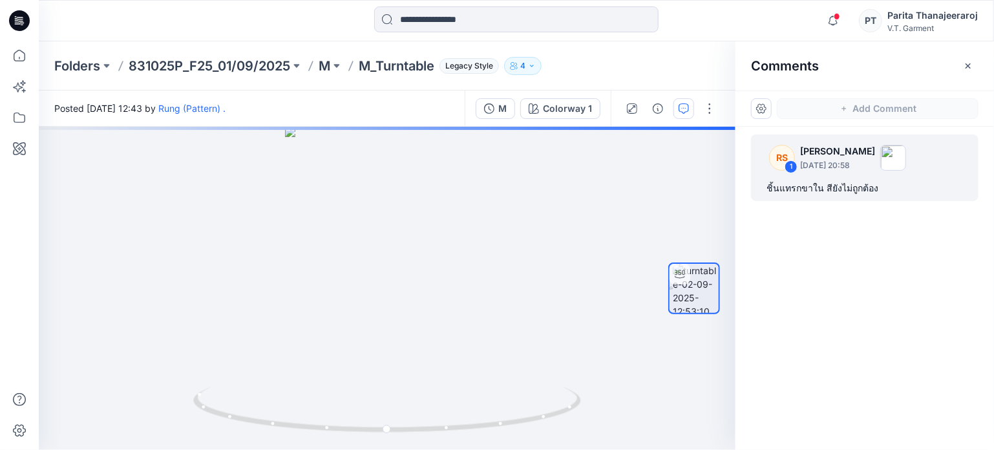
click at [835, 167] on p "September 02, 2025 20:58" at bounding box center [837, 165] width 75 height 13
click at [374, 289] on div "2" at bounding box center [387, 288] width 696 height 323
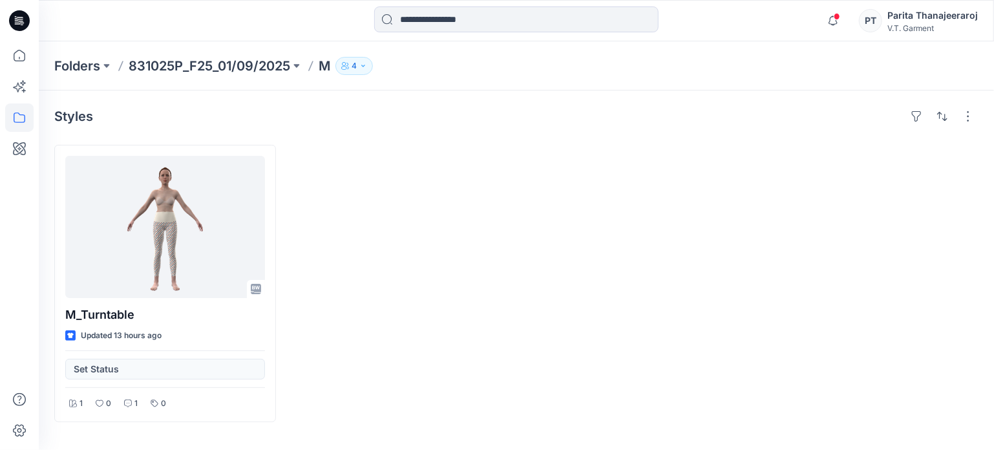
click at [187, 66] on p "831025P_F25_01/09/2025" at bounding box center [210, 66] width 162 height 18
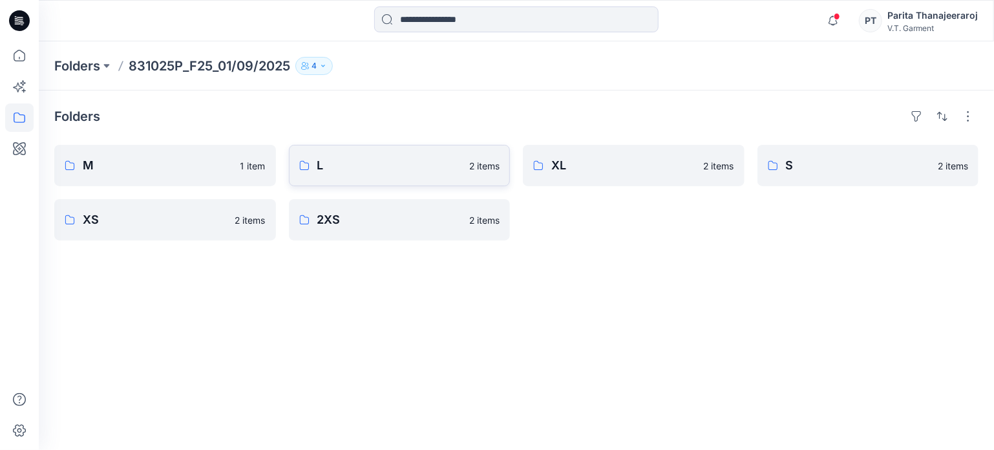
click at [374, 173] on p "L" at bounding box center [389, 165] width 145 height 18
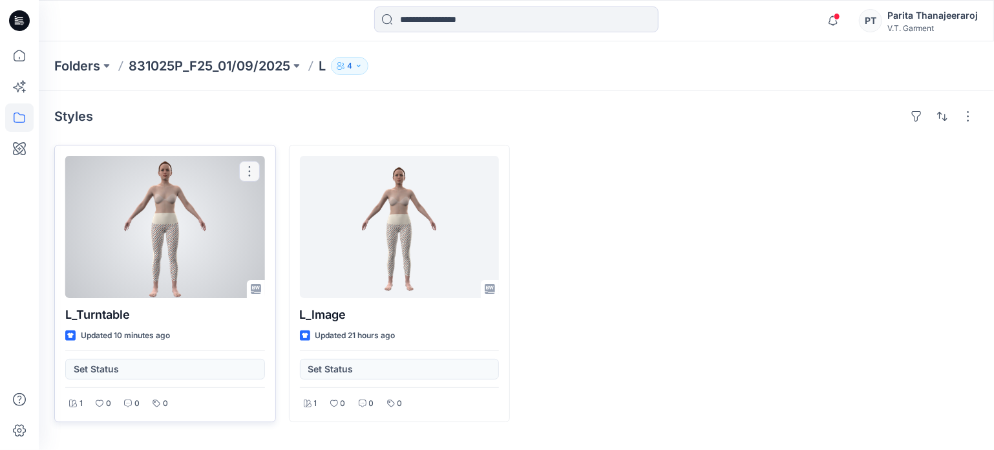
click at [137, 232] on div at bounding box center [165, 227] width 200 height 142
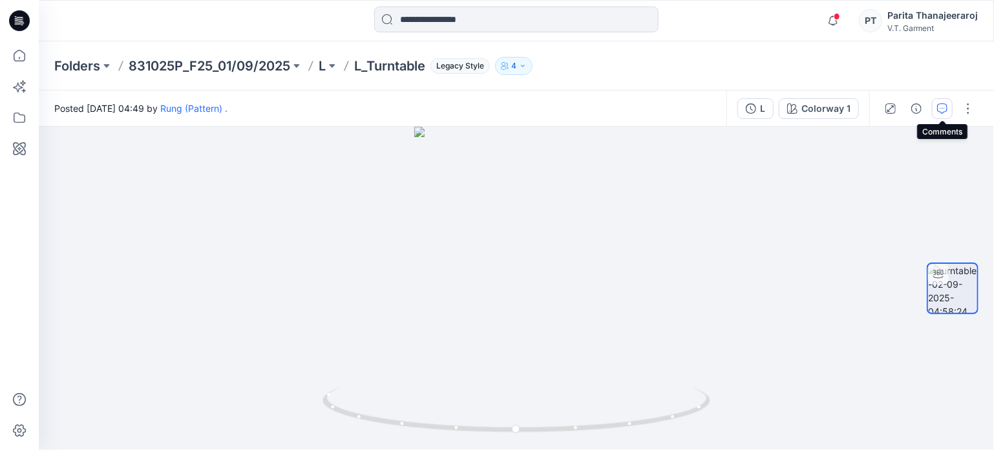
click at [941, 112] on icon "button" at bounding box center [942, 108] width 10 height 10
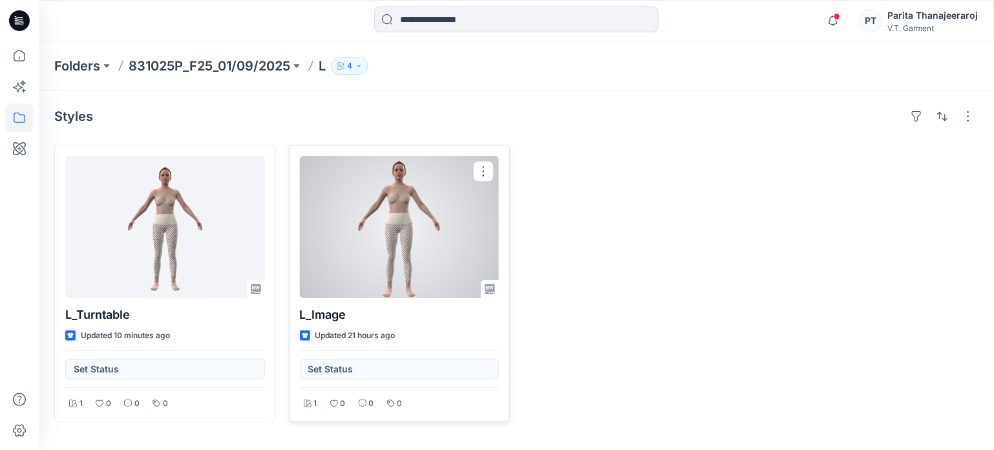
click at [342, 272] on div at bounding box center [400, 227] width 200 height 142
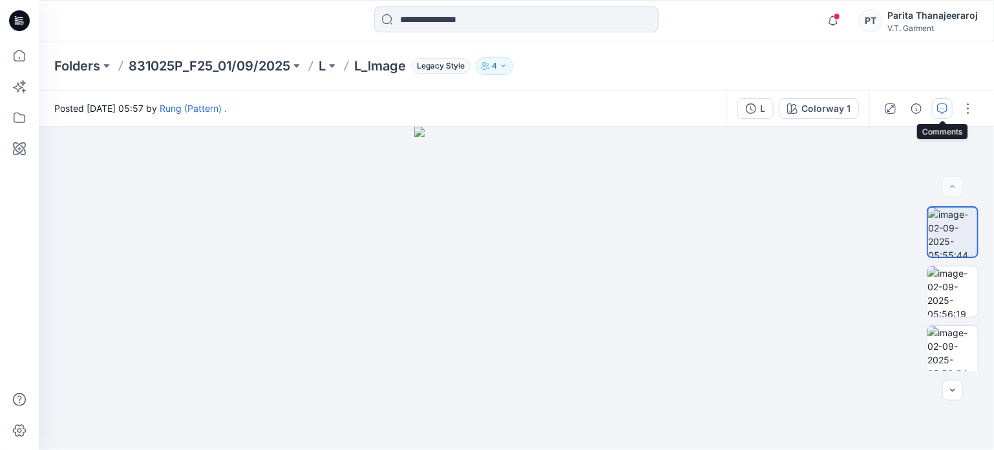
click at [939, 105] on icon "button" at bounding box center [942, 108] width 10 height 10
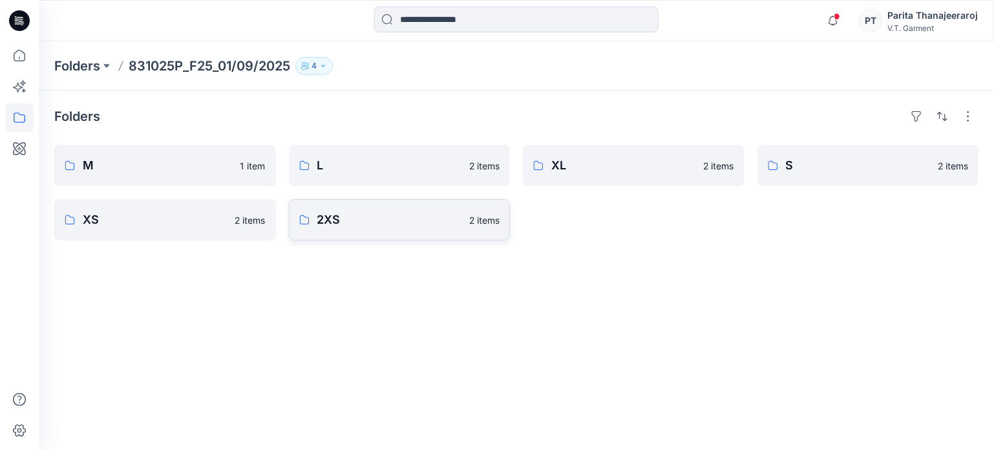
click at [391, 213] on p "2XS" at bounding box center [389, 220] width 145 height 18
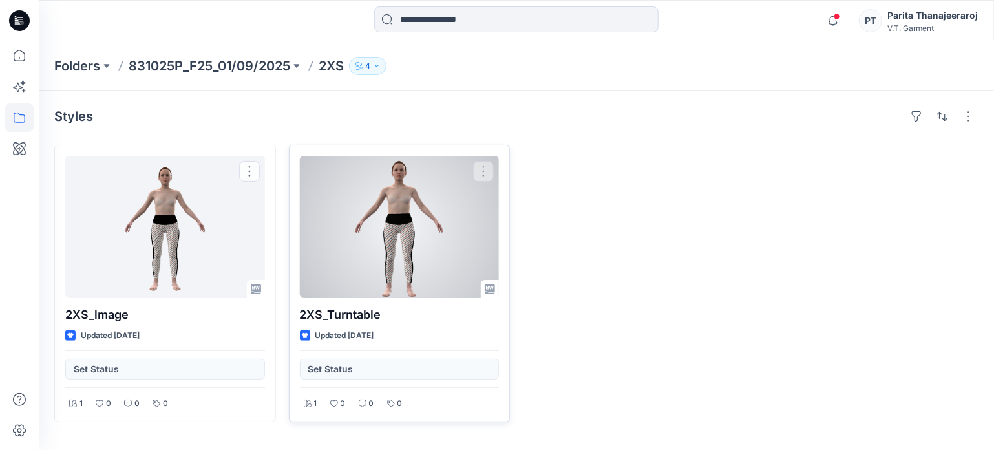
click at [371, 250] on div at bounding box center [400, 227] width 200 height 142
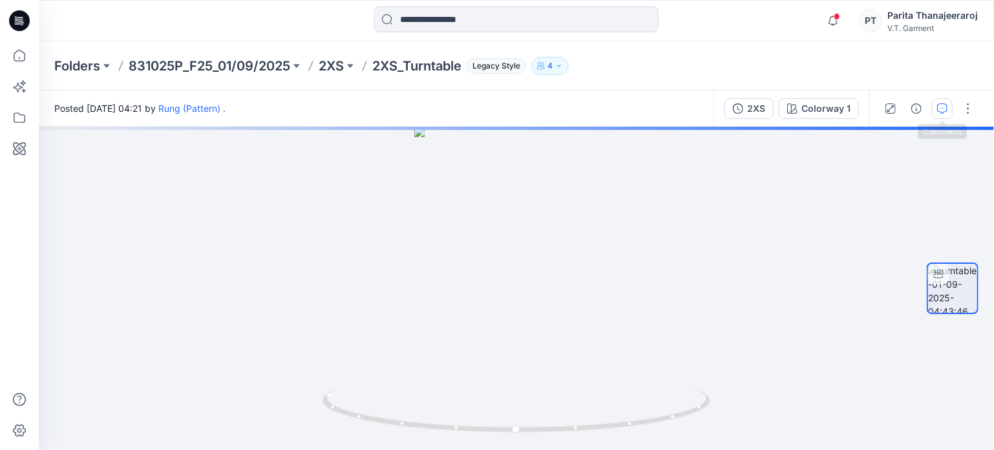
click at [938, 110] on icon "button" at bounding box center [942, 108] width 10 height 10
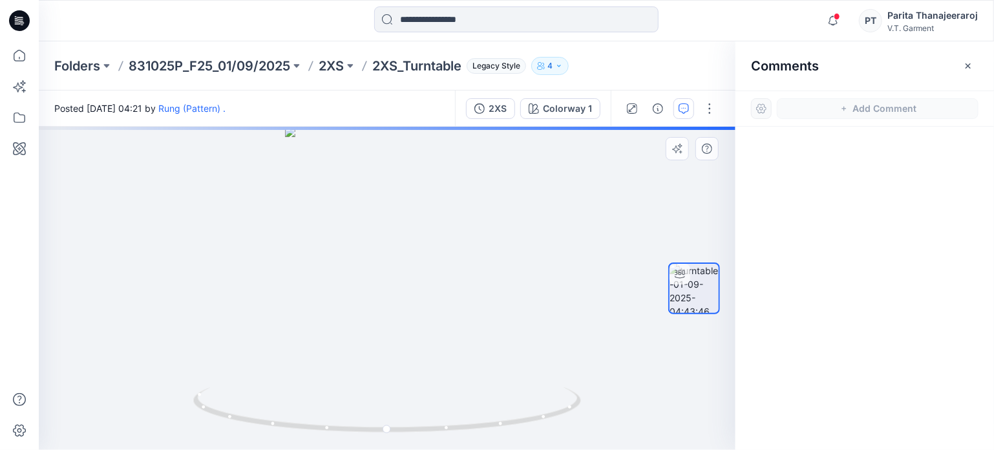
click at [396, 285] on div at bounding box center [387, 288] width 696 height 323
drag, startPoint x: 389, startPoint y: 220, endPoint x: 410, endPoint y: 214, distance: 22.3
click at [410, 214] on div at bounding box center [387, 288] width 696 height 323
click at [583, 191] on div at bounding box center [387, 288] width 696 height 323
click at [802, 173] on div at bounding box center [864, 264] width 258 height 275
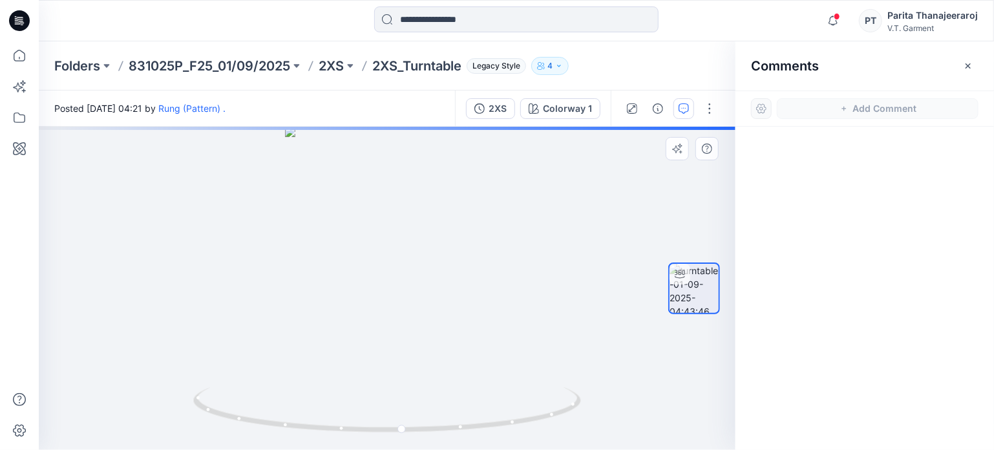
click at [713, 284] on img at bounding box center [693, 288] width 49 height 49
click at [972, 67] on icon "button" at bounding box center [968, 66] width 10 height 10
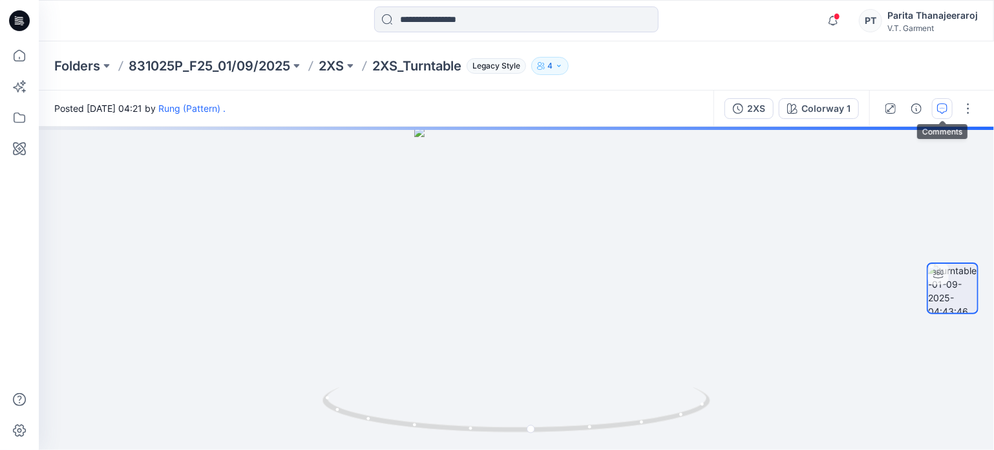
click at [946, 107] on icon "button" at bounding box center [942, 108] width 10 height 10
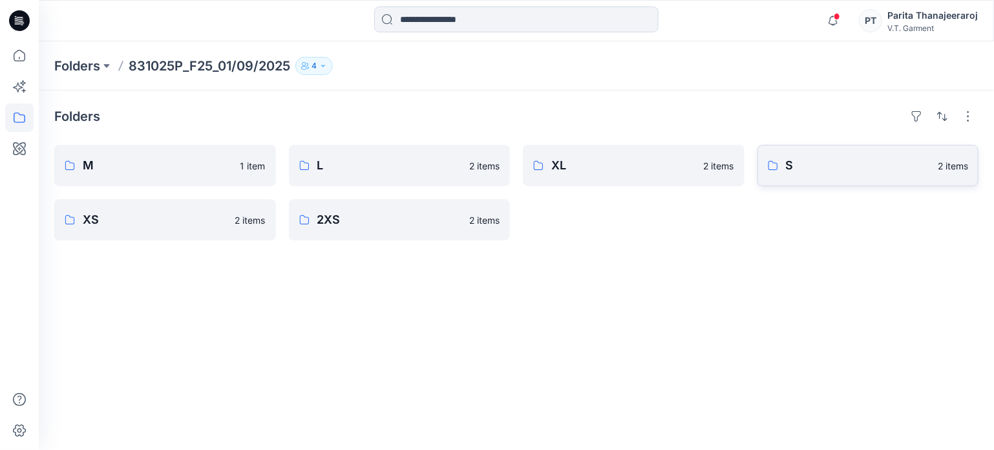
click at [853, 167] on p "S" at bounding box center [858, 165] width 145 height 18
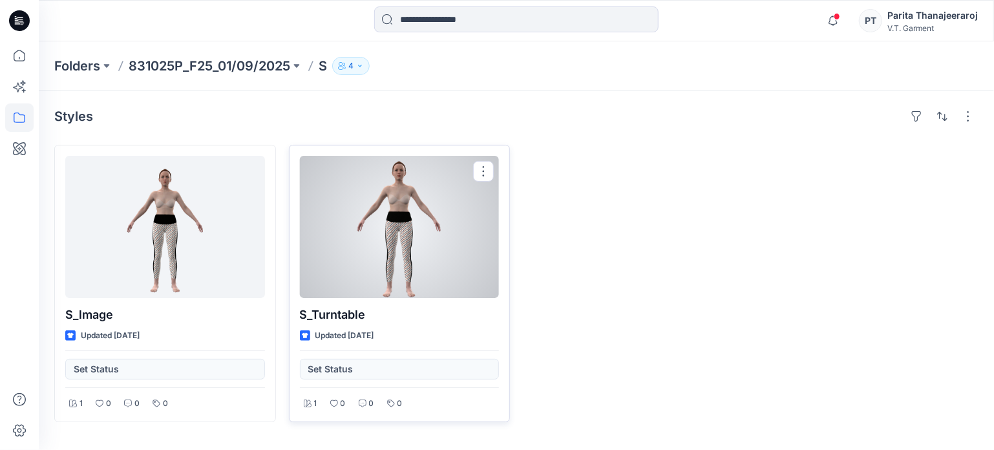
click at [437, 206] on div at bounding box center [400, 227] width 200 height 142
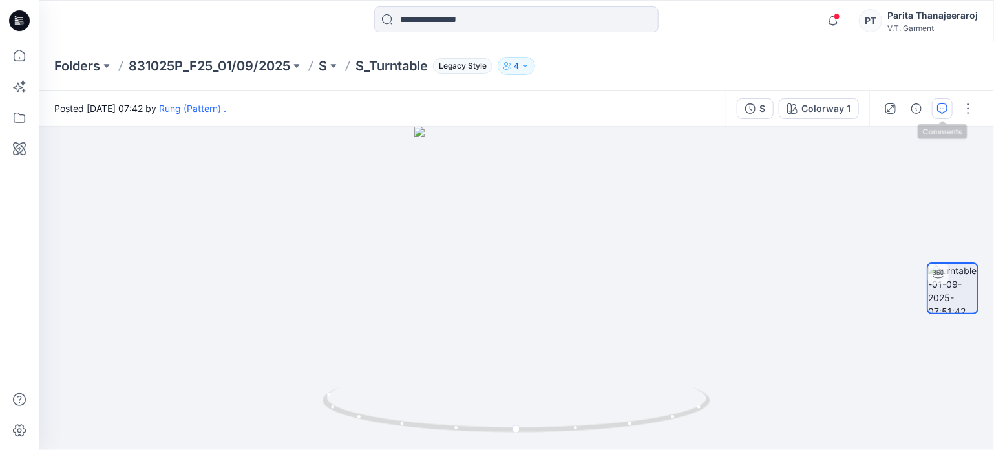
click at [943, 116] on button "button" at bounding box center [942, 108] width 21 height 21
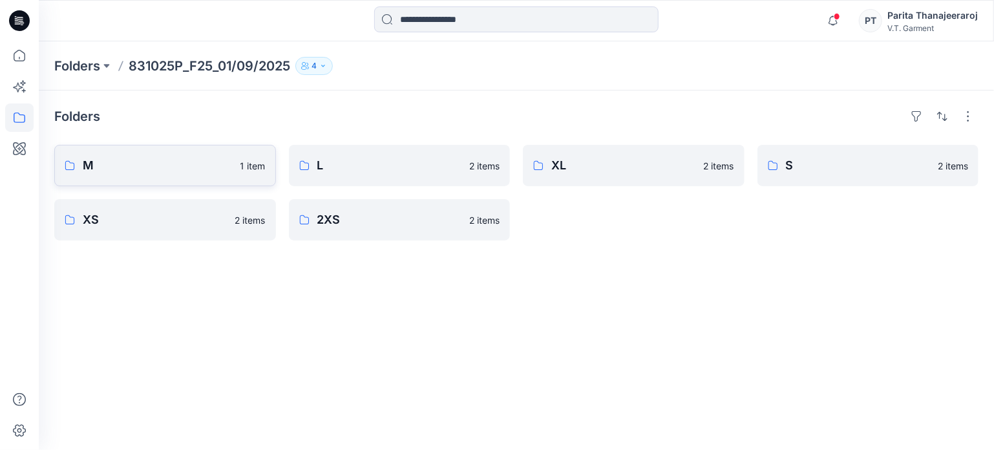
click at [192, 162] on p "M" at bounding box center [158, 165] width 150 height 18
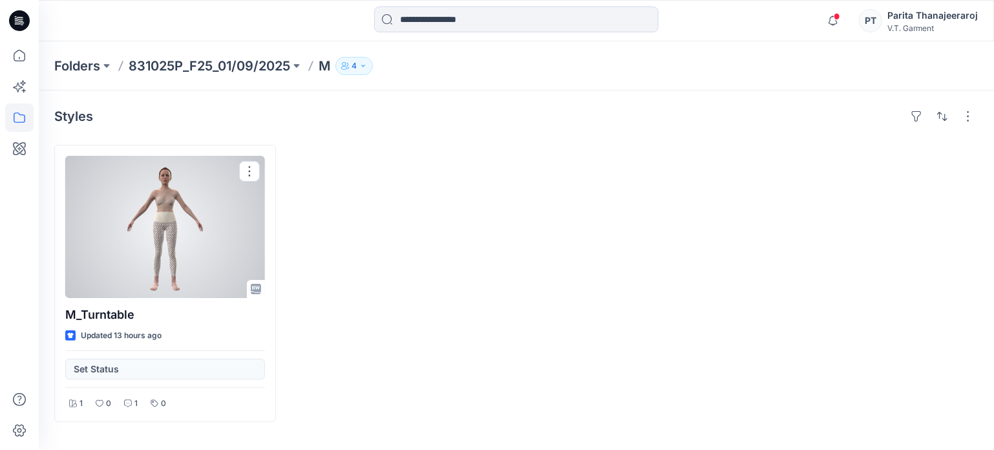
click at [183, 183] on div at bounding box center [165, 227] width 200 height 142
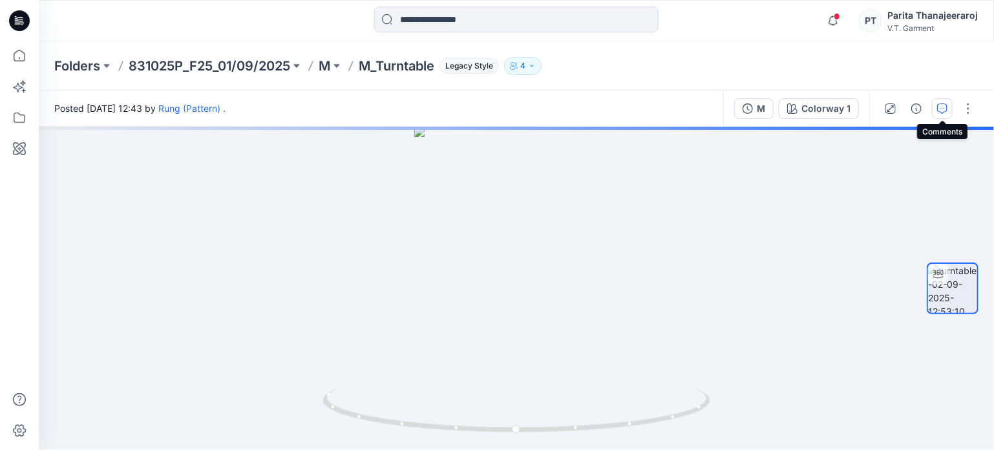
click at [946, 111] on icon "button" at bounding box center [942, 108] width 10 height 10
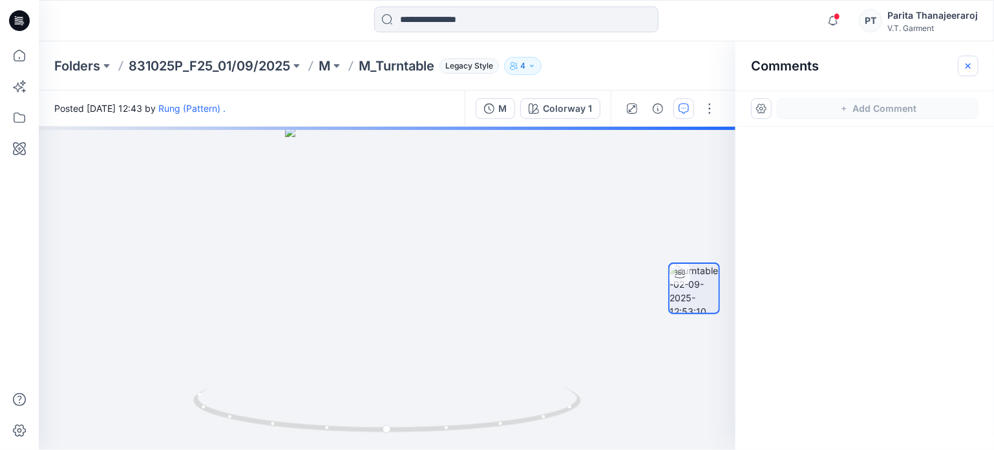
click at [968, 66] on icon "button" at bounding box center [967, 65] width 5 height 5
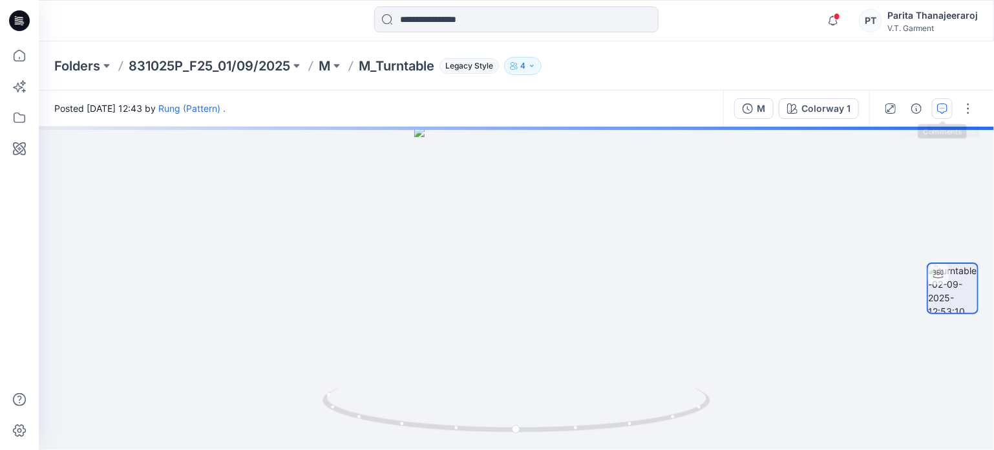
click at [947, 110] on icon "button" at bounding box center [942, 108] width 10 height 10
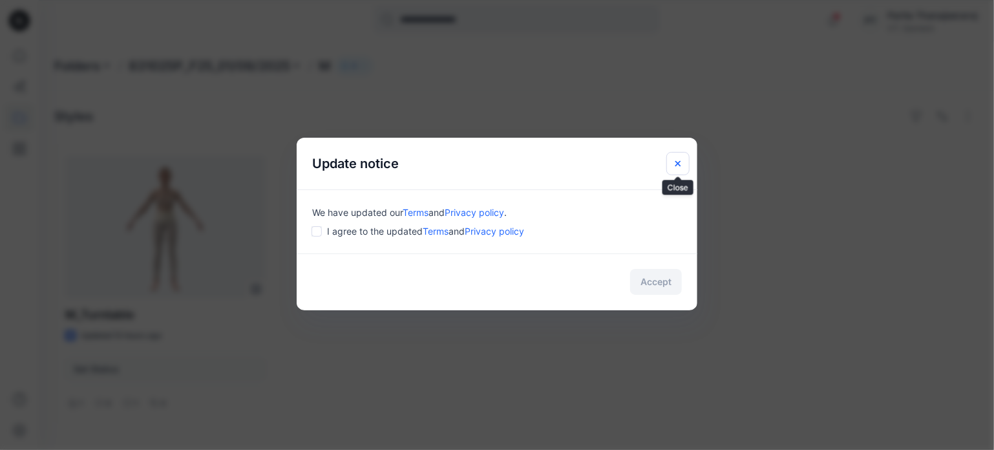
click at [686, 164] on button "Close" at bounding box center [677, 163] width 23 height 23
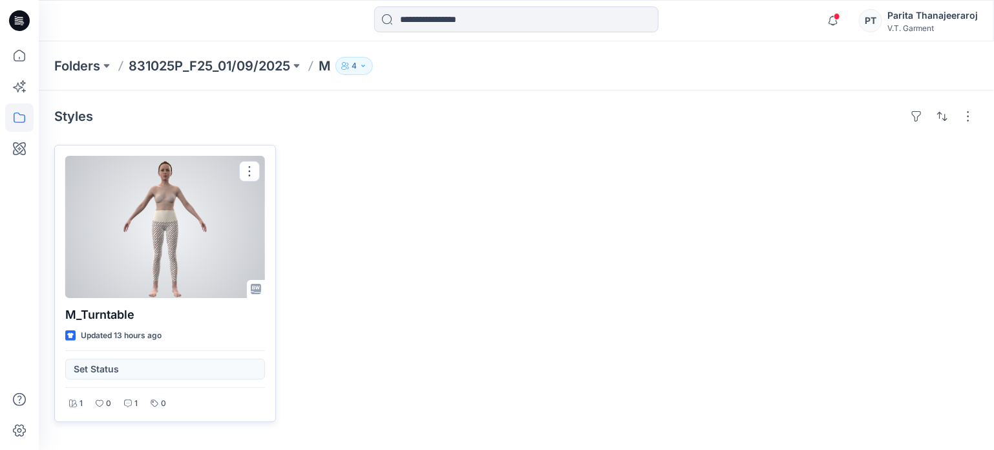
click at [219, 240] on div at bounding box center [165, 227] width 200 height 142
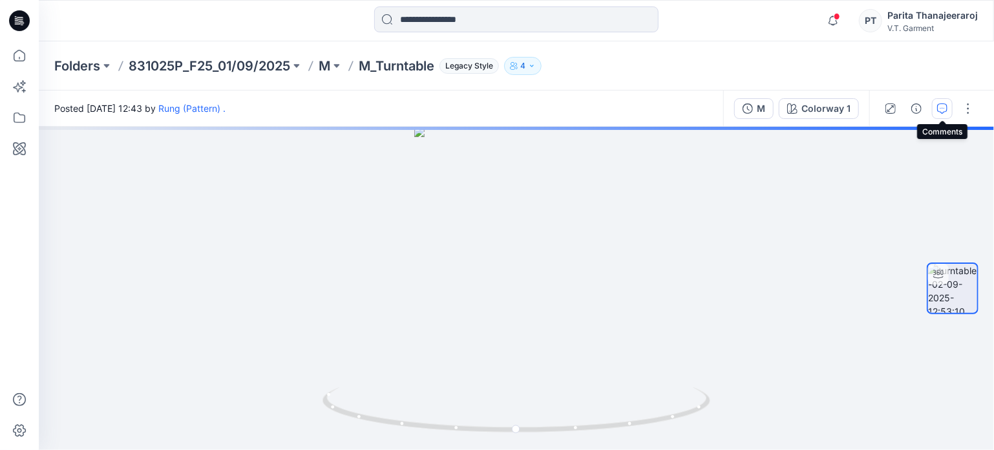
click at [942, 109] on icon "button" at bounding box center [942, 108] width 10 height 10
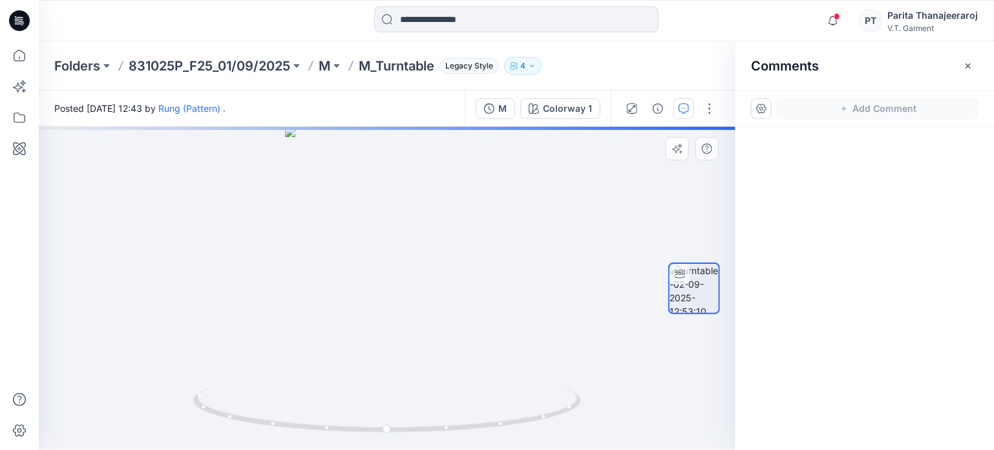
click at [408, 268] on div at bounding box center [387, 288] width 696 height 323
click at [515, 107] on button "M" at bounding box center [495, 108] width 39 height 21
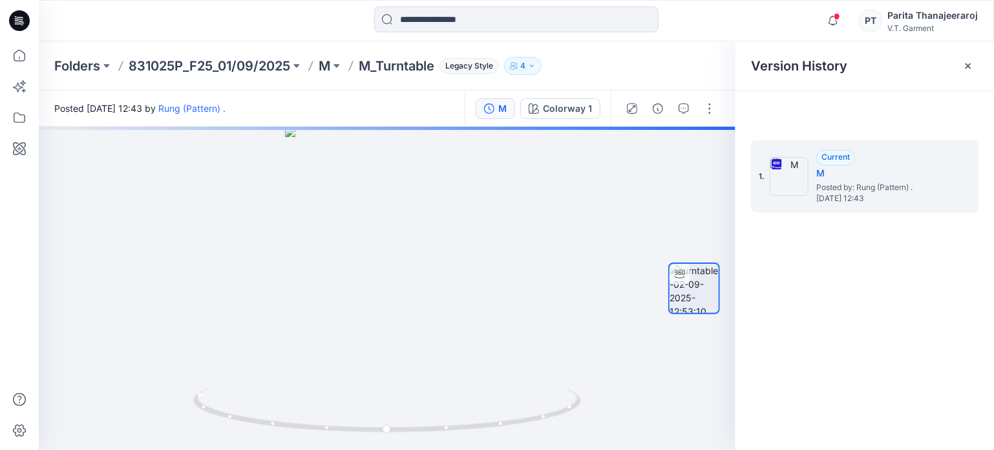
click at [515, 107] on button "M" at bounding box center [495, 108] width 39 height 21
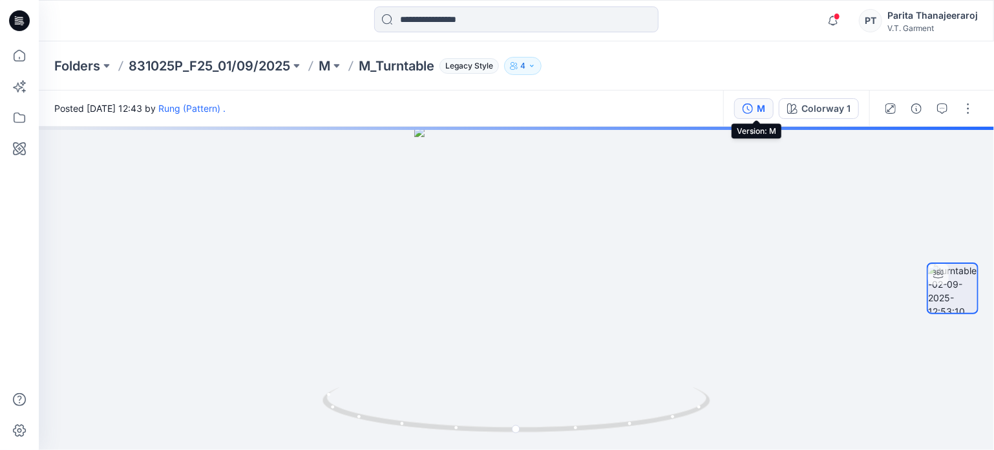
click at [757, 106] on button "M" at bounding box center [753, 108] width 39 height 21
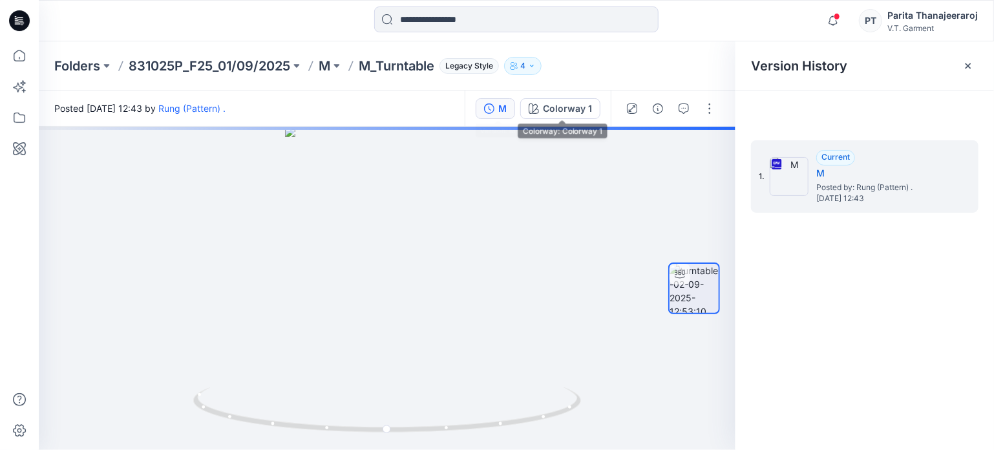
click at [515, 103] on button "M" at bounding box center [495, 108] width 39 height 21
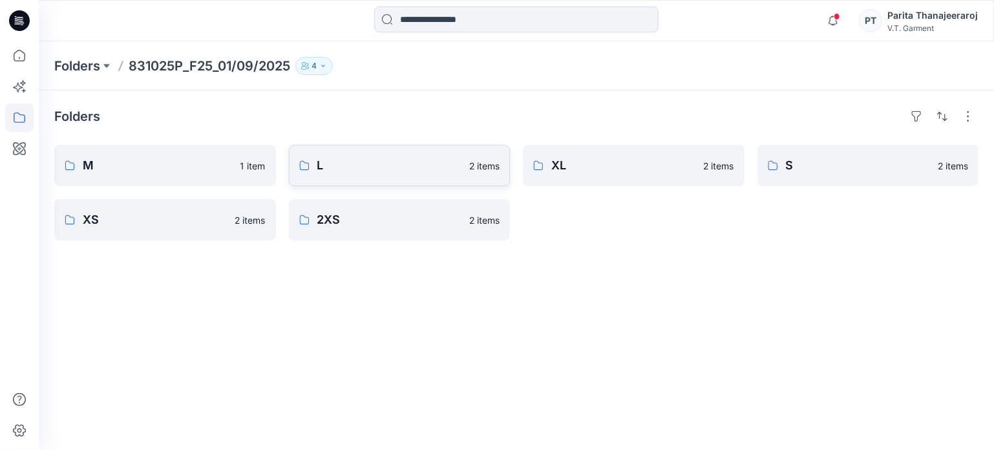
click at [362, 168] on p "L" at bounding box center [389, 165] width 145 height 18
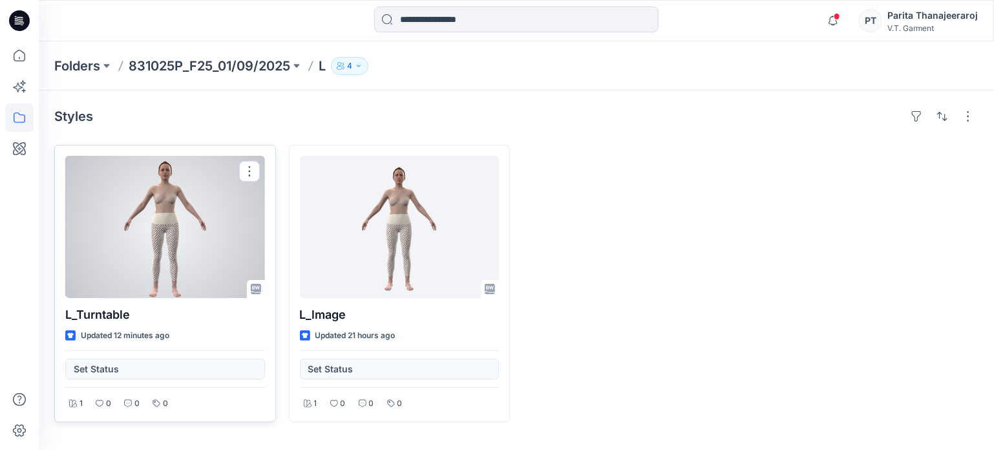
click at [200, 169] on div at bounding box center [165, 227] width 200 height 142
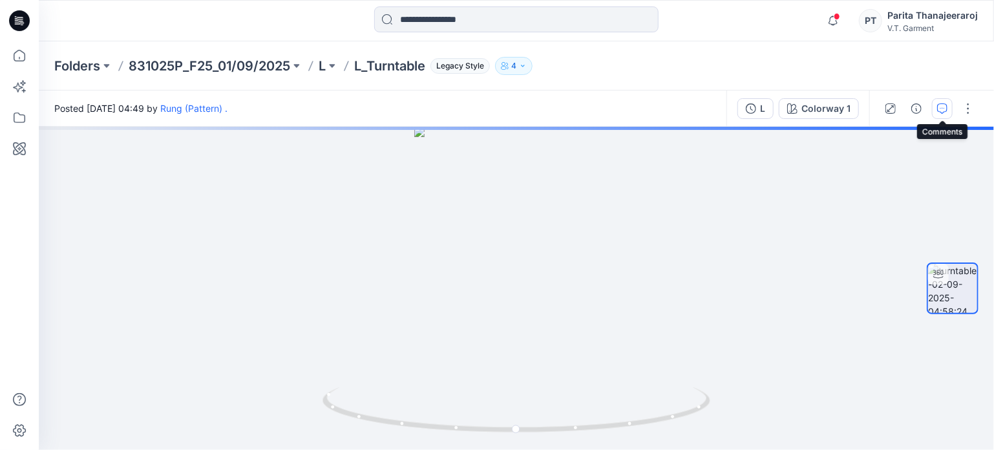
click at [937, 109] on icon "button" at bounding box center [942, 108] width 10 height 10
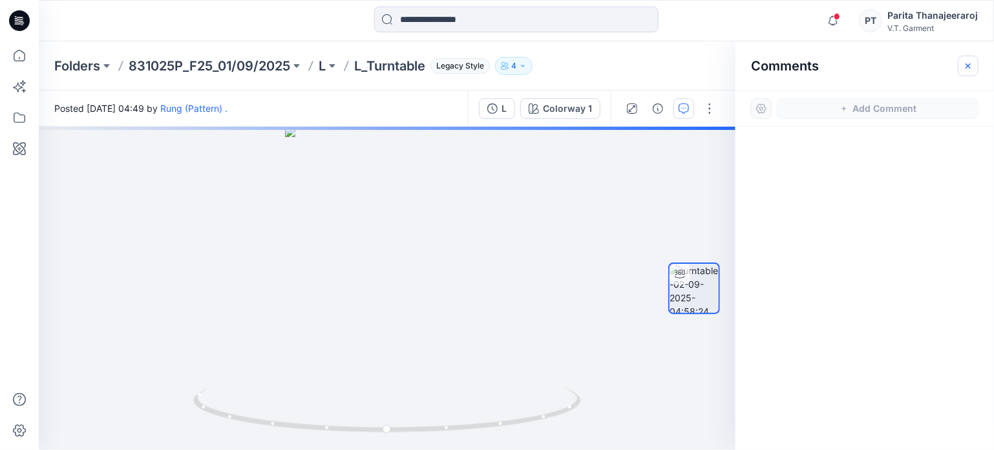
click at [968, 61] on icon "button" at bounding box center [968, 66] width 10 height 10
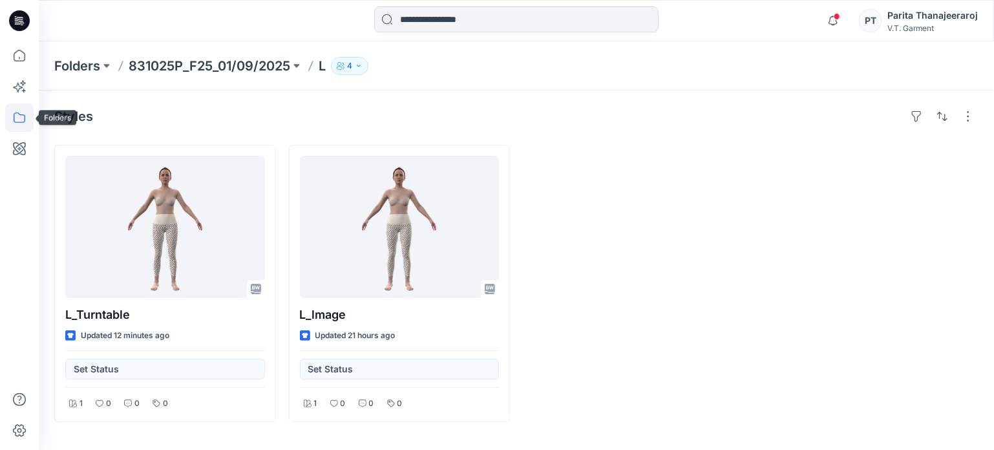
click at [17, 119] on icon at bounding box center [19, 117] width 28 height 28
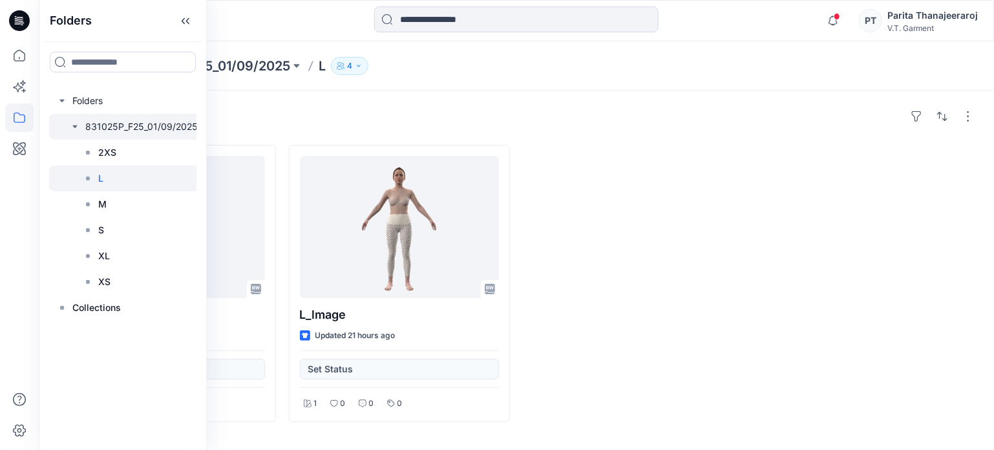
click at [103, 131] on div at bounding box center [127, 127] width 156 height 26
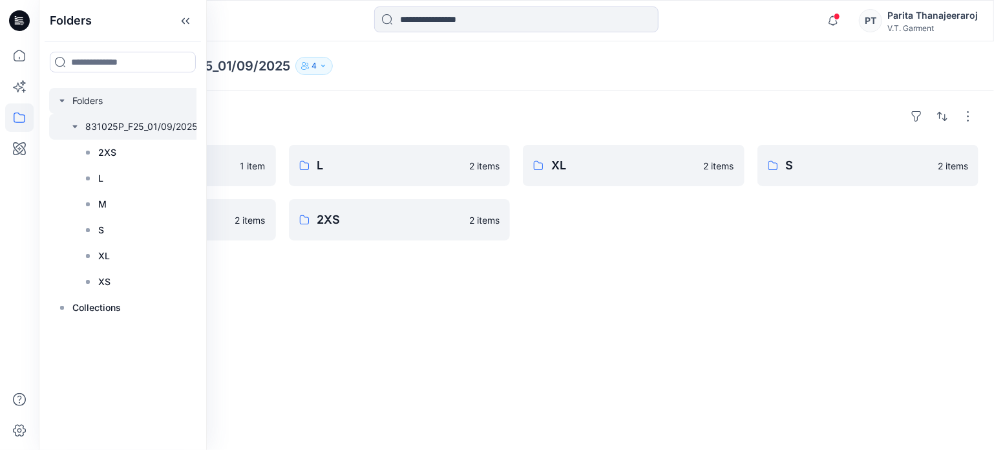
click at [87, 107] on div at bounding box center [127, 101] width 156 height 26
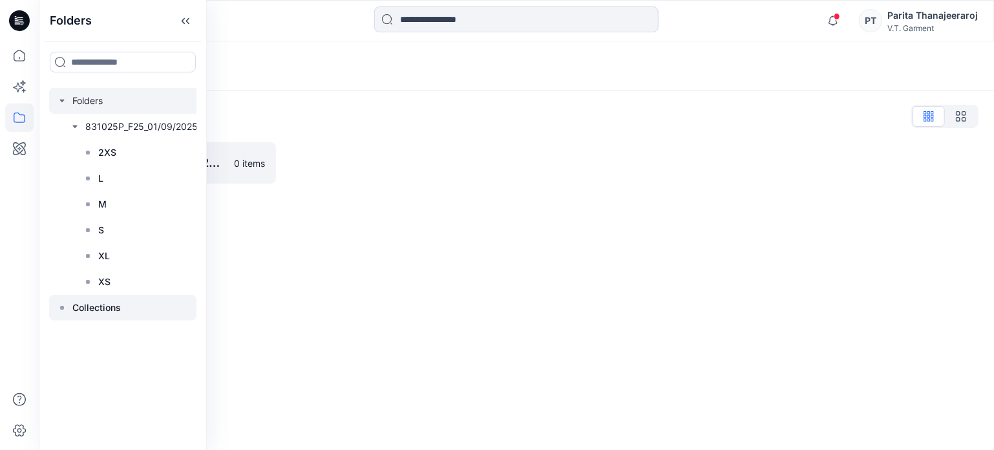
click at [93, 307] on p "Collections" at bounding box center [96, 308] width 48 height 16
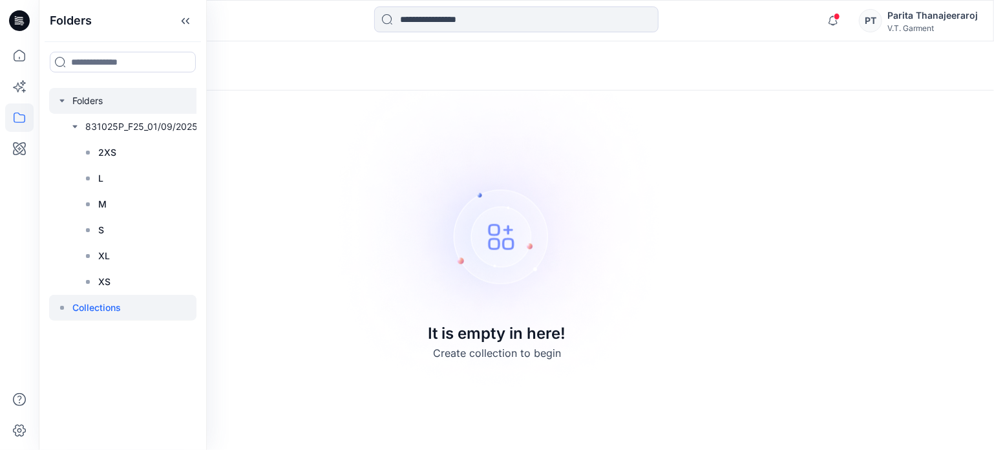
click at [96, 100] on div at bounding box center [127, 101] width 156 height 26
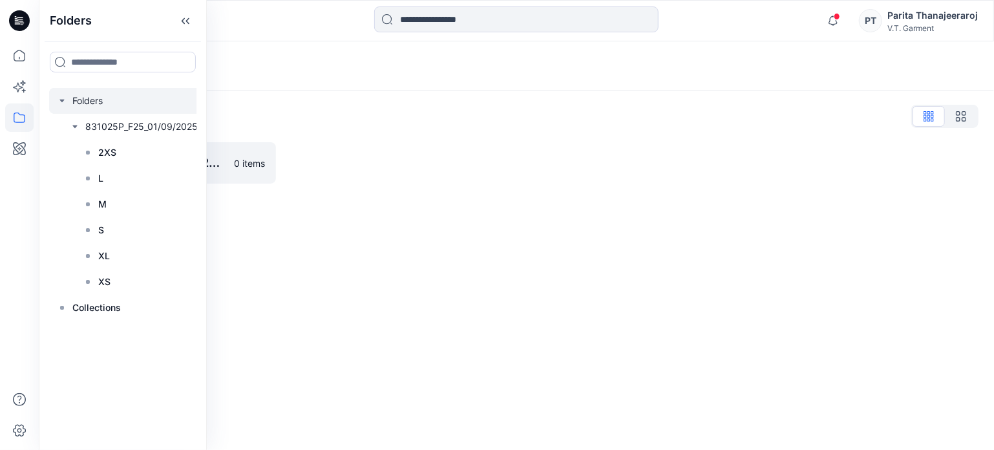
click at [315, 260] on div "Folders Folders List 831025P_F25_01/09/2025 0 items" at bounding box center [516, 245] width 955 height 408
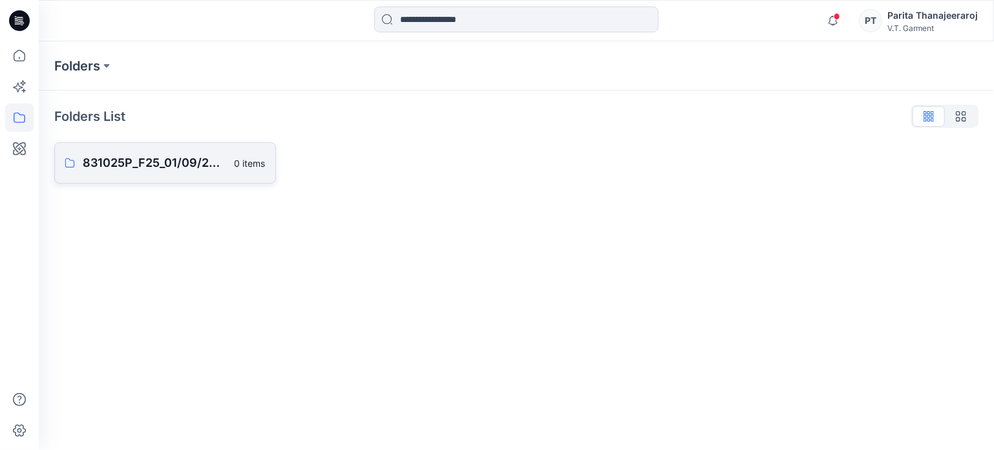
click at [119, 167] on p "831025P_F25_01/09/2025" at bounding box center [155, 163] width 144 height 18
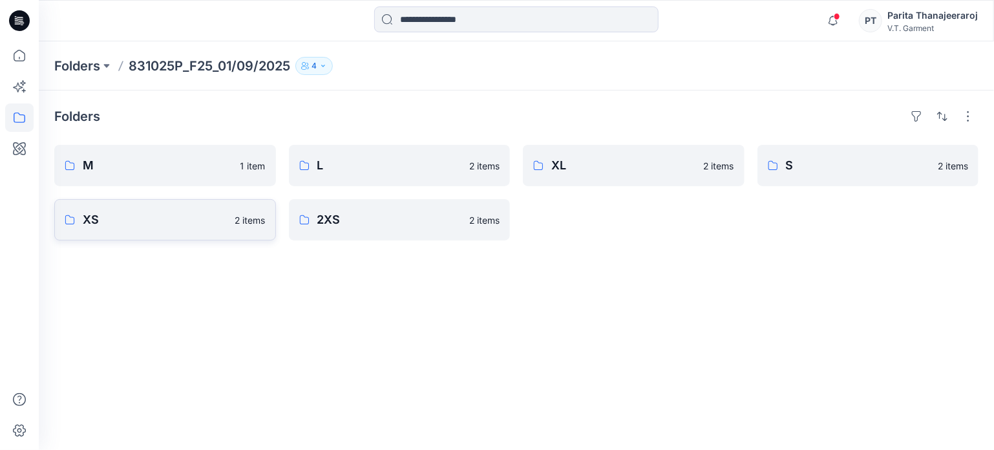
click at [121, 223] on p "XS" at bounding box center [155, 220] width 145 height 18
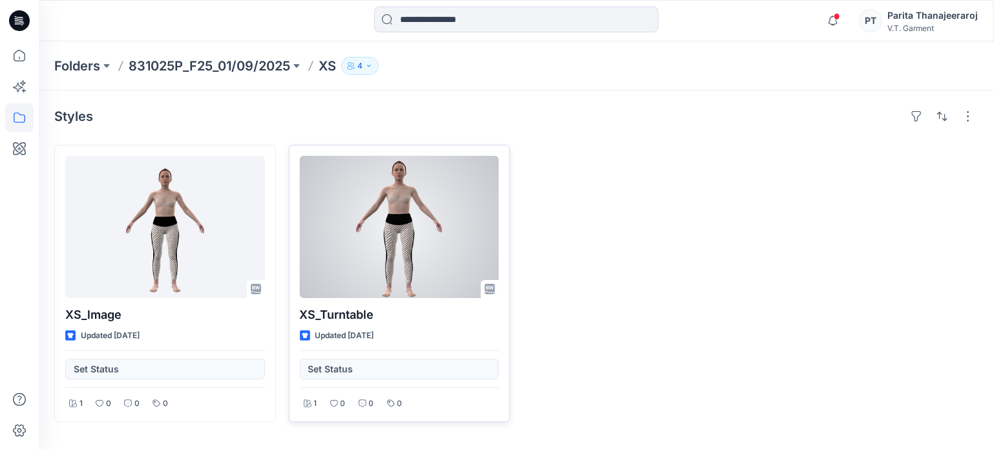
click at [399, 255] on div at bounding box center [400, 227] width 200 height 142
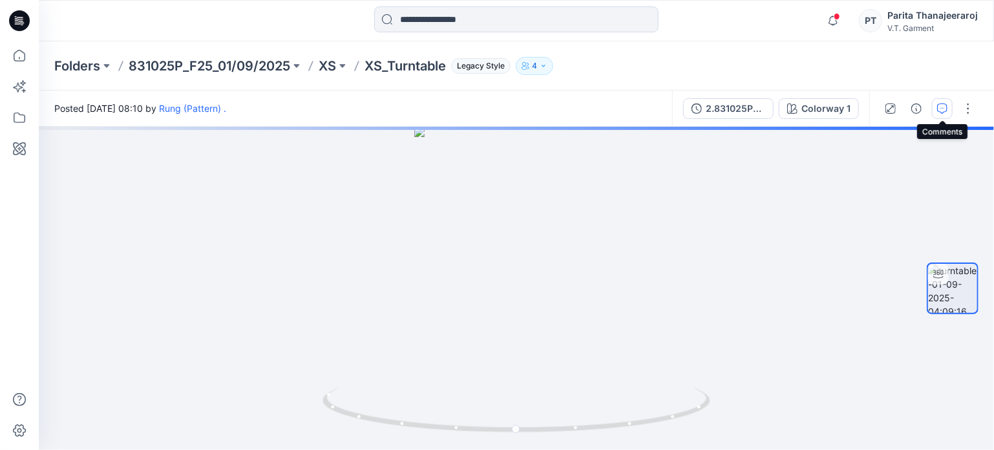
click at [938, 107] on icon "button" at bounding box center [942, 108] width 10 height 10
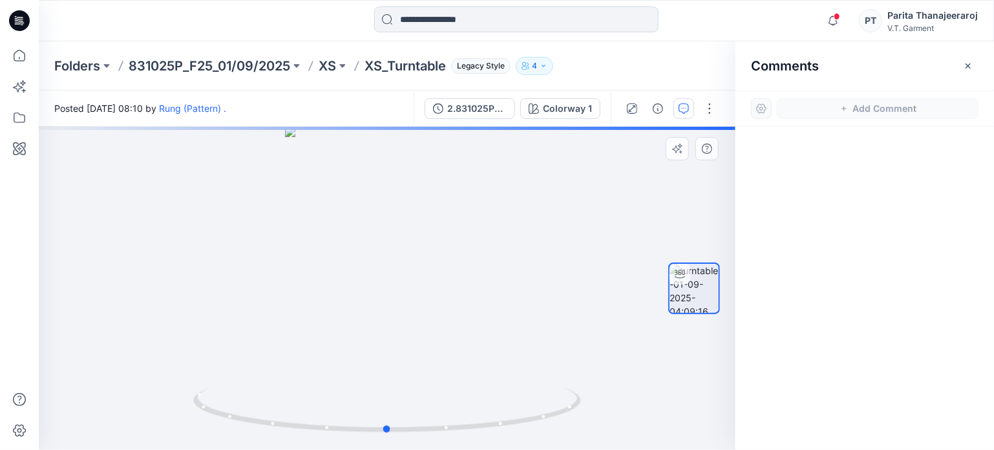
click at [413, 240] on div at bounding box center [387, 288] width 696 height 323
click at [763, 108] on div at bounding box center [761, 108] width 21 height 21
click at [17, 115] on icon at bounding box center [19, 117] width 28 height 28
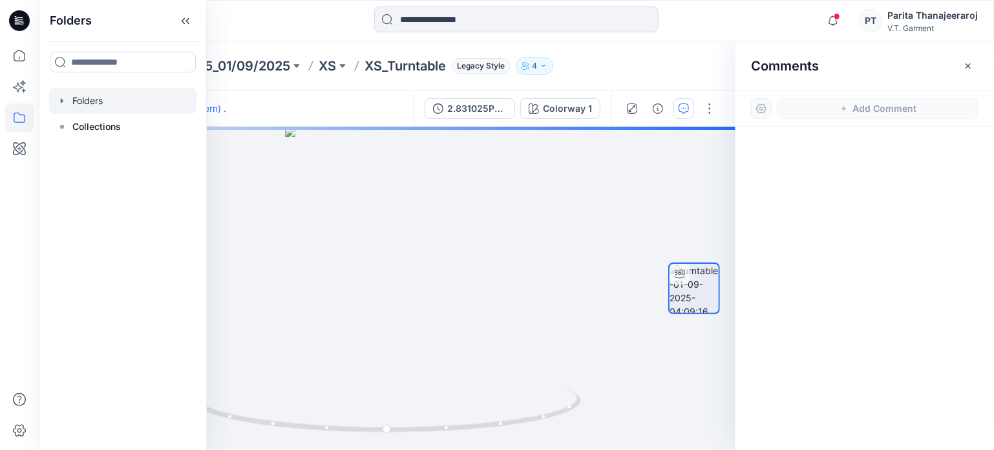
click at [121, 107] on div at bounding box center [122, 101] width 147 height 26
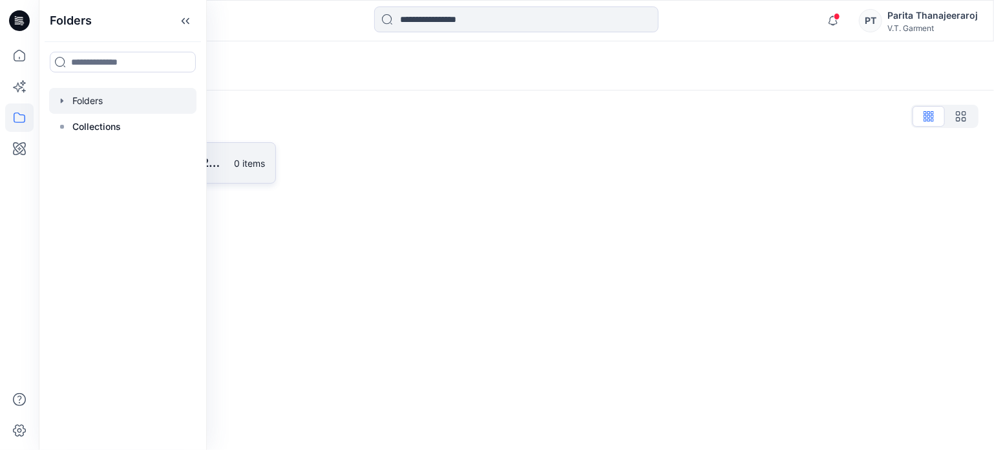
click at [233, 163] on link "831025P_F25_01/09/2025 0 items" at bounding box center [165, 162] width 222 height 41
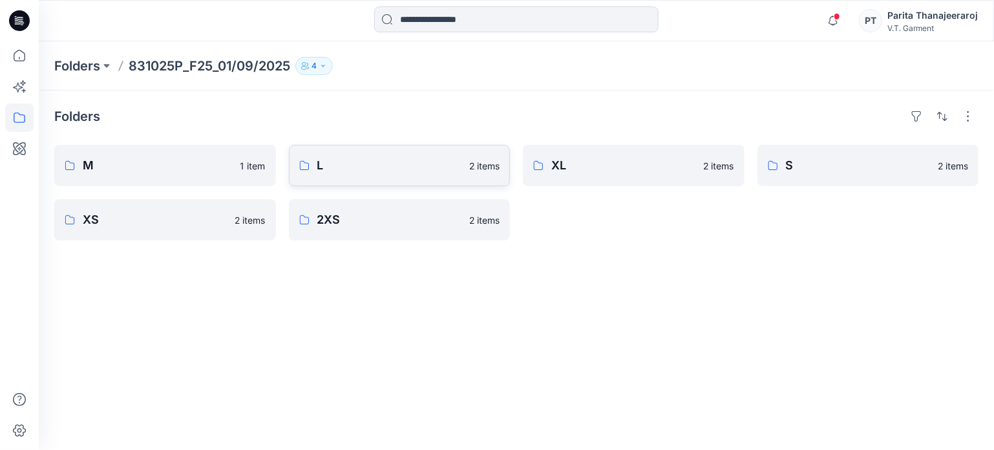
click at [423, 162] on p "L" at bounding box center [389, 165] width 145 height 18
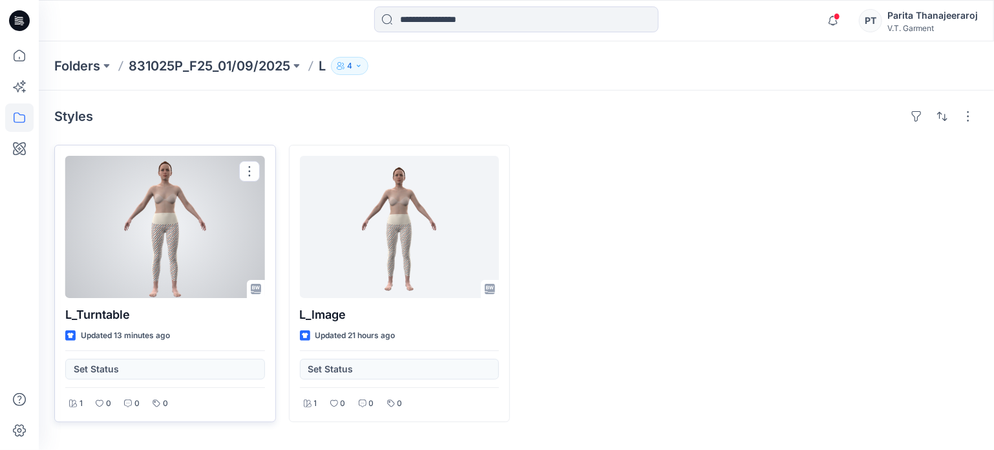
click at [166, 219] on div at bounding box center [165, 227] width 200 height 142
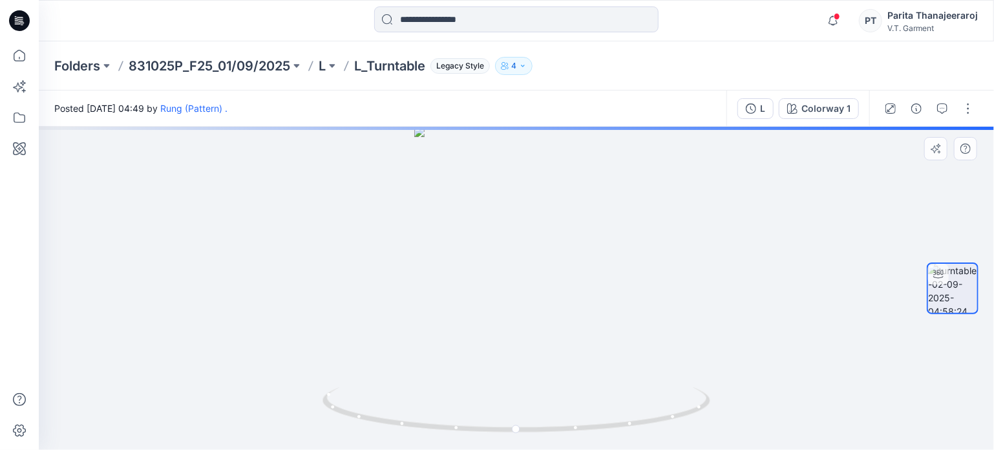
click at [507, 216] on div at bounding box center [516, 288] width 955 height 323
click at [947, 108] on icon "button" at bounding box center [942, 108] width 10 height 10
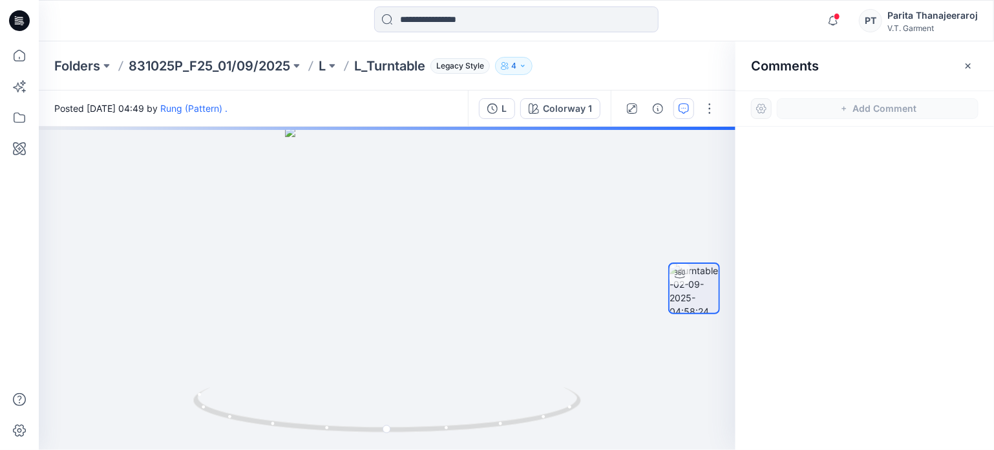
click at [808, 70] on h2 "Comments" at bounding box center [785, 66] width 68 height 16
click at [375, 282] on div at bounding box center [387, 288] width 696 height 323
click at [392, 244] on div at bounding box center [387, 288] width 696 height 323
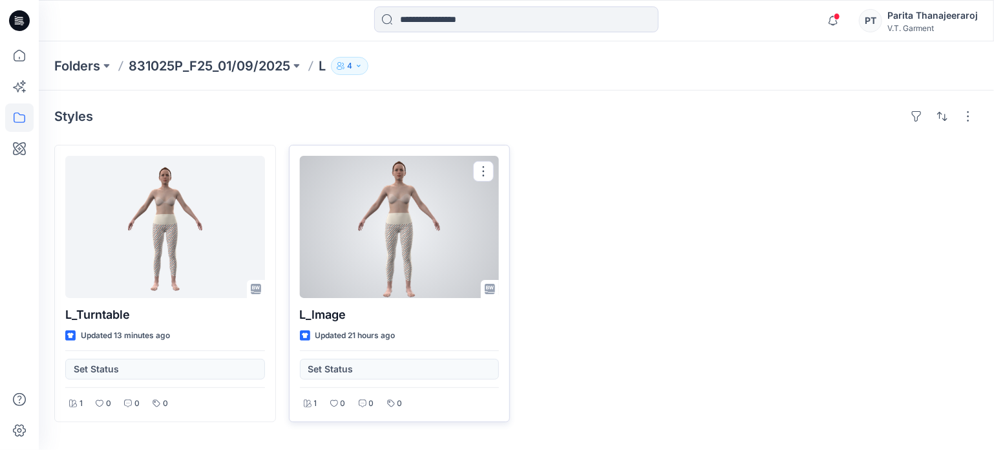
click at [327, 223] on div at bounding box center [400, 227] width 200 height 142
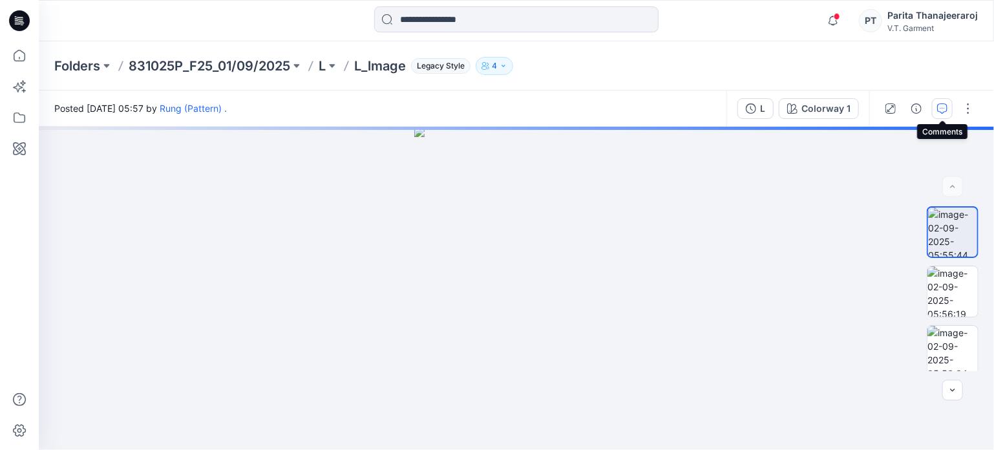
click at [945, 108] on icon "button" at bounding box center [942, 108] width 10 height 10
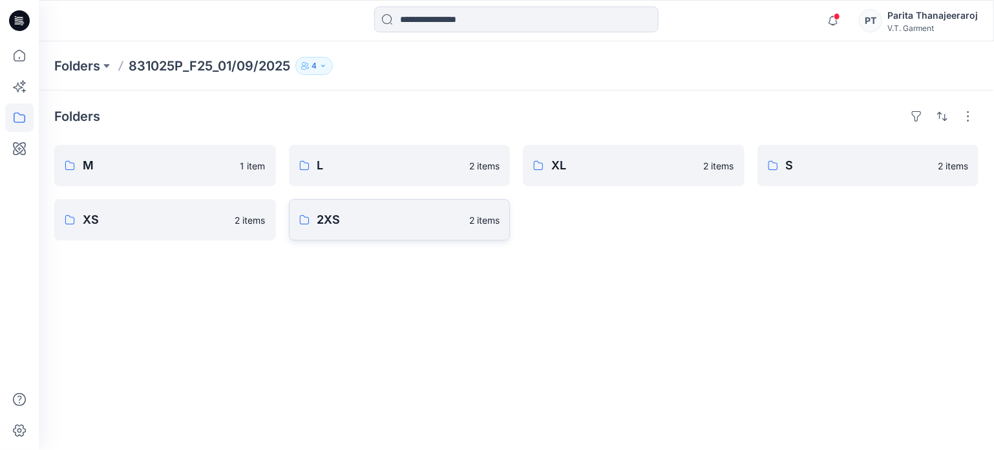
click at [429, 236] on link "2XS 2 items" at bounding box center [400, 219] width 222 height 41
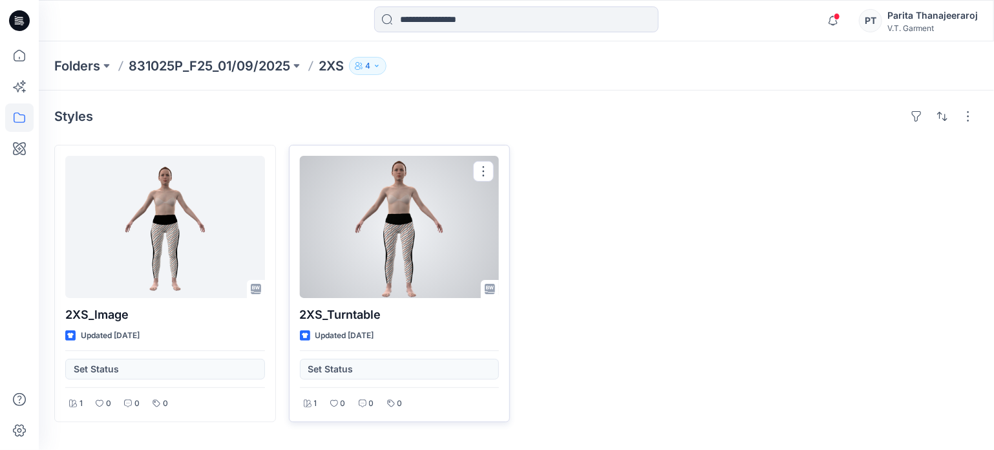
click at [372, 209] on div at bounding box center [400, 227] width 200 height 142
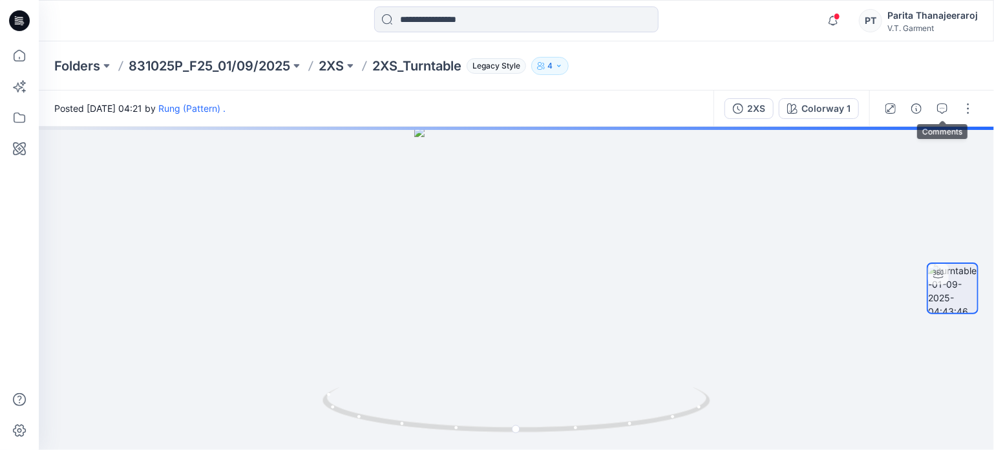
click at [934, 118] on span at bounding box center [942, 108] width 21 height 21
click at [942, 110] on icon "button" at bounding box center [942, 108] width 10 height 10
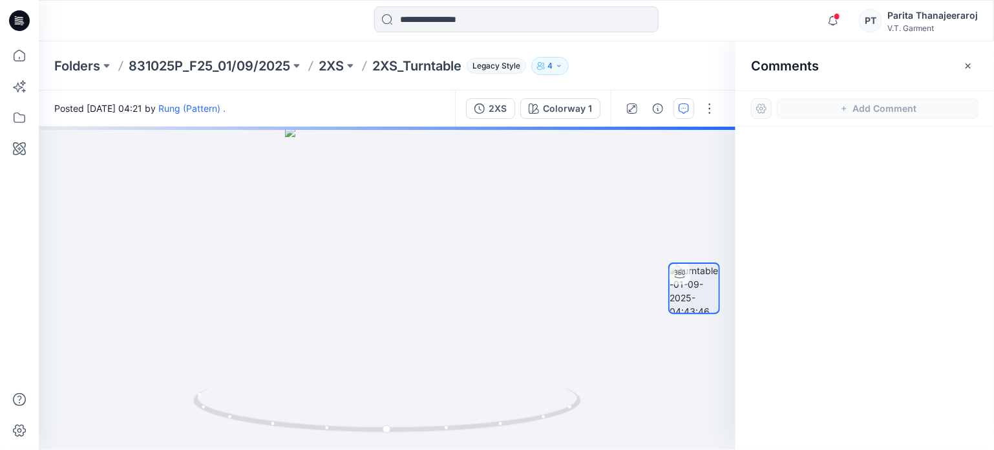
click at [818, 224] on div at bounding box center [864, 264] width 258 height 275
click at [767, 108] on div at bounding box center [761, 108] width 21 height 21
click at [965, 61] on icon "button" at bounding box center [968, 66] width 10 height 10
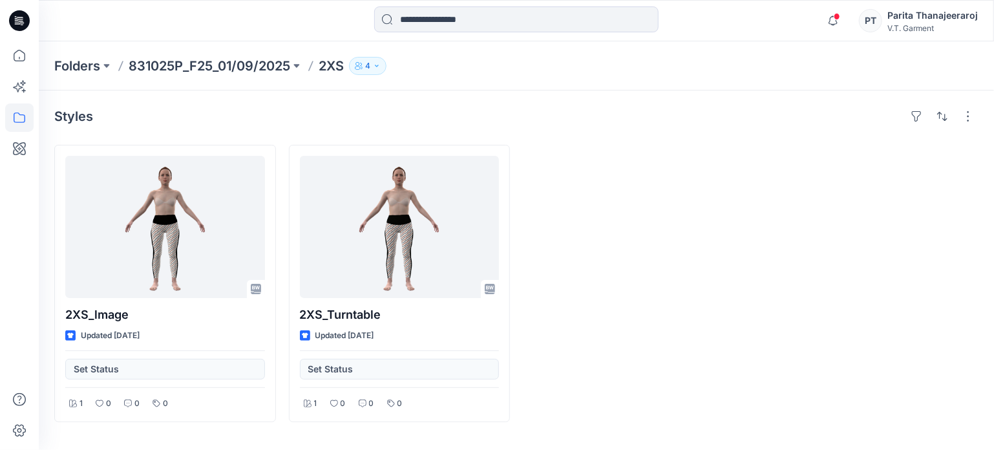
click at [217, 61] on p "831025P_F25_01/09/2025" at bounding box center [210, 66] width 162 height 18
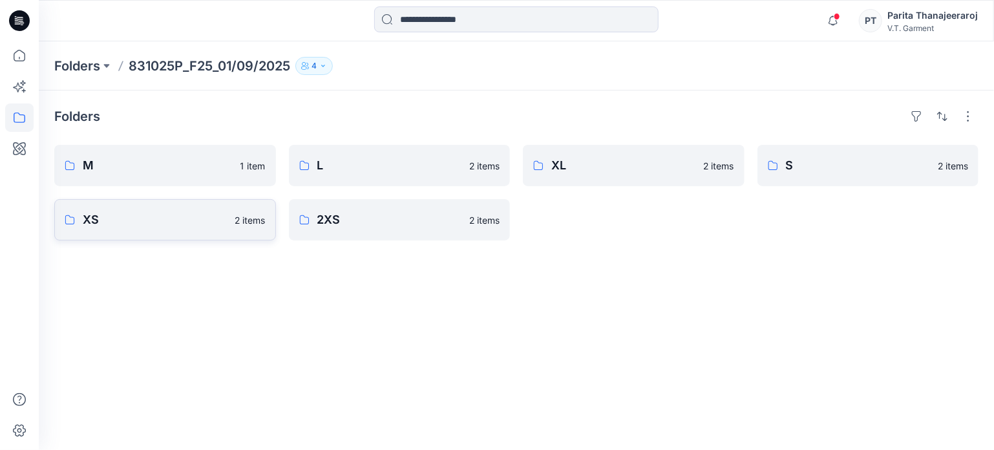
click at [111, 234] on link "XS 2 items" at bounding box center [165, 219] width 222 height 41
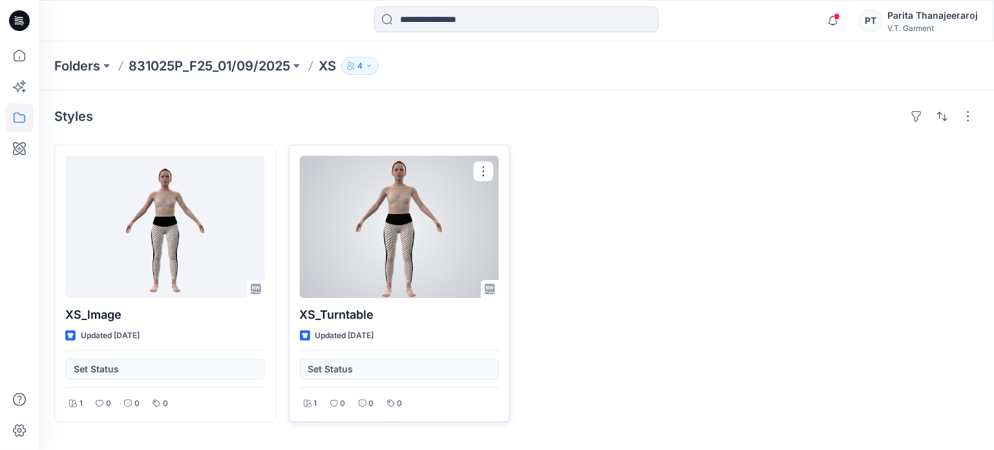
click at [367, 218] on div at bounding box center [400, 227] width 200 height 142
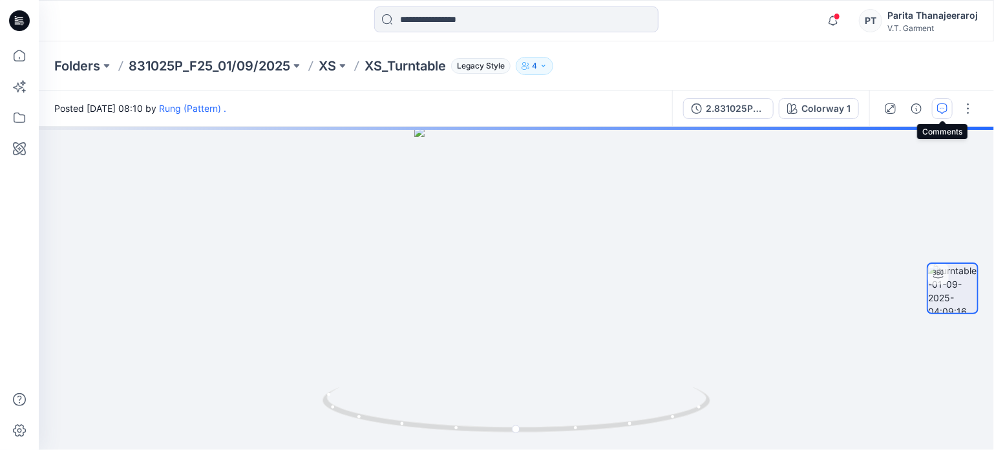
click at [947, 105] on icon "button" at bounding box center [942, 108] width 10 height 10
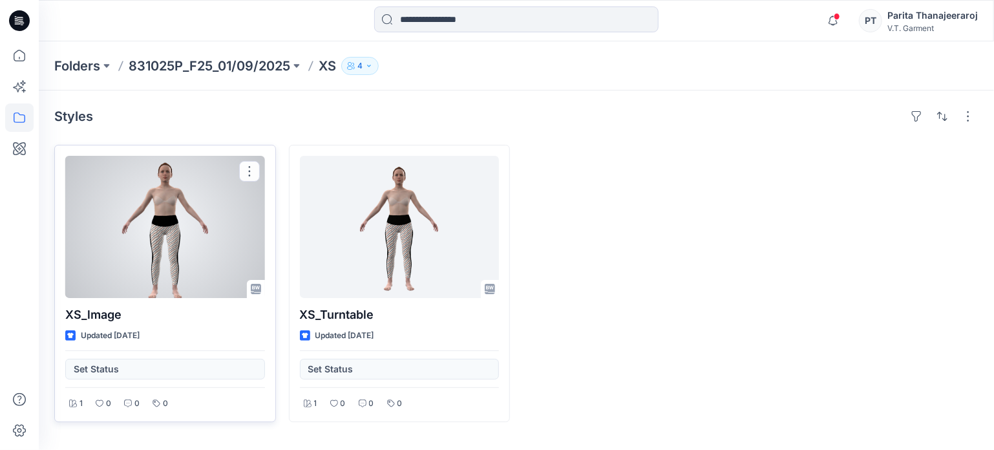
click at [197, 264] on div at bounding box center [165, 227] width 200 height 142
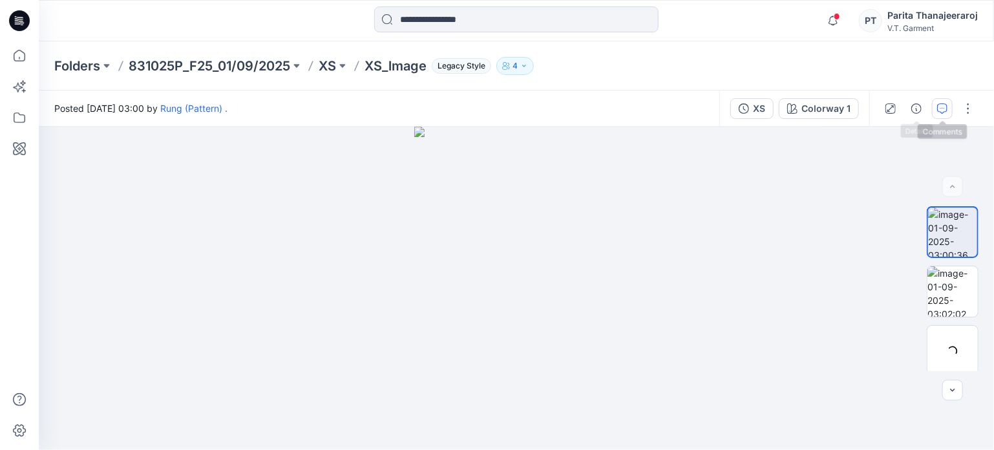
click at [938, 107] on icon "button" at bounding box center [942, 108] width 10 height 10
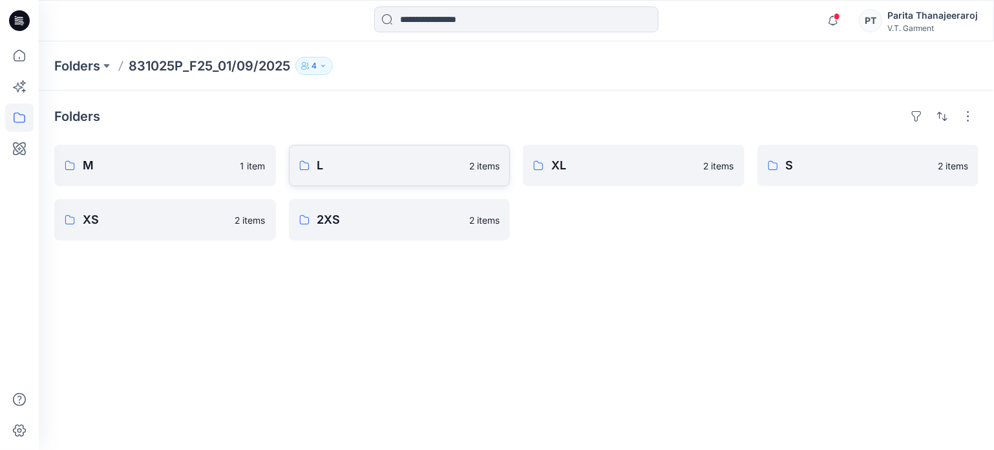
click at [351, 181] on link "L 2 items" at bounding box center [400, 165] width 222 height 41
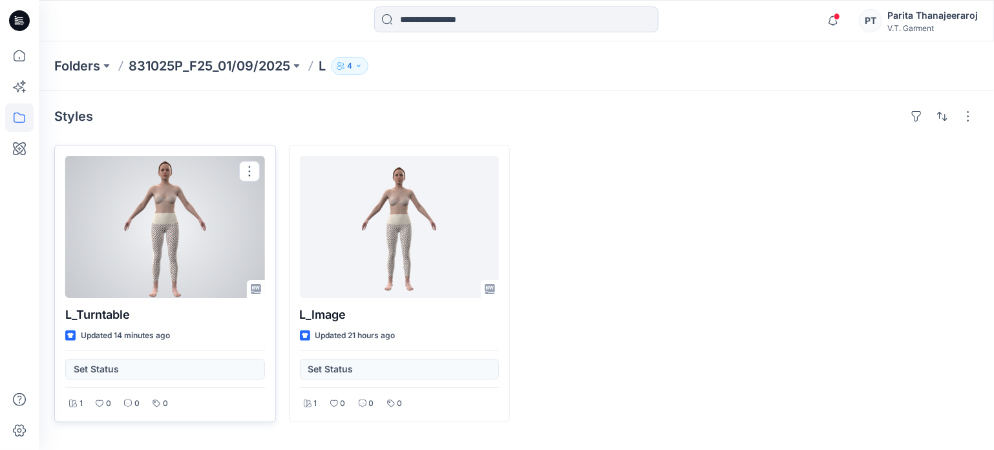
click at [159, 325] on div "L_Turntable Updated 14 minutes ago Set Status 1 0 0 0" at bounding box center [165, 283] width 222 height 277
click at [209, 232] on div at bounding box center [165, 227] width 200 height 142
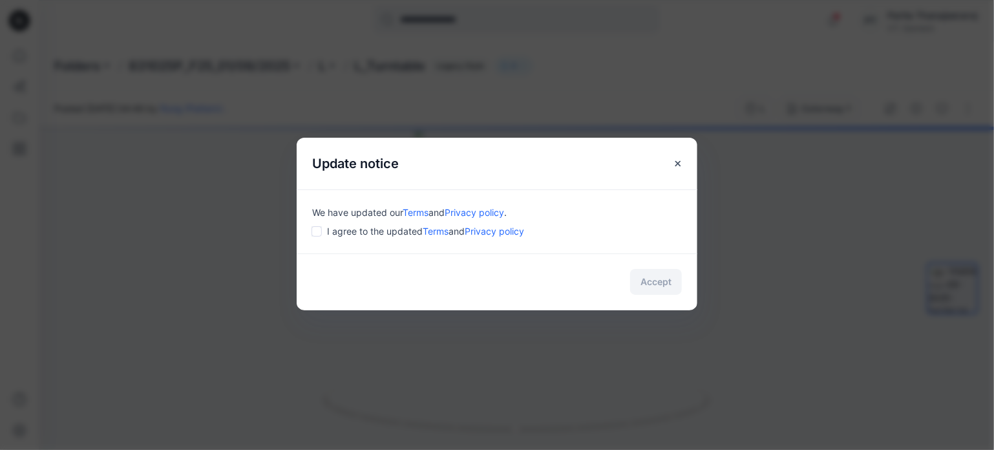
click at [421, 233] on span "I agree to the updated Terms and Privacy policy" at bounding box center [425, 231] width 197 height 14
click at [364, 233] on span "I agree to the updated Terms and Privacy policy" at bounding box center [425, 231] width 197 height 14
click at [664, 280] on button "Accept" at bounding box center [656, 282] width 52 height 26
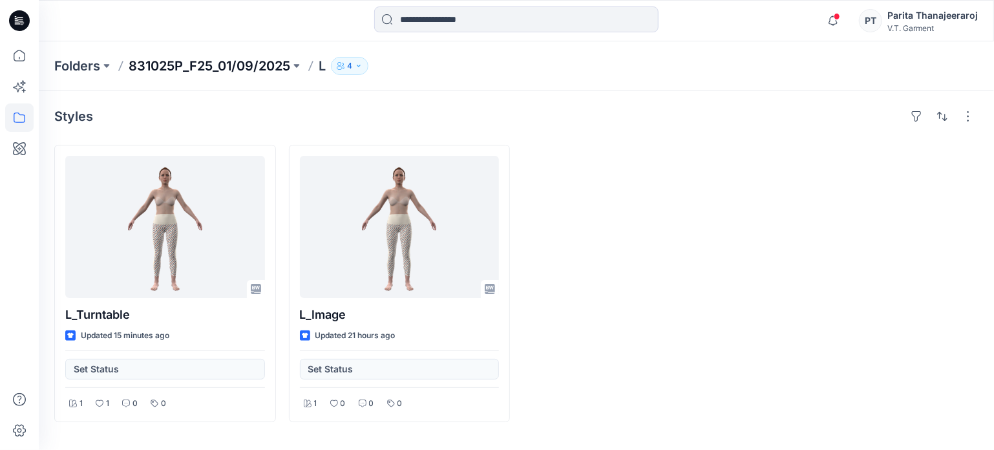
click at [192, 67] on p "831025P_F25_01/09/2025" at bounding box center [210, 66] width 162 height 18
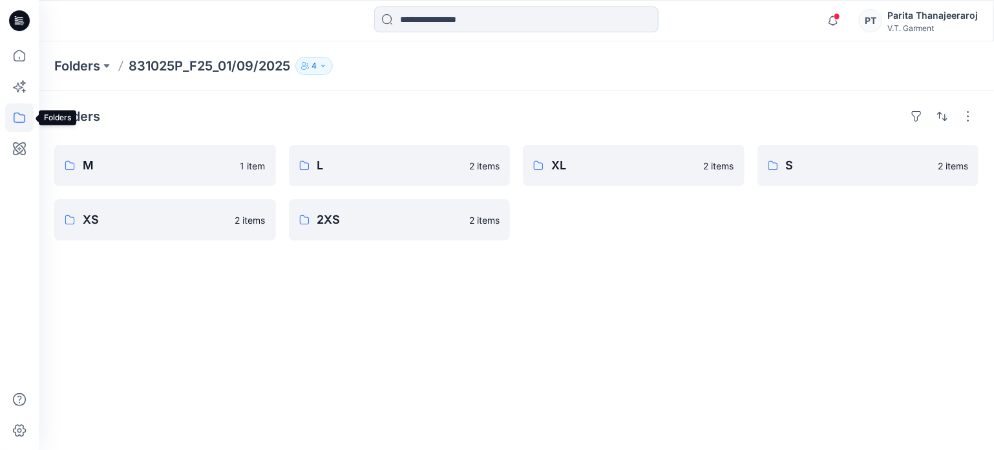
click at [21, 114] on icon at bounding box center [20, 117] width 12 height 10
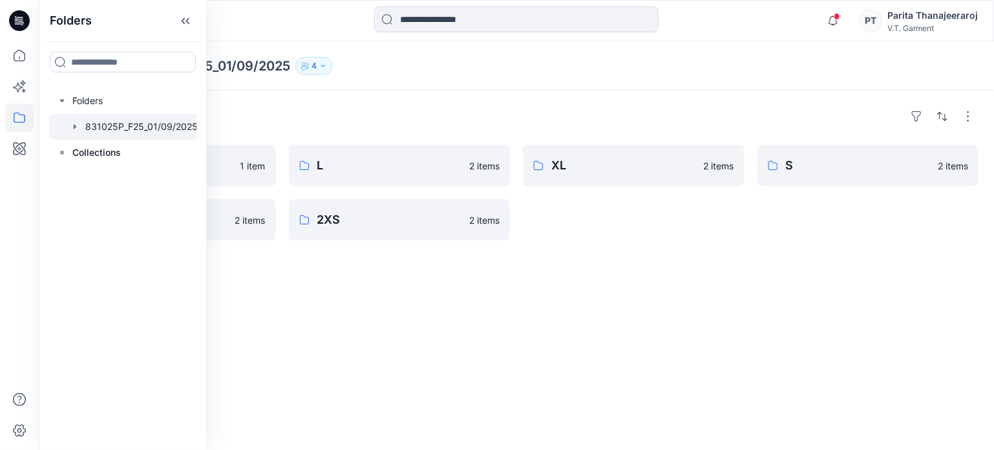
click at [315, 316] on div "Folders M 1 item XS 2 items L 2 items 2XS 2 items XL 2 items S 2 items" at bounding box center [516, 269] width 955 height 359
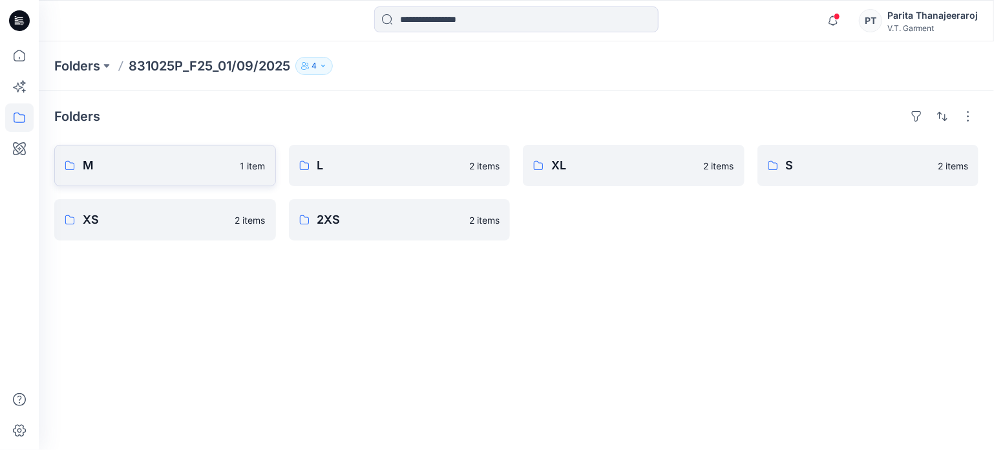
click at [193, 163] on p "M" at bounding box center [158, 165] width 150 height 18
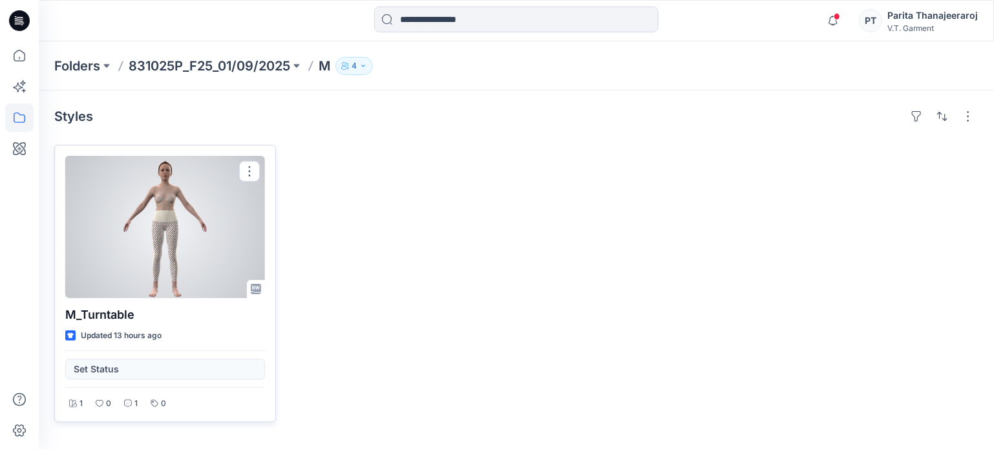
click at [172, 258] on div at bounding box center [165, 227] width 200 height 142
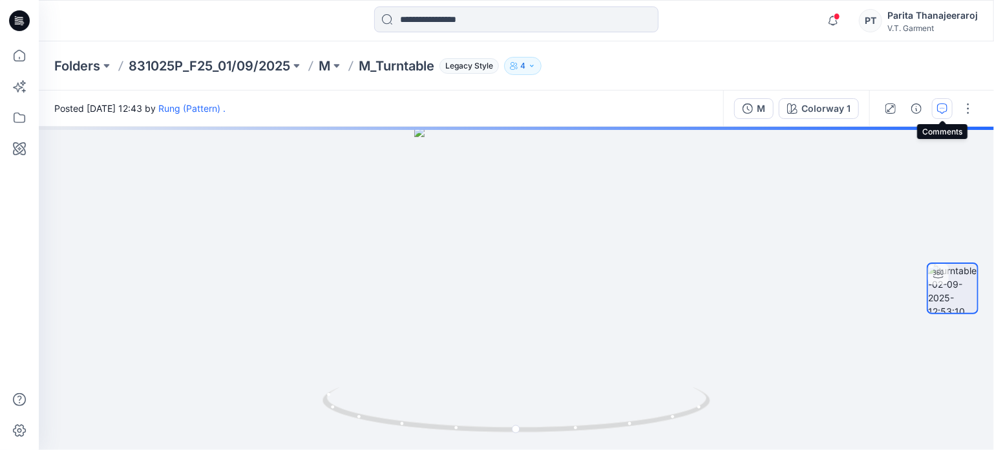
click at [947, 108] on icon "button" at bounding box center [942, 108] width 10 height 10
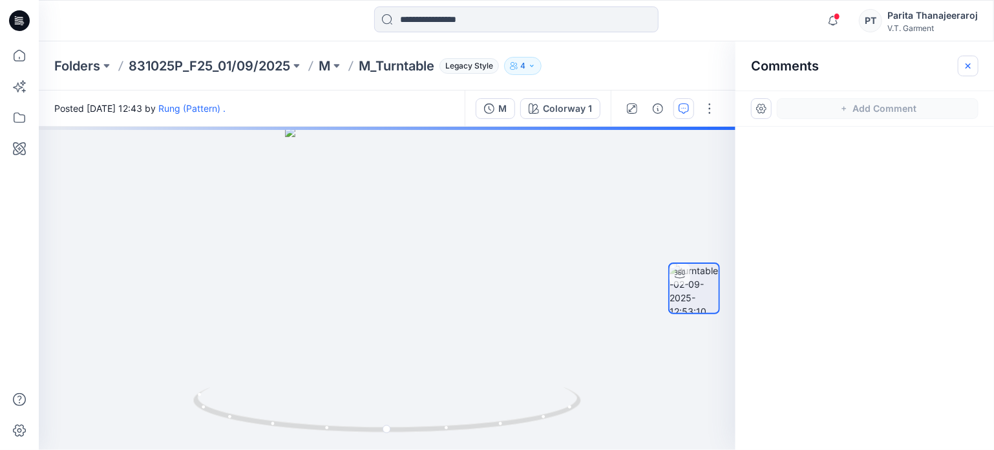
click at [972, 65] on icon "button" at bounding box center [968, 66] width 10 height 10
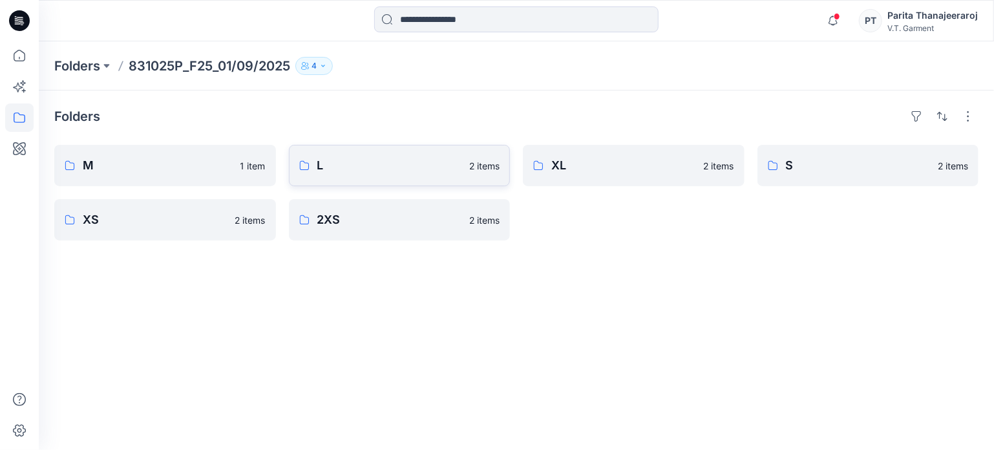
click at [335, 159] on p "L" at bounding box center [389, 165] width 145 height 18
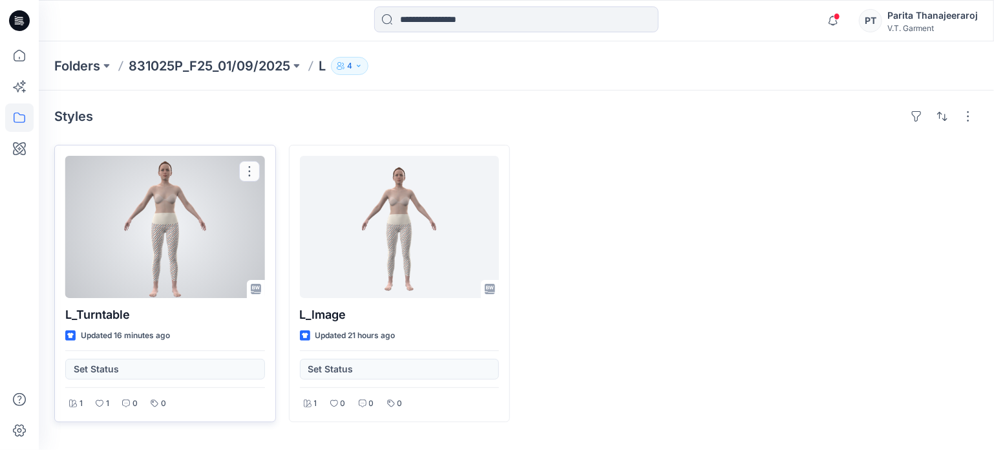
drag, startPoint x: 175, startPoint y: 220, endPoint x: 214, endPoint y: 216, distance: 39.5
click at [174, 220] on div at bounding box center [165, 227] width 200 height 142
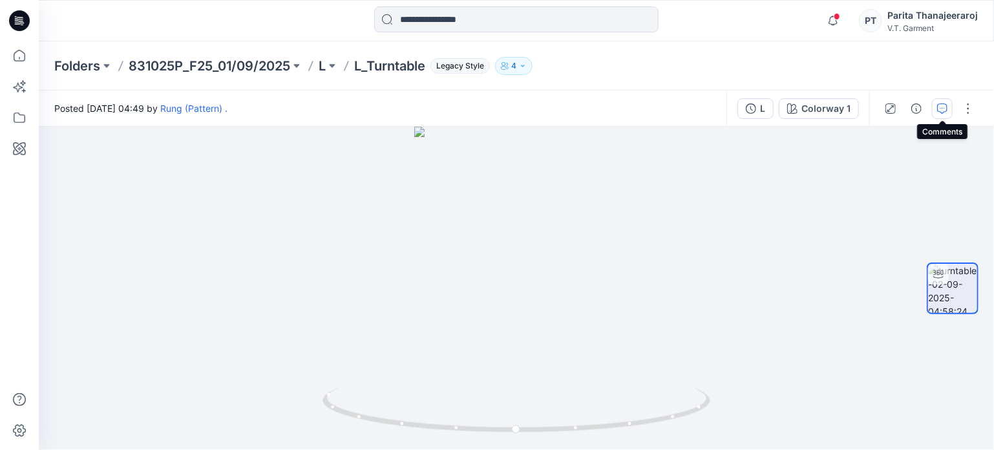
click at [946, 103] on icon "button" at bounding box center [942, 108] width 10 height 10
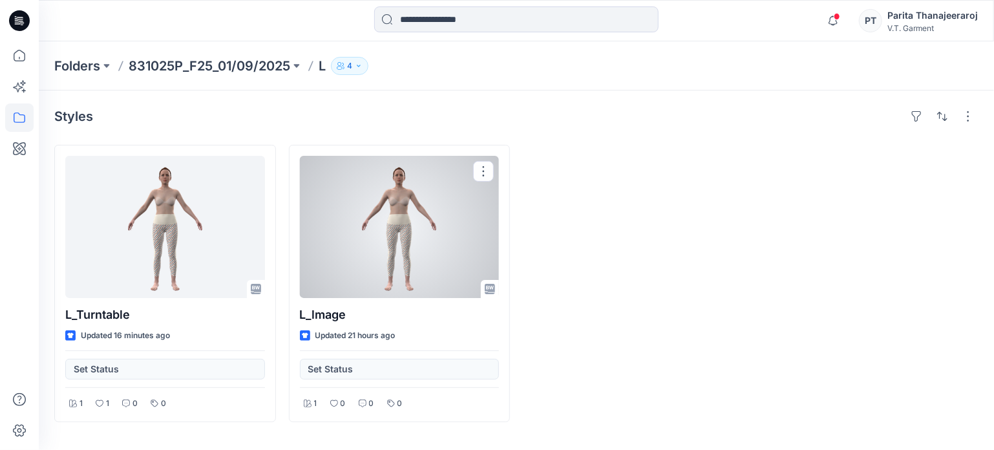
click at [408, 242] on div at bounding box center [400, 227] width 200 height 142
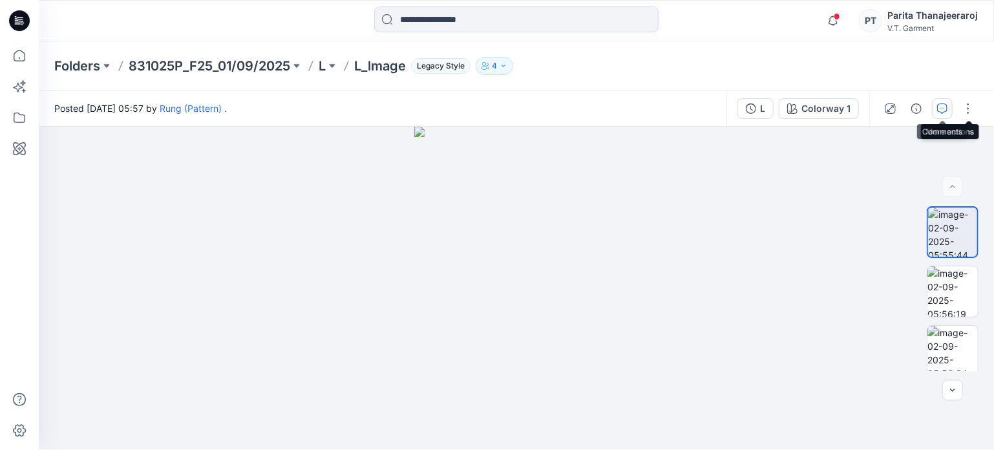
click at [946, 111] on button "button" at bounding box center [942, 108] width 21 height 21
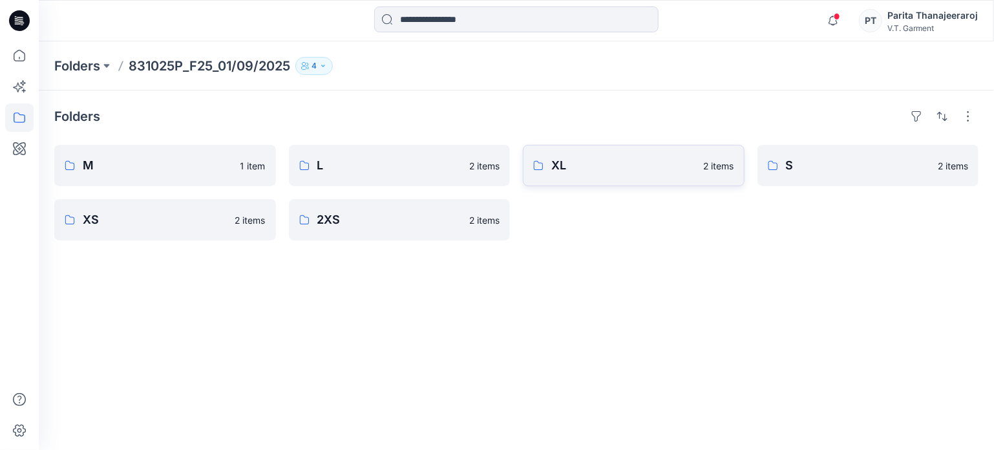
click at [589, 165] on p "XL" at bounding box center [623, 165] width 145 height 18
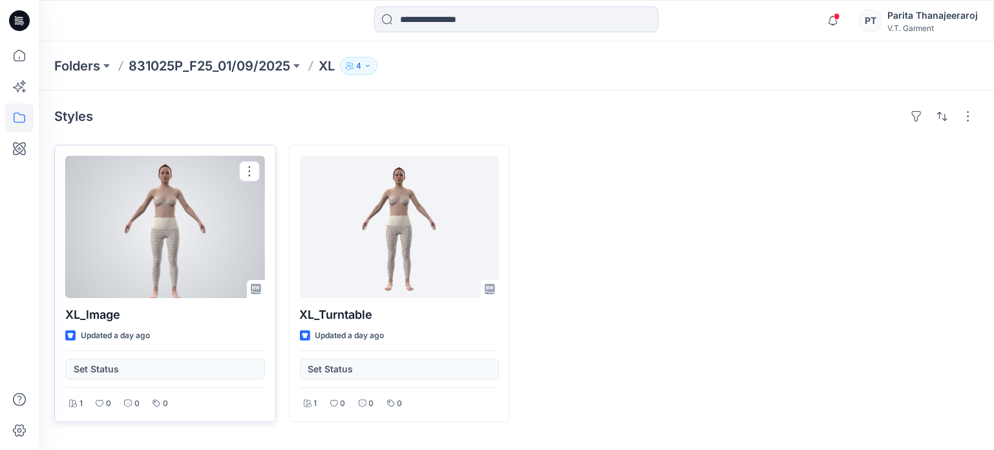
click at [235, 222] on div at bounding box center [165, 227] width 200 height 142
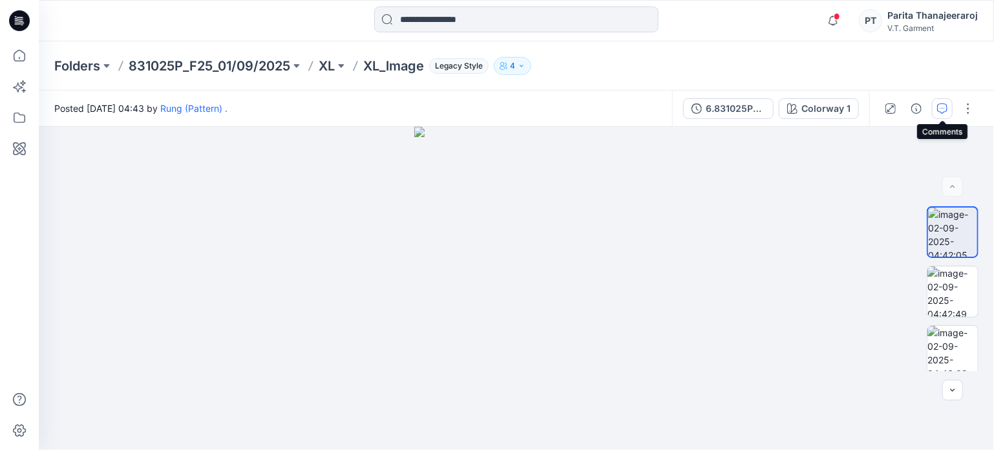
click at [937, 103] on icon "button" at bounding box center [942, 108] width 10 height 10
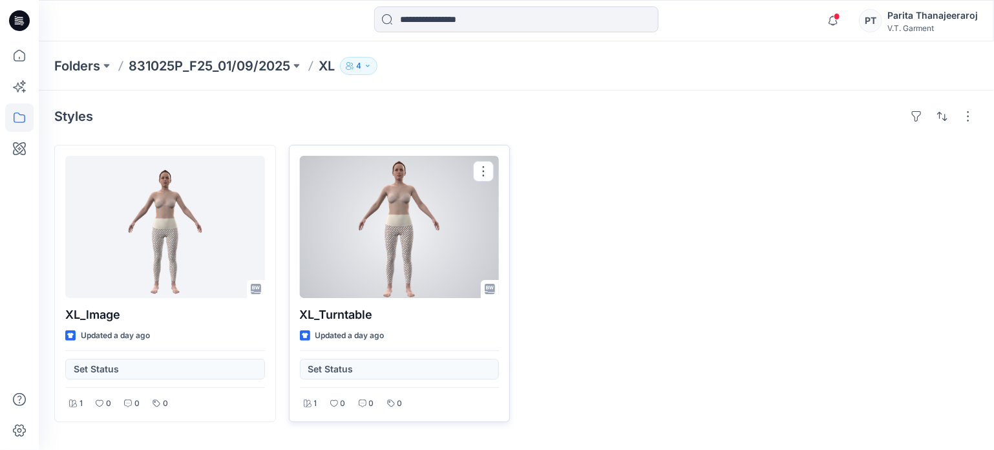
click at [443, 205] on div at bounding box center [400, 227] width 200 height 142
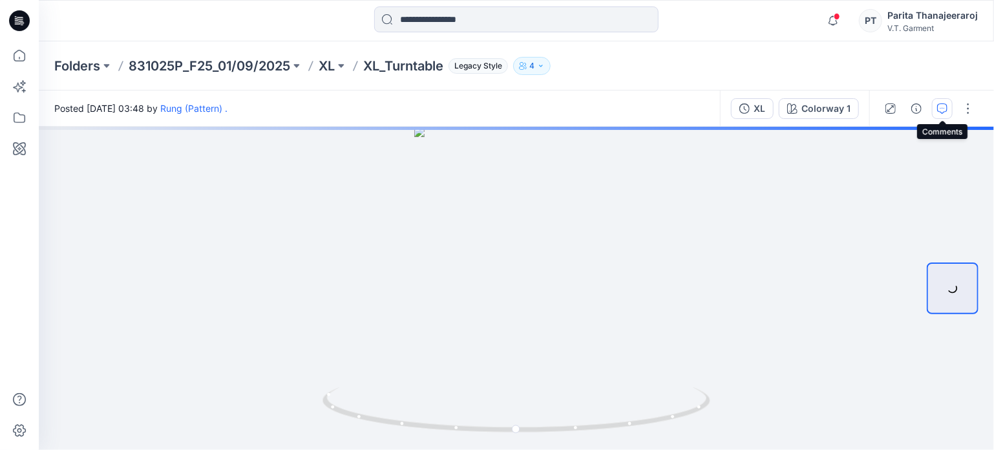
click at [934, 103] on button "button" at bounding box center [942, 108] width 21 height 21
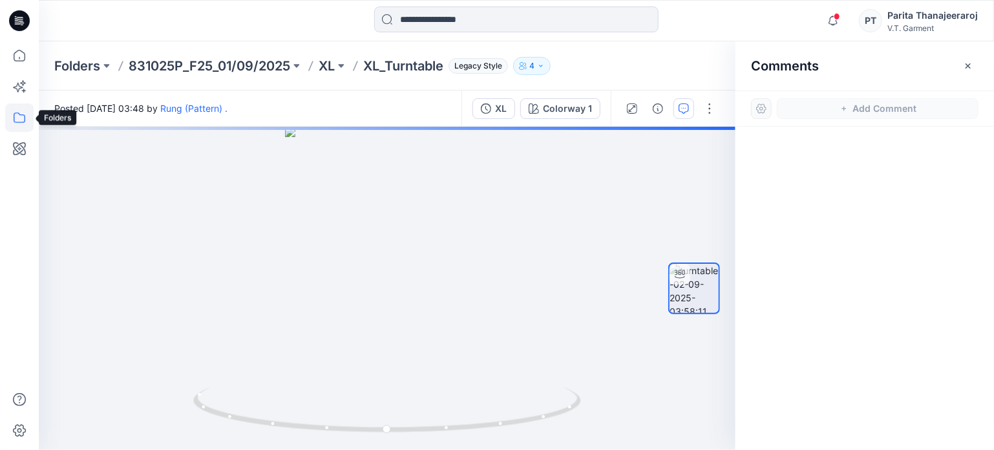
click at [23, 110] on icon at bounding box center [19, 117] width 28 height 28
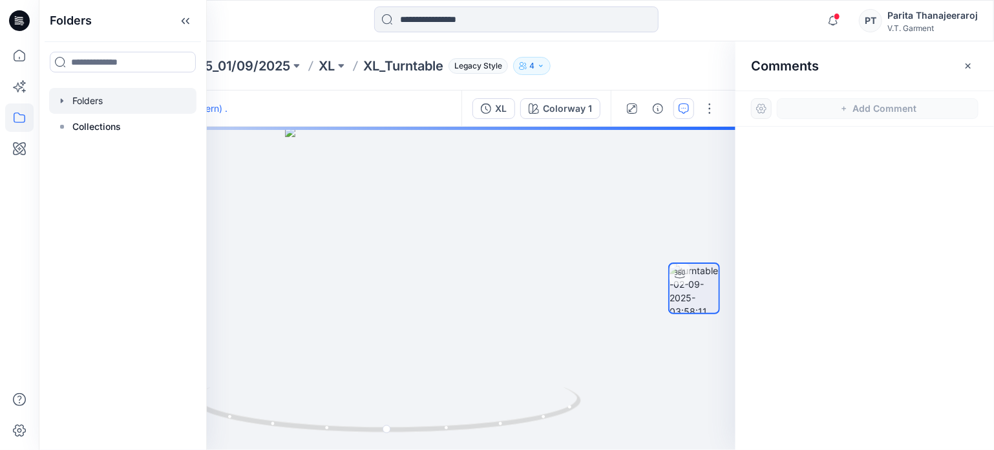
click at [116, 103] on div at bounding box center [122, 101] width 147 height 26
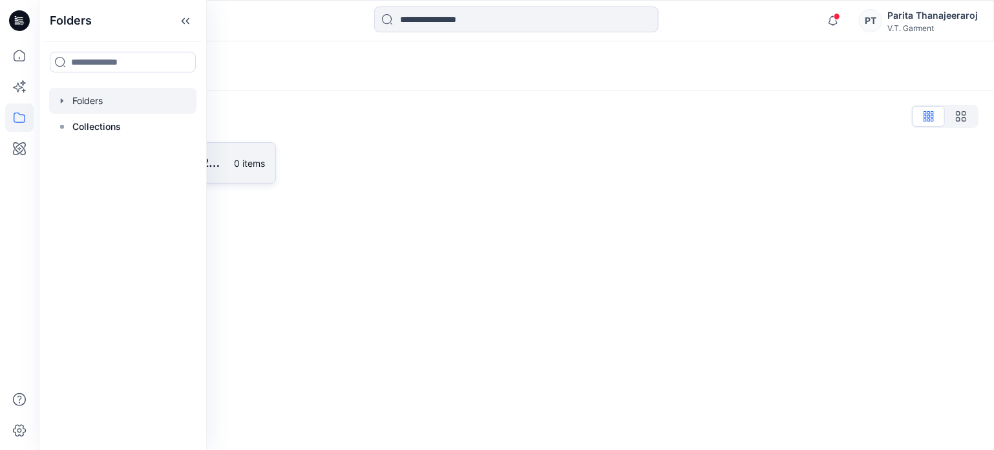
click at [209, 167] on p "831025P_F25_01/09/2025" at bounding box center [155, 163] width 144 height 18
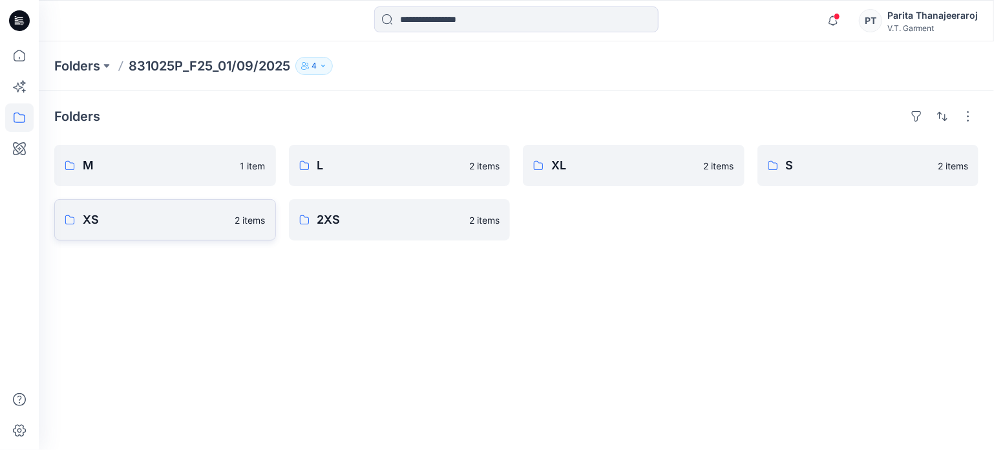
click at [231, 219] on link "XS 2 items" at bounding box center [165, 219] width 222 height 41
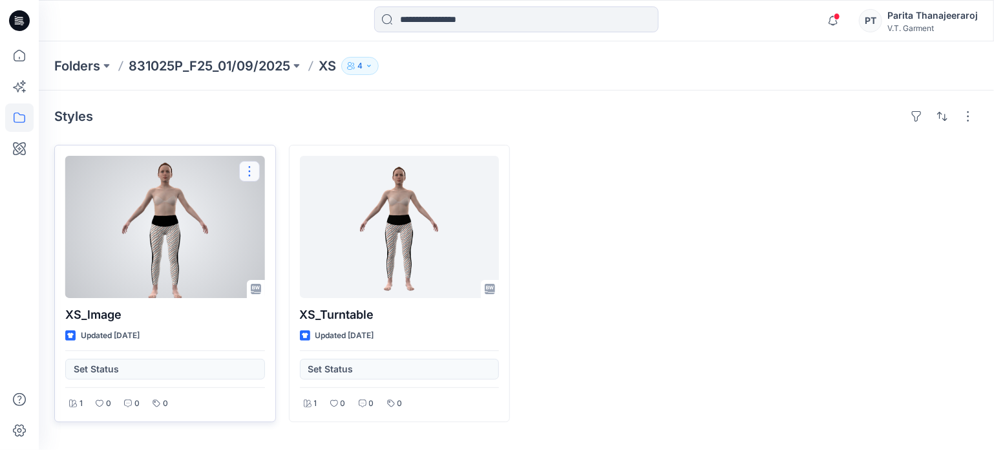
click at [252, 177] on button "button" at bounding box center [249, 171] width 21 height 21
click at [265, 204] on p "Comment" at bounding box center [285, 201] width 41 height 14
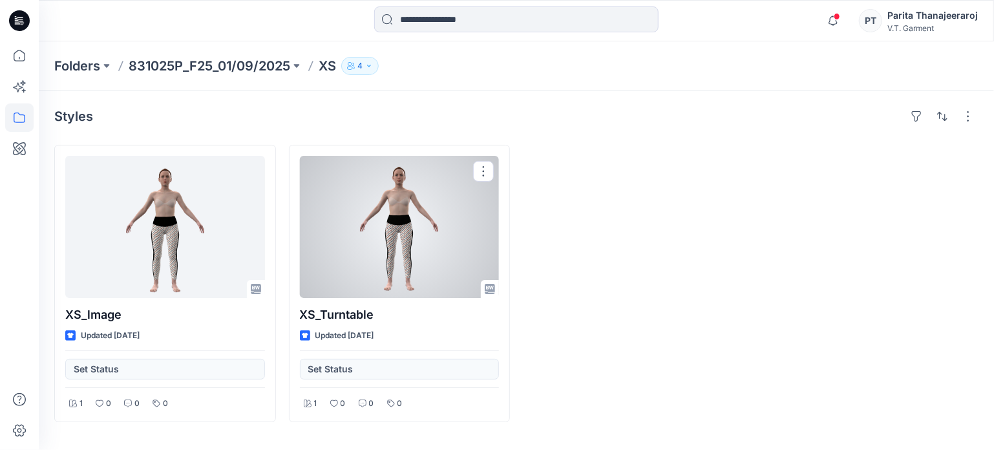
drag, startPoint x: 496, startPoint y: 167, endPoint x: 488, endPoint y: 170, distance: 7.8
click at [494, 167] on div at bounding box center [400, 227] width 200 height 142
click at [488, 171] on button "button" at bounding box center [483, 171] width 21 height 21
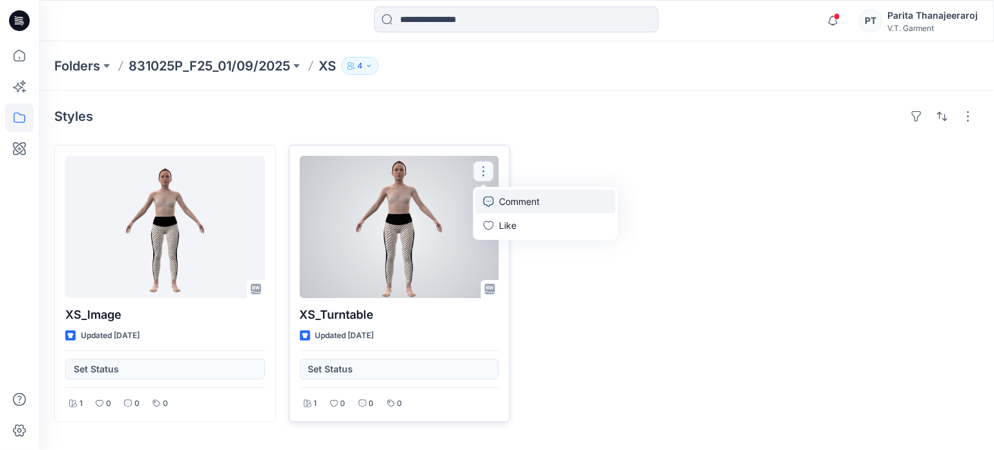
click at [504, 194] on p "Comment" at bounding box center [519, 201] width 41 height 14
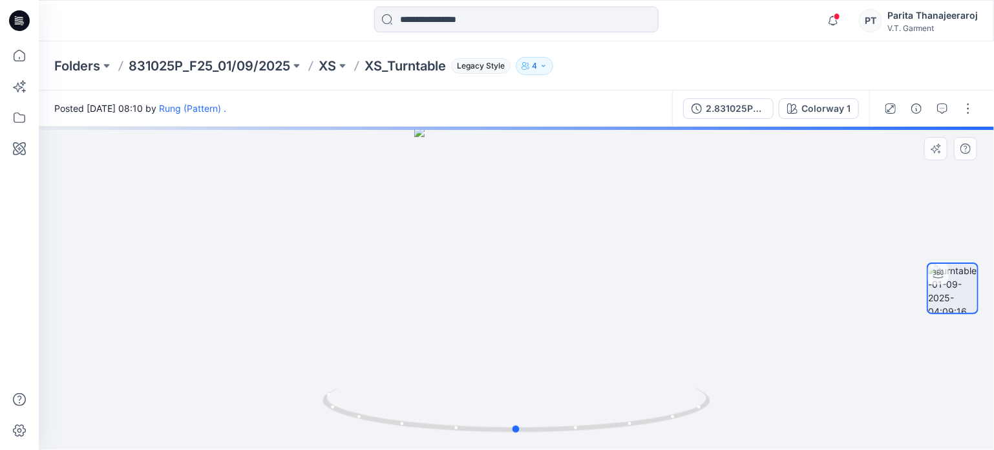
click at [530, 224] on div at bounding box center [516, 288] width 955 height 323
click at [948, 103] on button "button" at bounding box center [942, 108] width 21 height 21
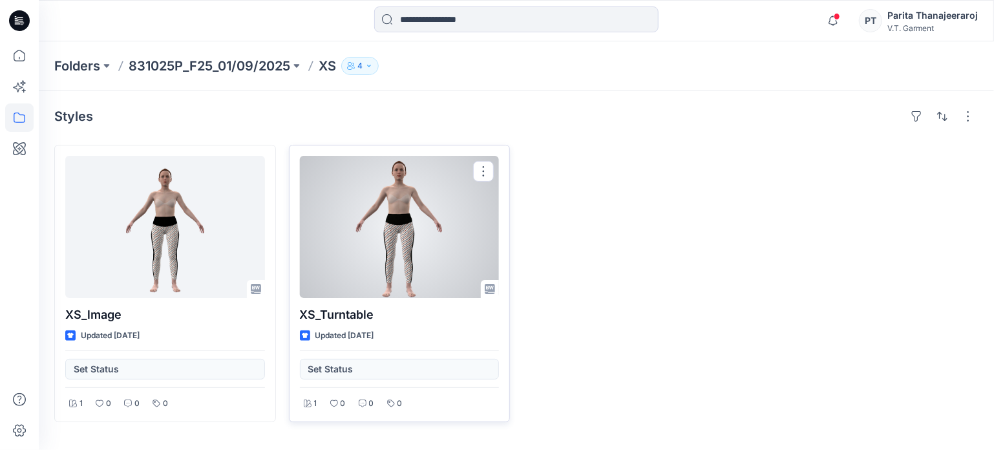
click at [415, 189] on div at bounding box center [400, 227] width 200 height 142
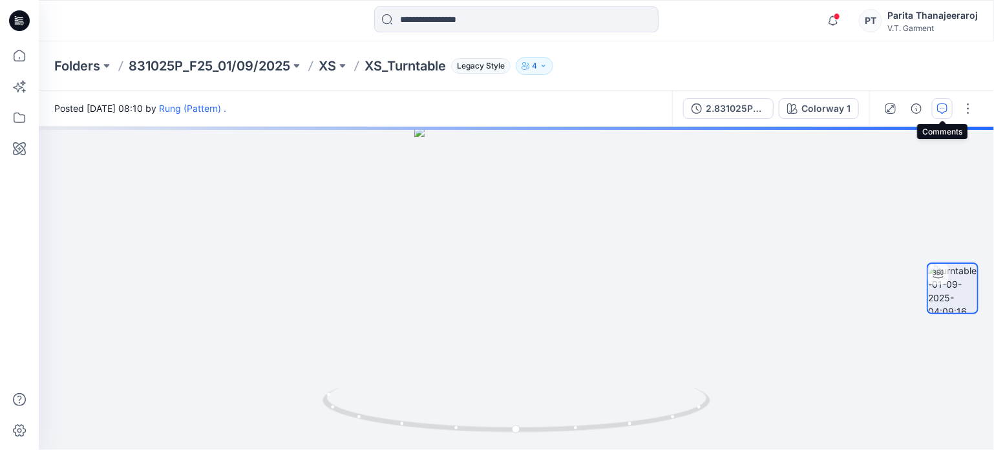
click at [951, 107] on button "button" at bounding box center [942, 108] width 21 height 21
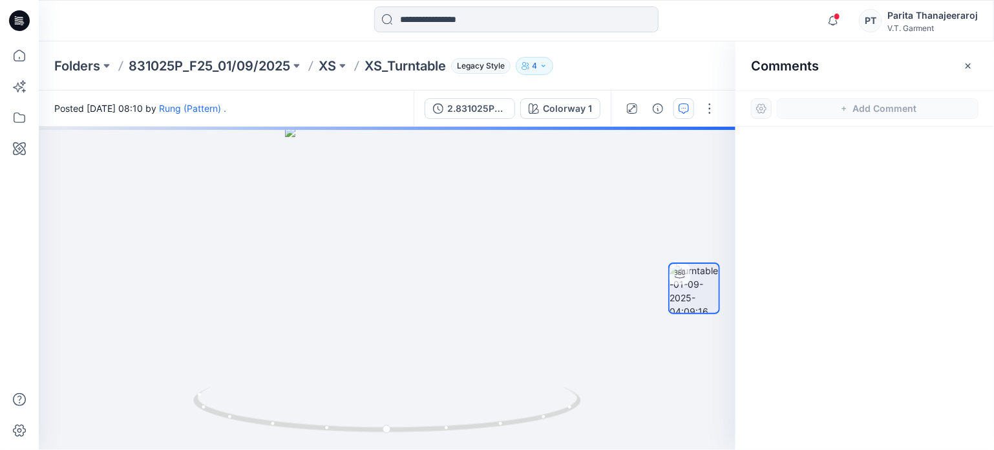
click at [834, 73] on div "Comments" at bounding box center [864, 65] width 258 height 48
click at [403, 239] on div at bounding box center [387, 288] width 696 height 323
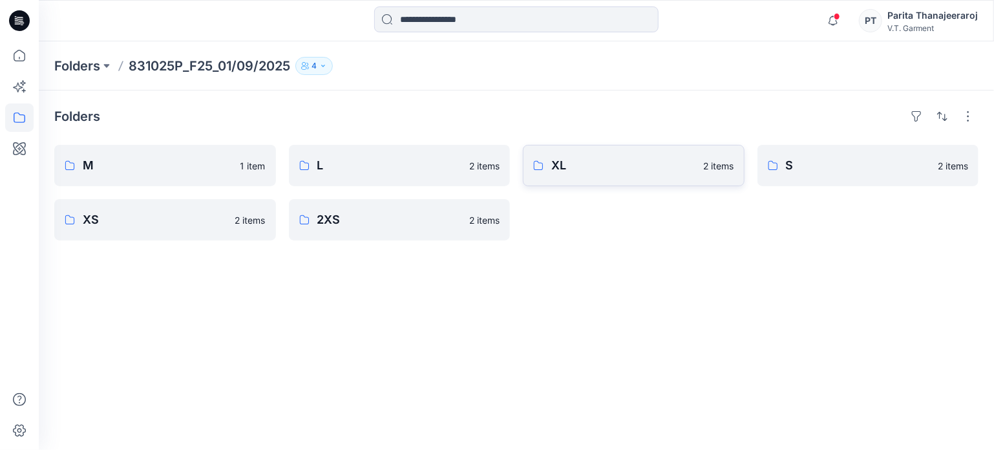
click at [646, 173] on p "XL" at bounding box center [623, 165] width 145 height 18
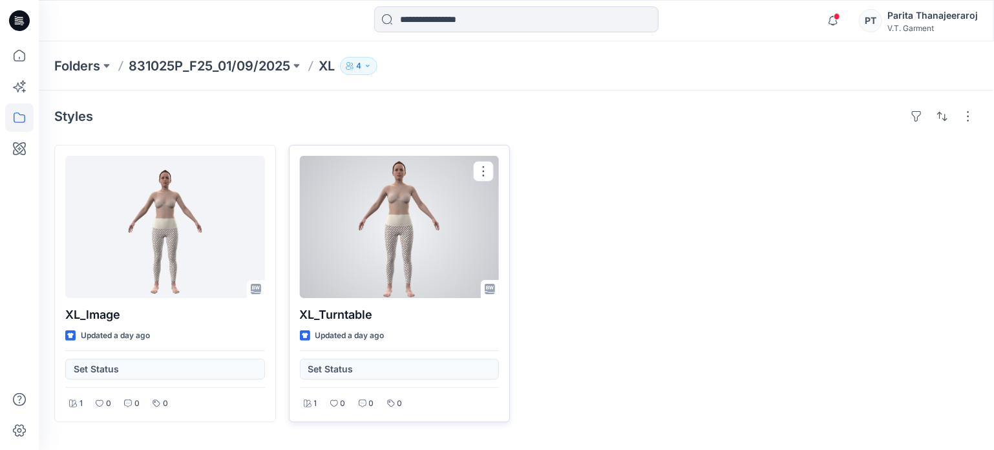
click at [418, 237] on div at bounding box center [400, 227] width 200 height 142
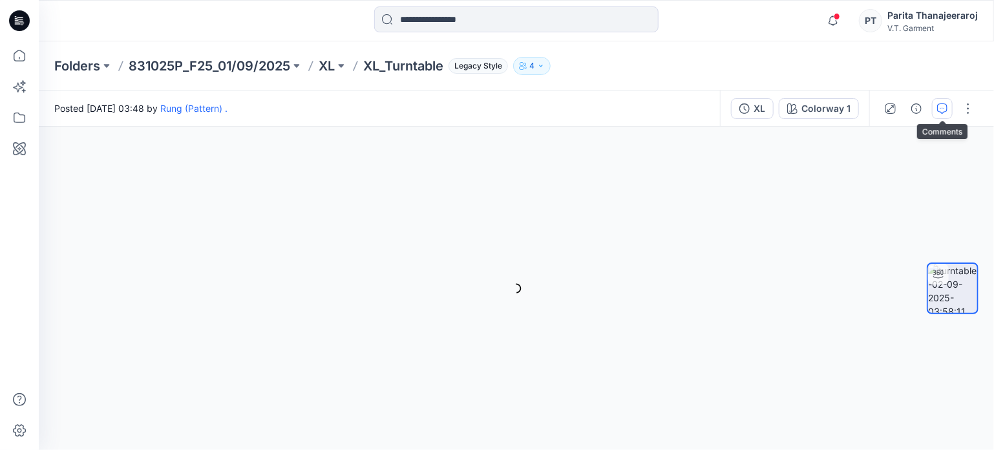
click at [944, 105] on icon "button" at bounding box center [942, 108] width 10 height 10
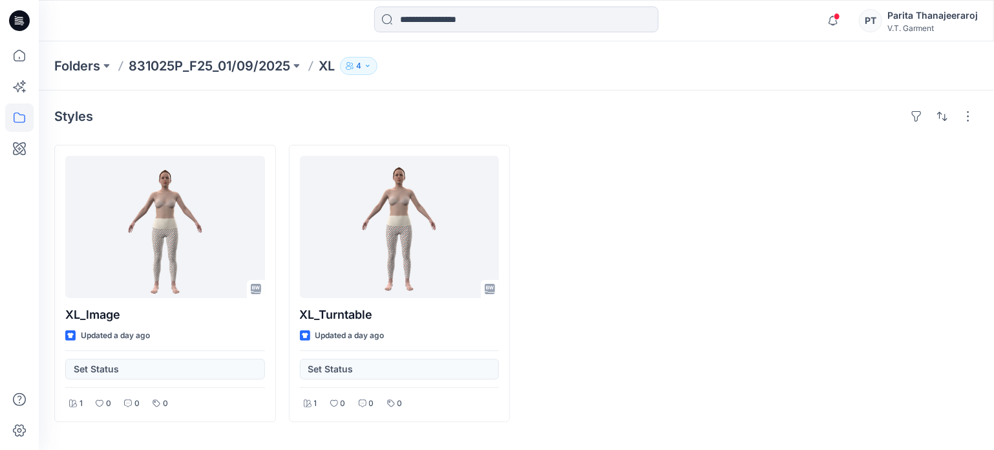
click at [233, 75] on div "Folders 831025P_F25_01/09/2025 XL 4" at bounding box center [516, 65] width 955 height 49
click at [231, 61] on p "831025P_F25_01/09/2025" at bounding box center [210, 66] width 162 height 18
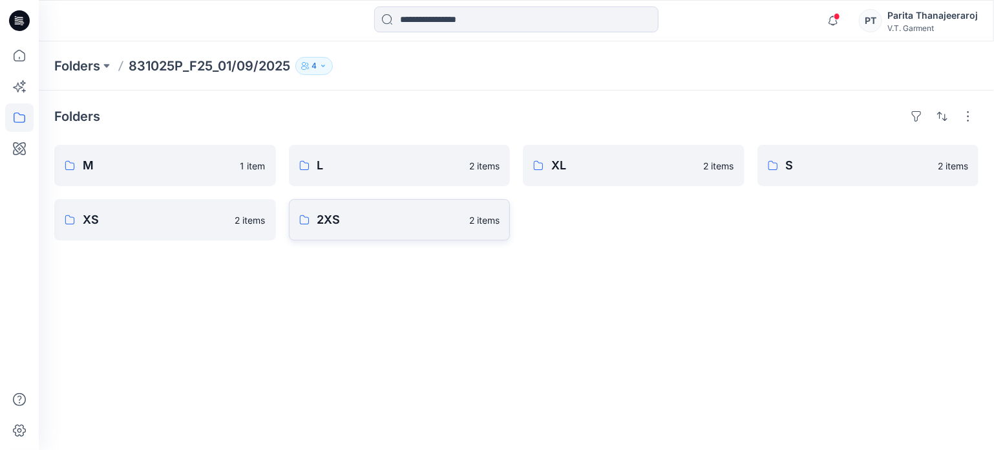
click at [315, 220] on link "2XS 2 items" at bounding box center [400, 219] width 222 height 41
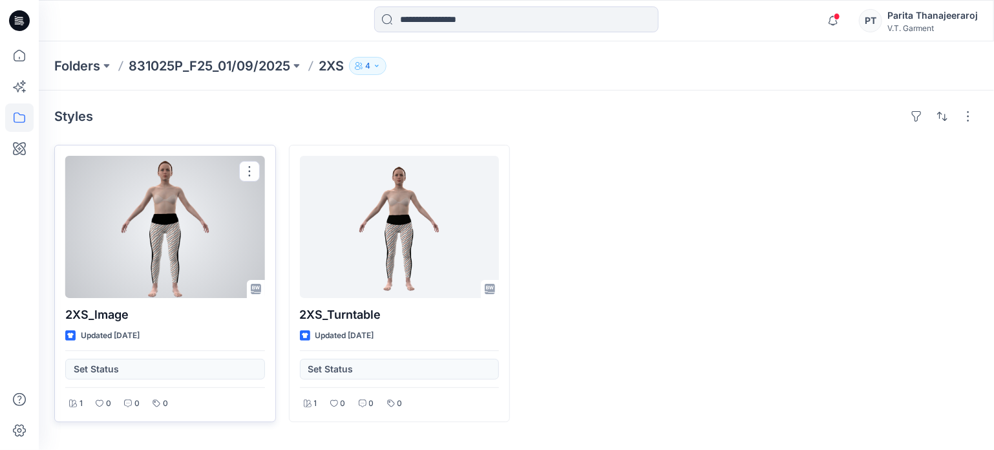
click at [218, 224] on div at bounding box center [165, 227] width 200 height 142
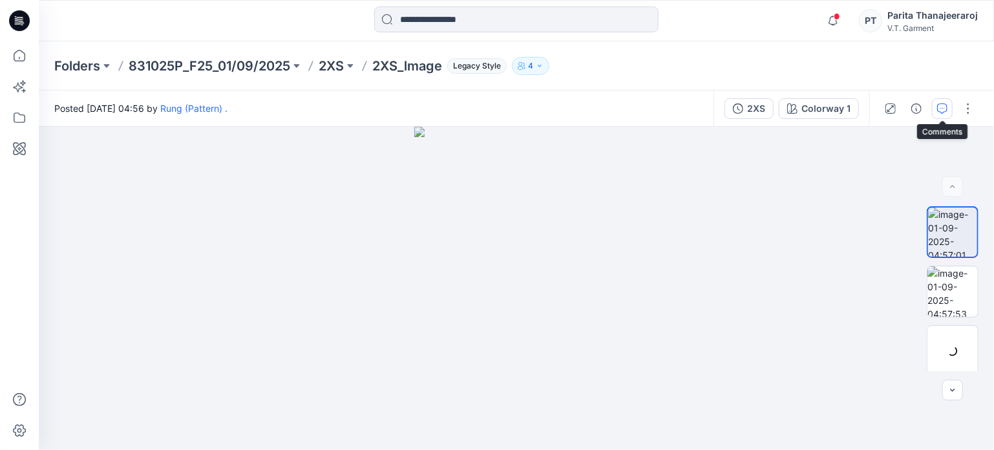
click at [943, 111] on icon "button" at bounding box center [942, 108] width 10 height 10
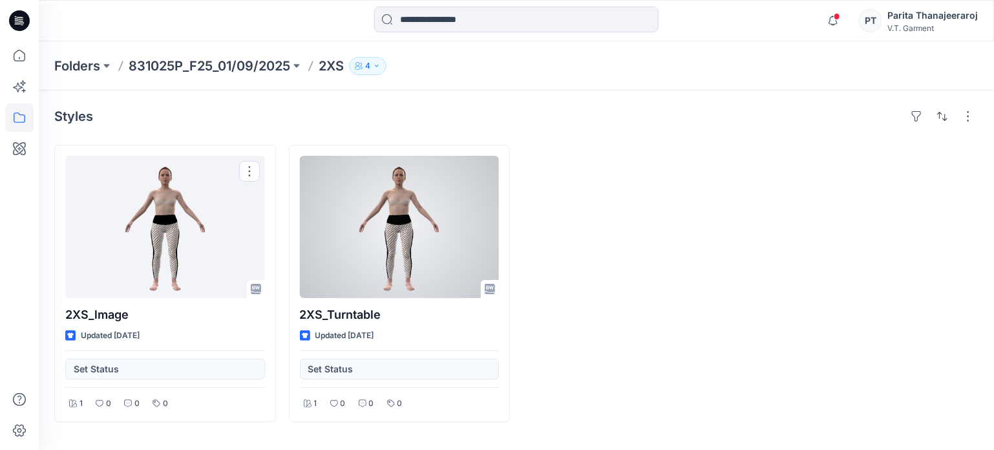
click at [376, 252] on div at bounding box center [400, 227] width 200 height 142
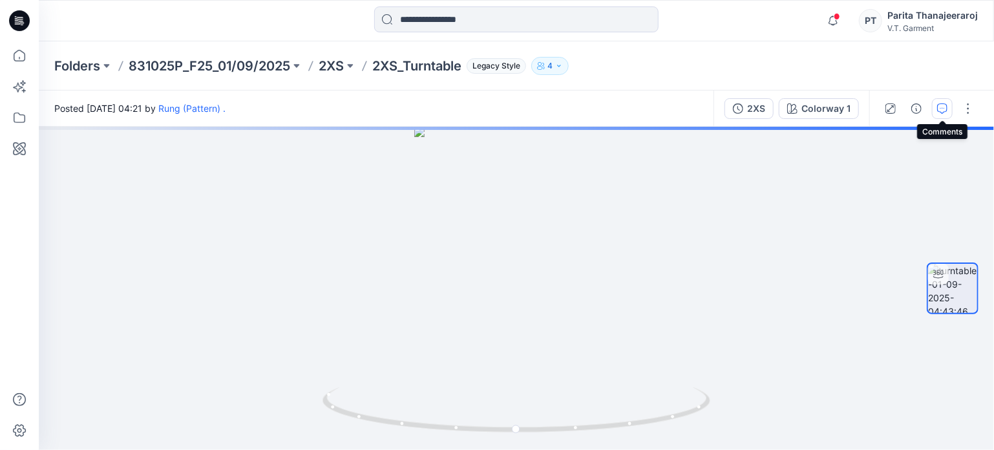
click at [945, 103] on icon "button" at bounding box center [942, 108] width 10 height 10
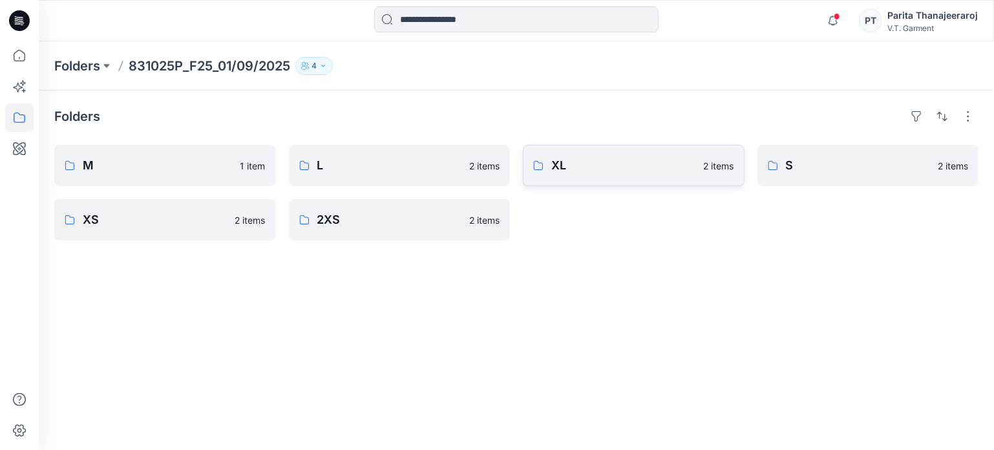
click at [574, 163] on p "XL" at bounding box center [623, 165] width 145 height 18
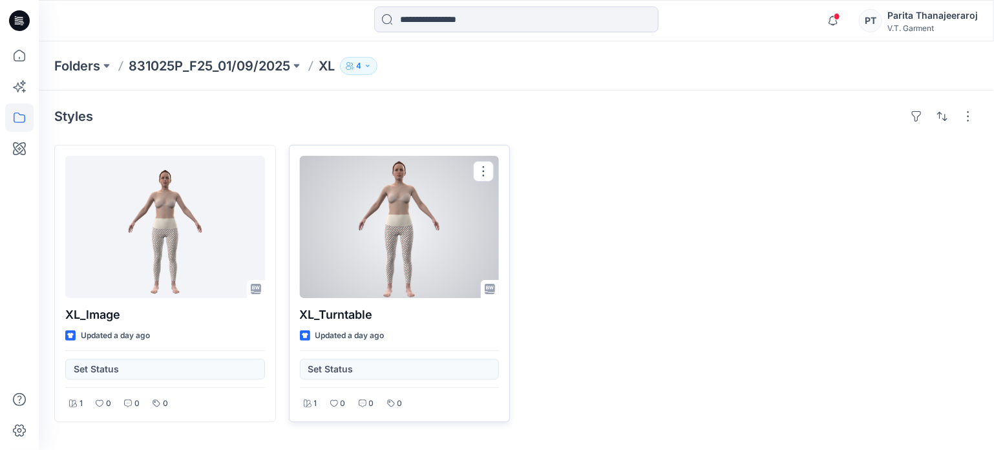
click at [390, 206] on div at bounding box center [400, 227] width 200 height 142
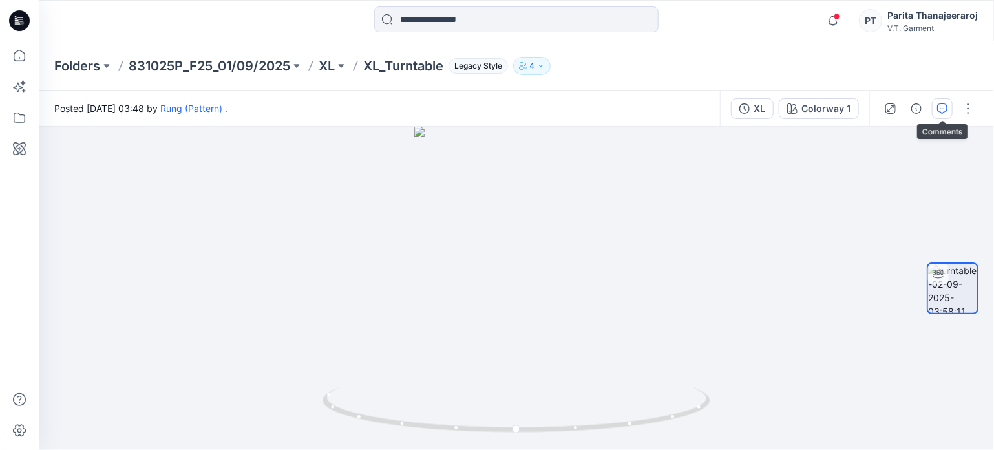
click at [945, 110] on icon "button" at bounding box center [942, 108] width 10 height 10
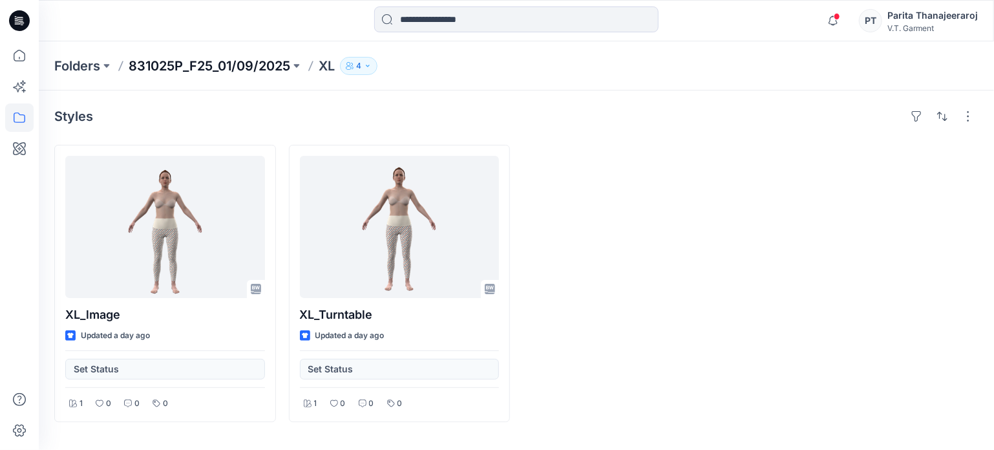
click at [261, 70] on p "831025P_F25_01/09/2025" at bounding box center [210, 66] width 162 height 18
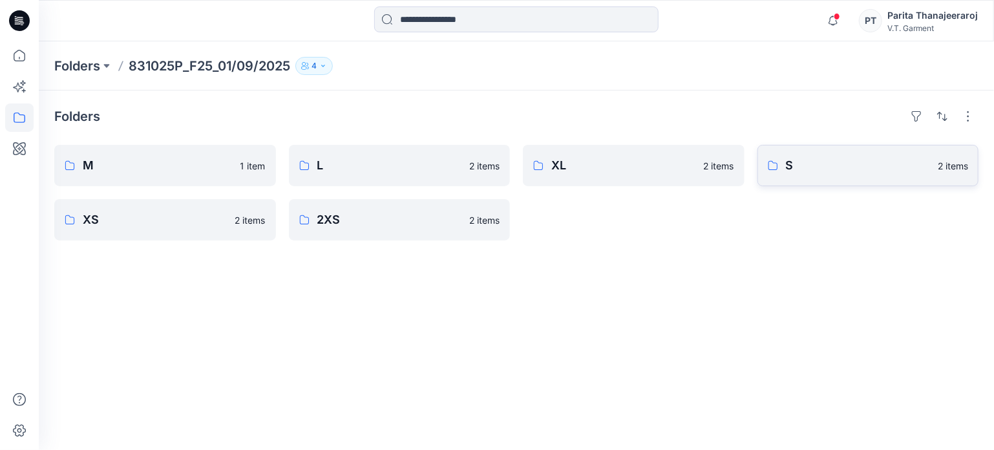
click at [833, 168] on p "S" at bounding box center [858, 165] width 145 height 18
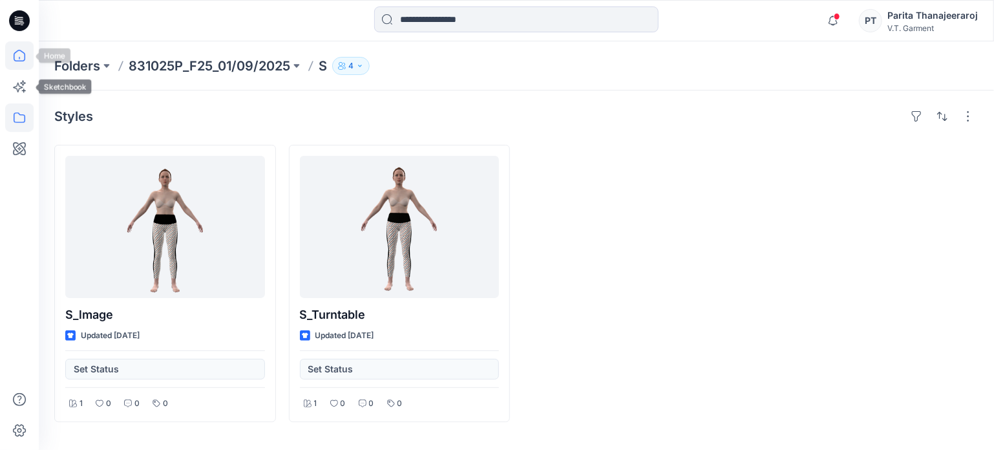
click at [24, 54] on icon at bounding box center [20, 56] width 12 height 12
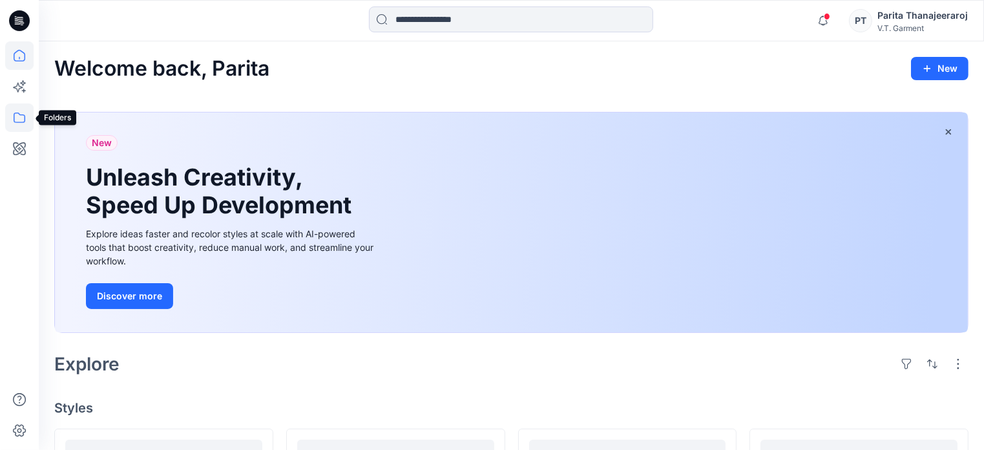
click at [16, 114] on icon at bounding box center [19, 117] width 28 height 28
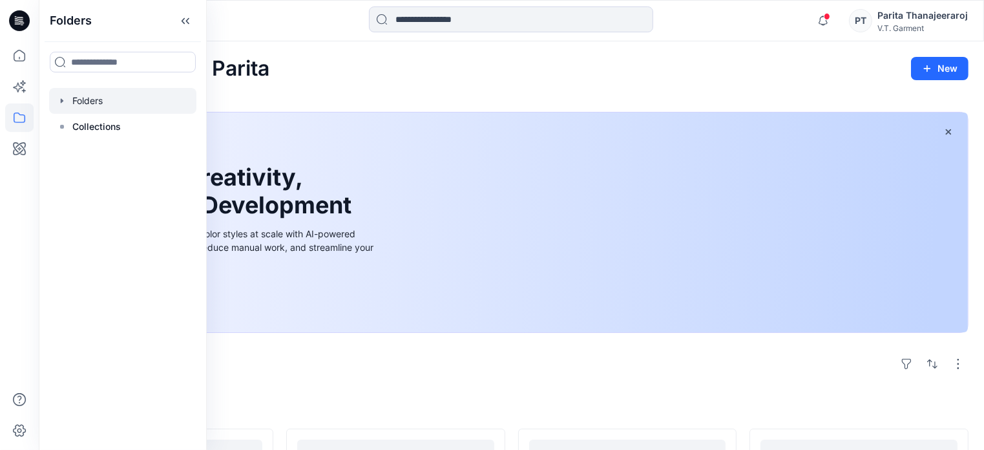
click at [67, 94] on div at bounding box center [122, 101] width 147 height 26
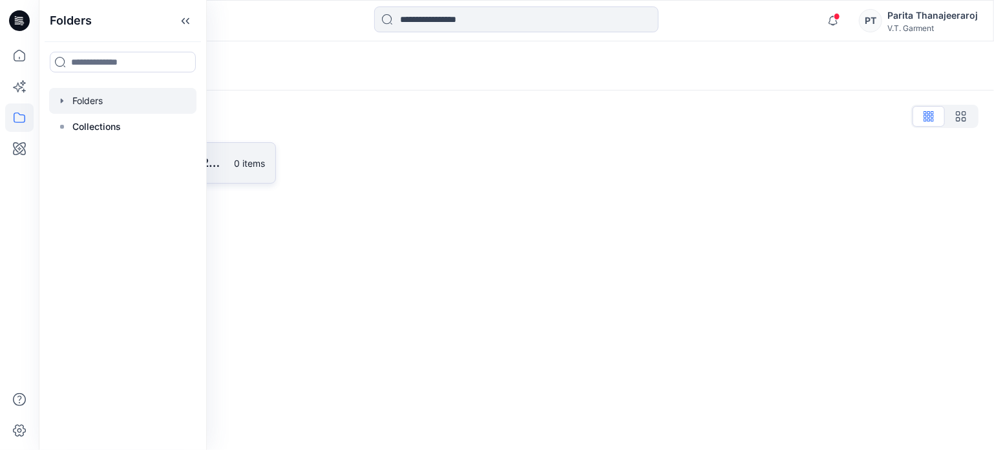
click at [235, 160] on p "0 items" at bounding box center [250, 163] width 31 height 14
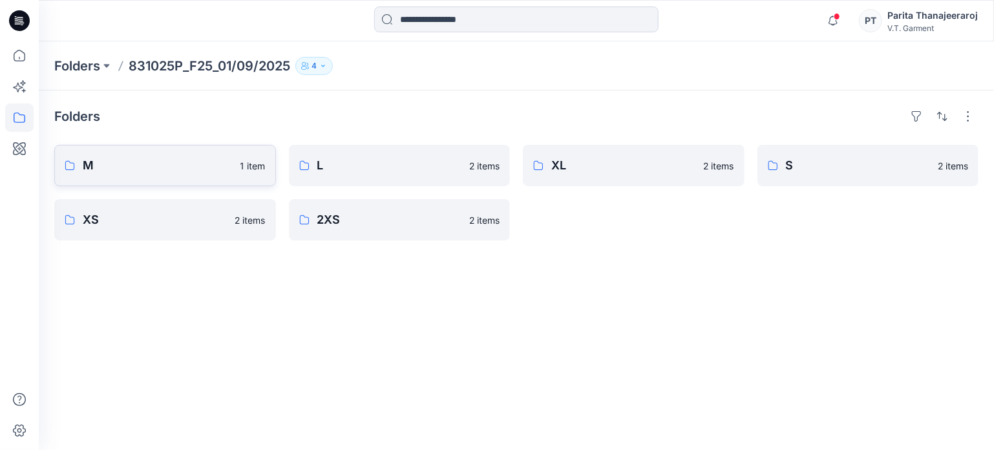
click at [162, 159] on p "M" at bounding box center [158, 165] width 150 height 18
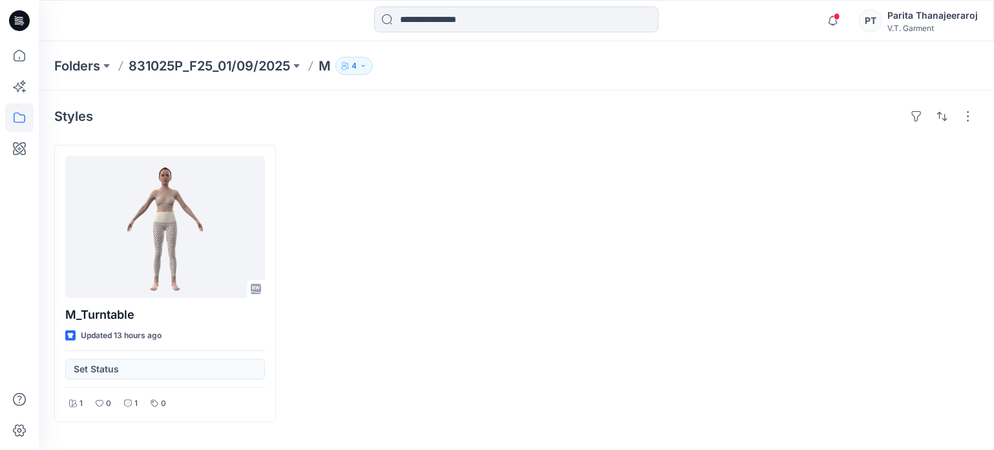
click at [941, 20] on div "Parita Thanajeeraroj" at bounding box center [932, 16] width 90 height 16
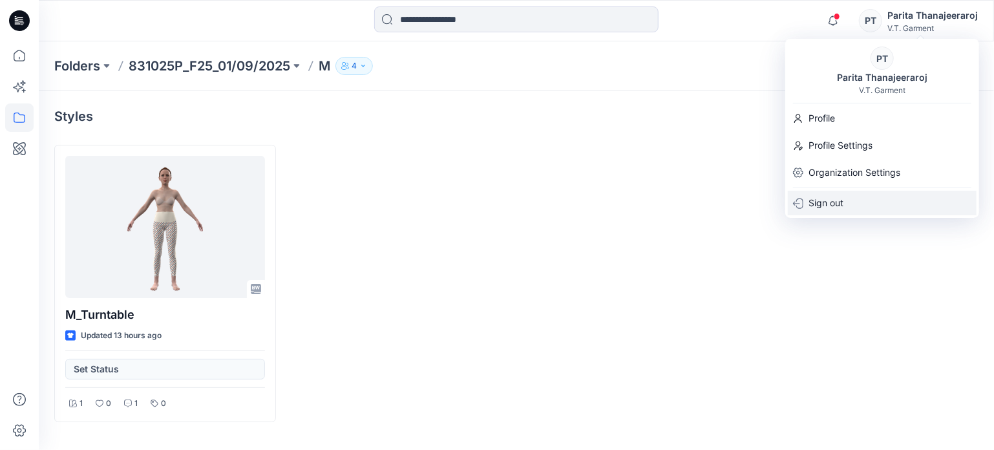
click at [845, 199] on div "Sign out" at bounding box center [882, 203] width 189 height 25
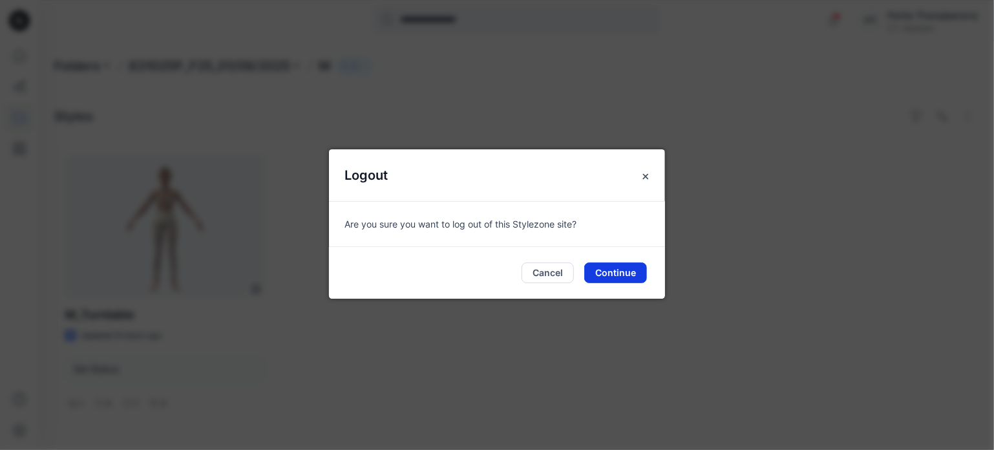
click at [612, 268] on button "Continue" at bounding box center [615, 272] width 63 height 21
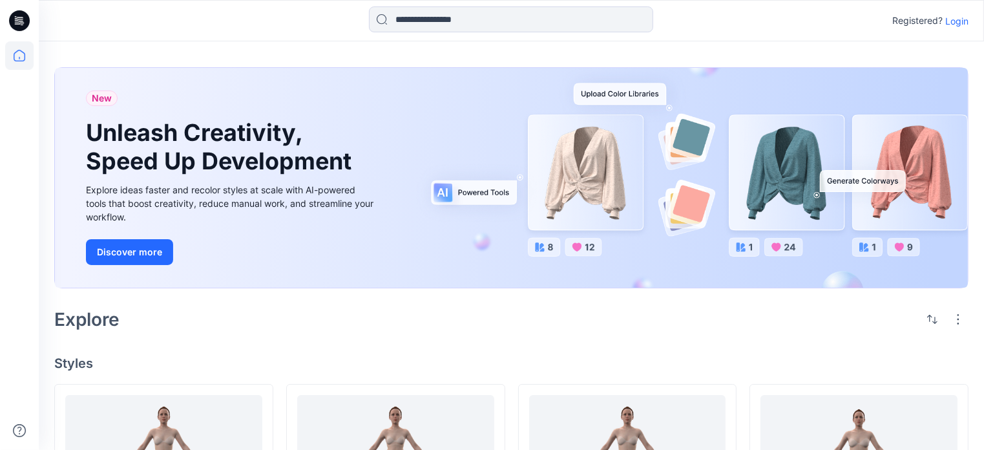
click at [946, 16] on p "Login" at bounding box center [956, 21] width 23 height 14
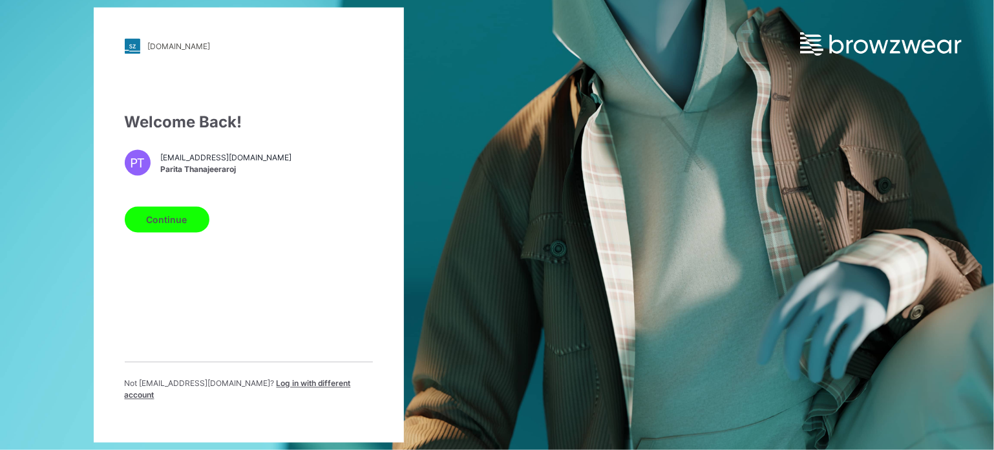
click at [313, 388] on span "Log in with different account" at bounding box center [238, 389] width 226 height 21
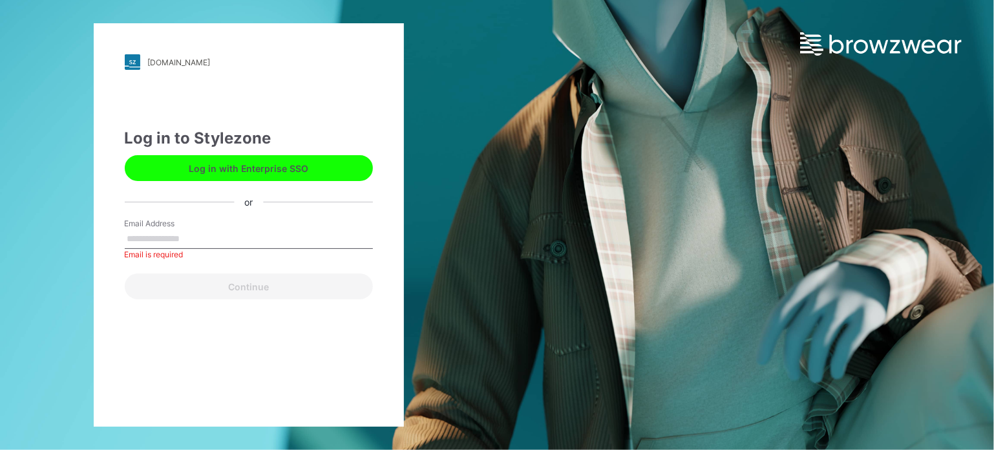
click at [39, 282] on div "vtgarment.stylezone.com Loading... Log in to Stylezone Log in with Enterprise S…" at bounding box center [248, 225] width 497 height 450
click at [90, 195] on div "vtgarment.stylezone.com Loading... Log in to Stylezone Log in with Enterprise S…" at bounding box center [248, 225] width 497 height 450
click at [239, 244] on input "Email Address" at bounding box center [249, 238] width 248 height 19
click at [455, 241] on div "vtgarment.stylezone.com Loading... Log in to Stylezone Log in with Enterprise S…" at bounding box center [248, 225] width 497 height 450
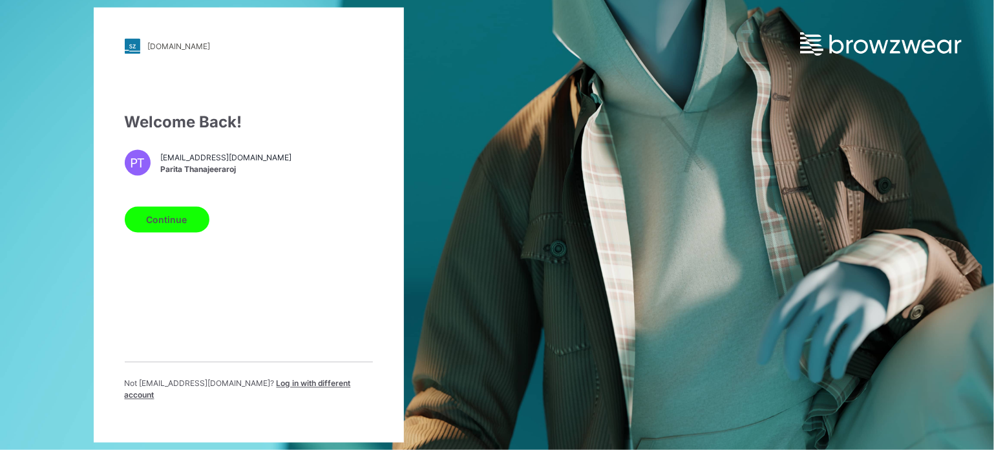
click at [260, 383] on p "Not [EMAIL_ADDRESS][DOMAIN_NAME] ? Log in with different account" at bounding box center [249, 389] width 248 height 23
click at [246, 382] on div "Not [EMAIL_ADDRESS][DOMAIN_NAME] ? Log in with different account" at bounding box center [249, 387] width 248 height 50
click at [244, 384] on span "Log in with different account" at bounding box center [238, 389] width 226 height 21
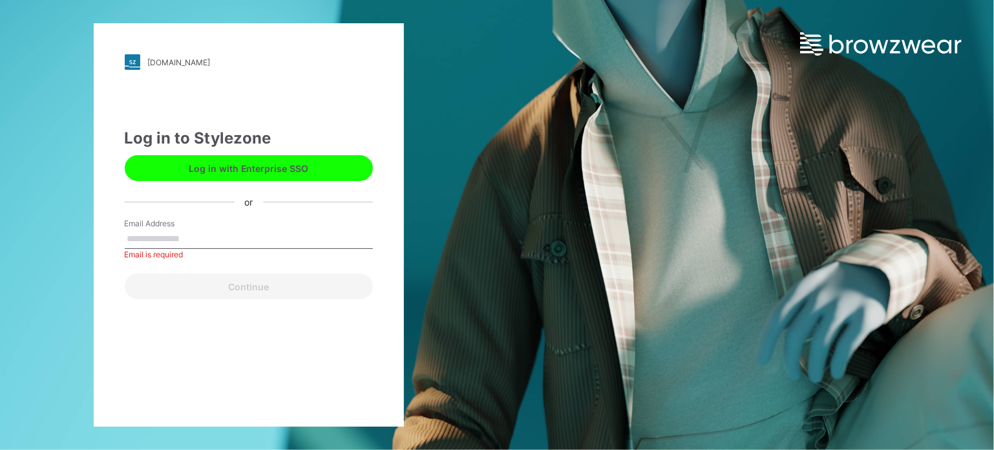
click at [182, 242] on input "Email Address" at bounding box center [249, 238] width 248 height 19
type input "**********"
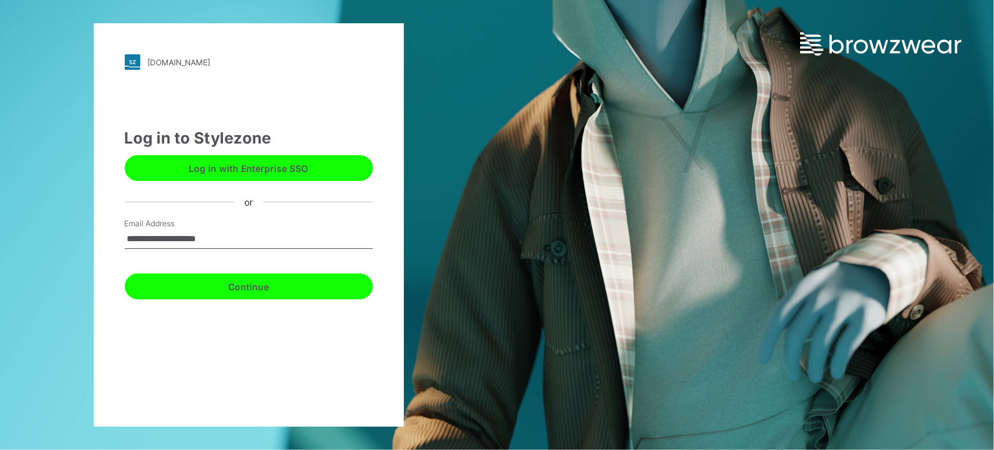
click at [244, 281] on button "Continue" at bounding box center [249, 286] width 248 height 26
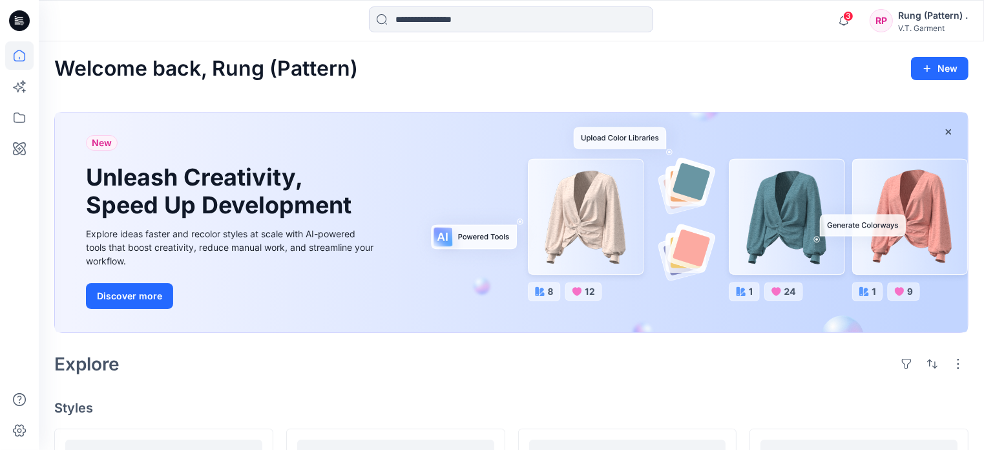
click at [19, 20] on icon at bounding box center [19, 20] width 21 height 21
click at [22, 24] on icon at bounding box center [19, 20] width 21 height 21
click at [946, 17] on div "Rung (Pattern) ." at bounding box center [933, 16] width 70 height 16
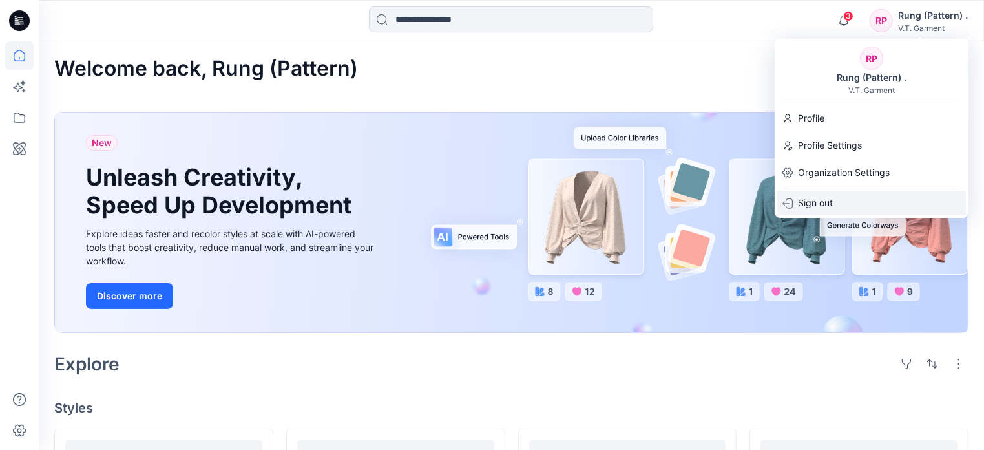
click at [806, 205] on p "Sign out" at bounding box center [815, 203] width 35 height 25
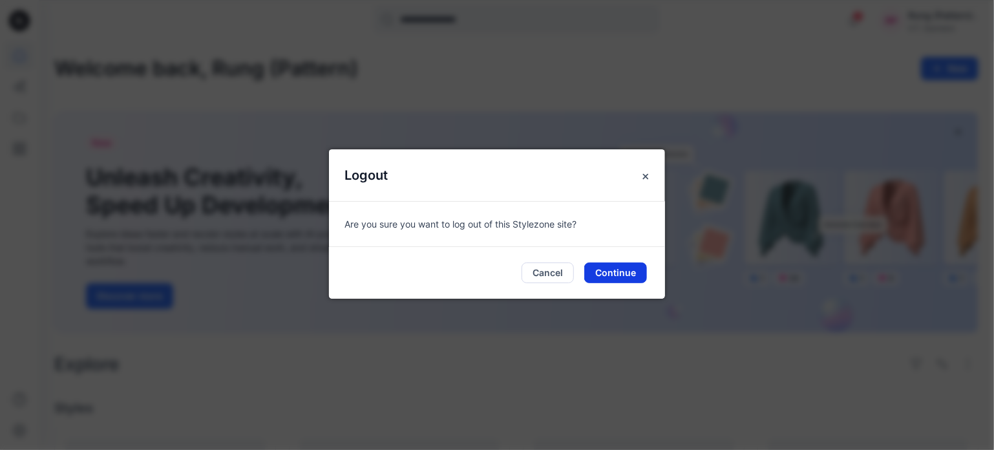
click at [607, 266] on button "Continue" at bounding box center [615, 272] width 63 height 21
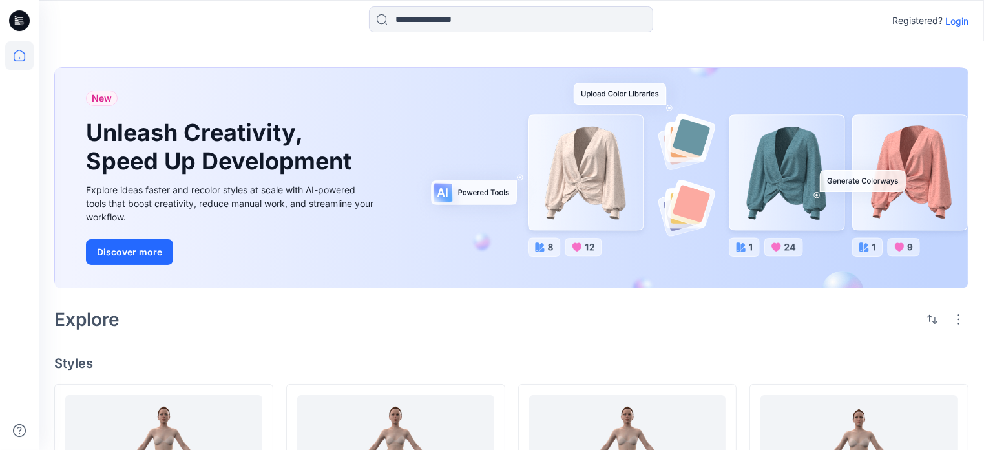
click at [964, 22] on p "Login" at bounding box center [956, 21] width 23 height 14
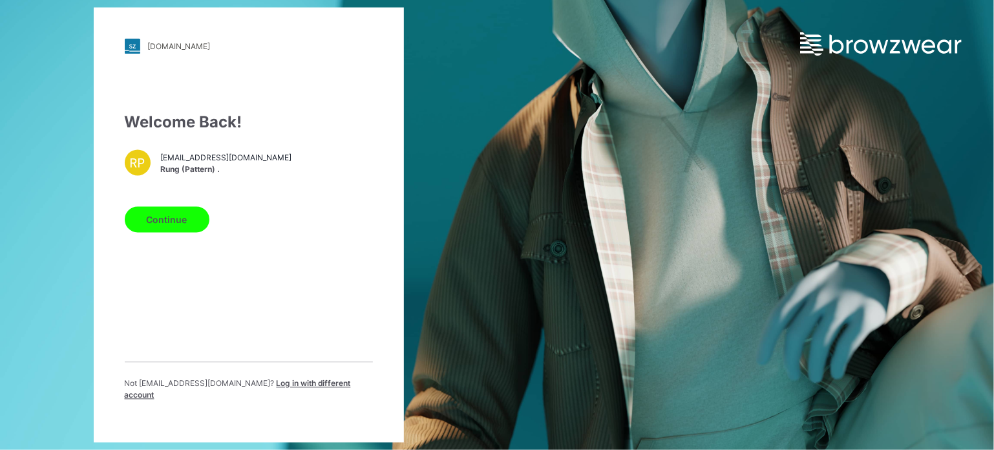
click at [286, 390] on span "Log in with different account" at bounding box center [238, 389] width 226 height 21
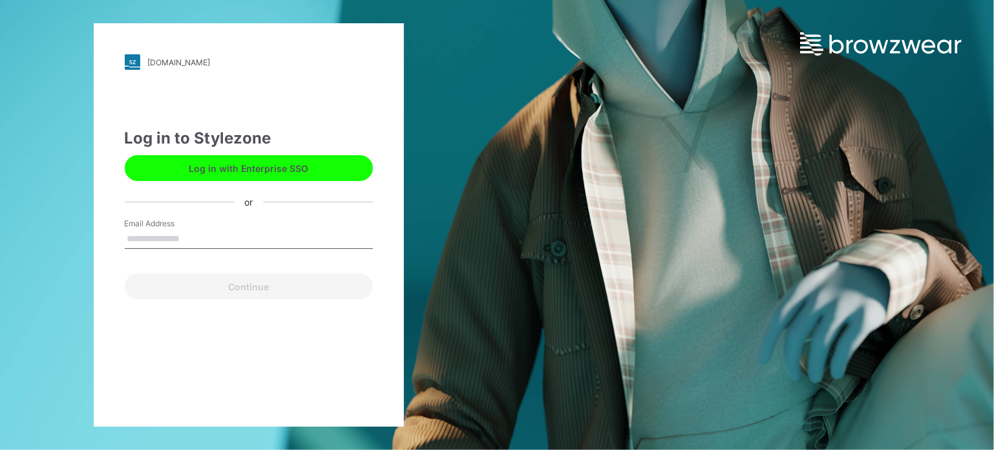
click at [144, 238] on input "Email Address" at bounding box center [249, 238] width 248 height 19
type input "**********"
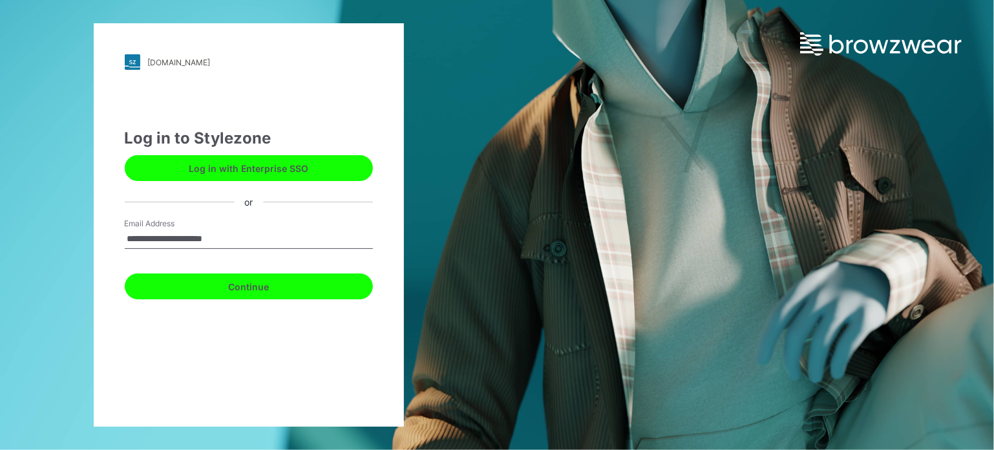
click at [200, 294] on button "Continue" at bounding box center [249, 286] width 248 height 26
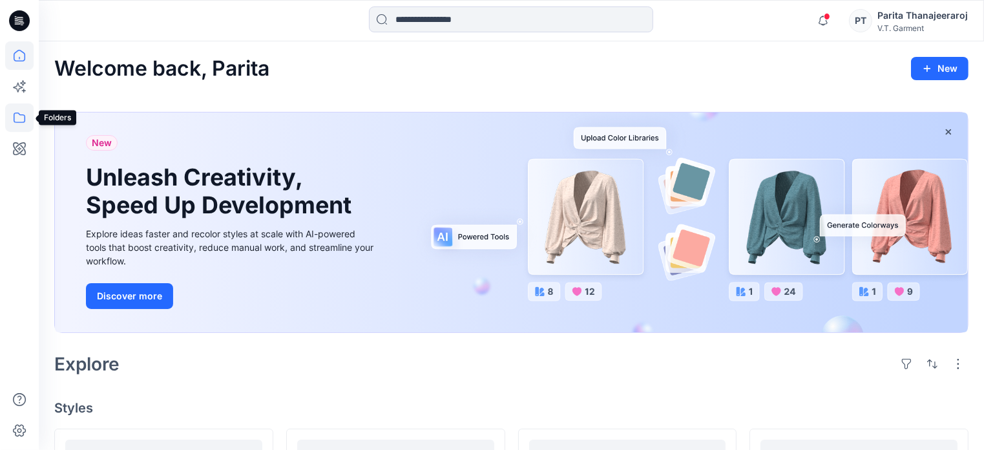
click at [21, 116] on icon at bounding box center [19, 117] width 28 height 28
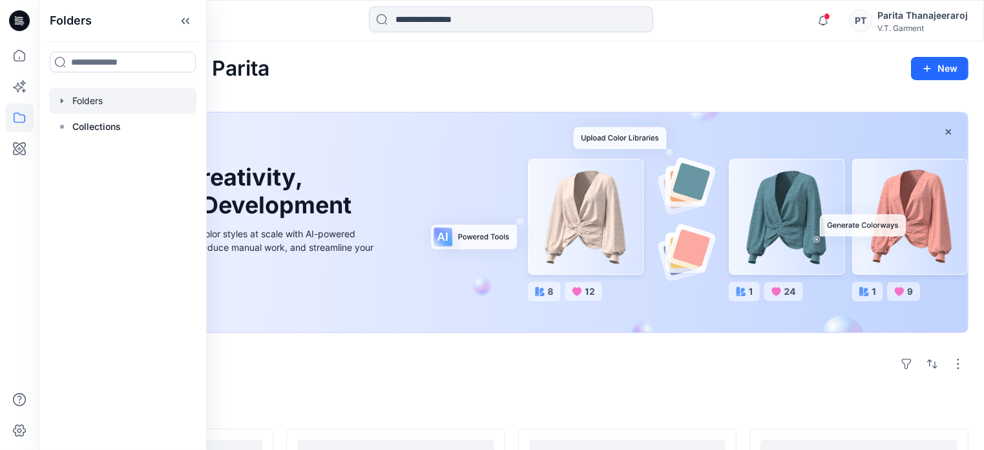
click at [106, 105] on div at bounding box center [122, 101] width 147 height 26
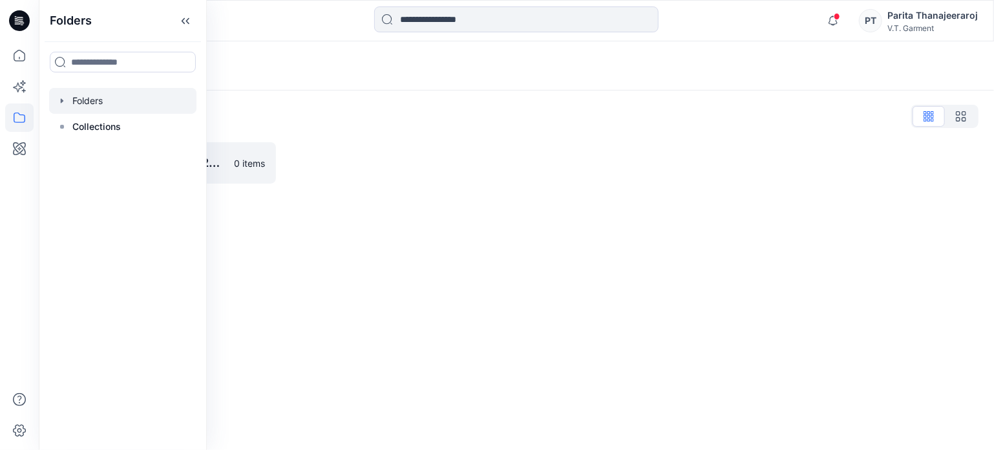
click at [267, 211] on div "Folders Folders List 831025P_F25_01/09/2025 0 items" at bounding box center [516, 245] width 955 height 408
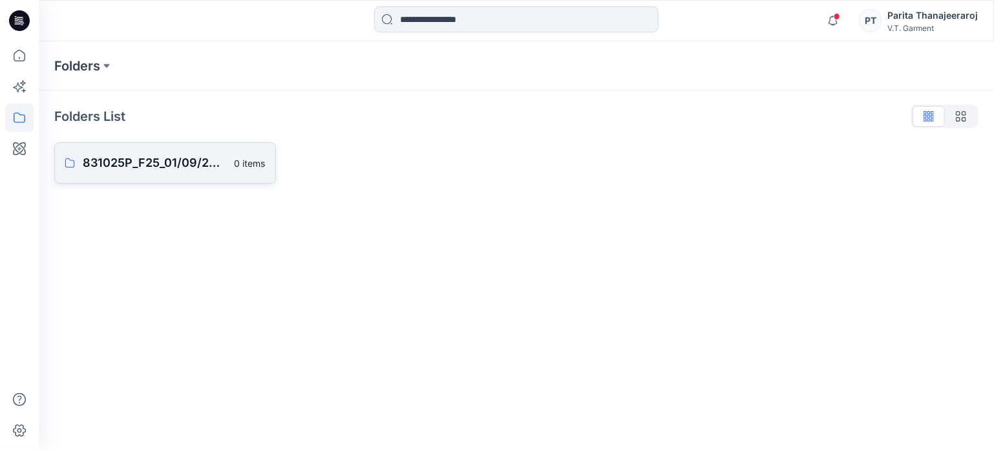
click at [173, 165] on p "831025P_F25_01/09/2025" at bounding box center [155, 163] width 144 height 18
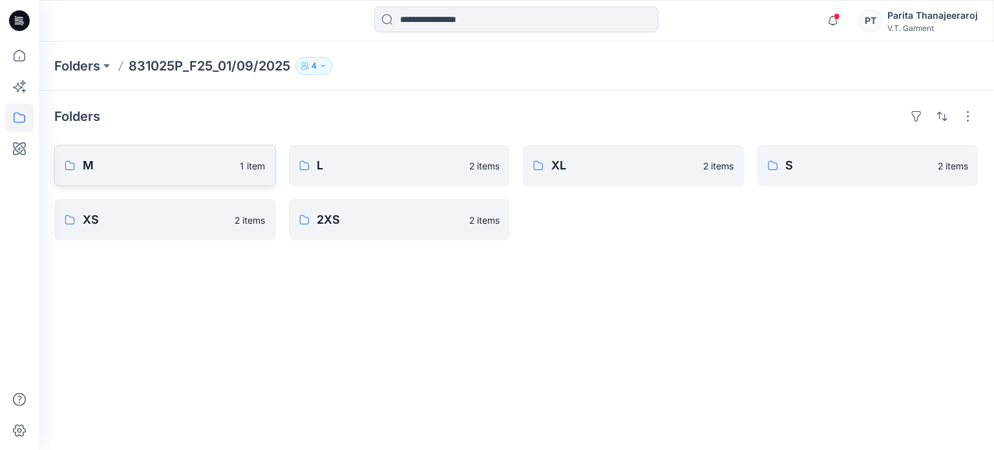
click at [207, 164] on p "M" at bounding box center [158, 165] width 150 height 18
click at [351, 158] on p "L" at bounding box center [389, 165] width 145 height 18
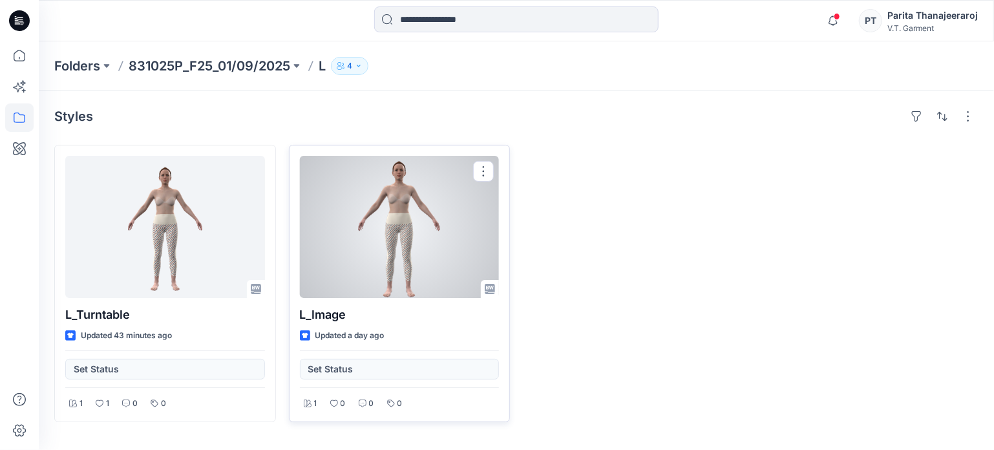
click at [395, 242] on div at bounding box center [400, 227] width 200 height 142
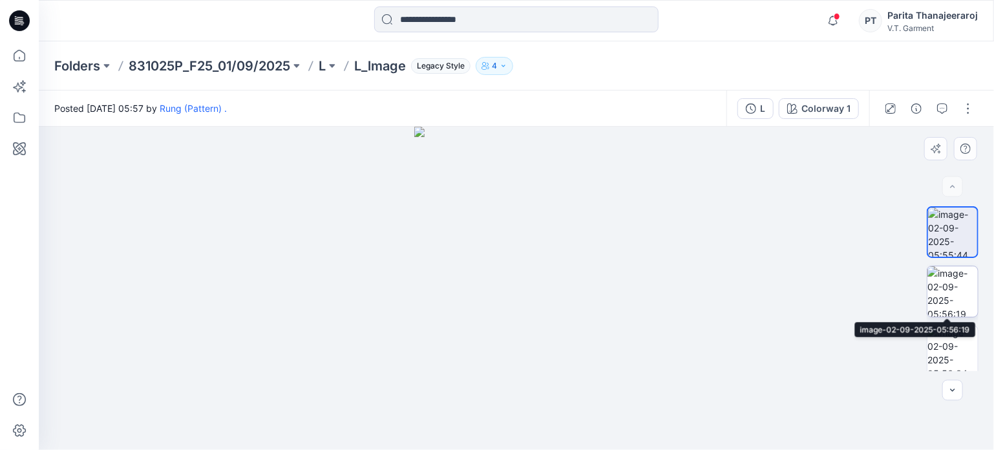
click at [952, 289] on img at bounding box center [952, 291] width 50 height 50
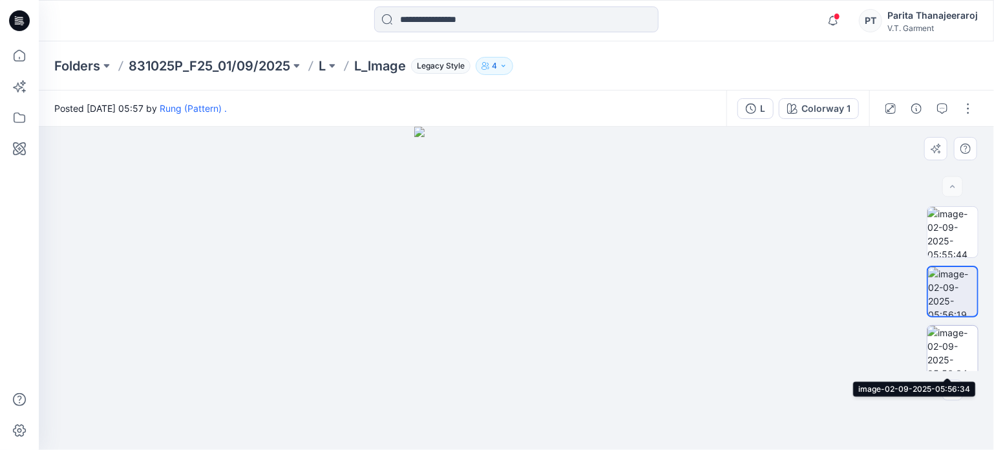
click at [959, 344] on img at bounding box center [952, 351] width 50 height 50
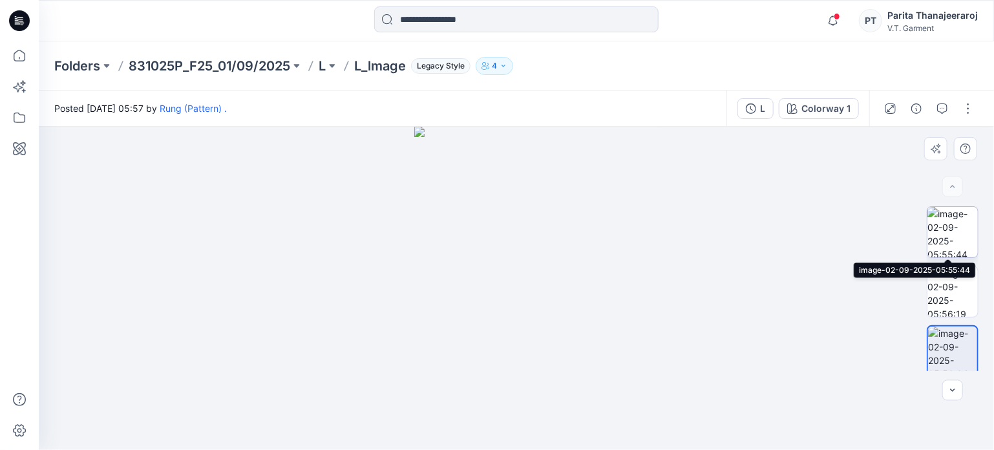
click at [950, 228] on img at bounding box center [952, 232] width 50 height 50
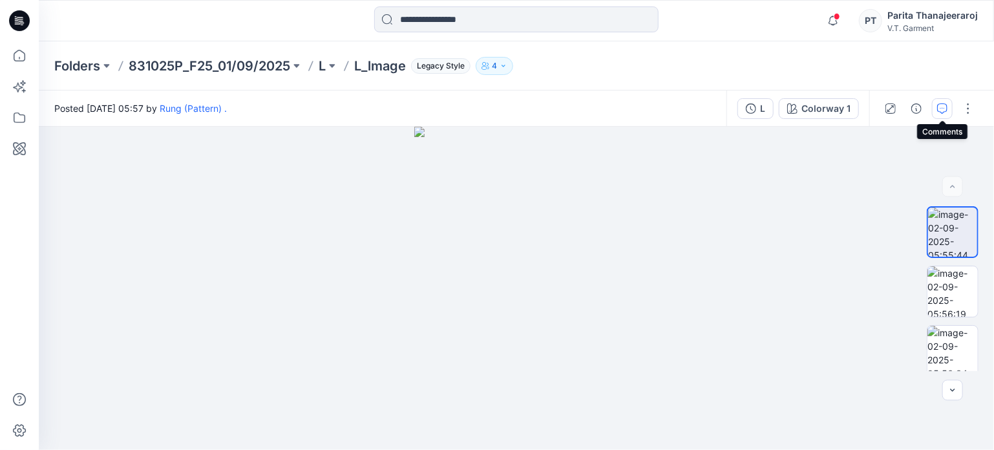
click at [941, 112] on icon "button" at bounding box center [942, 108] width 10 height 10
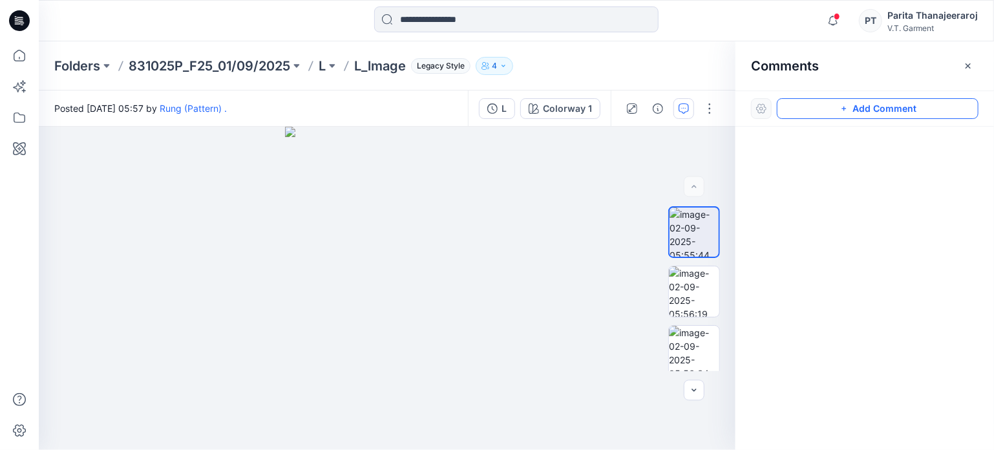
click at [871, 105] on button "Add Comment" at bounding box center [878, 108] width 202 height 21
click at [388, 267] on div "1" at bounding box center [387, 288] width 696 height 323
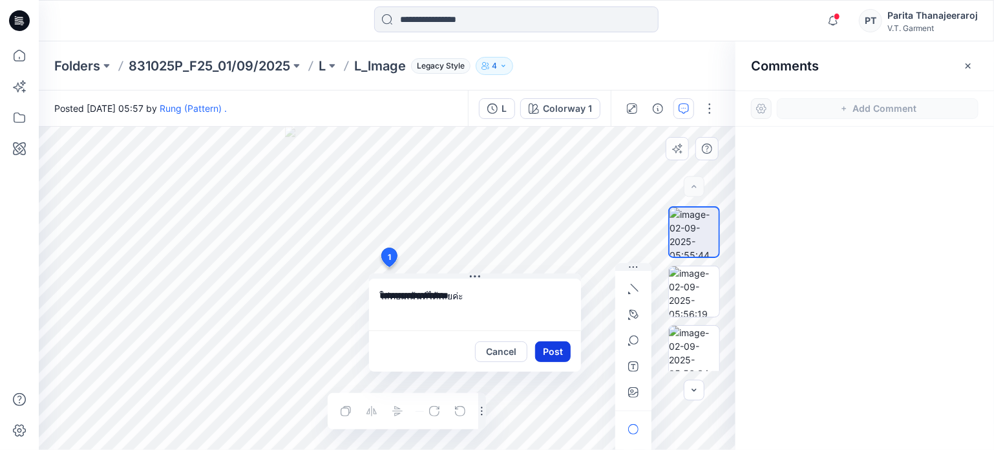
type textarea "**********"
click at [541, 350] on button "Post" at bounding box center [553, 351] width 36 height 21
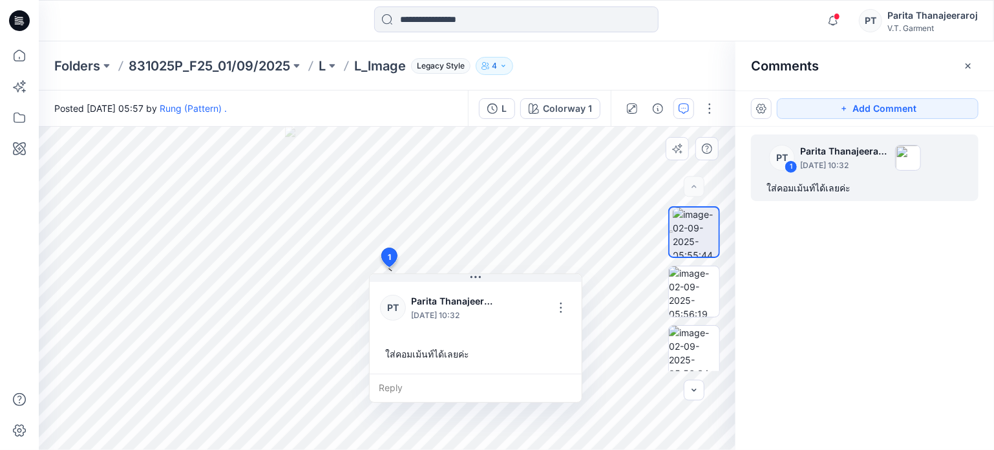
click at [834, 185] on div "ใส่คอมเม้นท์ได้เลยค่ะ" at bounding box center [864, 188] width 196 height 16
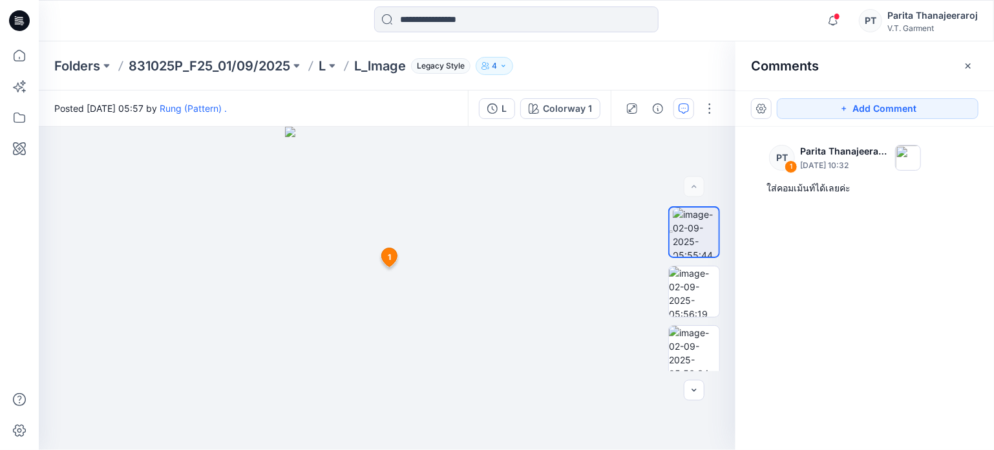
click at [388, 253] on span "1" at bounding box center [389, 257] width 3 height 12
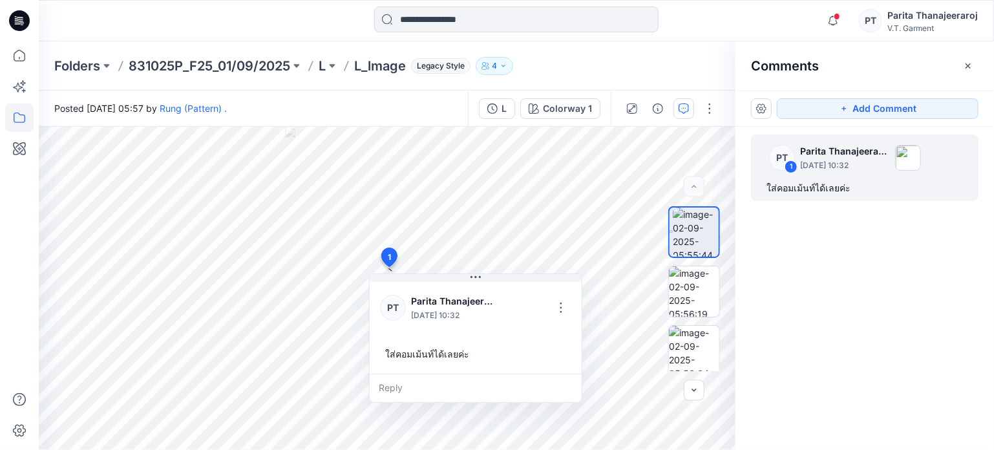
click at [10, 116] on icon at bounding box center [19, 117] width 28 height 28
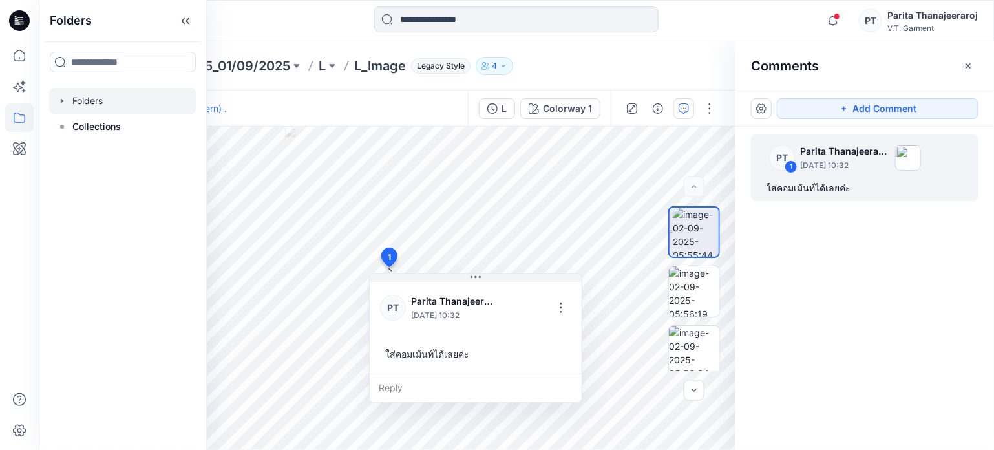
click at [90, 92] on div at bounding box center [122, 101] width 147 height 26
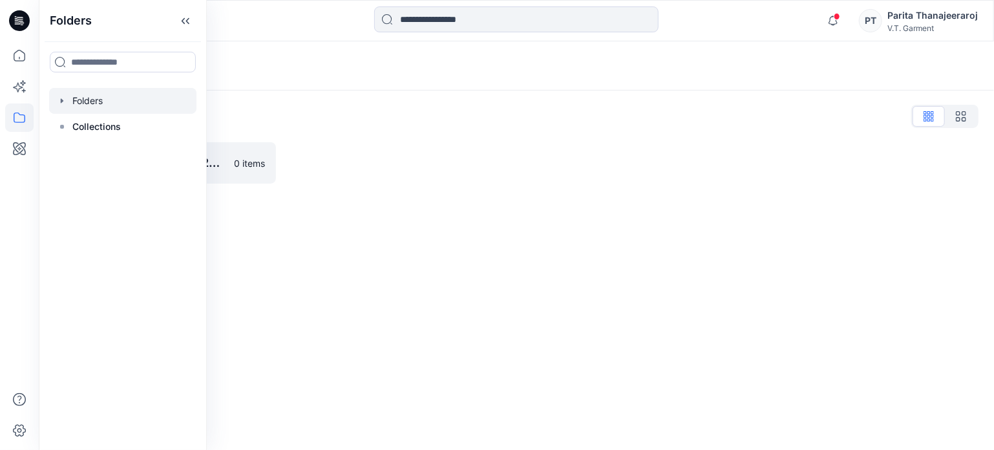
click at [288, 112] on div "Folders List" at bounding box center [516, 116] width 924 height 21
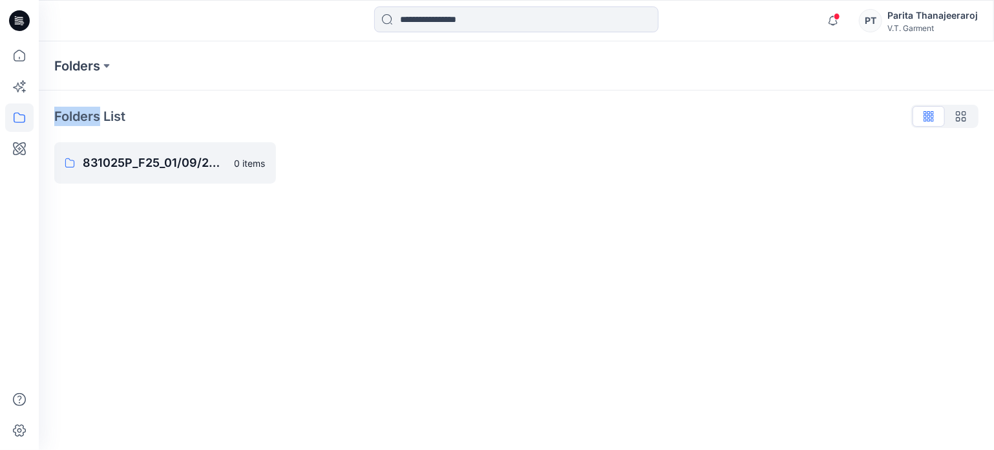
drag, startPoint x: 54, startPoint y: 118, endPoint x: 100, endPoint y: 117, distance: 46.5
click at [100, 117] on div "Folders List 831025P_F25_01/09/2025 0 items" at bounding box center [516, 144] width 955 height 109
copy p "Folders"
